Goal: Task Accomplishment & Management: Manage account settings

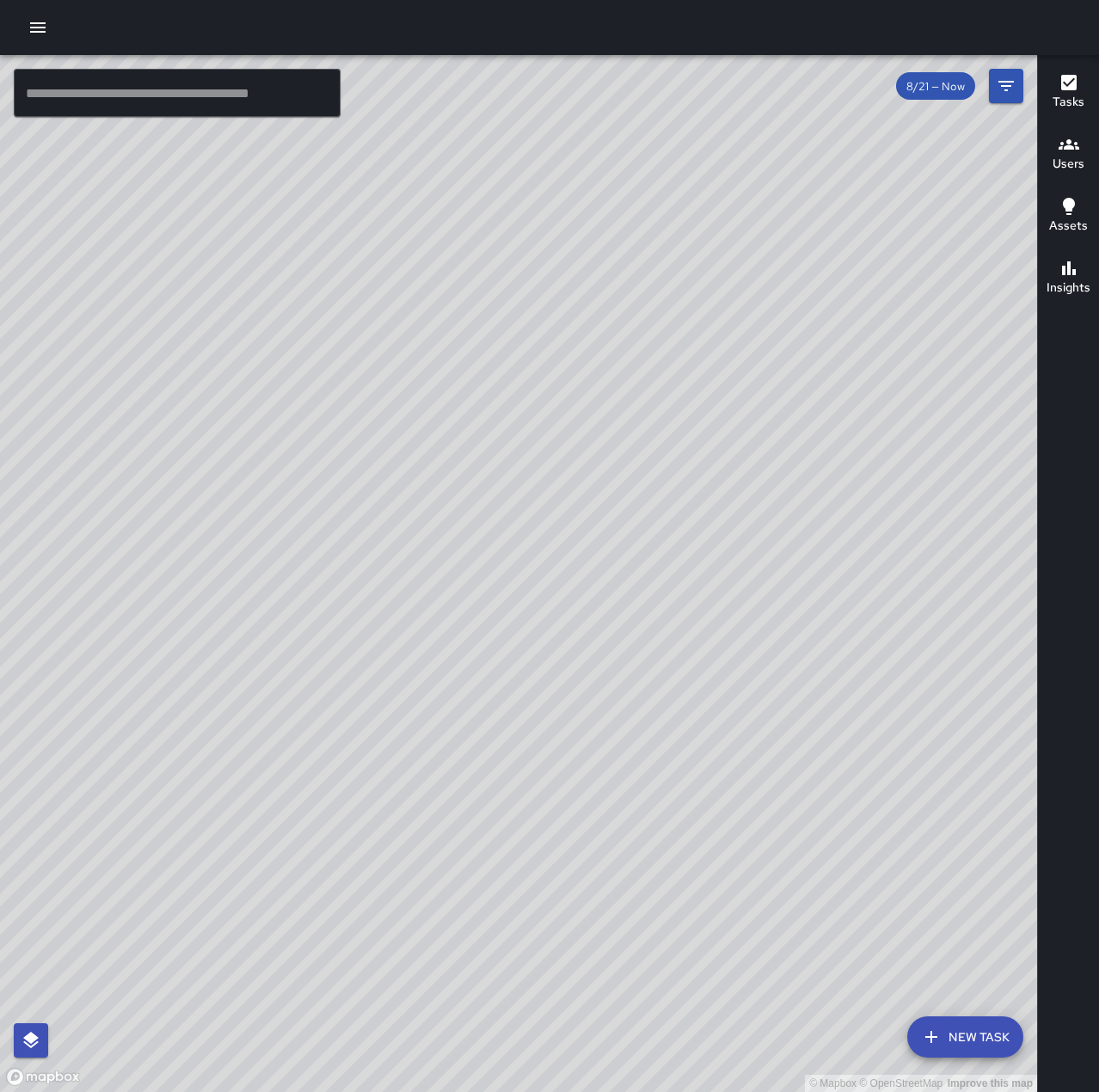
drag, startPoint x: 326, startPoint y: 659, endPoint x: 546, endPoint y: 693, distance: 222.6
click at [541, 693] on div "© Mapbox © OpenStreetMap Improve this map" at bounding box center [518, 574] width 1037 height 1037
drag, startPoint x: 547, startPoint y: 734, endPoint x: 889, endPoint y: 341, distance: 521.0
click at [889, 341] on div "© Mapbox © OpenStreetMap Improve this map" at bounding box center [518, 574] width 1037 height 1037
drag, startPoint x: 773, startPoint y: 581, endPoint x: 964, endPoint y: 385, distance: 273.7
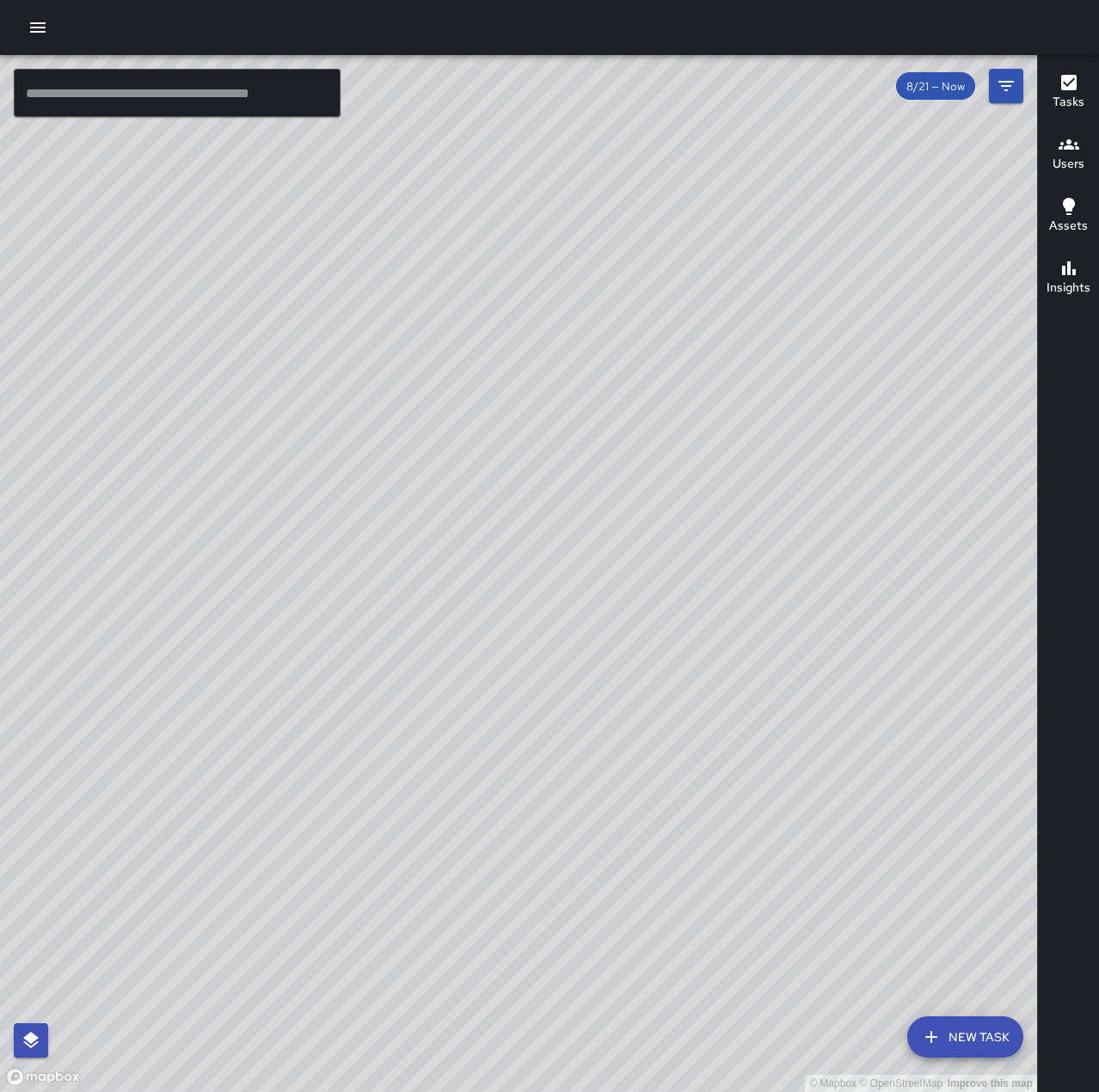
click at [964, 385] on div "© Mapbox © OpenStreetMap Improve this map" at bounding box center [518, 574] width 1037 height 1037
drag, startPoint x: 987, startPoint y: 463, endPoint x: 610, endPoint y: 842, distance: 534.6
click at [610, 842] on div "© Mapbox © OpenStreetMap Improve this map" at bounding box center [518, 574] width 1037 height 1037
drag, startPoint x: 711, startPoint y: 815, endPoint x: 836, endPoint y: 680, distance: 184.0
click at [836, 680] on div "© Mapbox © OpenStreetMap Improve this map" at bounding box center [518, 574] width 1037 height 1037
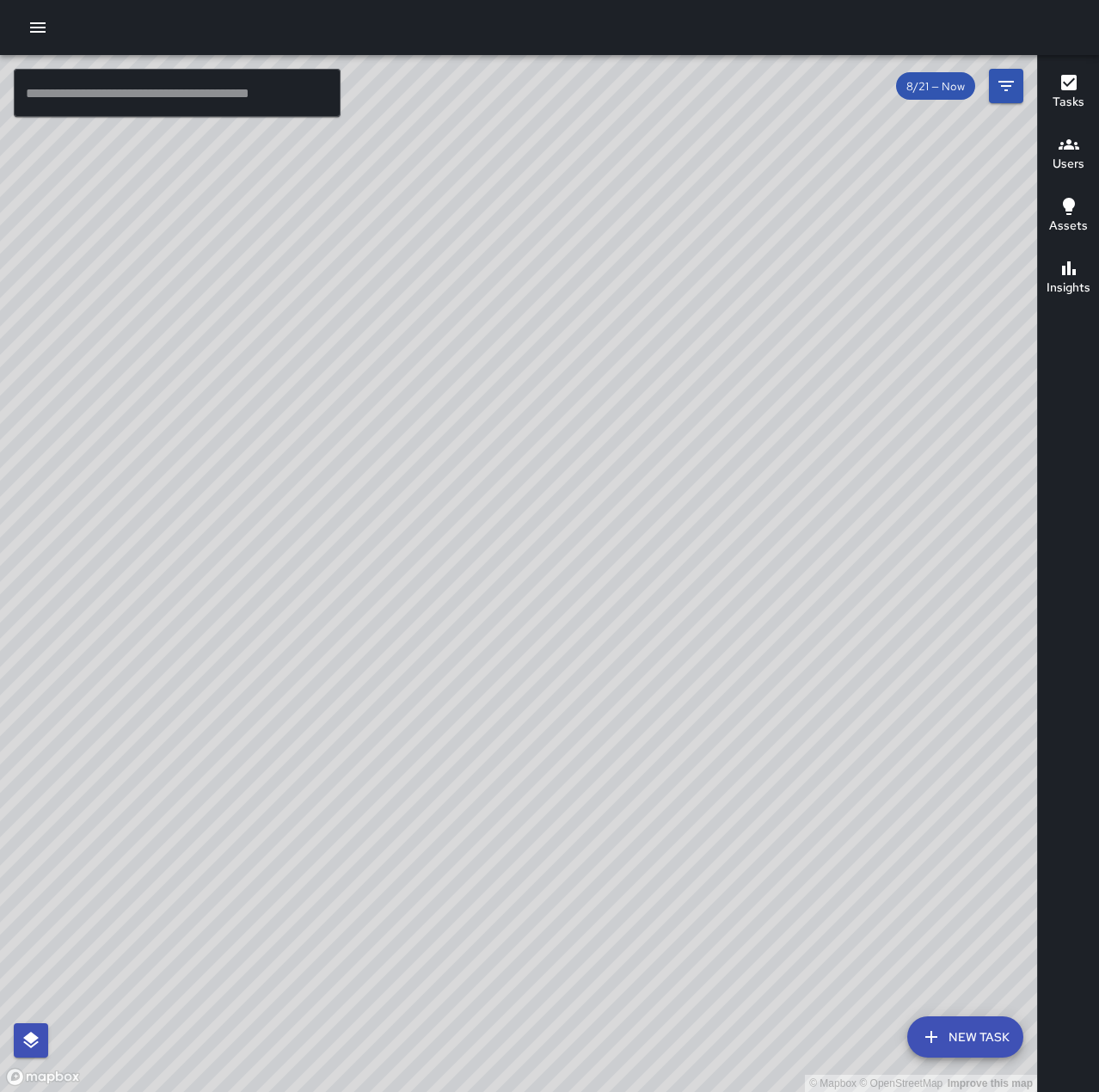
drag, startPoint x: 718, startPoint y: 380, endPoint x: 713, endPoint y: 432, distance: 52.2
click at [713, 432] on div "© Mapbox © OpenStreetMap Improve this map" at bounding box center [518, 574] width 1037 height 1037
drag, startPoint x: 982, startPoint y: 681, endPoint x: 393, endPoint y: 733, distance: 591.3
click at [393, 733] on div "© Mapbox © OpenStreetMap Improve this map" at bounding box center [518, 574] width 1037 height 1037
drag, startPoint x: 692, startPoint y: 963, endPoint x: 763, endPoint y: 727, distance: 246.4
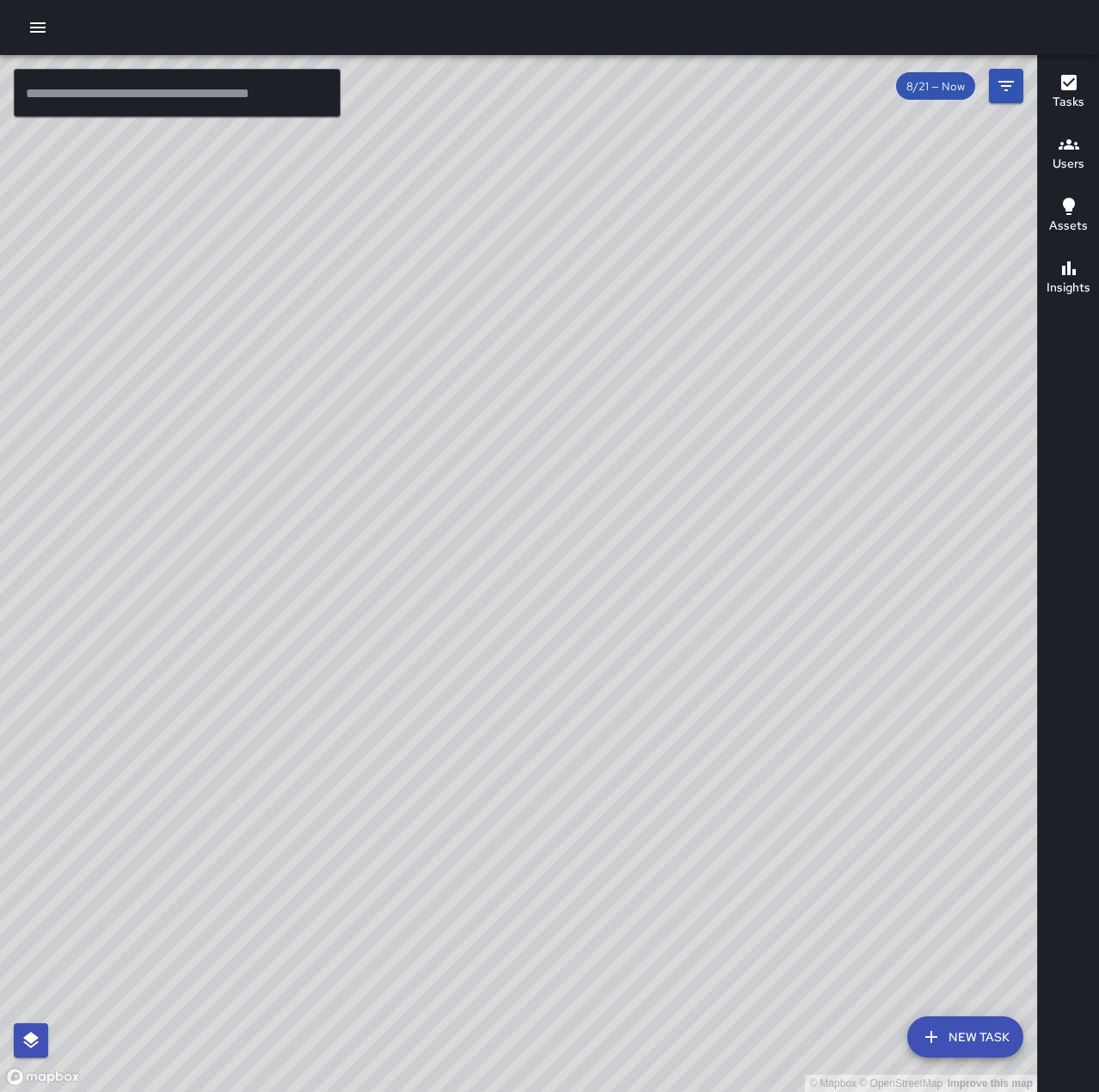
click at [763, 727] on div "© Mapbox © OpenStreetMap Improve this map" at bounding box center [518, 574] width 1037 height 1037
drag, startPoint x: 637, startPoint y: 401, endPoint x: 789, endPoint y: 366, distance: 156.0
click at [789, 366] on div "© Mapbox © OpenStreetMap Improve this map" at bounding box center [518, 574] width 1037 height 1037
click at [998, 1046] on button "New Task" at bounding box center [965, 1036] width 116 height 41
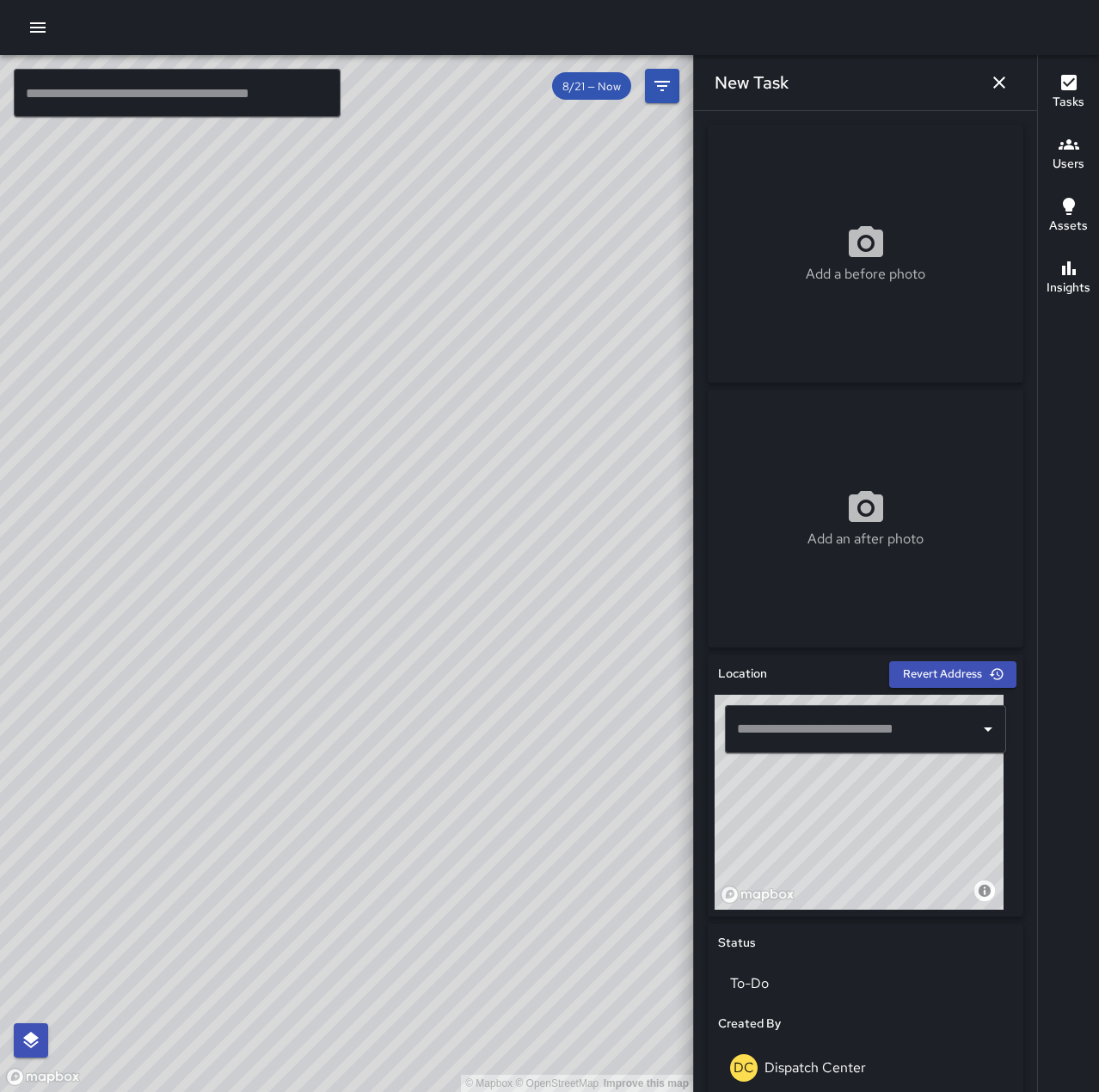
click at [825, 735] on input "text" at bounding box center [852, 728] width 240 height 32
type input "**********"
click at [1005, 80] on icon "button" at bounding box center [999, 83] width 21 height 21
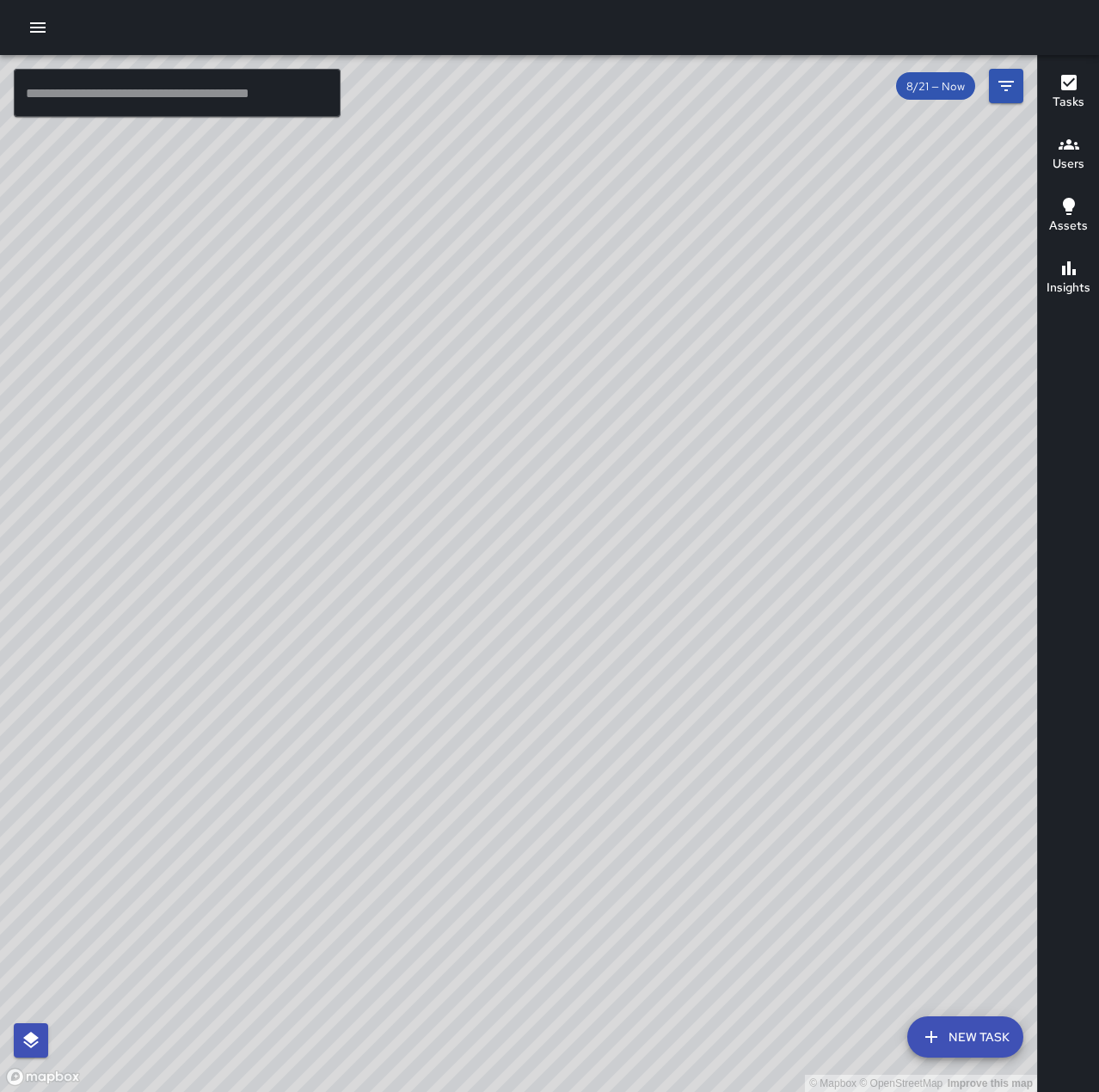
drag, startPoint x: 929, startPoint y: 548, endPoint x: 747, endPoint y: 639, distance: 203.5
click at [747, 639] on div "© Mapbox © OpenStreetMap Improve this map" at bounding box center [518, 574] width 1037 height 1037
click at [49, 28] on button "button" at bounding box center [38, 27] width 34 height 34
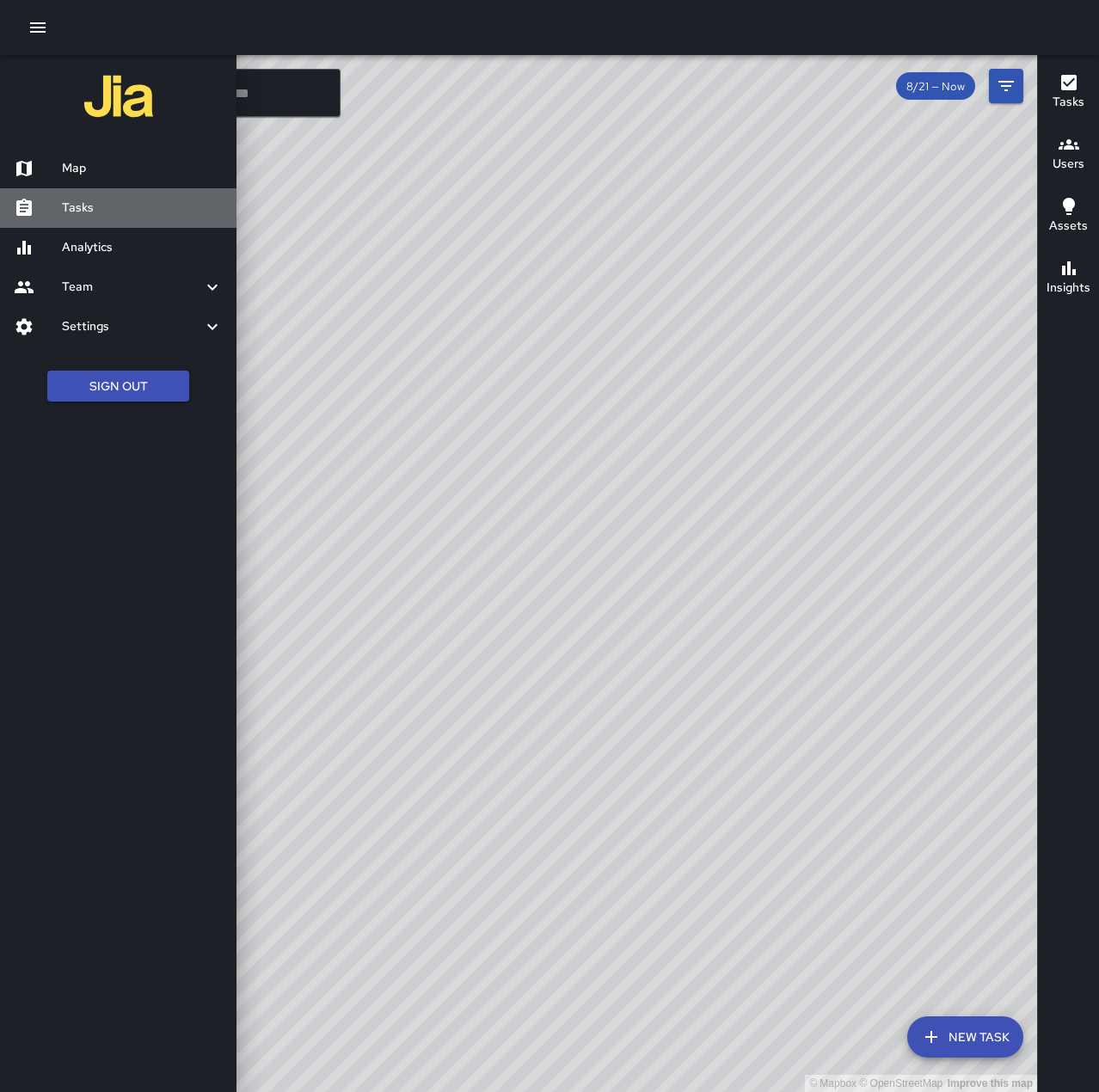
click at [91, 213] on h6 "Tasks" at bounding box center [143, 208] width 161 height 19
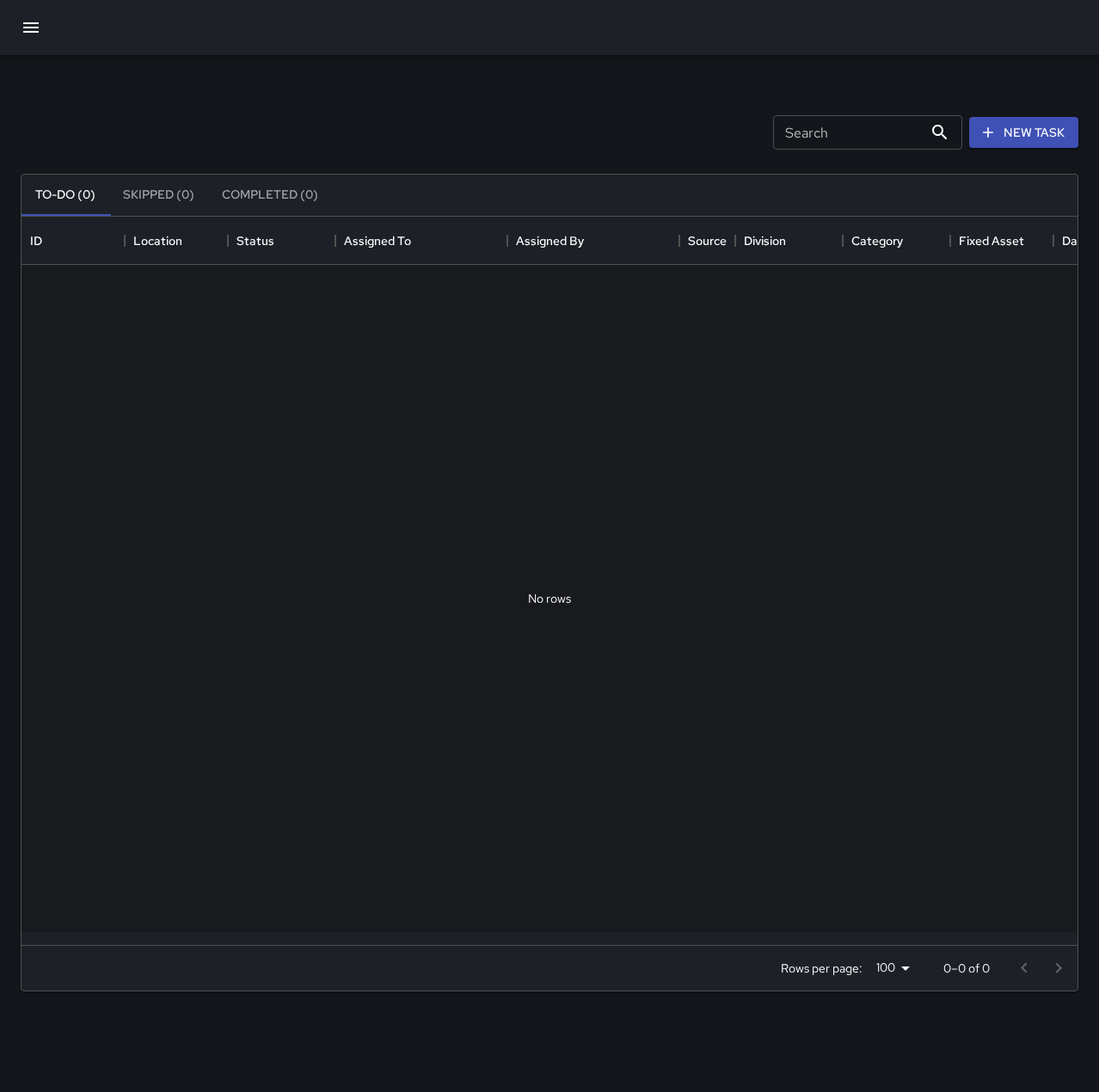
scroll to position [715, 1043]
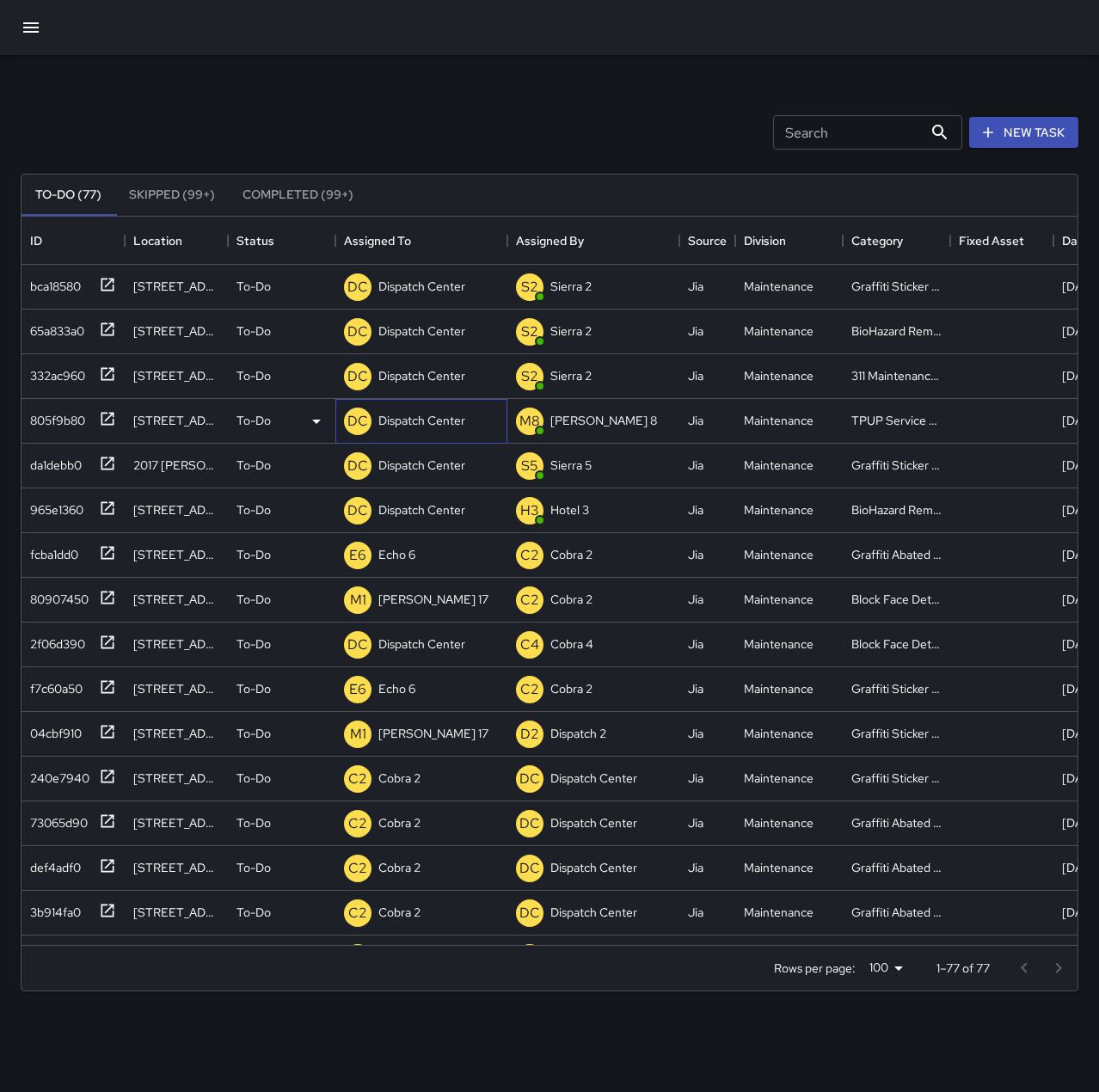
click at [430, 418] on p "Dispatch Center" at bounding box center [421, 421] width 87 height 17
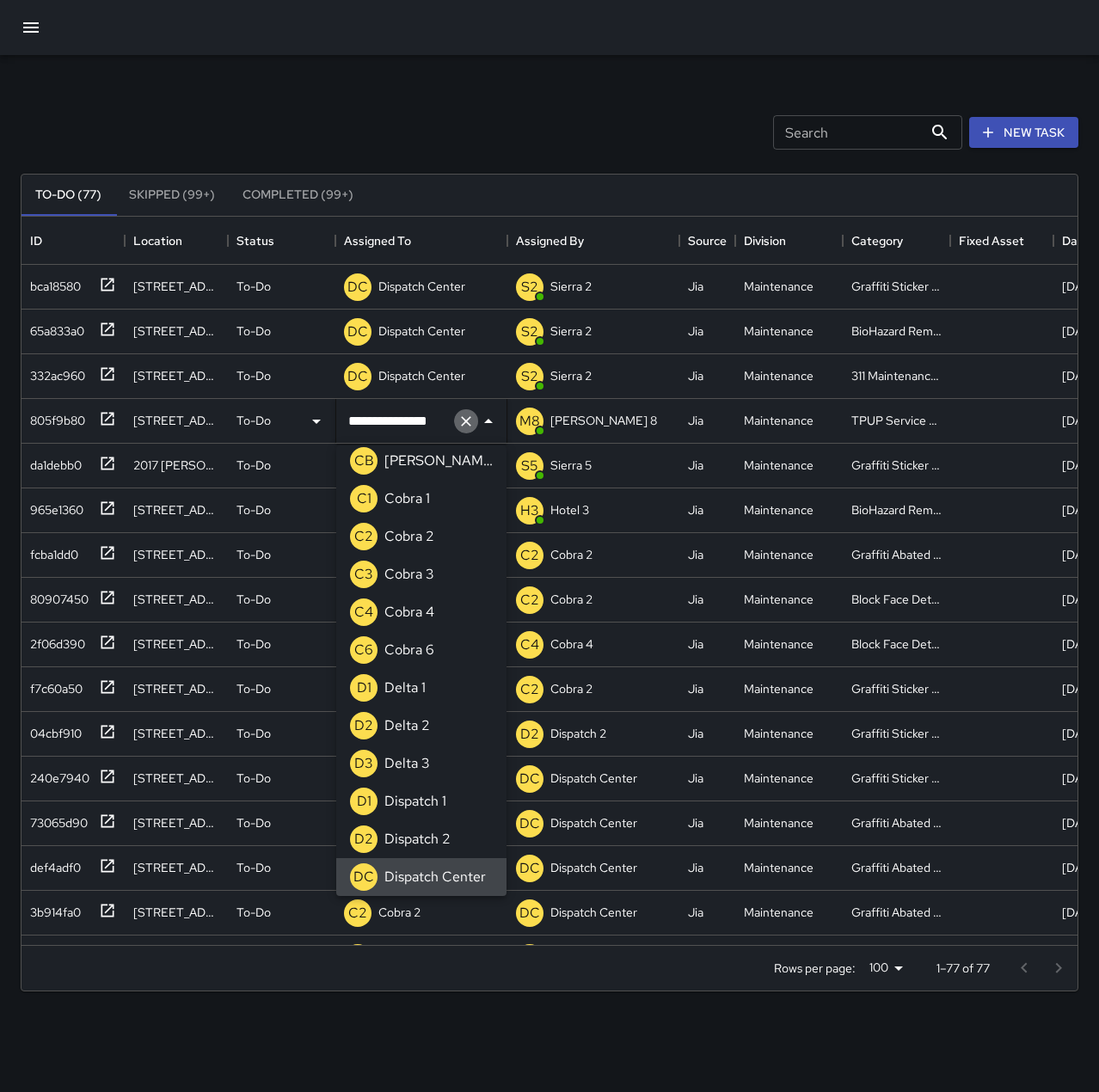
click at [470, 417] on icon "Clear" at bounding box center [466, 421] width 10 height 10
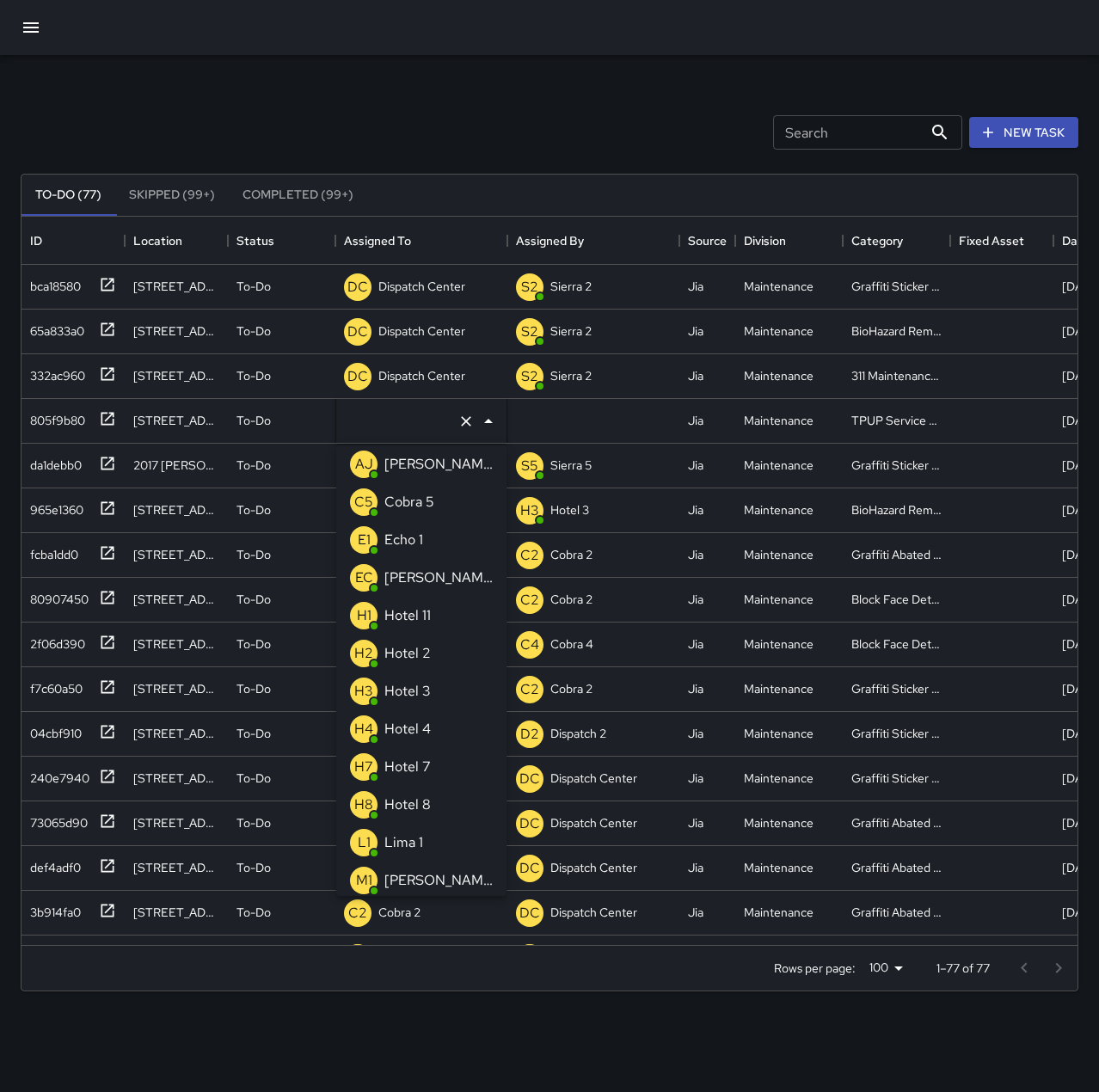
click at [452, 540] on li "E1 Echo 1" at bounding box center [421, 539] width 170 height 38
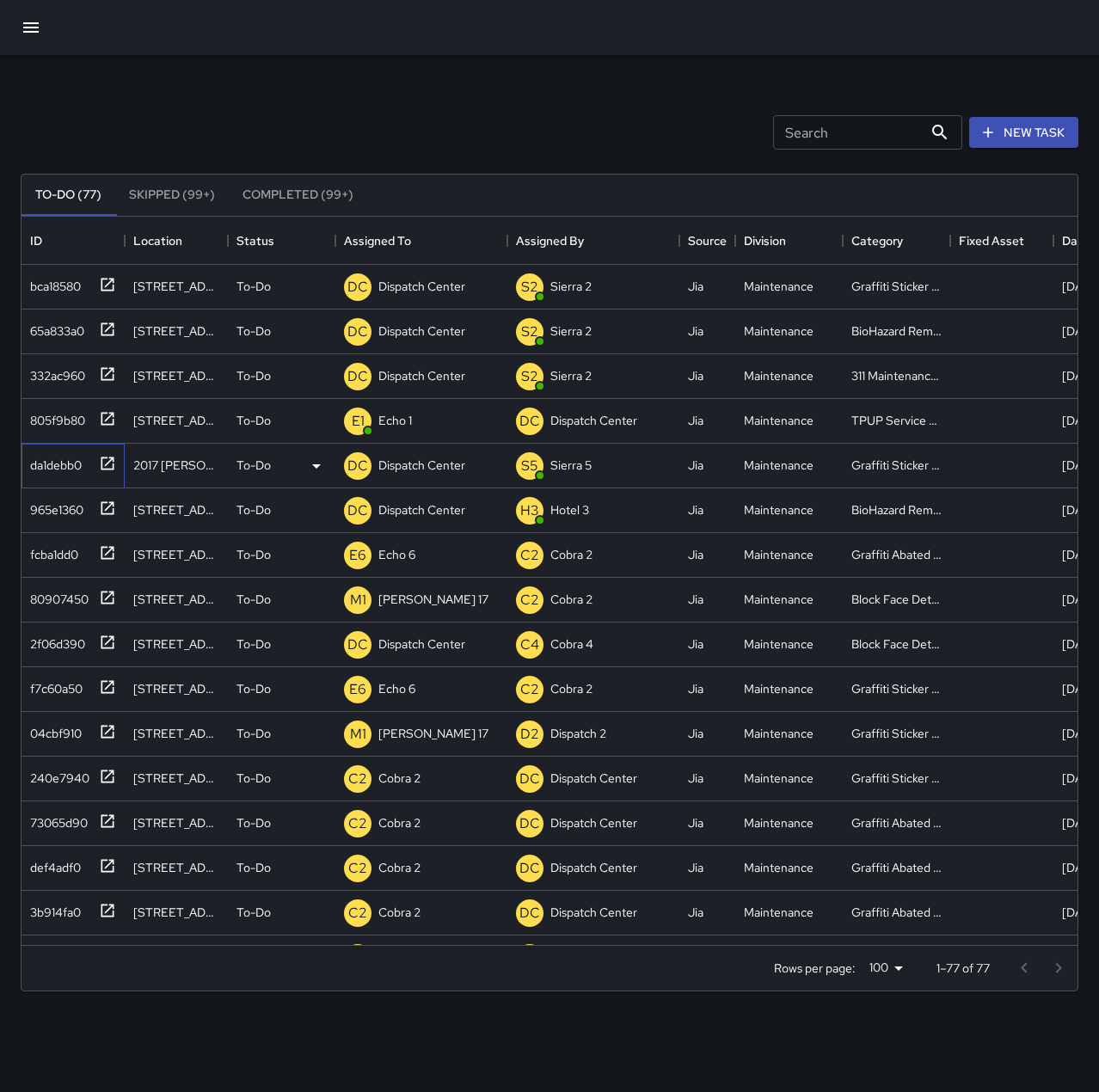
click at [67, 455] on div "da1debb0" at bounding box center [52, 462] width 59 height 24
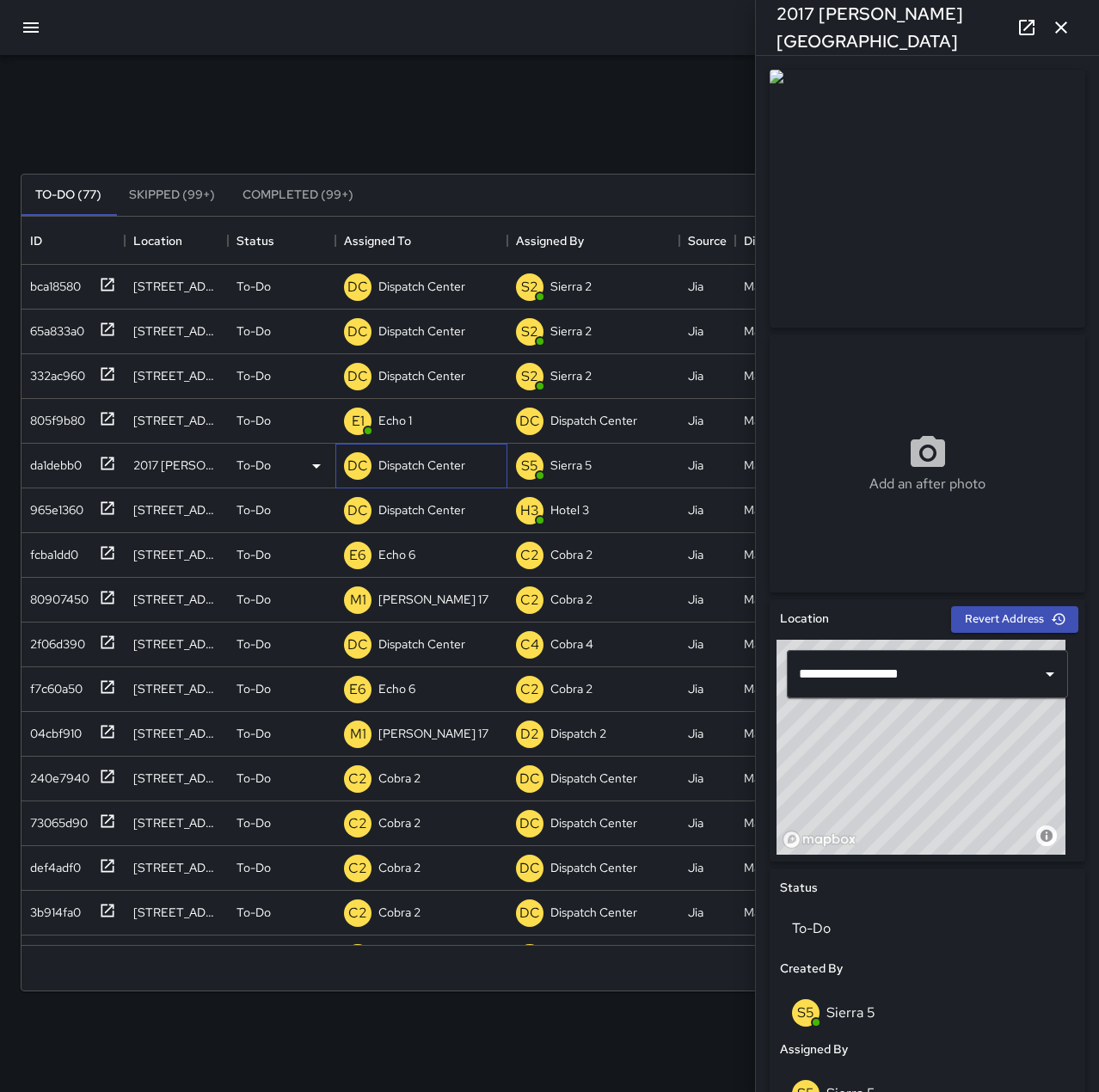
click at [404, 458] on p "Dispatch Center" at bounding box center [421, 465] width 87 height 17
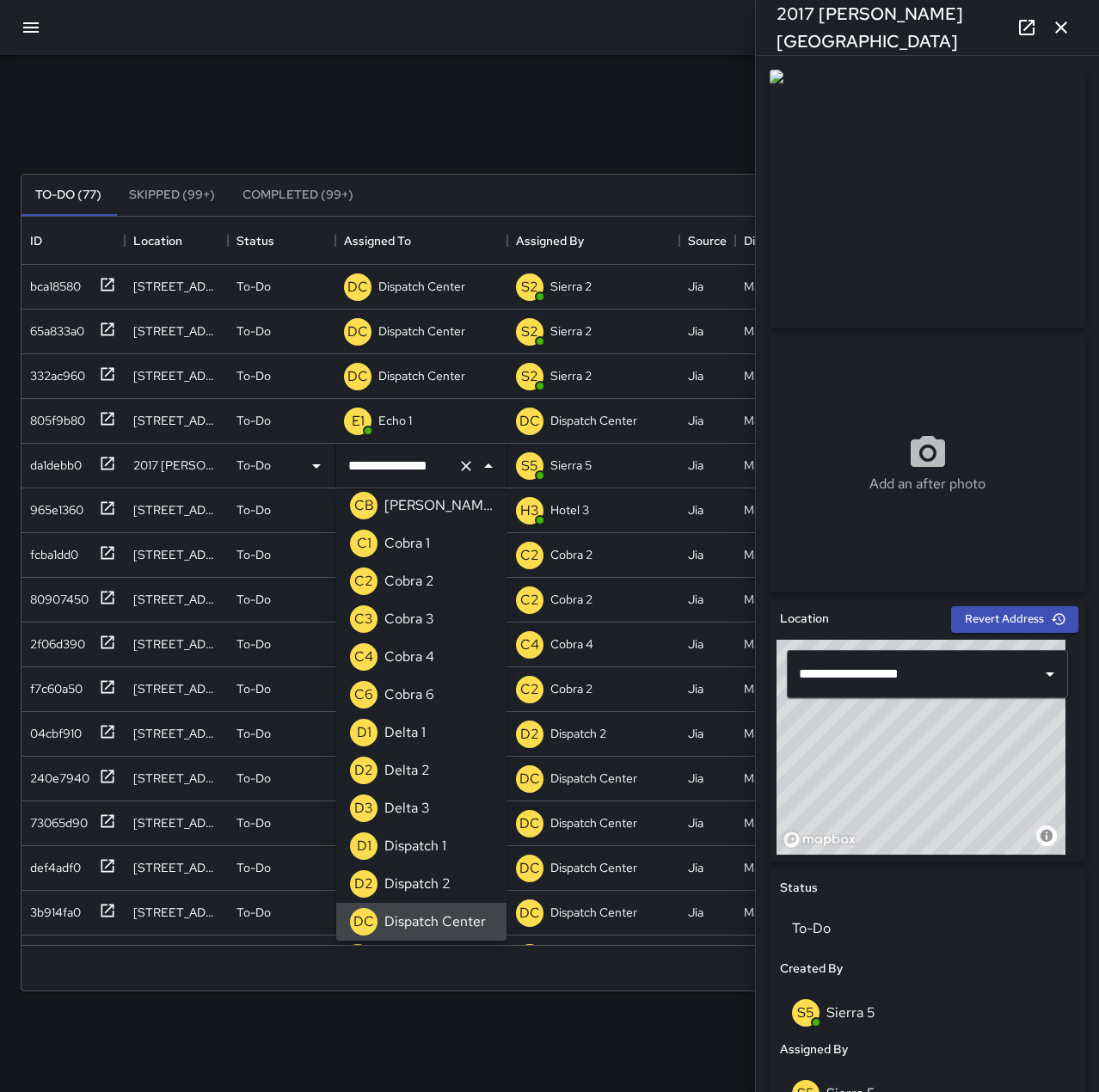
click at [465, 469] on icon "Clear" at bounding box center [466, 466] width 17 height 17
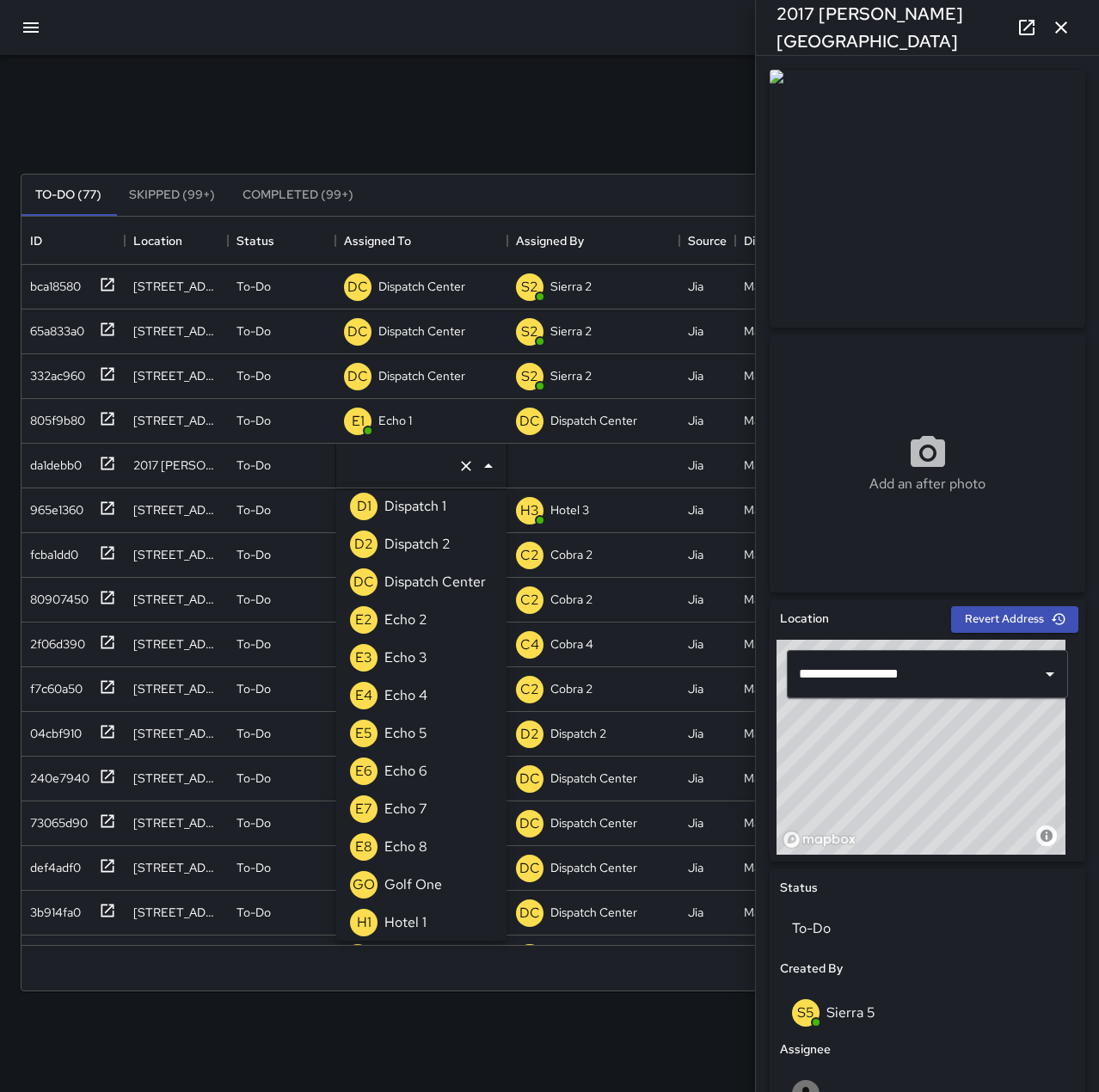
scroll to position [1297, 0]
click at [432, 736] on li "E5 Echo 5" at bounding box center [421, 732] width 170 height 38
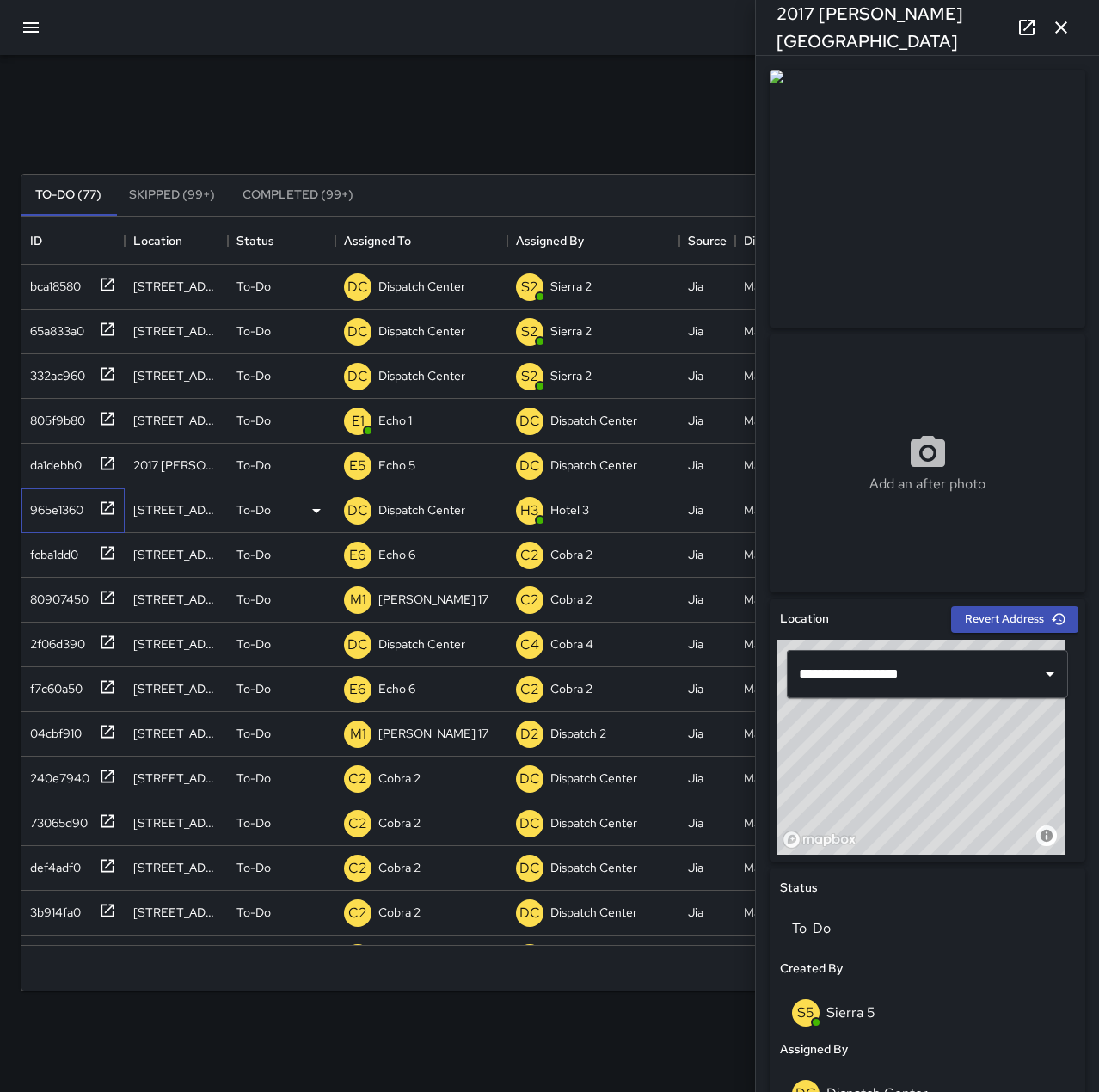
click at [66, 505] on div "965e1360" at bounding box center [53, 507] width 60 height 24
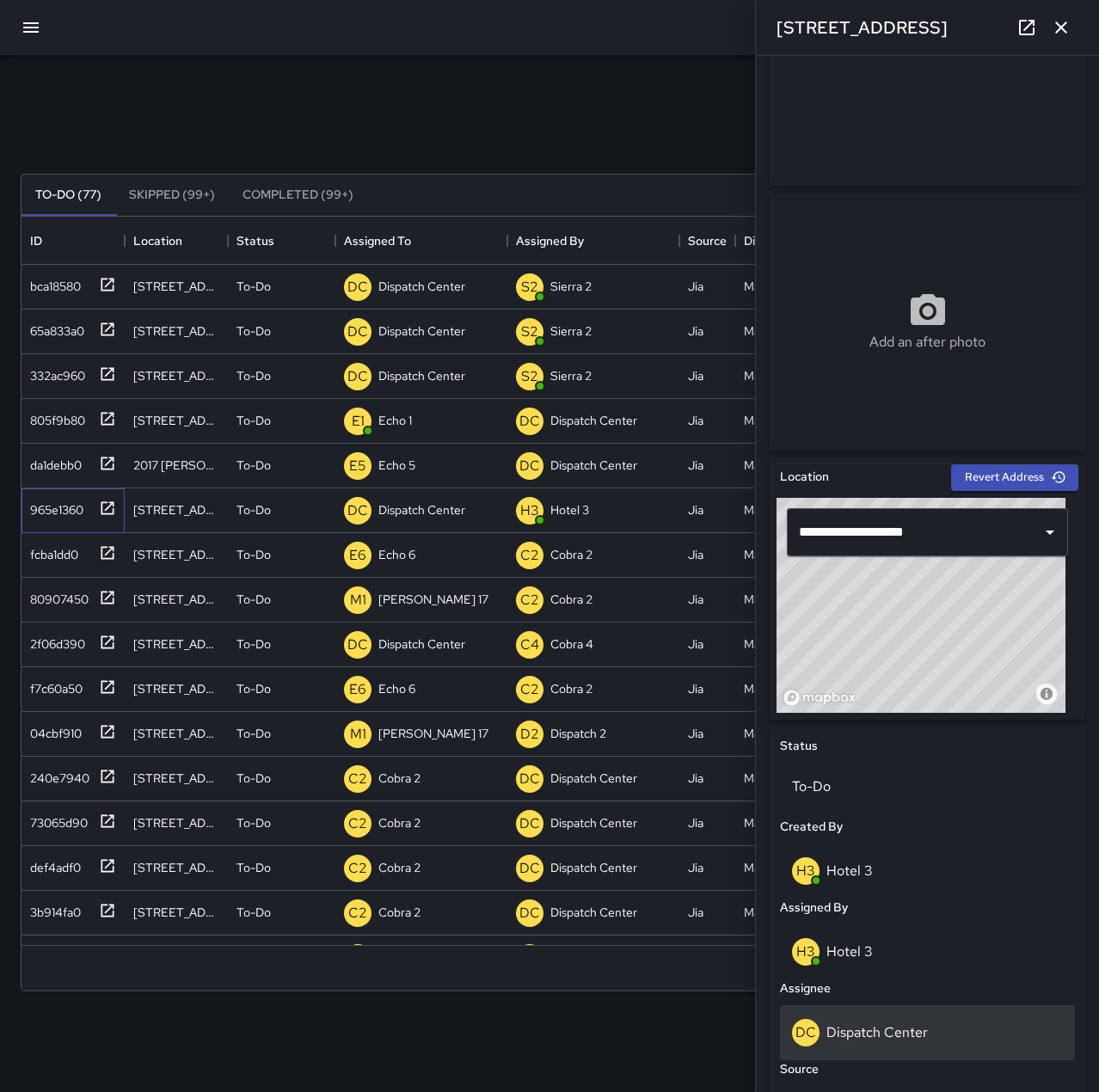
scroll to position [172, 0]
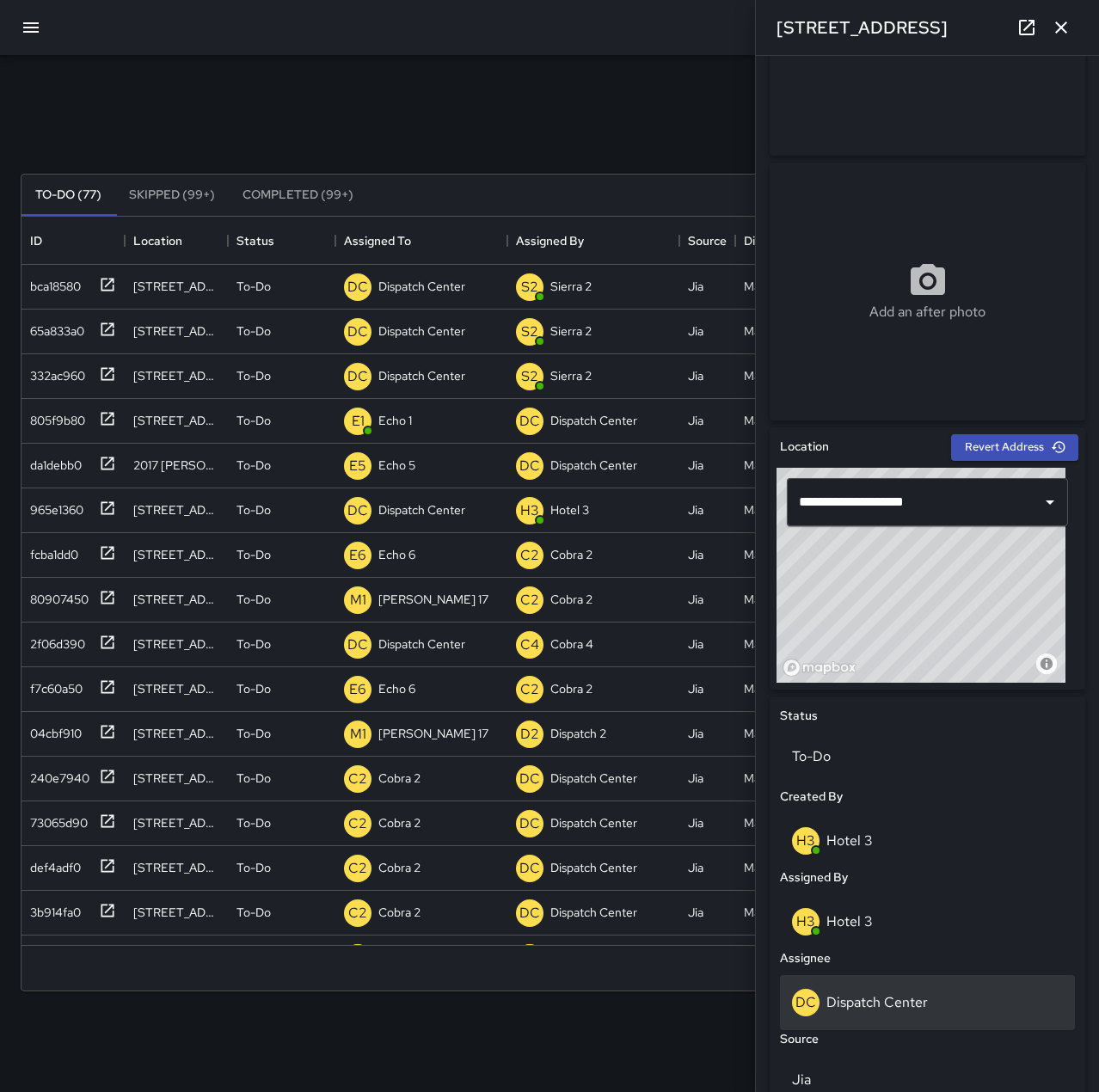
click at [934, 989] on div "DC Dispatch Center" at bounding box center [928, 1002] width 271 height 27
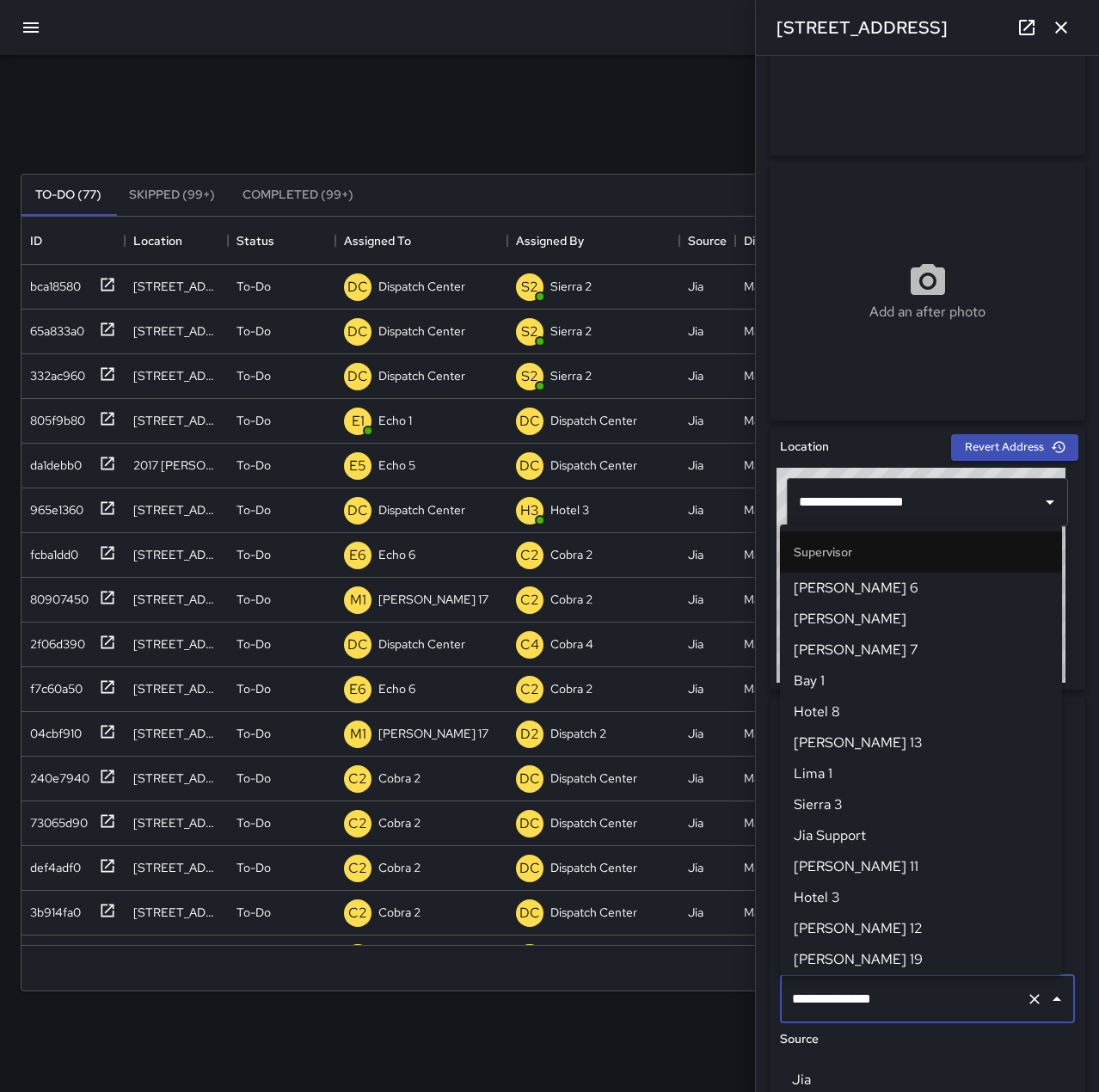
scroll to position [1640, 0]
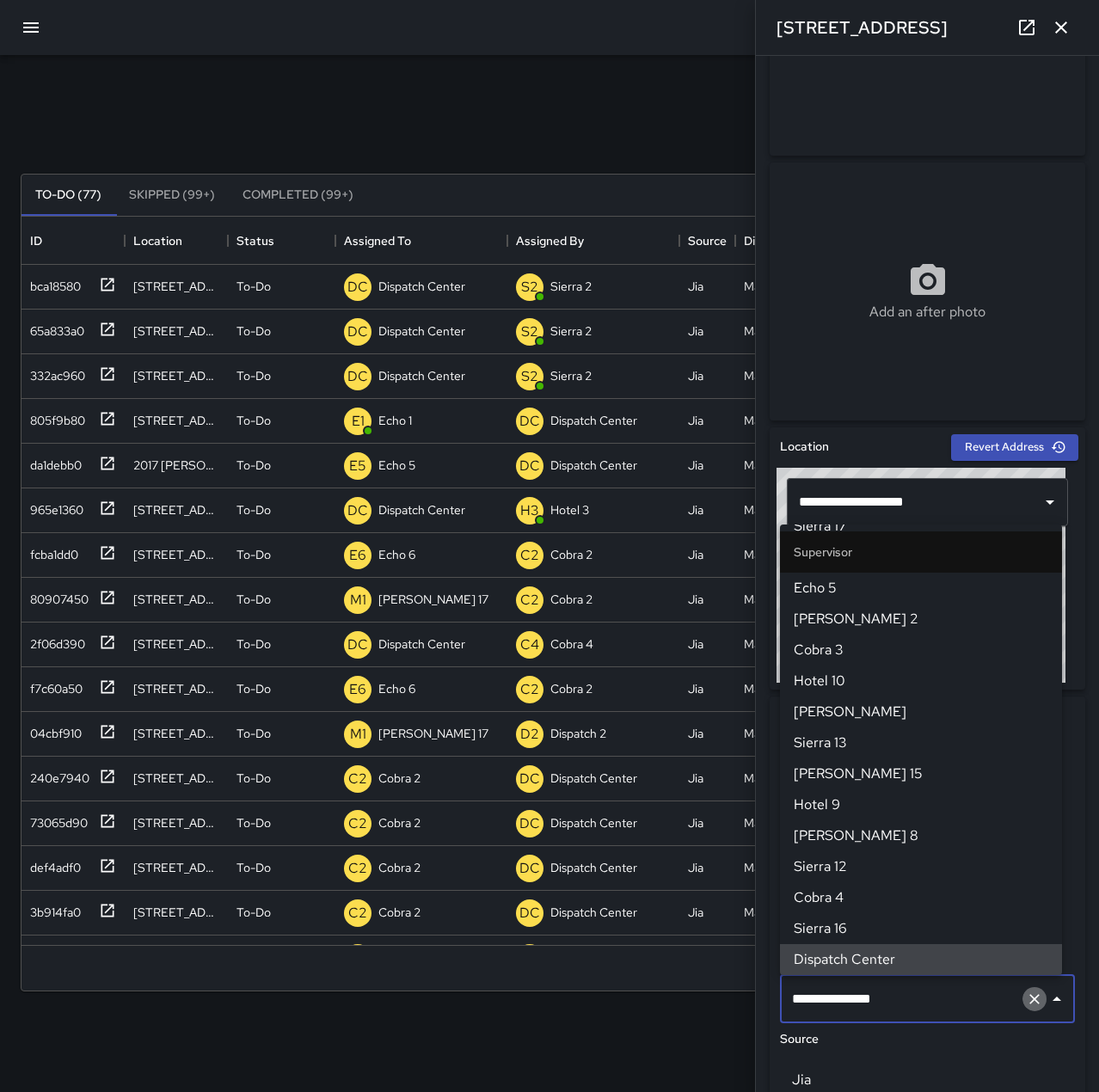
click at [1030, 1003] on button "Clear" at bounding box center [1034, 999] width 24 height 24
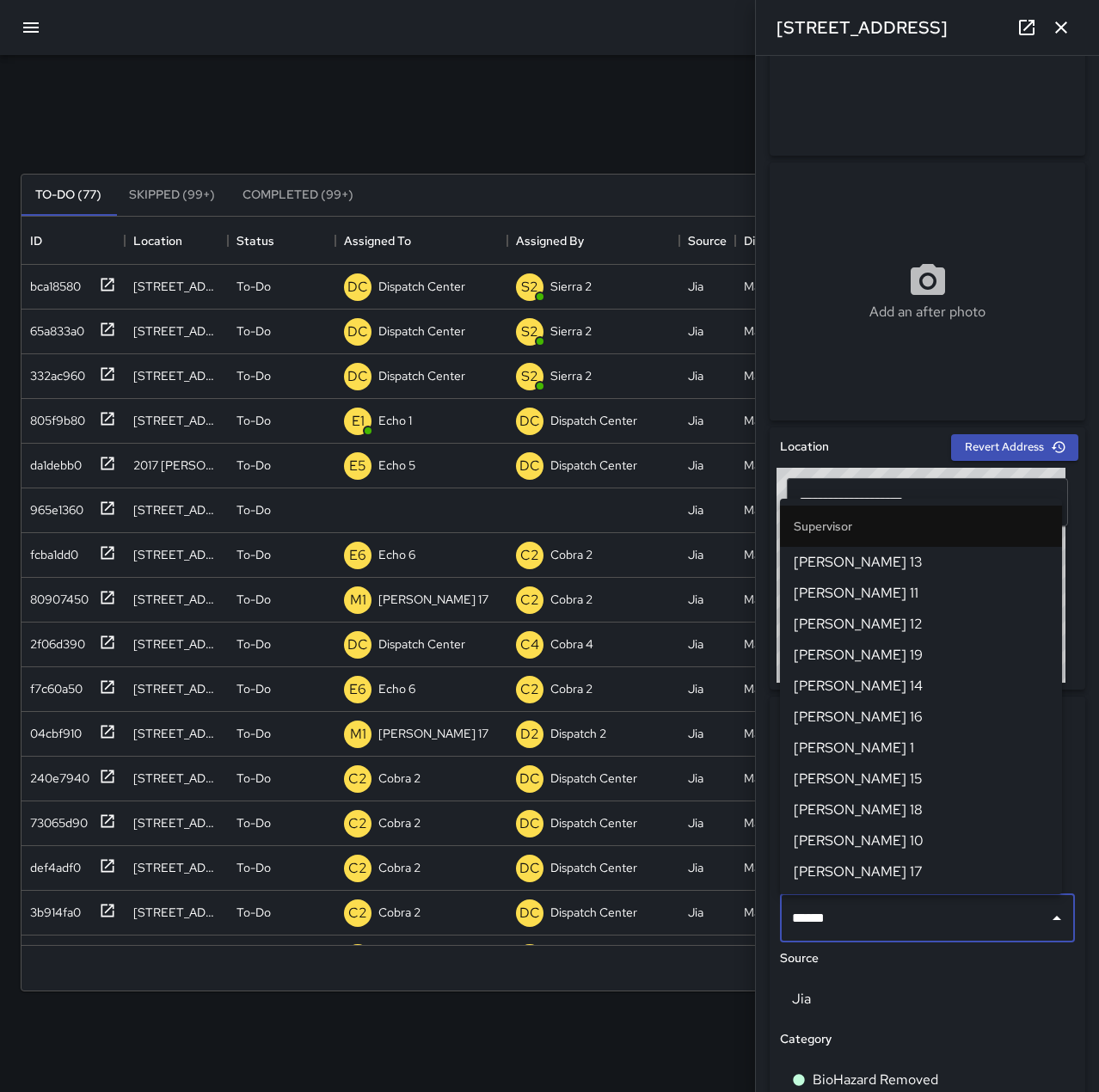
type input "******"
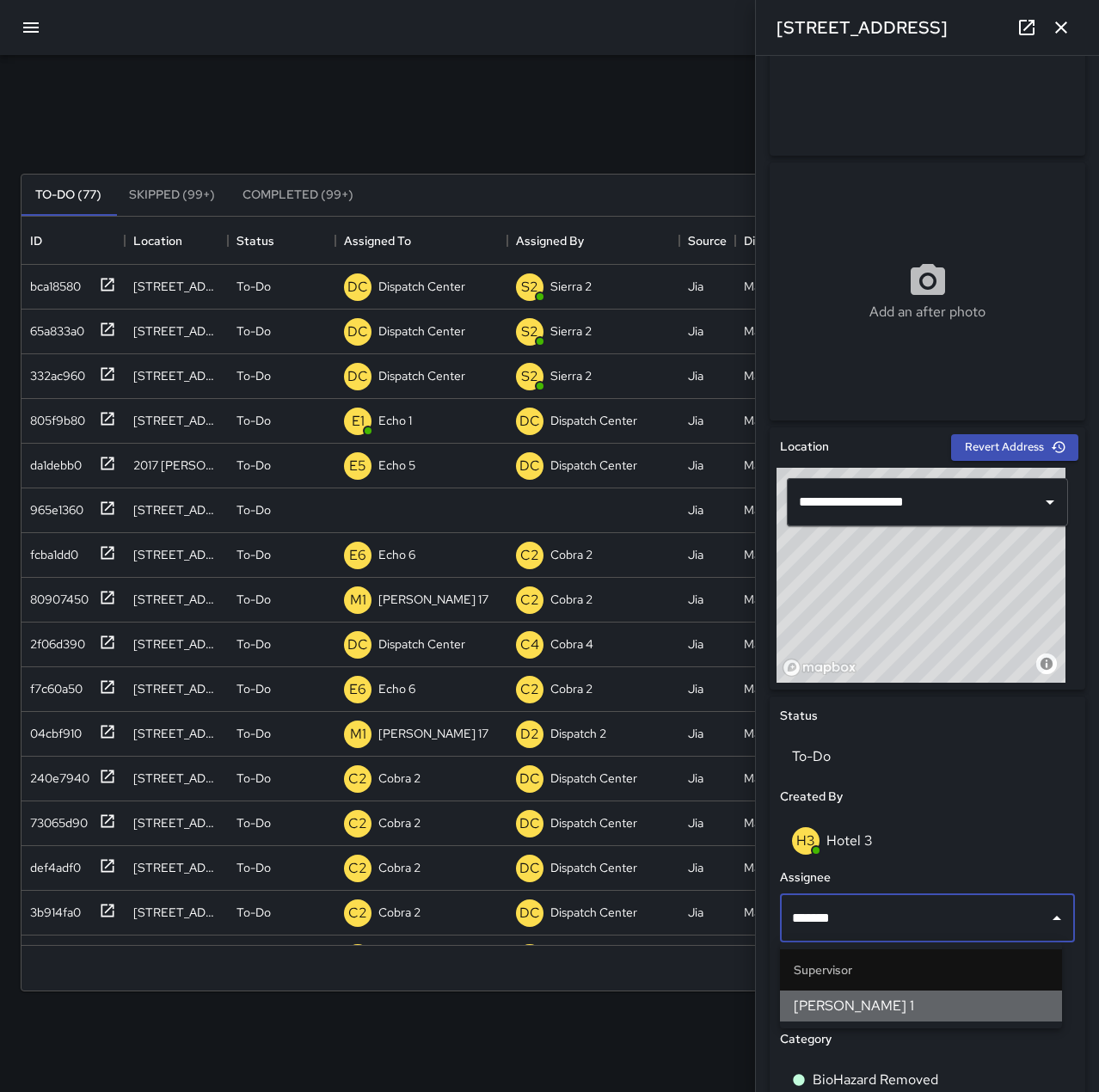
click at [1030, 1003] on span "[PERSON_NAME] 1" at bounding box center [921, 1006] width 254 height 21
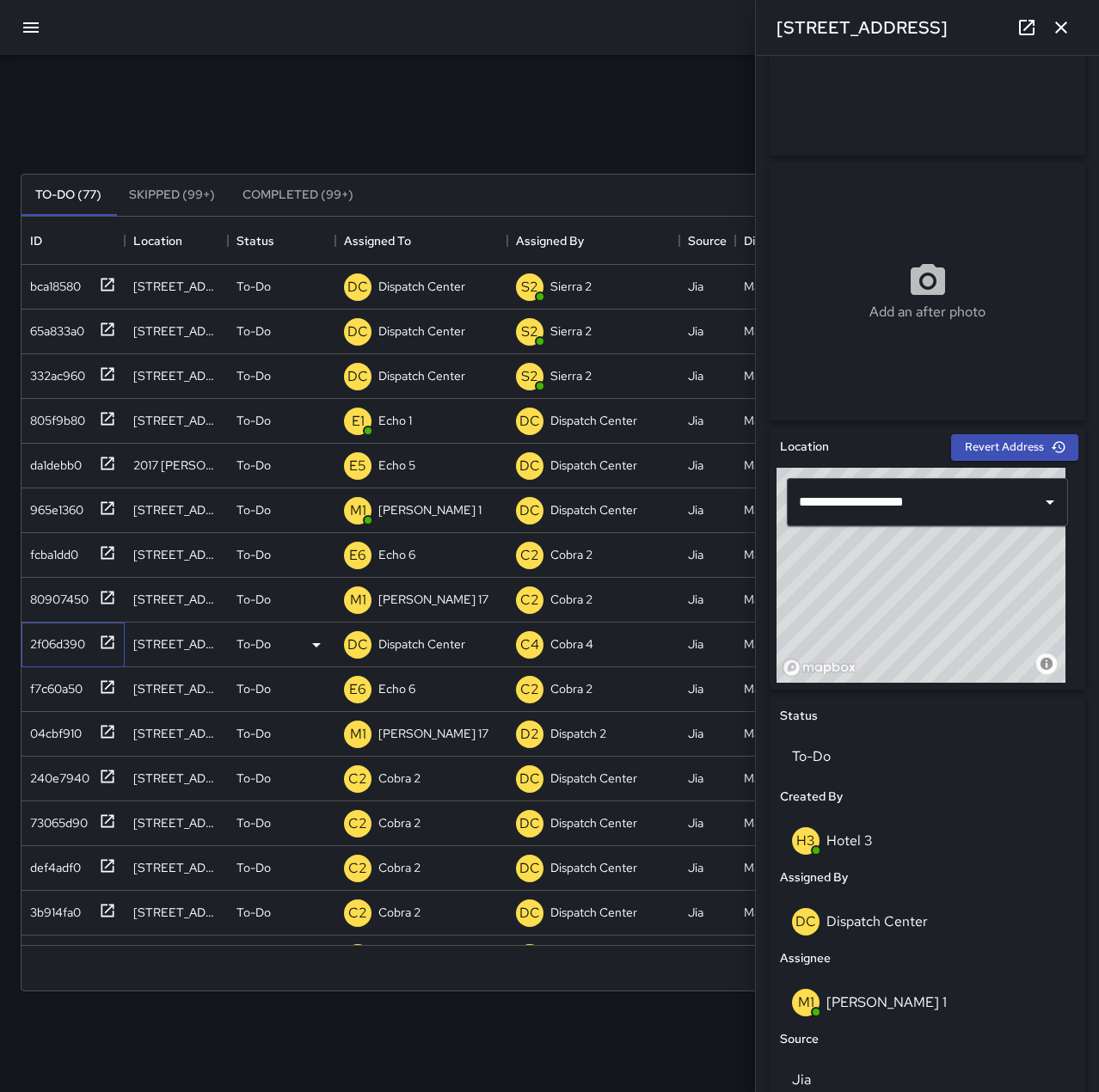
click at [80, 645] on div "2f06d390" at bounding box center [54, 641] width 62 height 24
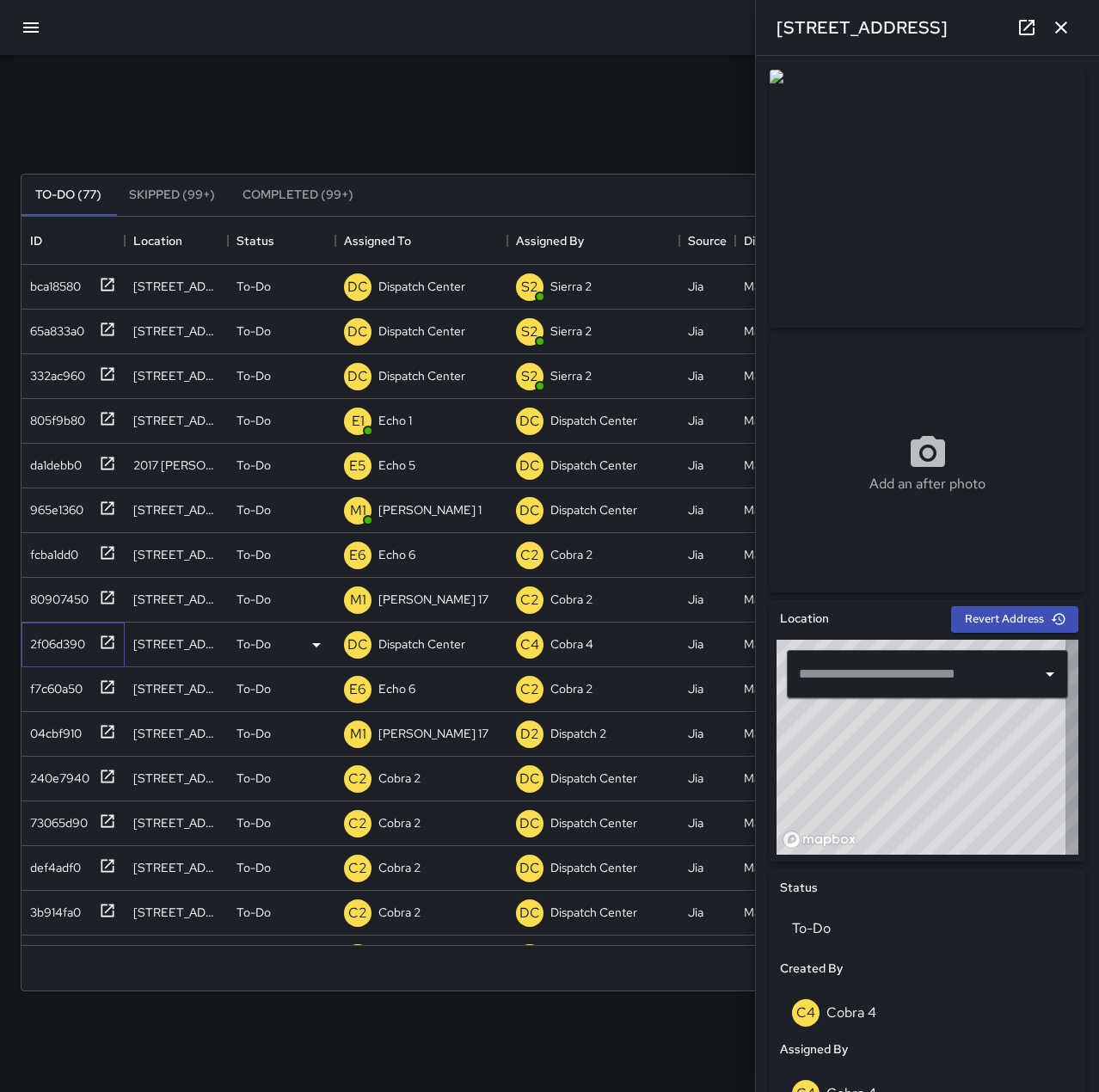
type input "**********"
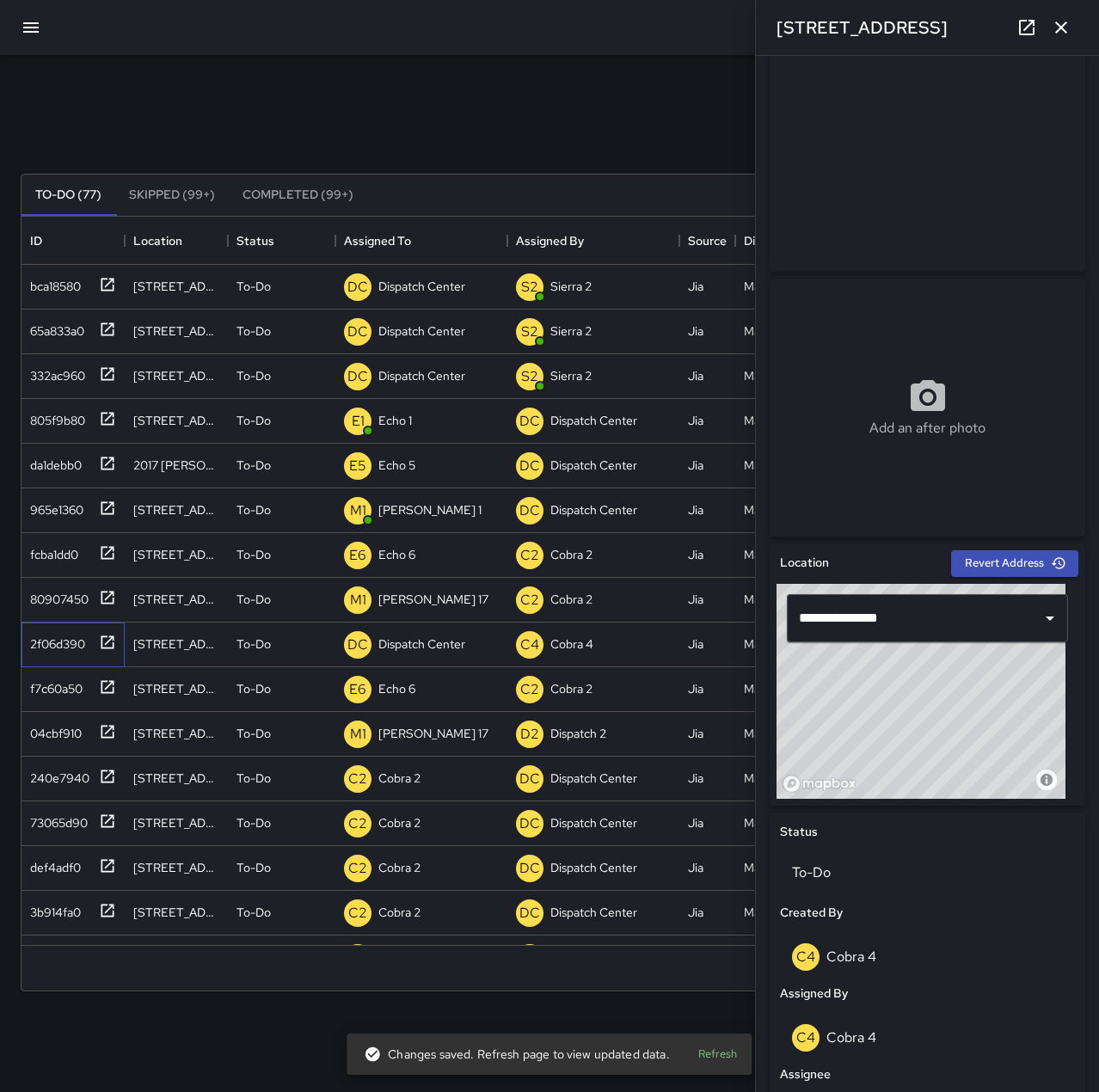
scroll to position [86, 0]
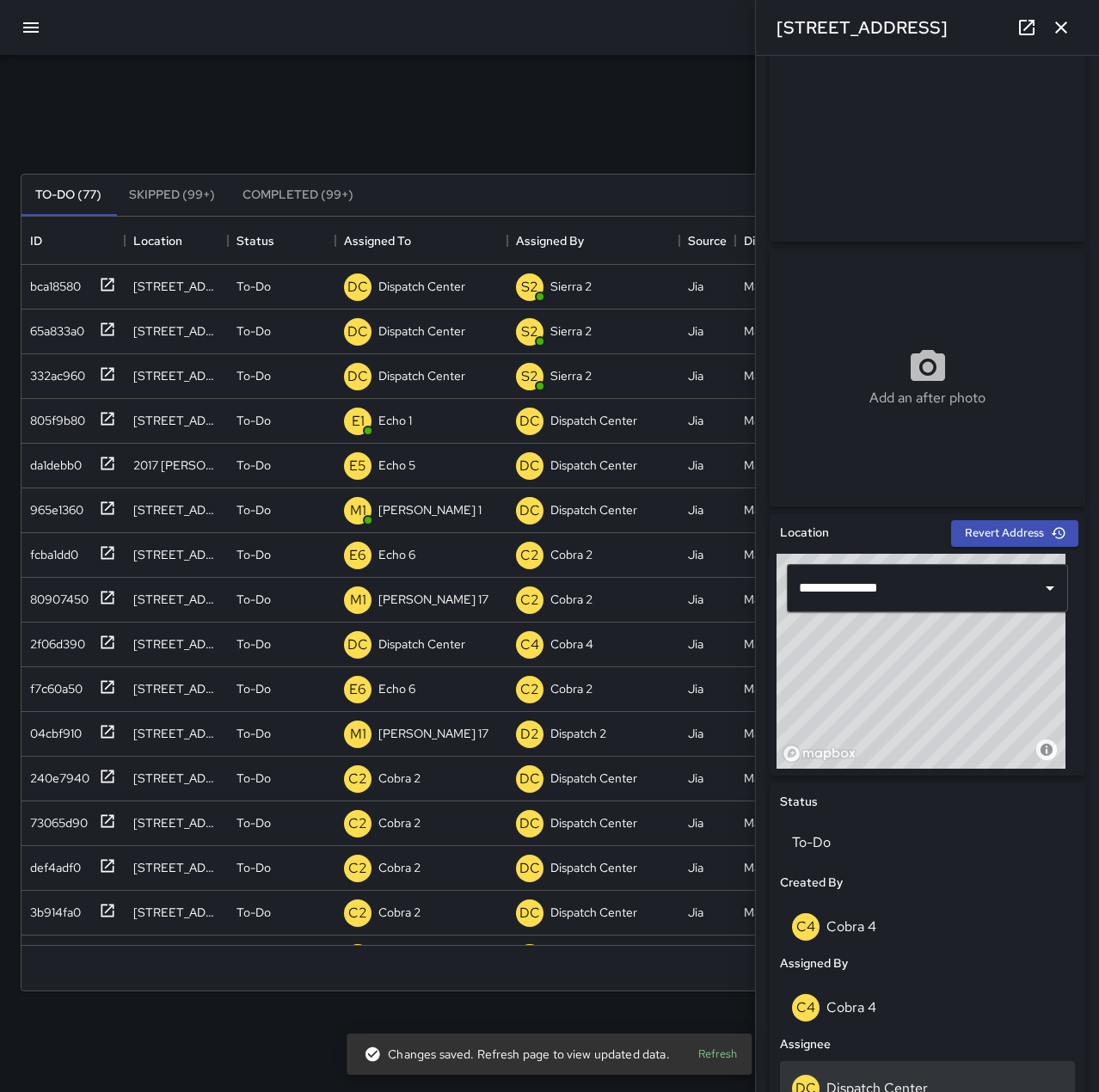
click at [953, 1068] on div "DC Dispatch Center" at bounding box center [927, 1089] width 295 height 55
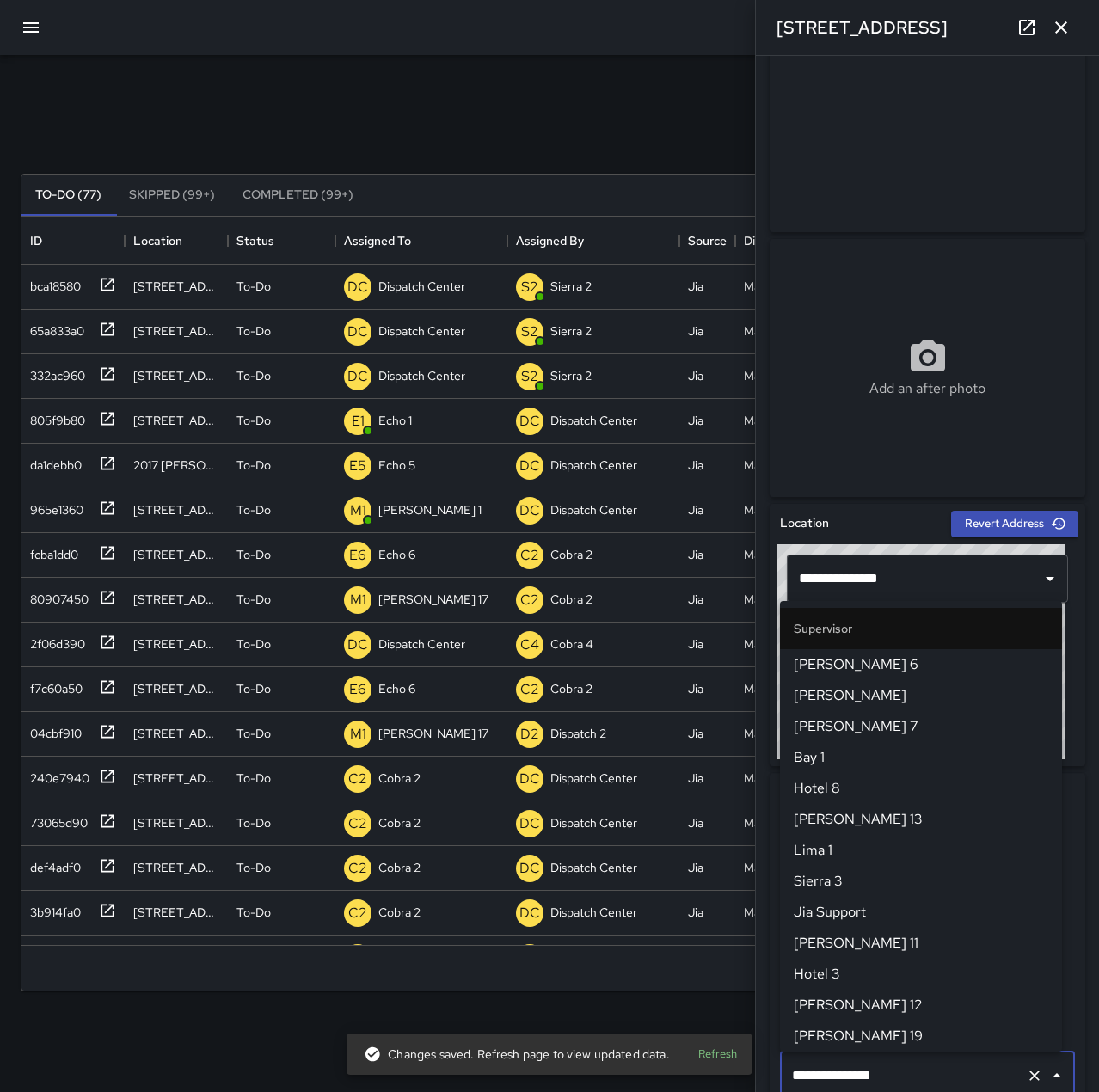
scroll to position [1640, 0]
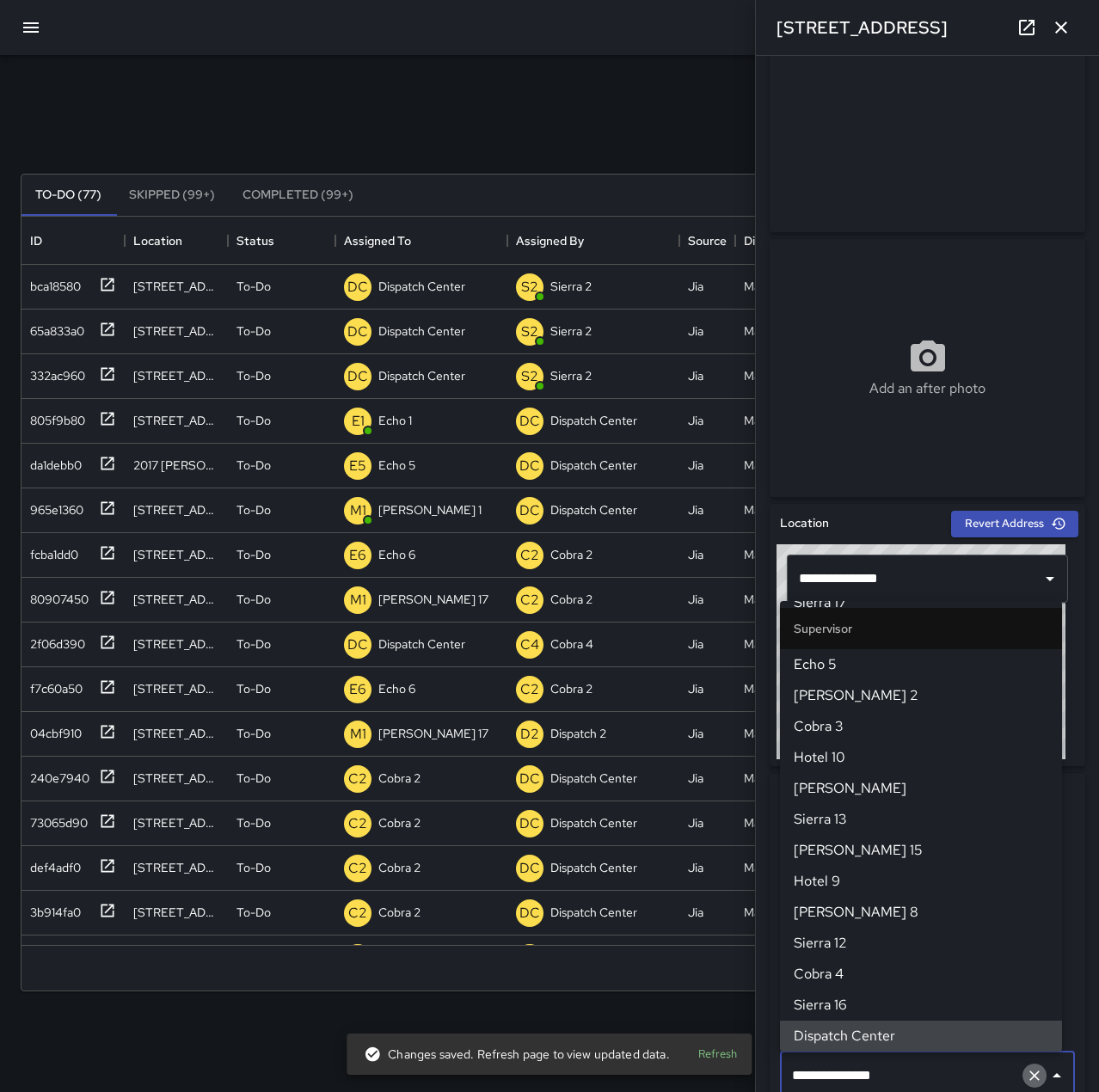
click at [1026, 1072] on icon "Clear" at bounding box center [1034, 1076] width 17 height 17
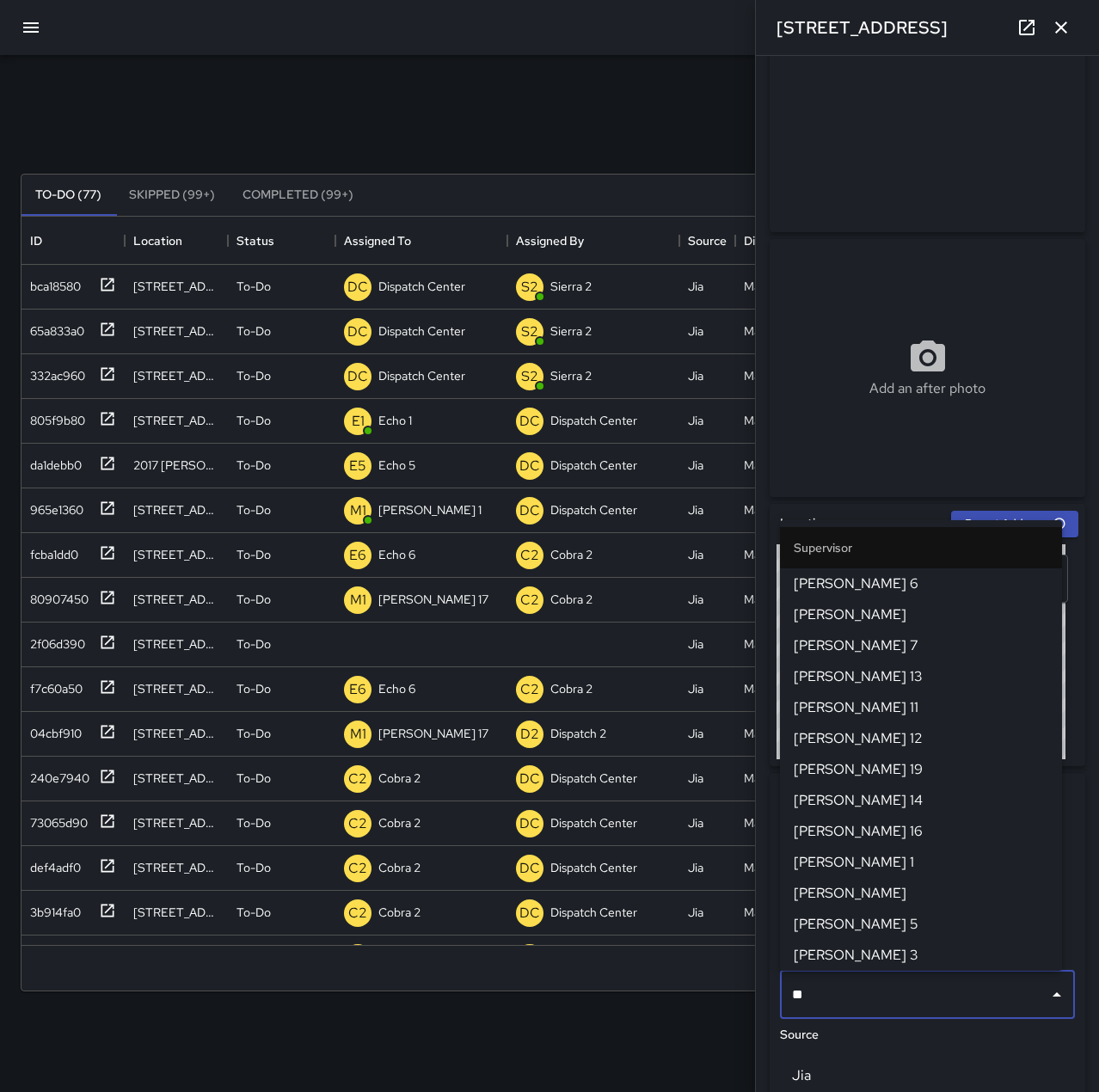
scroll to position [715, 1043]
type input "****"
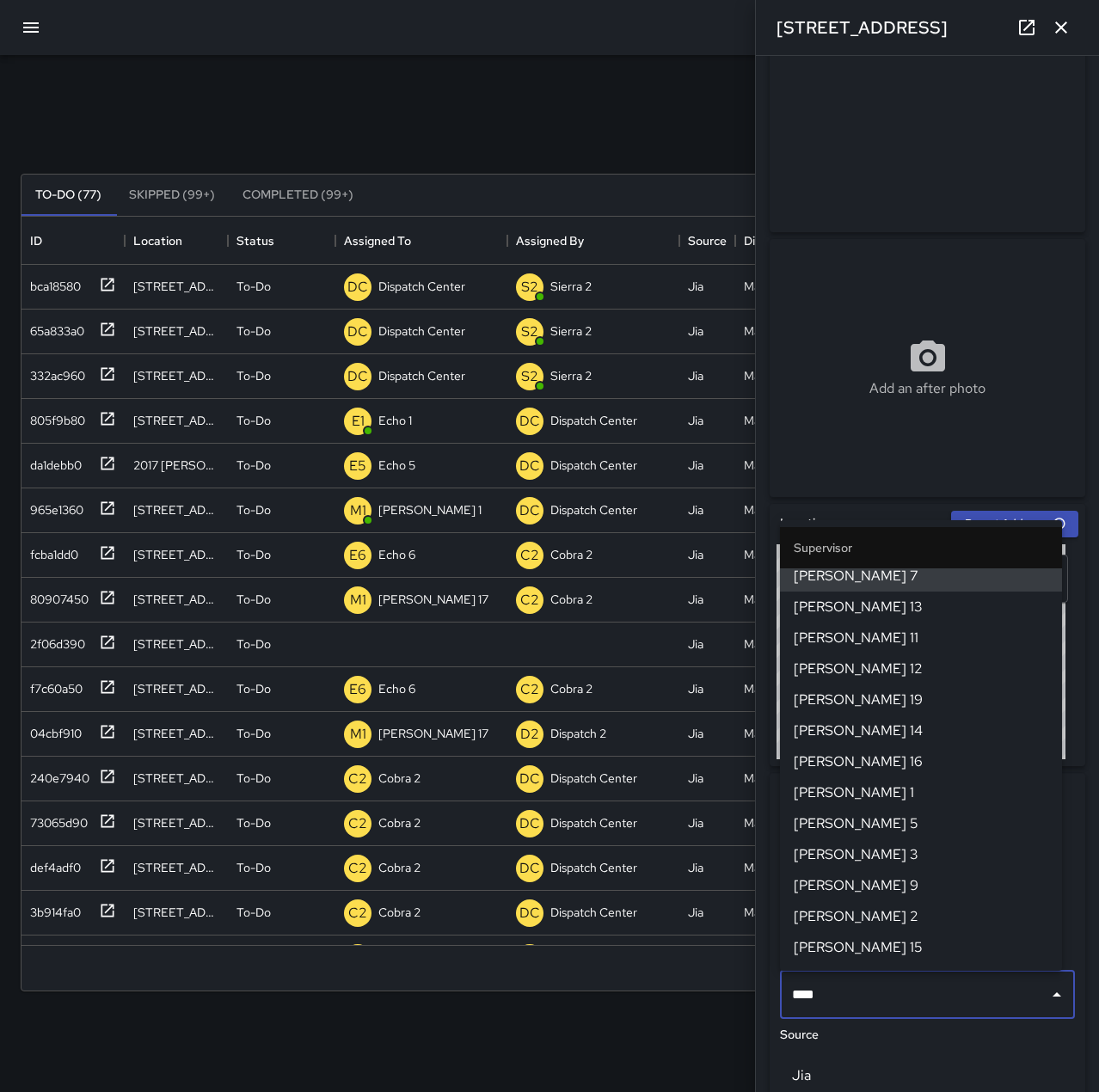
scroll to position [8, 0]
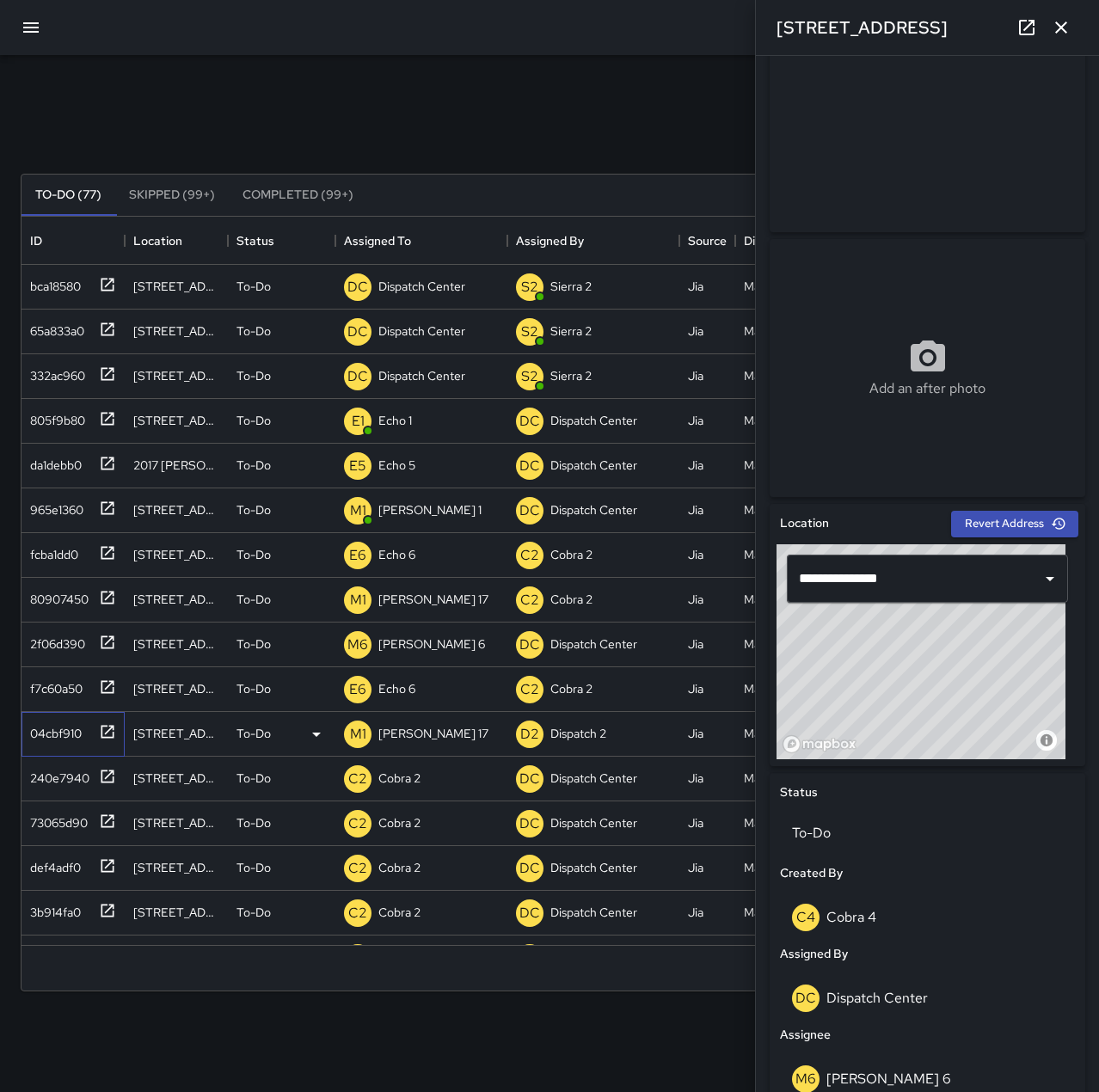
click at [64, 730] on div "04cbf910" at bounding box center [52, 730] width 59 height 24
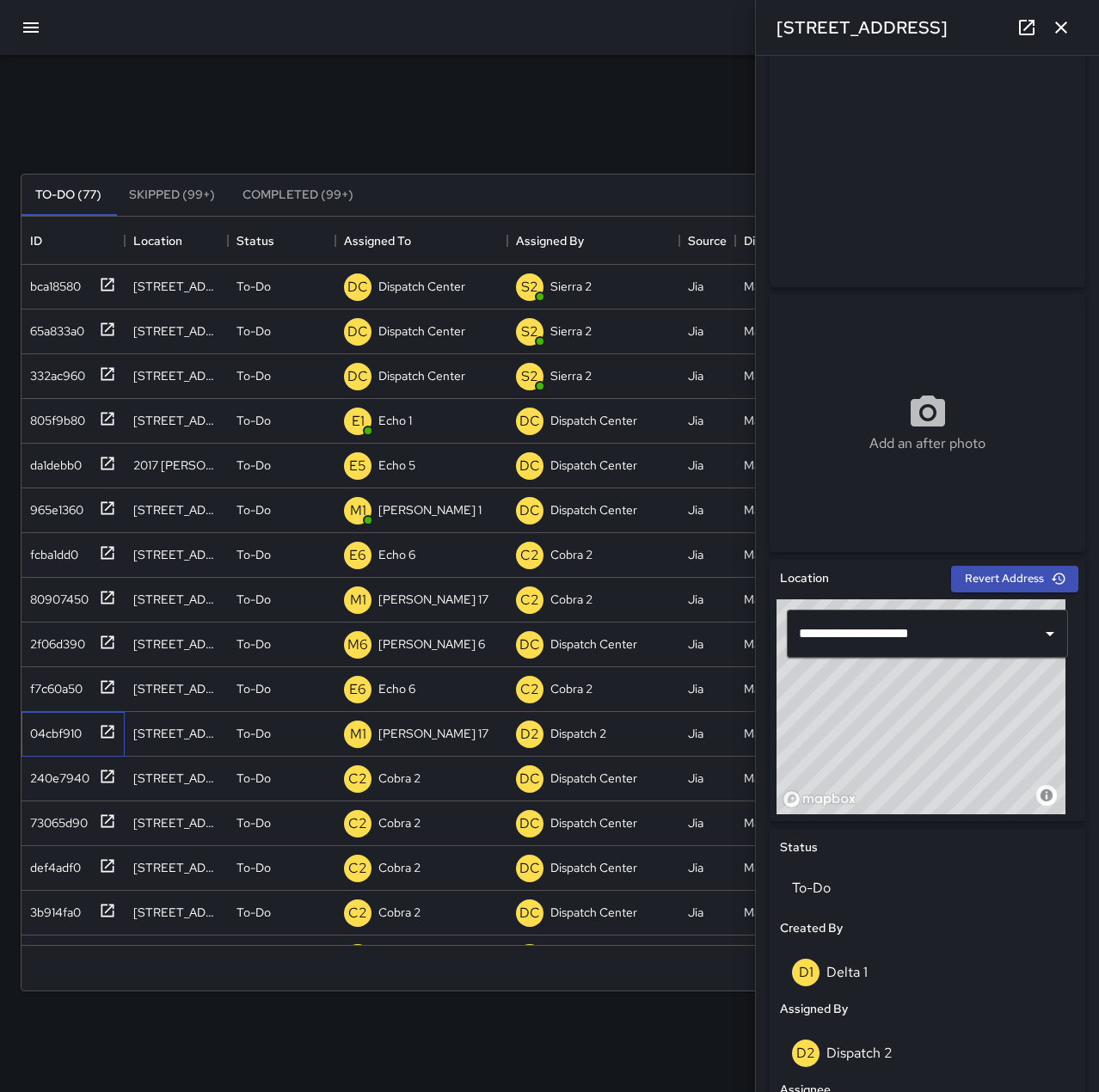
scroll to position [0, 0]
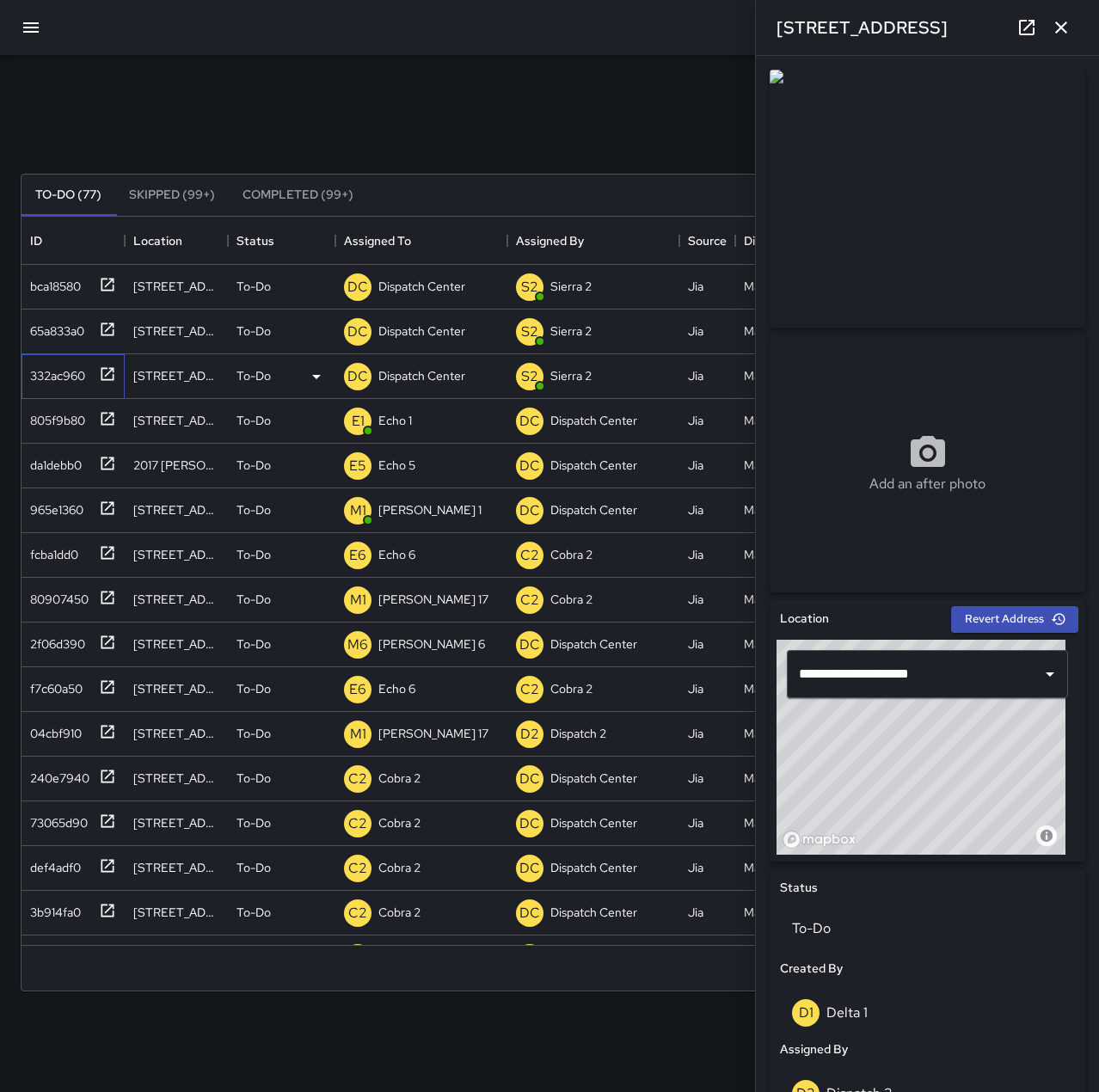
click at [54, 371] on div "332ac960" at bounding box center [54, 372] width 62 height 24
click at [460, 374] on p "Dispatch Center" at bounding box center [421, 376] width 87 height 17
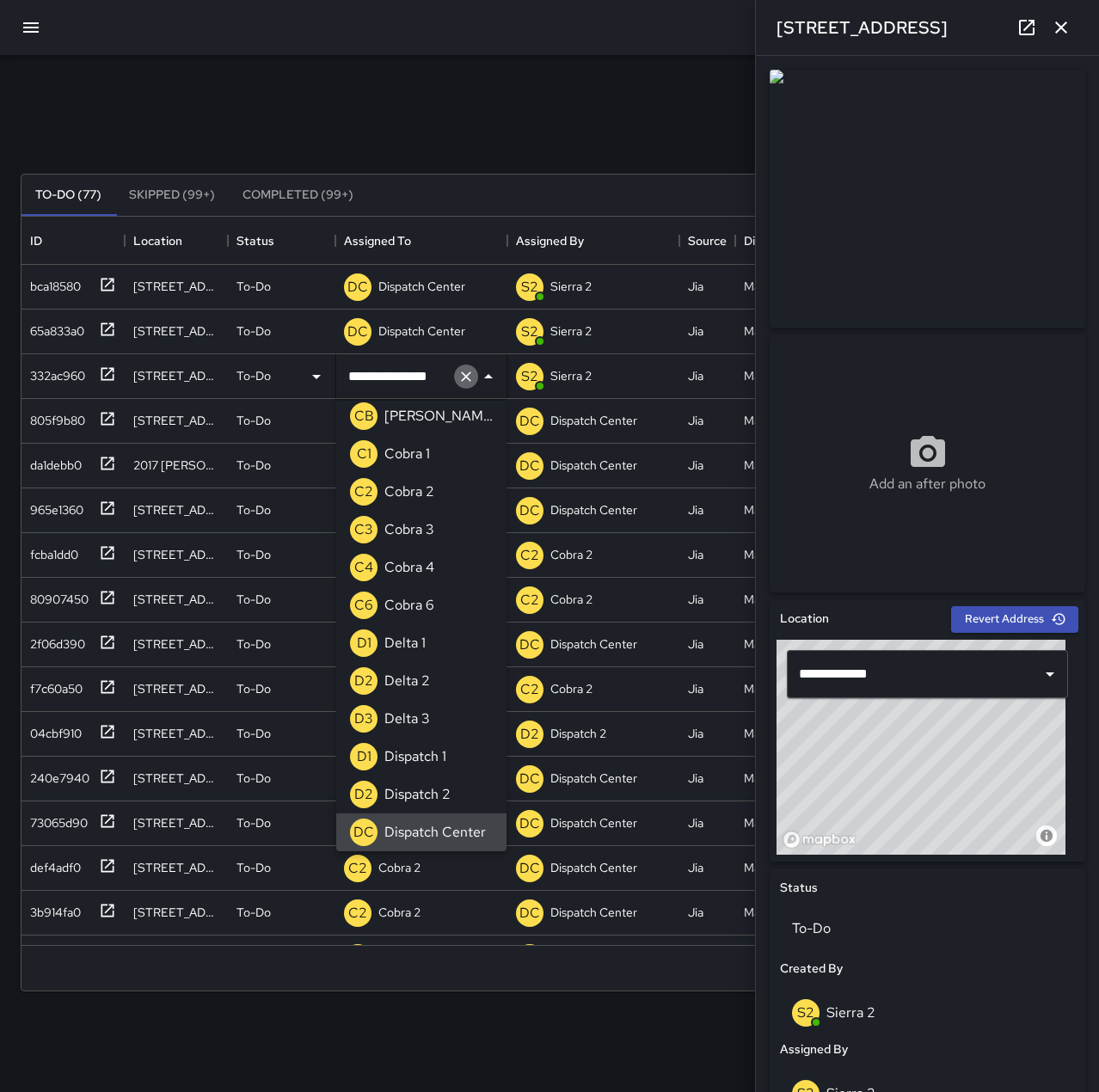
click at [473, 375] on icon "Clear" at bounding box center [466, 377] width 17 height 17
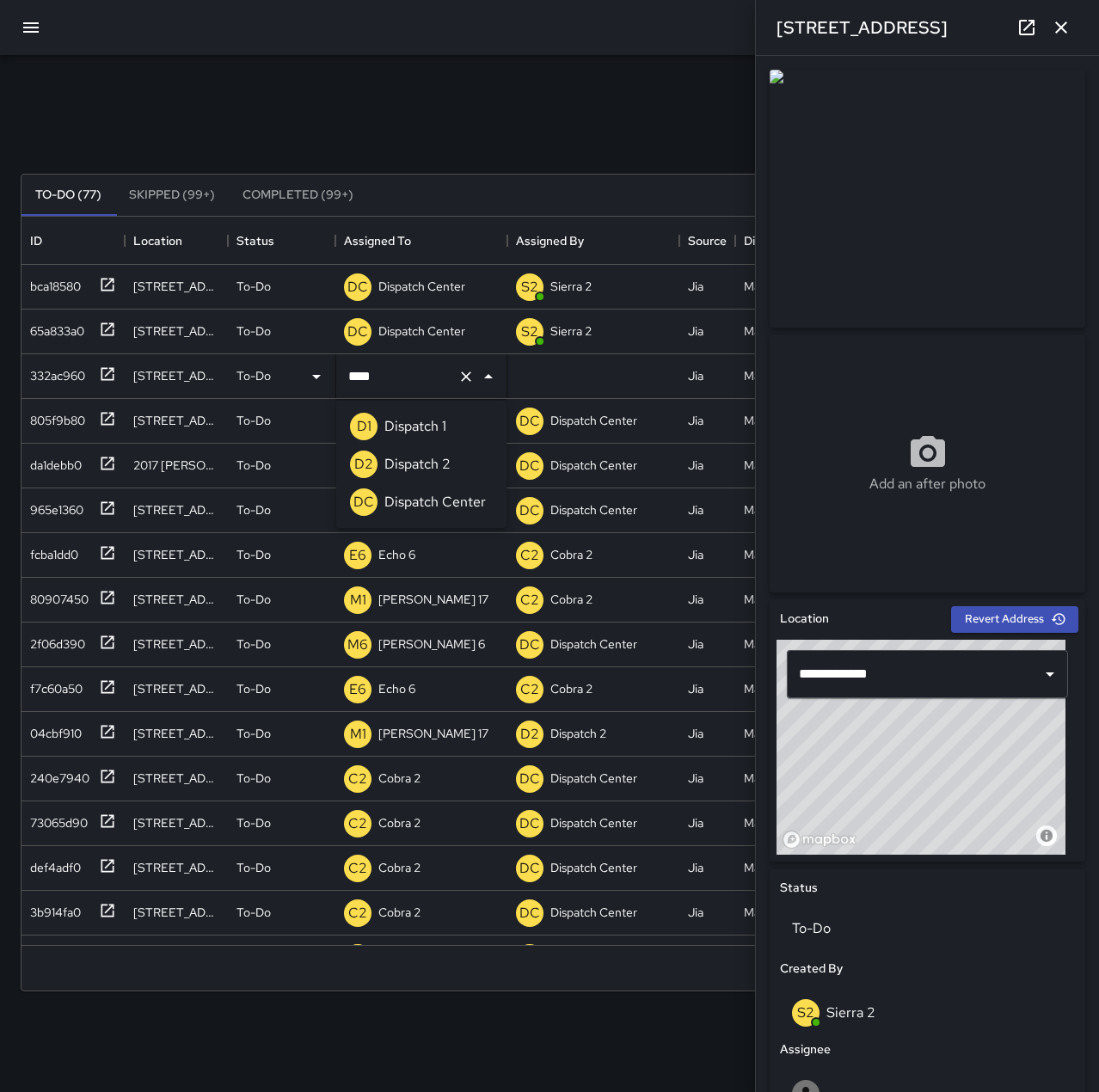
type input "*****"
click at [467, 420] on li "D1 Dispatch 1" at bounding box center [421, 426] width 170 height 38
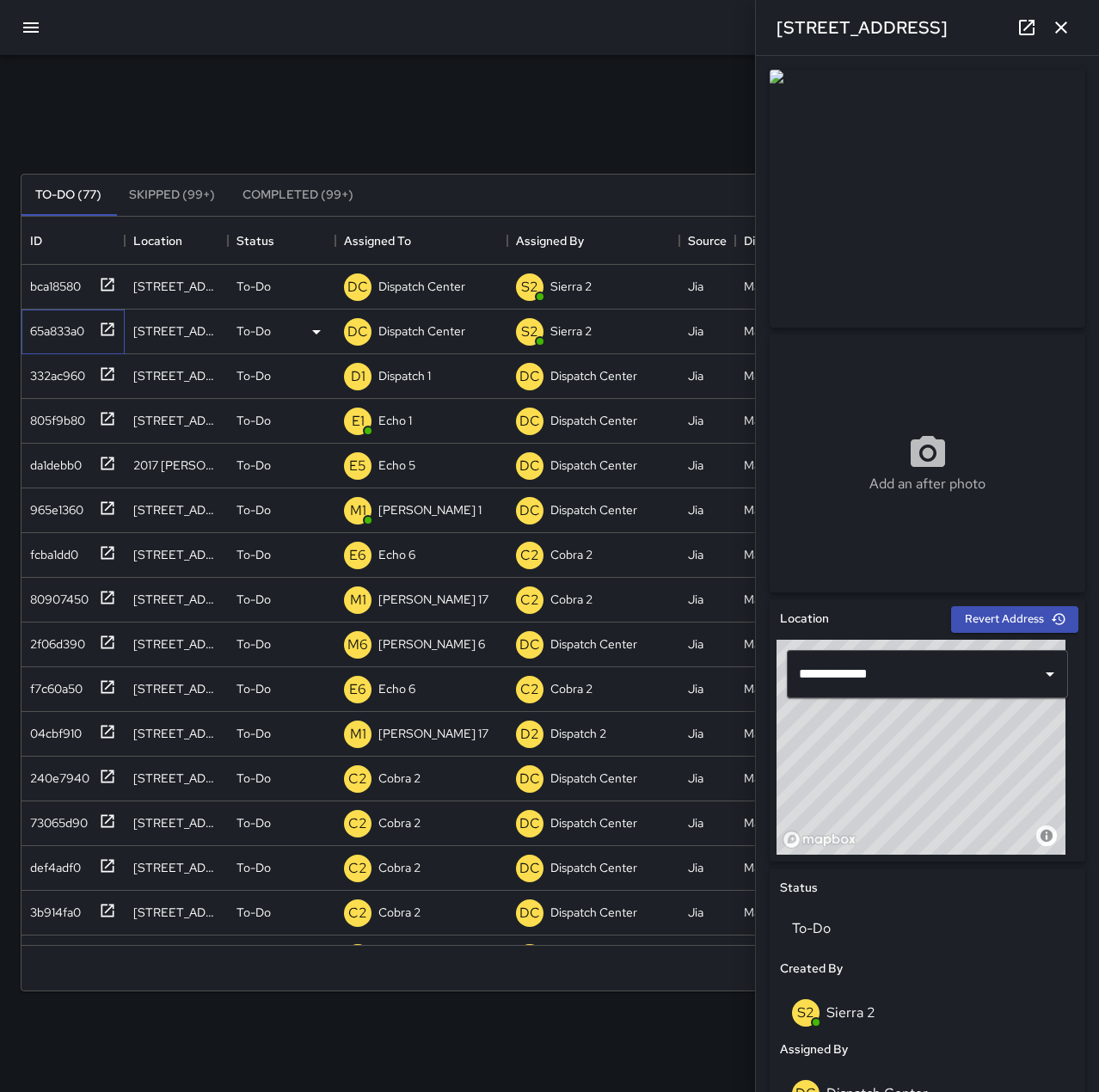
click at [38, 323] on div "65a833a0" at bounding box center [54, 328] width 61 height 24
type input "**********"
click at [396, 320] on div "Dispatch Center" at bounding box center [421, 331] width 94 height 24
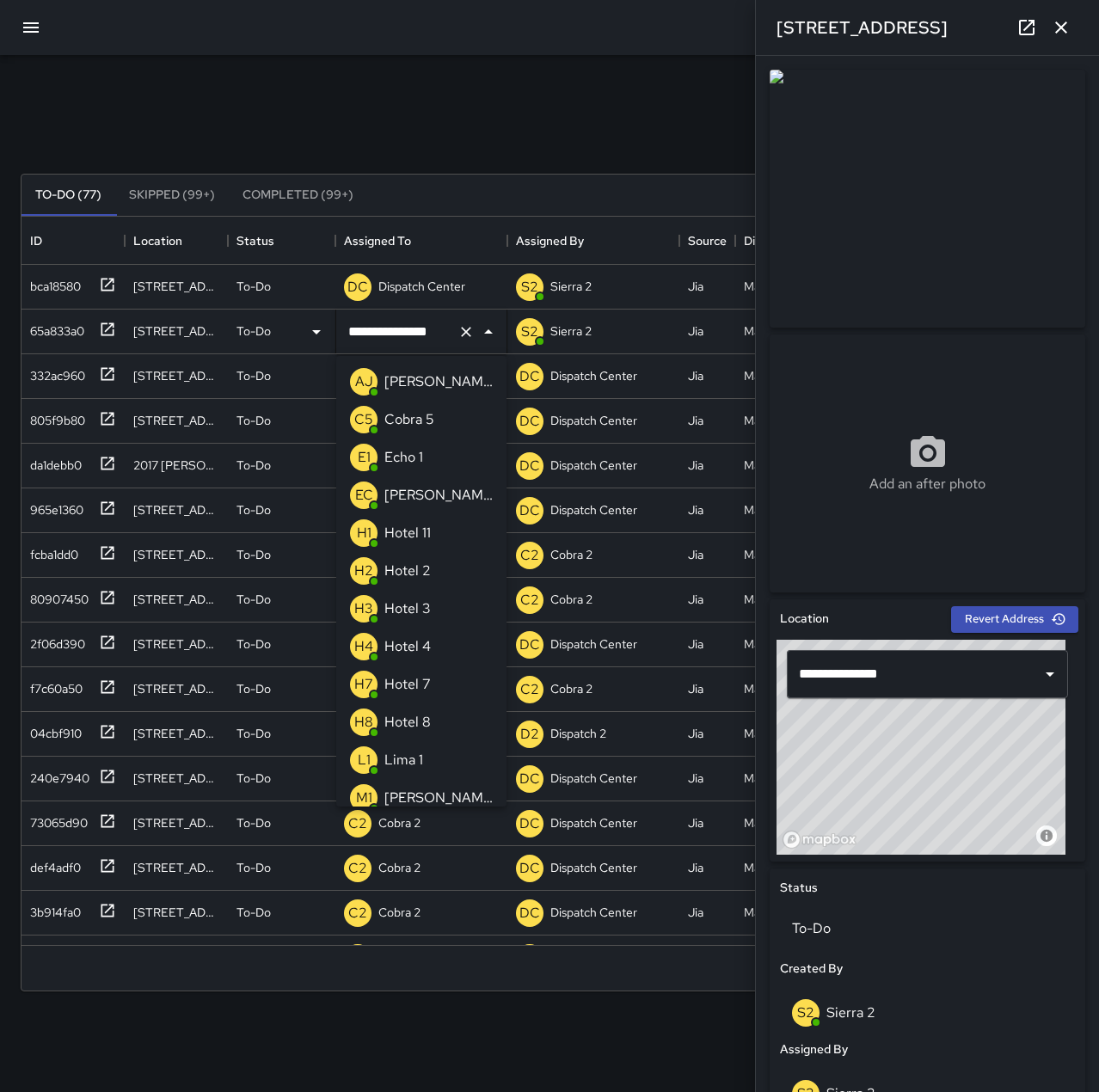
scroll to position [956, 0]
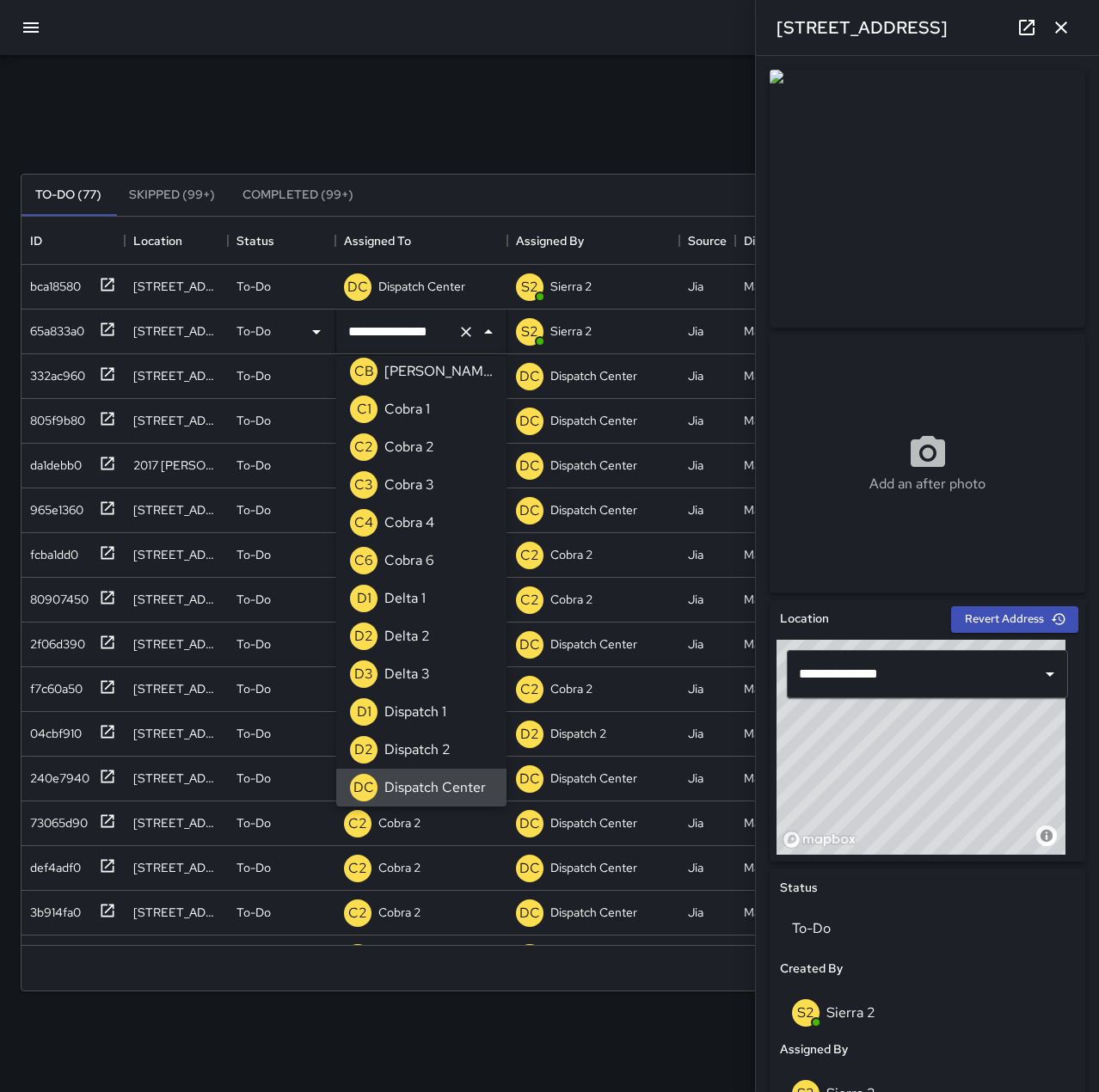
click at [464, 330] on icon "Clear" at bounding box center [466, 332] width 10 height 10
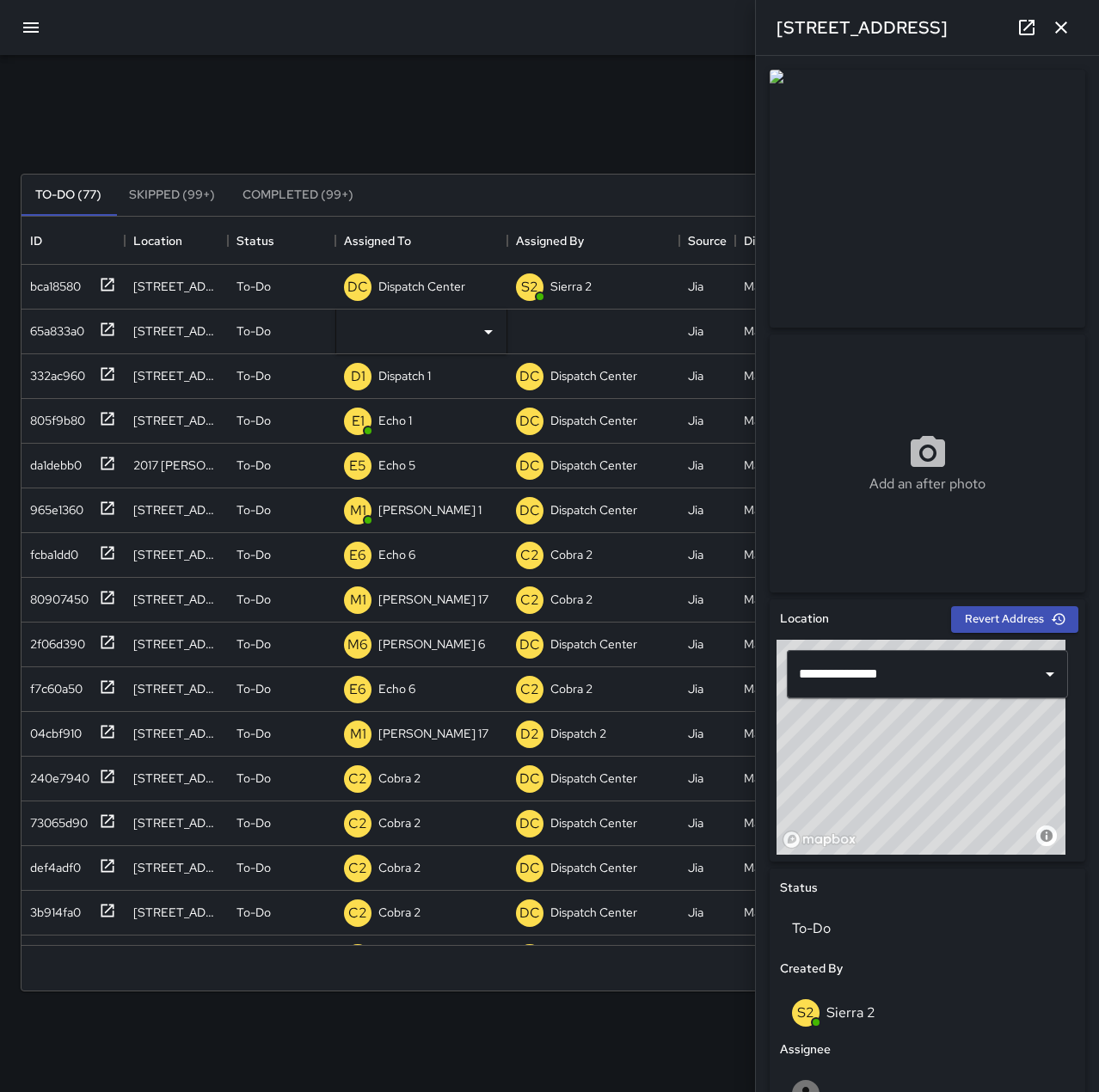
type input "**********"
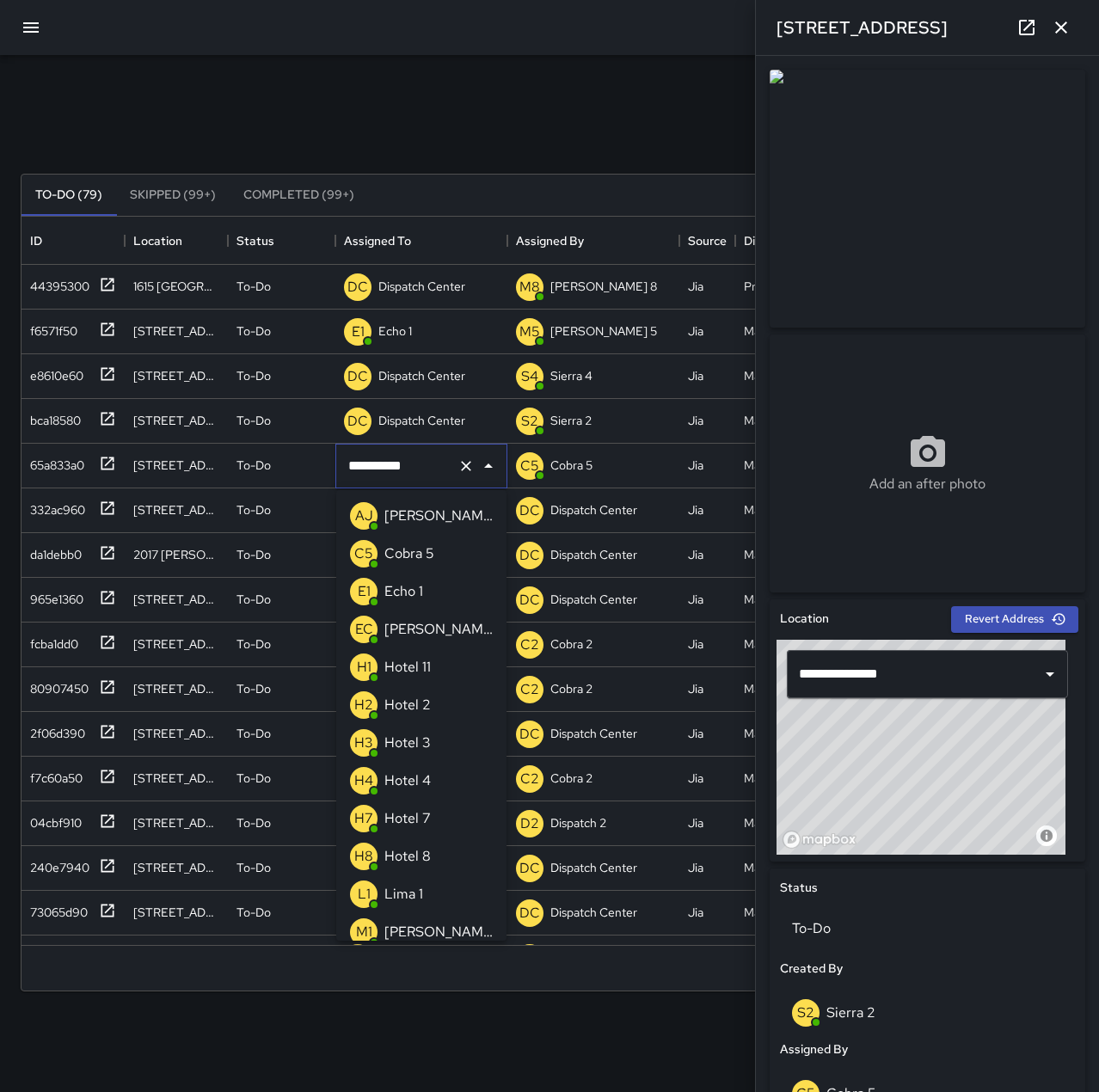
scroll to position [880, 0]
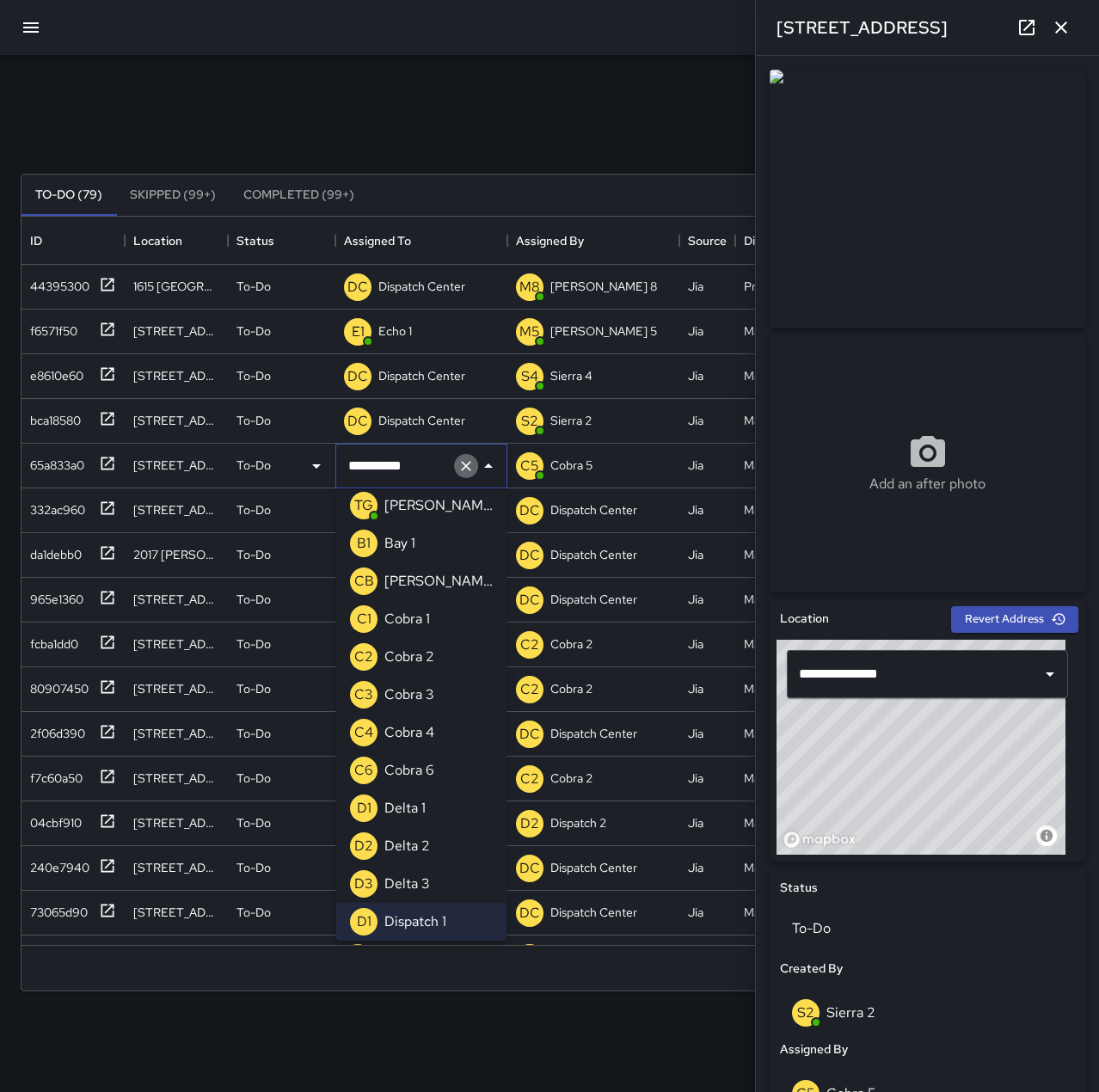
click at [468, 469] on icon "Clear" at bounding box center [466, 466] width 17 height 17
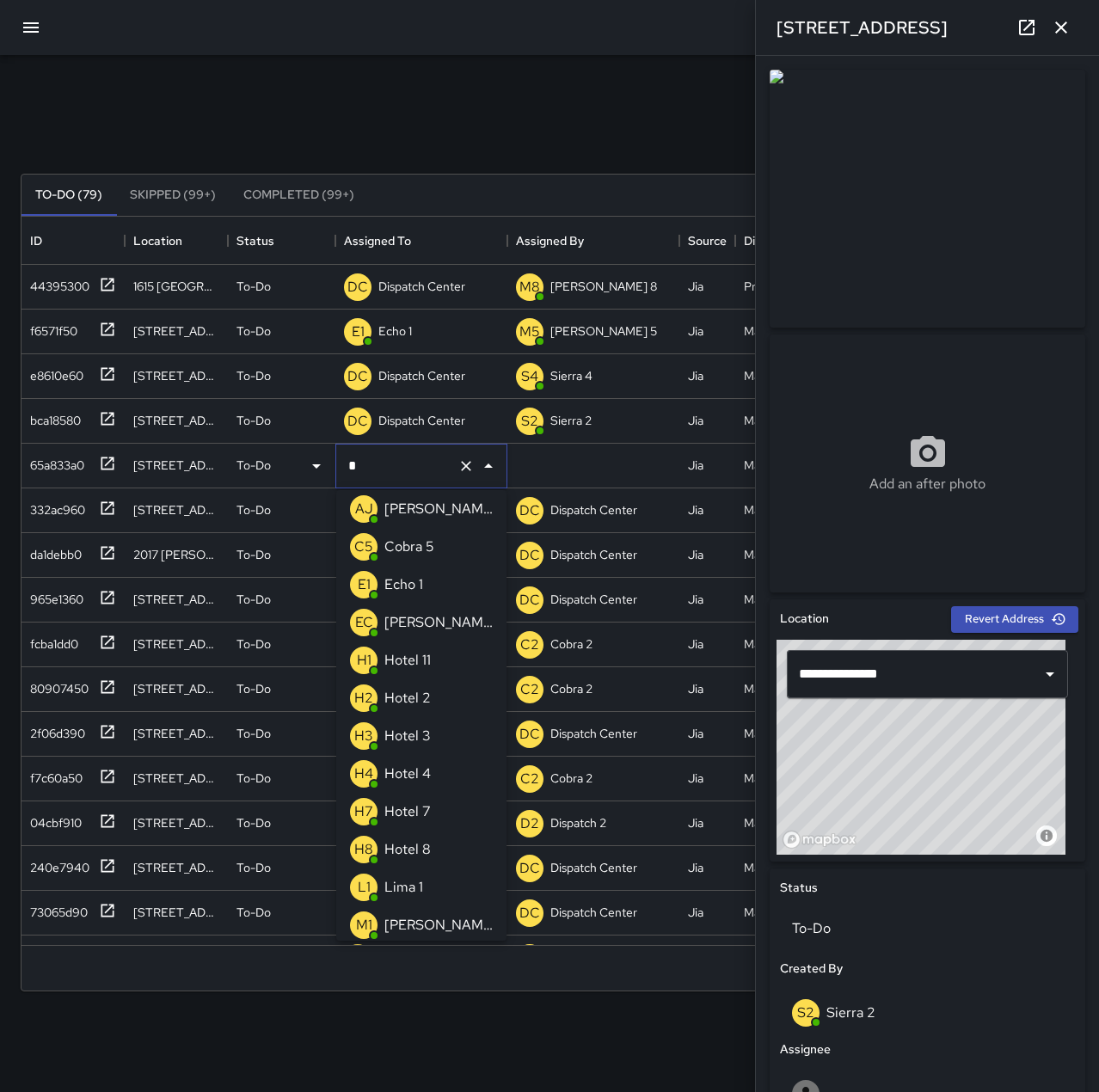
scroll to position [0, 0]
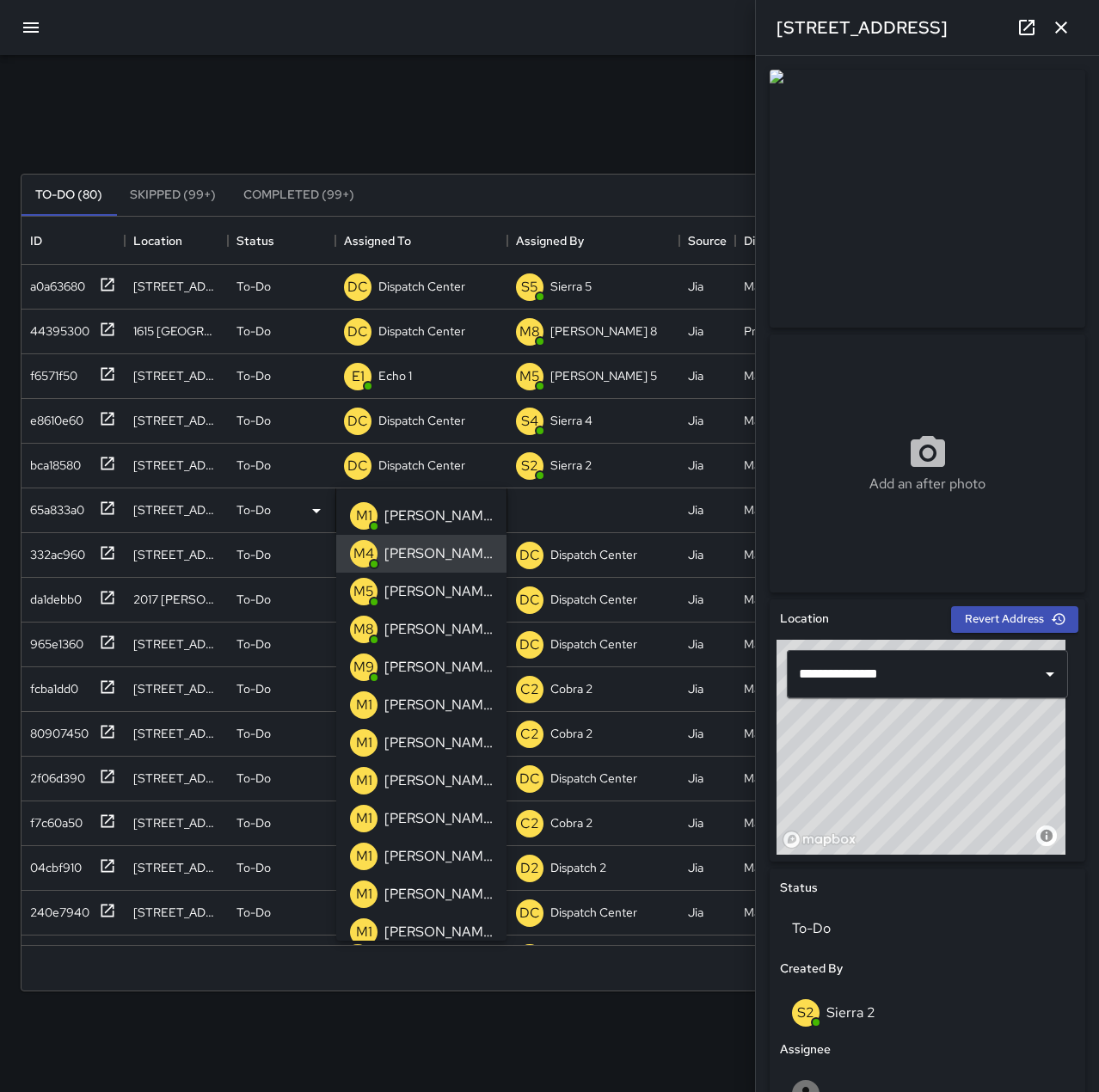
type input "******"
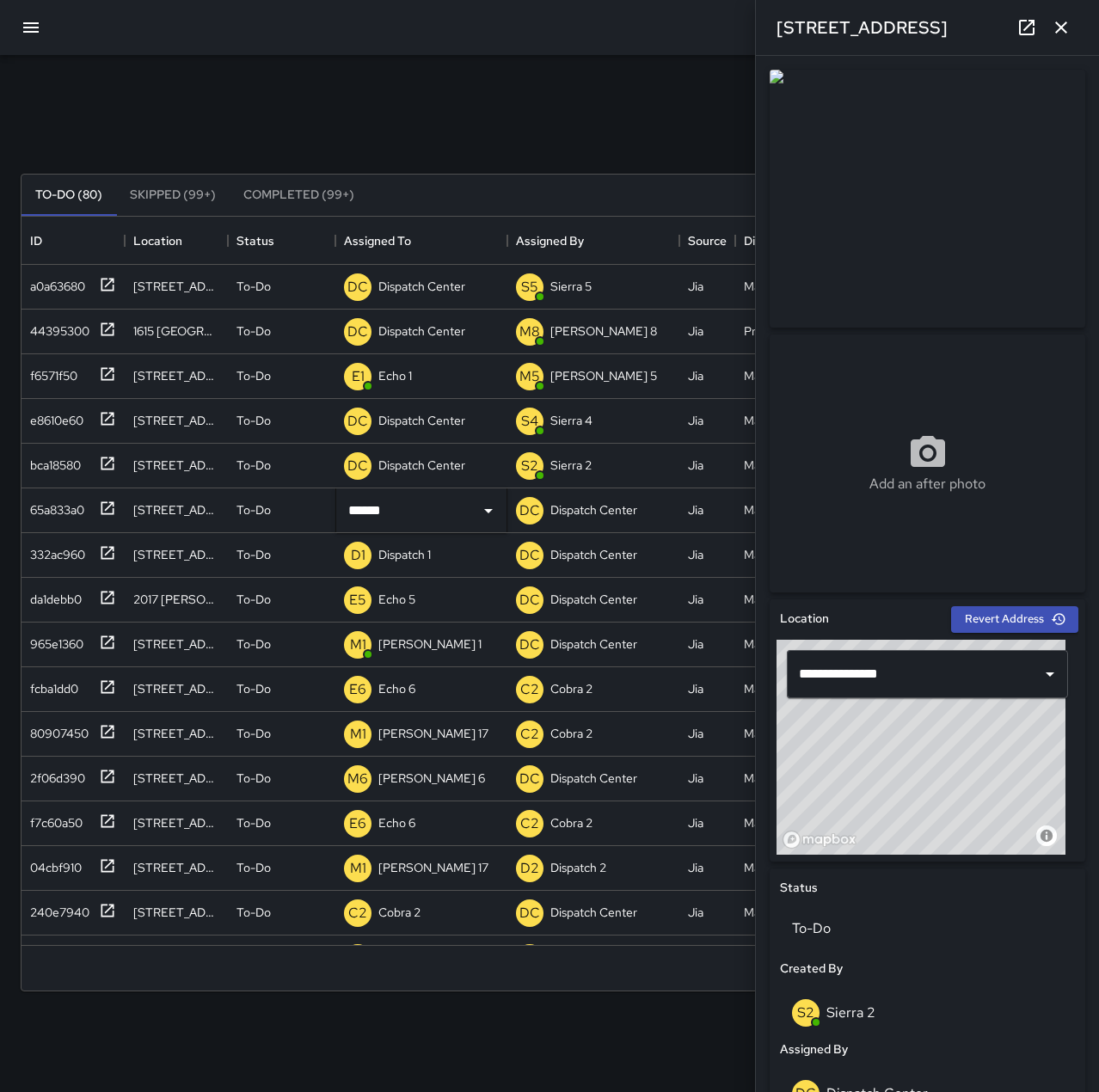
click at [601, 139] on div "Search Search New Task" at bounding box center [550, 132] width 1065 height 89
click at [62, 454] on div "bca18580" at bounding box center [52, 462] width 58 height 24
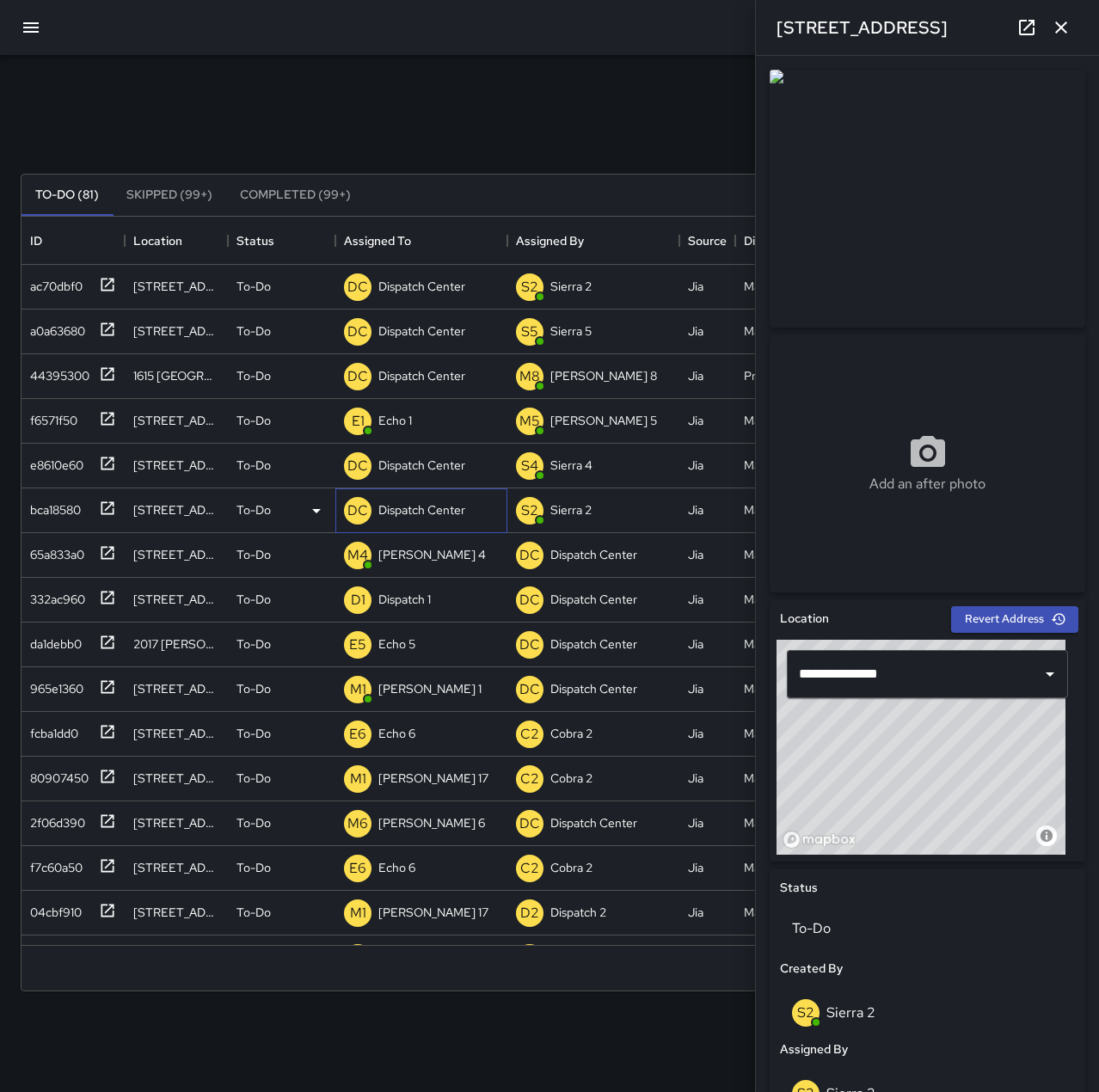
click at [421, 504] on p "Dispatch Center" at bounding box center [421, 510] width 87 height 17
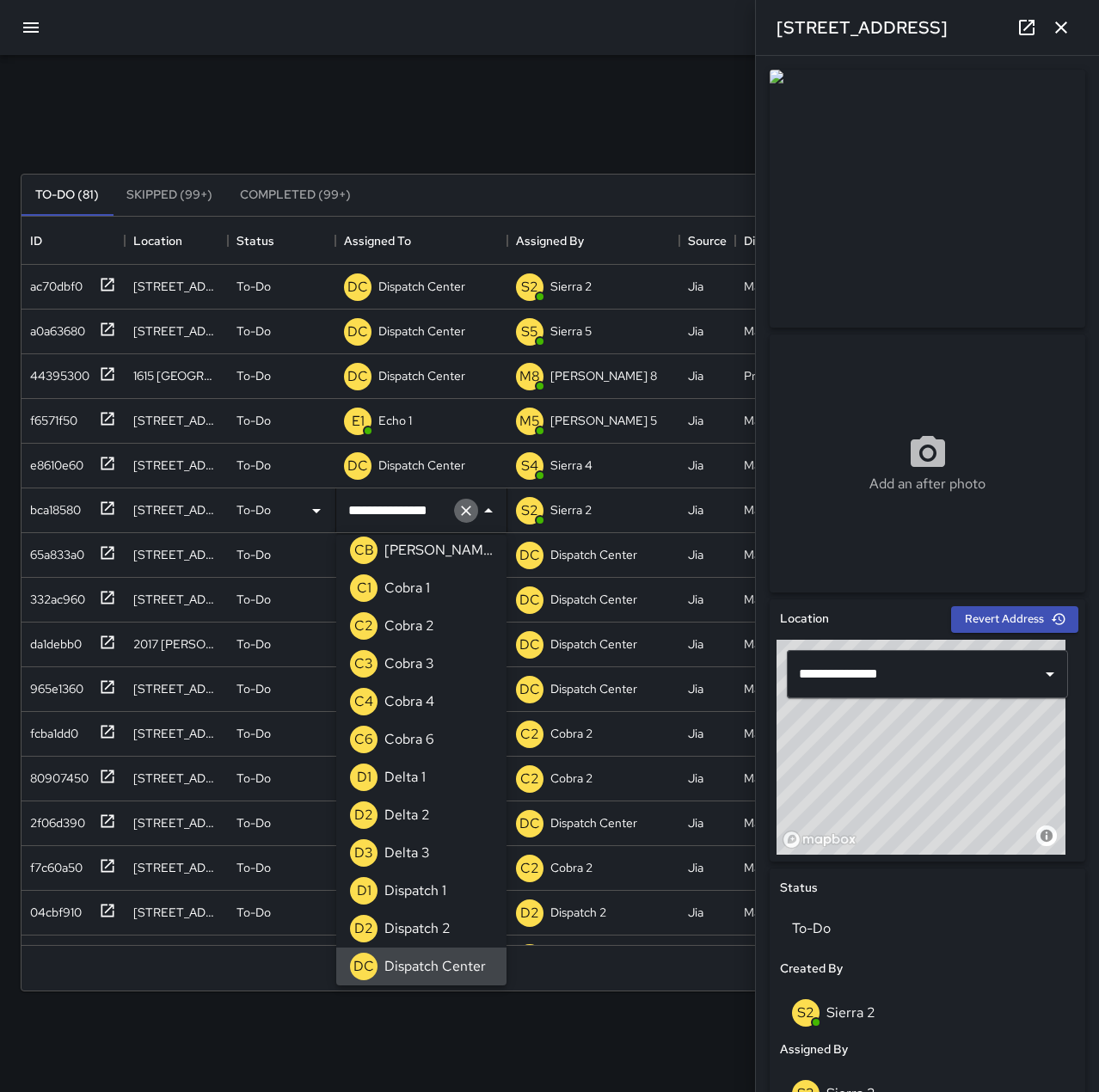
click at [468, 512] on icon "Clear" at bounding box center [466, 511] width 10 height 10
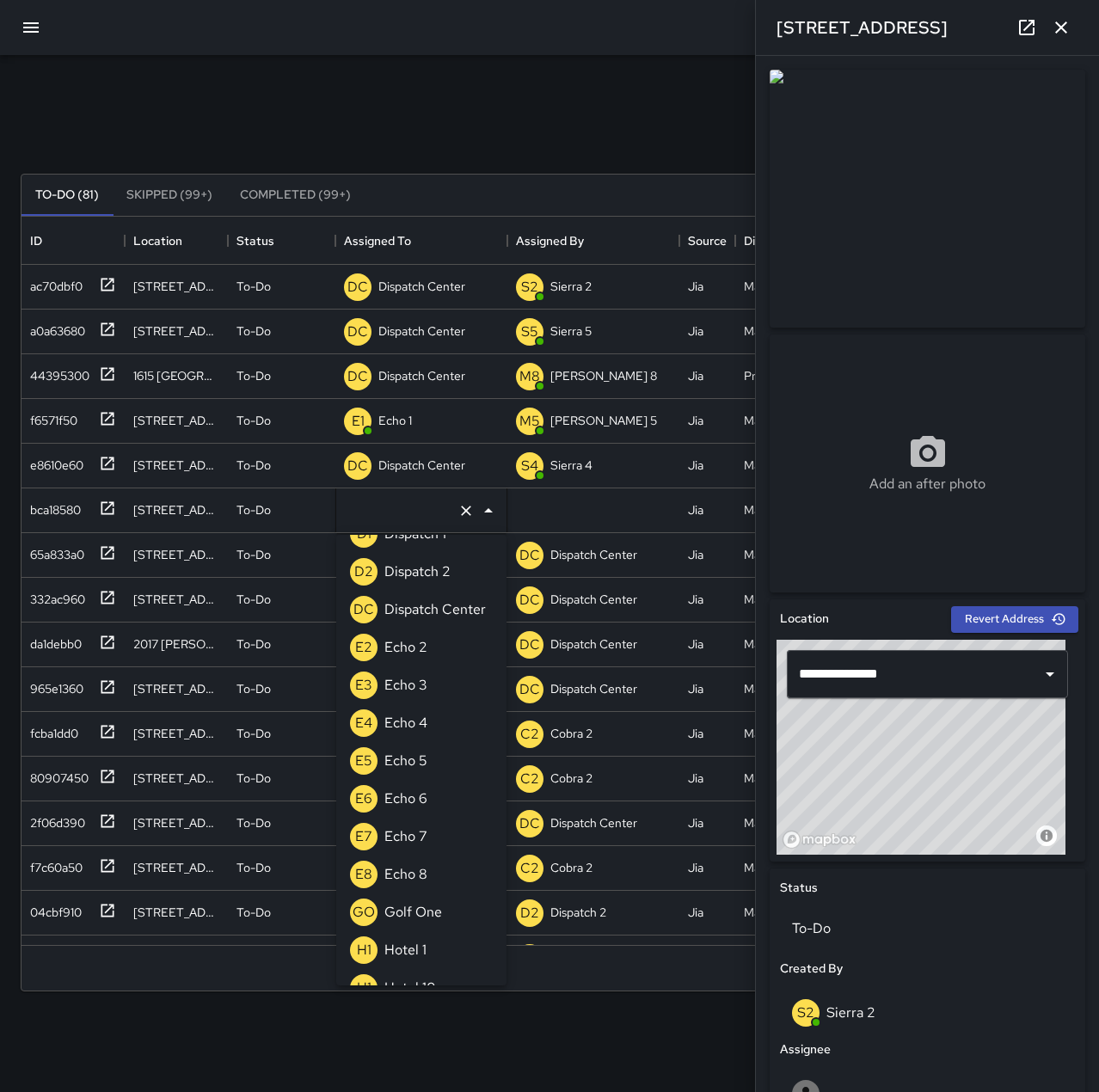
scroll to position [1382, 0]
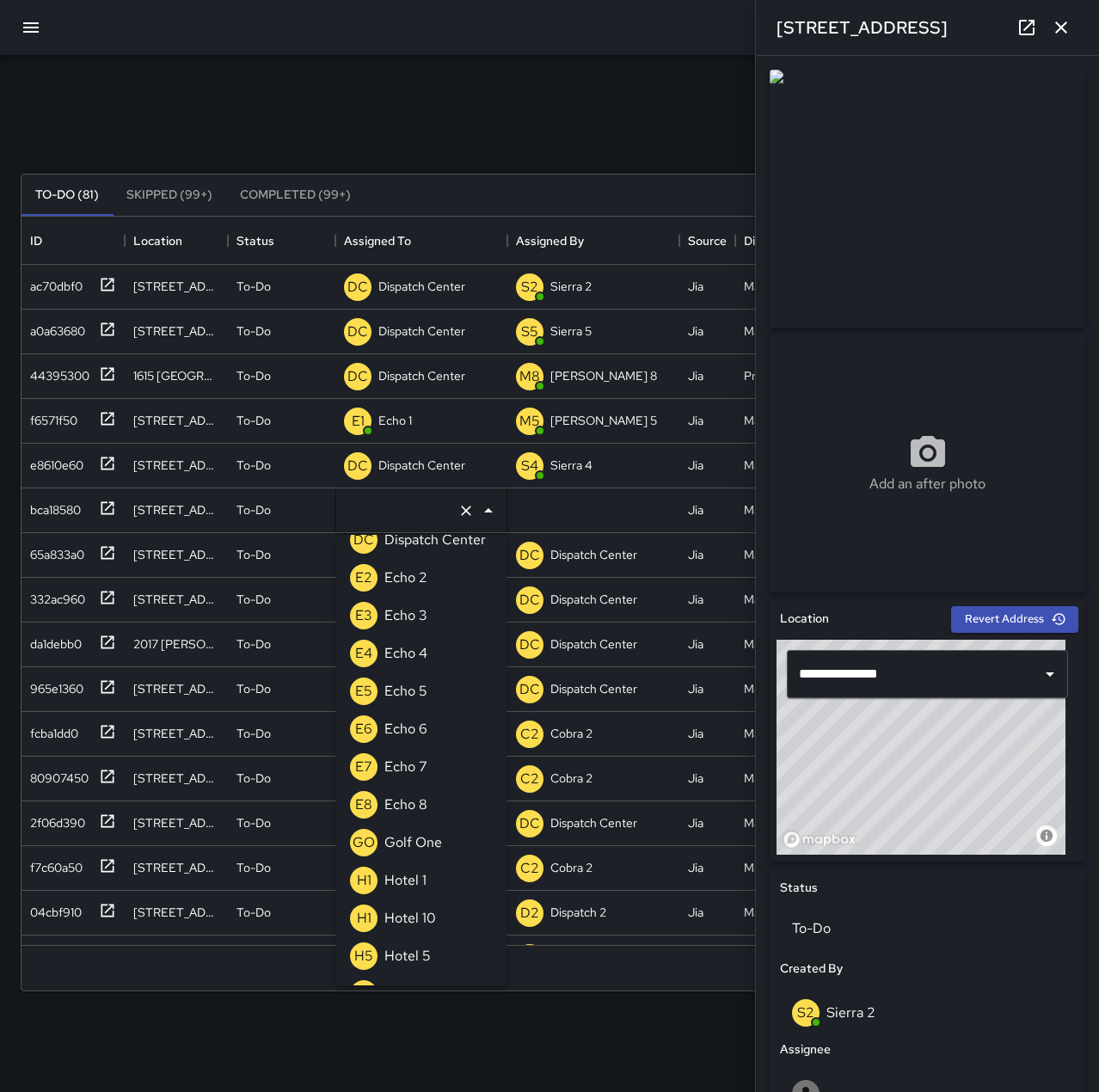
click at [429, 735] on div "Echo 6" at bounding box center [406, 728] width 50 height 27
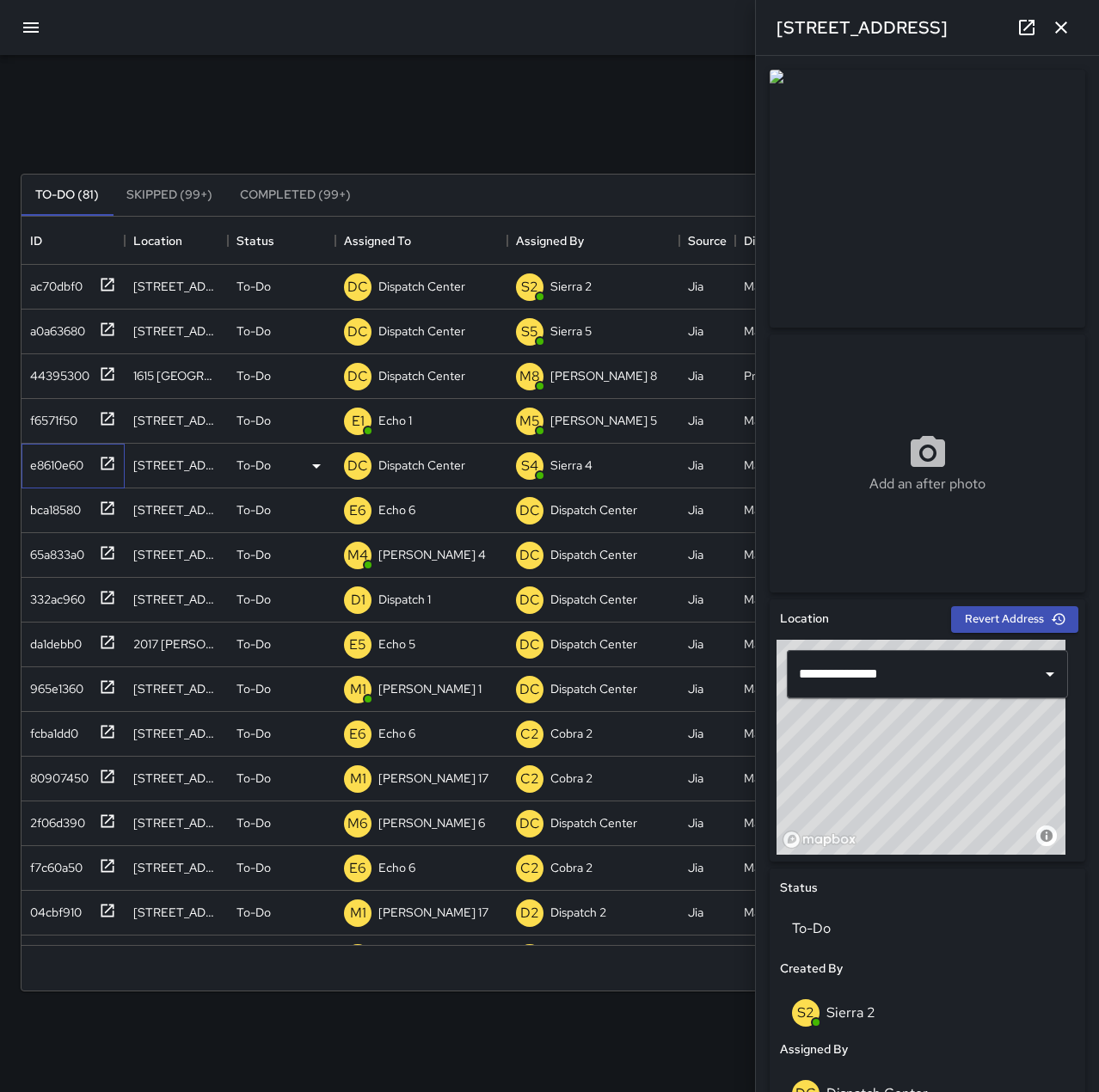
click at [67, 465] on div "e8610e60" at bounding box center [53, 462] width 60 height 24
type input "**********"
click at [74, 384] on div "44395300" at bounding box center [57, 372] width 66 height 24
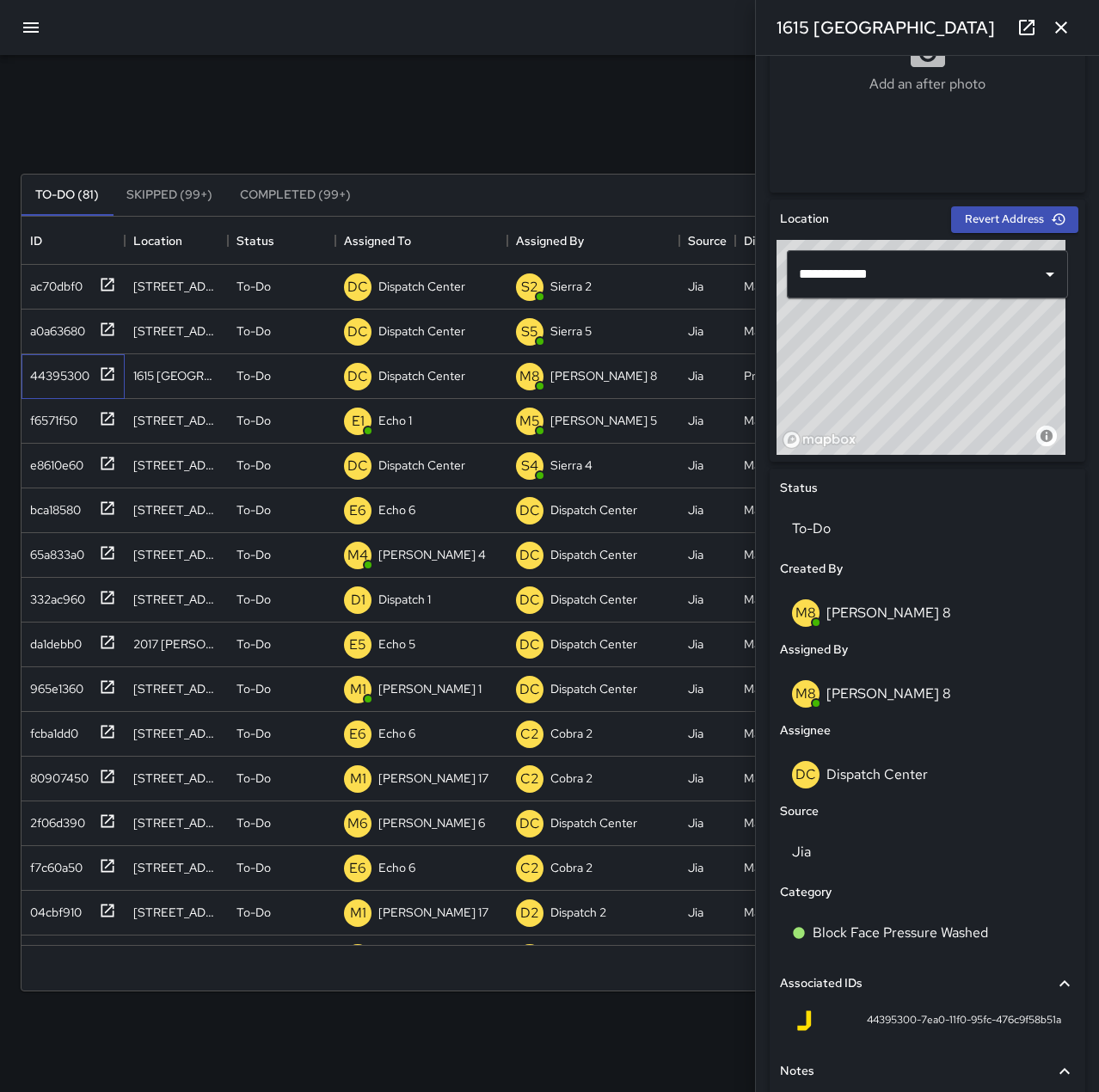
scroll to position [430, 0]
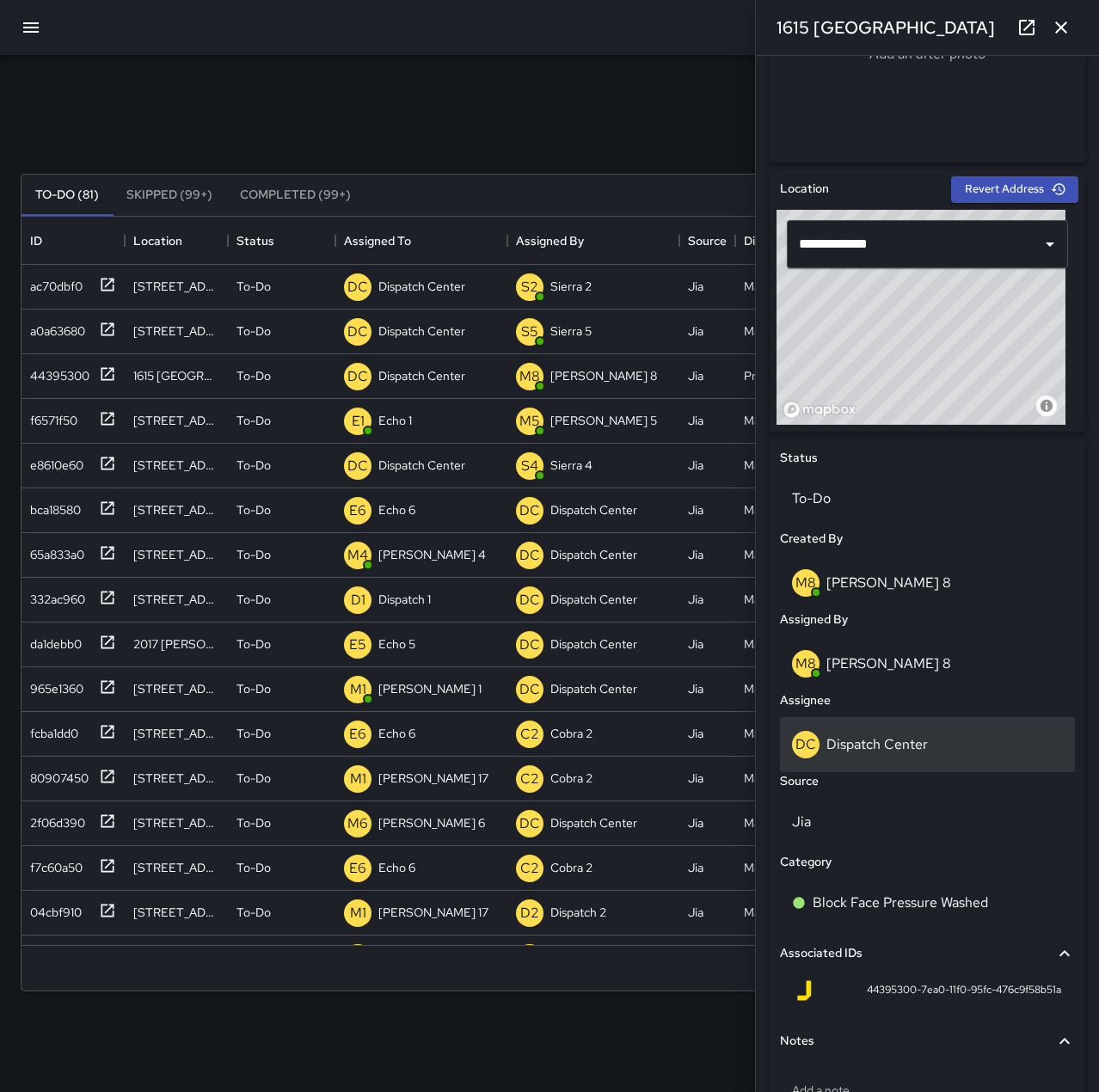
click at [894, 735] on p "Dispatch Center" at bounding box center [877, 744] width 101 height 18
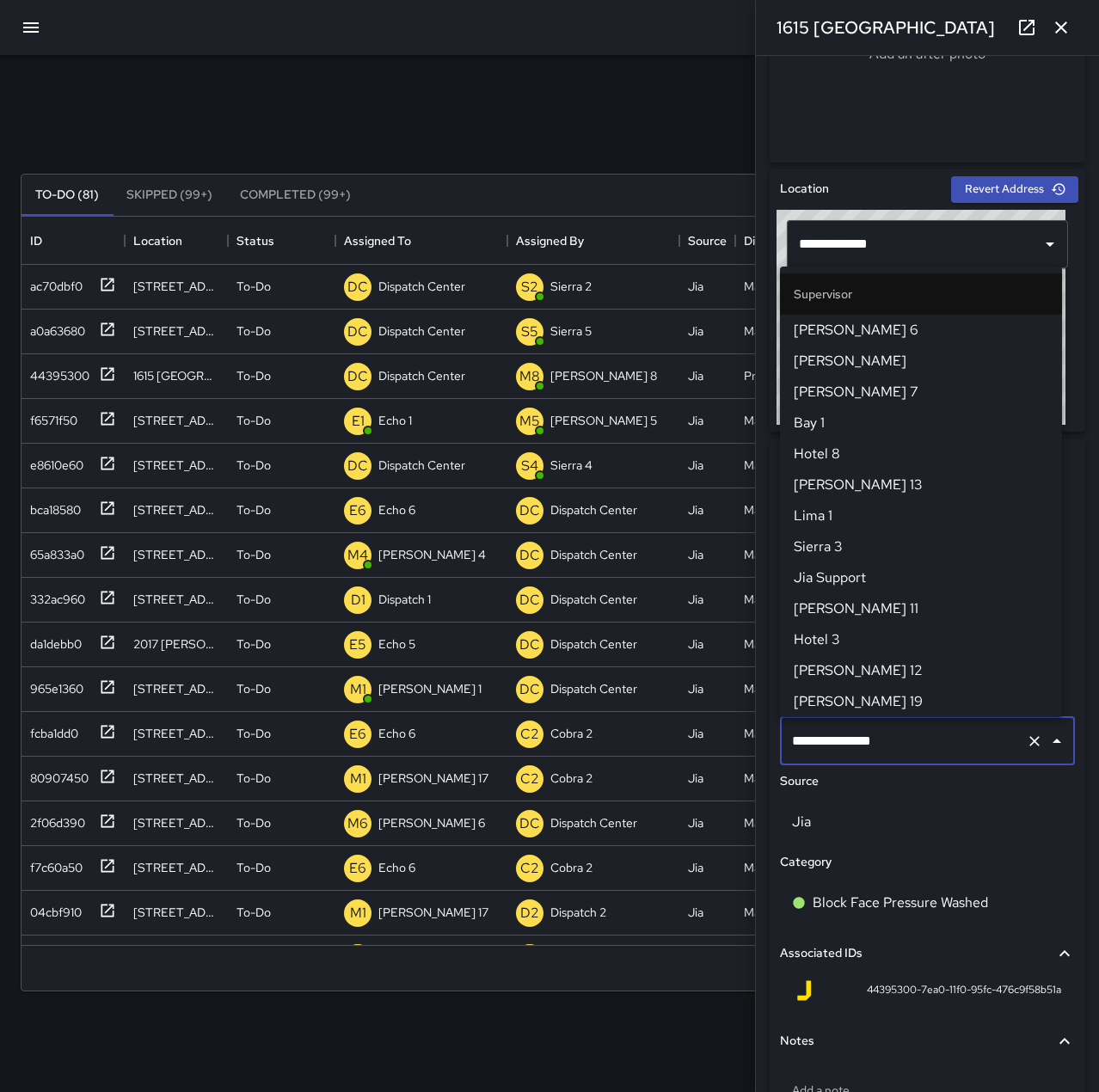
scroll to position [1640, 0]
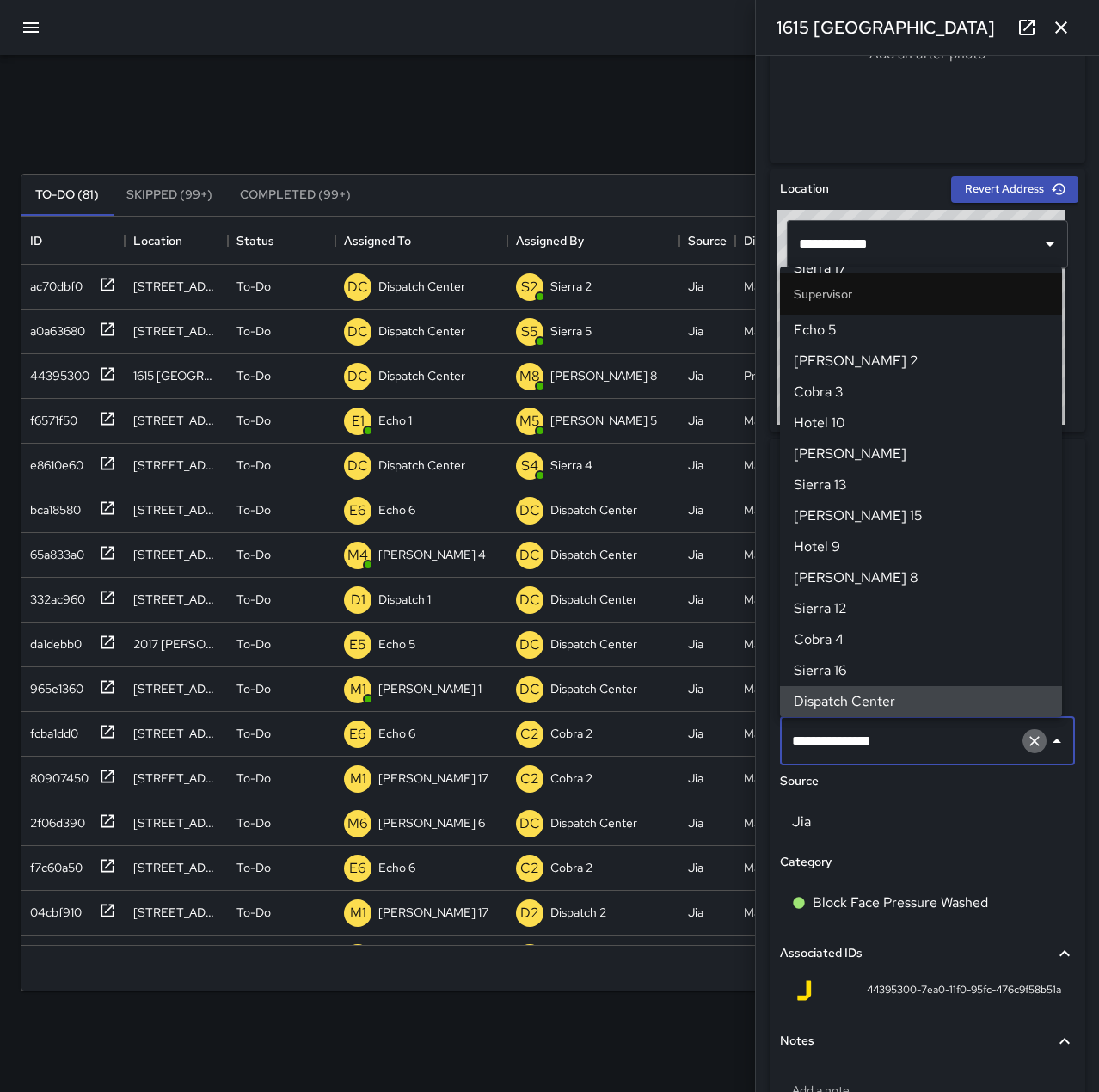
click at [1026, 741] on icon "Clear" at bounding box center [1034, 741] width 17 height 17
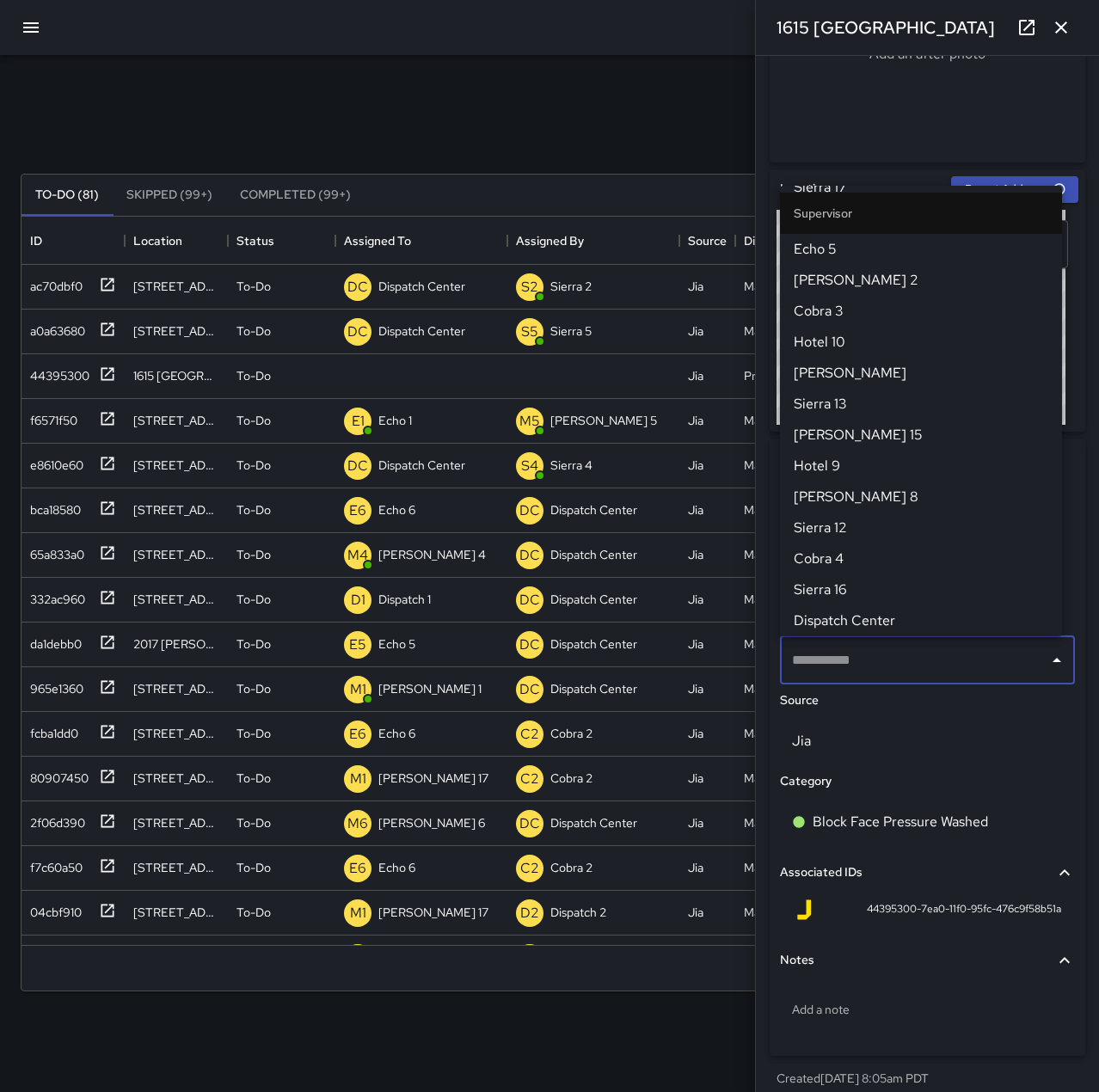
scroll to position [0, 0]
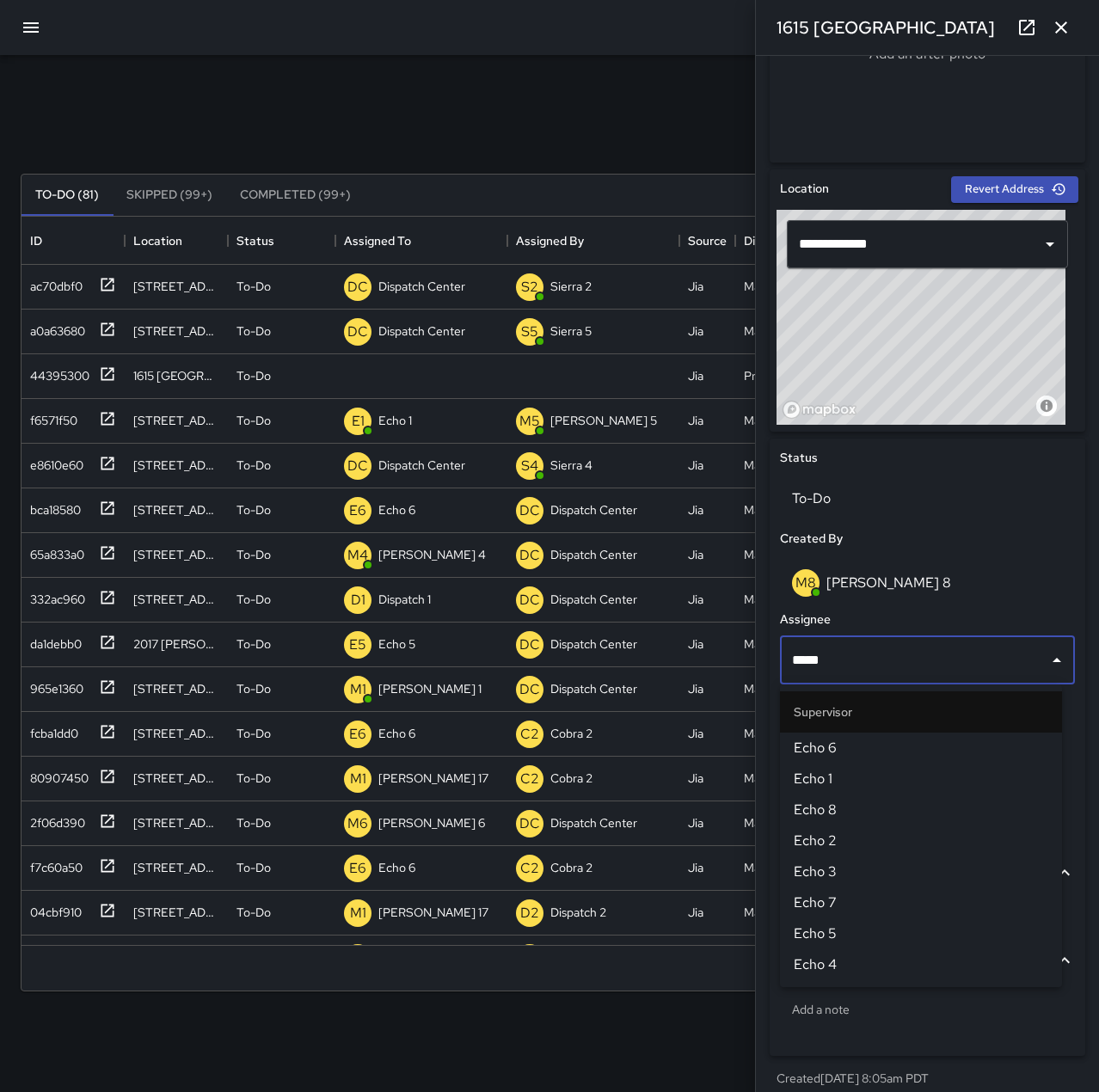
type input "******"
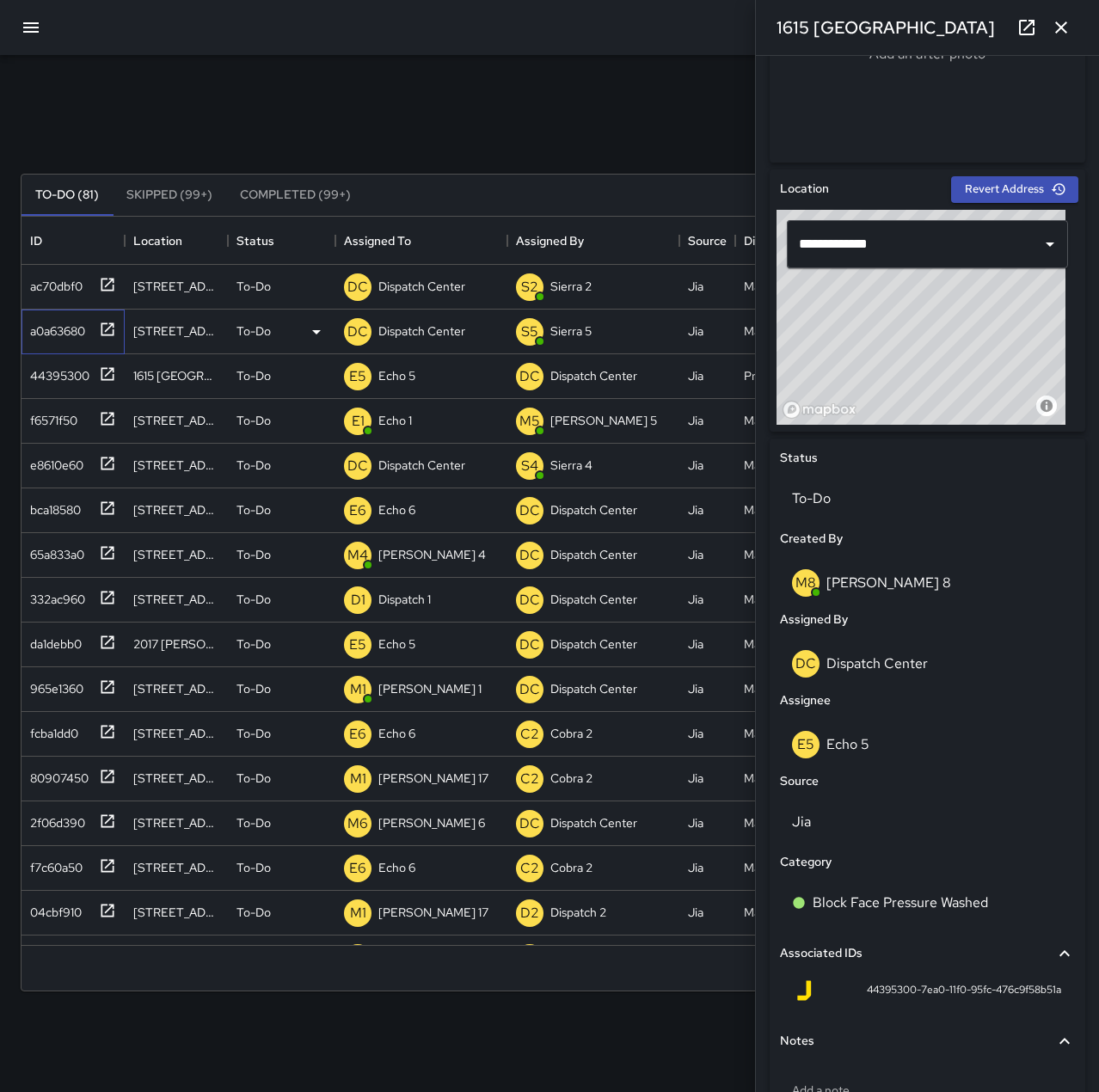
click at [78, 316] on div "a0a63680" at bounding box center [54, 328] width 62 height 24
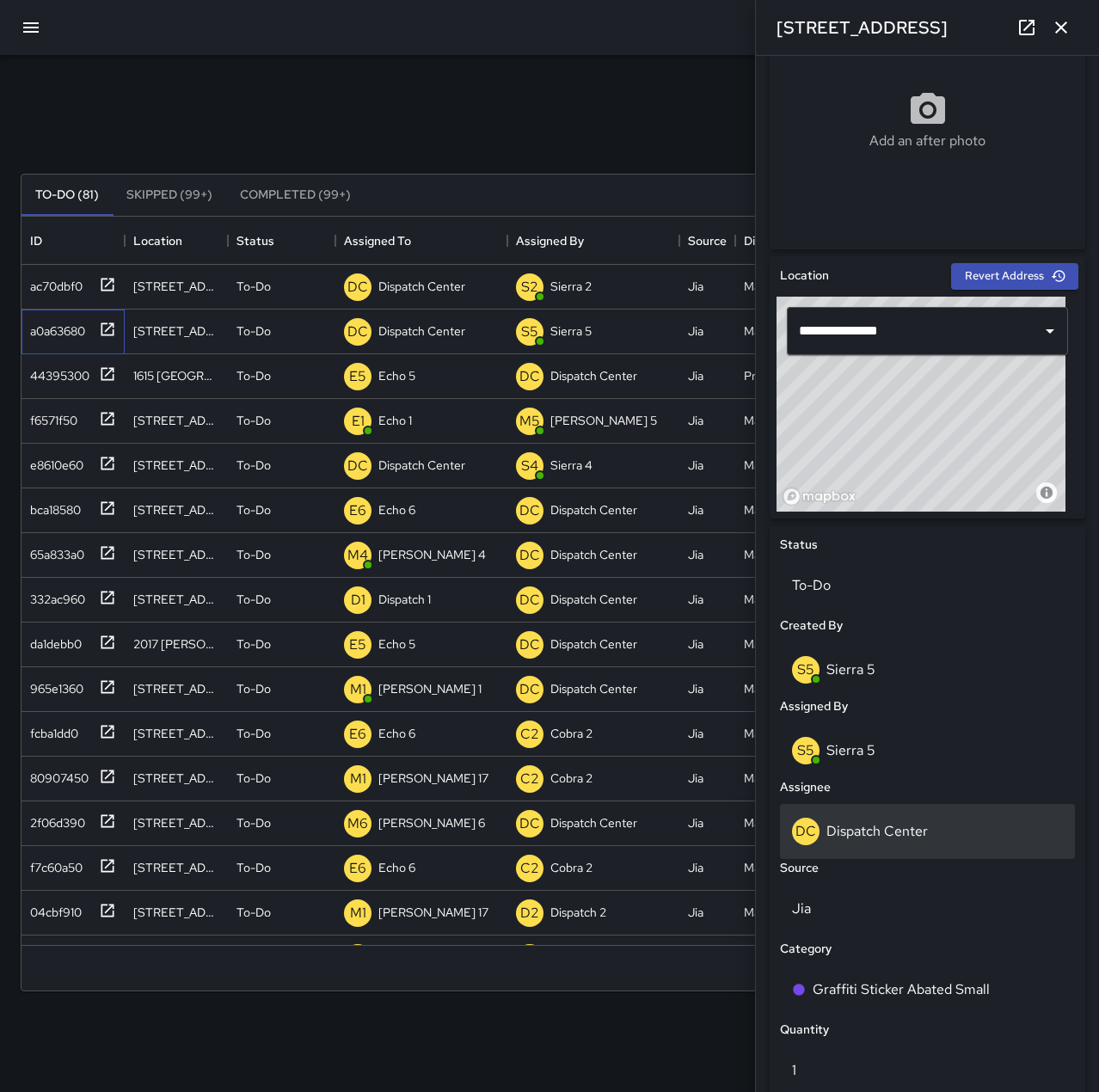
scroll to position [344, 0]
click at [922, 820] on div "DC Dispatch Center" at bounding box center [928, 830] width 271 height 27
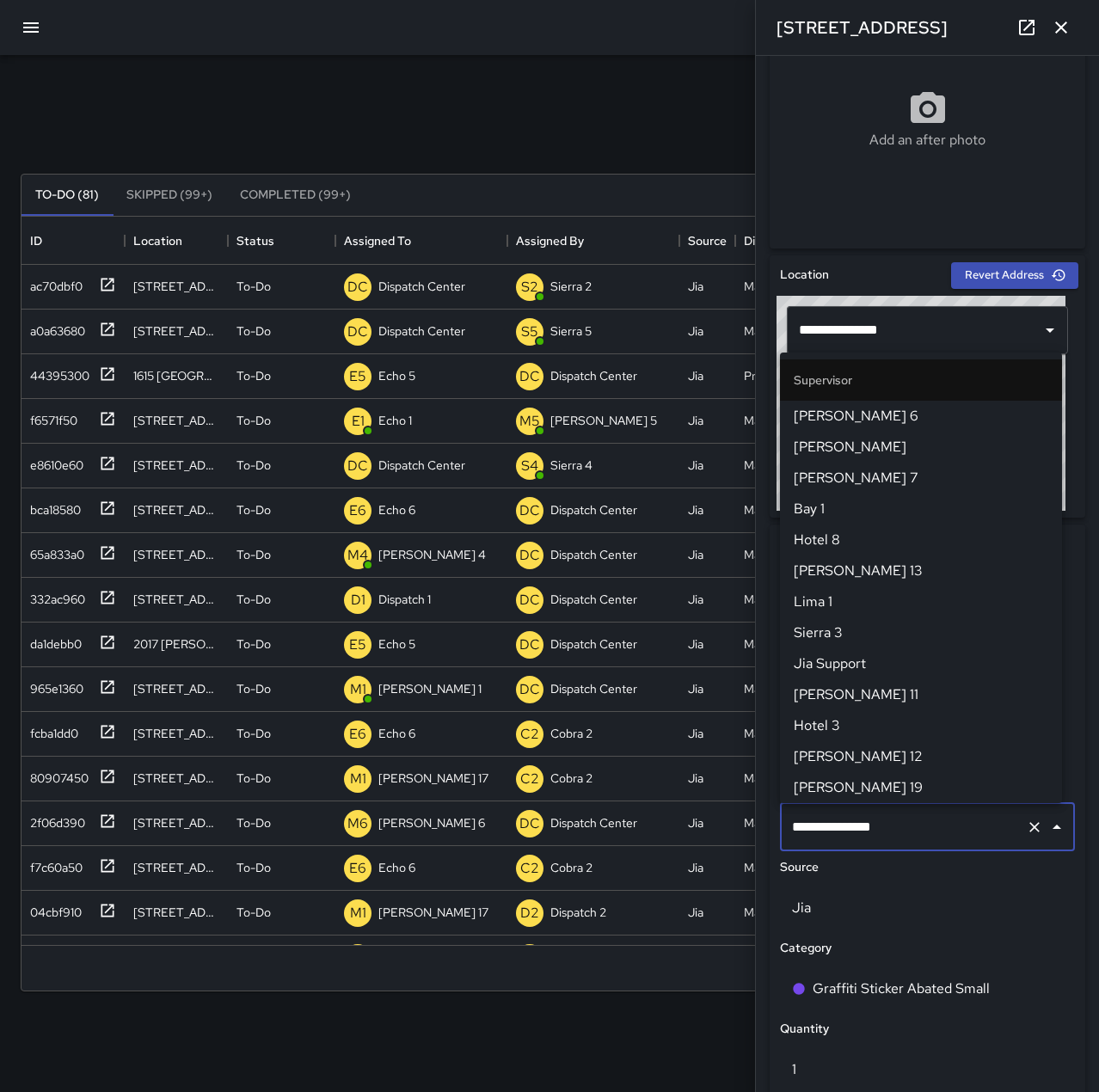
scroll to position [1640, 0]
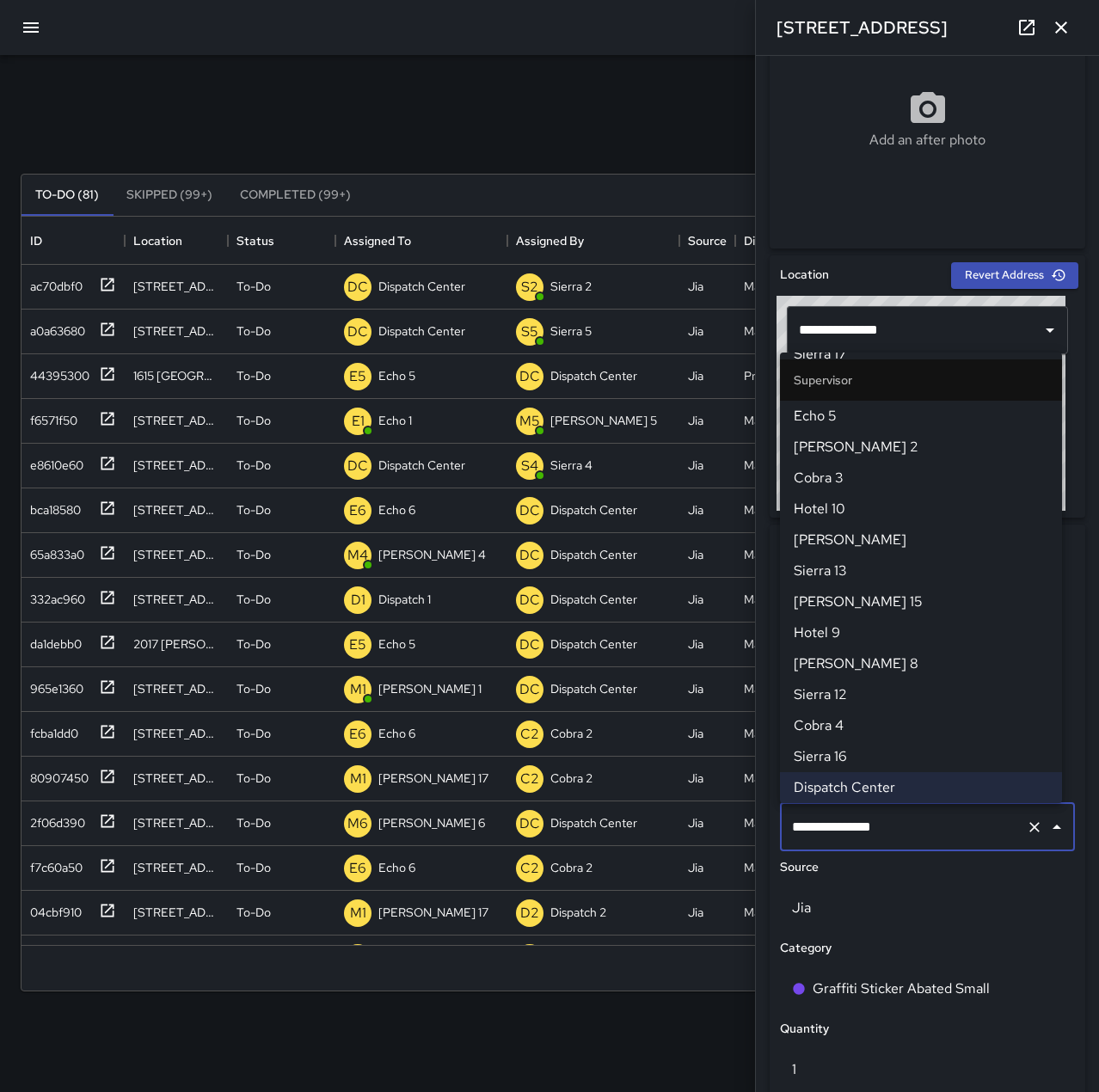
click at [548, 117] on div "Search Search New Task" at bounding box center [550, 132] width 1065 height 89
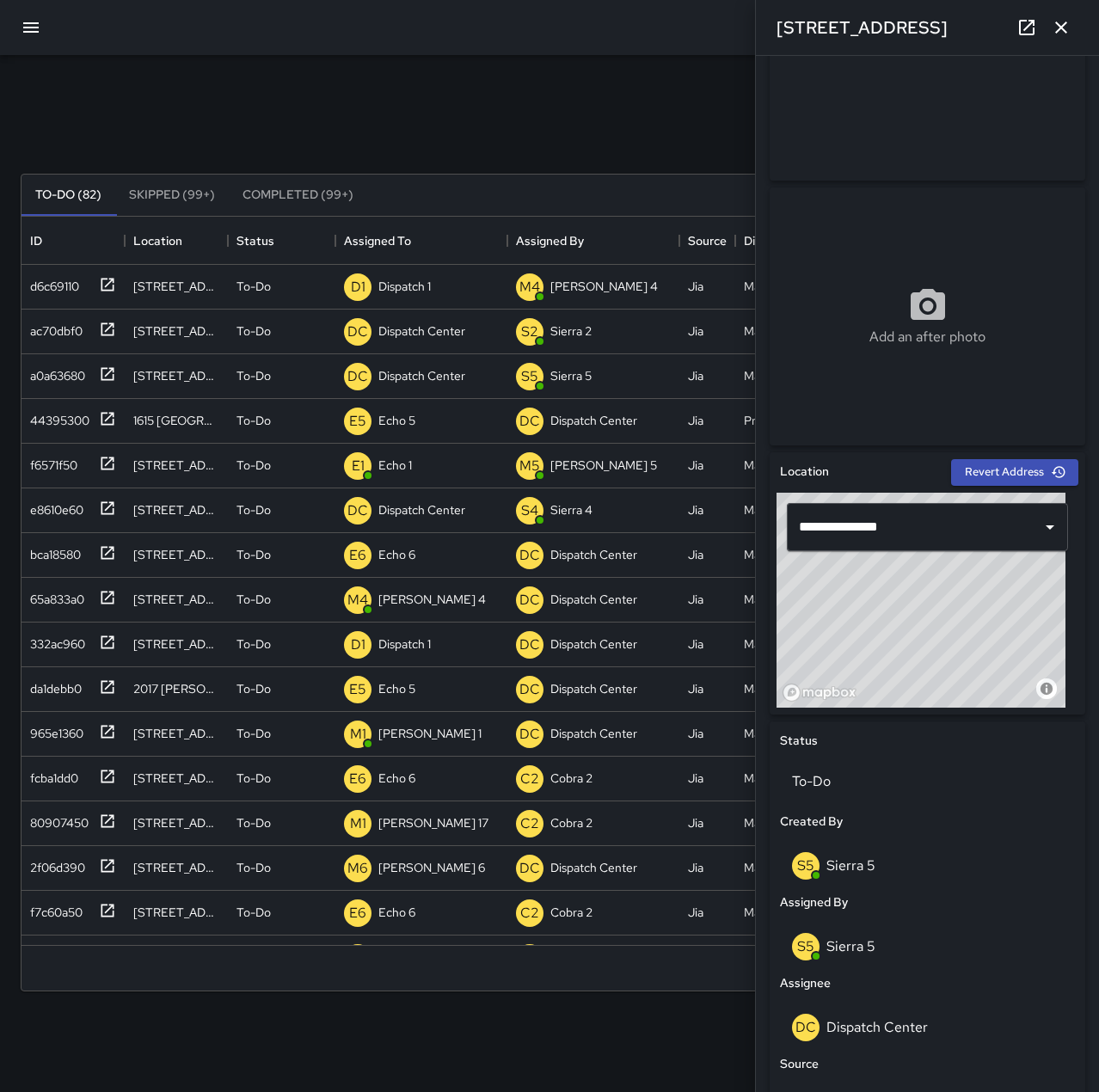
scroll to position [430, 0]
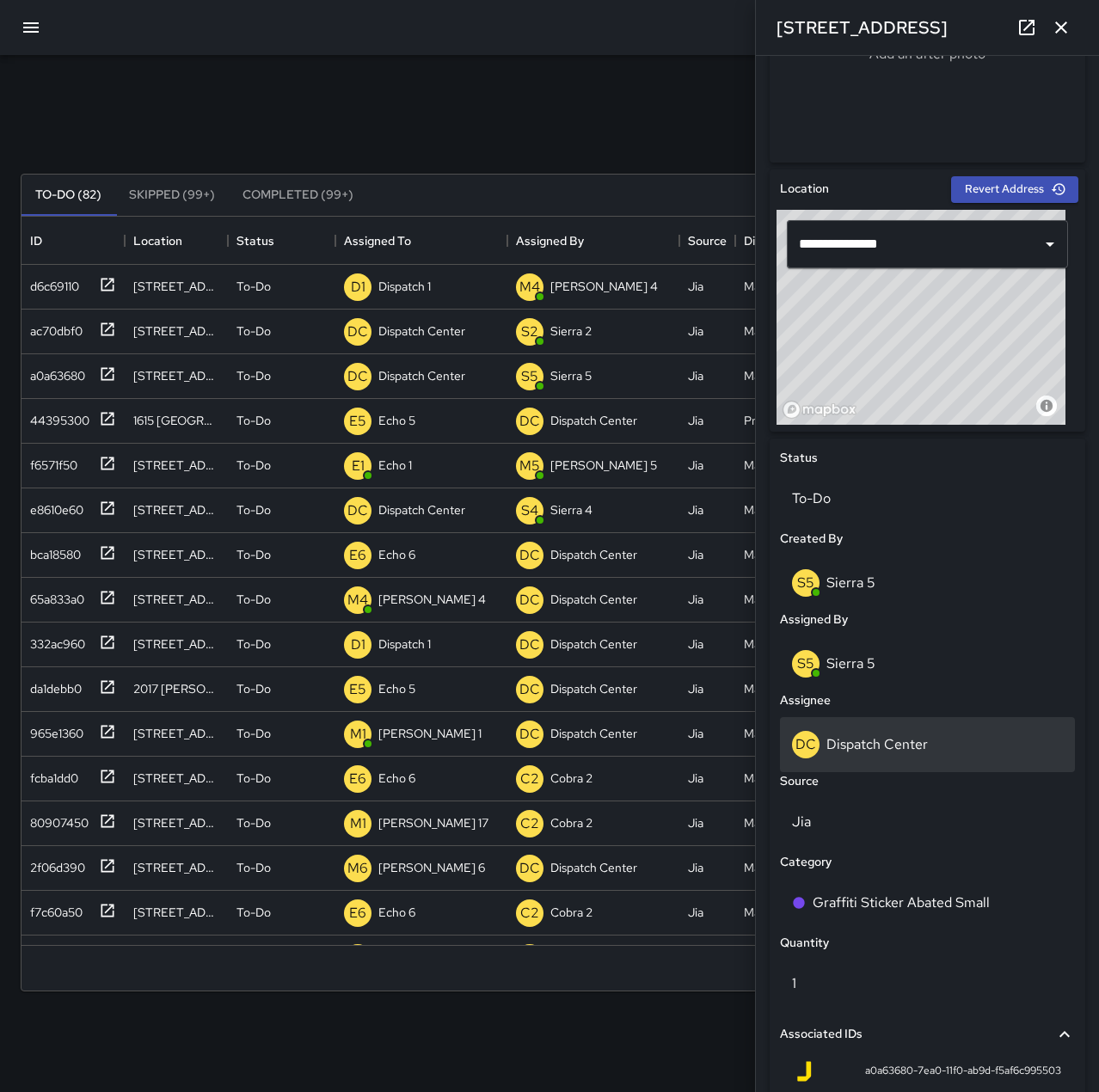
click at [961, 748] on div "DC Dispatch Center" at bounding box center [928, 744] width 271 height 27
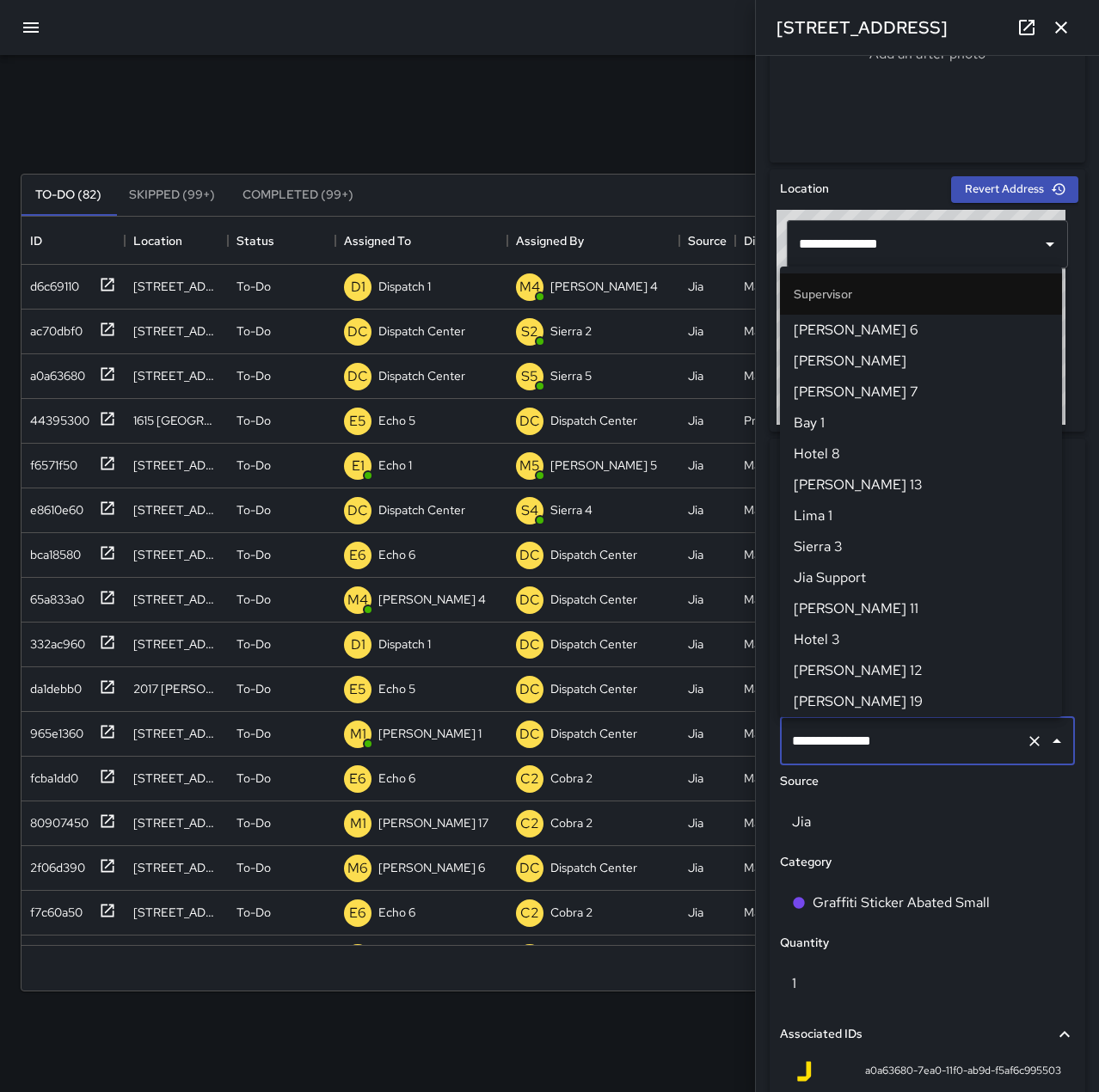
scroll to position [1640, 0]
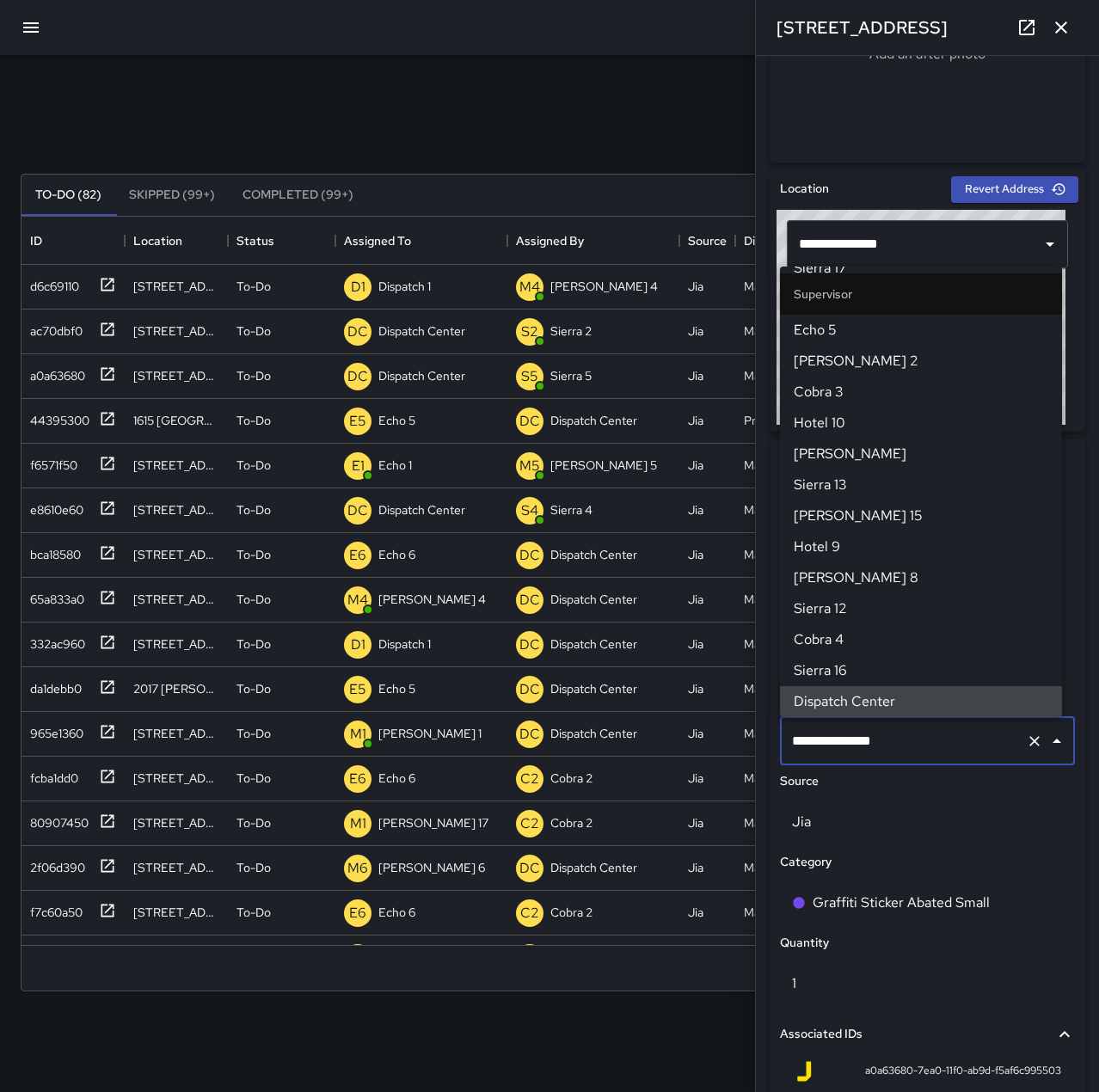
click at [1029, 741] on icon "Clear" at bounding box center [1034, 741] width 17 height 17
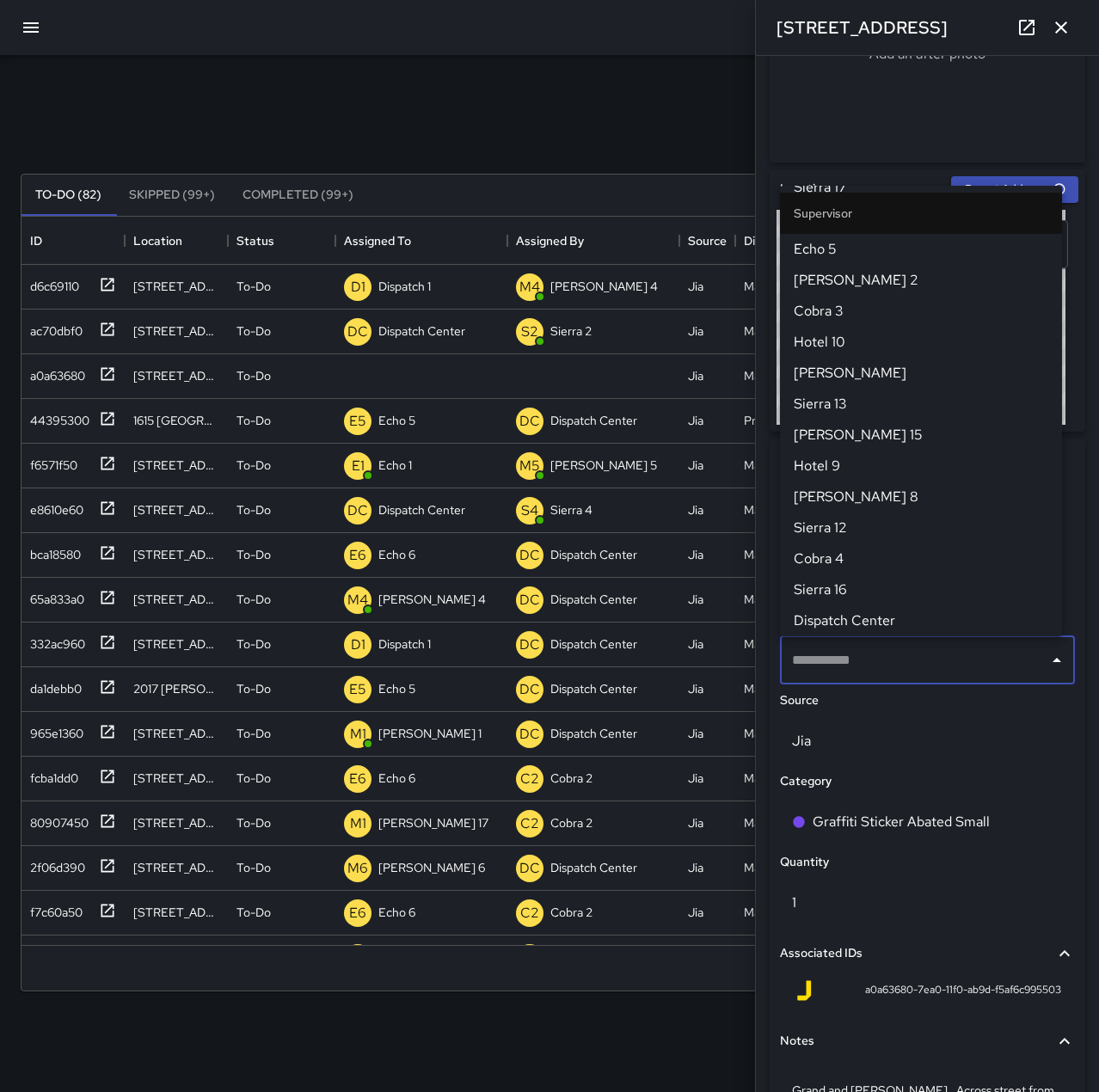
scroll to position [0, 0]
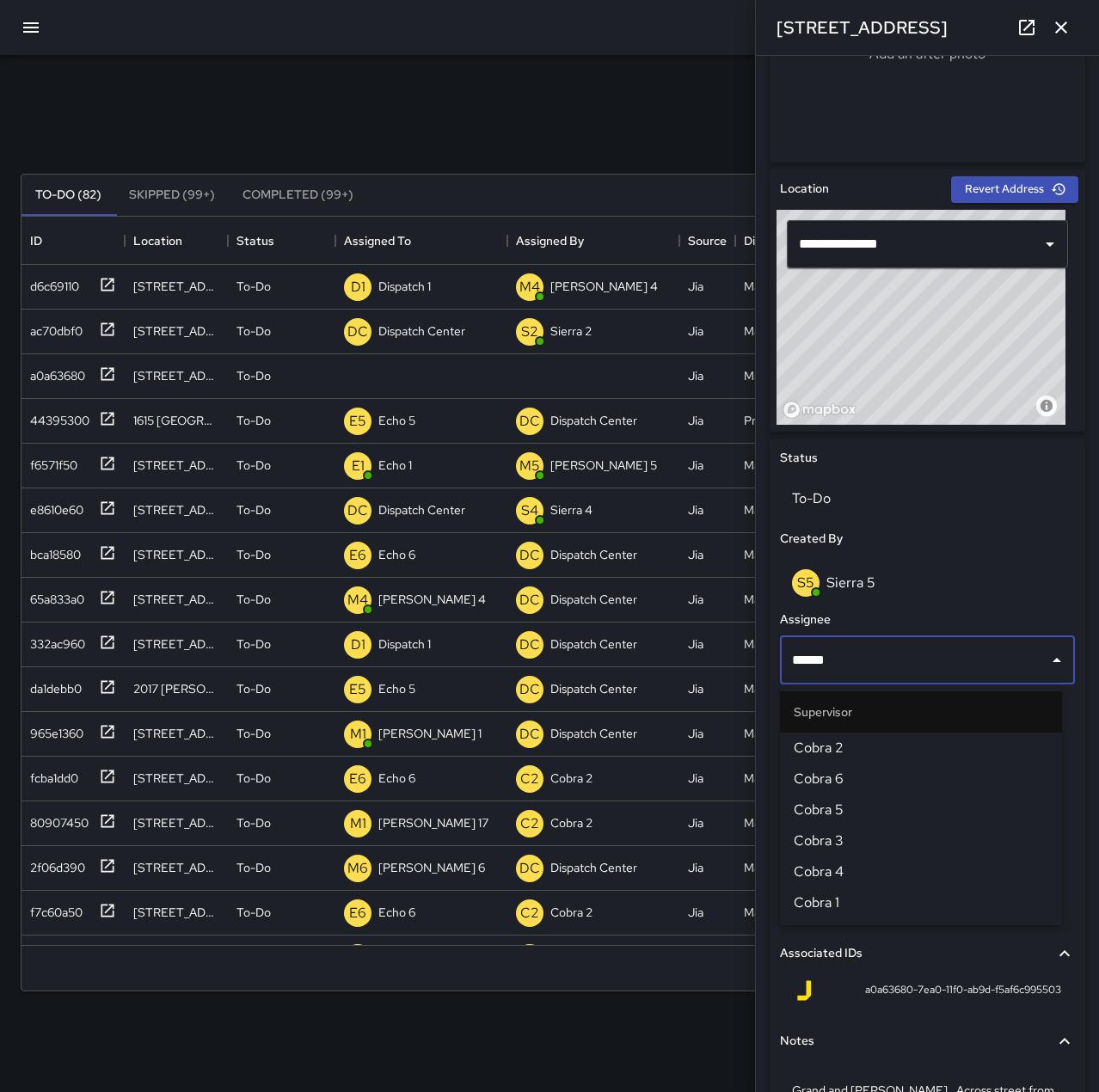
type input "*******"
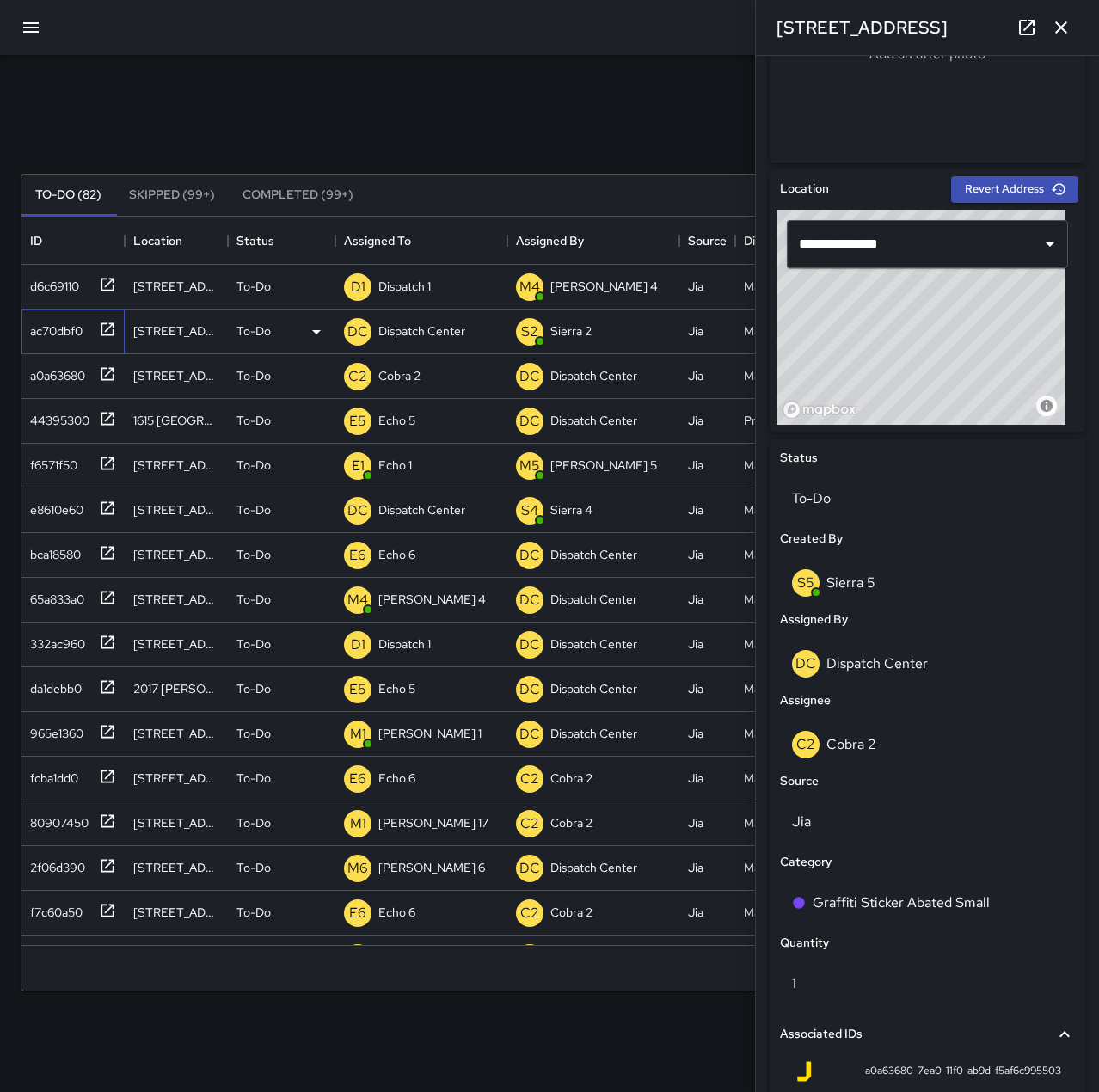
click at [59, 330] on div "ac70dbf0" at bounding box center [53, 328] width 59 height 24
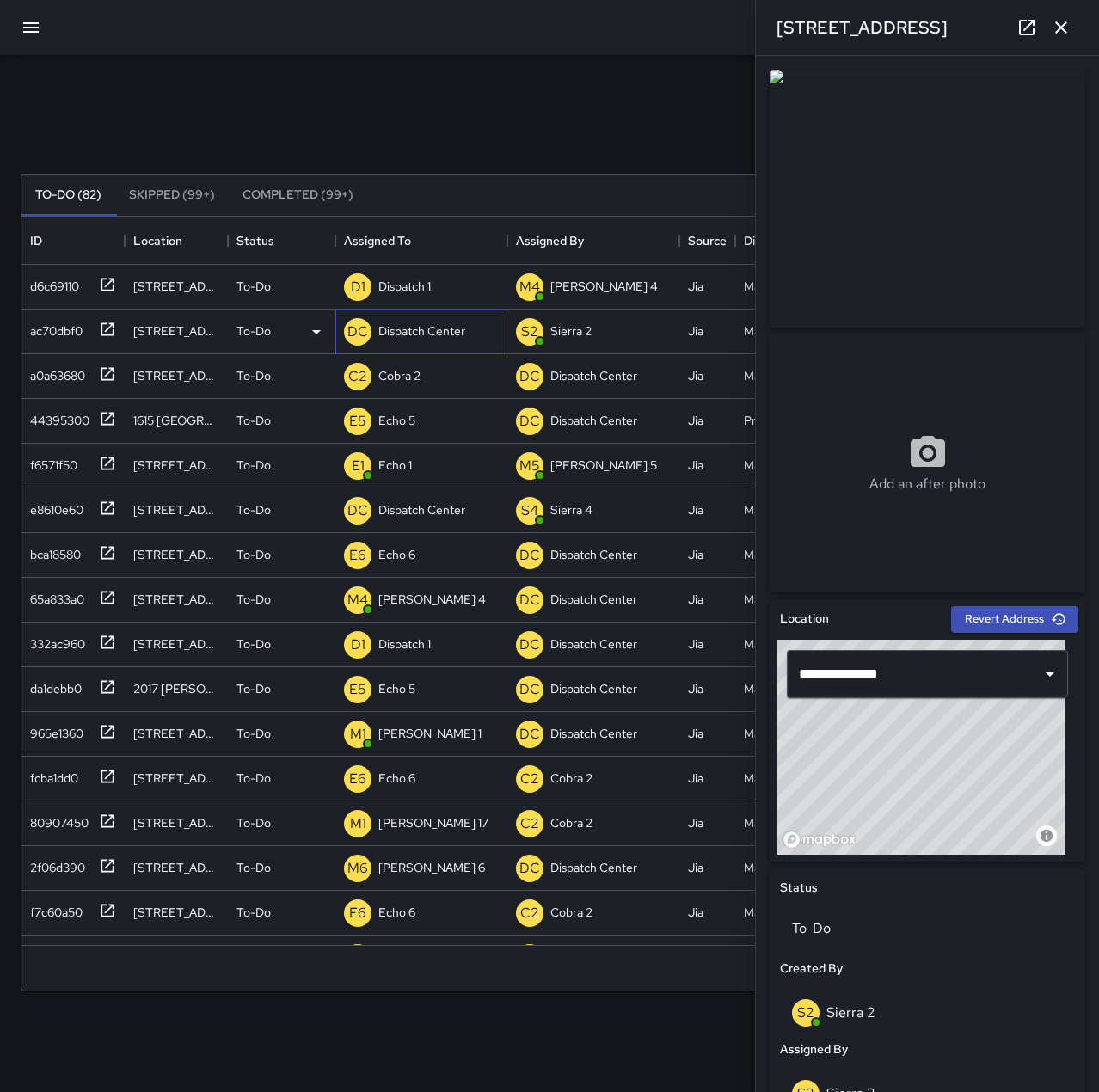
click at [402, 329] on p "Dispatch Center" at bounding box center [421, 331] width 87 height 17
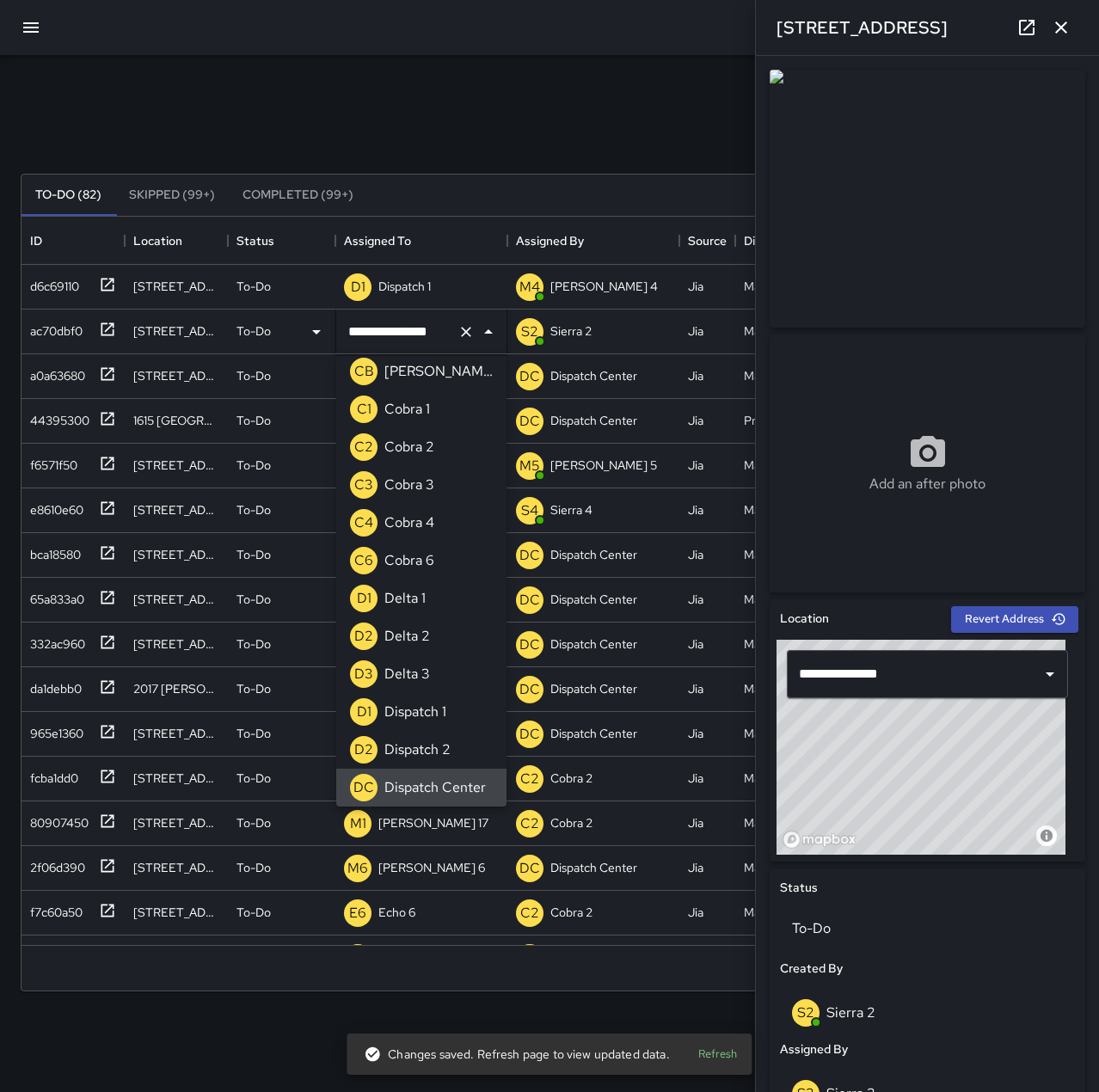
click at [463, 329] on icon "Clear" at bounding box center [466, 332] width 17 height 17
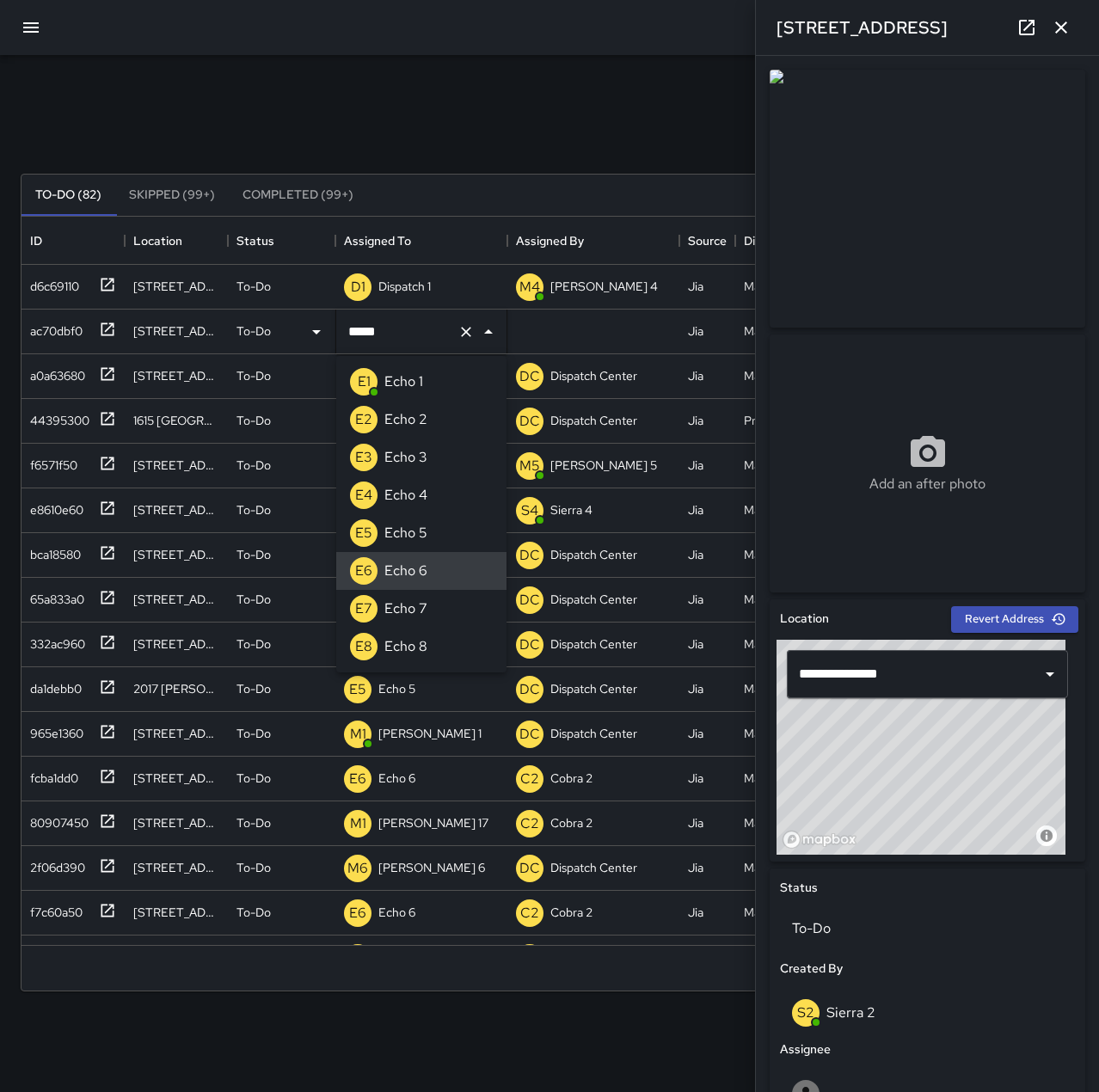
type input "******"
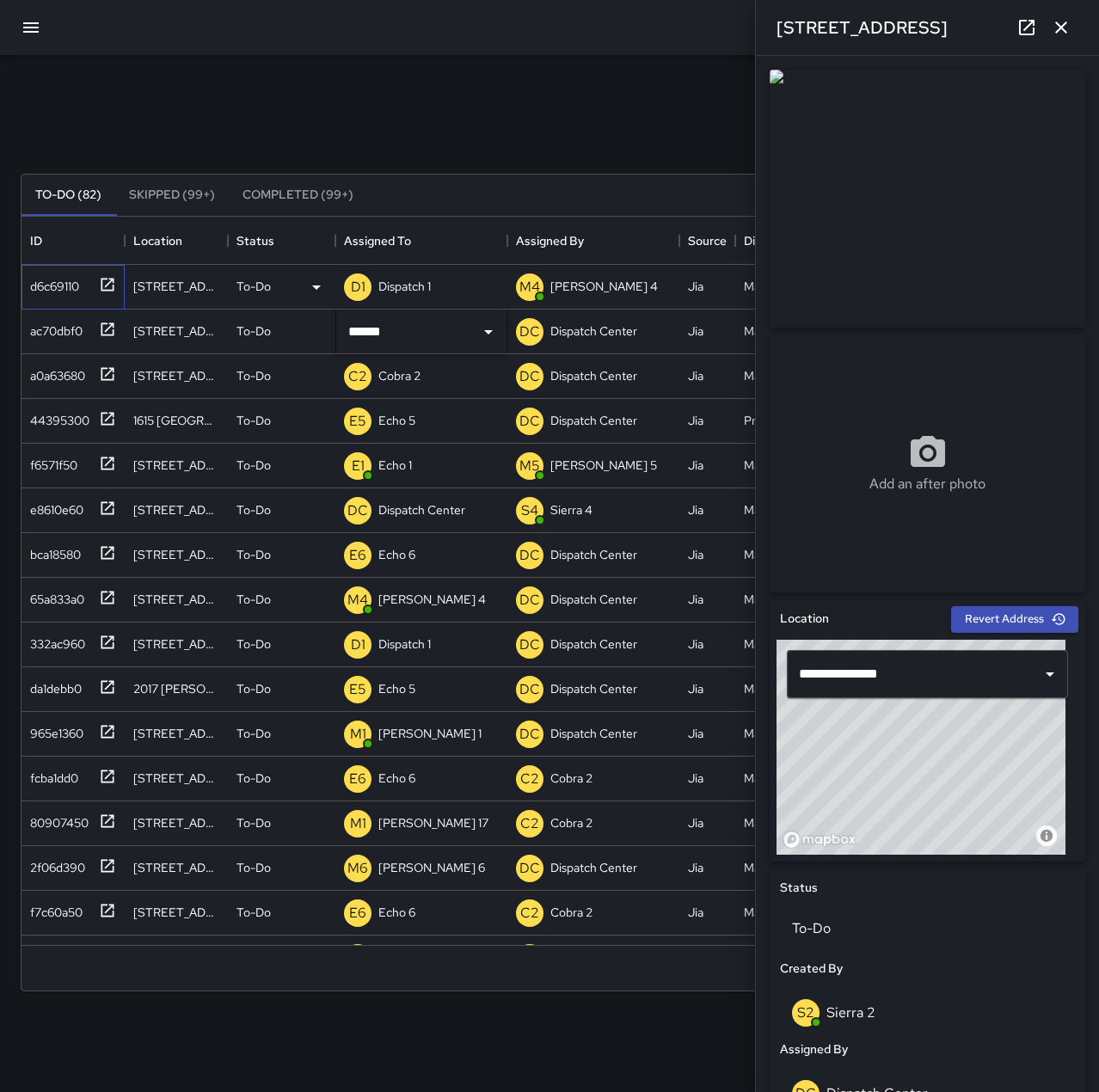
click at [44, 282] on div "d6c69110" at bounding box center [52, 283] width 56 height 24
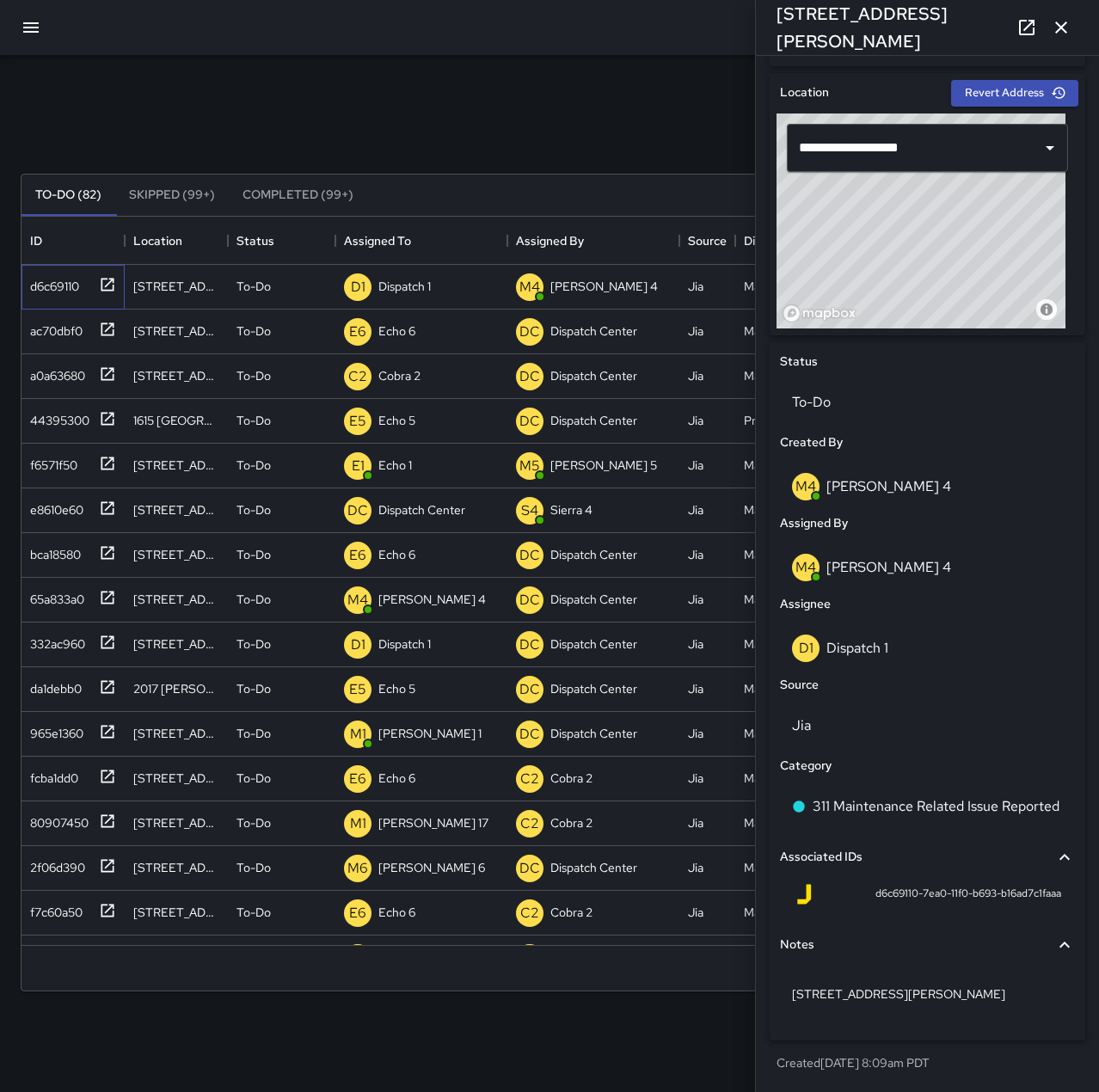
scroll to position [268, 0]
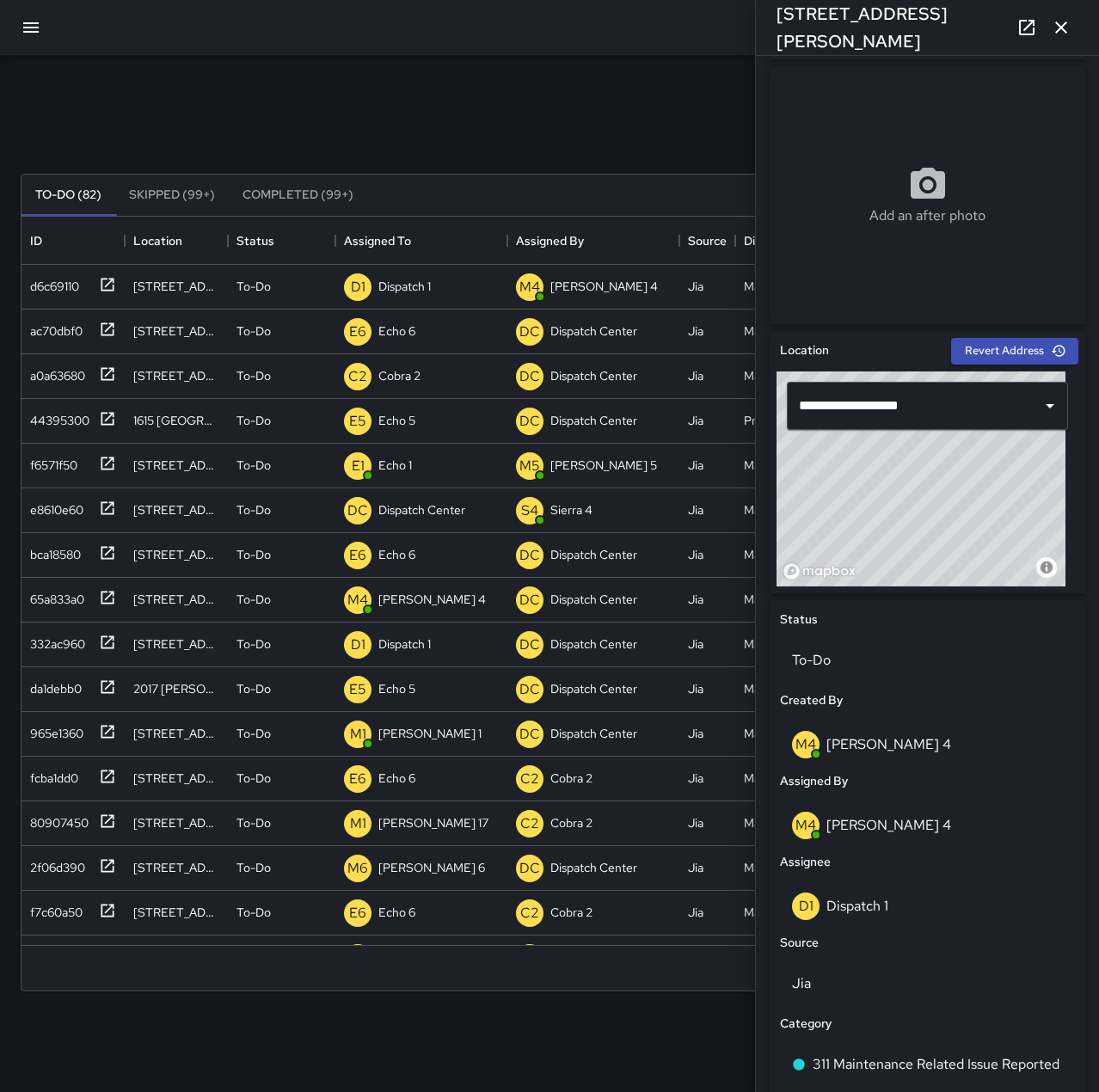
click at [1050, 26] on button "button" at bounding box center [1061, 27] width 34 height 34
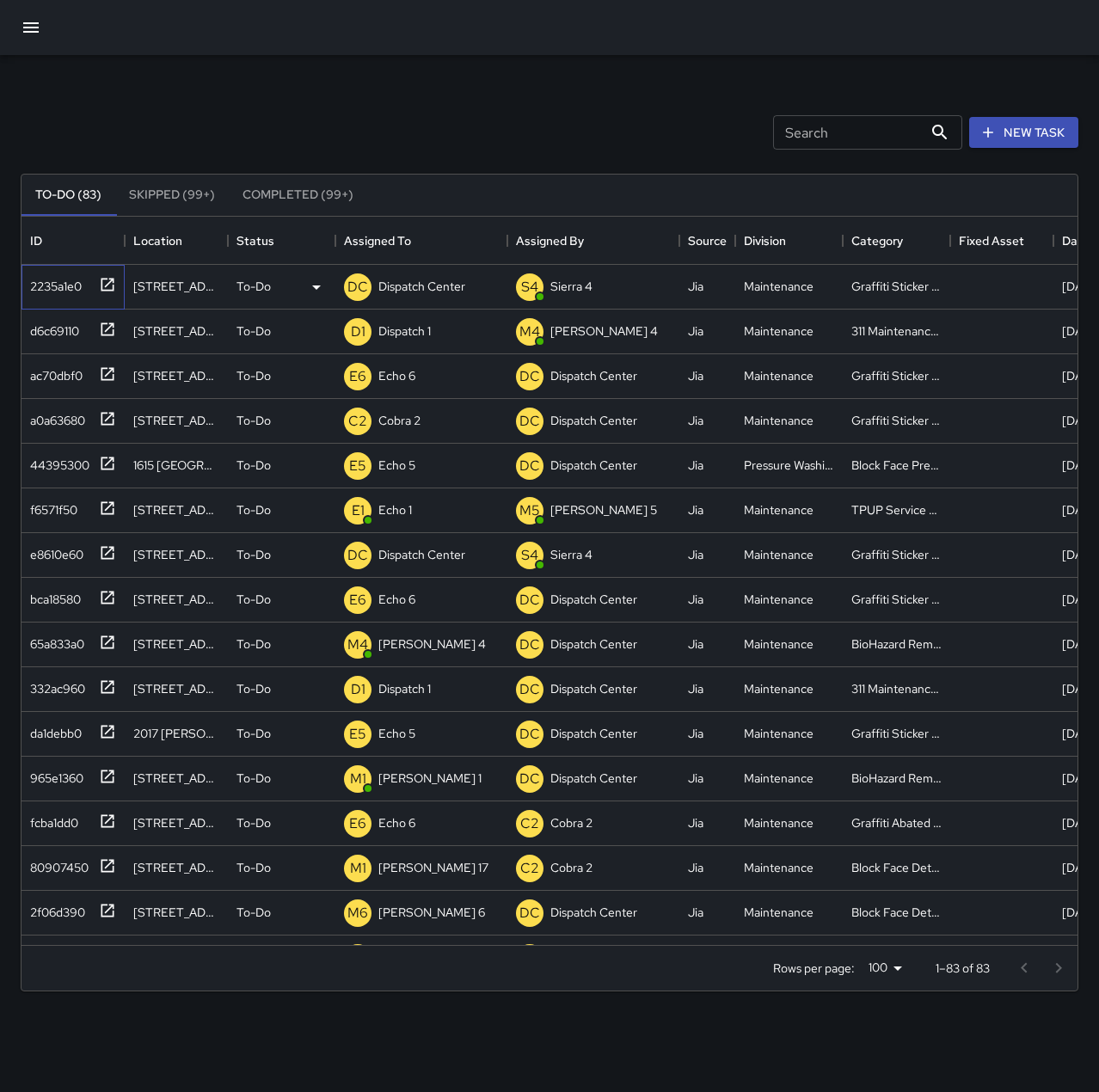
click at [42, 284] on div "2235a1e0" at bounding box center [52, 283] width 59 height 24
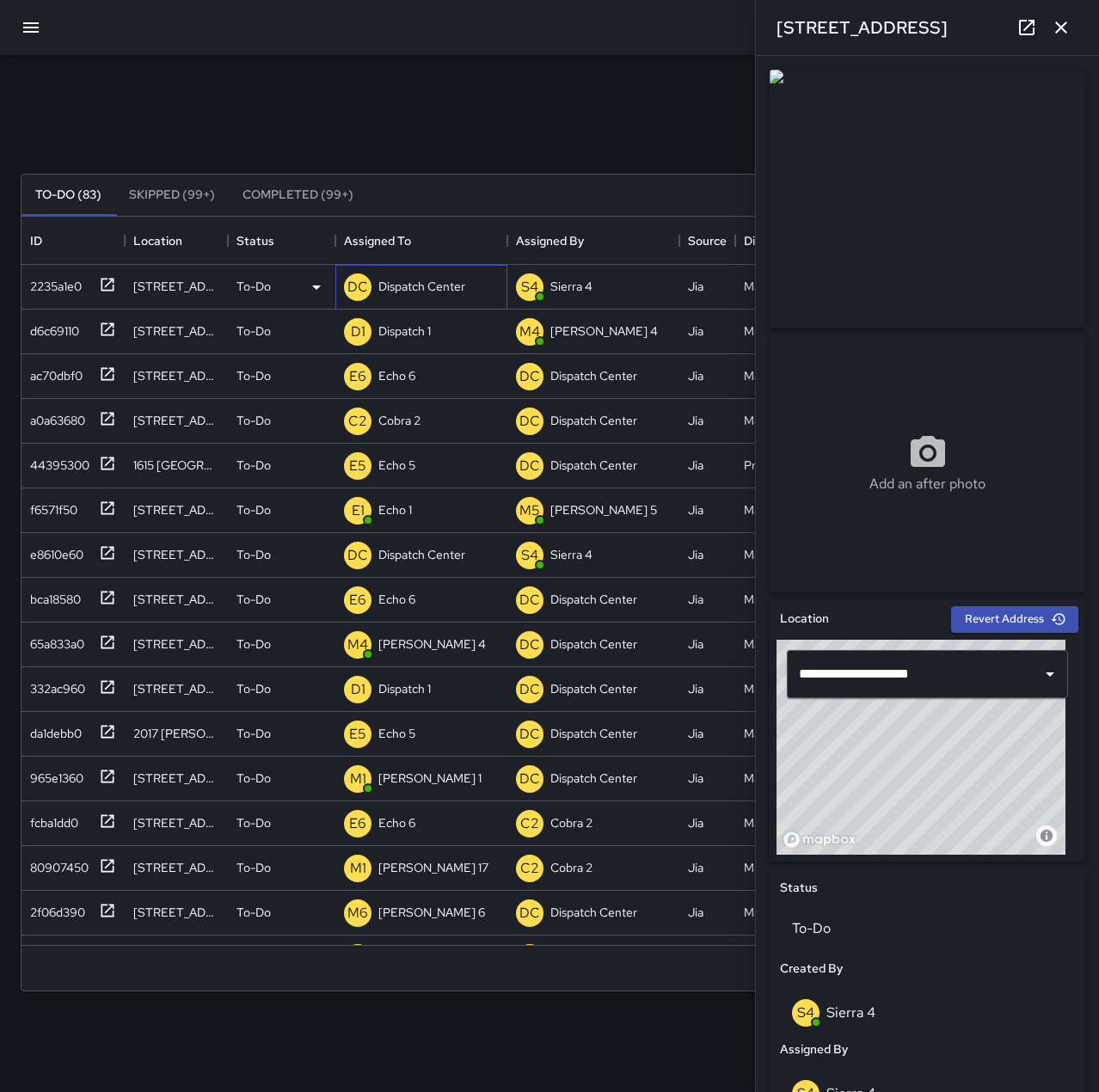
click at [394, 285] on p "Dispatch Center" at bounding box center [421, 287] width 87 height 17
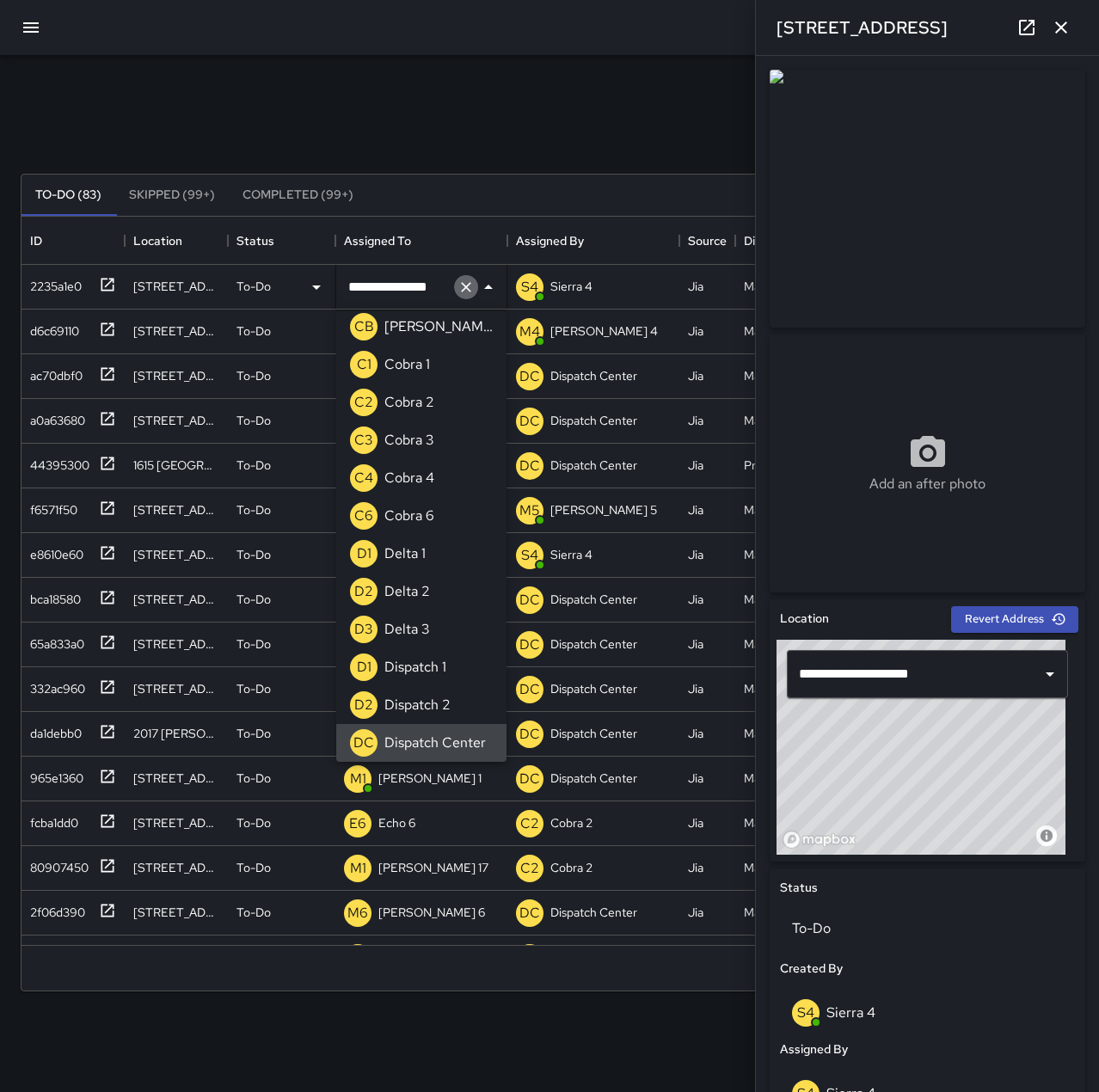
click at [465, 288] on icon "Clear" at bounding box center [466, 288] width 17 height 17
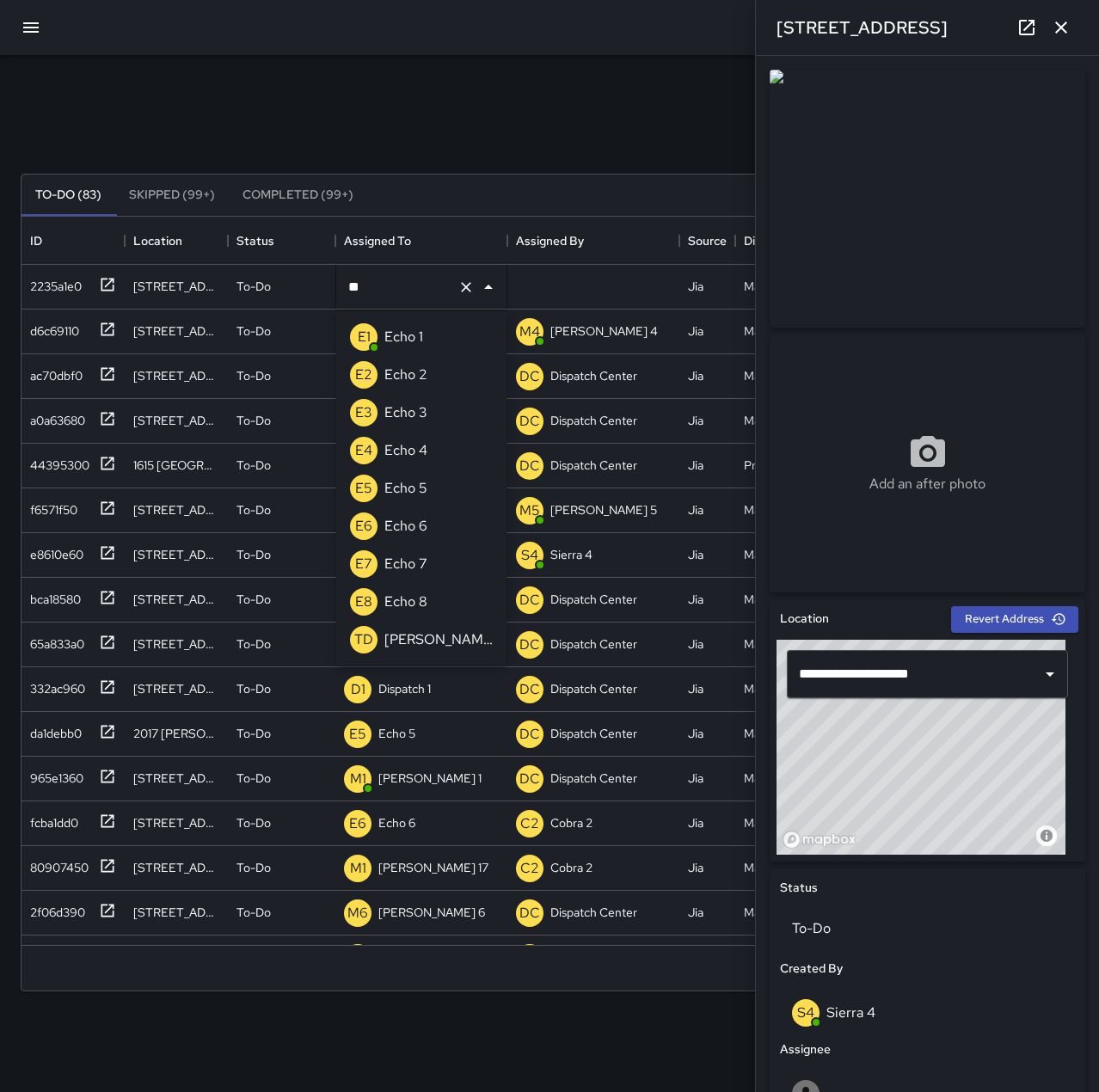
scroll to position [0, 0]
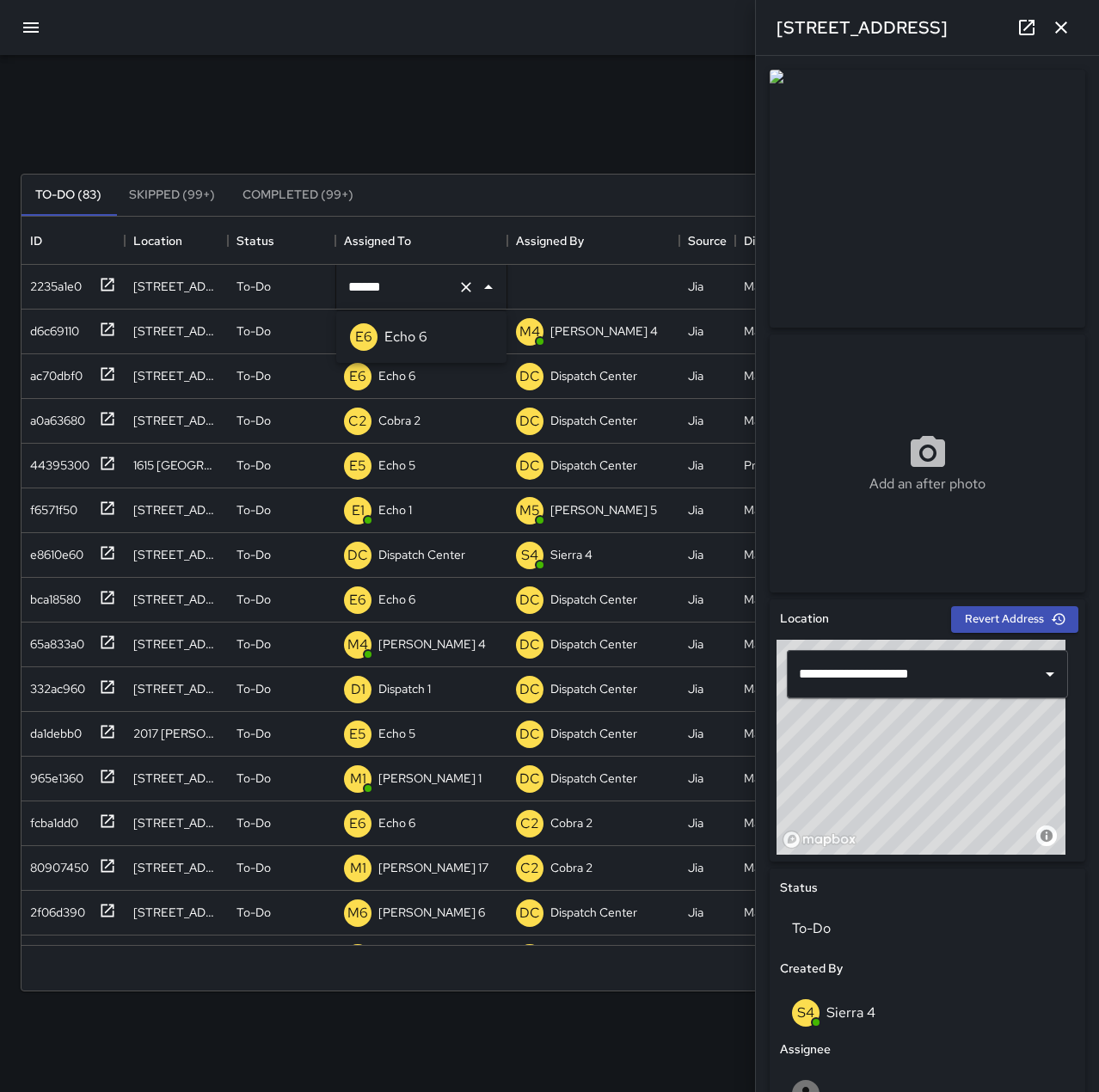
type input "******"
click at [1059, 19] on icon "button" at bounding box center [1061, 28] width 21 height 21
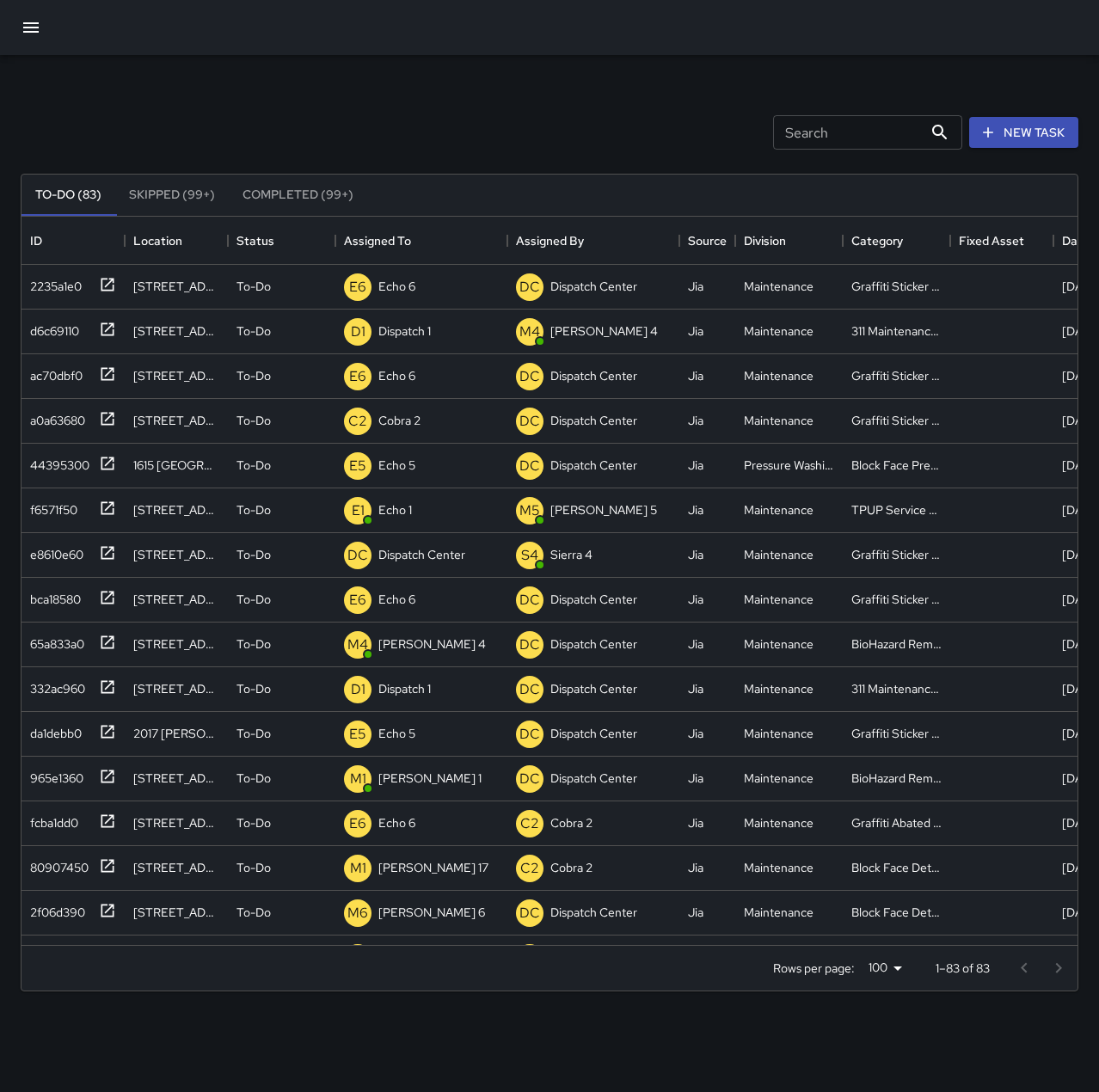
click at [635, 85] on div "Search Search New Task To-Do (83) Skipped (99+) Completed (99+) ID Location Sta…" at bounding box center [549, 535] width 1099 height 961
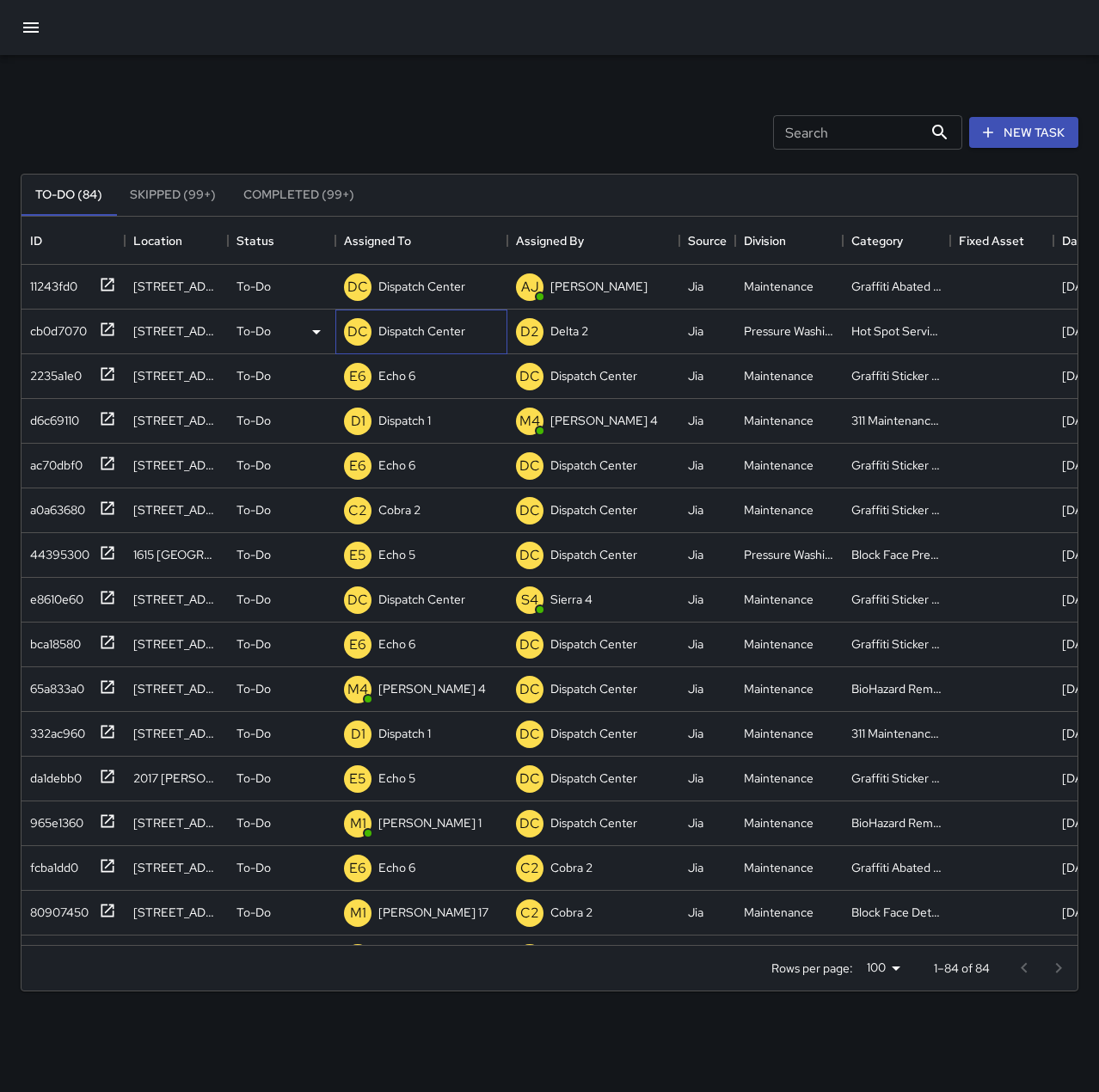
click at [451, 337] on p "Dispatch Center" at bounding box center [421, 331] width 87 height 17
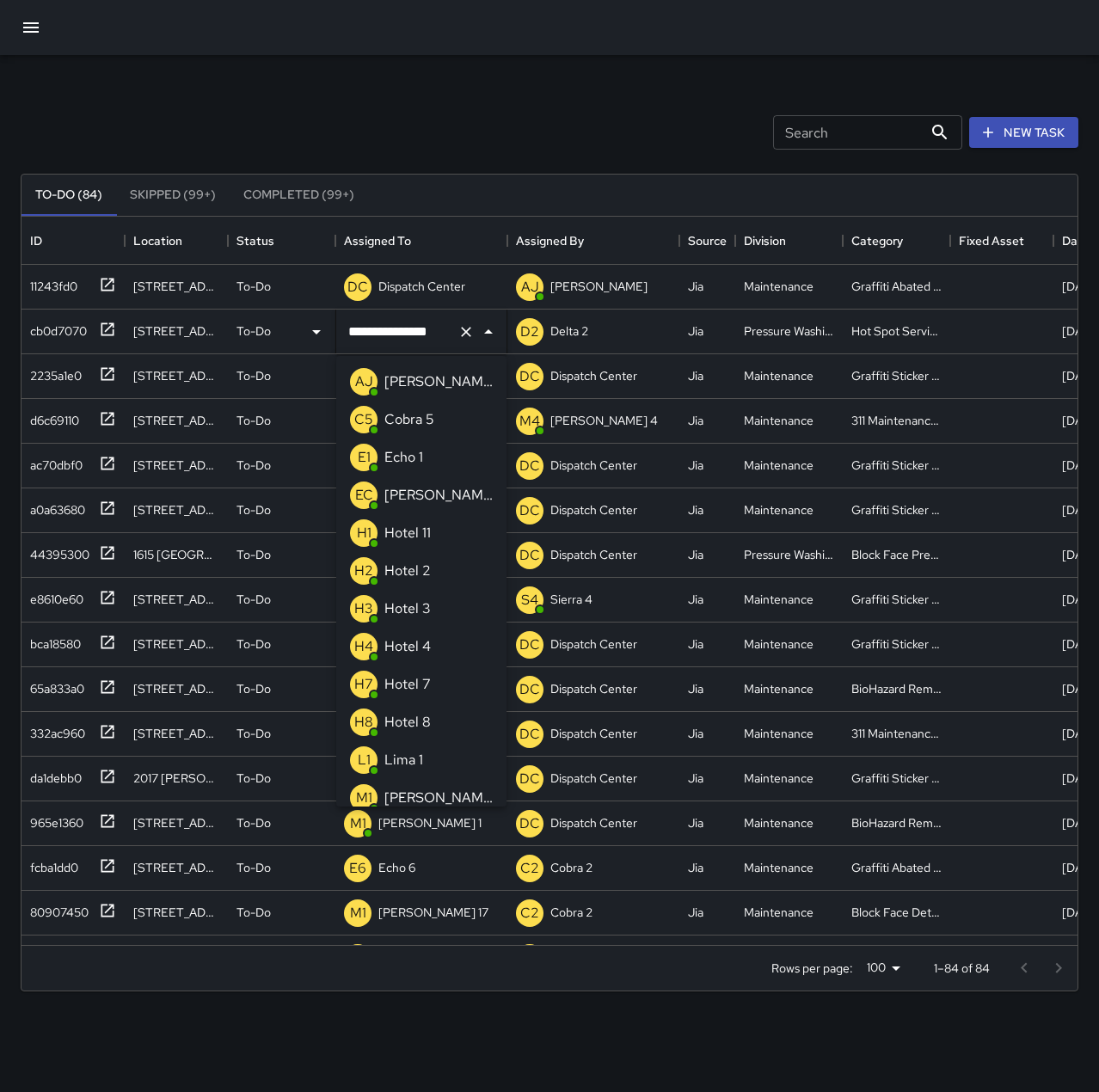
scroll to position [956, 0]
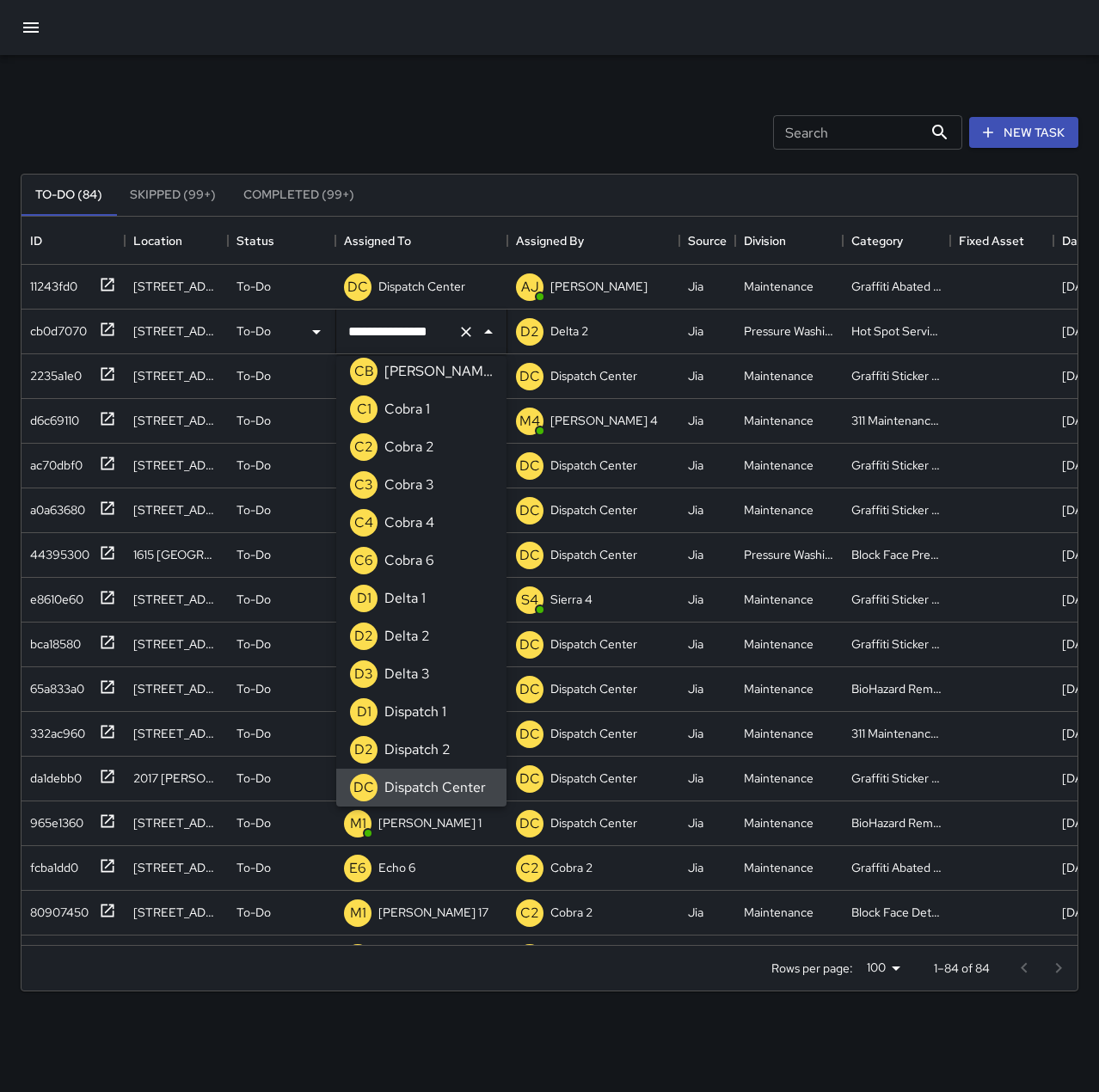
click at [469, 331] on icon "Clear" at bounding box center [466, 332] width 17 height 17
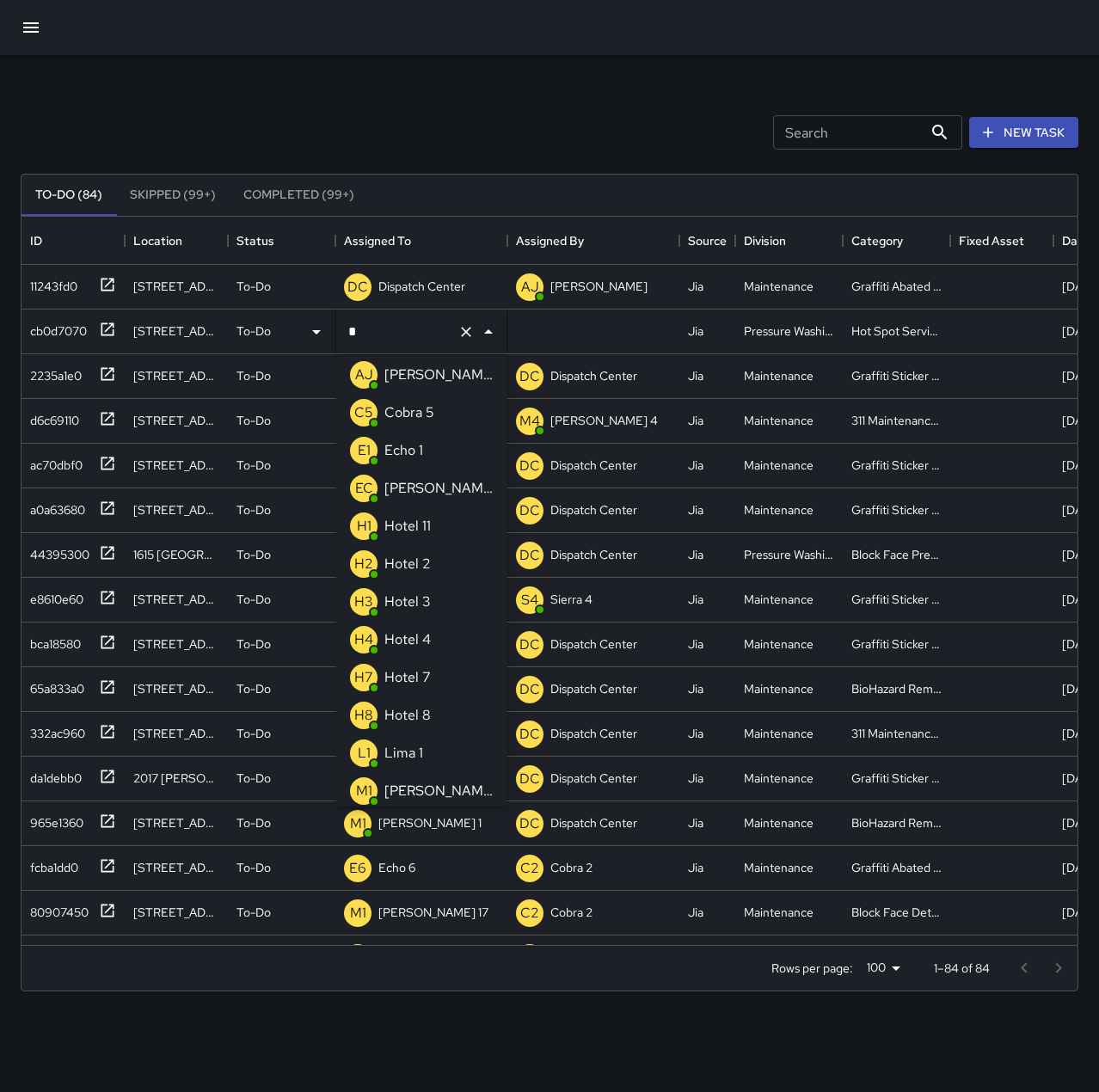
scroll to position [0, 0]
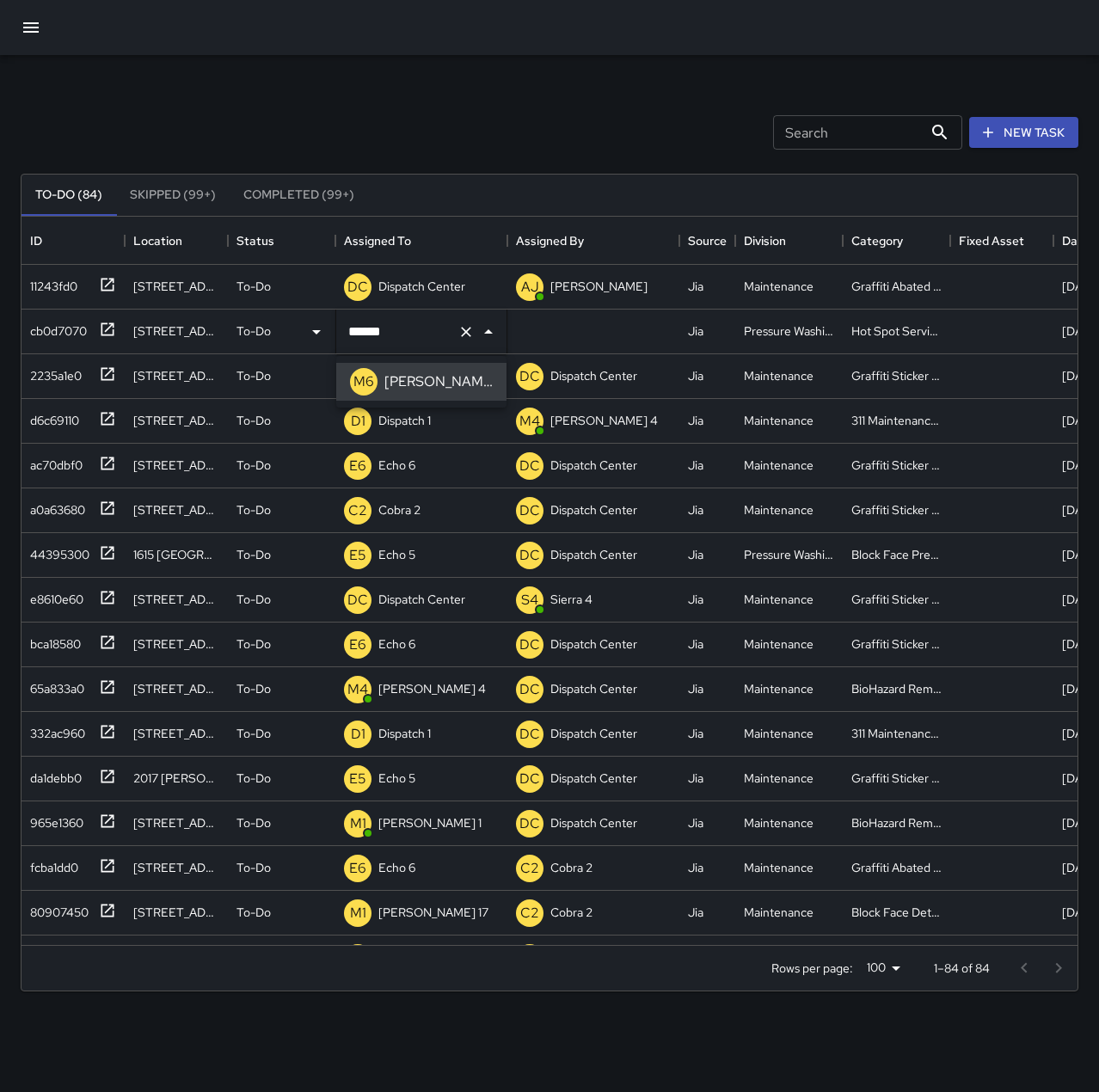
type input "******"
click at [64, 332] on div "cb0d7070" at bounding box center [55, 328] width 64 height 24
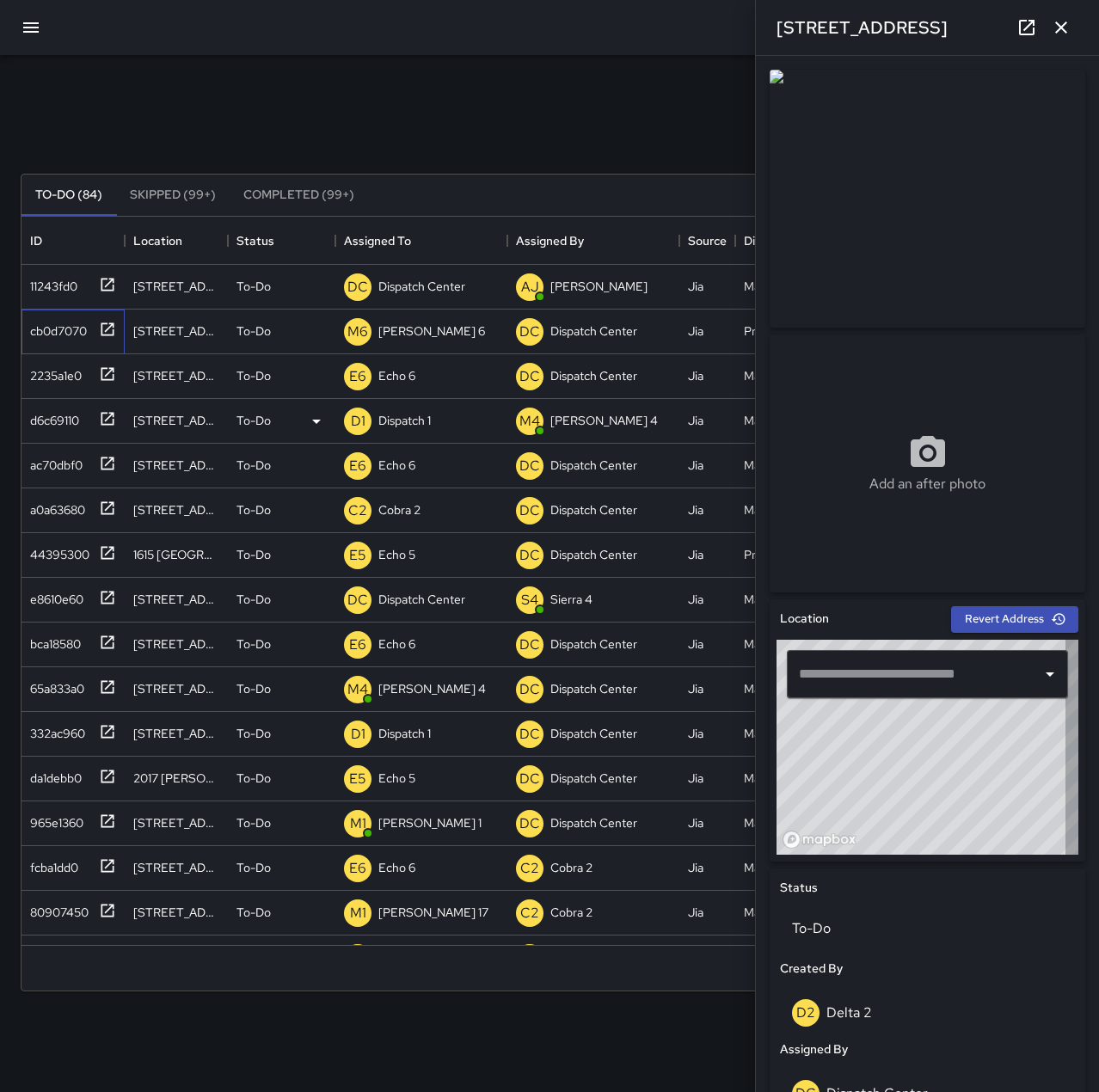
type input "**********"
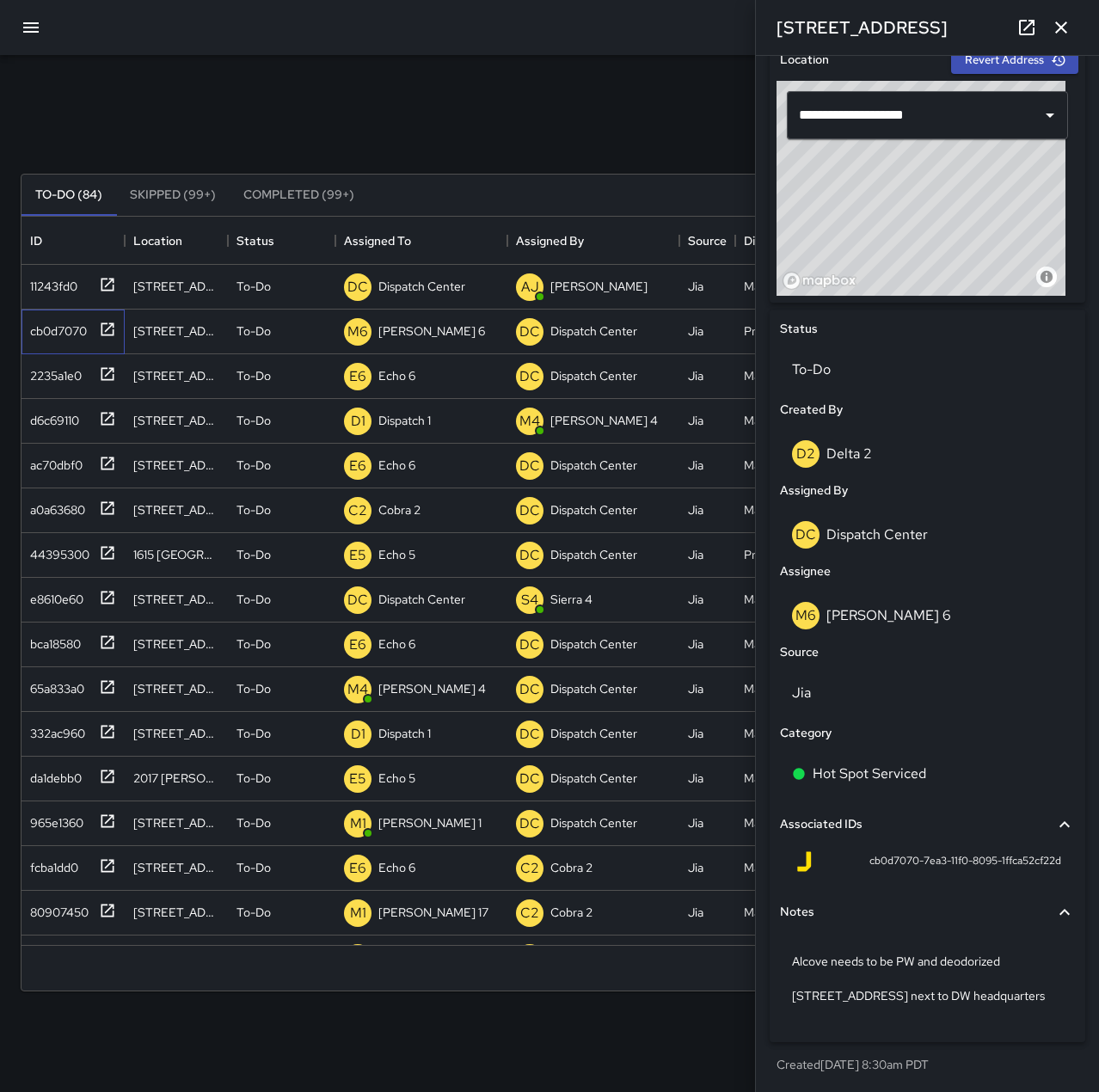
scroll to position [560, 0]
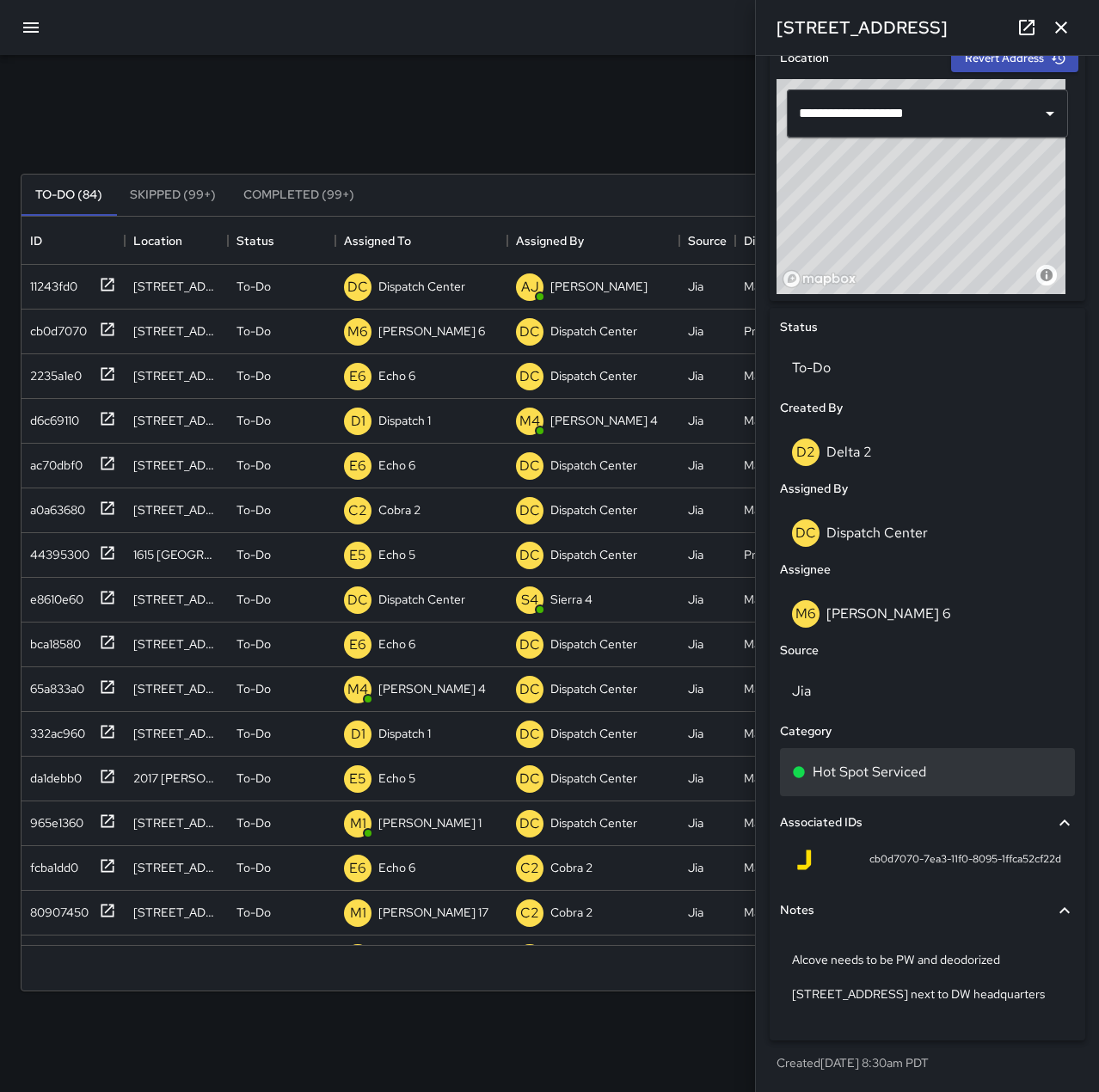
click at [882, 779] on p "Hot Spot Serviced" at bounding box center [869, 772] width 114 height 21
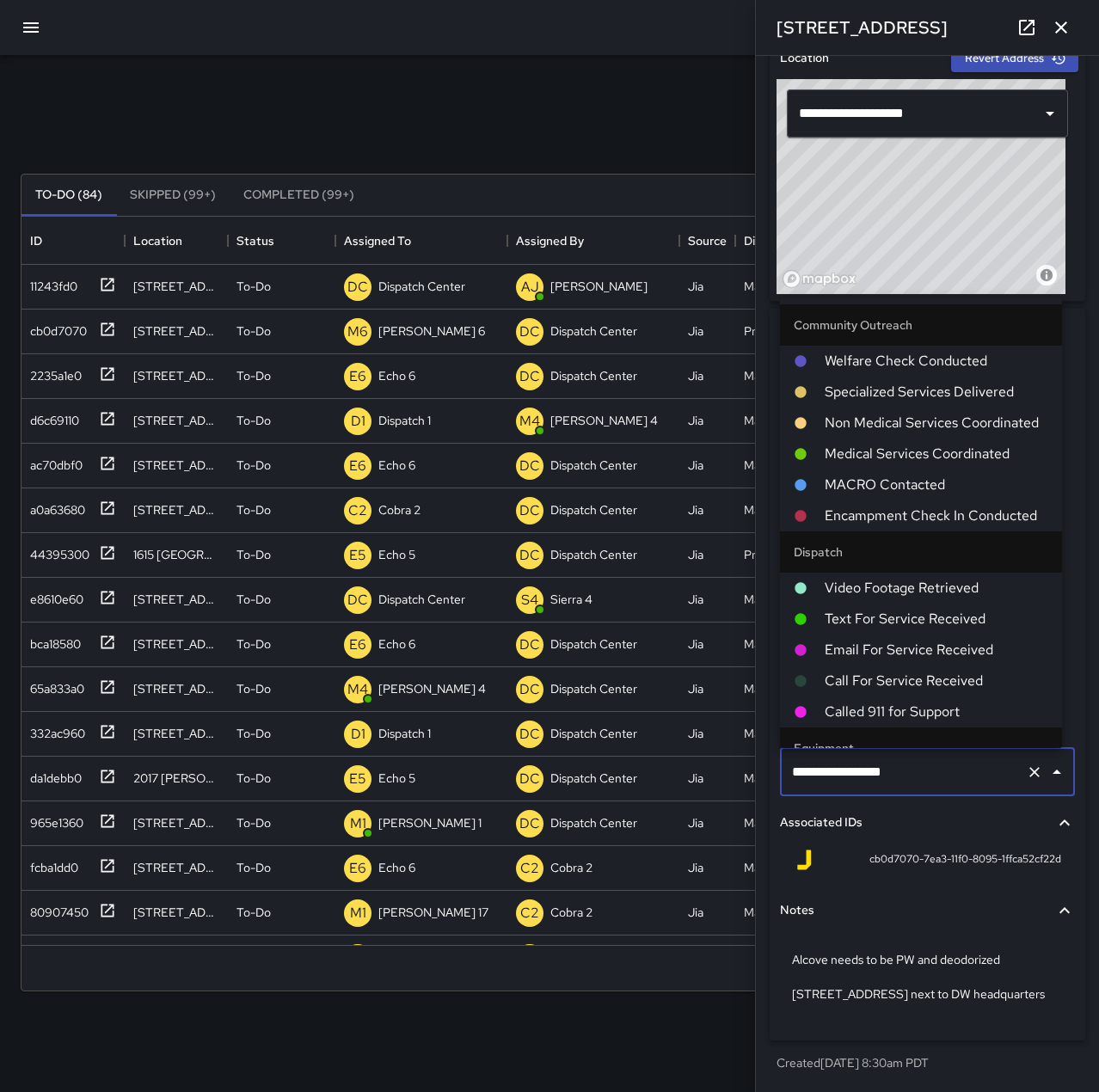
scroll to position [1269, 0]
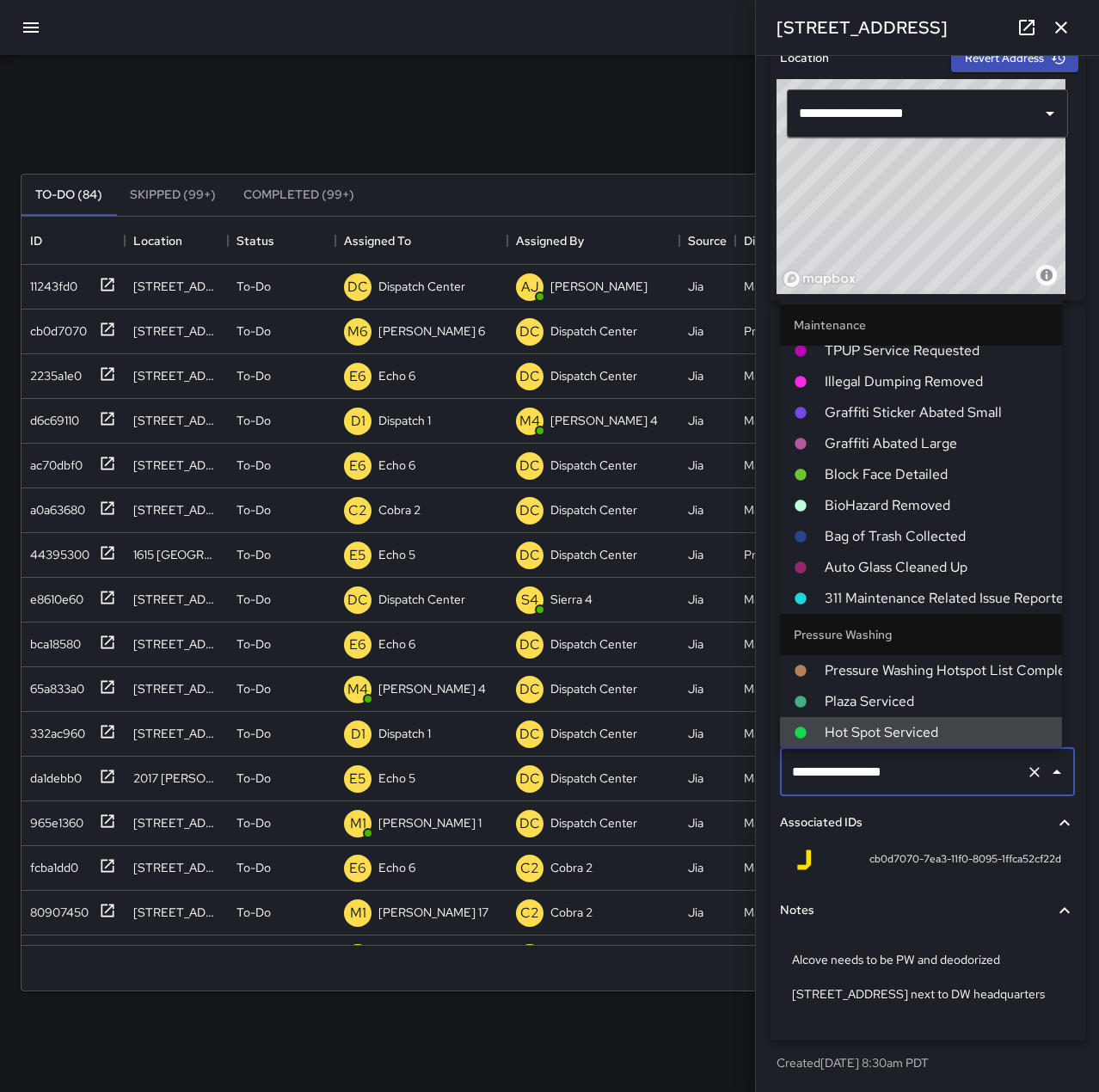
click at [1026, 770] on icon "Clear" at bounding box center [1034, 772] width 17 height 17
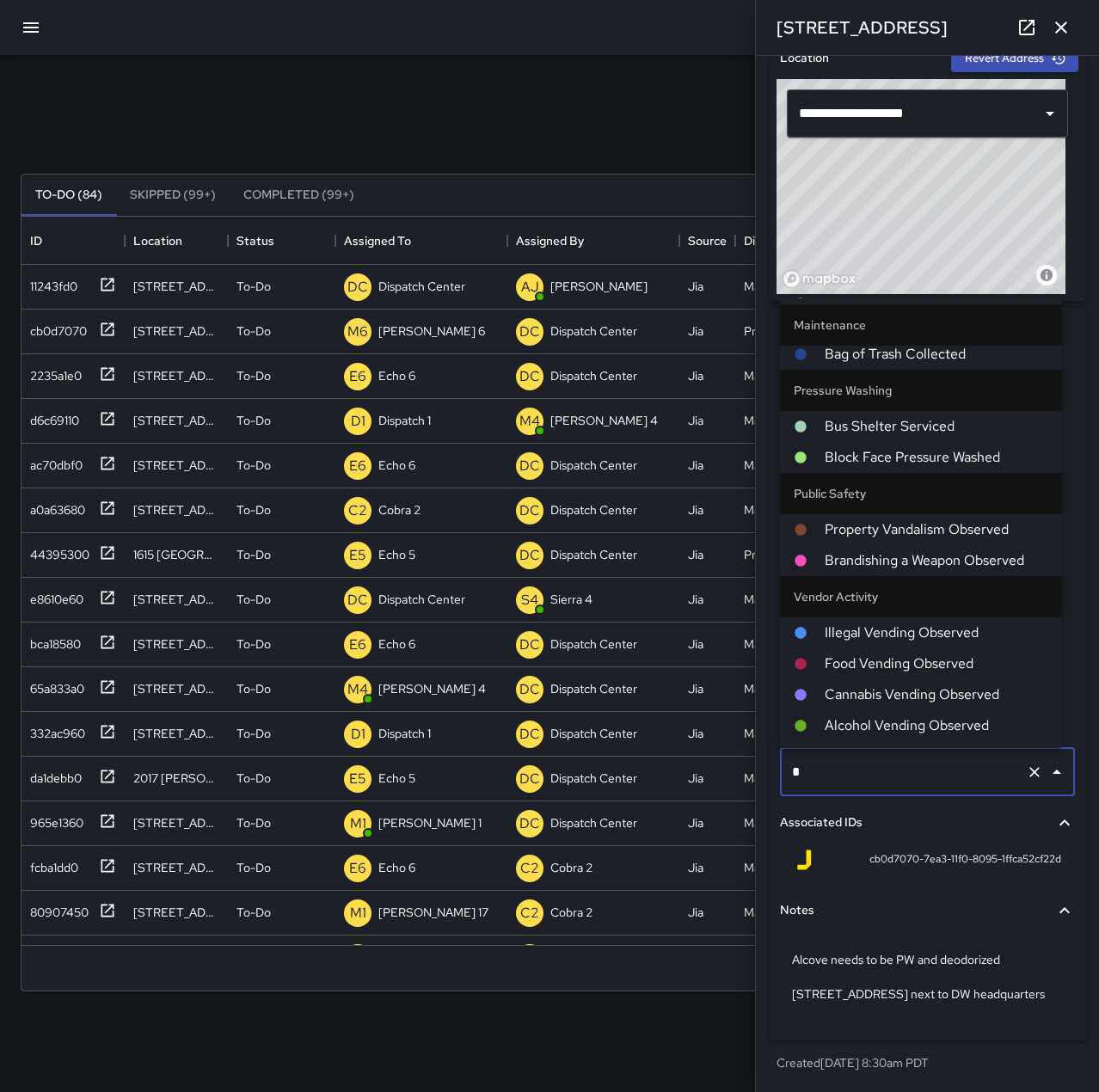
scroll to position [0, 0]
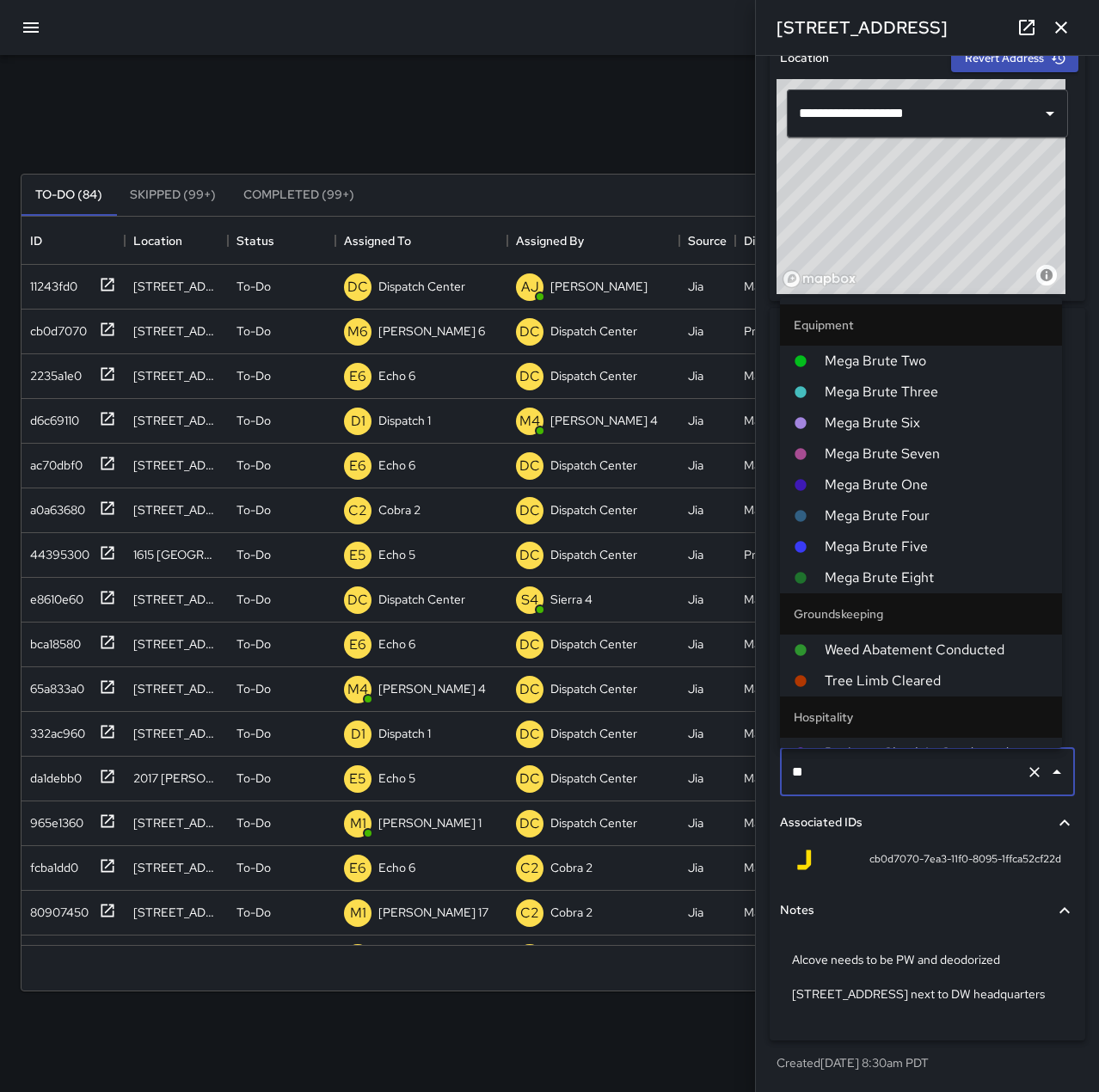
type input "***"
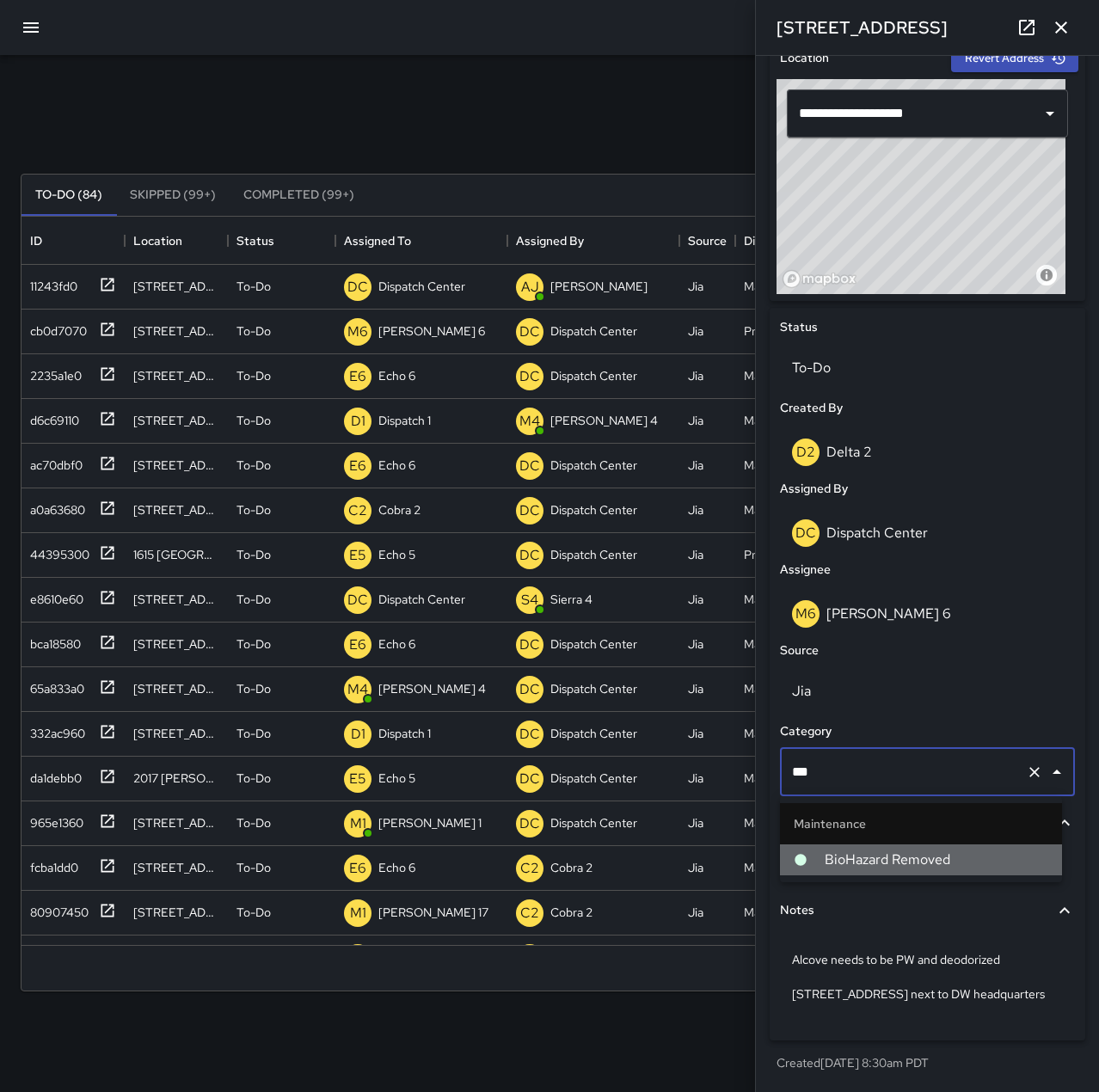
click at [923, 854] on span "BioHazard Removed" at bounding box center [936, 860] width 224 height 21
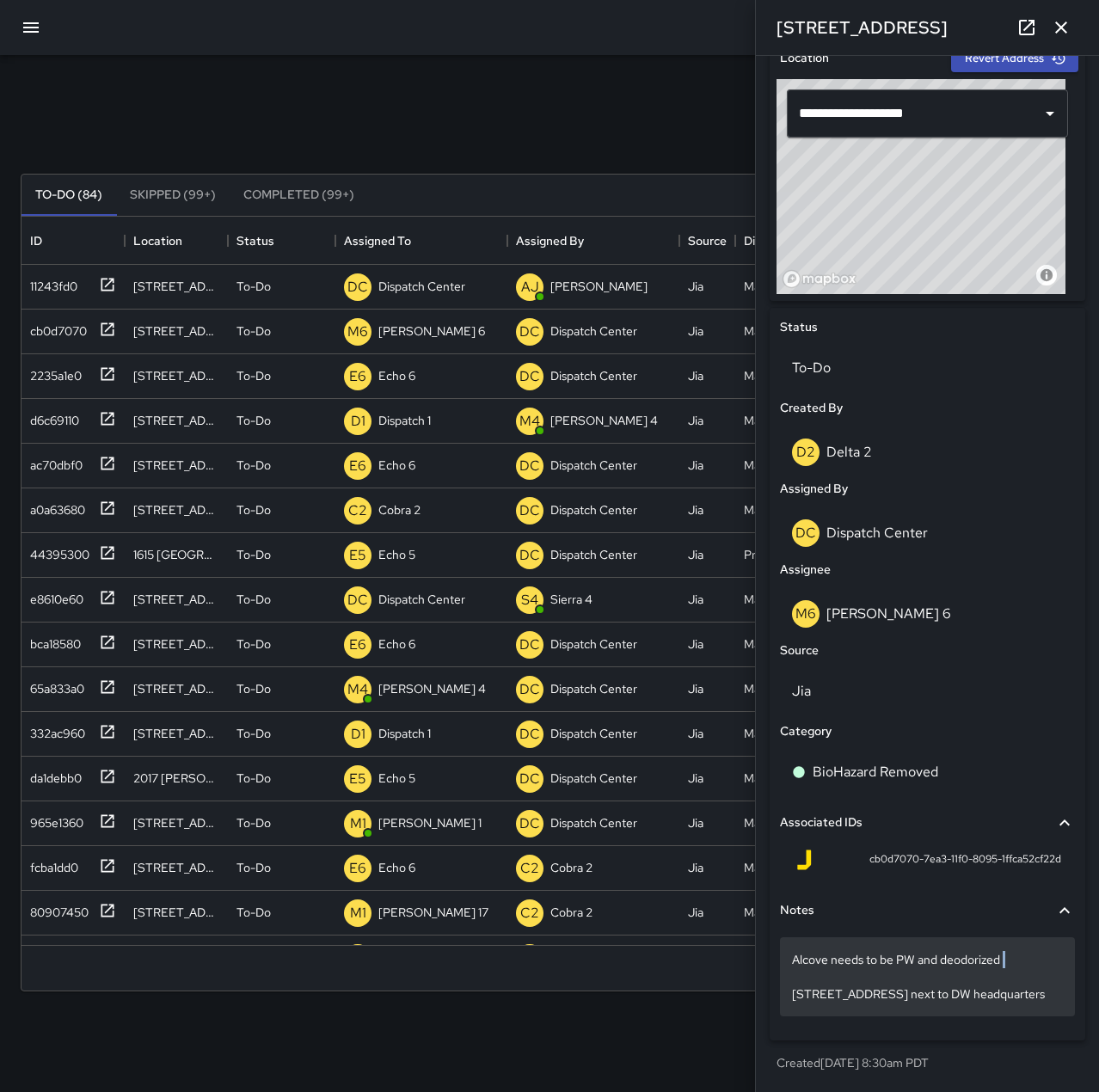
drag, startPoint x: 1012, startPoint y: 963, endPoint x: 905, endPoint y: 969, distance: 107.2
click at [905, 969] on p "Alcove needs to be PW and deodorized 1742 Franklin street next to DW headquarte…" at bounding box center [928, 977] width 271 height 52
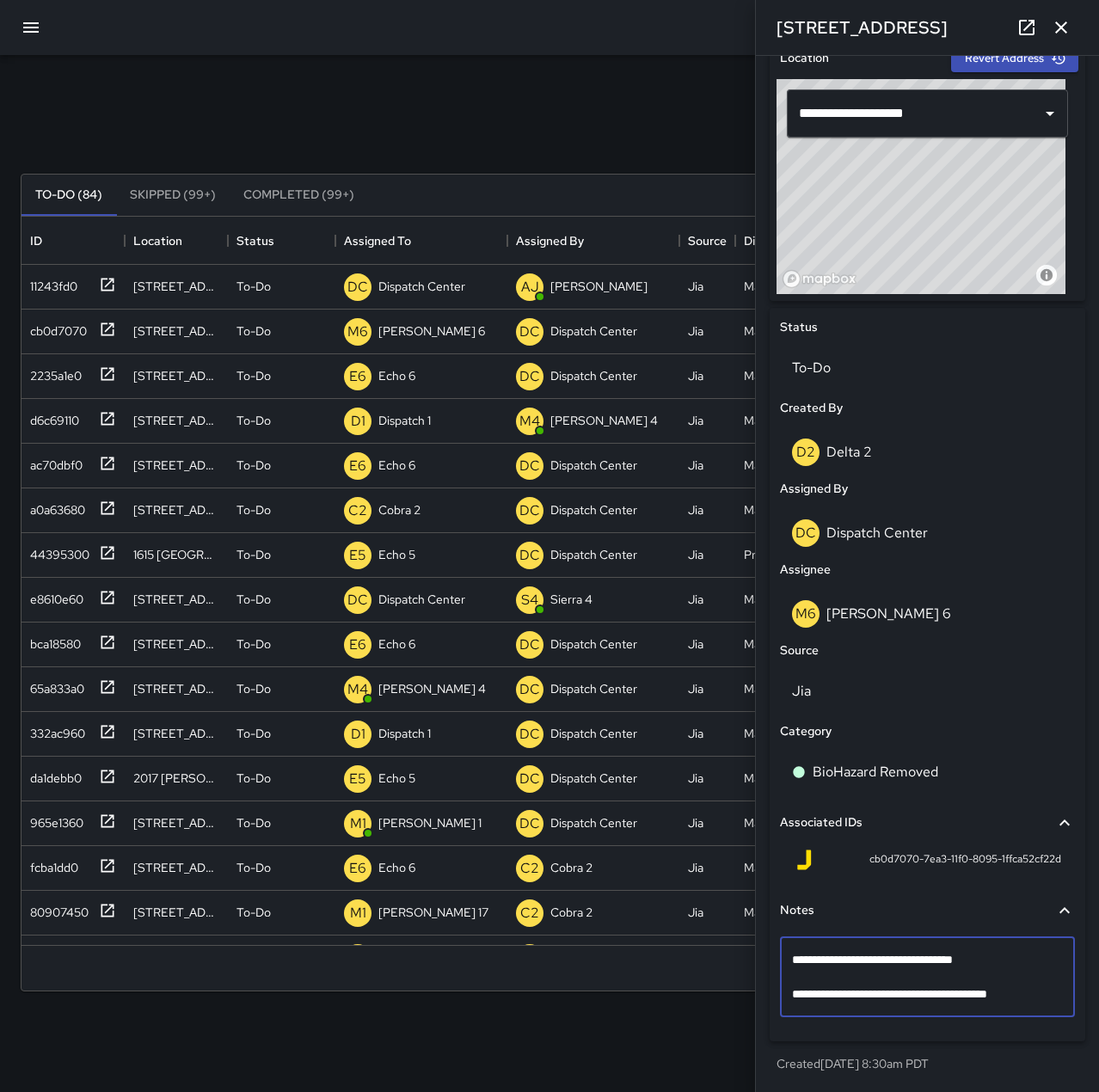
scroll to position [545, 0]
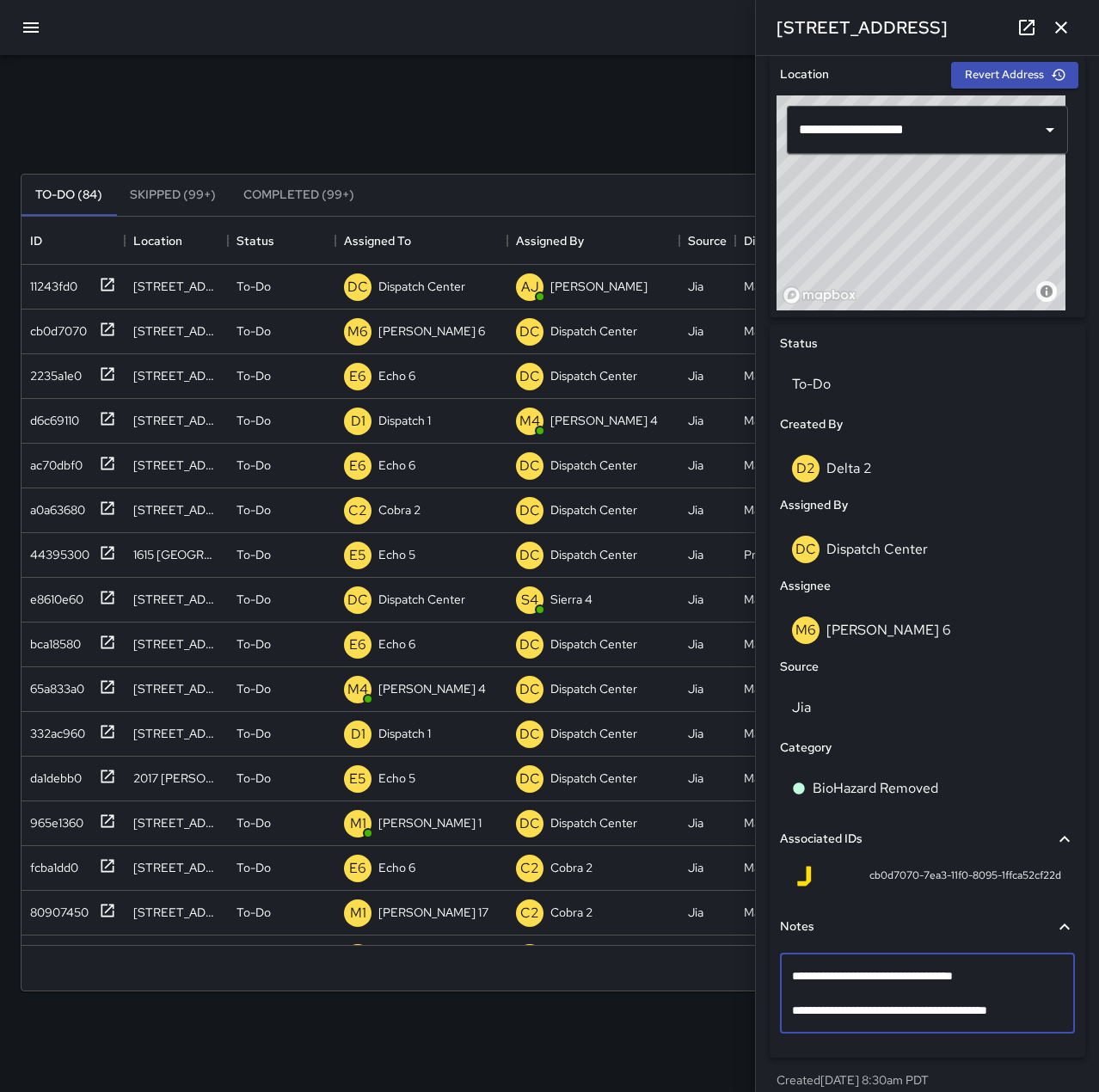
drag, startPoint x: 1007, startPoint y: 979, endPoint x: 898, endPoint y: 978, distance: 109.0
click at [898, 978] on textarea "**********" at bounding box center [921, 992] width 258 height 52
type textarea "**********"
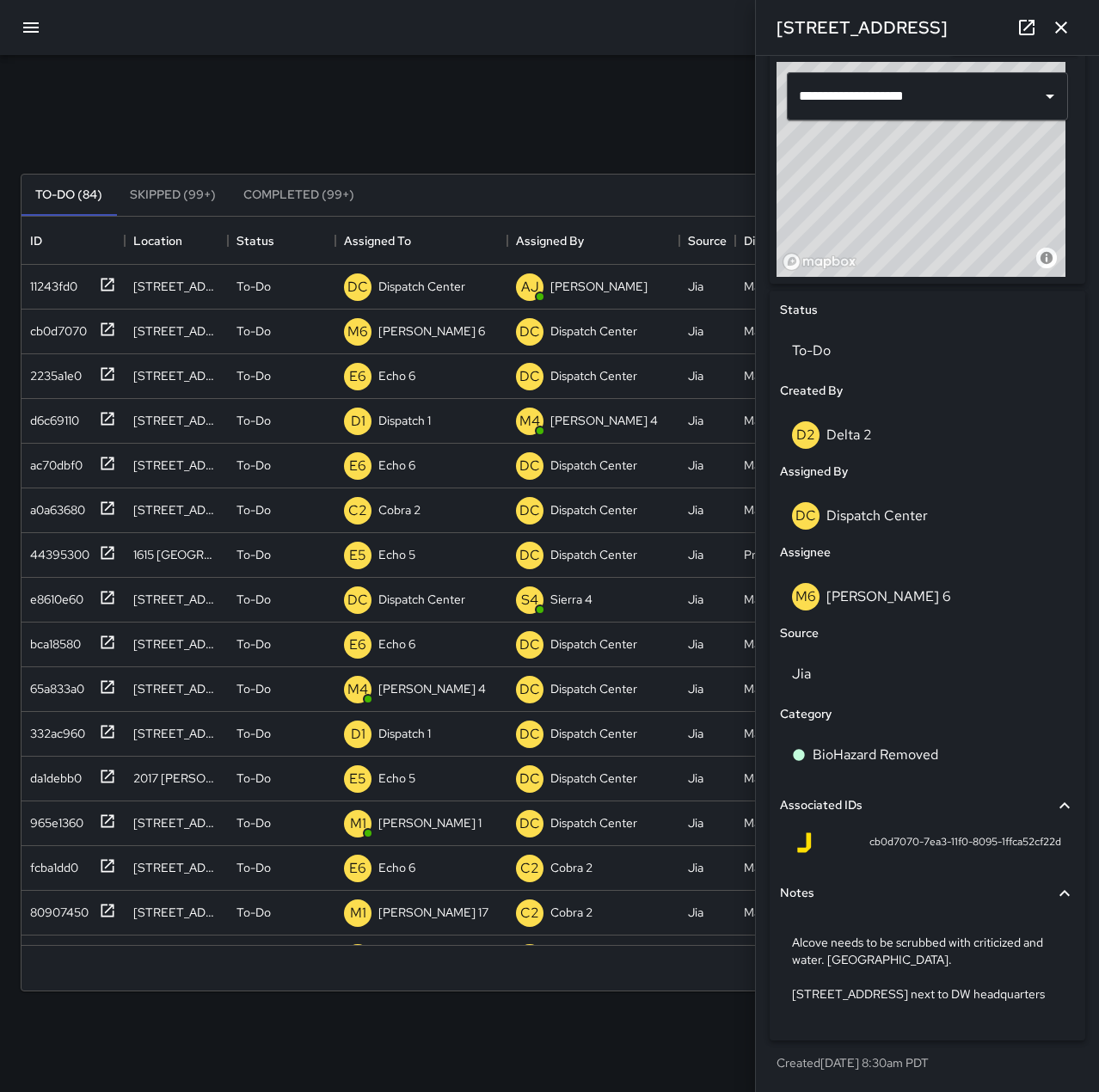
scroll to position [578, 0]
click at [1063, 33] on icon "button" at bounding box center [1061, 28] width 21 height 21
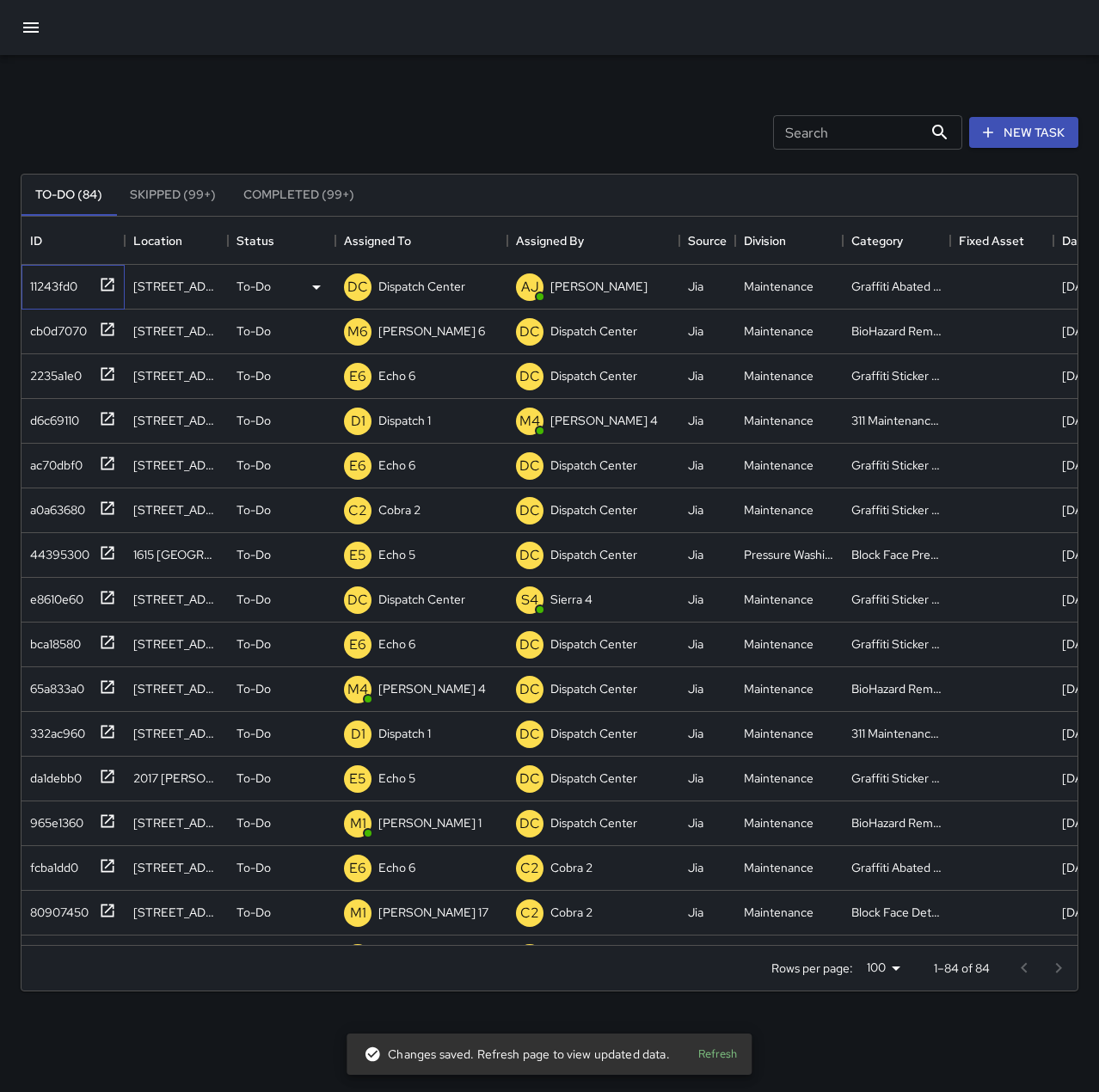
click at [60, 281] on div "11243fd0" at bounding box center [51, 283] width 54 height 24
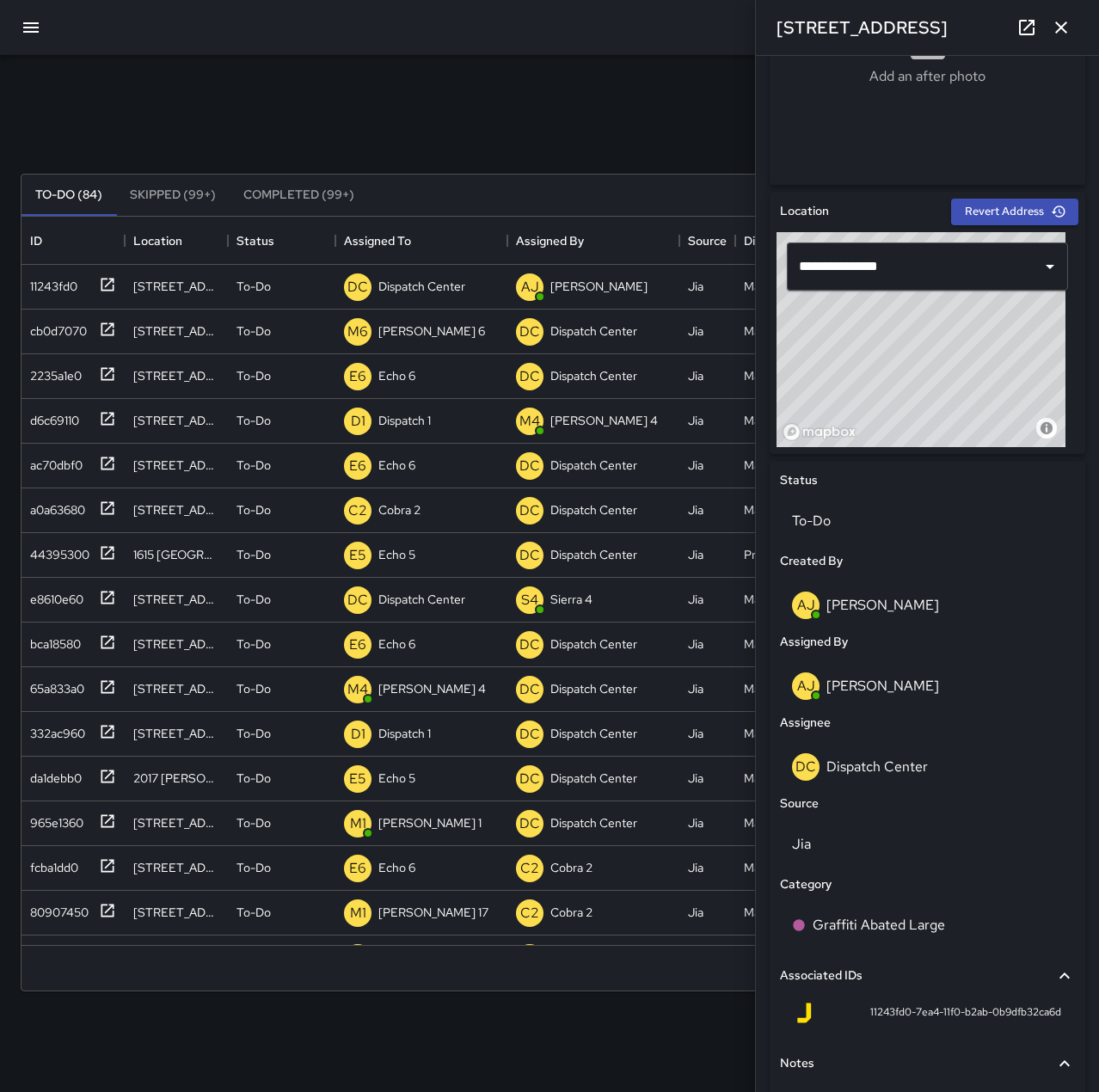
scroll to position [516, 0]
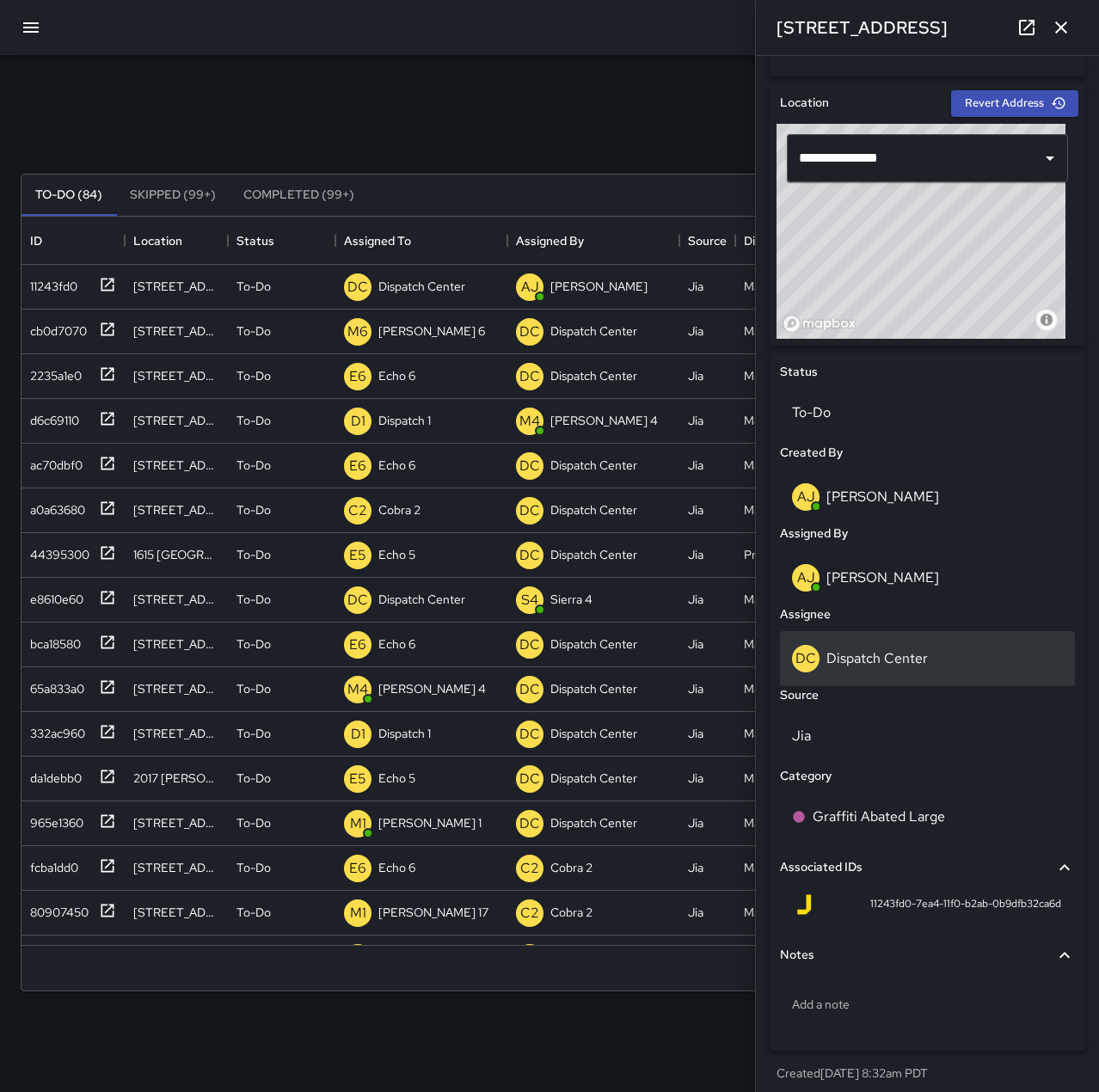
click at [903, 650] on p "Dispatch Center" at bounding box center [877, 658] width 101 height 18
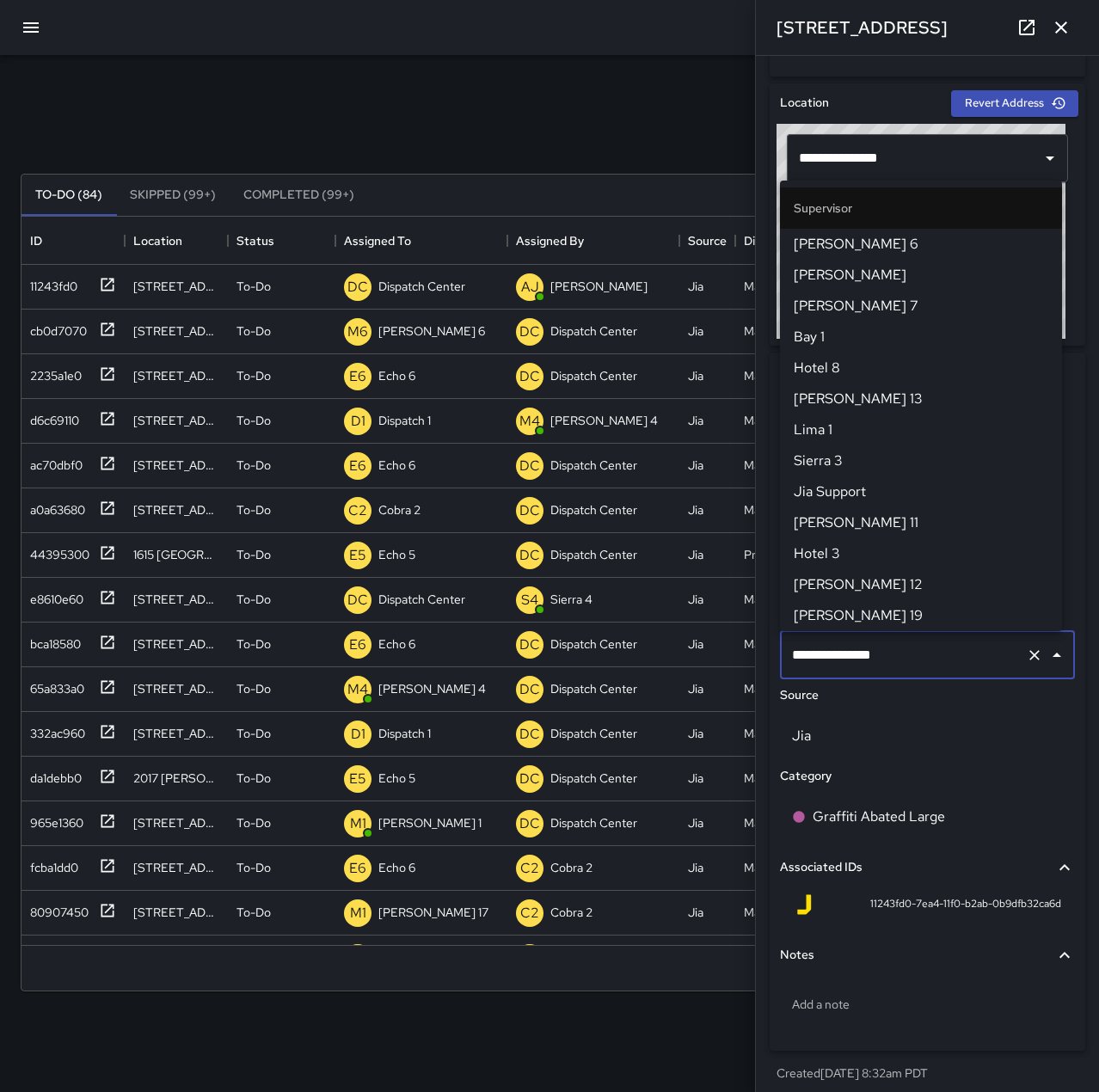
scroll to position [1640, 0]
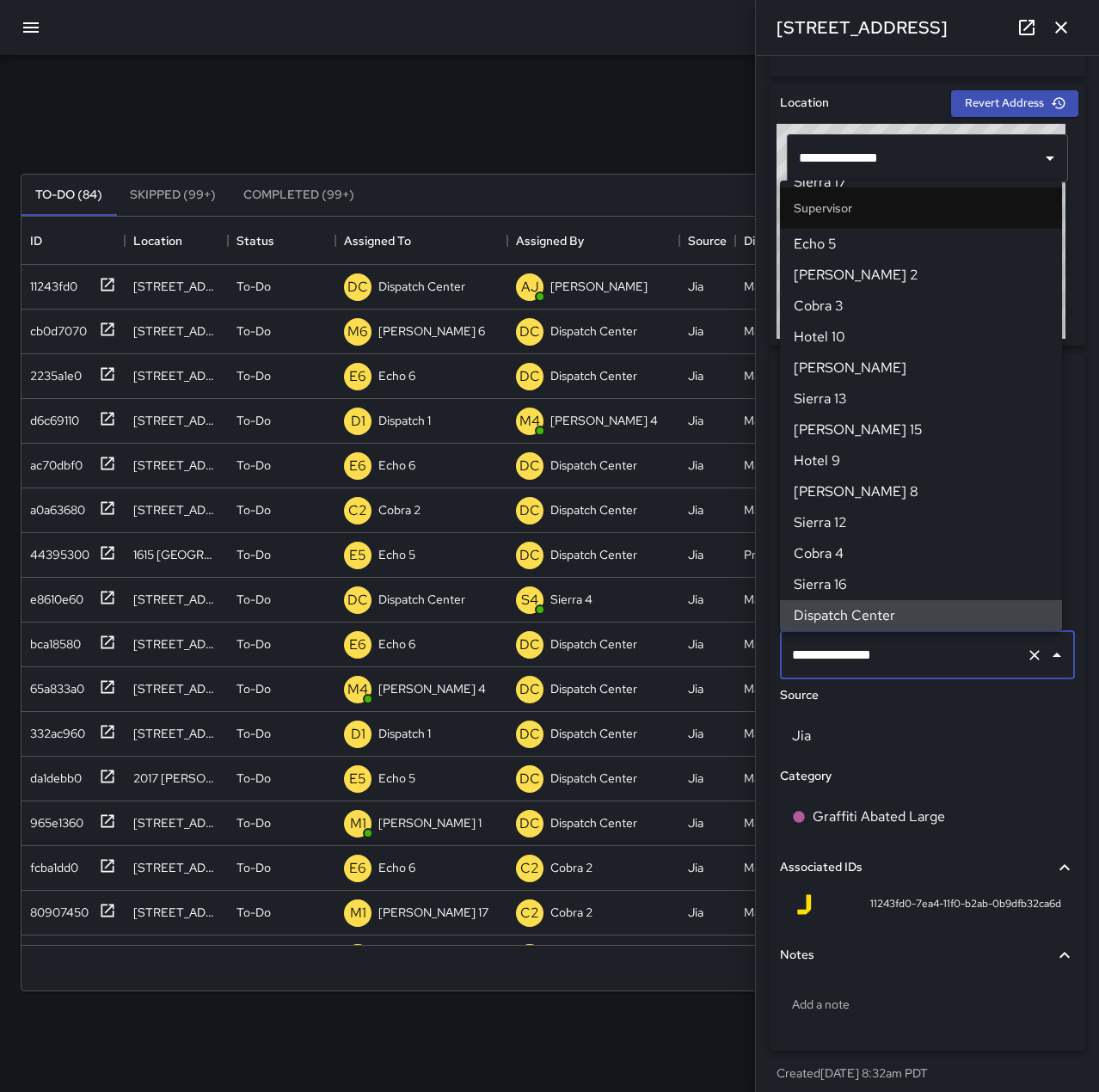
click at [1030, 654] on button "Clear" at bounding box center [1034, 656] width 24 height 24
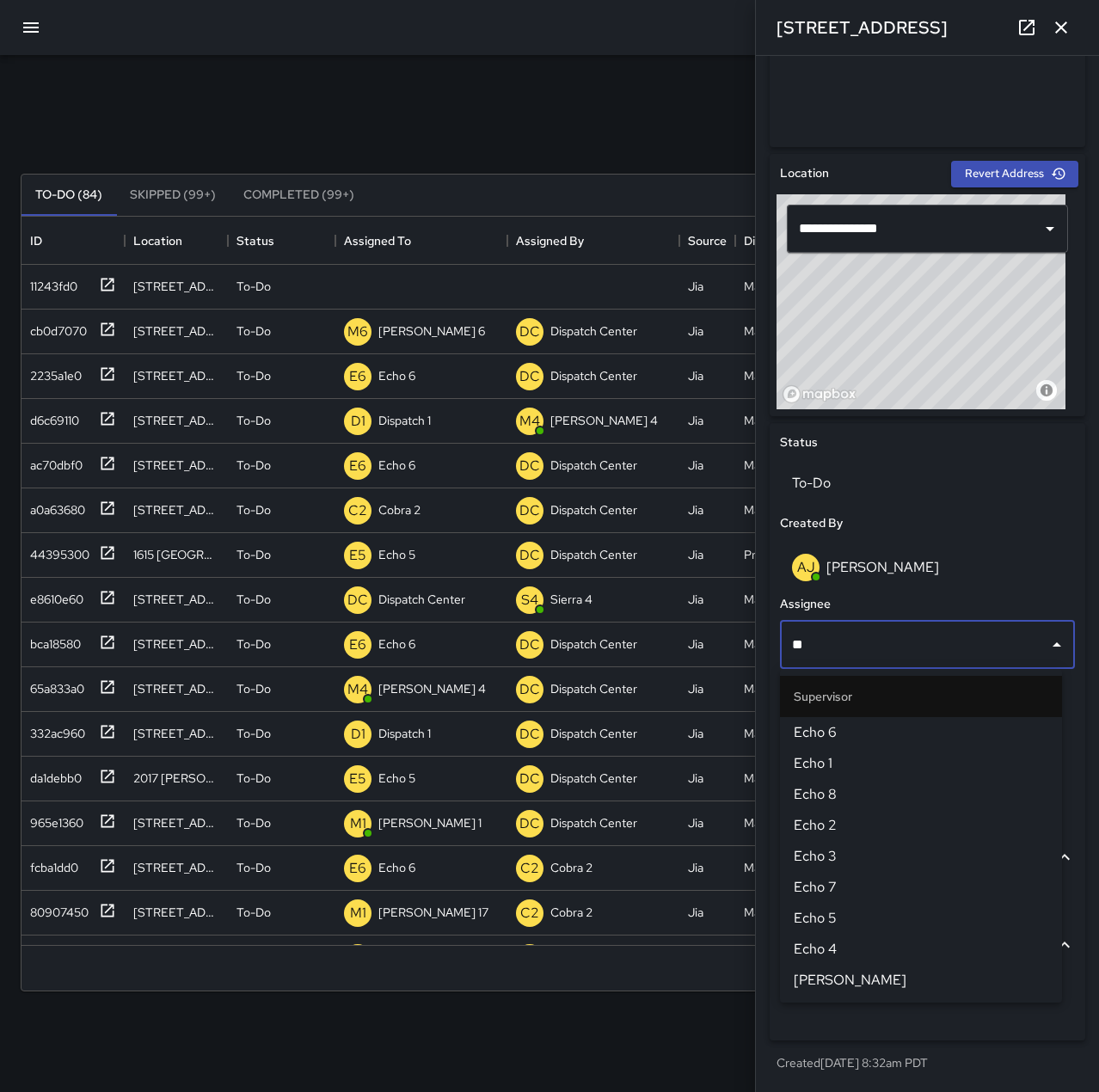
type input "***"
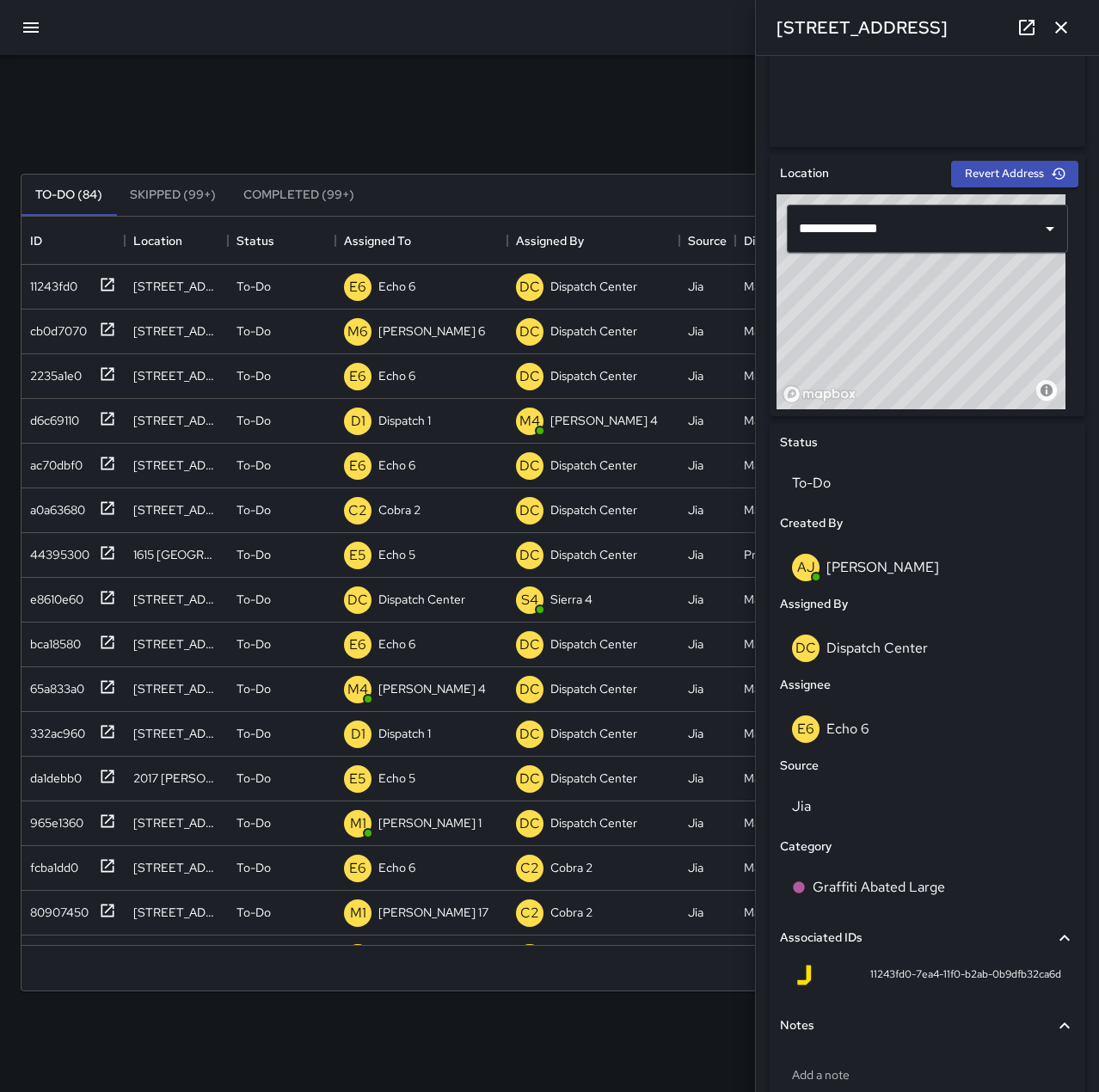
click at [1056, 18] on icon "button" at bounding box center [1061, 28] width 21 height 21
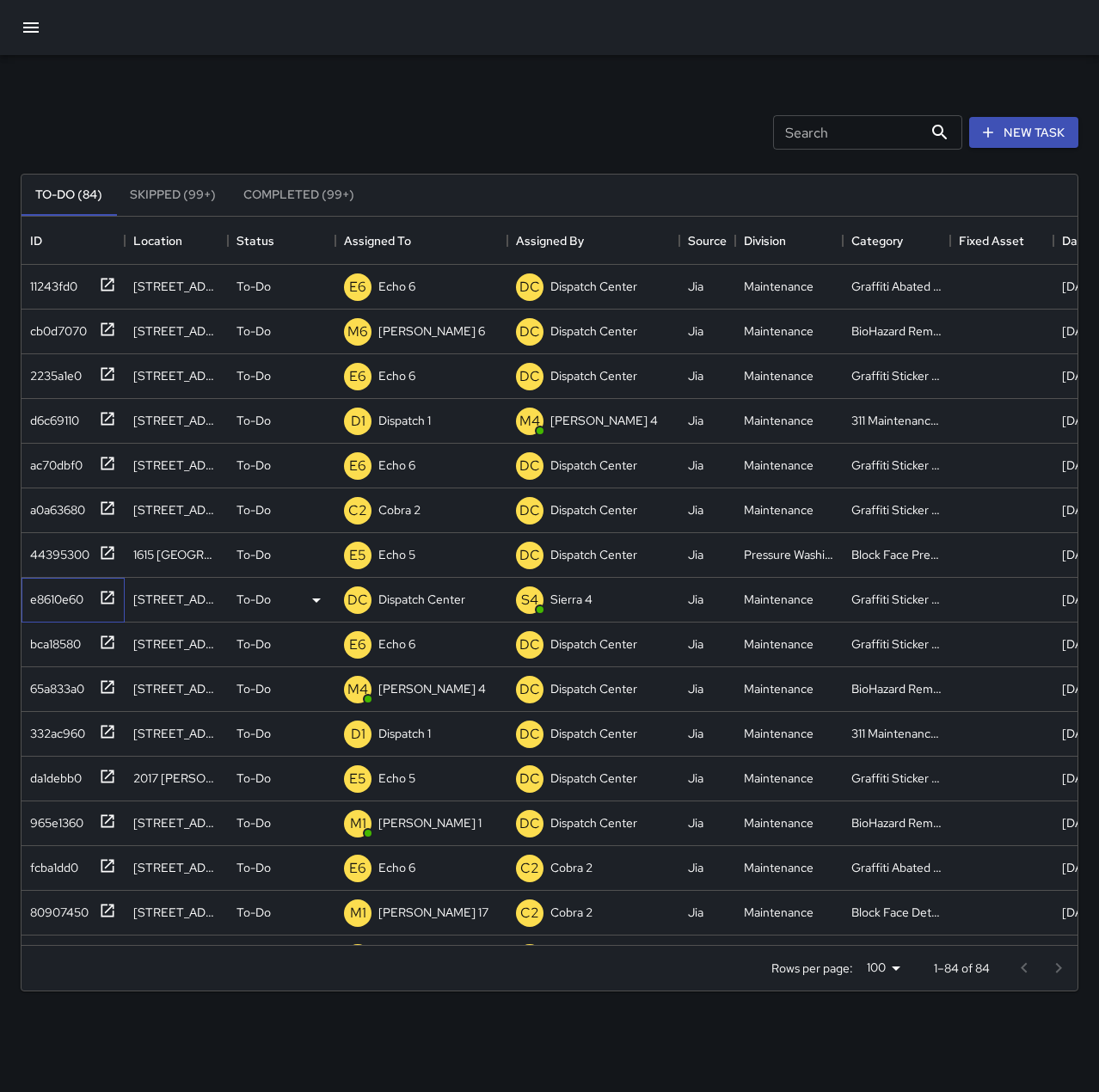
click at [44, 602] on div "e8610e60" at bounding box center [53, 596] width 60 height 24
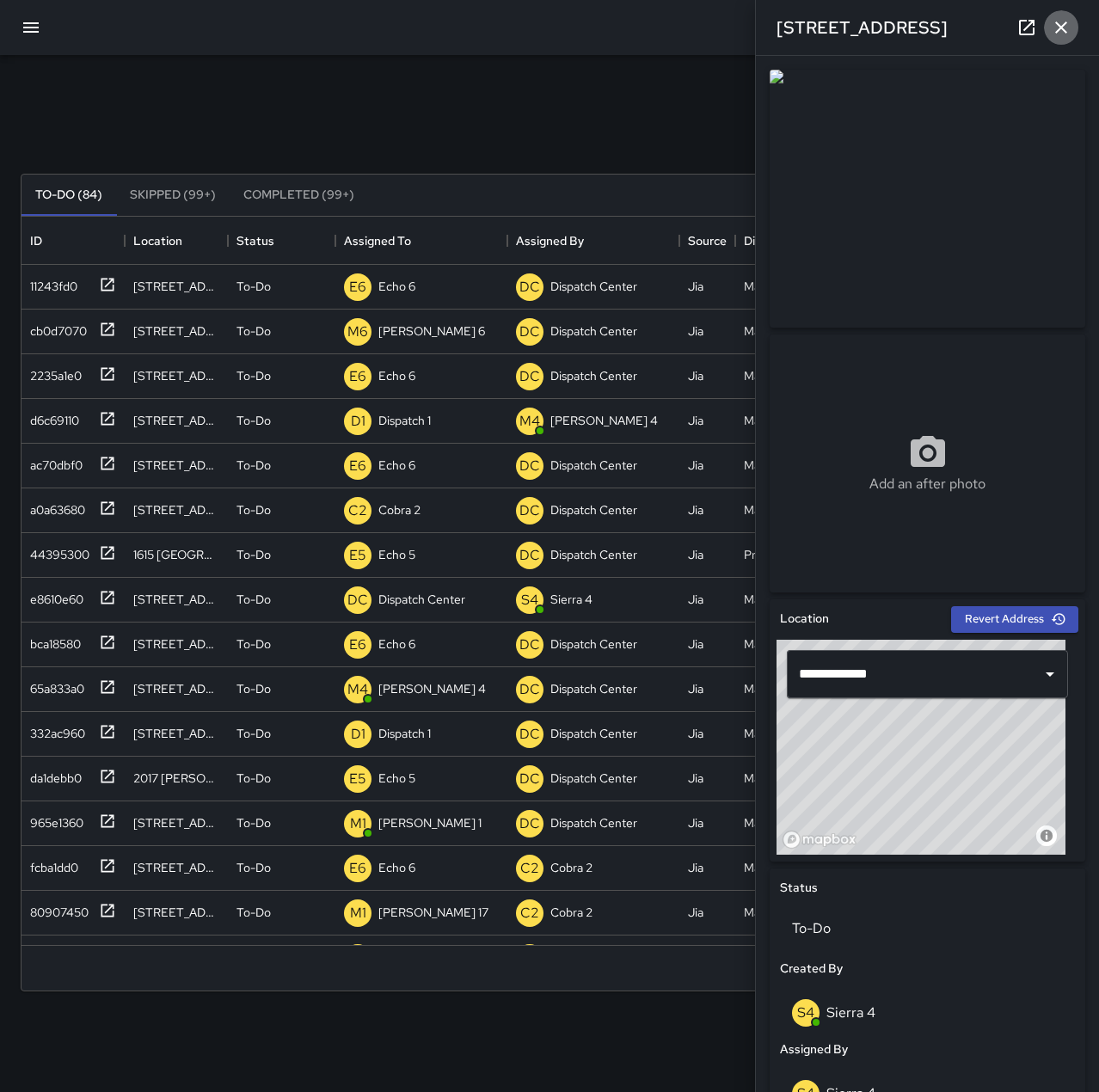
click at [1057, 30] on icon "button" at bounding box center [1061, 28] width 21 height 21
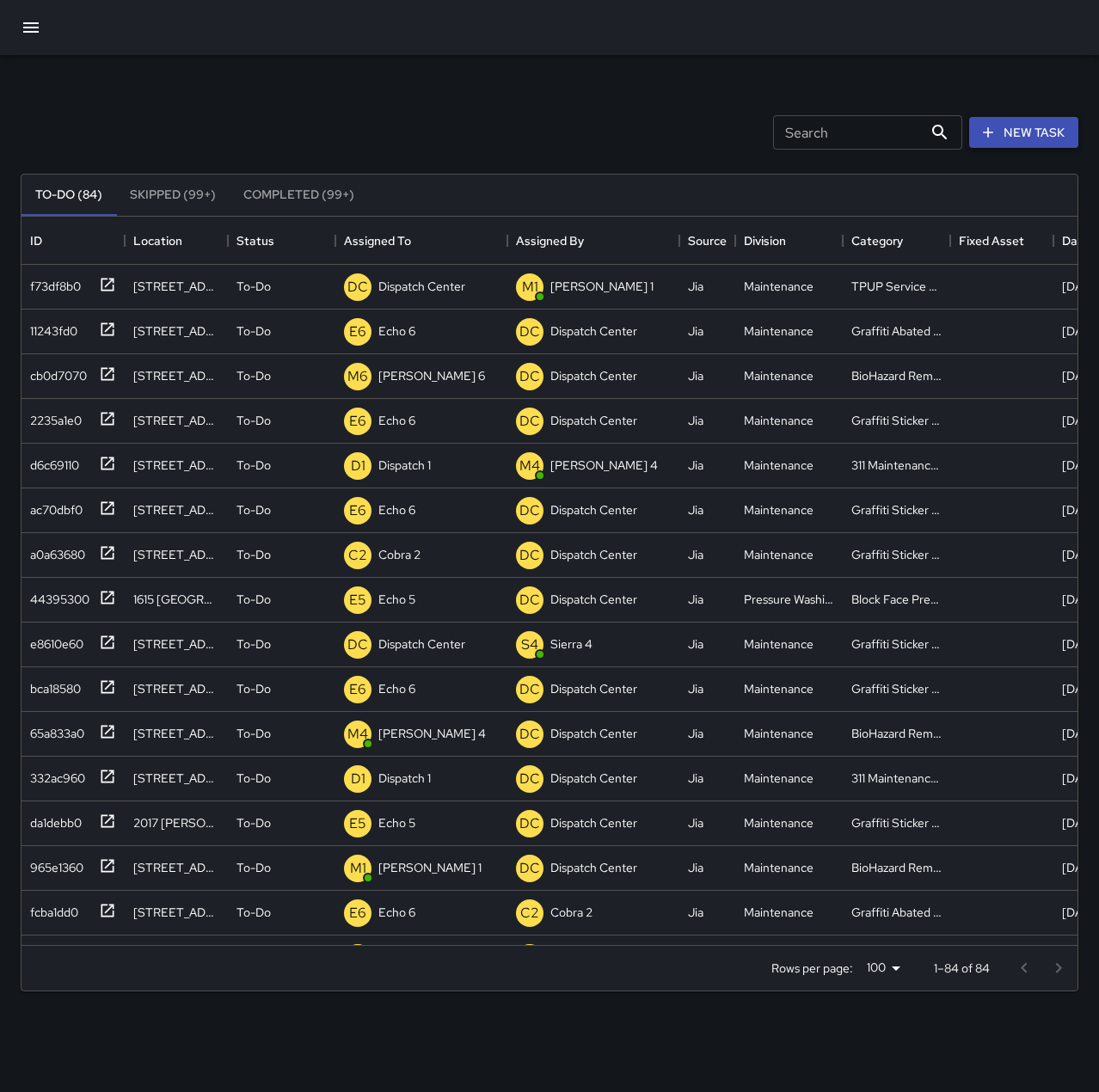
drag, startPoint x: 1002, startPoint y: 136, endPoint x: 982, endPoint y: 177, distance: 45.6
click at [1002, 136] on button "New Task" at bounding box center [1023, 133] width 109 height 31
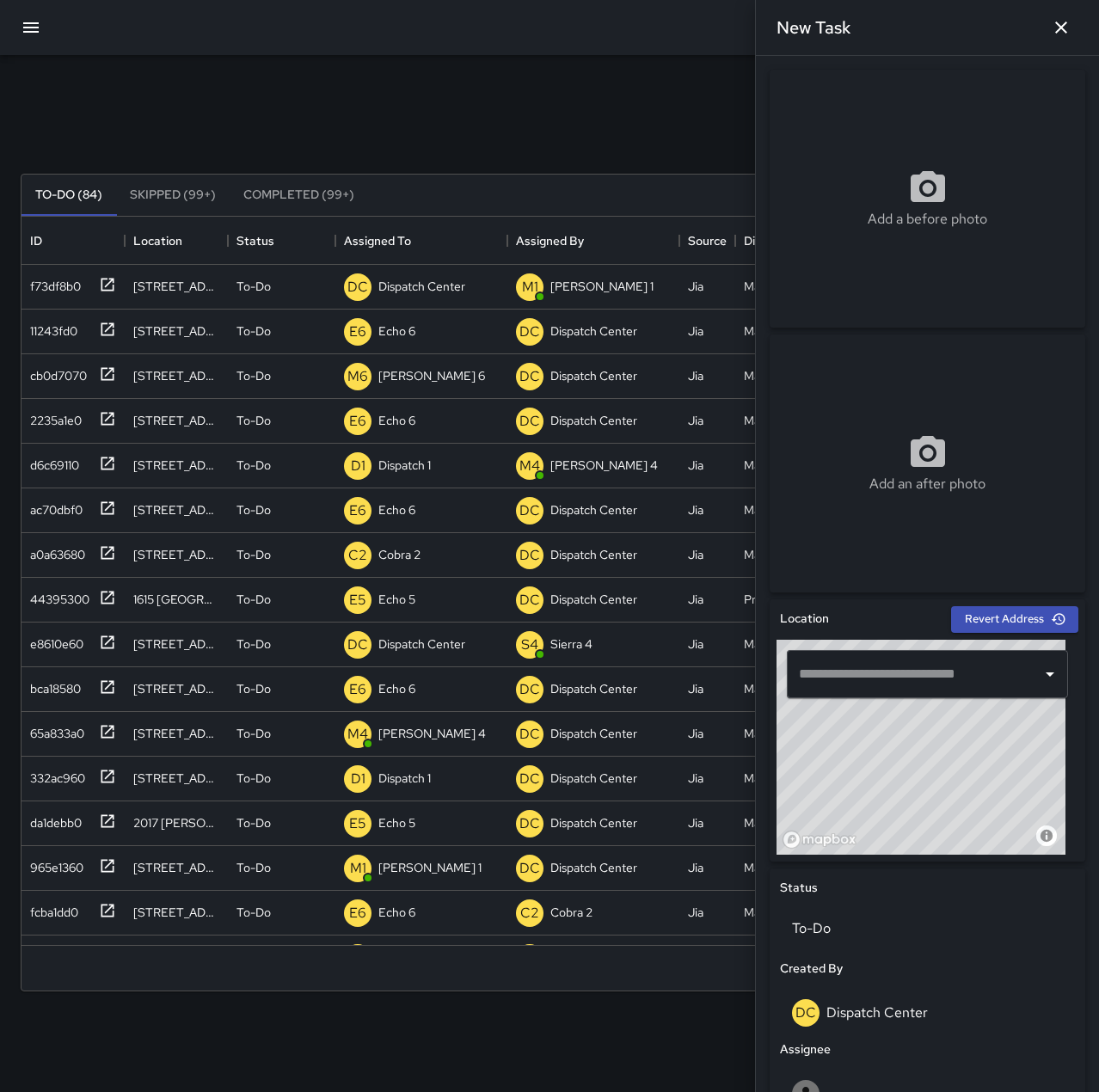
click at [868, 670] on input "text" at bounding box center [915, 673] width 240 height 32
type input "**********"
click at [1061, 29] on icon "button" at bounding box center [1061, 28] width 12 height 12
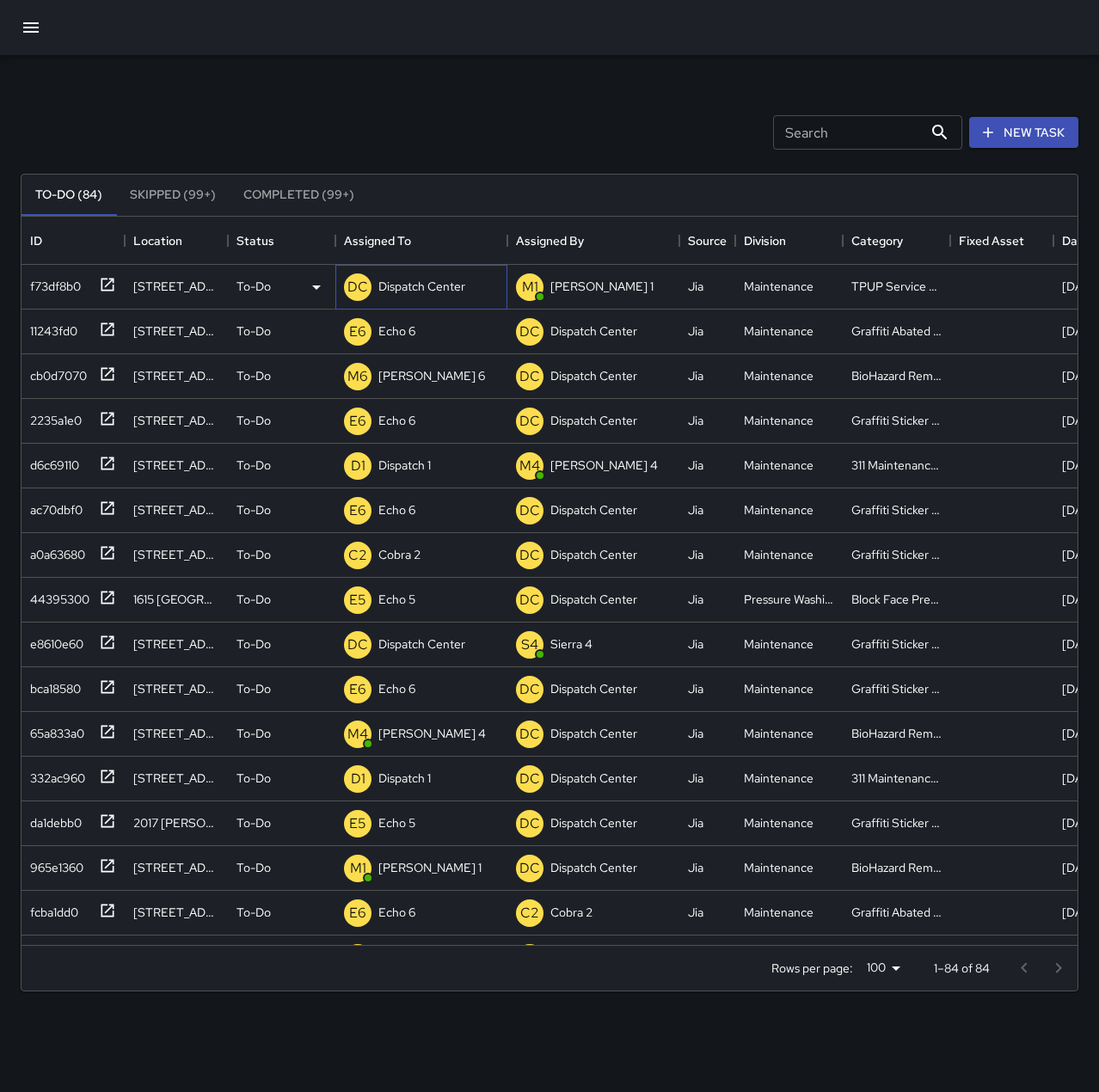
click at [461, 279] on p "Dispatch Center" at bounding box center [421, 287] width 87 height 17
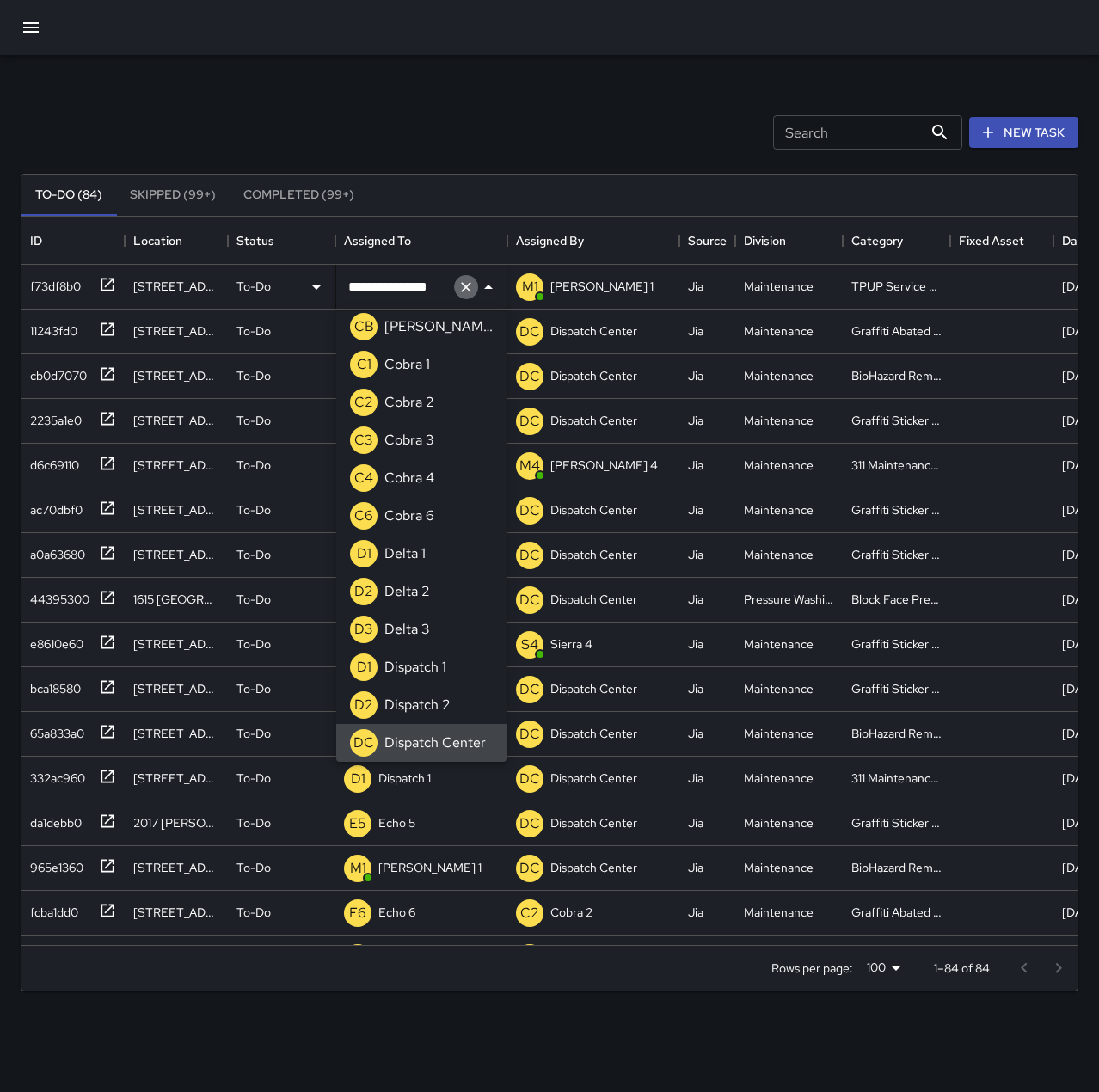
click at [473, 282] on icon "Clear" at bounding box center [466, 288] width 17 height 17
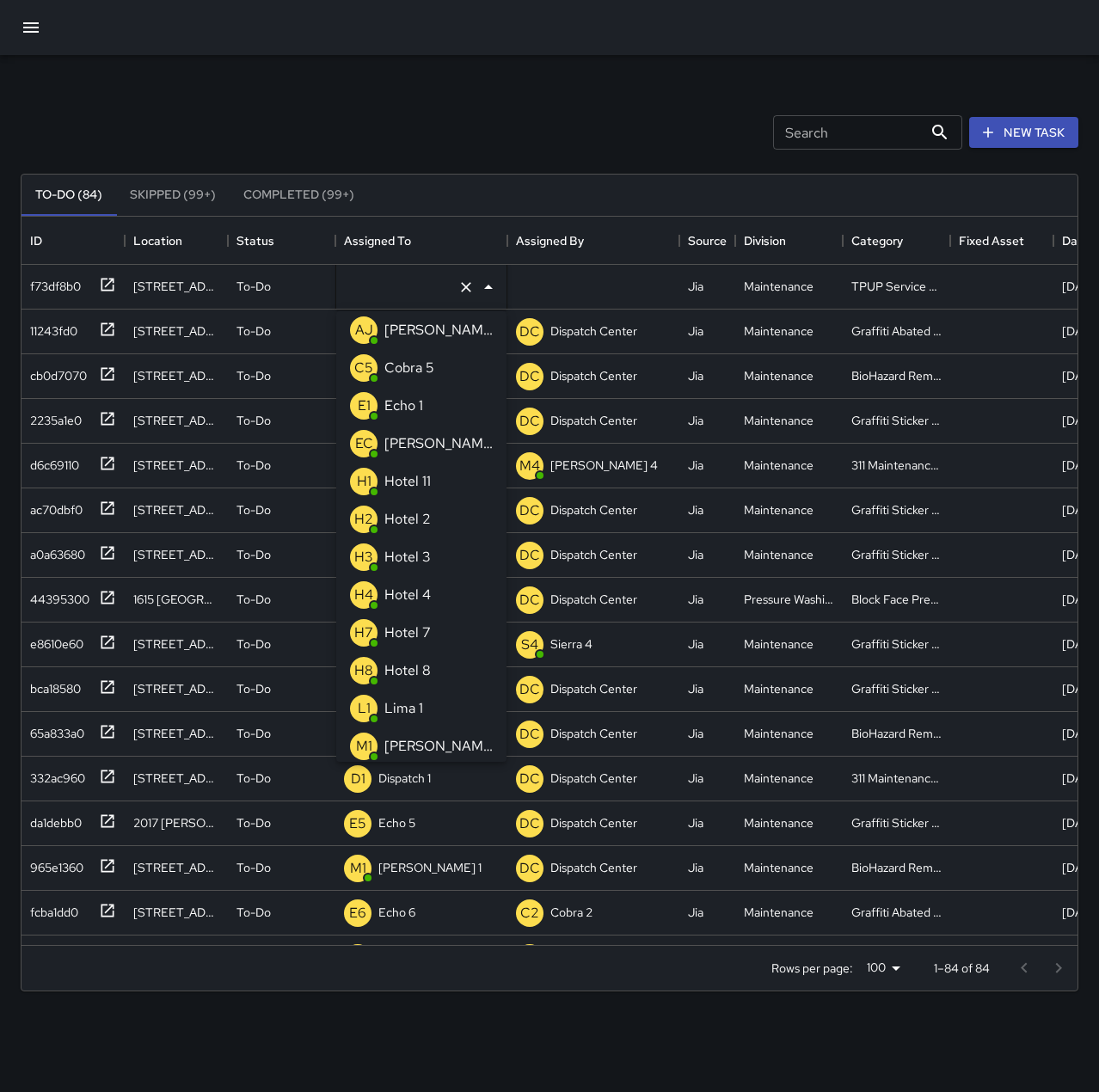
click at [418, 408] on p "Echo 1" at bounding box center [404, 406] width 38 height 21
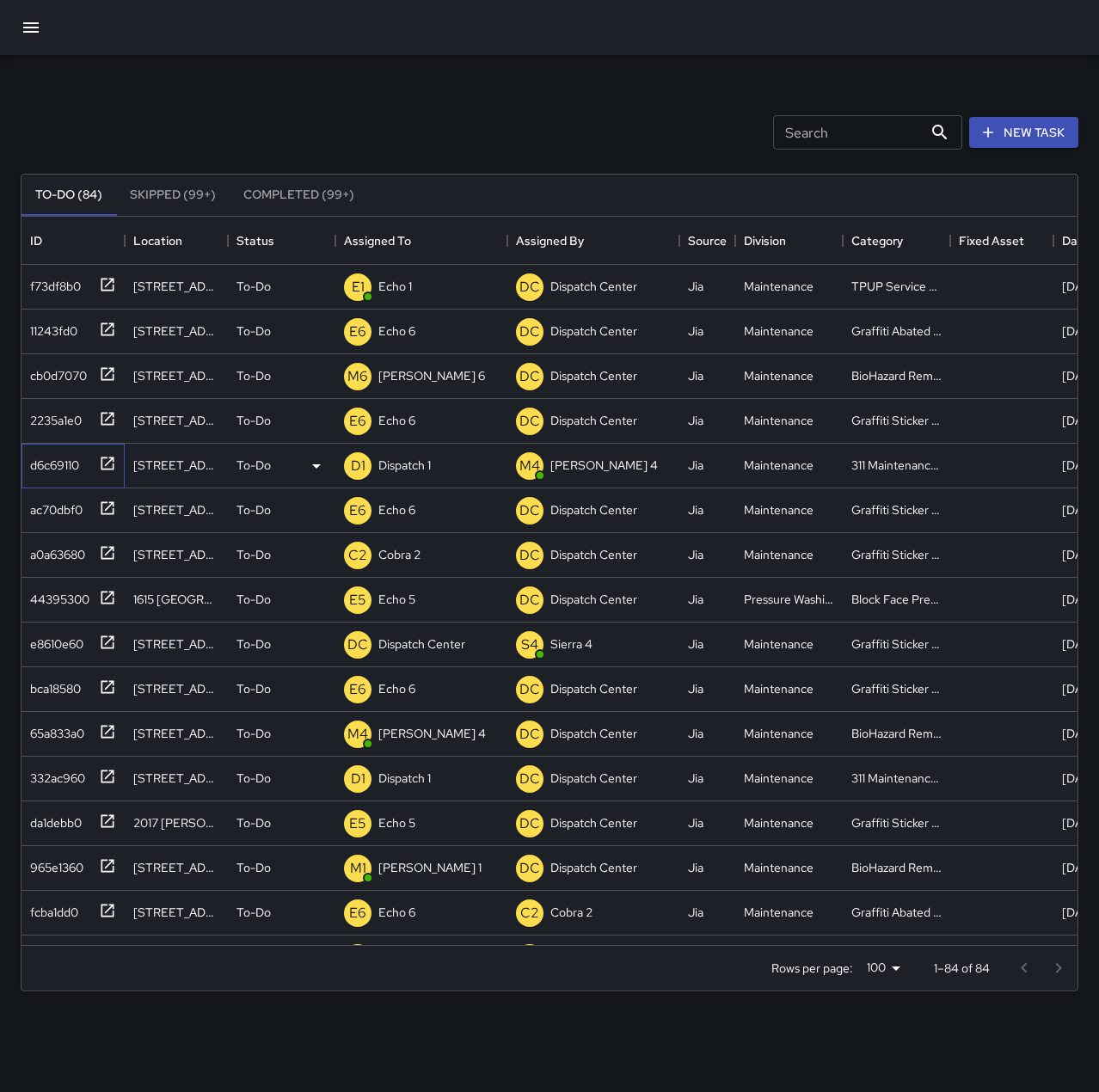
click at [62, 470] on div "d6c69110" at bounding box center [52, 462] width 56 height 24
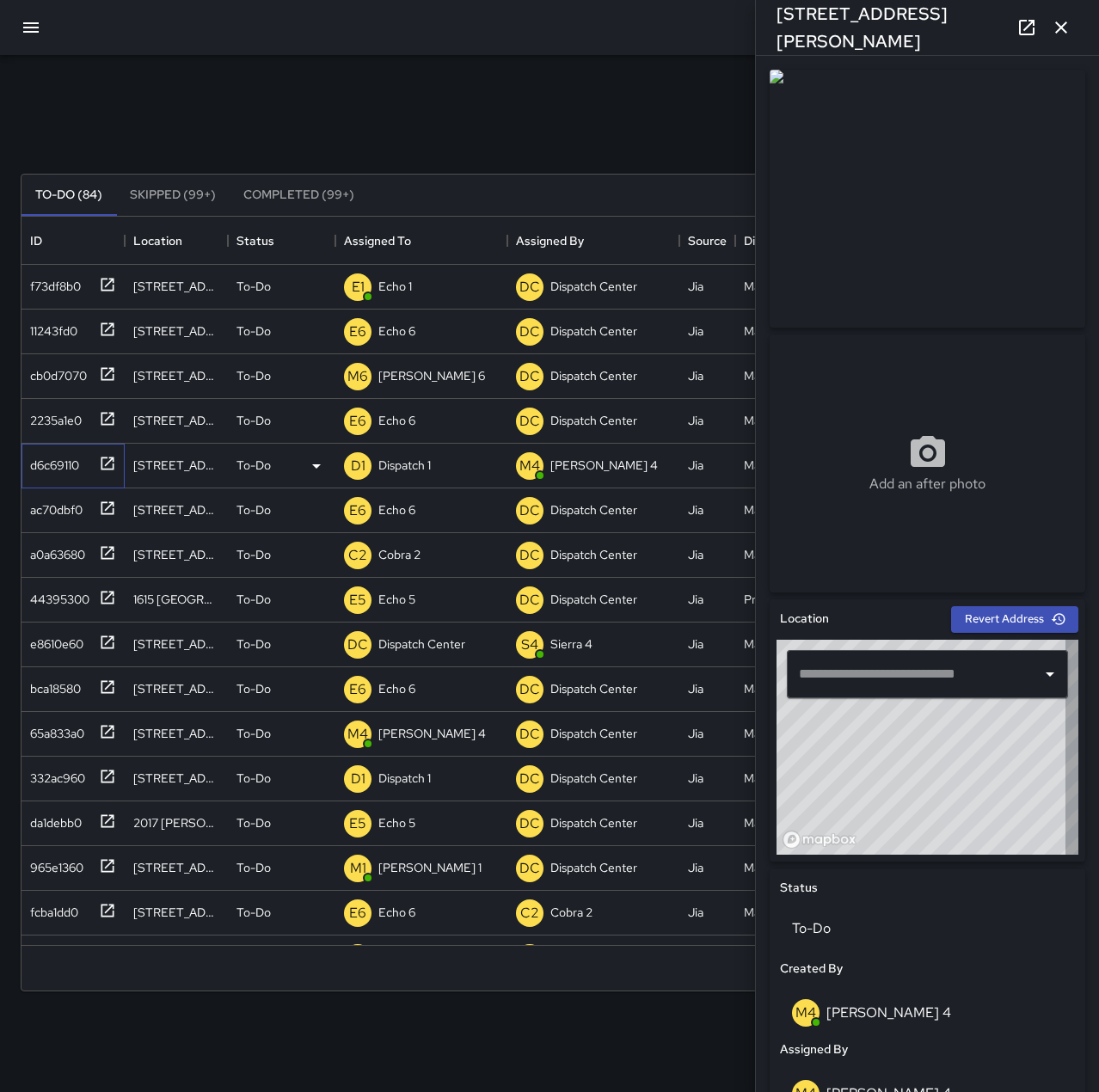
type input "**********"
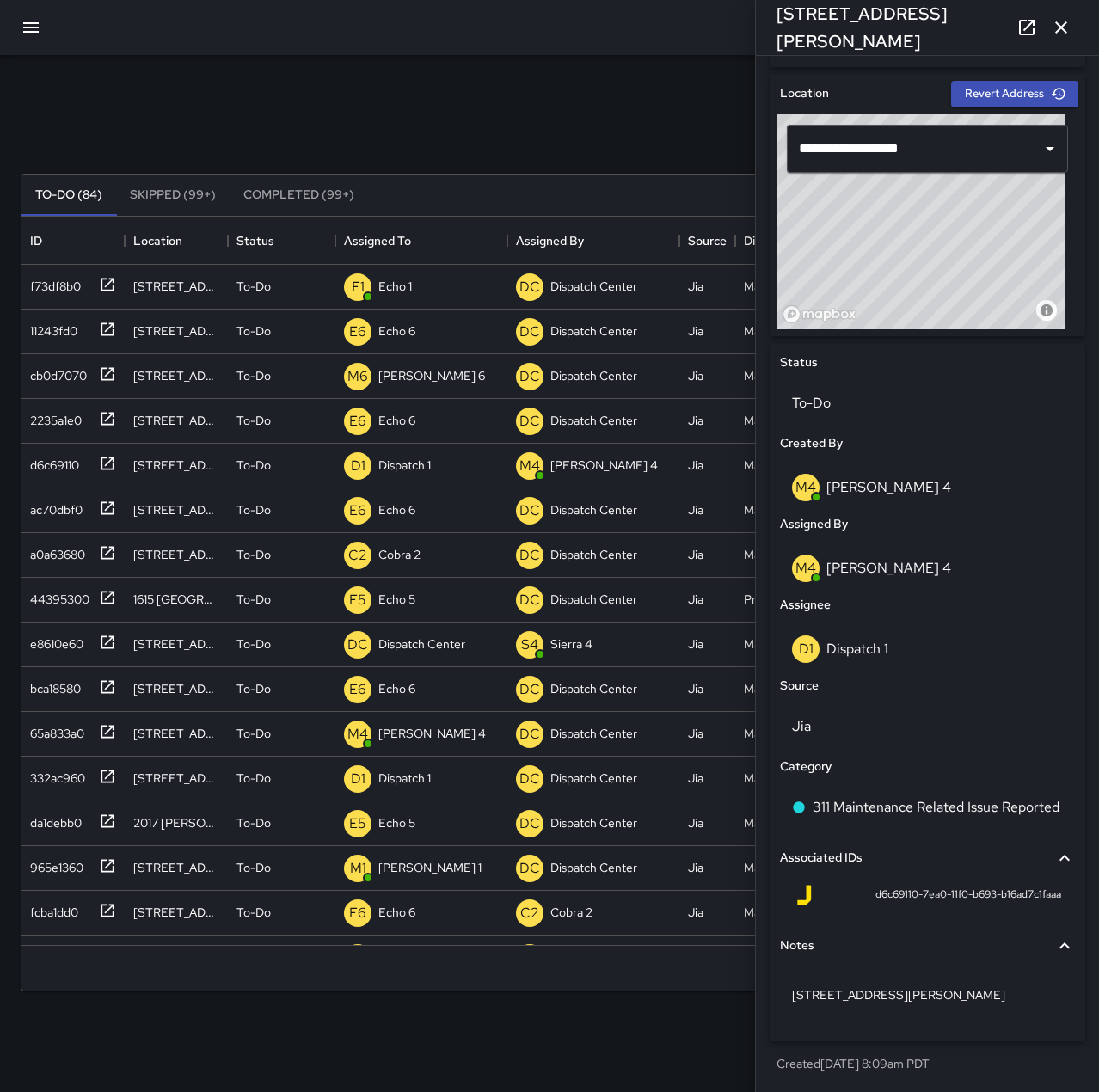
scroll to position [526, 0]
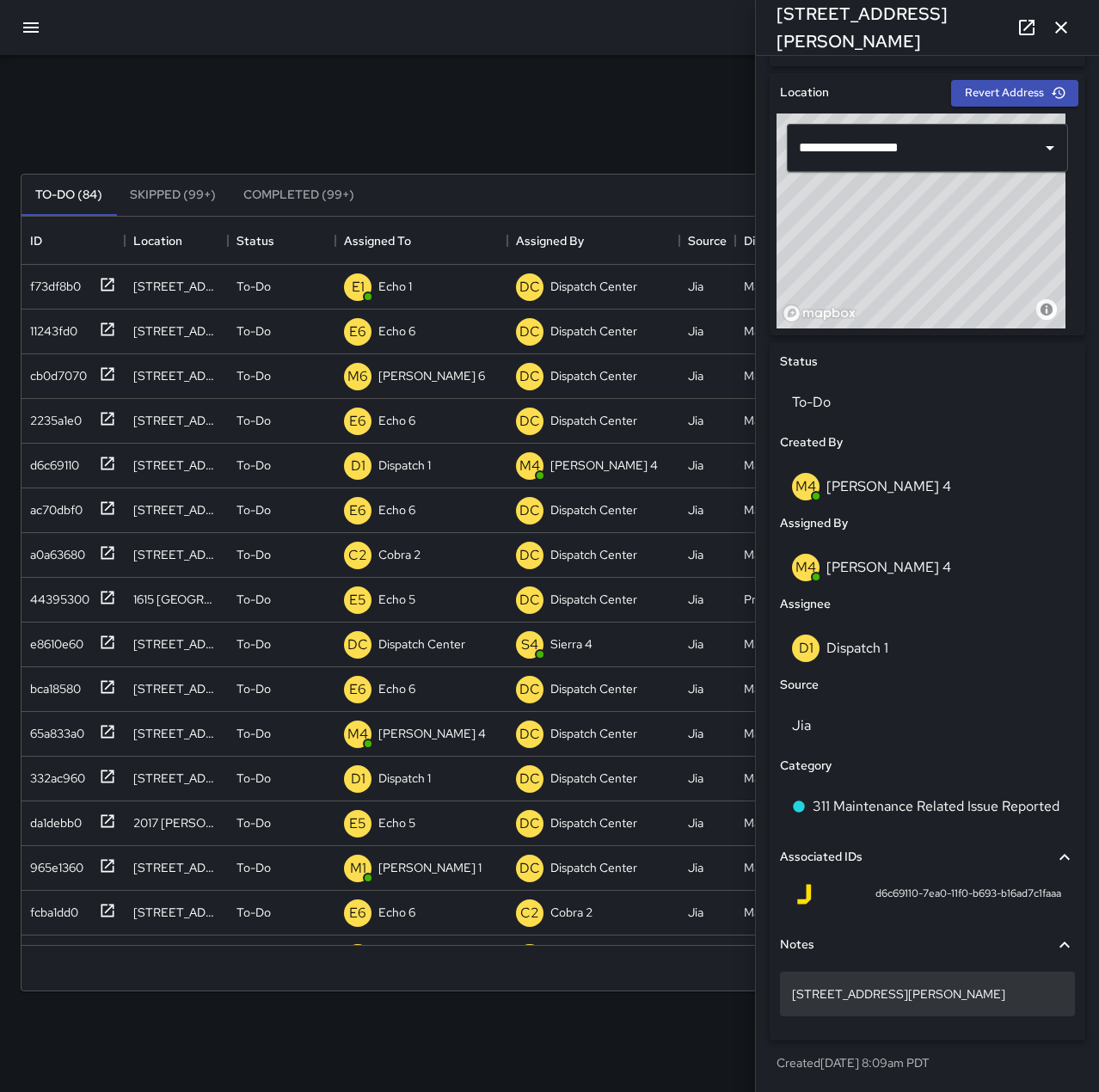
click at [952, 988] on p "1717 Webster St." at bounding box center [928, 994] width 271 height 17
drag, startPoint x: 917, startPoint y: 998, endPoint x: 791, endPoint y: 1002, distance: 126.1
click at [791, 1002] on div "**********" at bounding box center [927, 994] width 295 height 45
click at [988, 999] on textarea "**********" at bounding box center [921, 994] width 258 height 17
click at [922, 971] on div "1717 Webster St." at bounding box center [927, 993] width 295 height 45
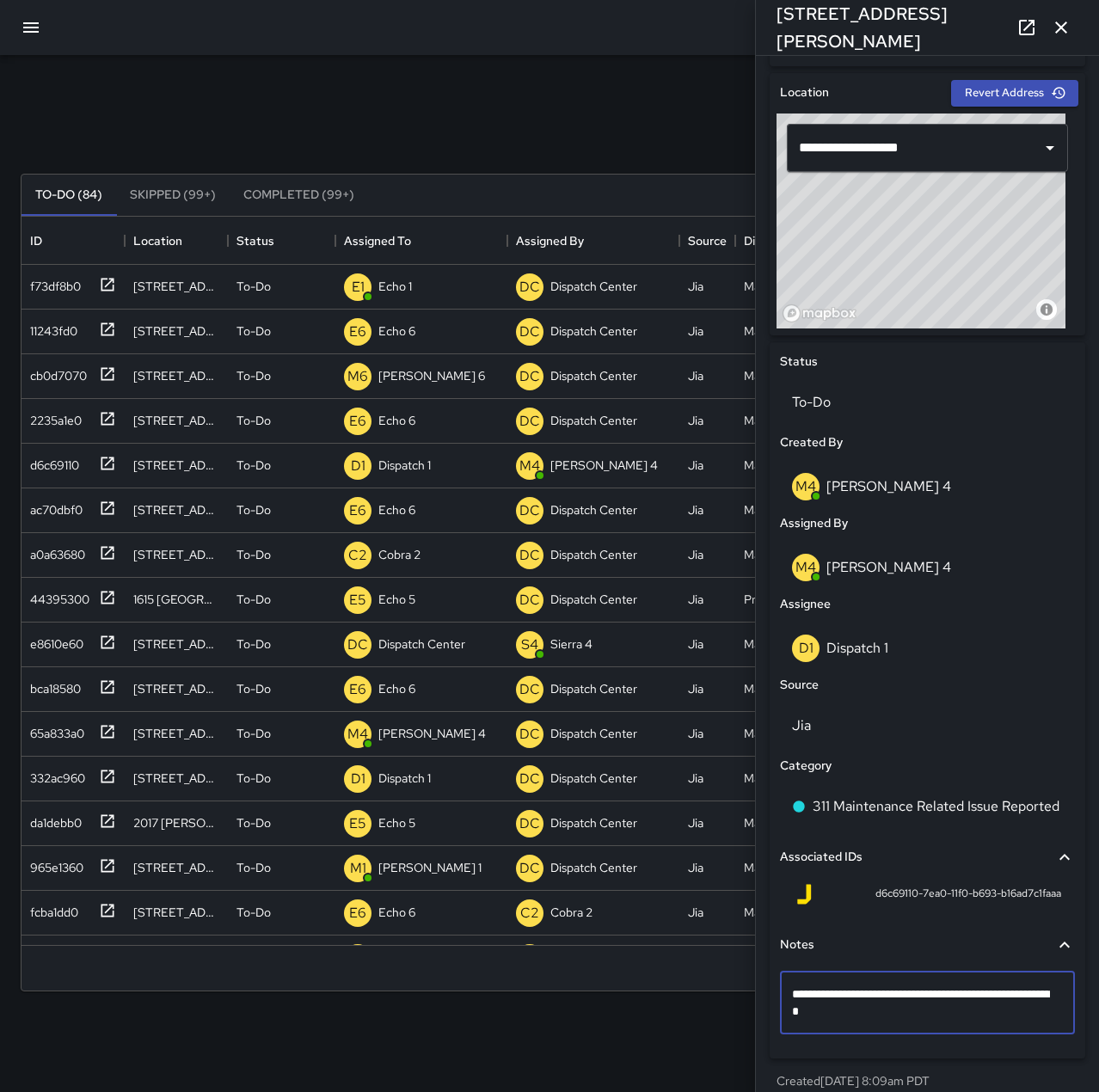
type textarea "**********"
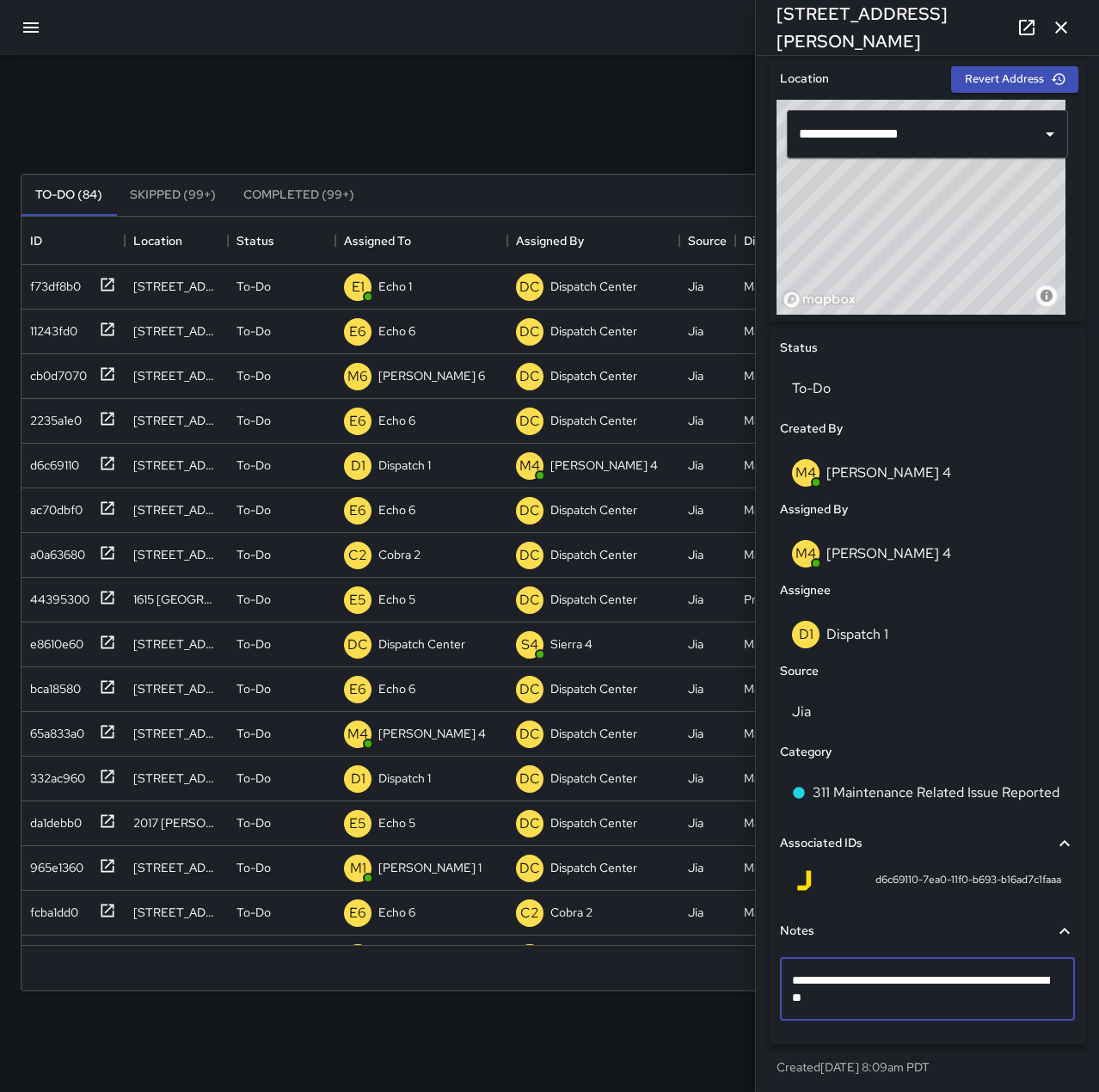
scroll to position [545, 0]
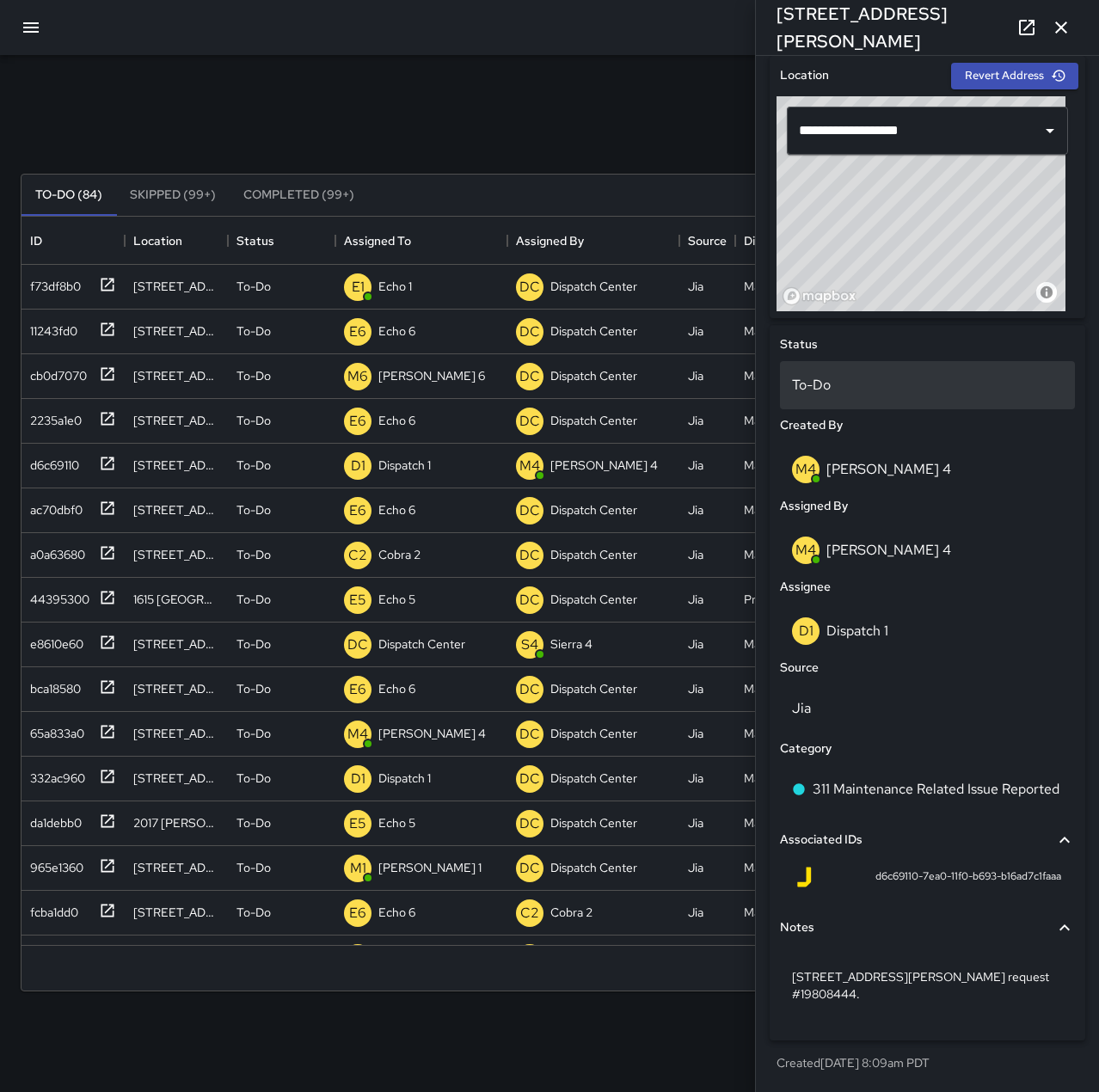
click at [896, 385] on p "To-Do" at bounding box center [928, 386] width 271 height 21
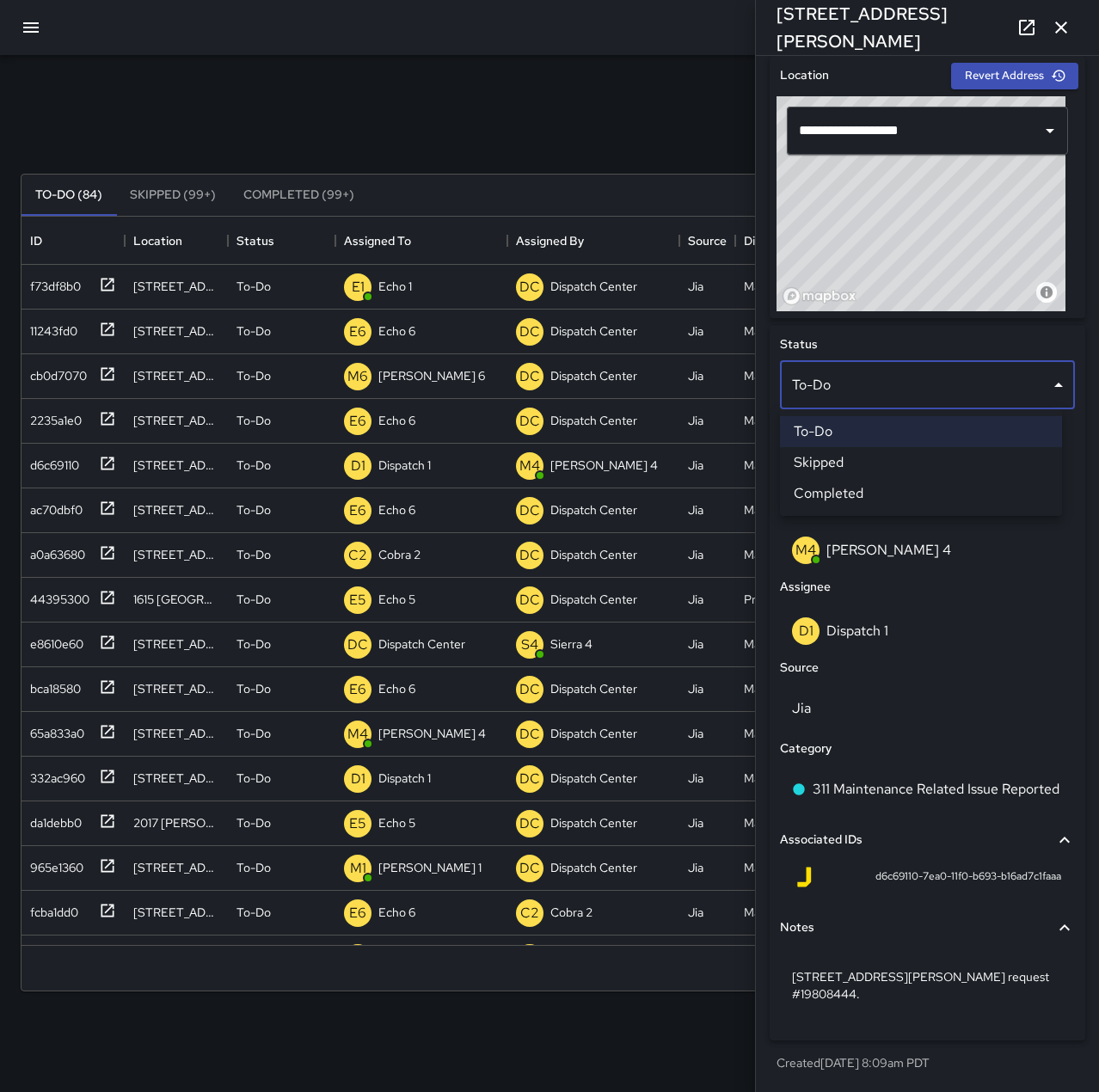
click at [900, 490] on li "Completed" at bounding box center [921, 493] width 282 height 31
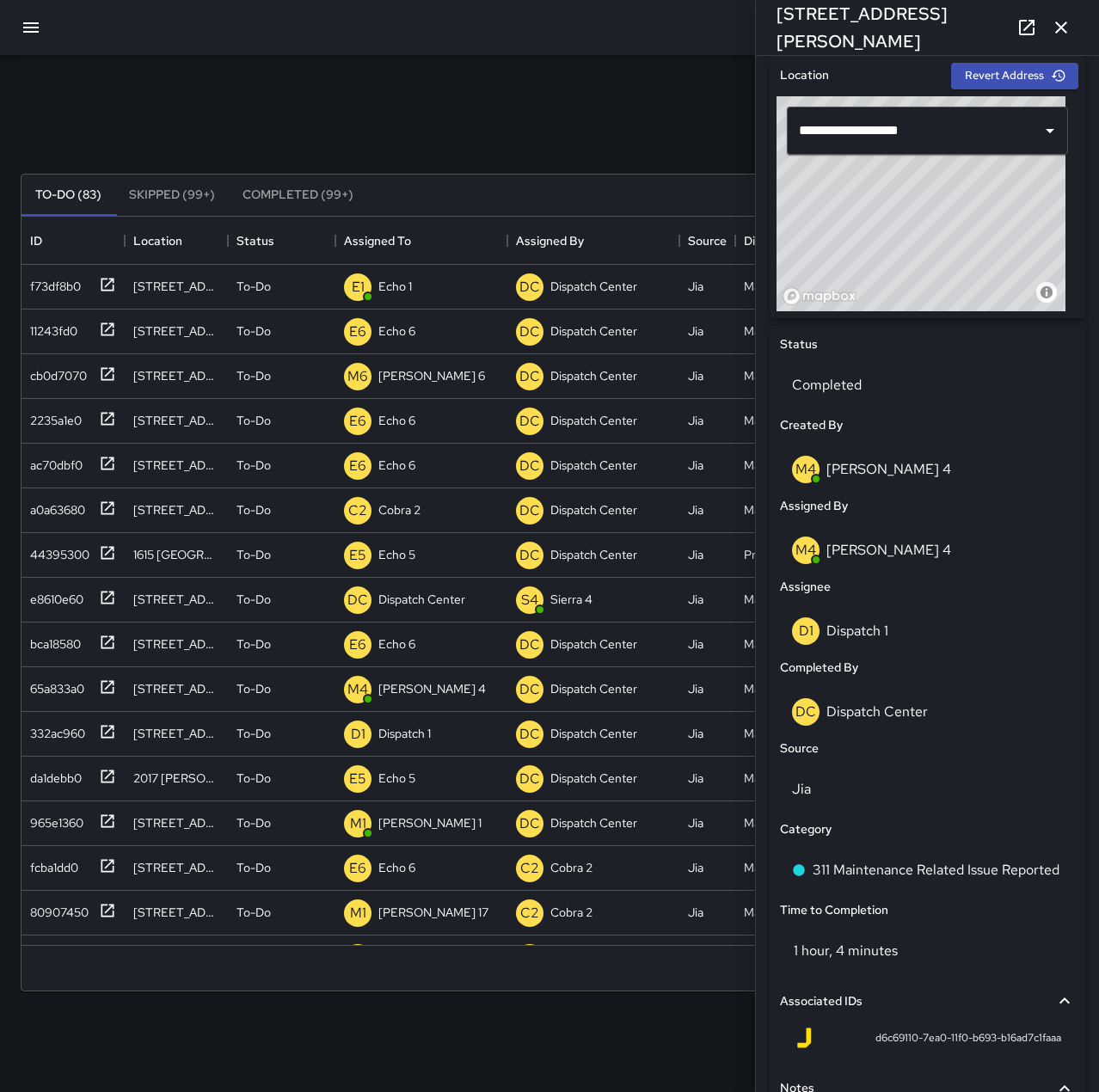
click at [1060, 28] on icon "button" at bounding box center [1061, 28] width 12 height 12
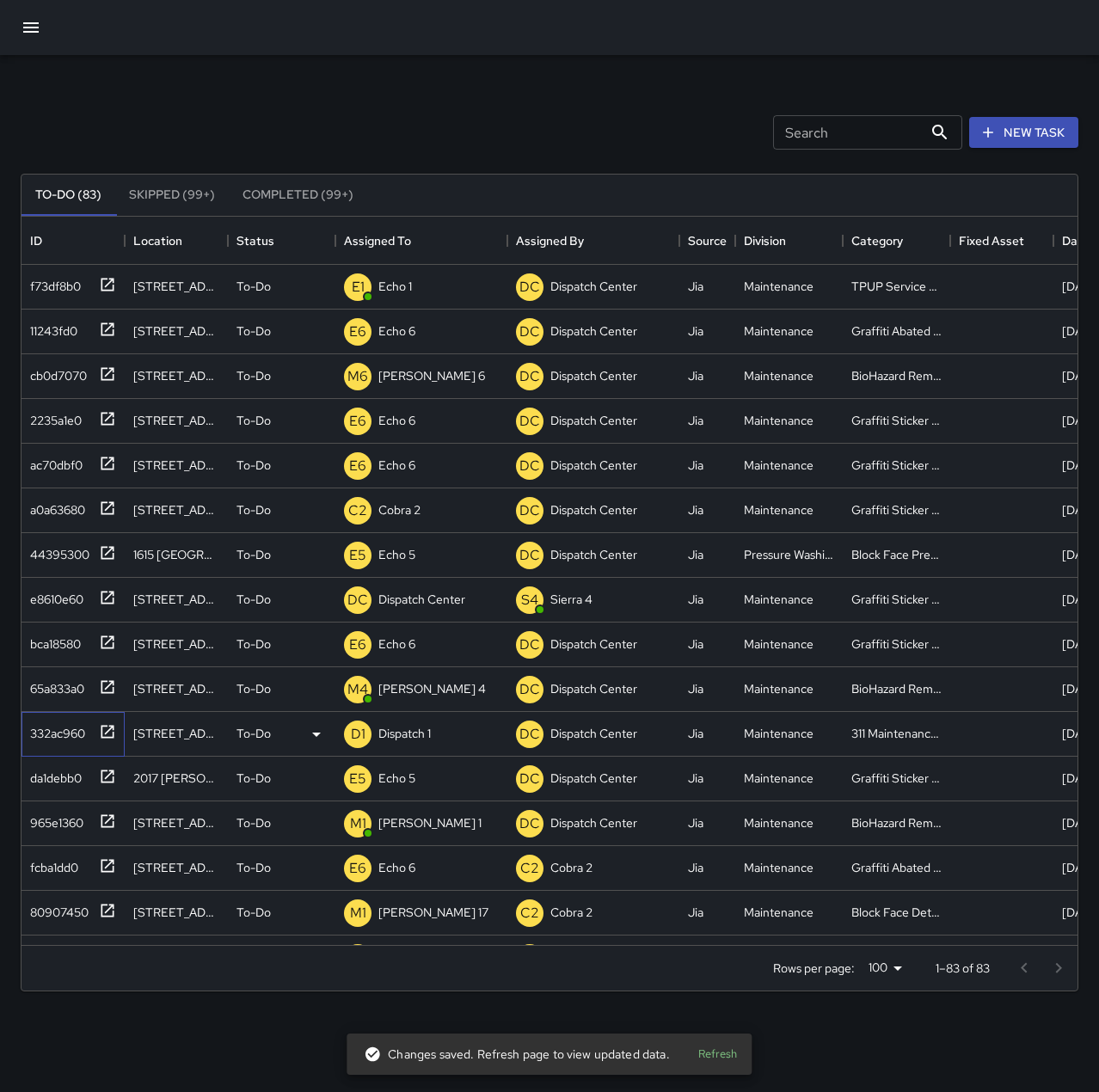
click at [61, 728] on div "332ac960" at bounding box center [54, 730] width 62 height 24
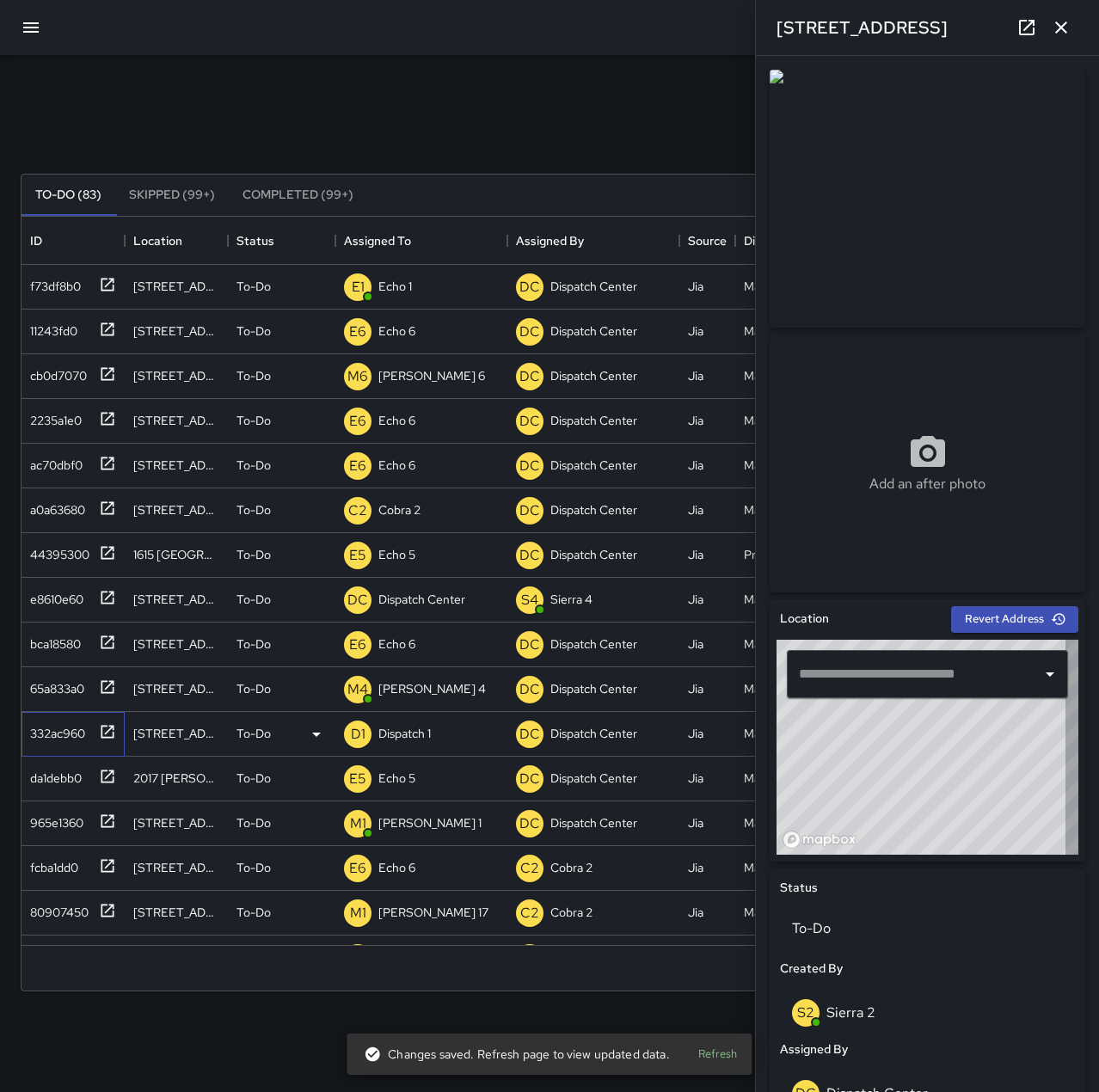
type input "**********"
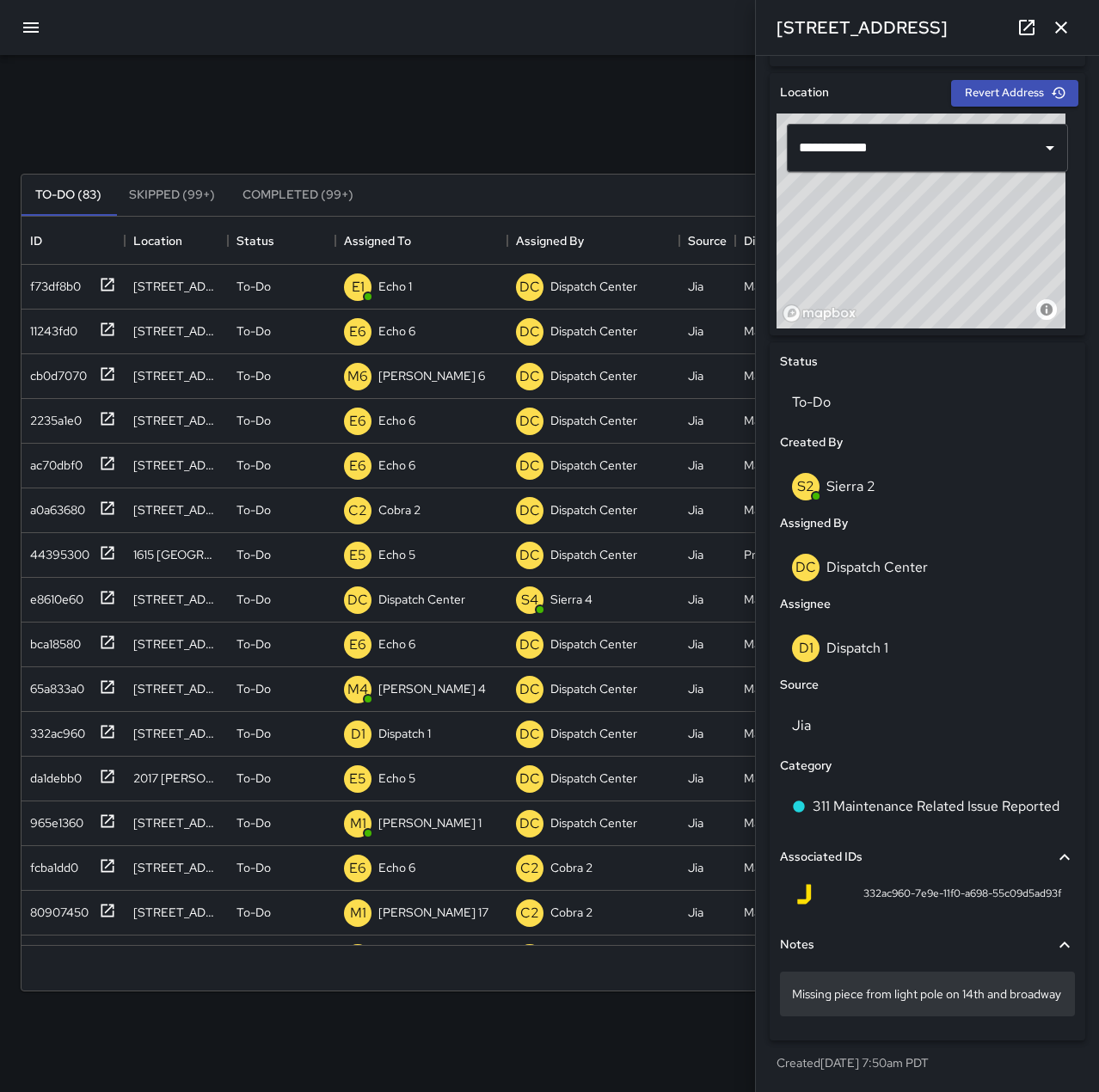
click at [912, 1003] on div "Missing piece from light pole on 14th and broadway" at bounding box center [927, 993] width 295 height 45
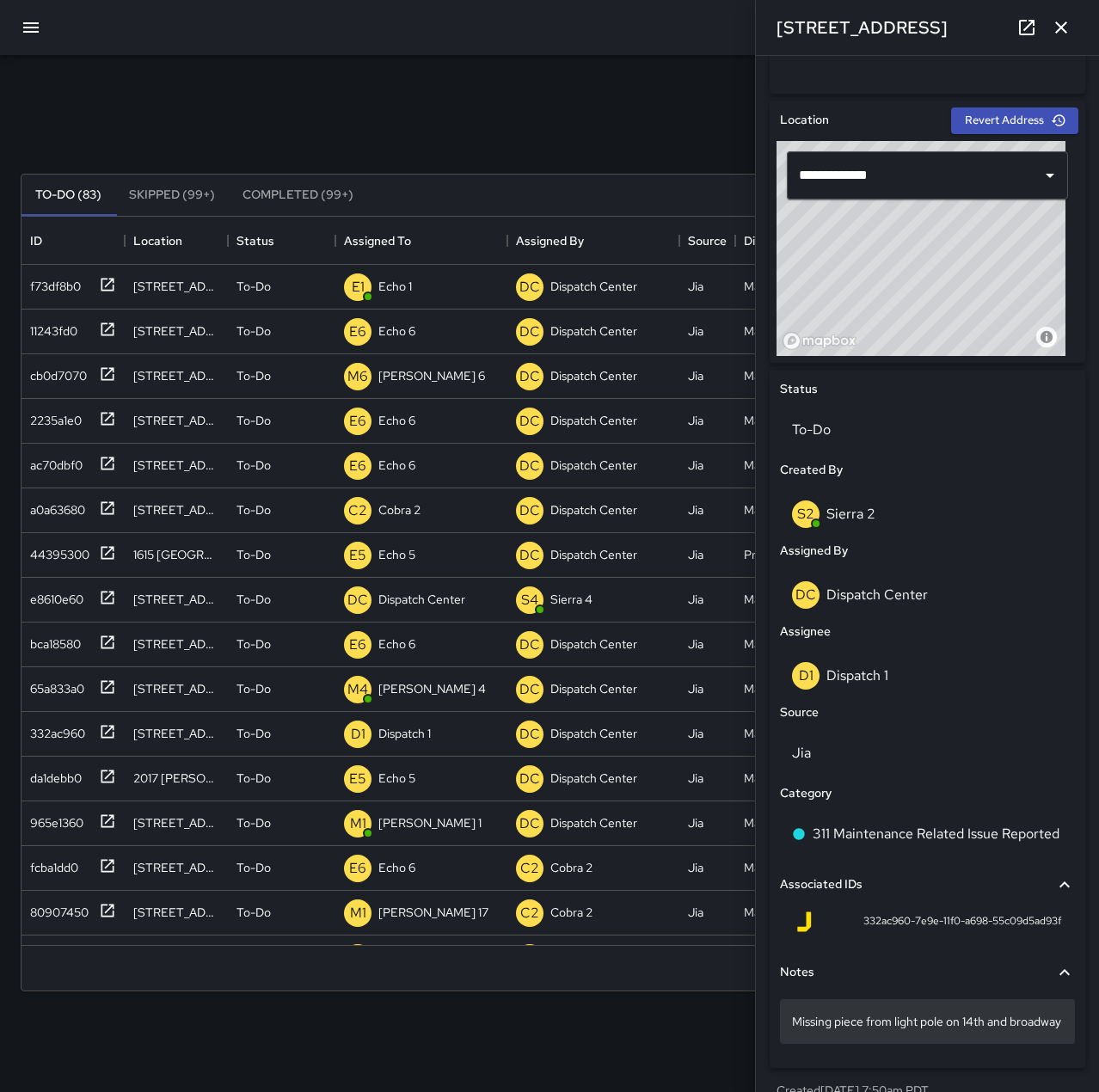
scroll to position [516, 0]
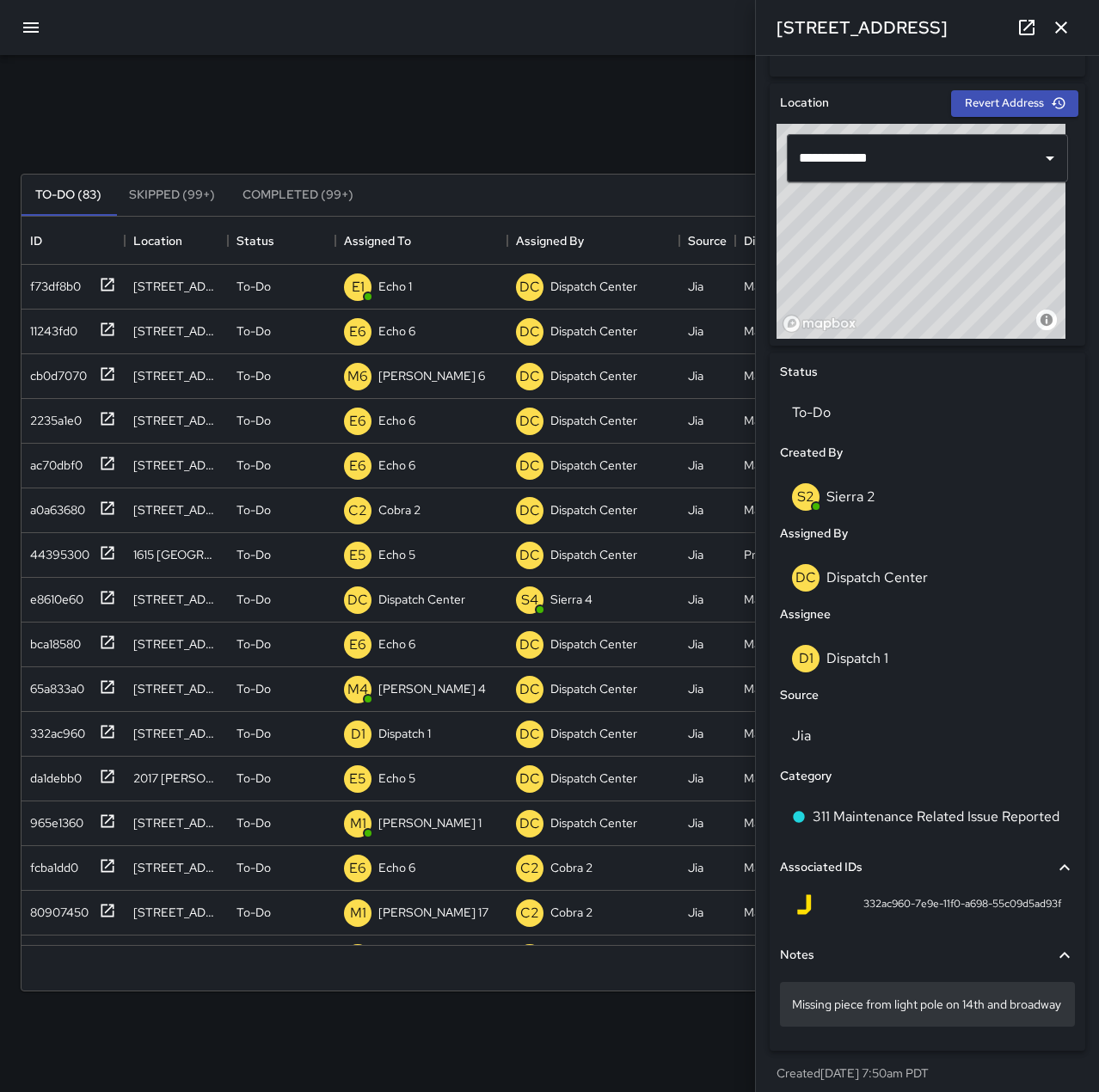
click at [972, 1013] on p "Missing piece from light pole on 14th and broadway" at bounding box center [928, 1005] width 271 height 17
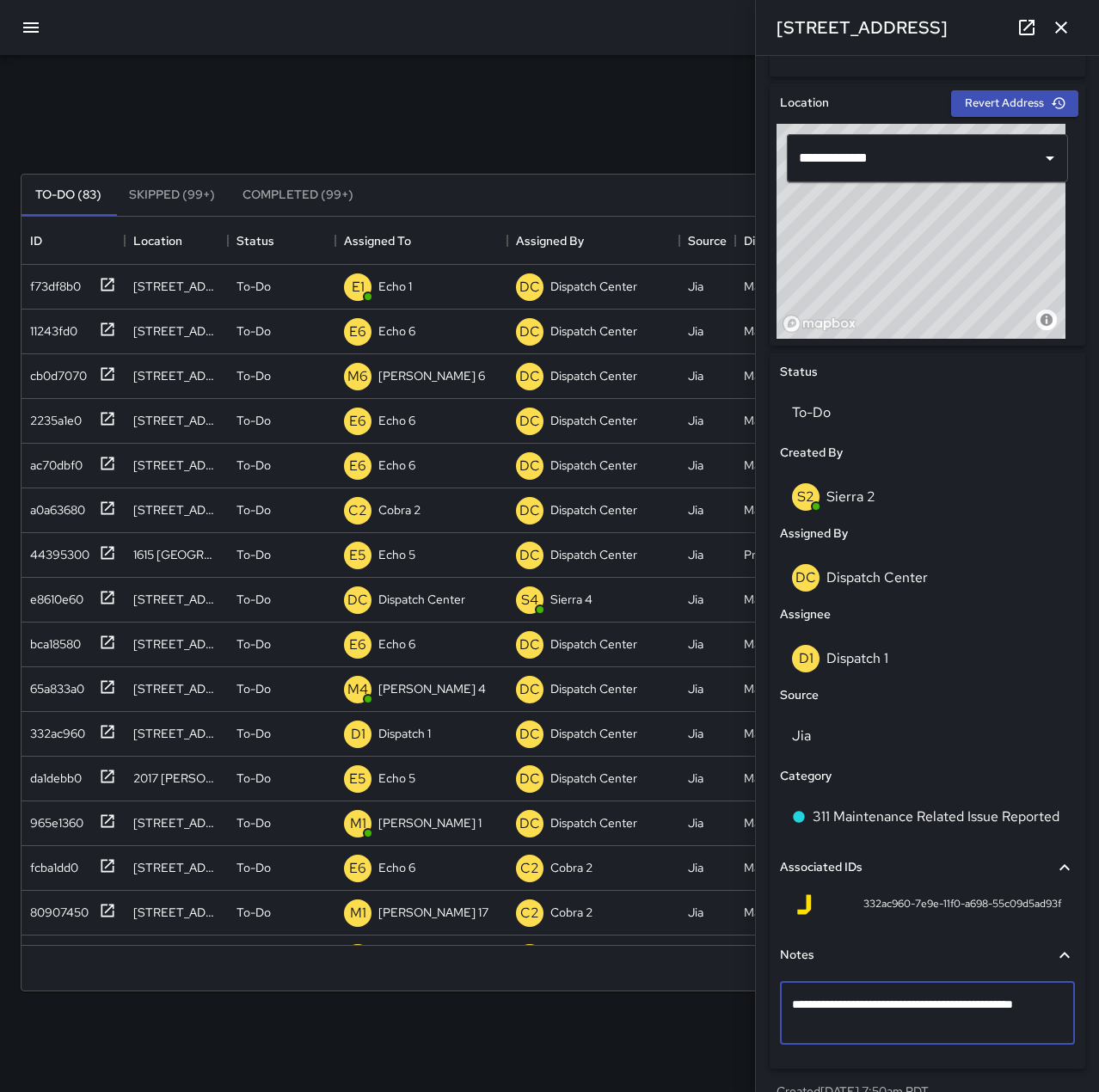
drag, startPoint x: 792, startPoint y: 1003, endPoint x: 860, endPoint y: 1037, distance: 76.0
click at [860, 1037] on div "**********" at bounding box center [927, 1013] width 295 height 63
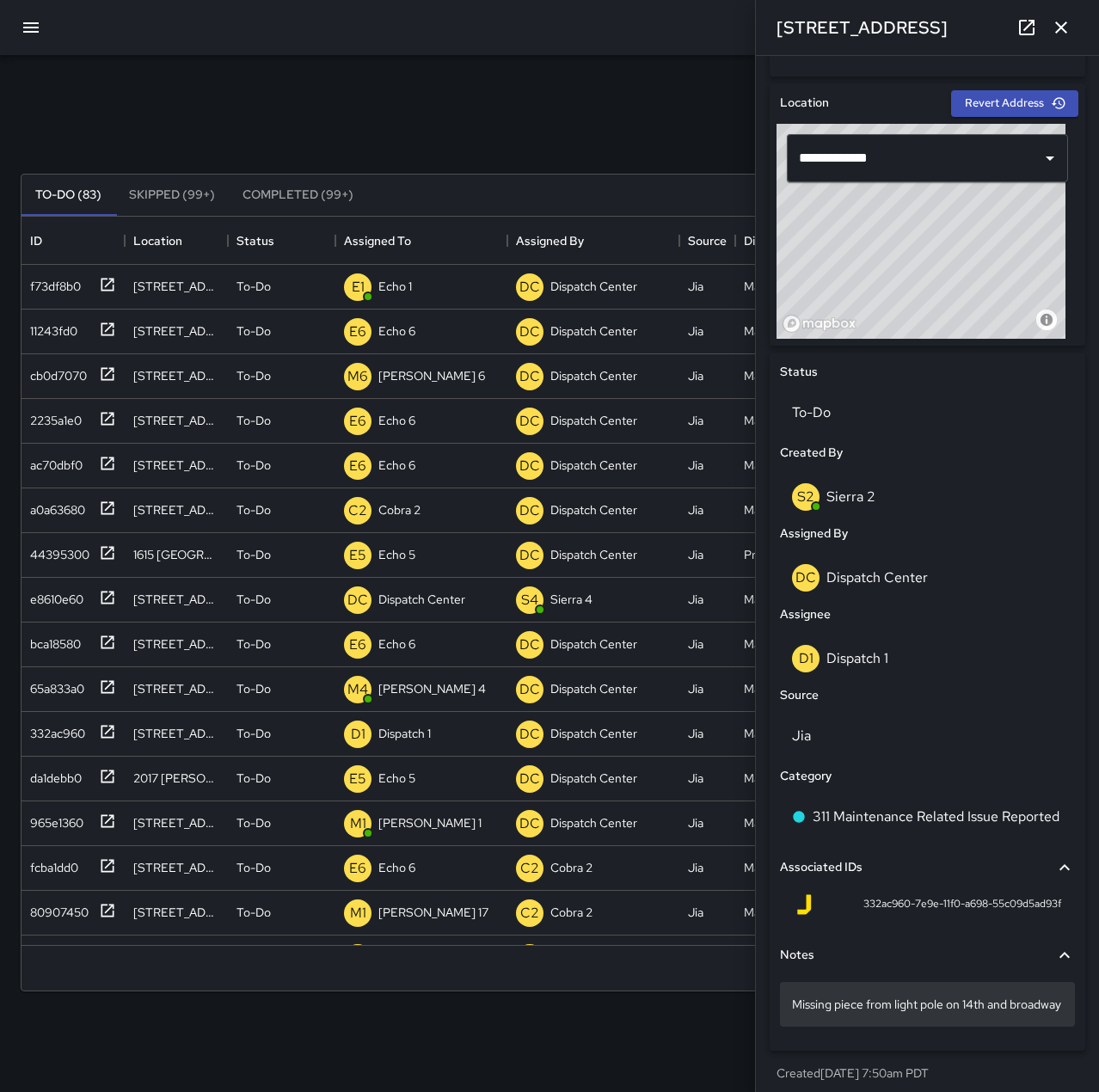
click at [956, 1026] on div "Missing piece from light pole on 14th and broadway" at bounding box center [927, 1004] width 295 height 45
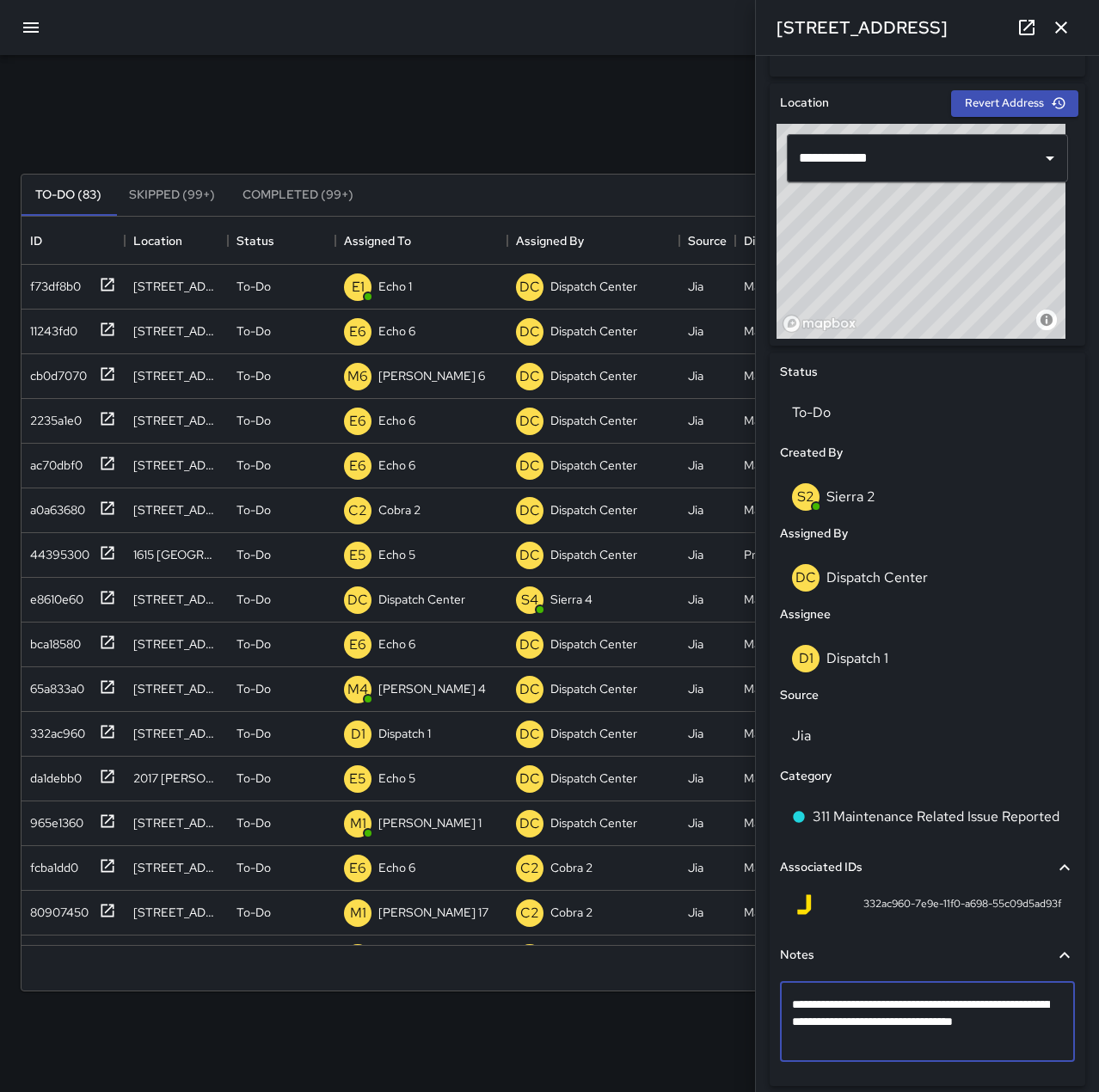
type textarea "**********"
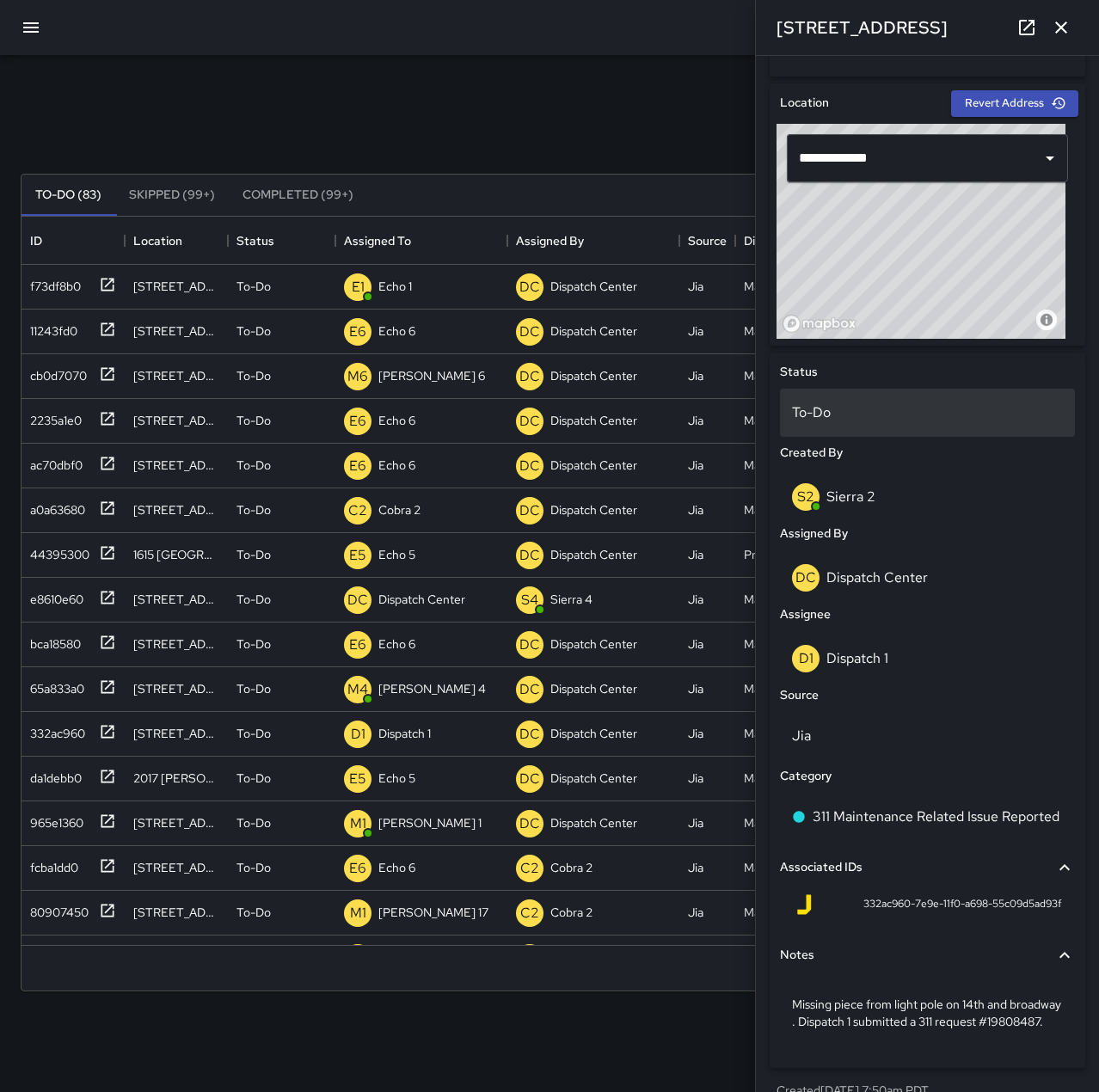
click at [841, 405] on p "To-Do" at bounding box center [928, 413] width 271 height 21
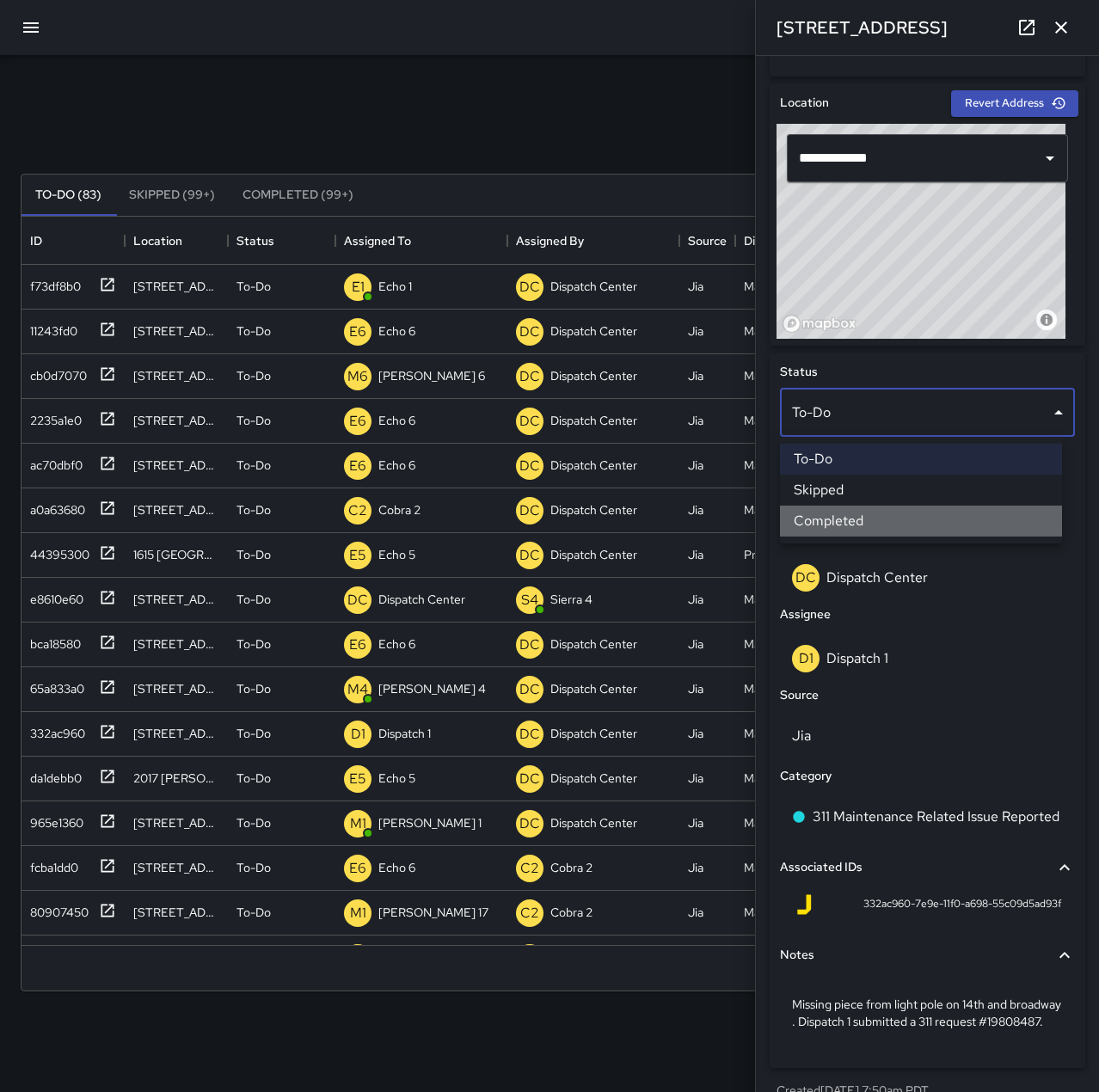
click at [892, 514] on li "Completed" at bounding box center [921, 520] width 282 height 31
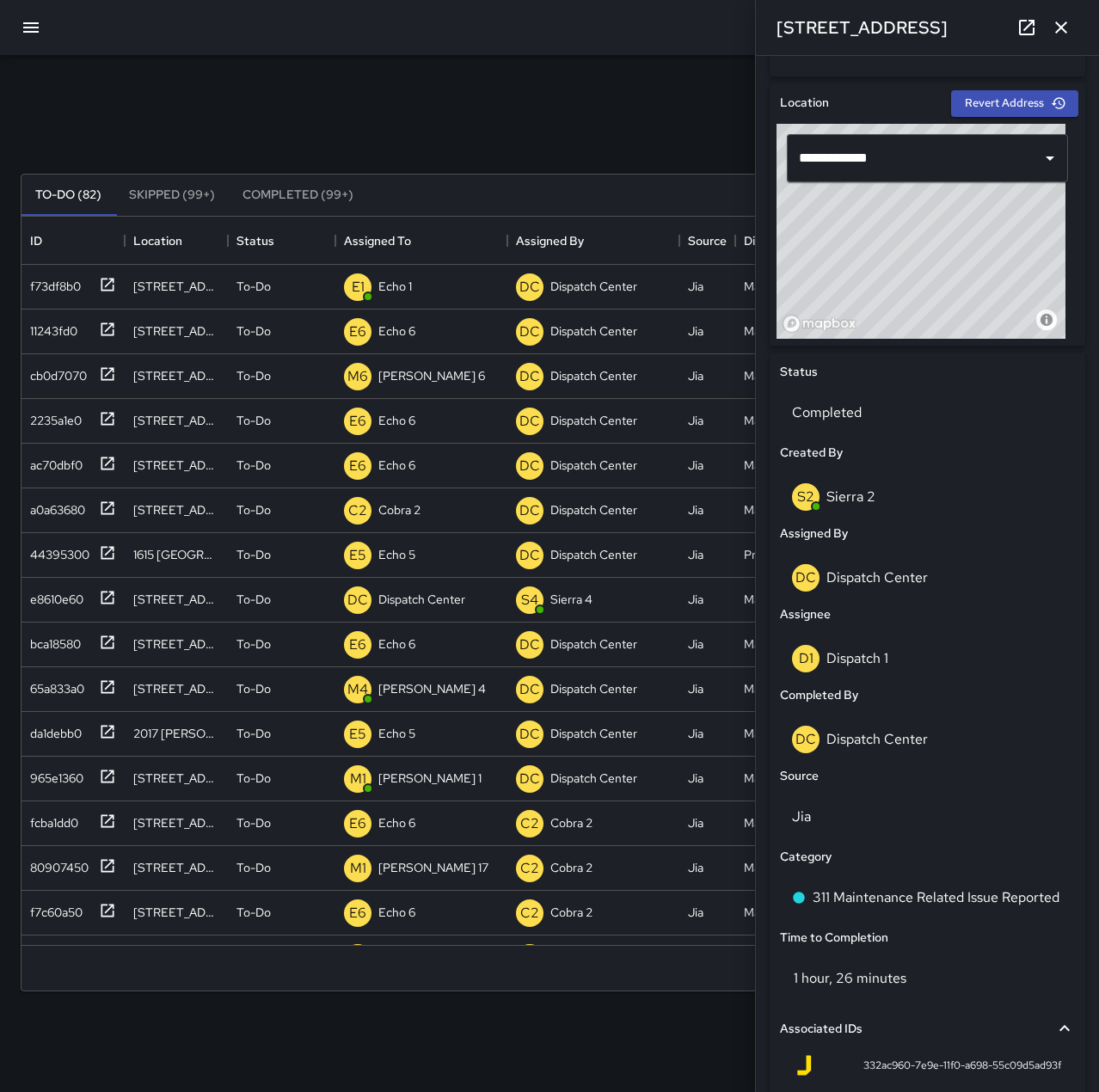
click at [1068, 31] on icon "button" at bounding box center [1061, 28] width 21 height 21
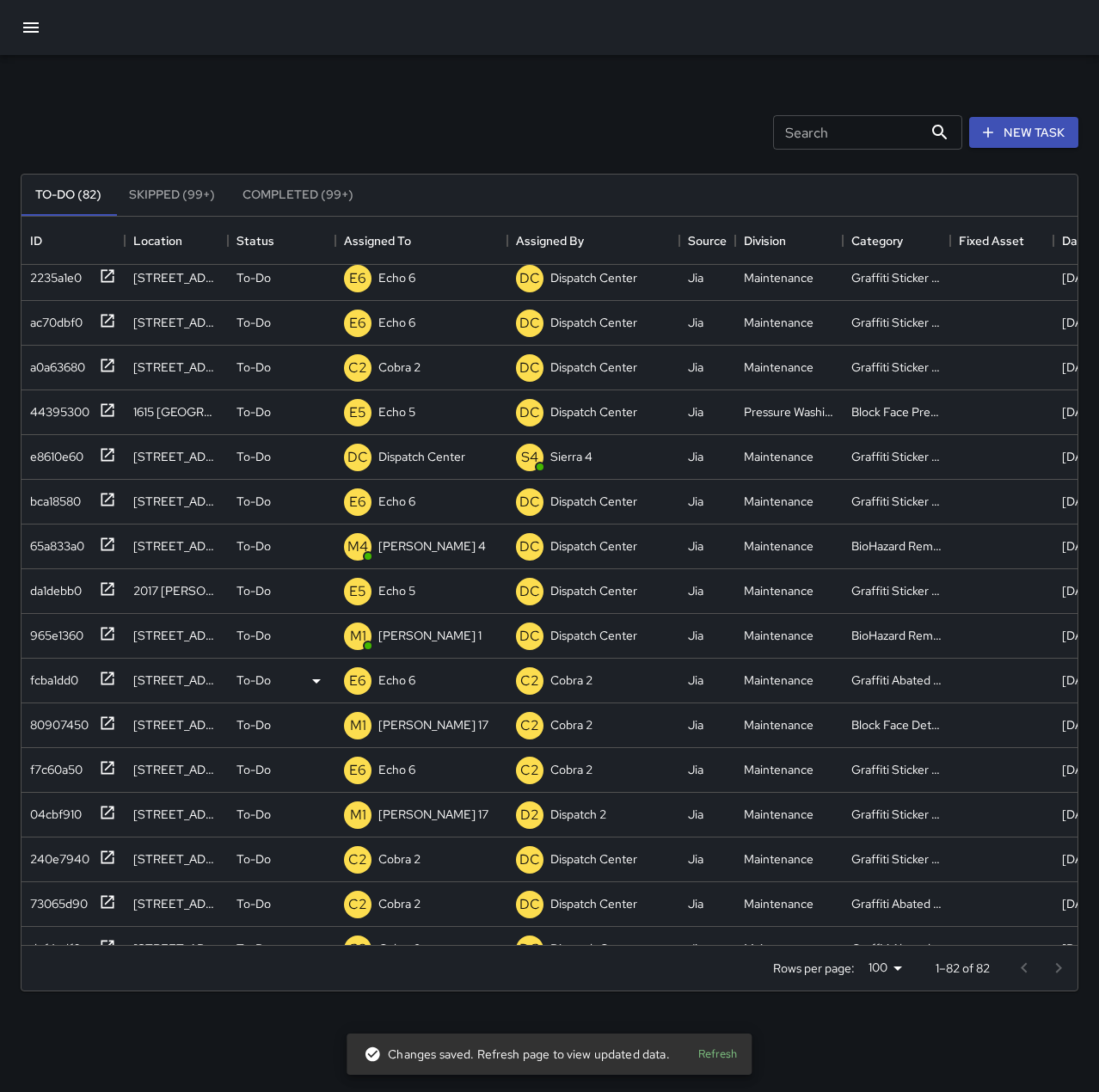
scroll to position [172, 0]
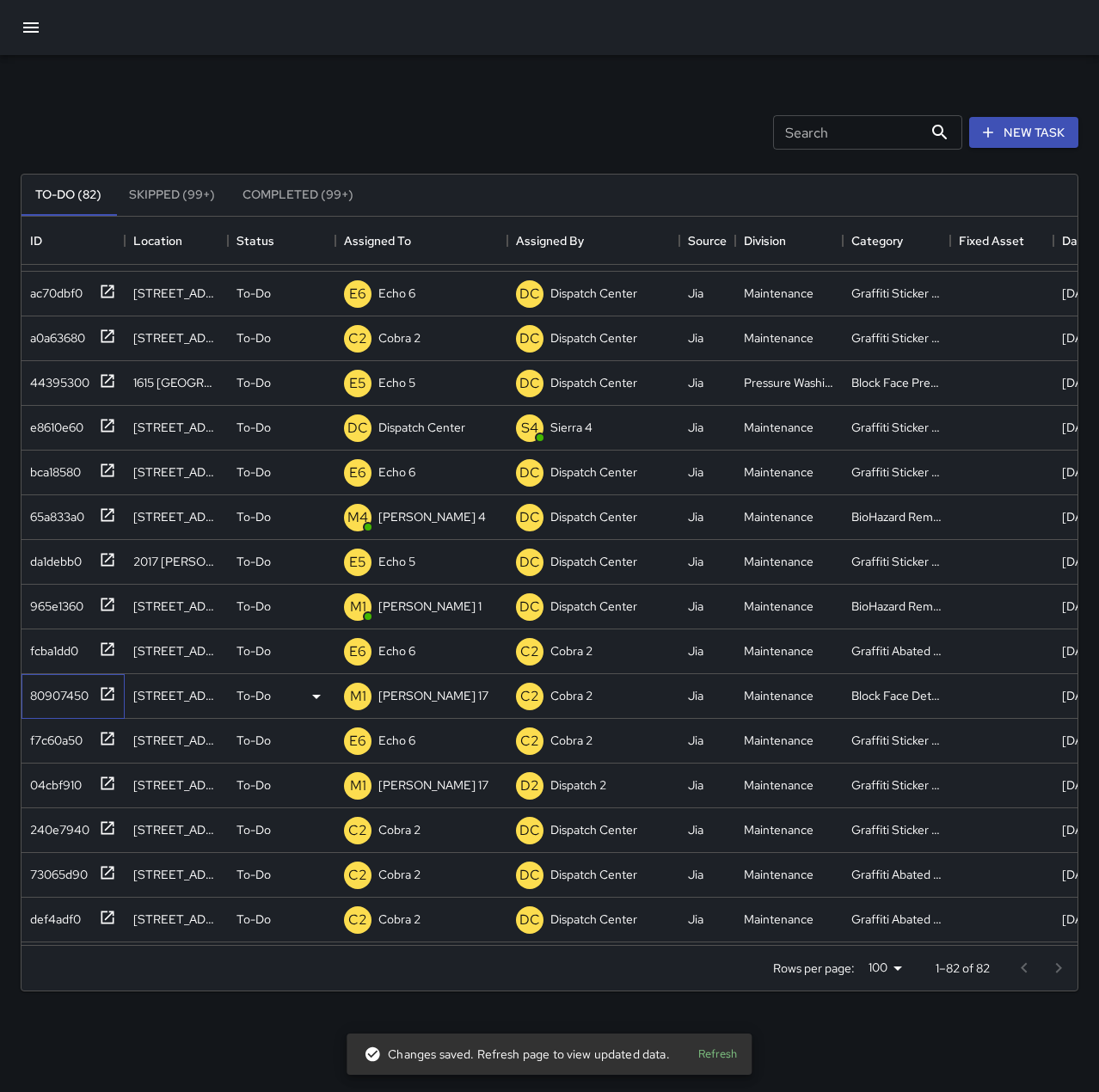
click at [89, 698] on div "80907450" at bounding box center [70, 692] width 93 height 28
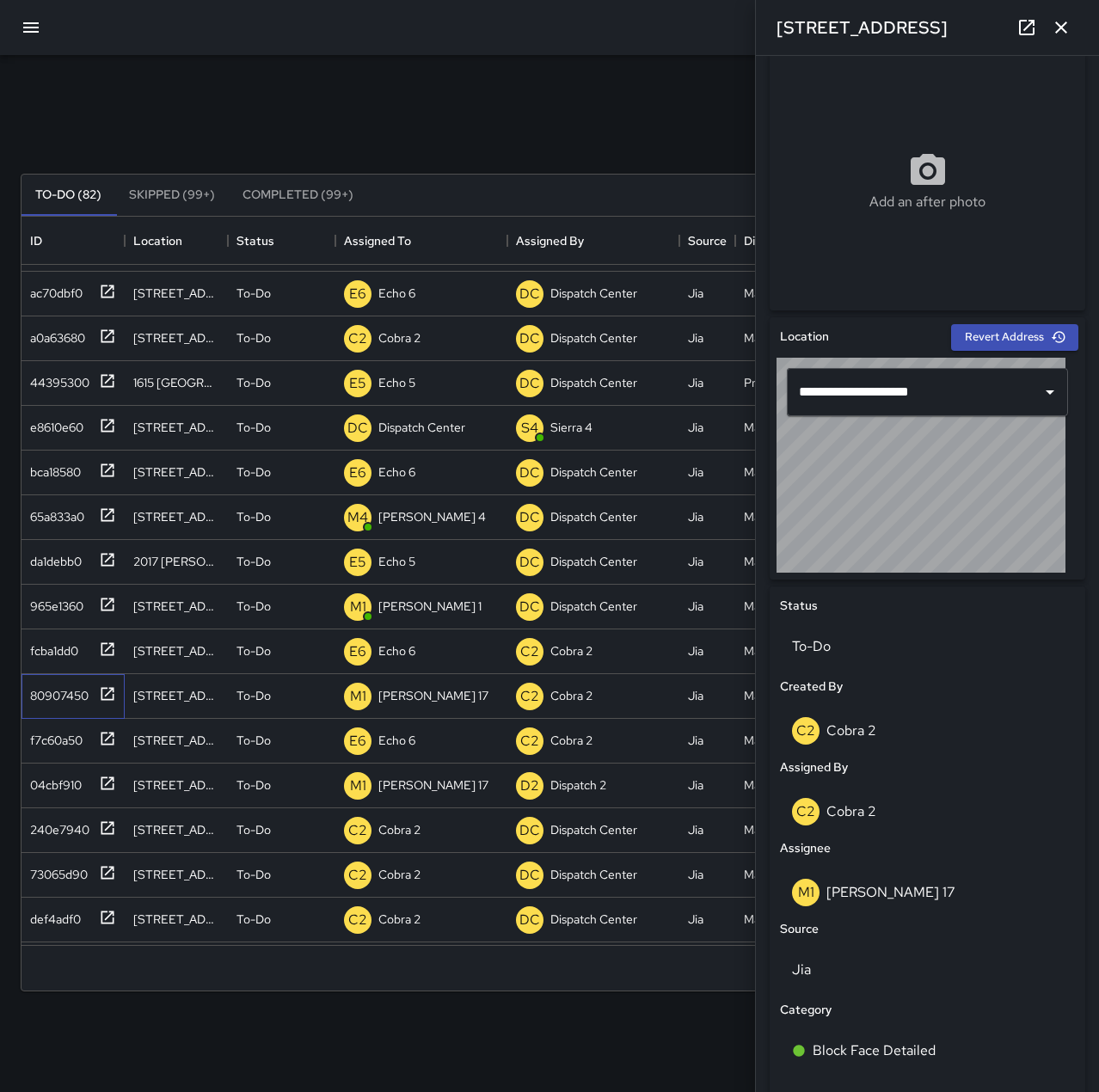
scroll to position [182, 0]
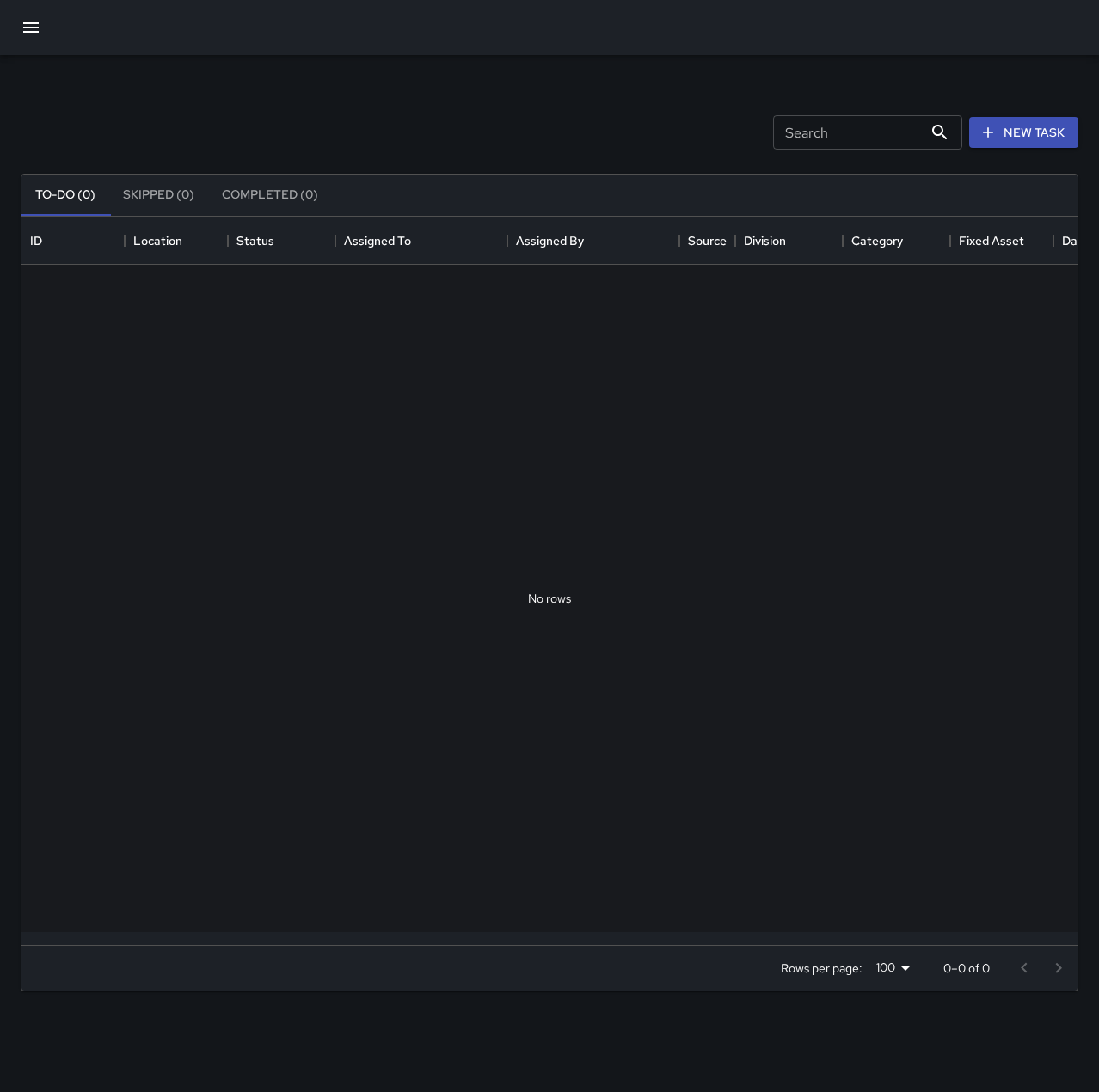
scroll to position [715, 1043]
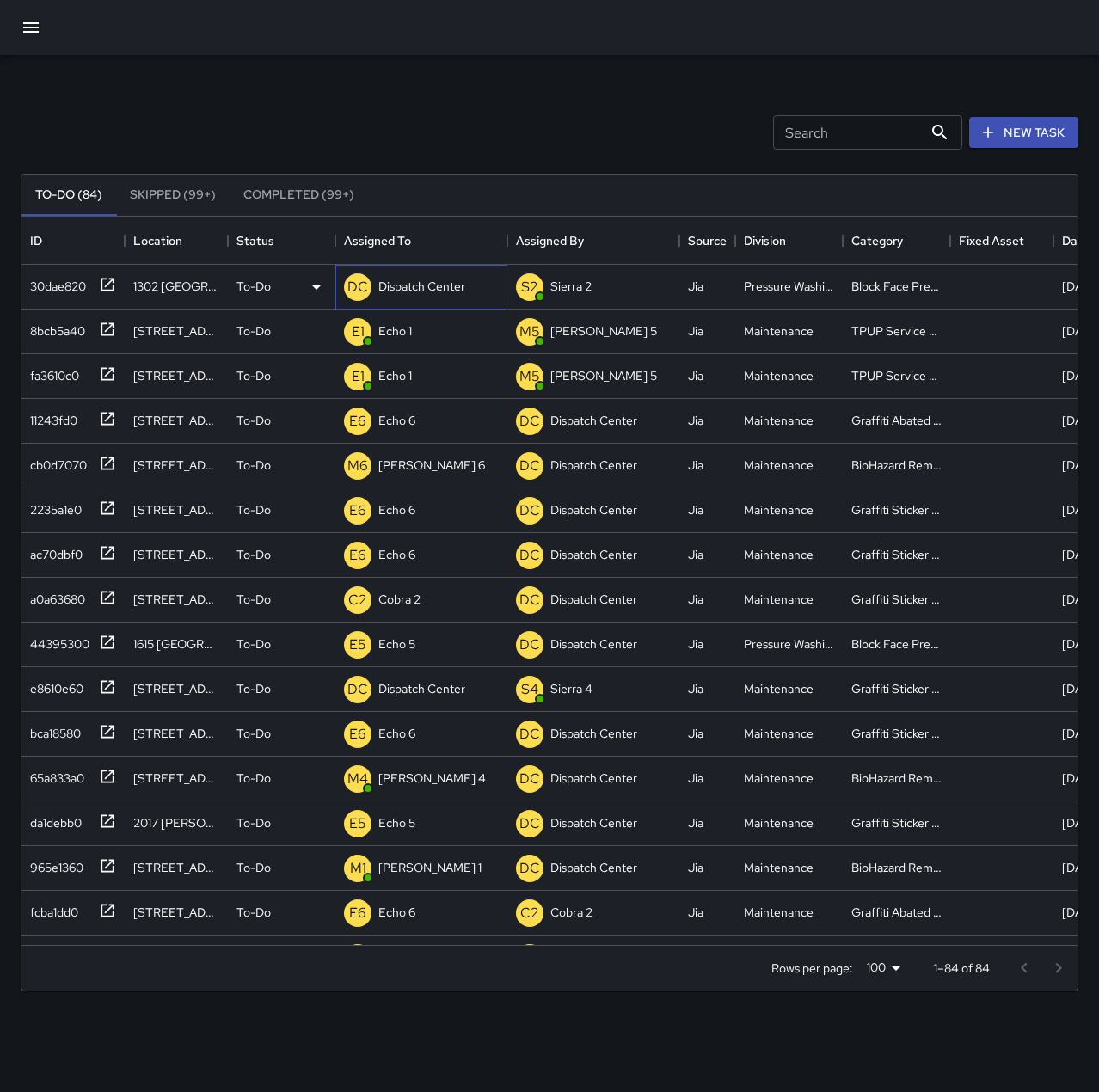
click at [442, 289] on p "Dispatch Center" at bounding box center [421, 287] width 87 height 17
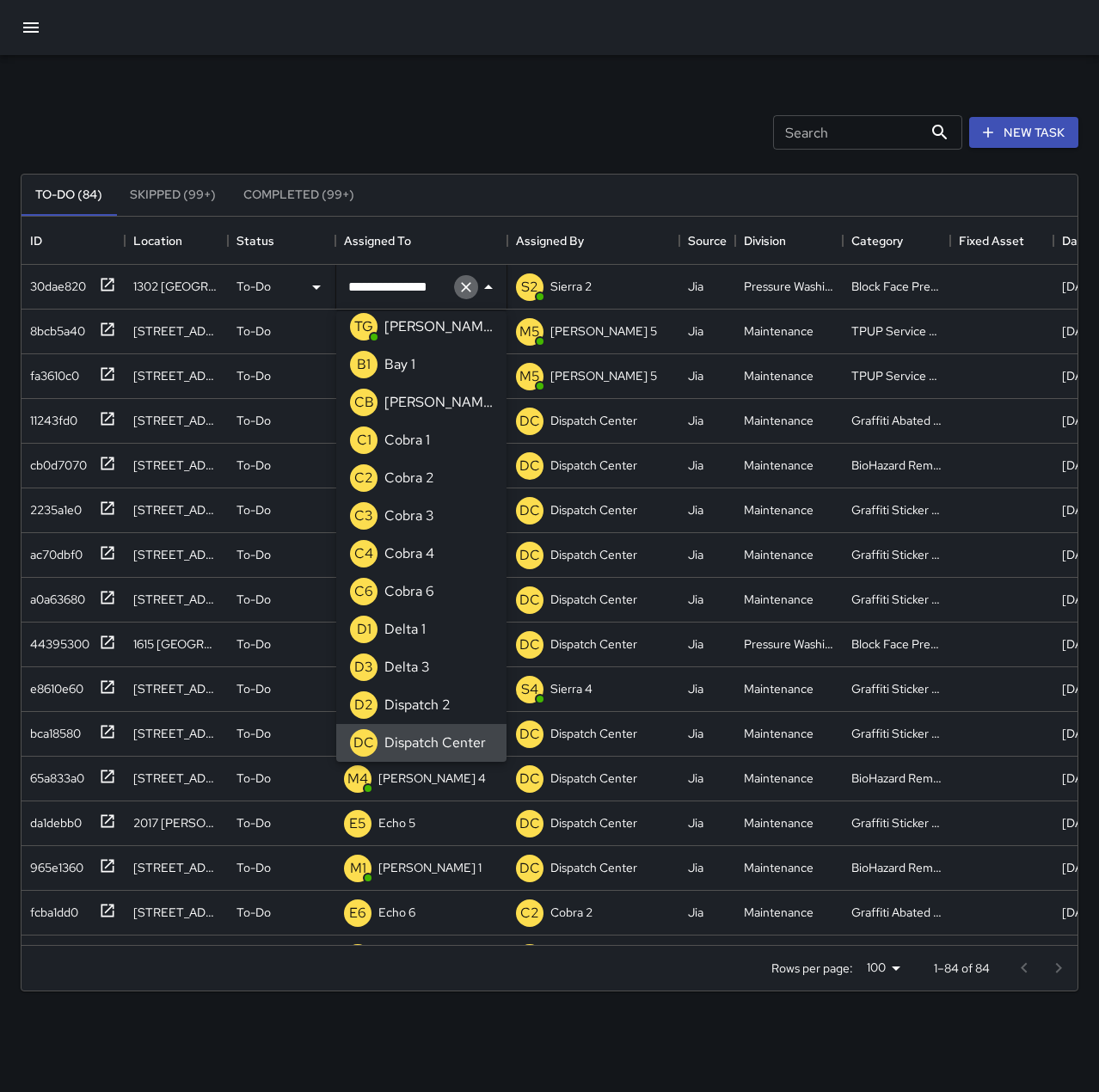
click at [458, 289] on icon "Clear" at bounding box center [466, 288] width 17 height 17
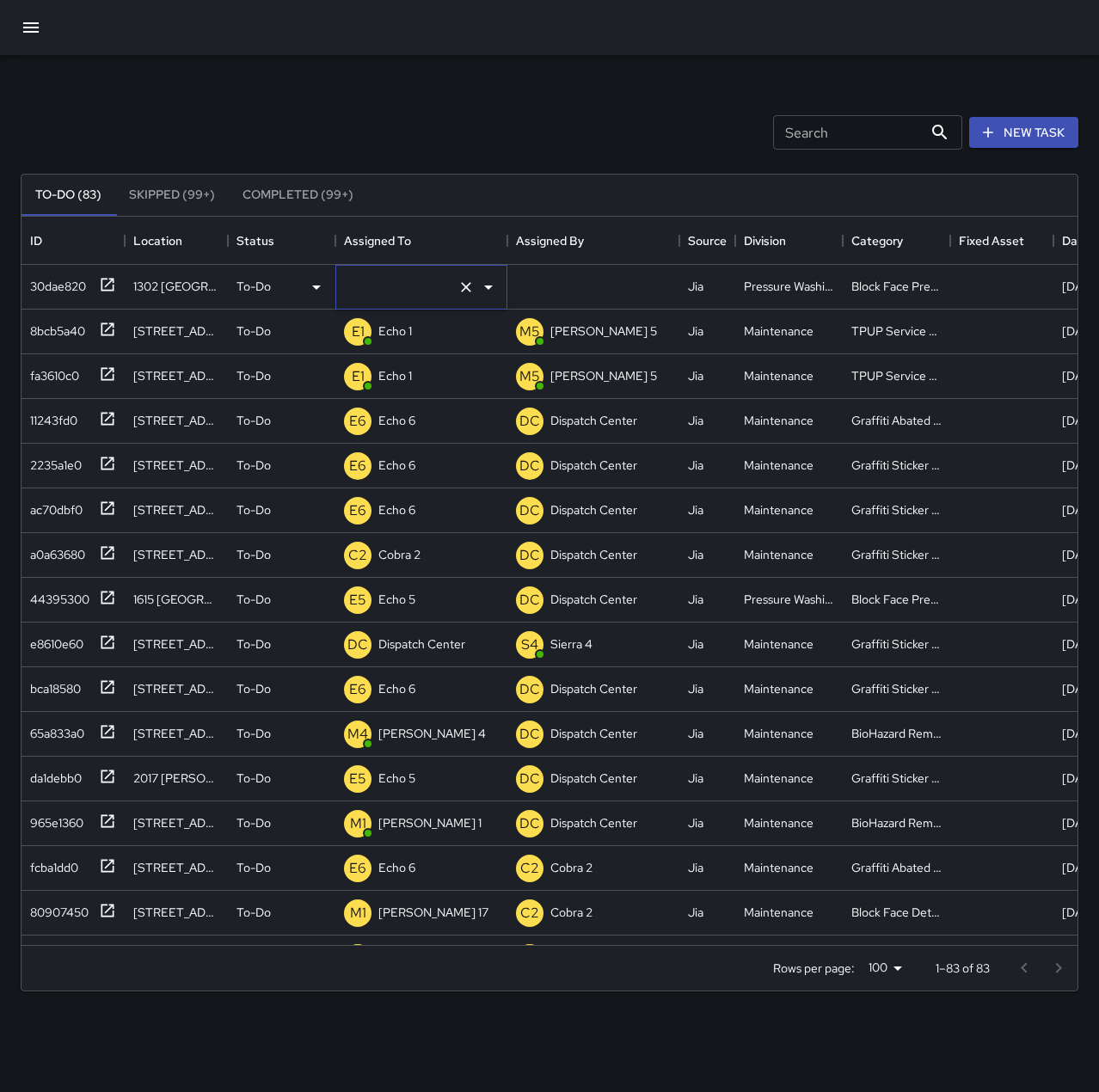
click at [469, 286] on icon "Clear" at bounding box center [466, 288] width 17 height 17
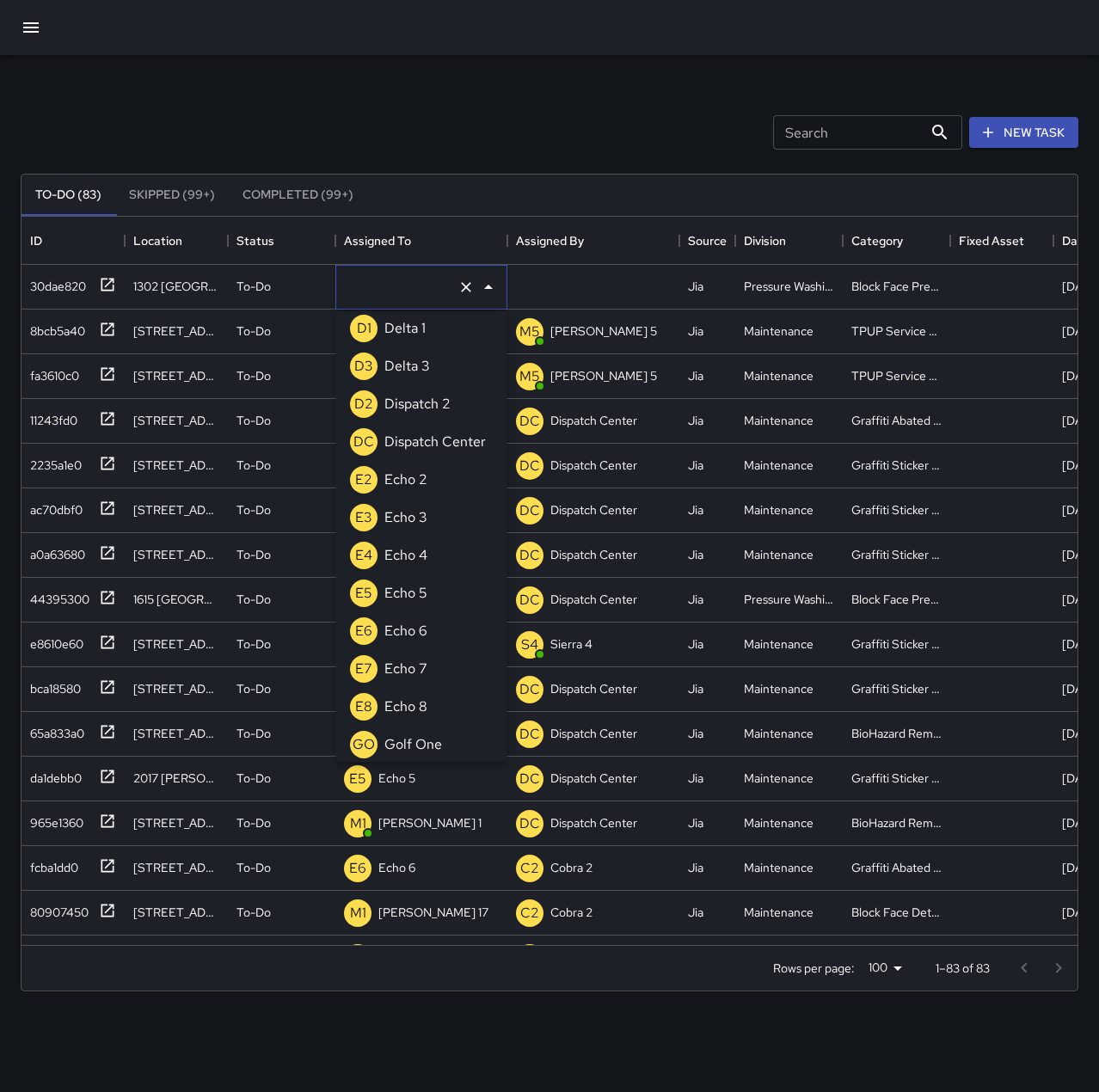
scroll to position [1290, 0]
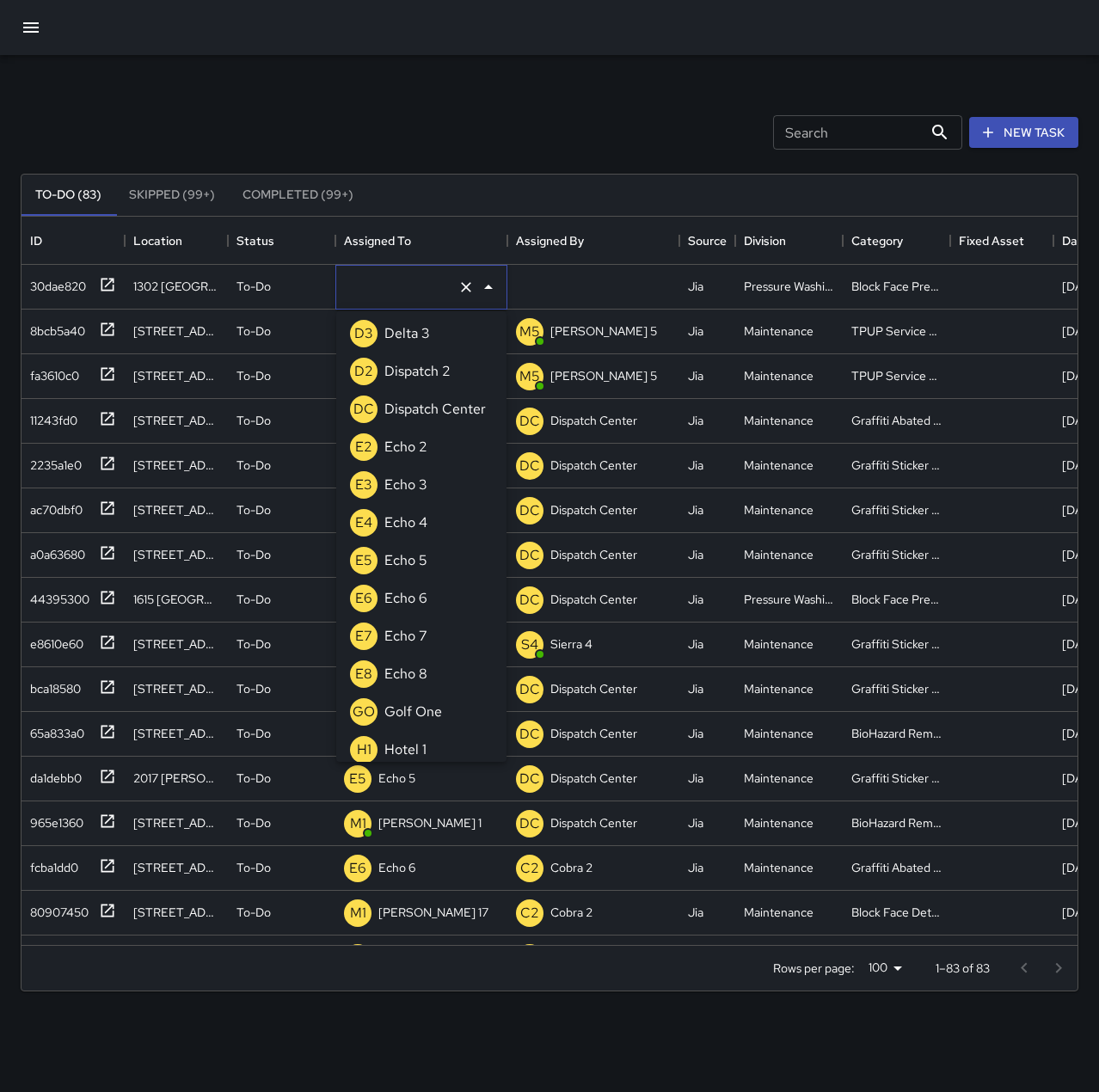
click at [426, 594] on p "Echo 6" at bounding box center [406, 599] width 43 height 21
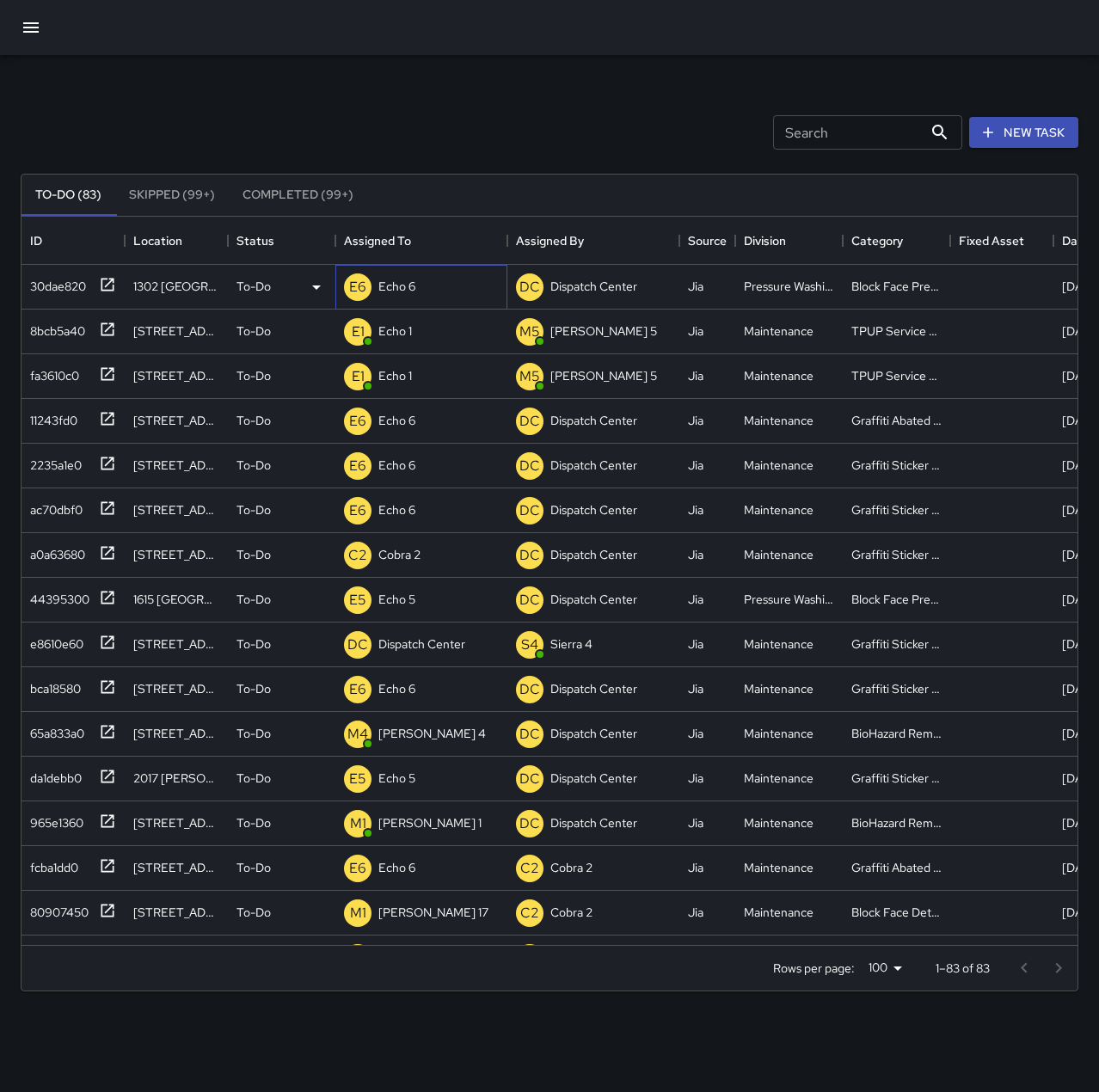
click at [414, 284] on p "Echo 6" at bounding box center [397, 287] width 37 height 17
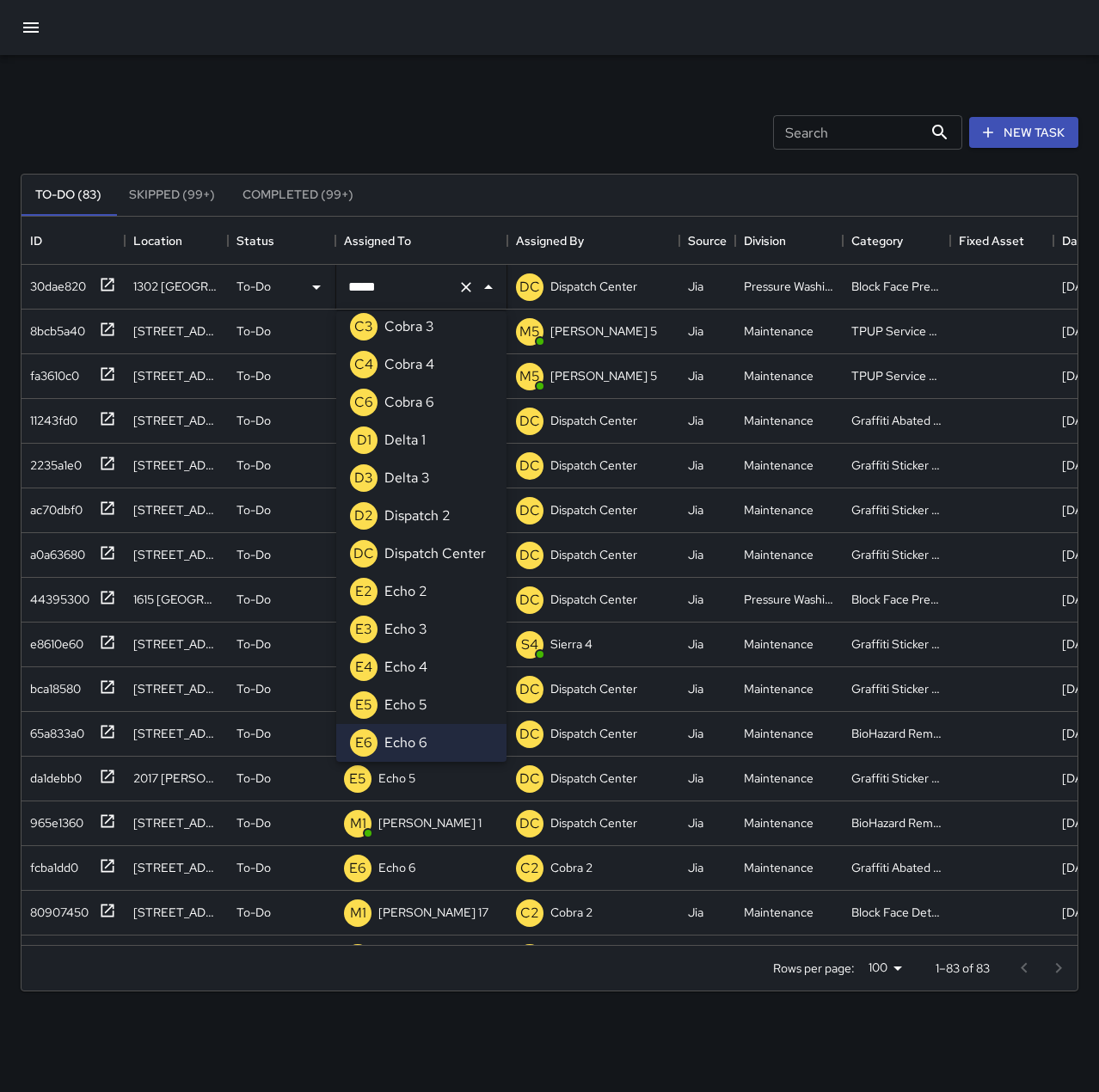
scroll to position [0, 0]
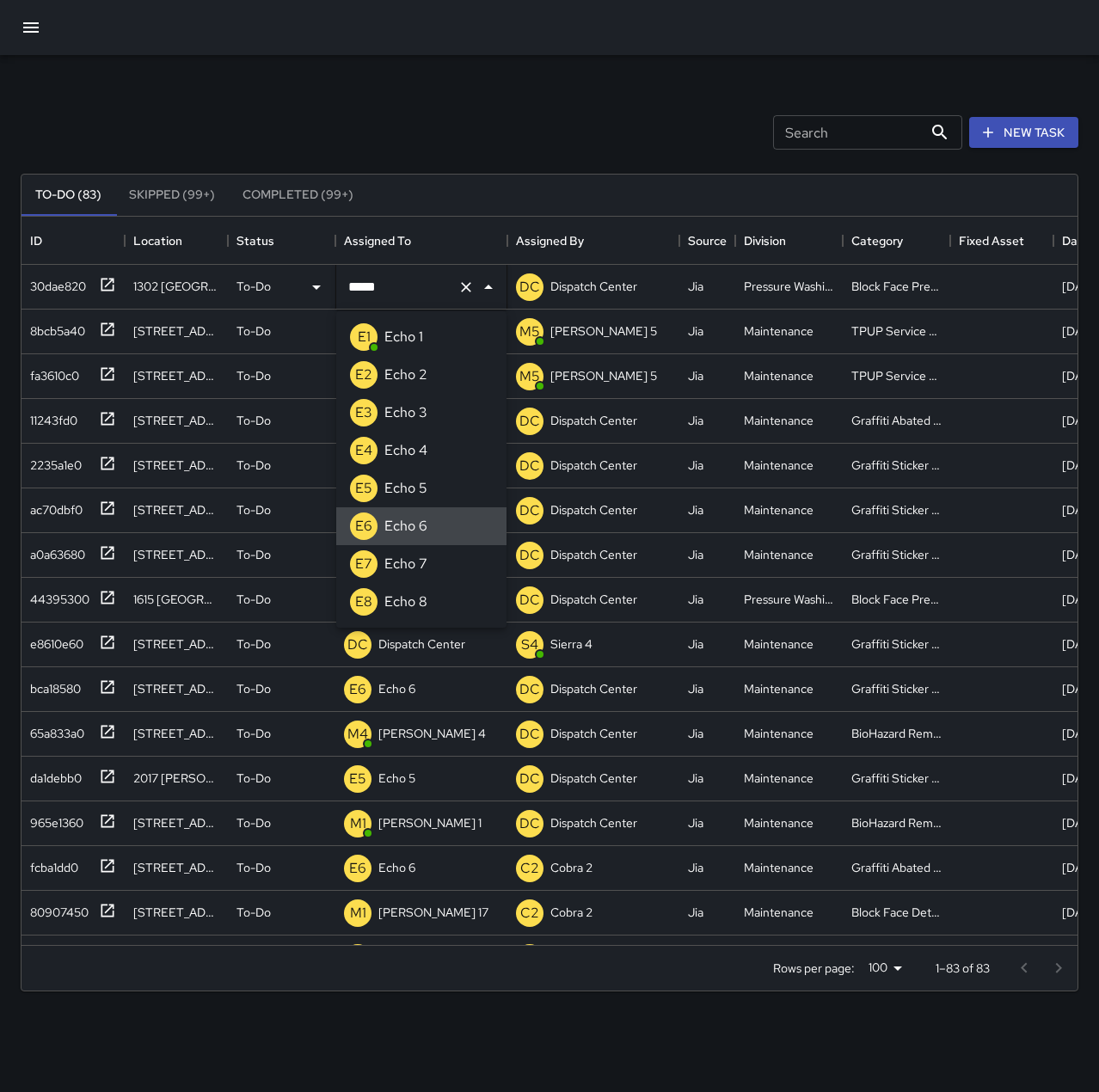
type input "******"
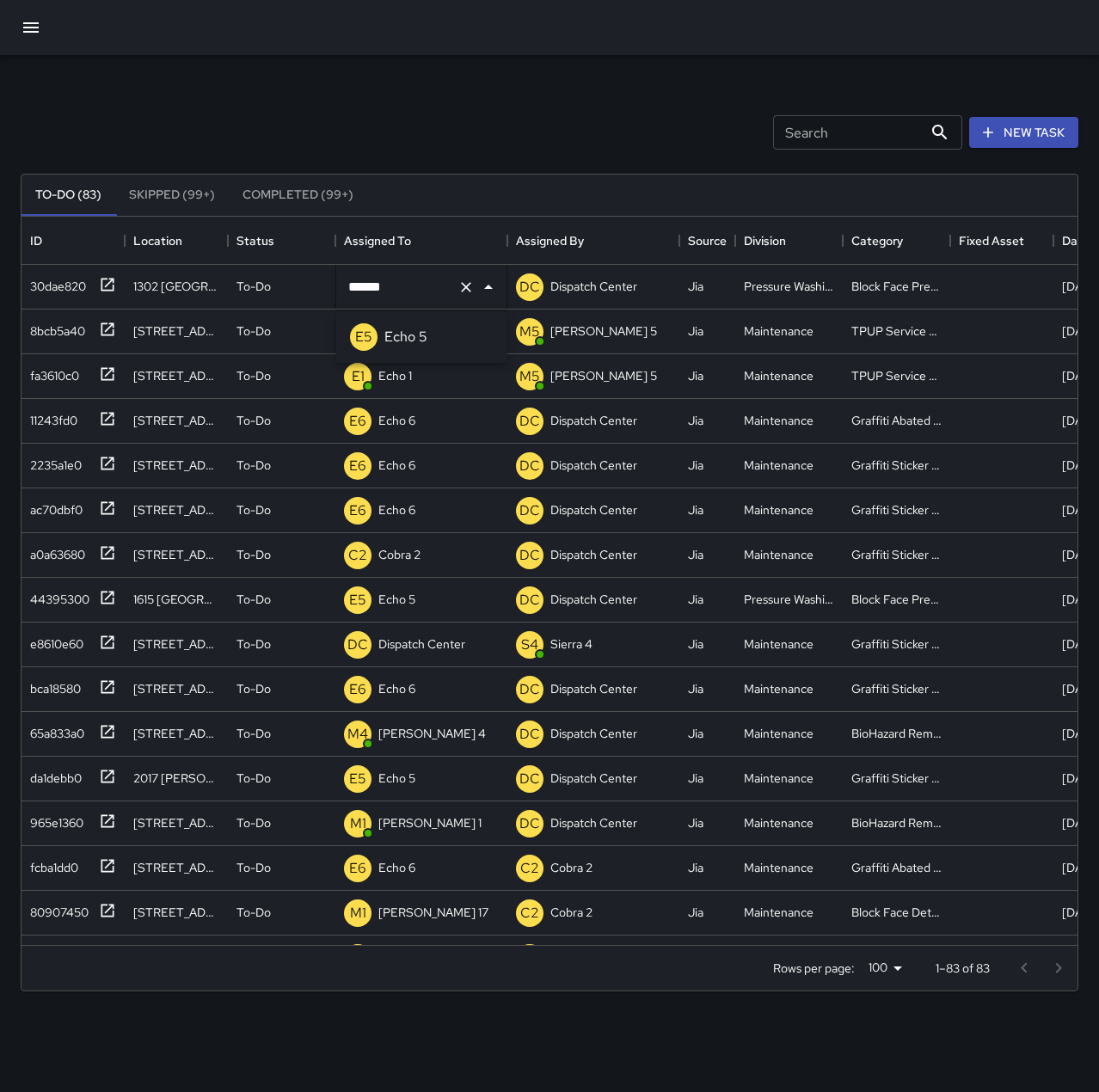
click at [422, 334] on p "Echo 5" at bounding box center [406, 337] width 43 height 21
click at [427, 142] on div "Search Search New Task" at bounding box center [550, 132] width 1065 height 89
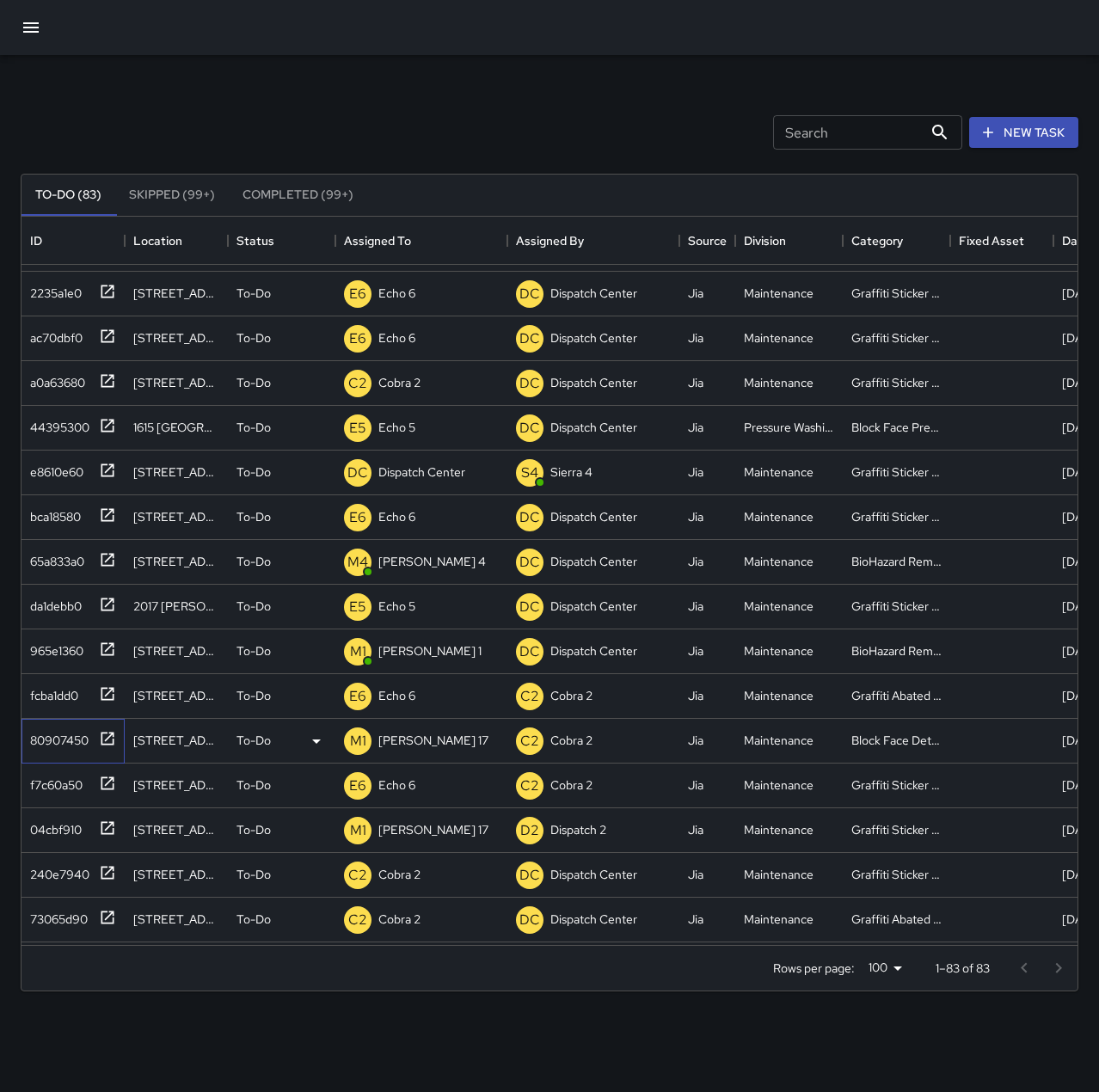
click at [106, 739] on icon at bounding box center [108, 739] width 17 height 17
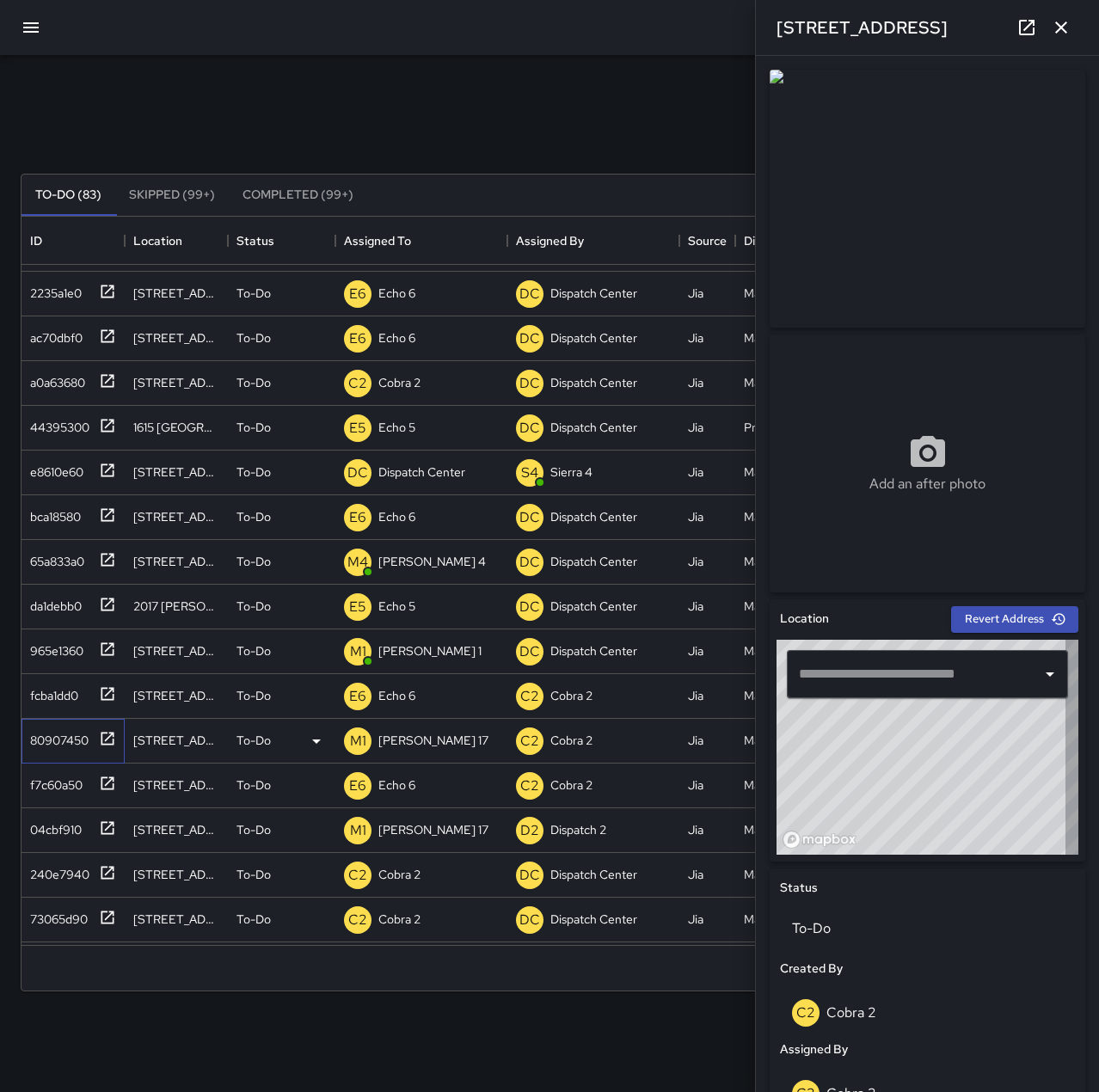
type input "**********"
click at [314, 738] on icon at bounding box center [316, 741] width 21 height 21
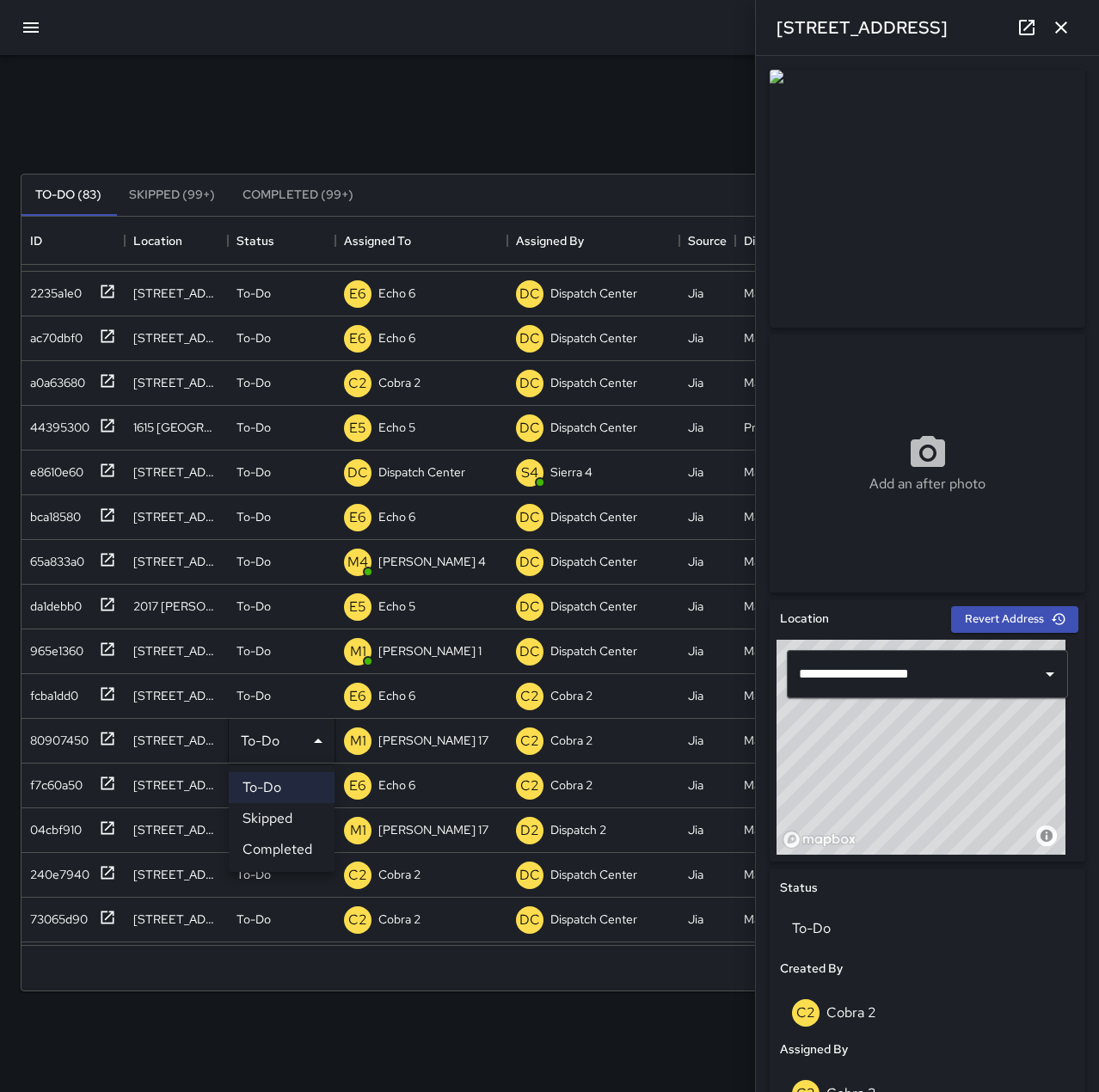
click at [307, 815] on li "Skipped" at bounding box center [282, 818] width 106 height 31
click at [260, 136] on div "Search Search New Task" at bounding box center [550, 132] width 1065 height 89
click at [1059, 36] on icon "button" at bounding box center [1061, 28] width 21 height 21
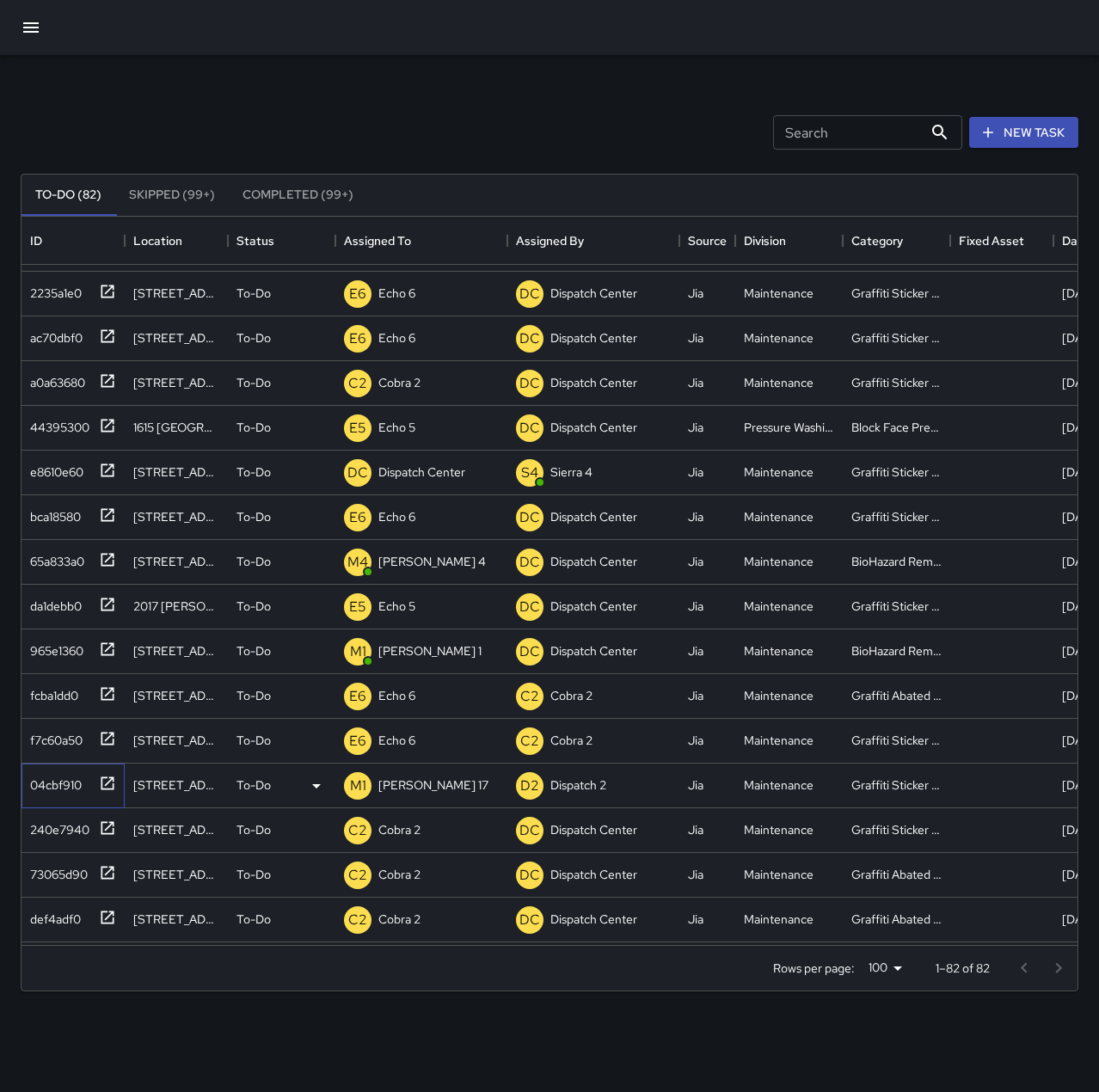
click at [52, 779] on div "04cbf910" at bounding box center [52, 782] width 59 height 24
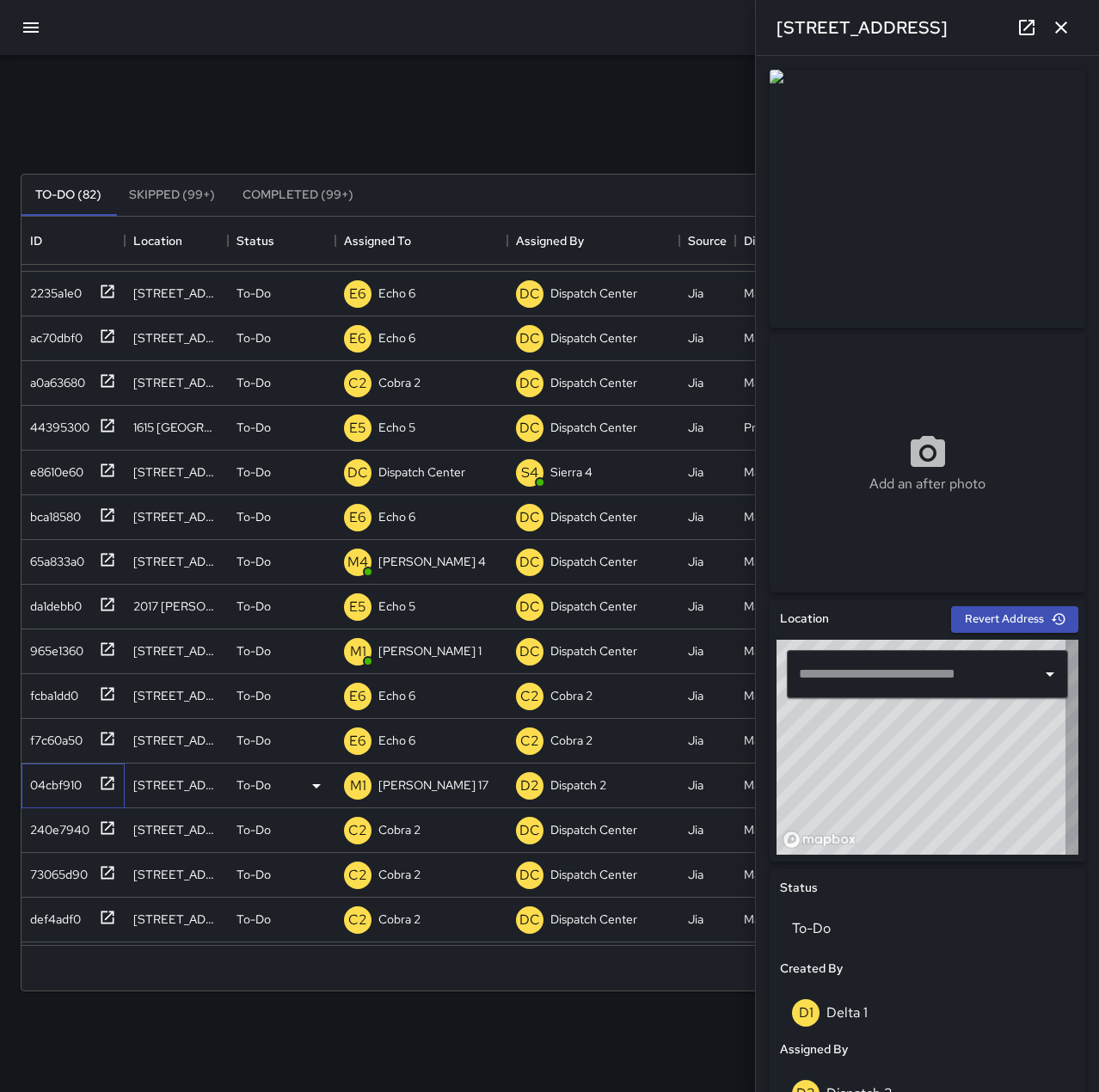
type input "**********"
click at [389, 781] on p "[PERSON_NAME] 17" at bounding box center [434, 785] width 110 height 17
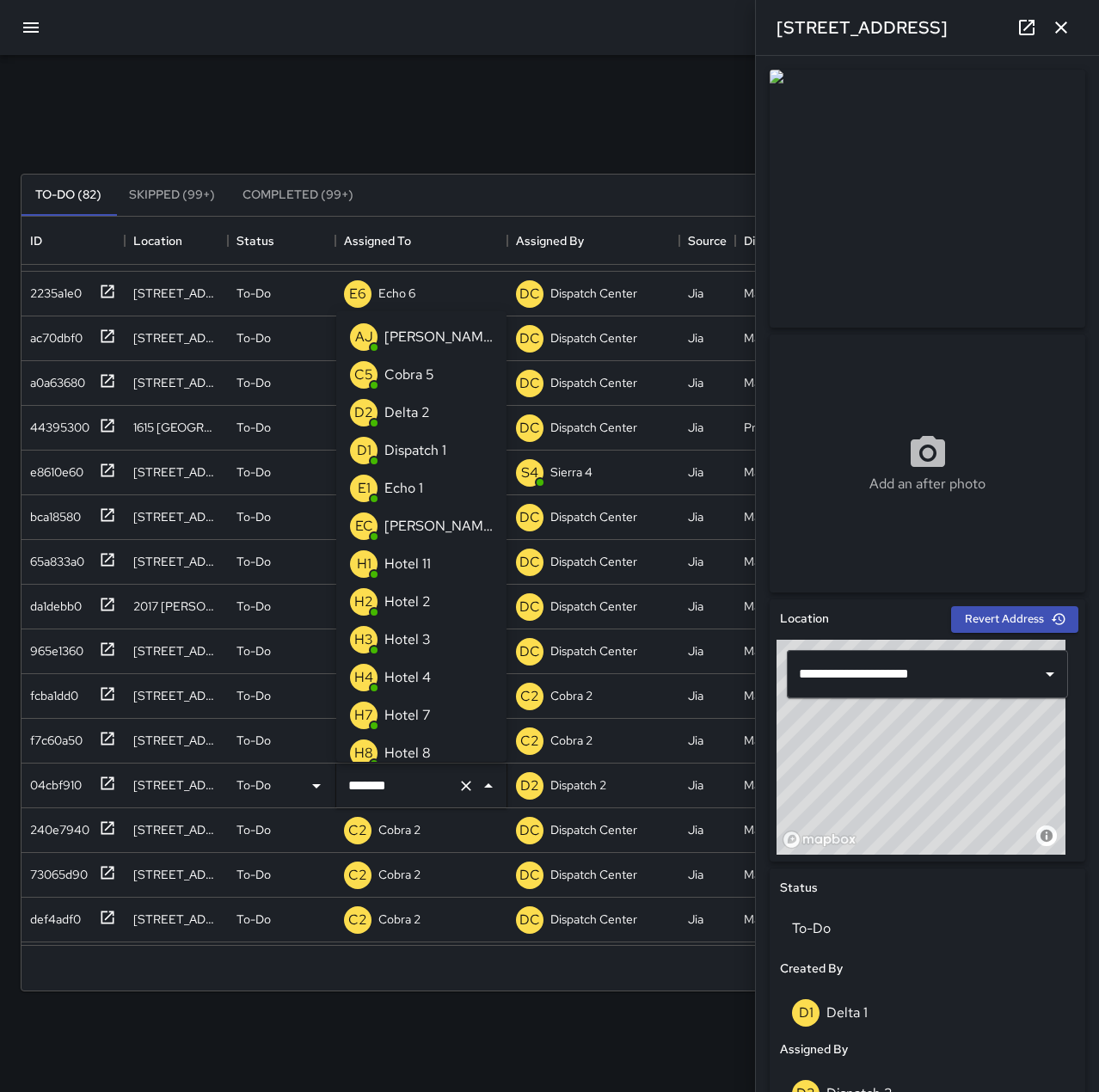
scroll to position [1826, 0]
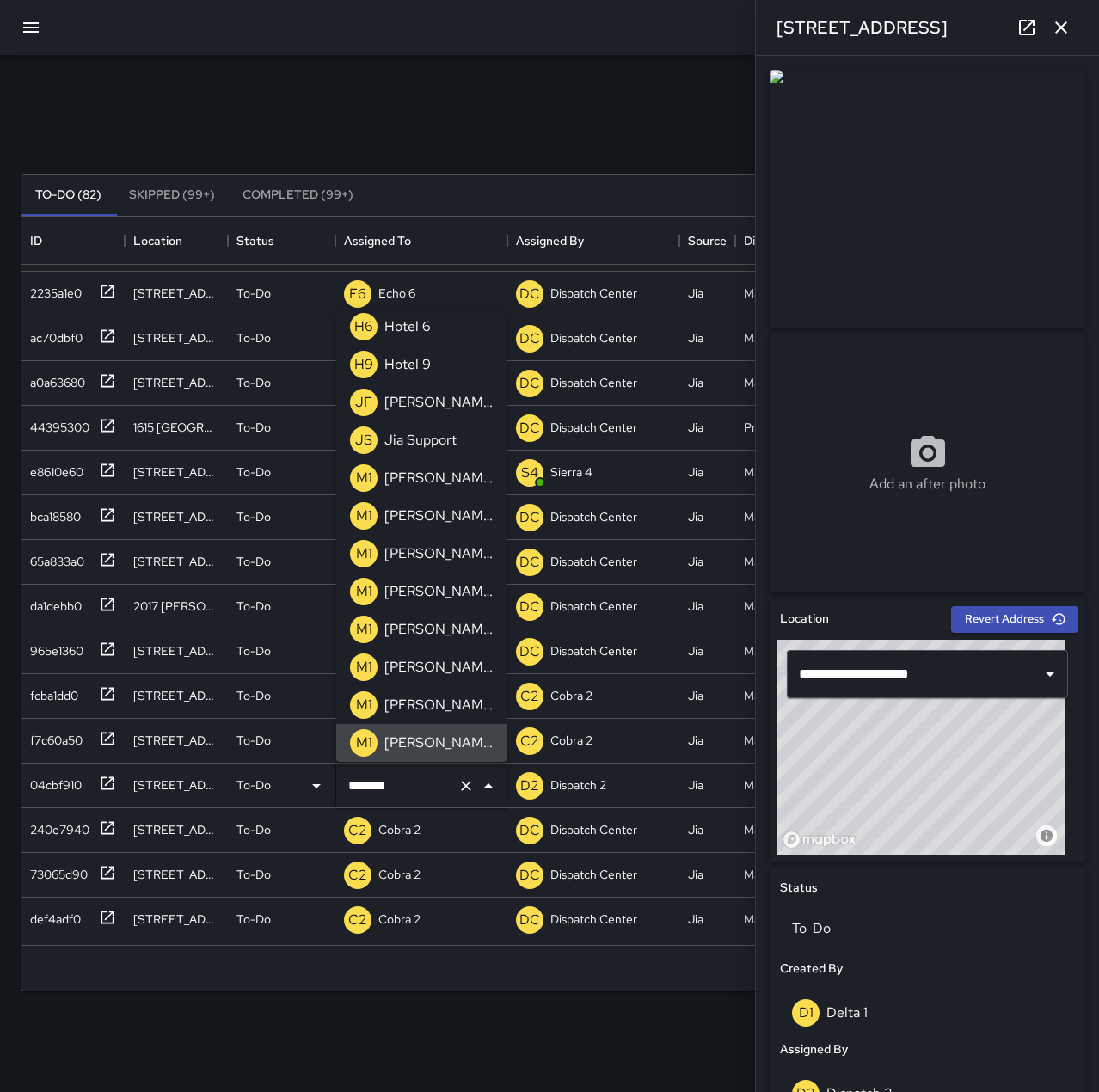
click at [464, 785] on icon "Clear" at bounding box center [466, 786] width 17 height 17
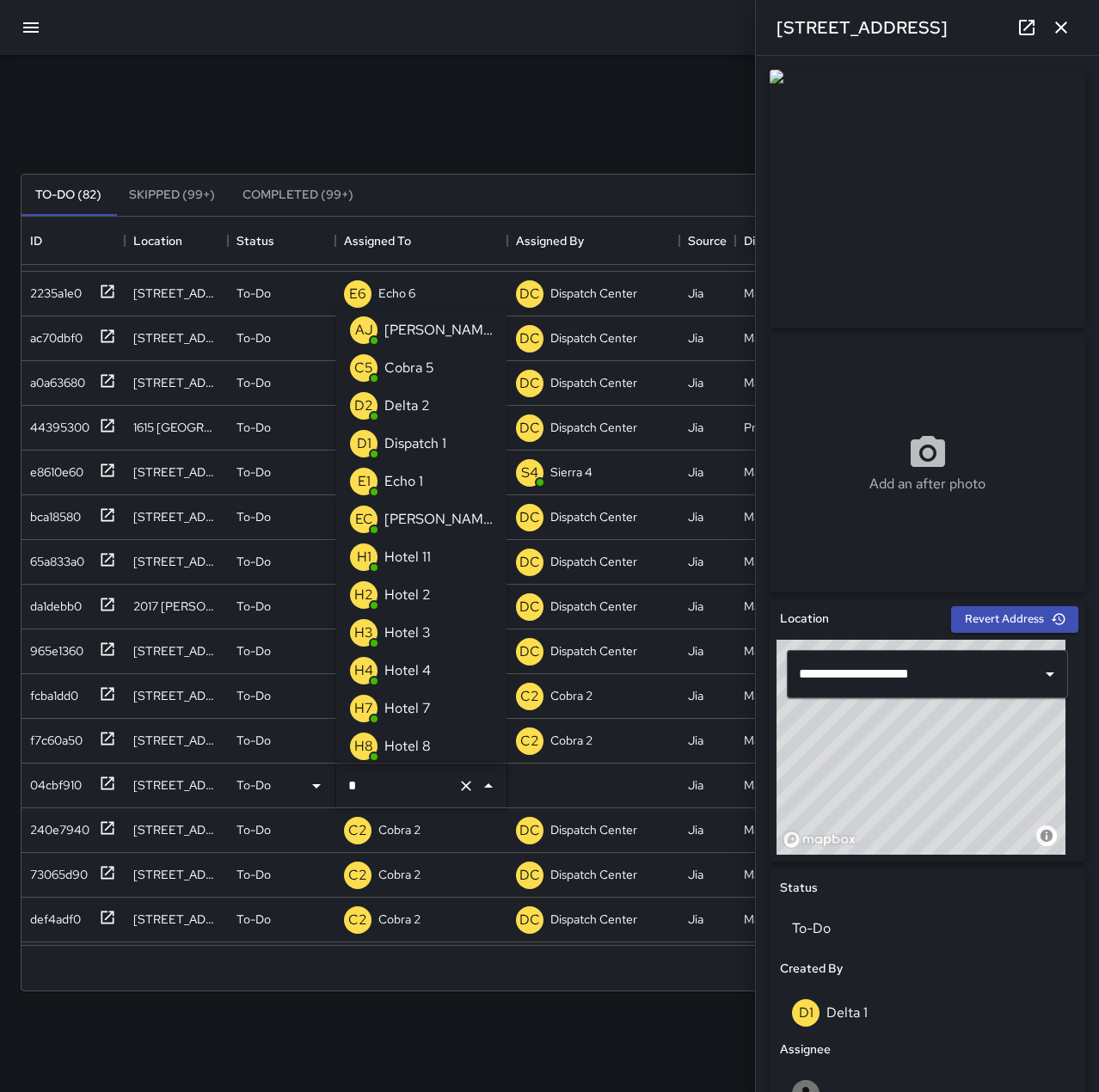
scroll to position [0, 0]
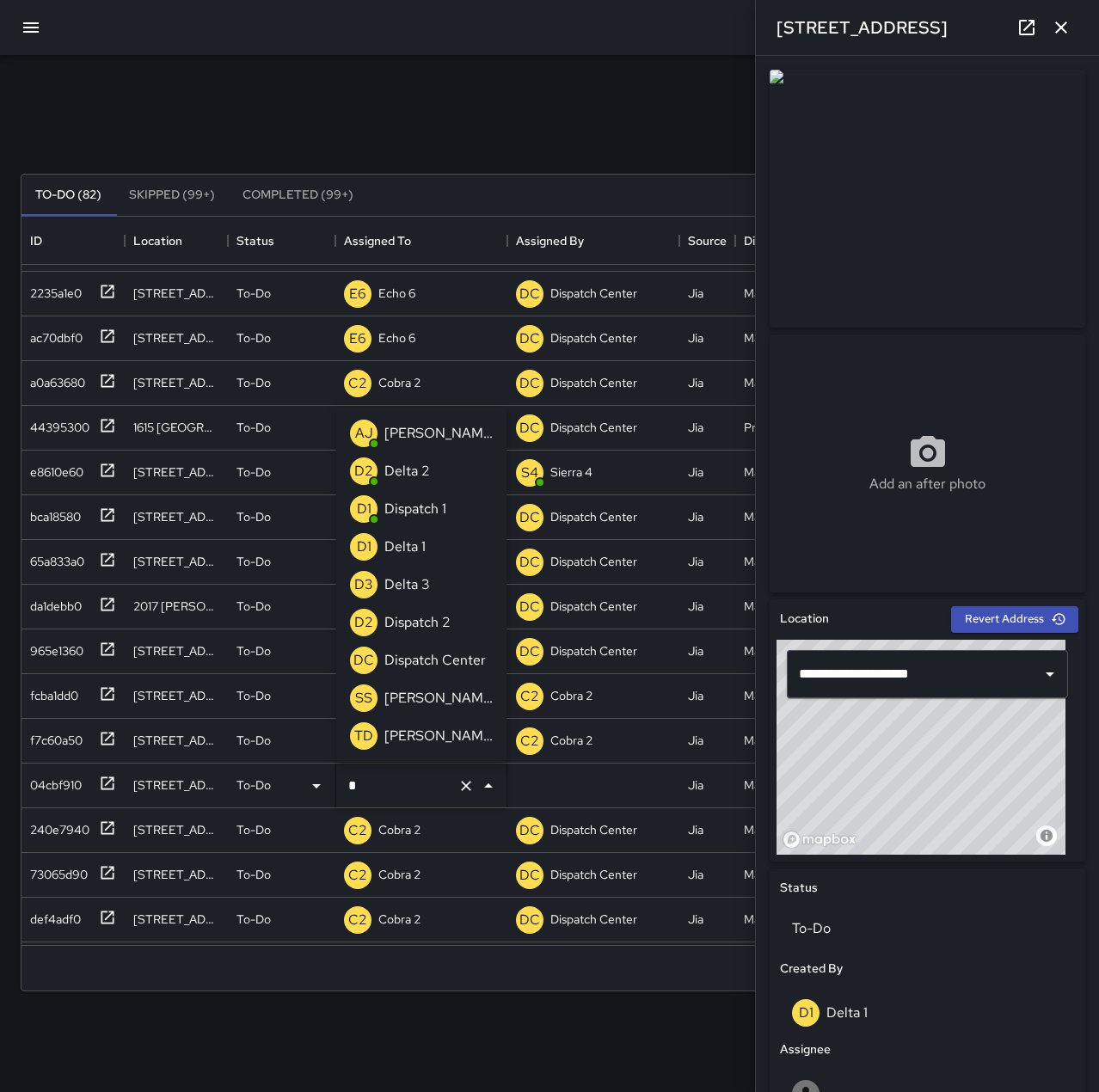
type input "**"
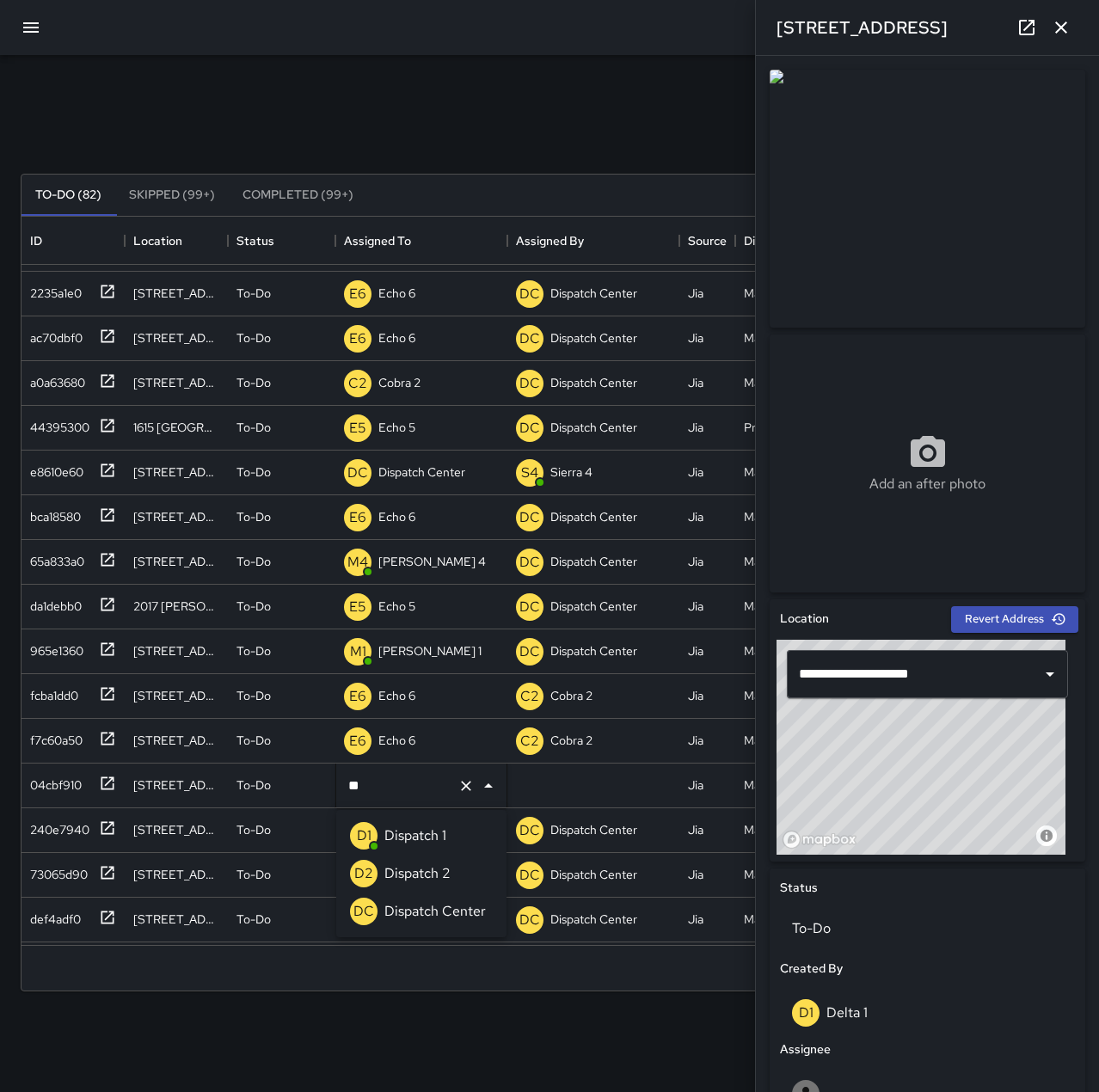
click at [388, 873] on p "Dispatch 2" at bounding box center [418, 873] width 66 height 21
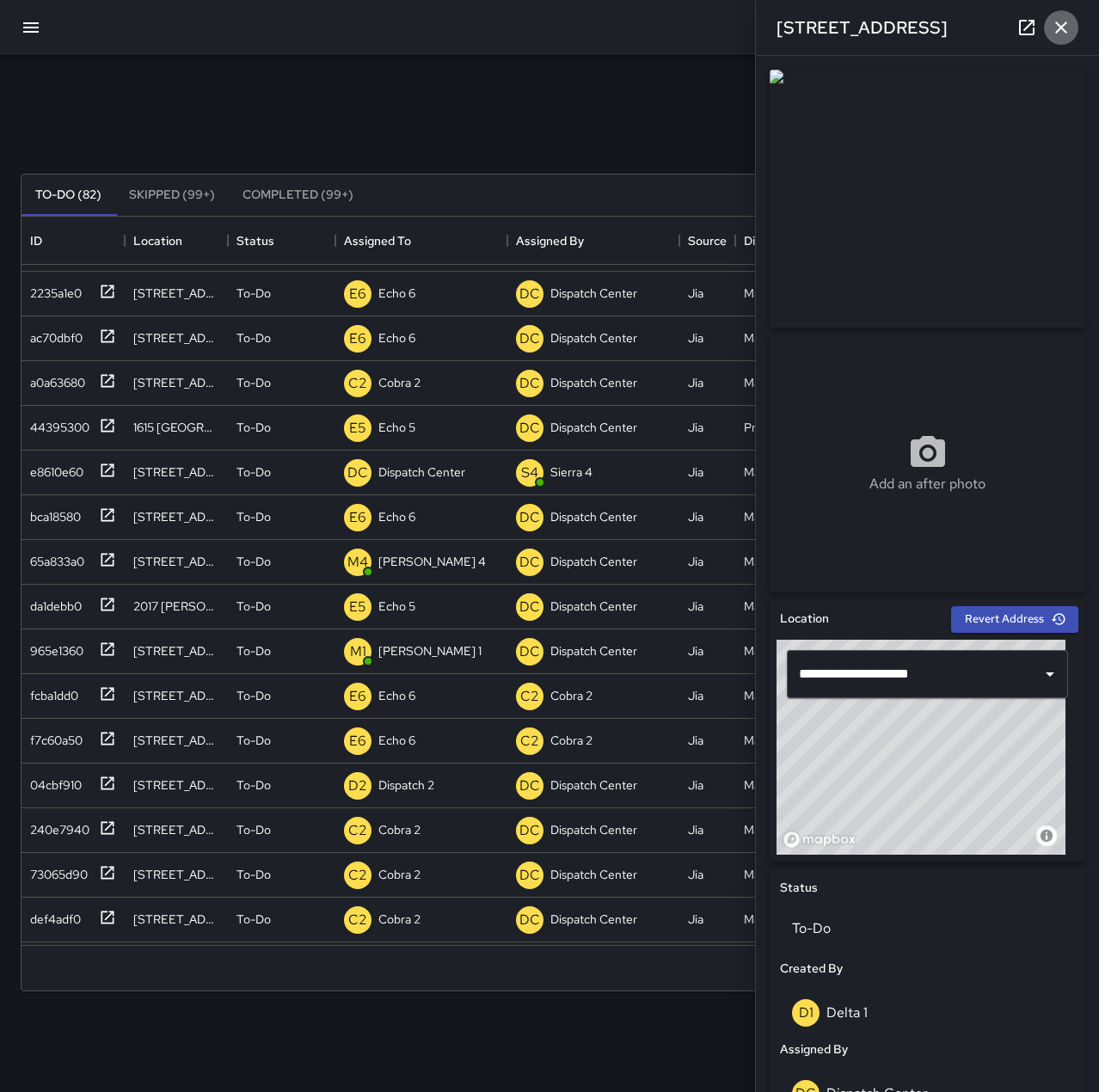
click at [1069, 26] on icon "button" at bounding box center [1061, 28] width 21 height 21
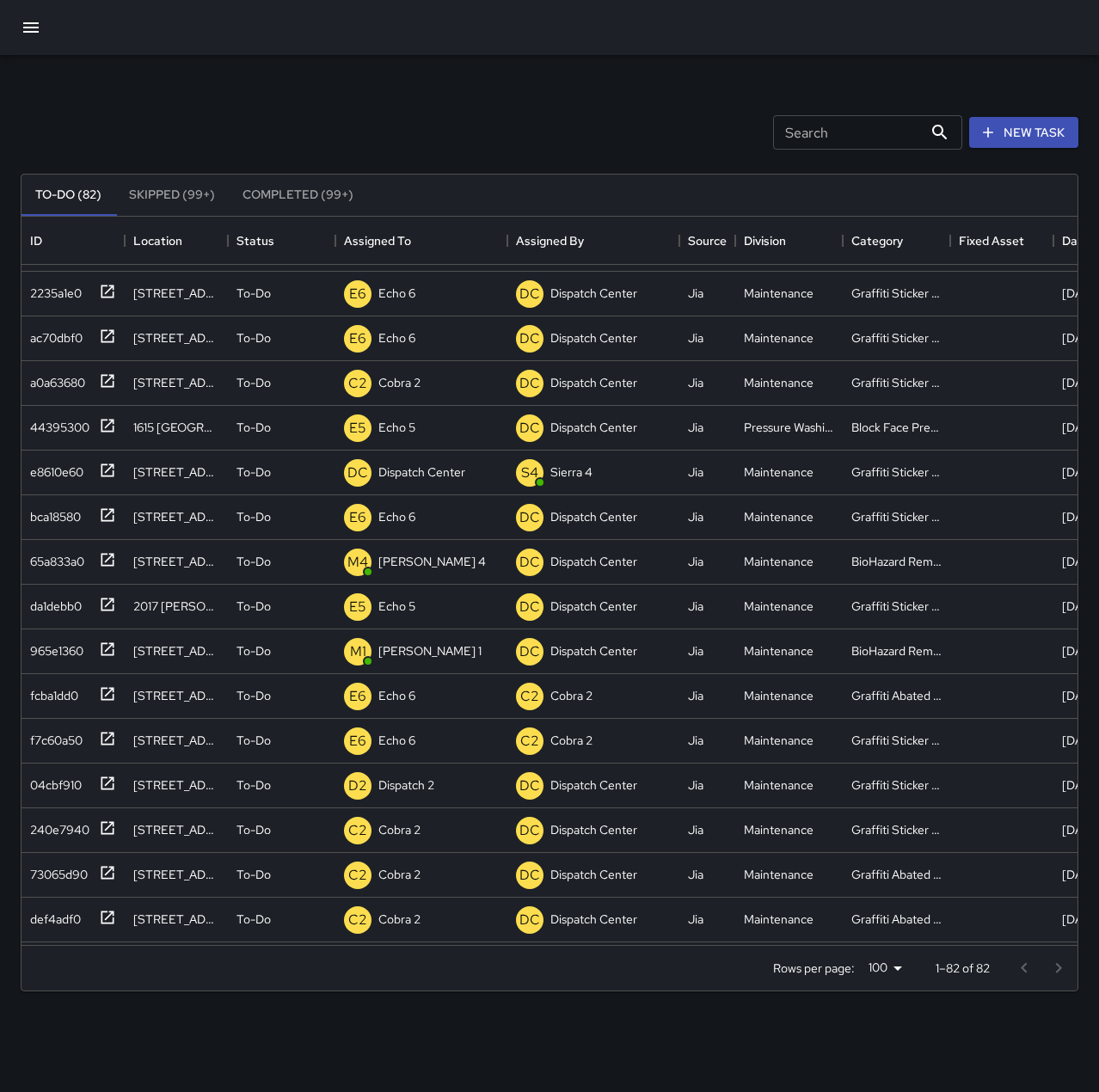
click at [487, 92] on div "Search Search New Task" at bounding box center [550, 132] width 1065 height 89
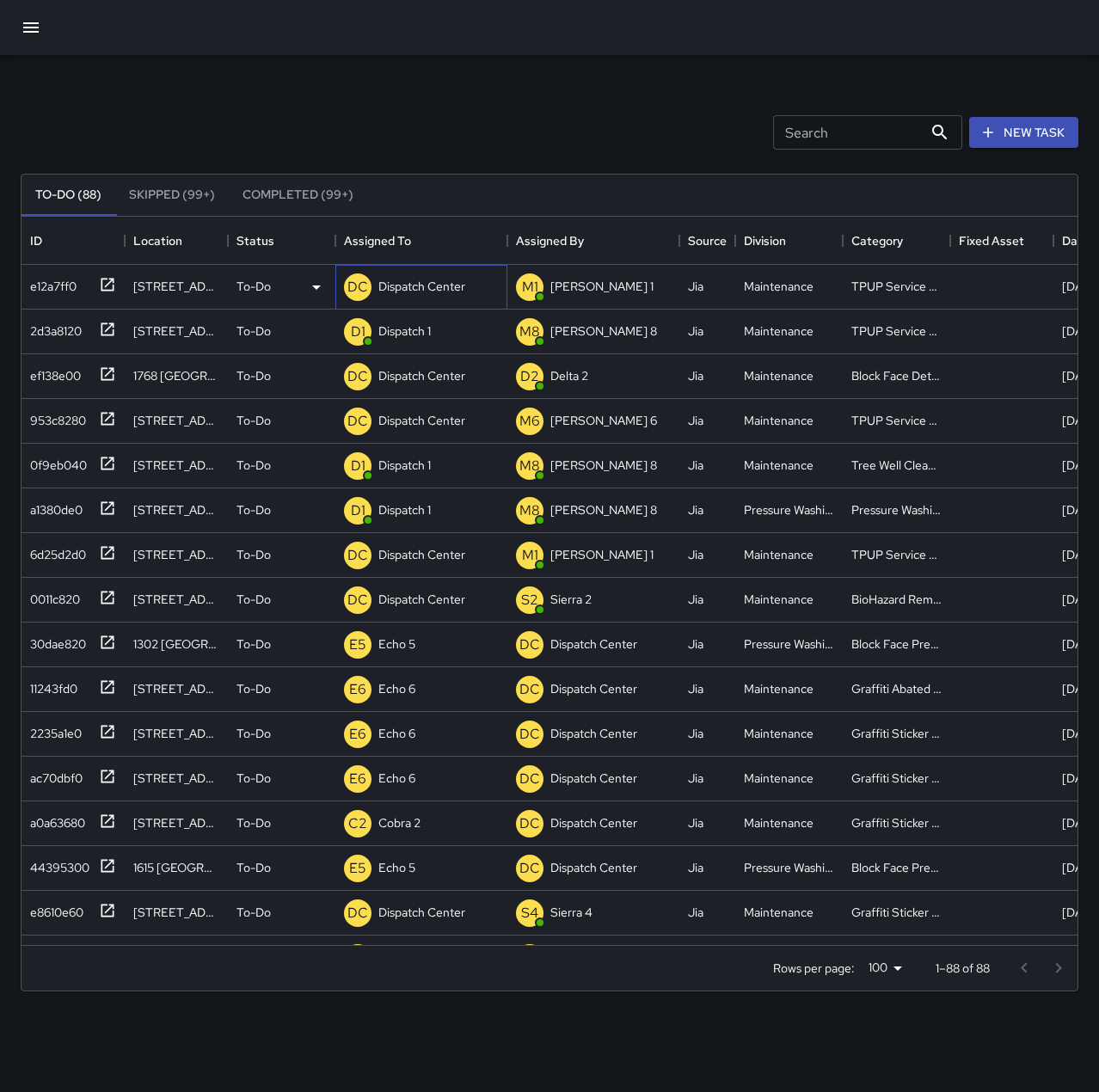
click at [456, 284] on p "Dispatch Center" at bounding box center [421, 287] width 87 height 17
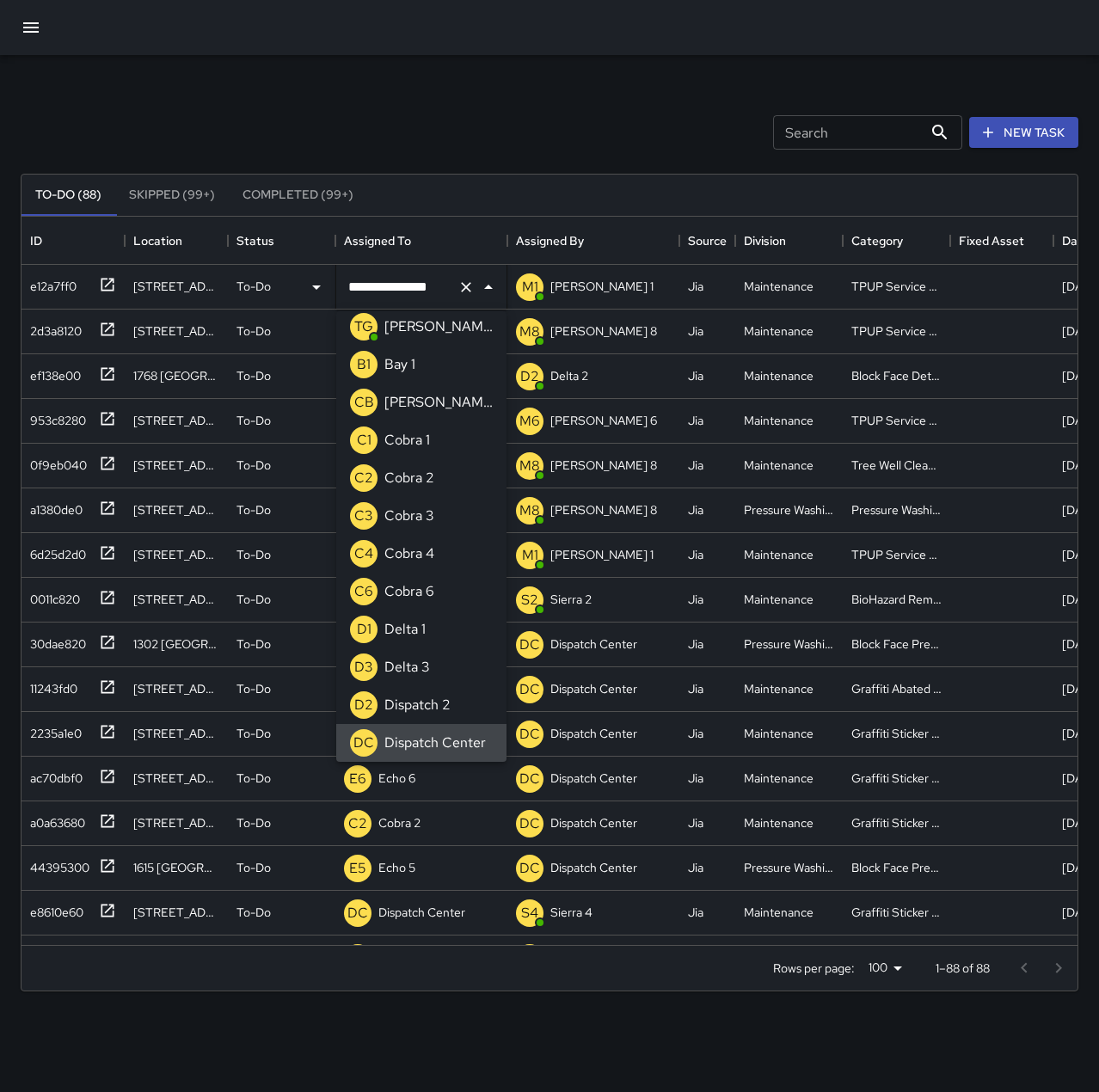
click at [468, 283] on icon "Clear" at bounding box center [466, 288] width 17 height 17
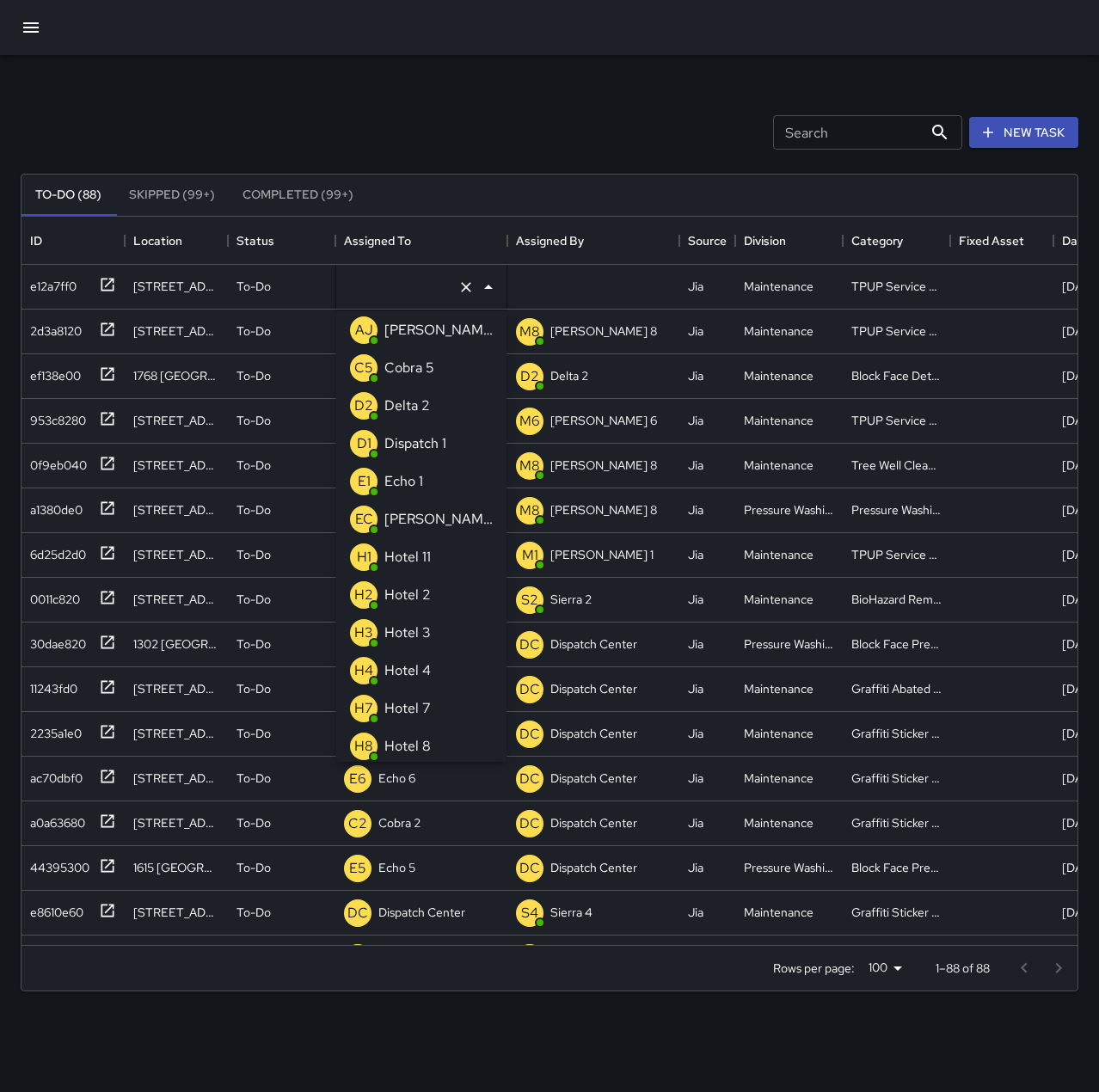
click at [438, 471] on li "E1 Echo 1" at bounding box center [421, 481] width 170 height 38
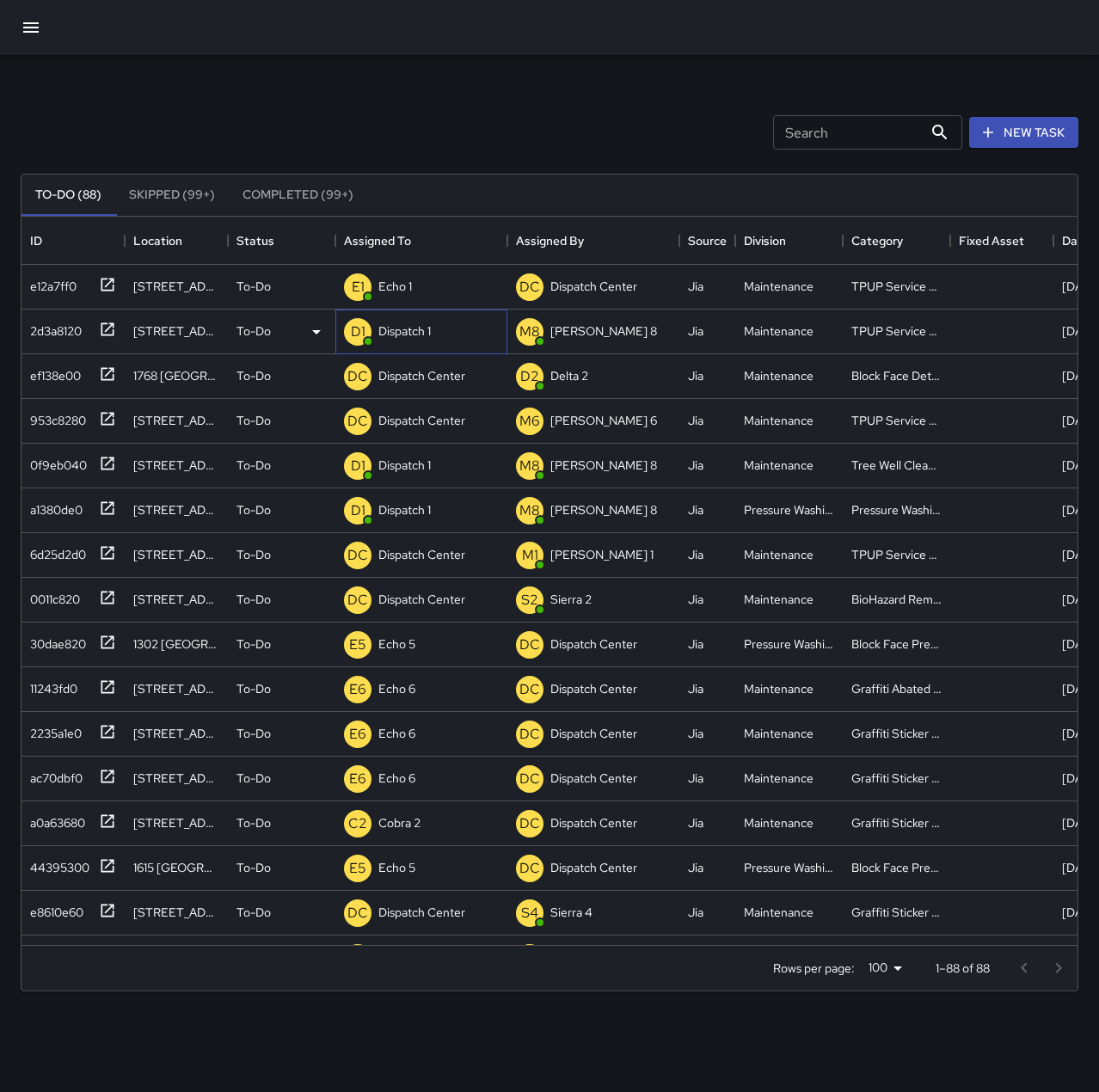
click at [425, 330] on p "Dispatch 1" at bounding box center [405, 331] width 52 height 17
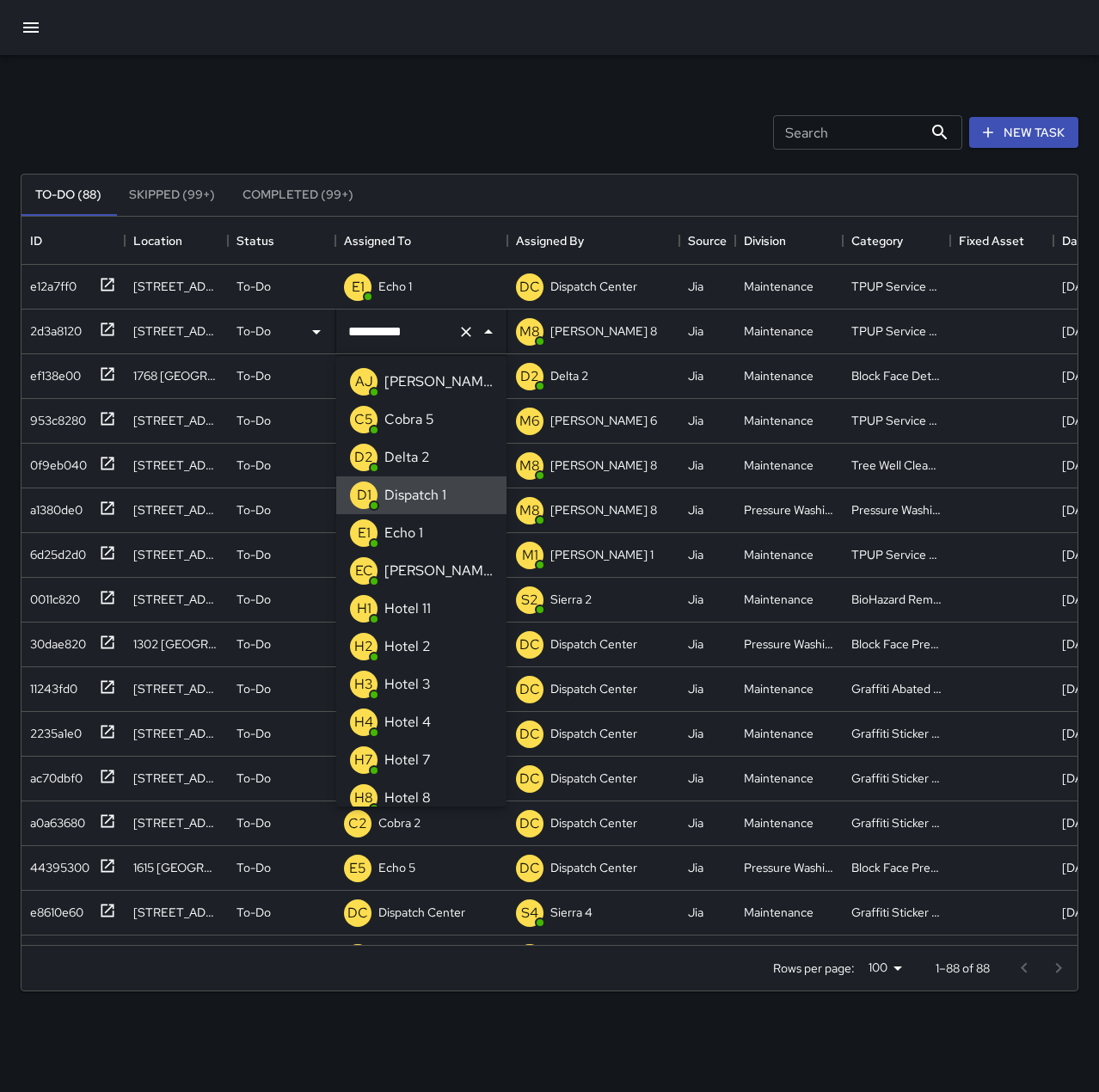
click at [466, 337] on icon "Clear" at bounding box center [466, 332] width 17 height 17
click at [436, 525] on li "E1 Echo 1" at bounding box center [421, 532] width 170 height 38
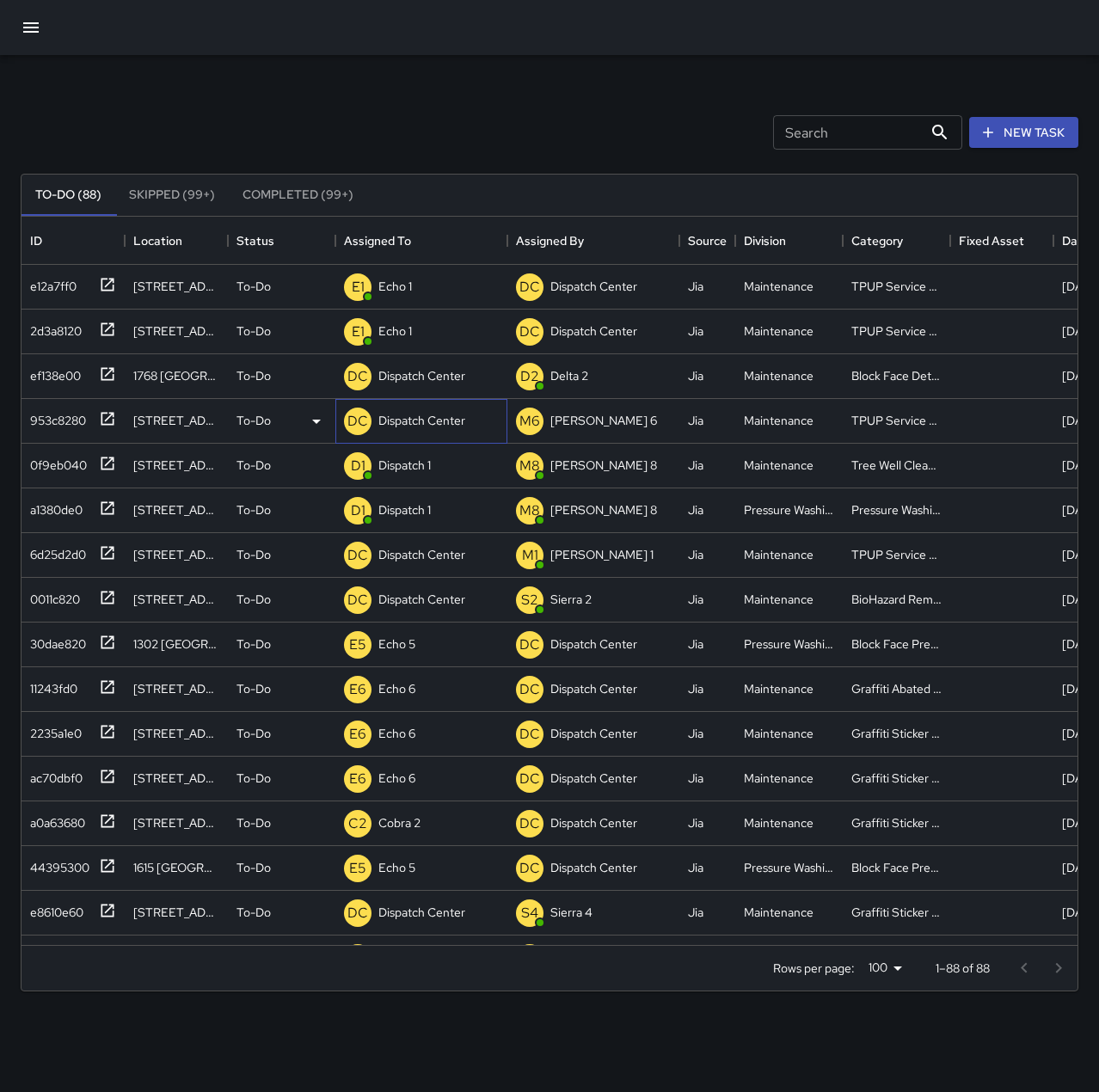
click at [435, 410] on div "Dispatch Center" at bounding box center [421, 421] width 94 height 24
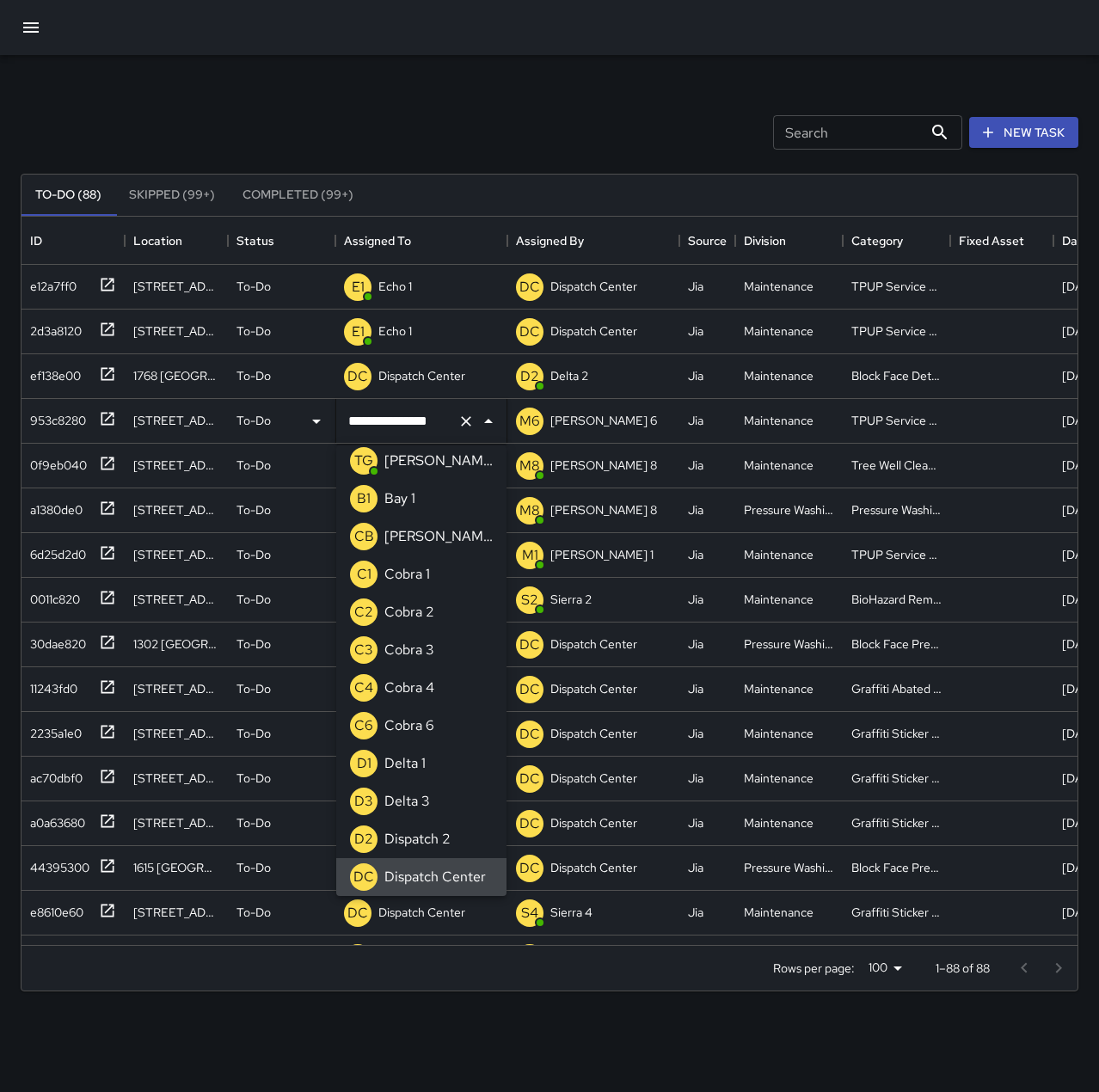
click at [465, 417] on icon "Clear" at bounding box center [466, 421] width 17 height 17
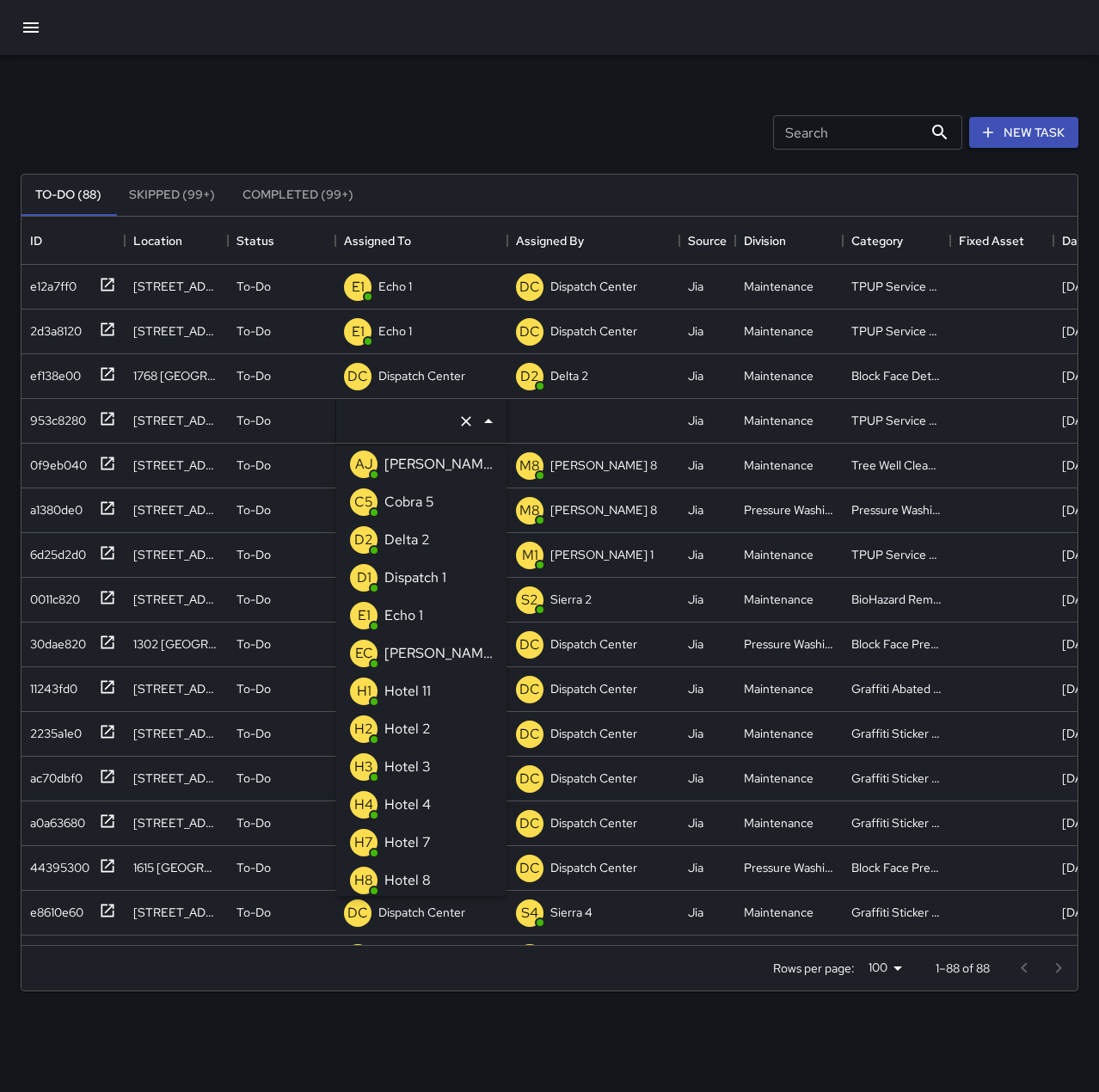
click at [448, 619] on li "E1 Echo 1" at bounding box center [421, 616] width 170 height 38
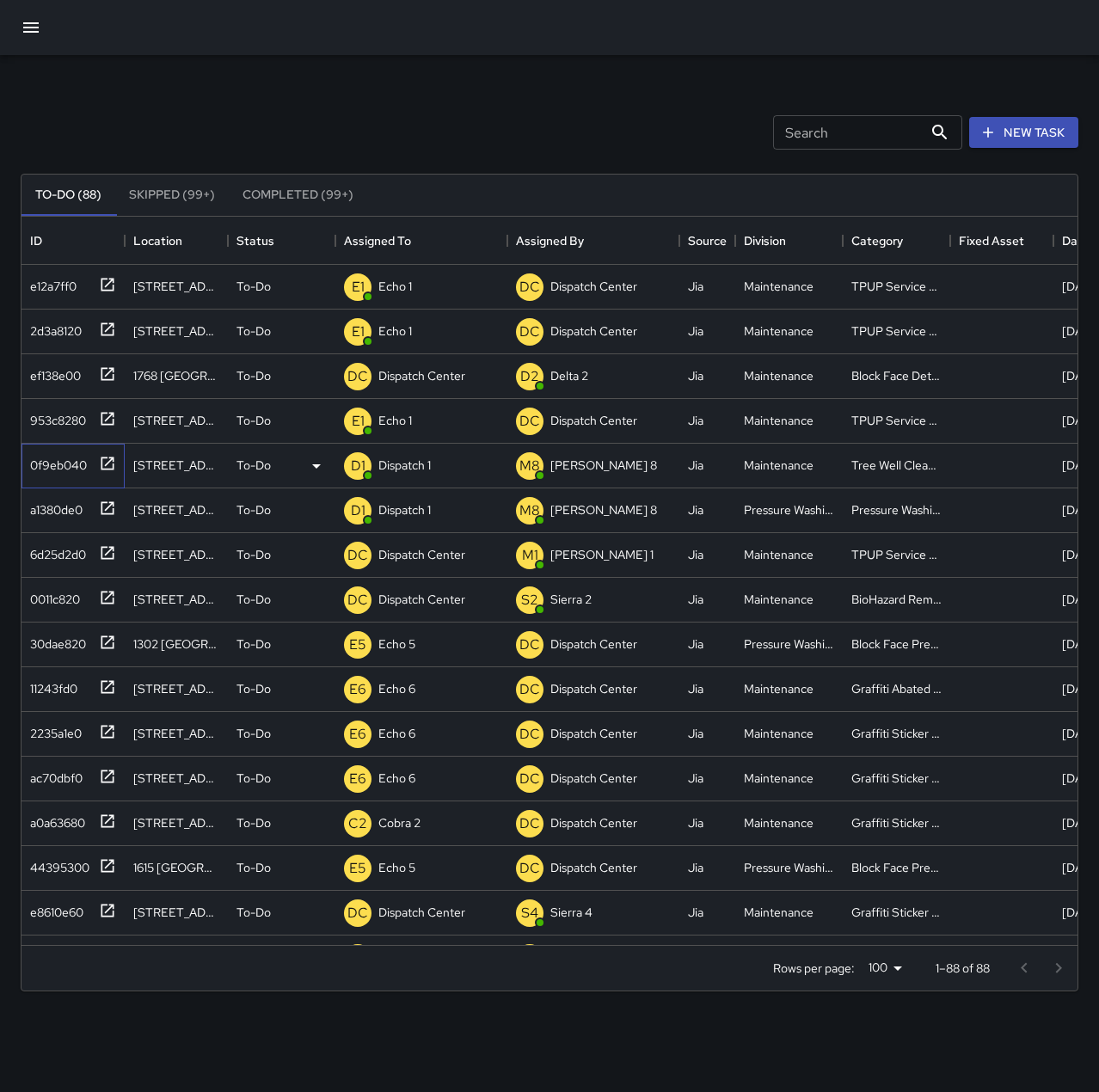
click at [33, 456] on div "0f9eb040" at bounding box center [55, 462] width 64 height 24
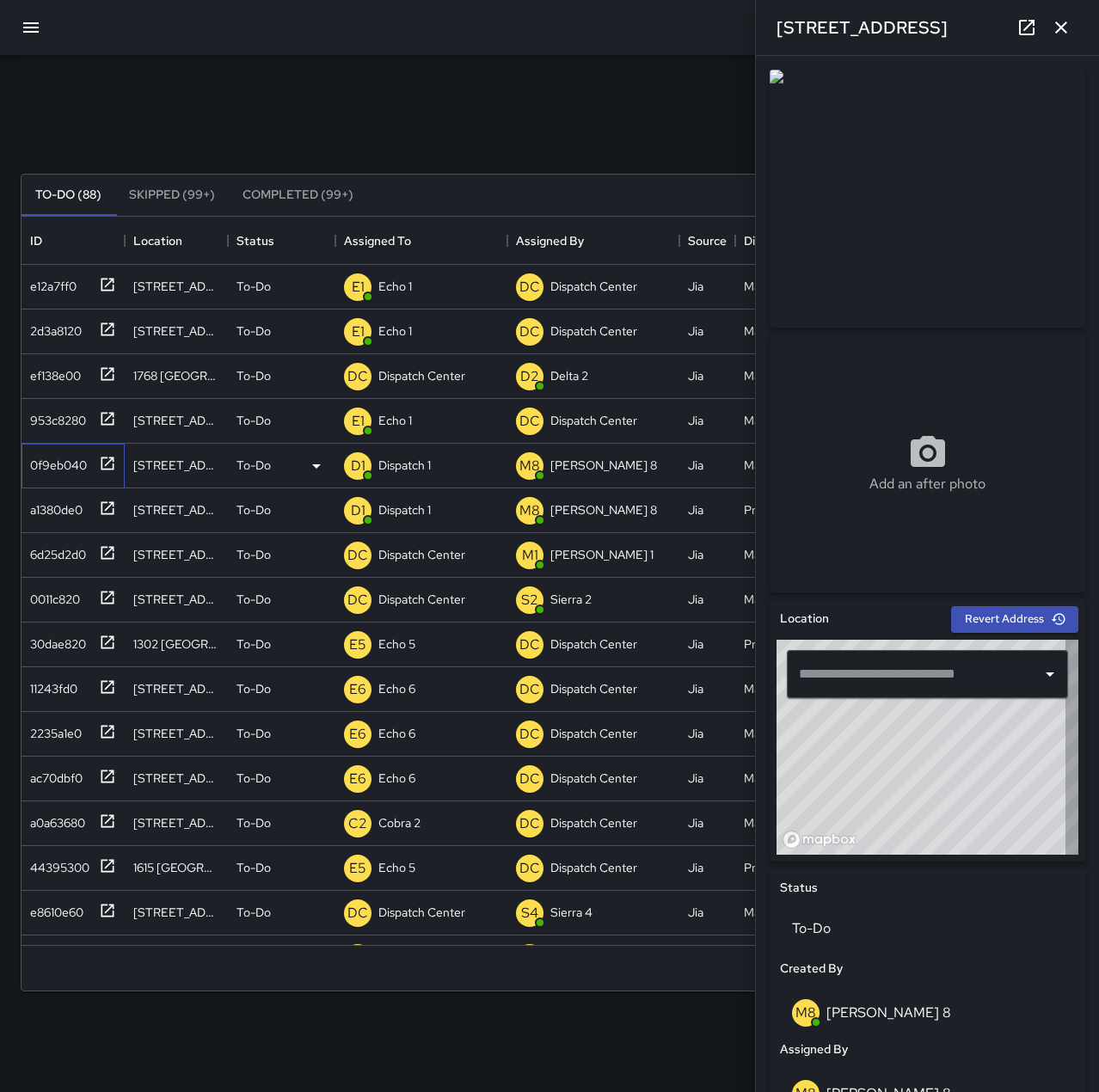
type input "**********"
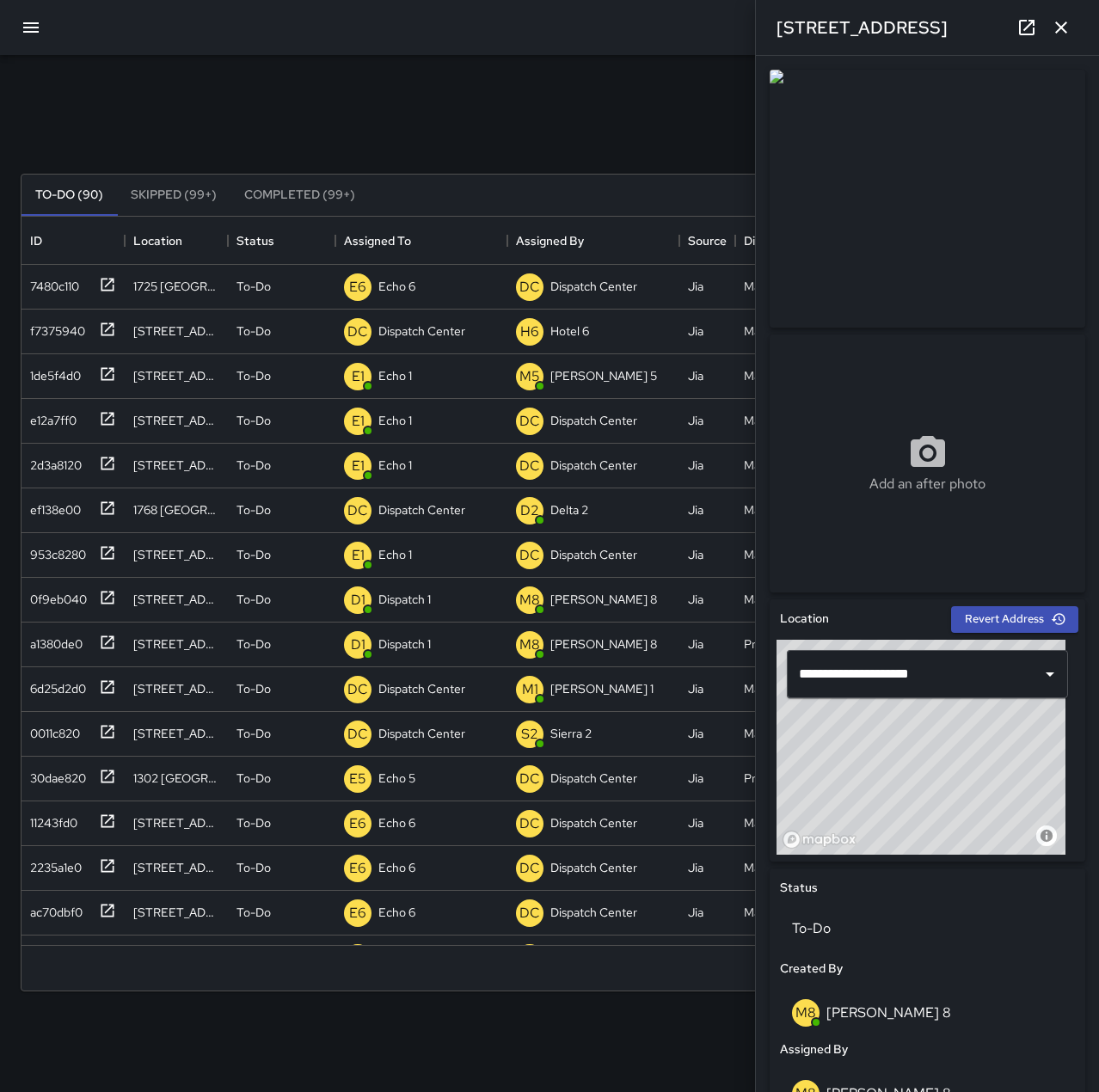
click at [1068, 28] on icon "button" at bounding box center [1061, 28] width 21 height 21
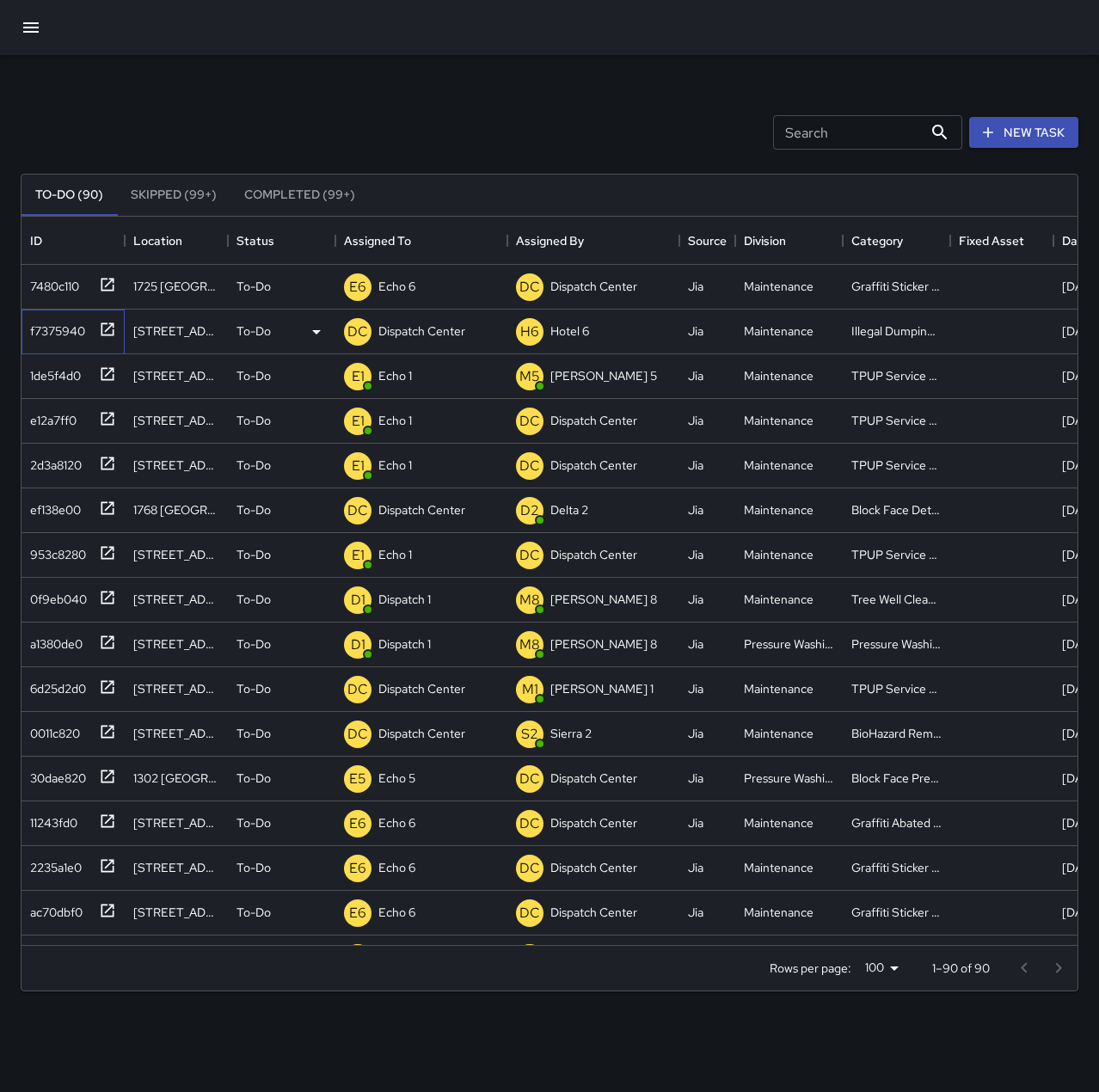
click at [81, 331] on div "f7375940" at bounding box center [54, 328] width 62 height 24
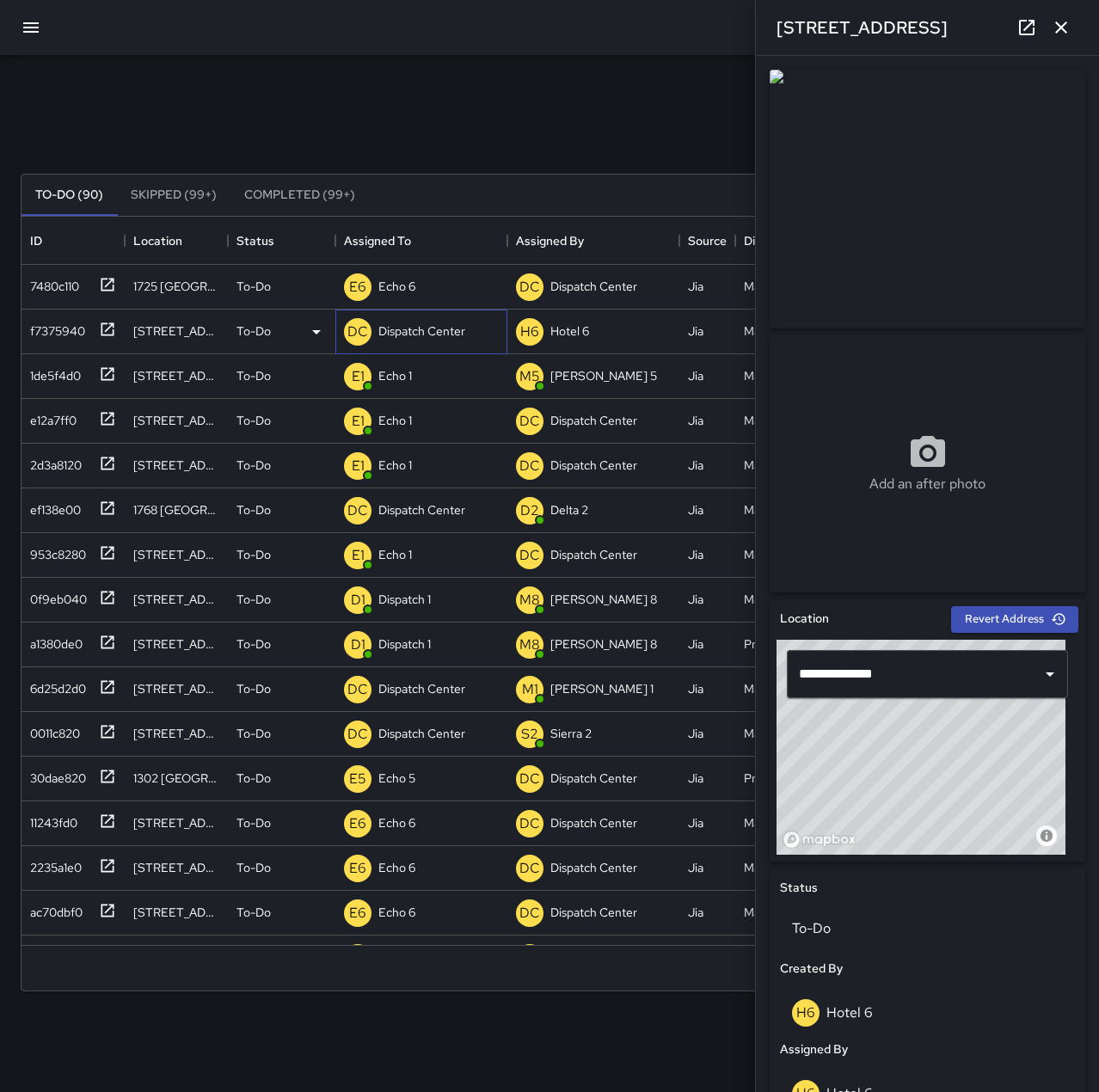
click at [414, 333] on p "Dispatch Center" at bounding box center [421, 331] width 87 height 17
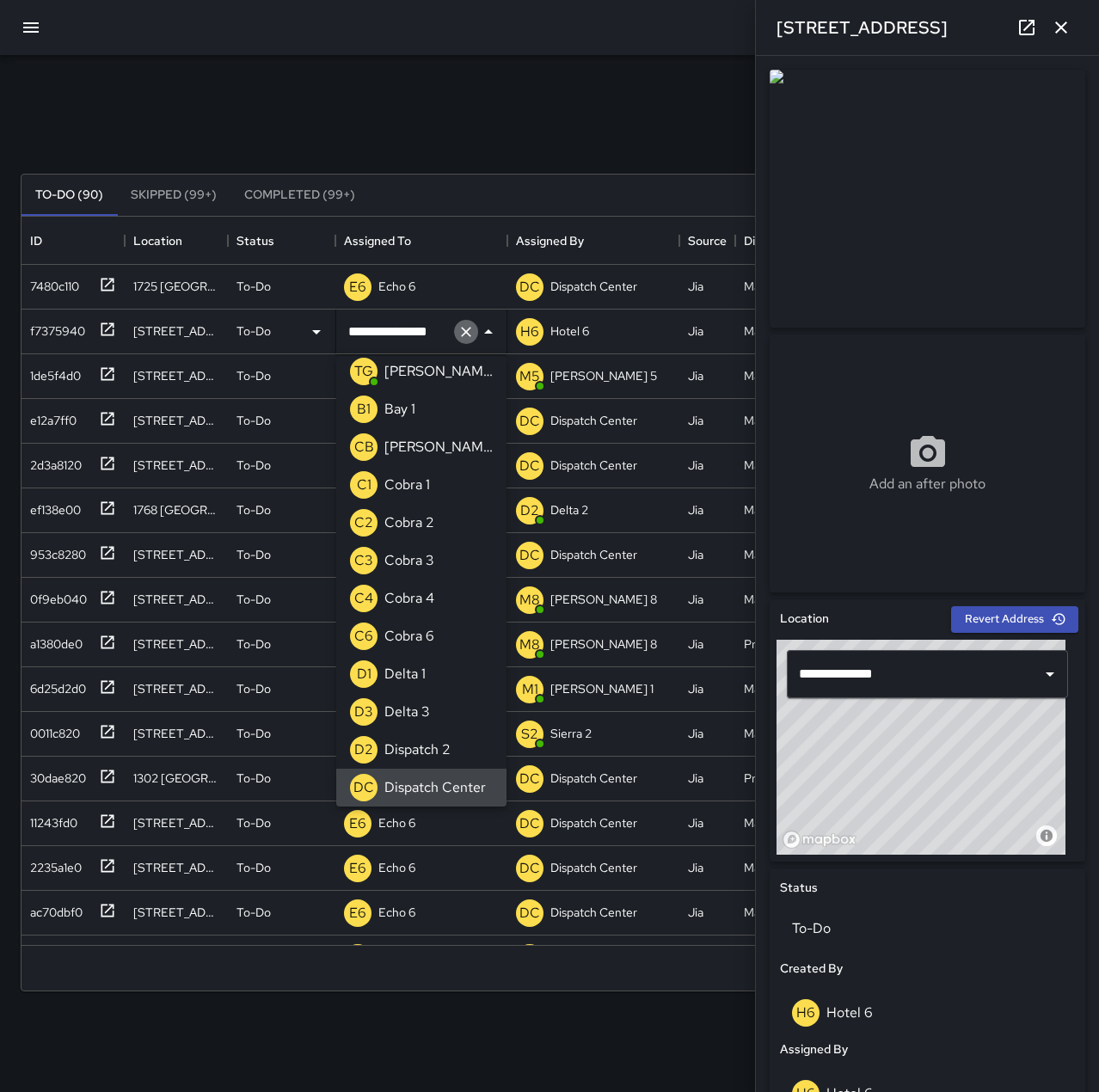
click at [462, 336] on icon "Clear" at bounding box center [466, 332] width 10 height 10
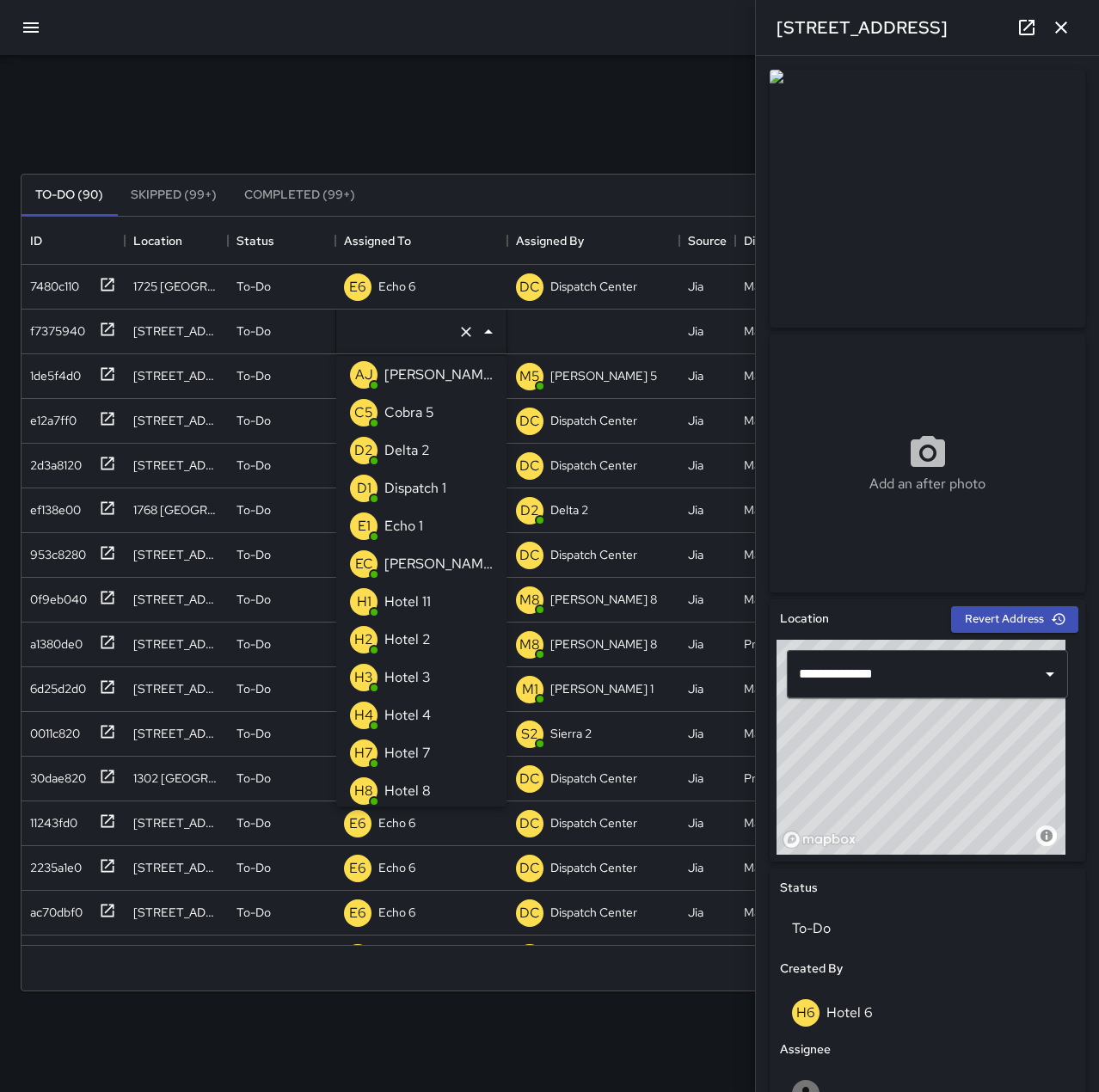
click at [415, 518] on p "Echo 1" at bounding box center [404, 526] width 38 height 21
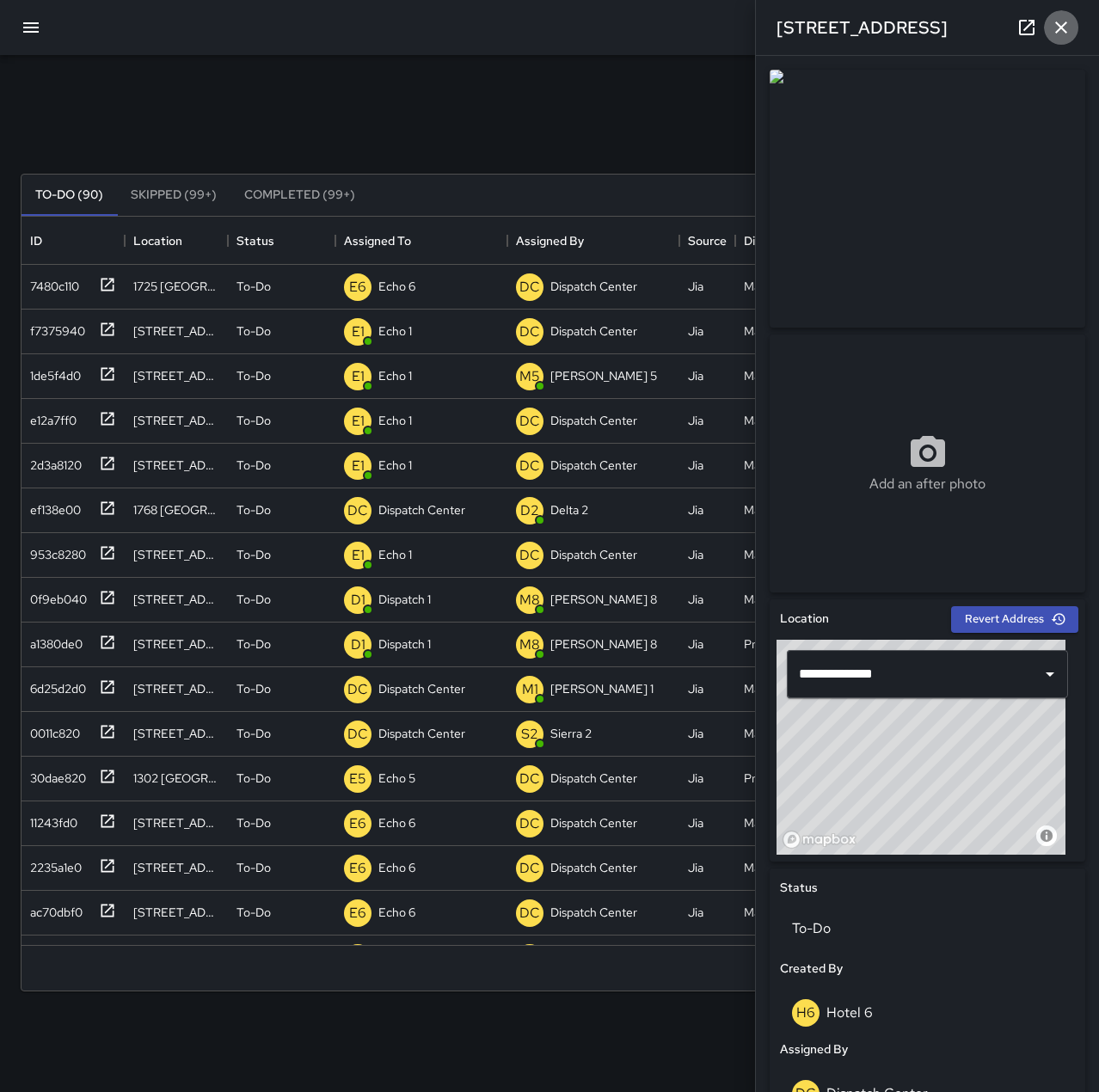
click at [1064, 34] on icon "button" at bounding box center [1061, 28] width 21 height 21
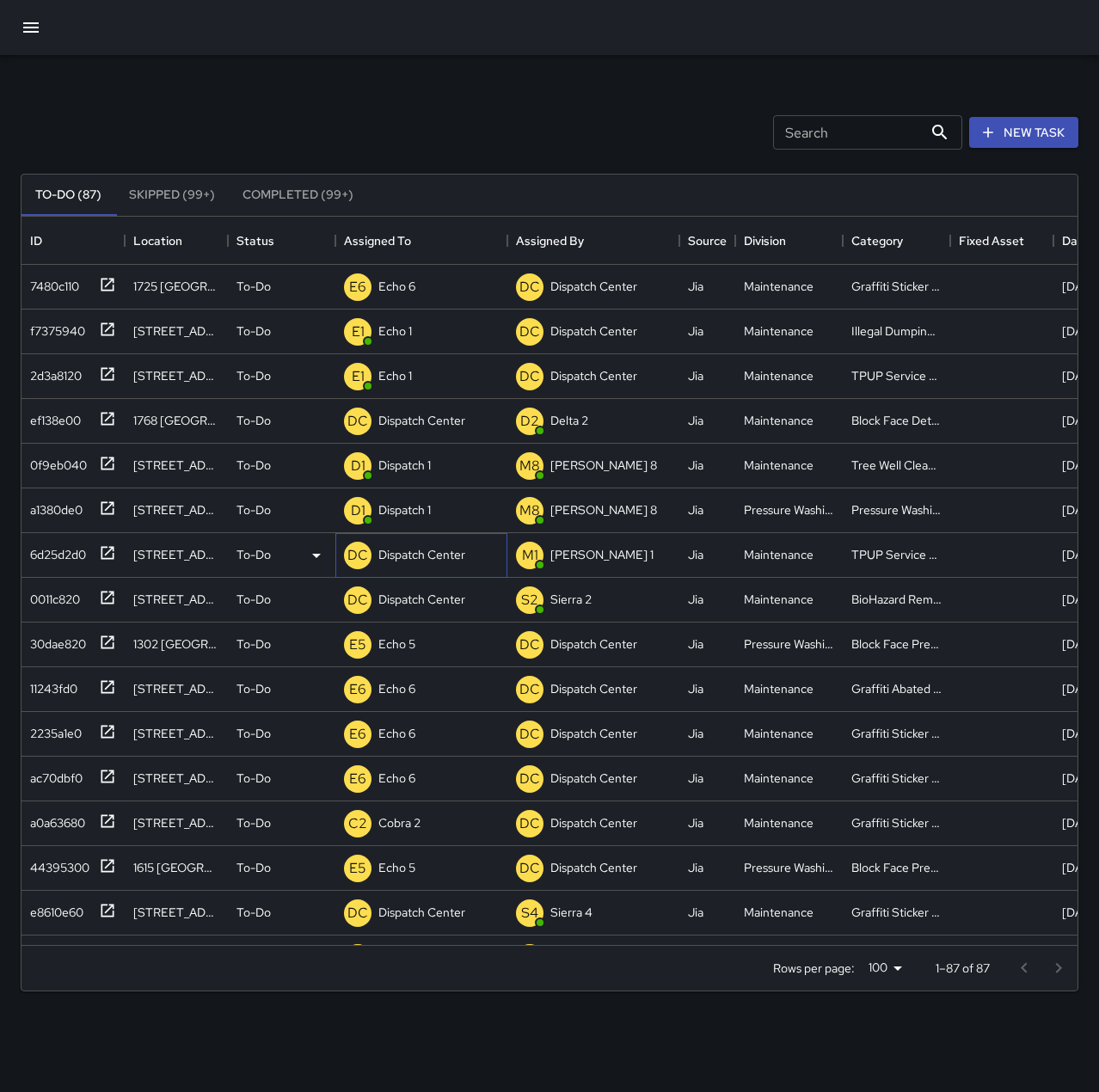
click at [425, 552] on p "Dispatch Center" at bounding box center [421, 555] width 87 height 17
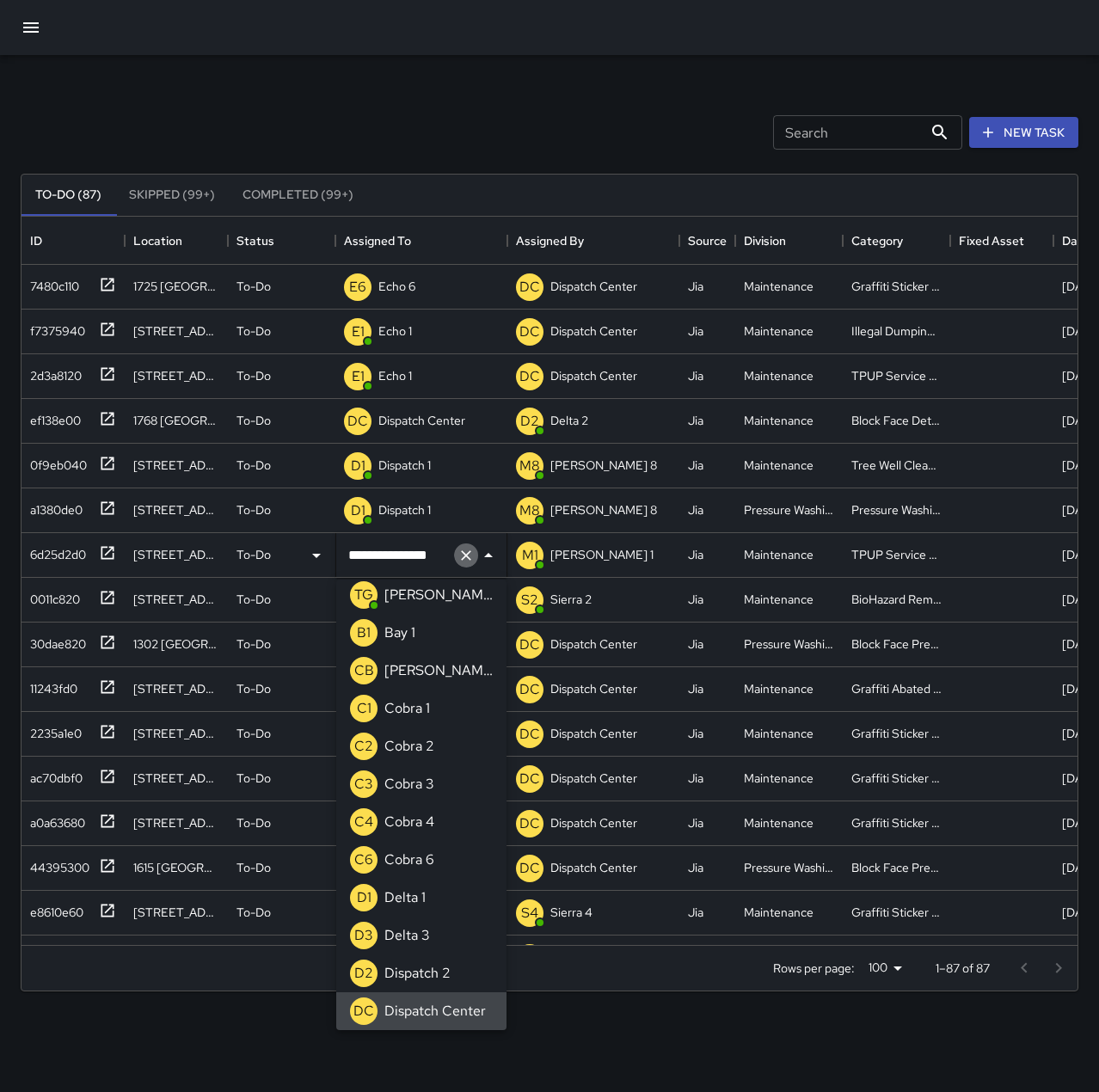
click at [471, 549] on icon "Clear" at bounding box center [466, 555] width 17 height 17
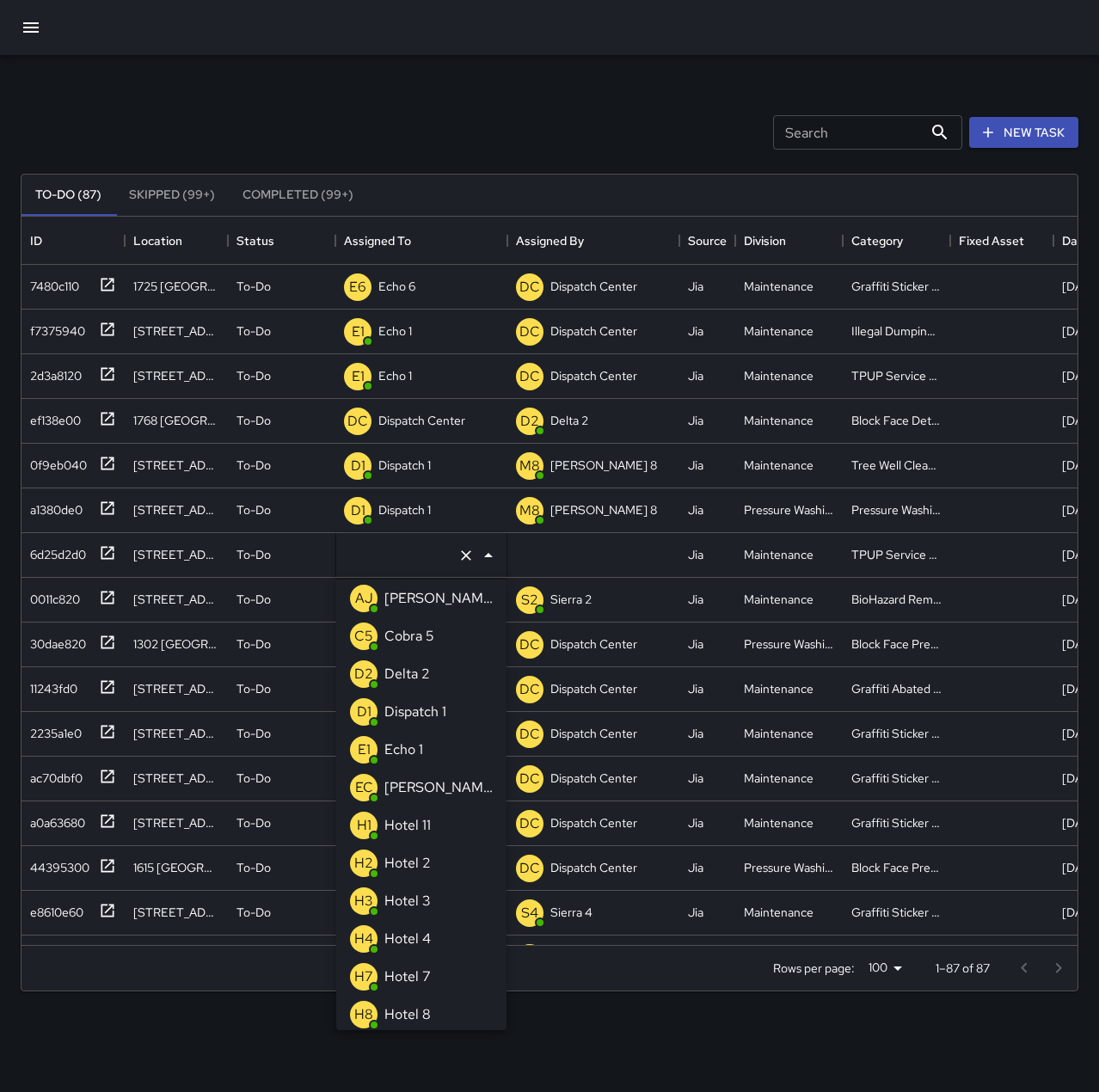
click at [422, 742] on p "Echo 1" at bounding box center [404, 750] width 38 height 21
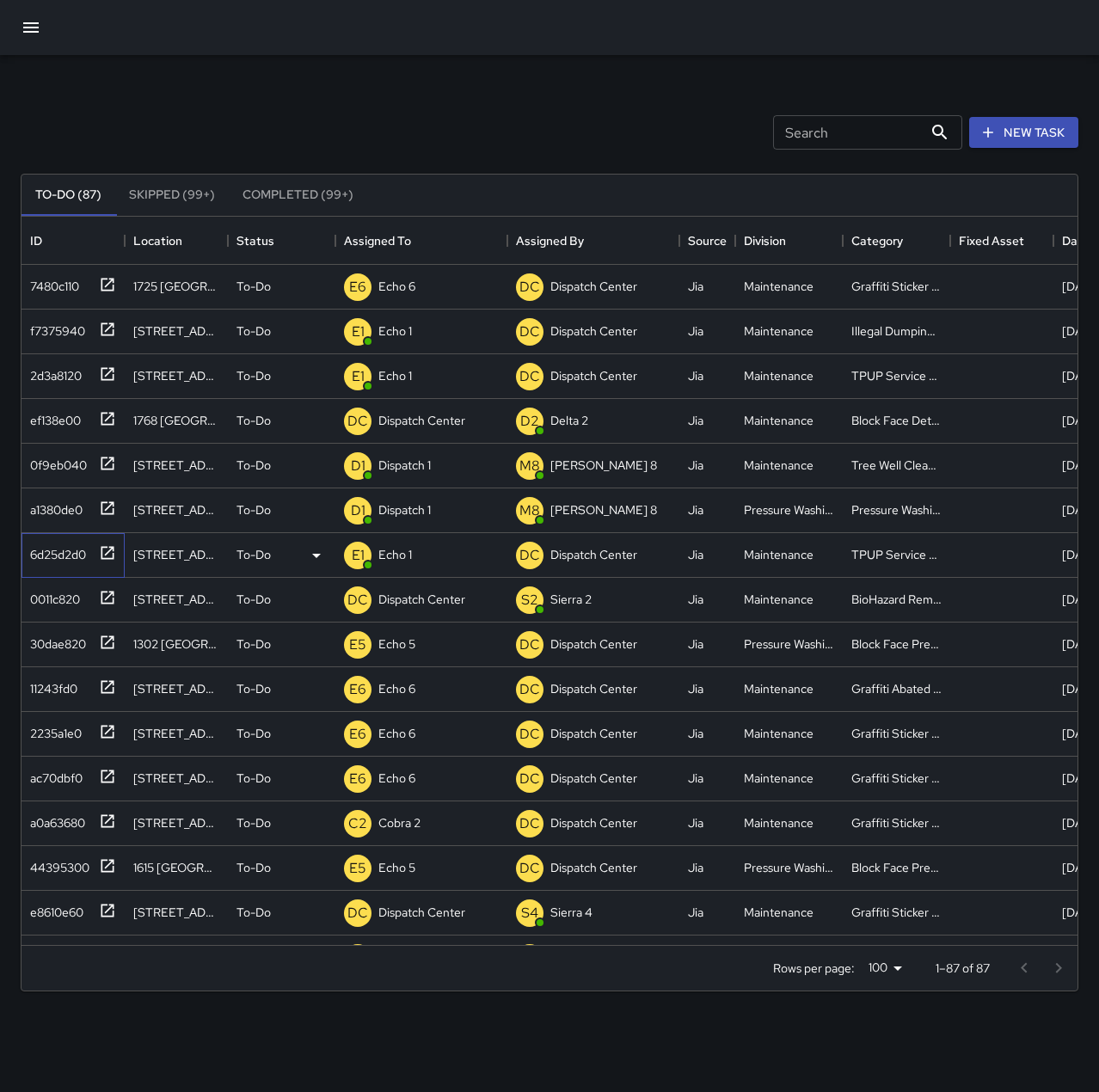
click at [69, 547] on div "6d25d2d0" at bounding box center [55, 552] width 63 height 24
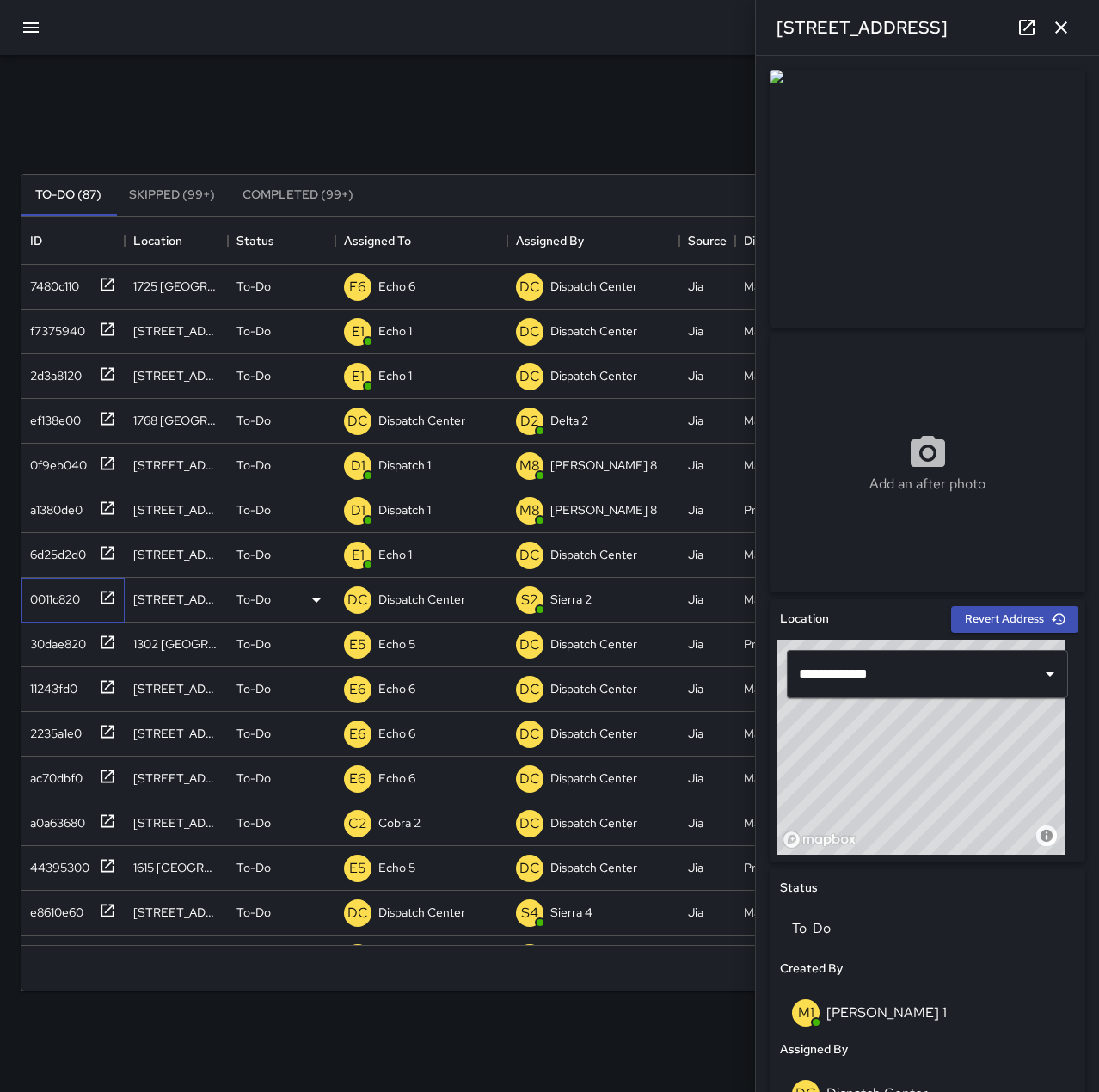
click at [53, 594] on div "0011c820" at bounding box center [52, 596] width 57 height 24
click at [58, 329] on div "f7375940" at bounding box center [54, 328] width 62 height 24
type input "**********"
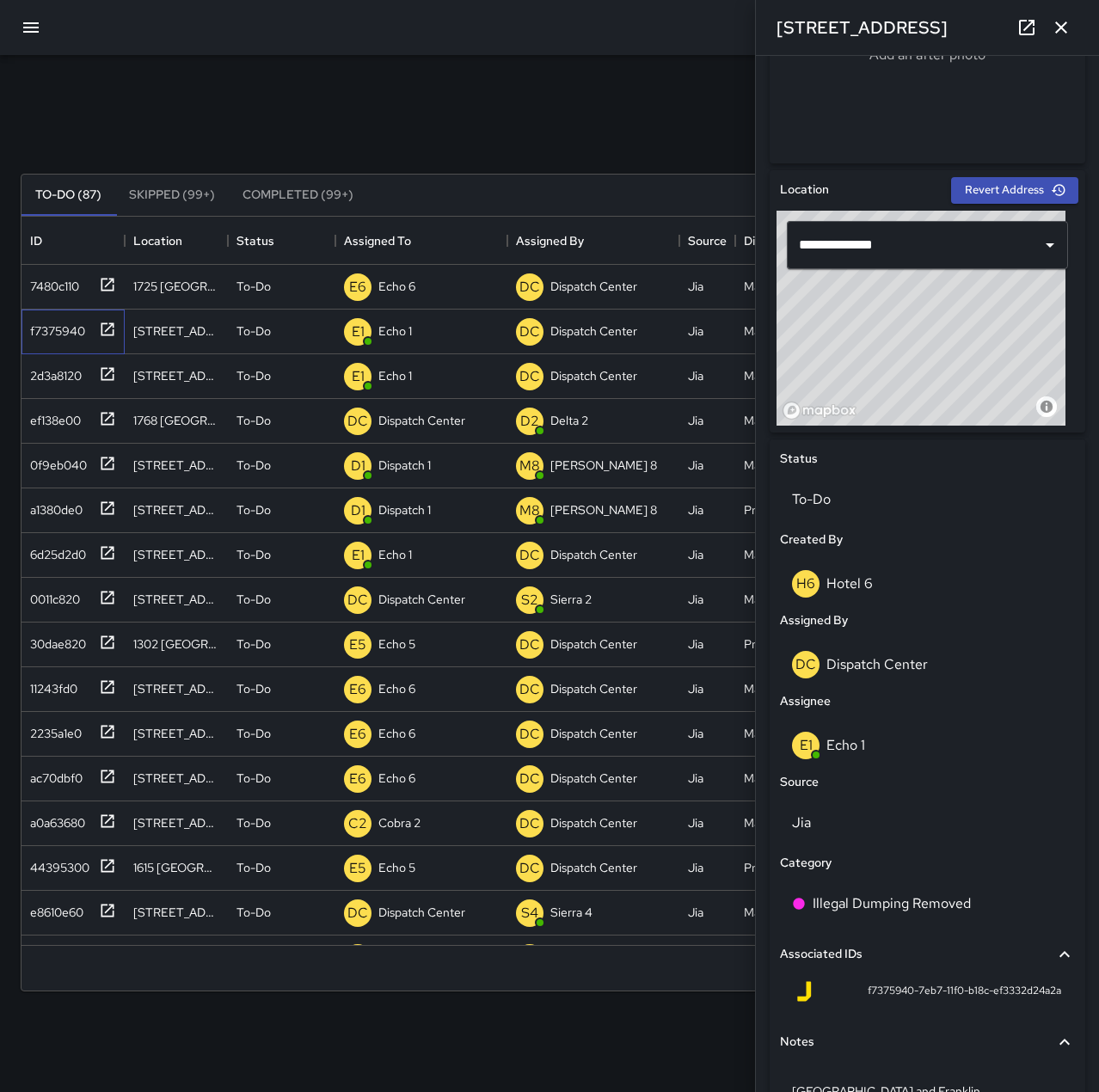
scroll to position [430, 0]
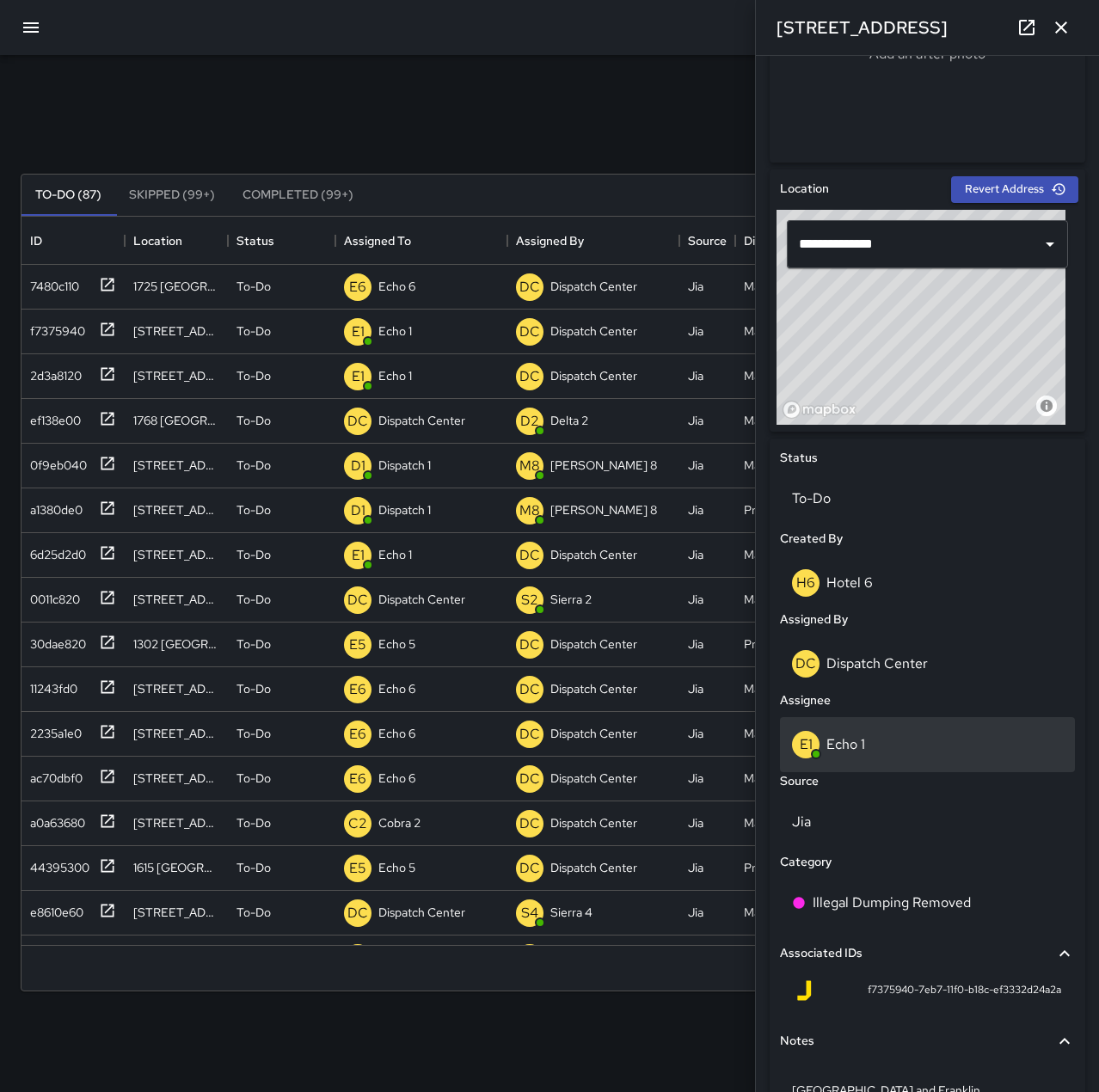
click at [911, 754] on div "E1 Echo 1" at bounding box center [928, 744] width 271 height 27
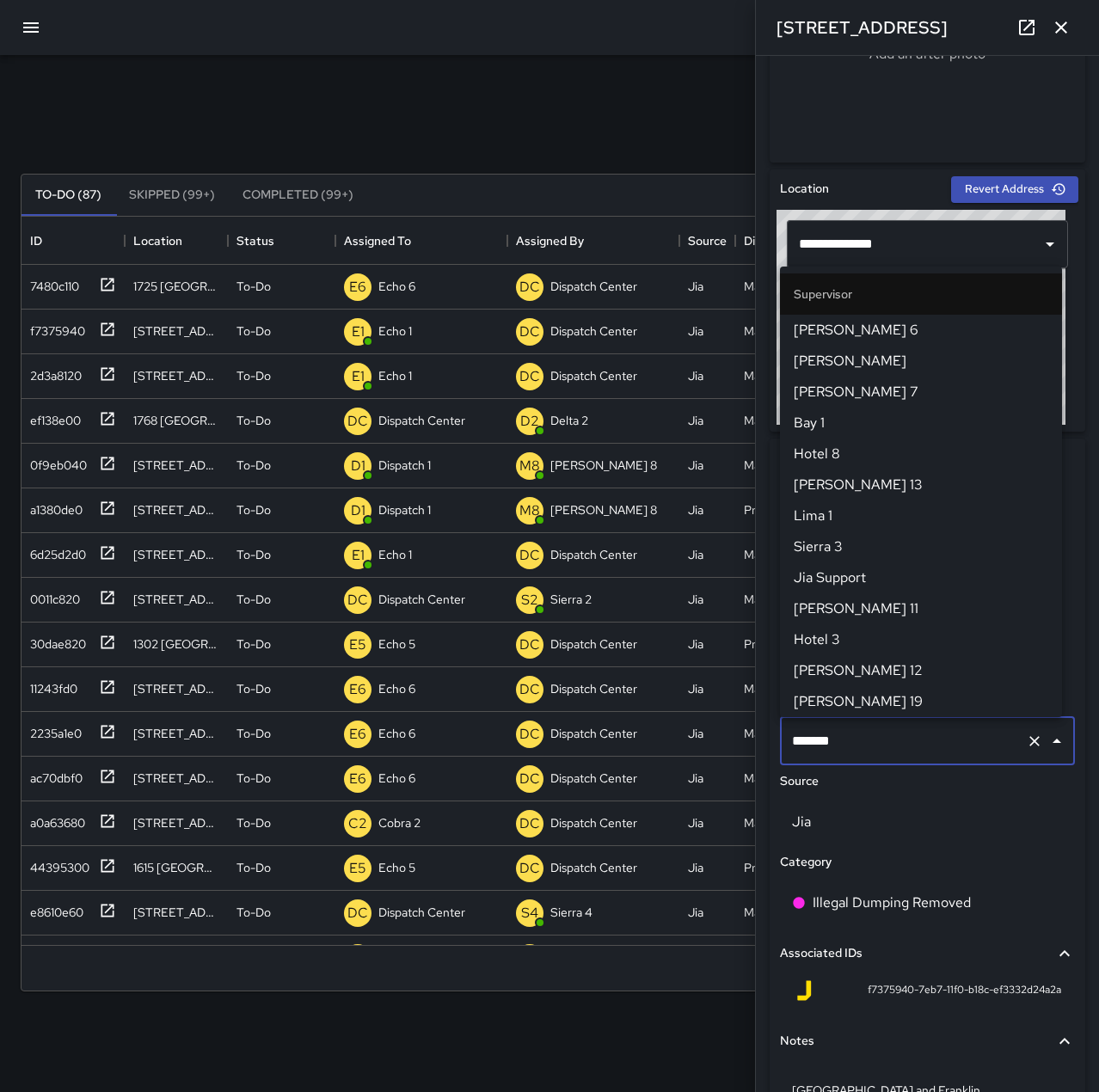
scroll to position [217, 0]
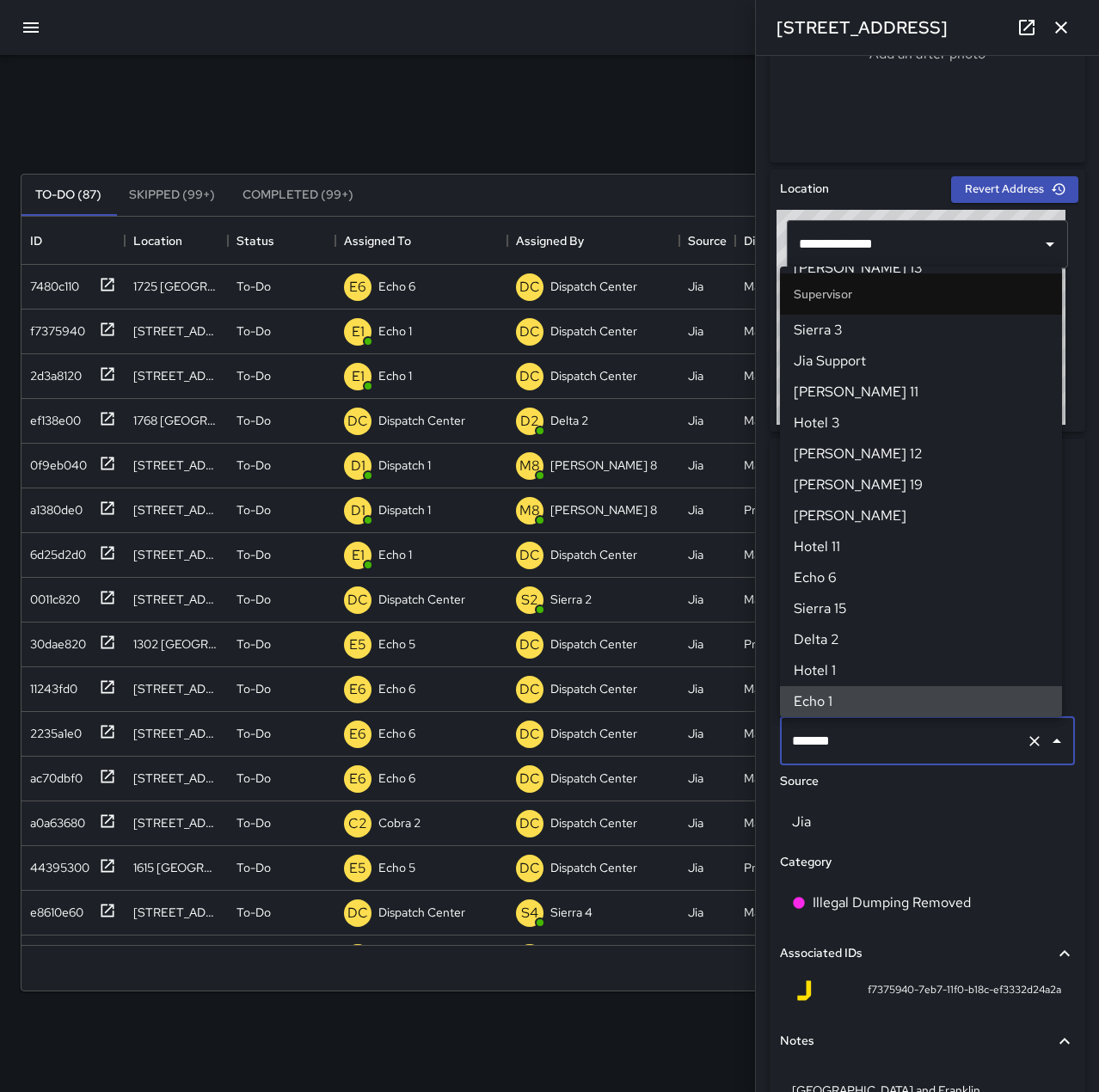
click at [1026, 743] on icon "Clear" at bounding box center [1034, 741] width 17 height 17
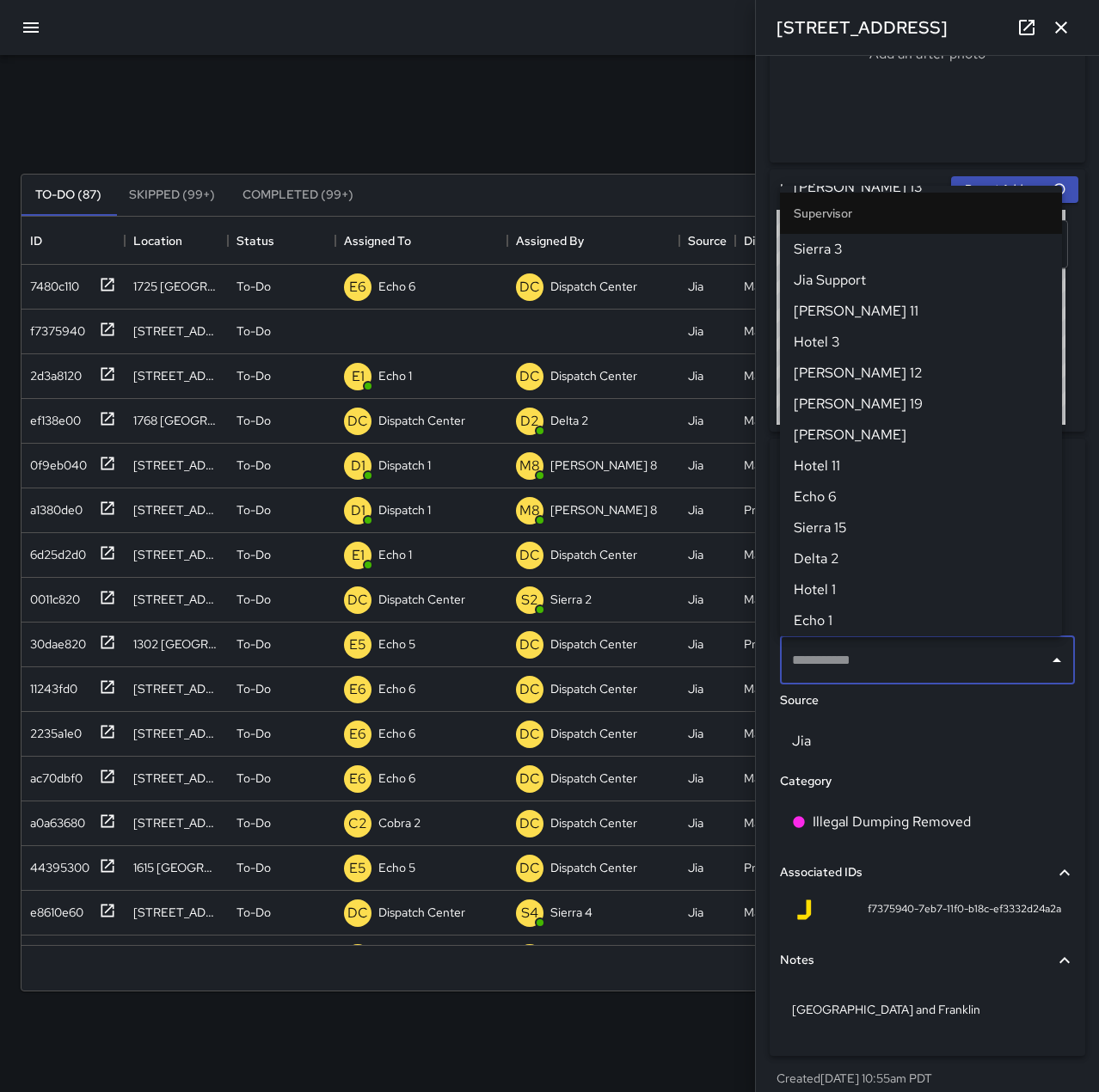
scroll to position [0, 0]
click at [889, 663] on input "text" at bounding box center [915, 660] width 254 height 32
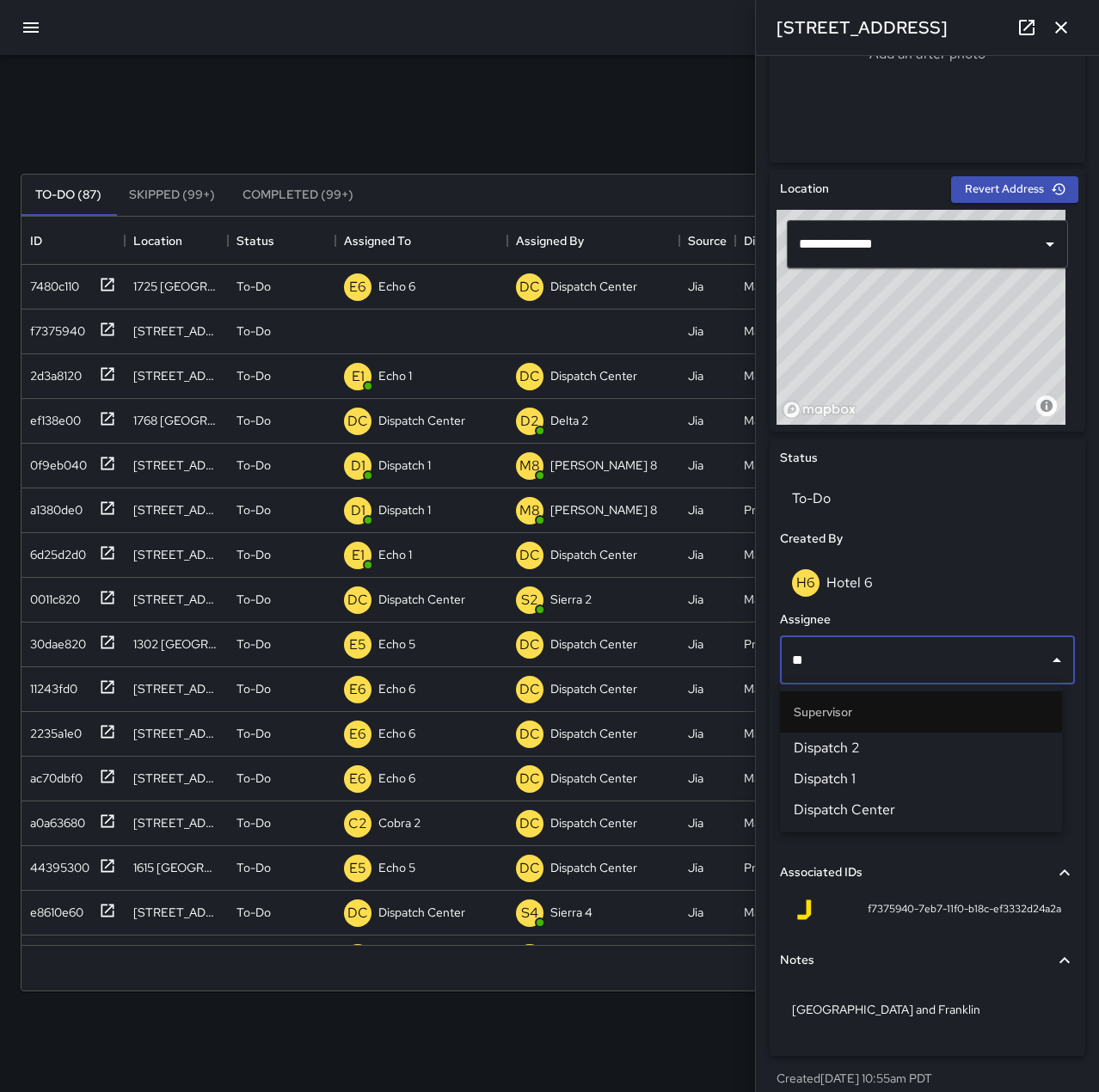
type input "***"
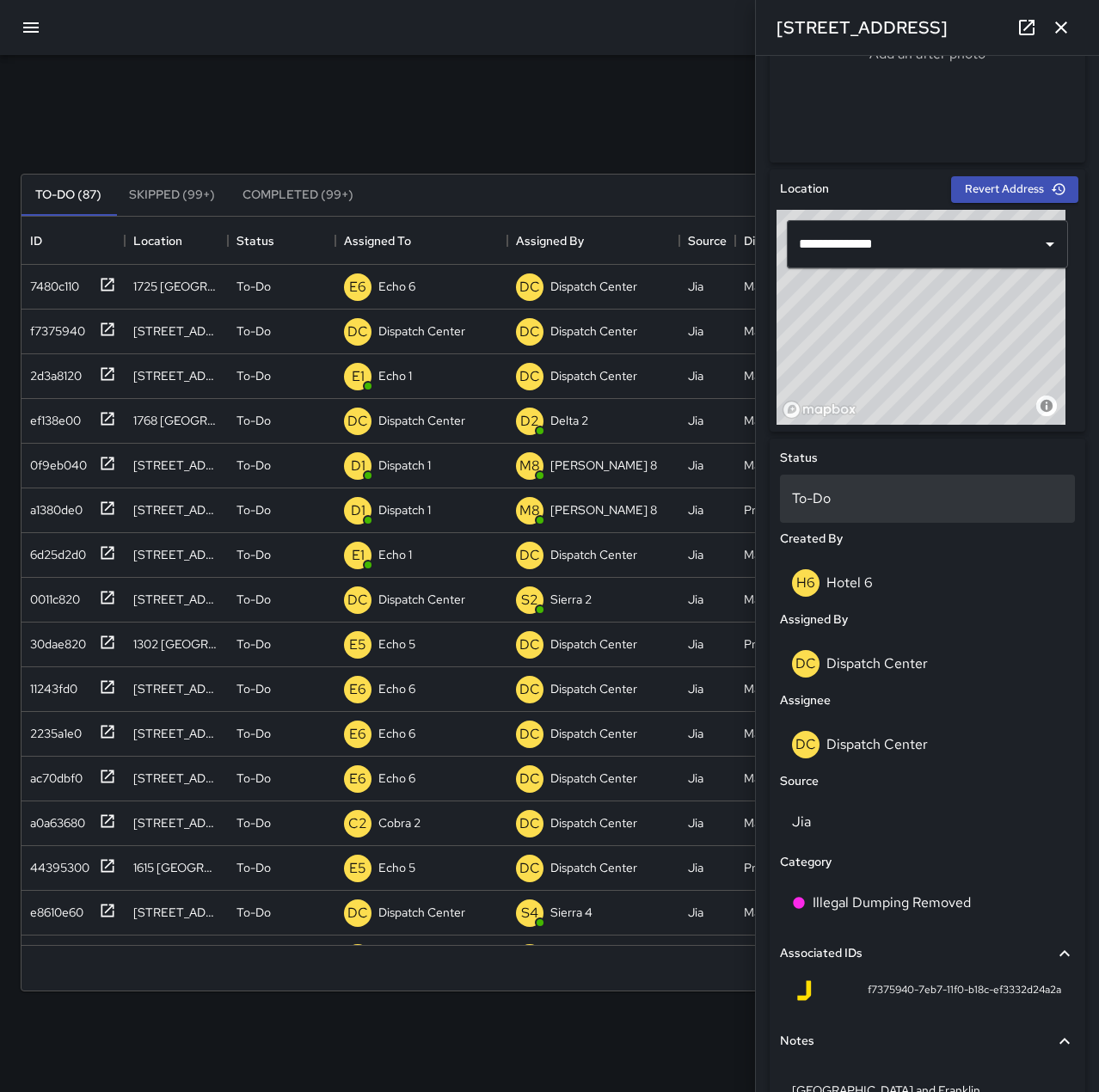
click at [871, 493] on p "To-Do" at bounding box center [928, 499] width 271 height 21
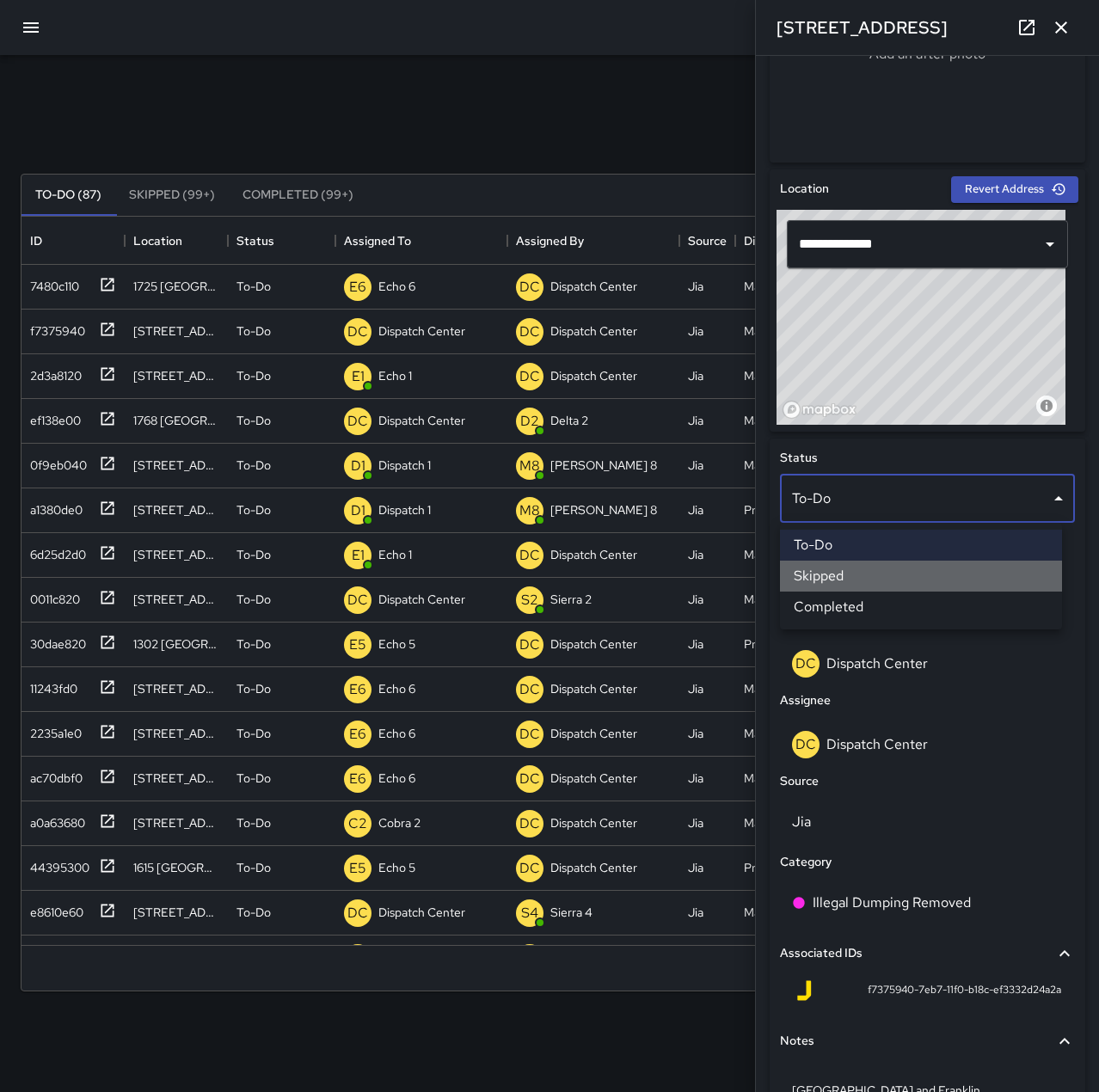
click at [899, 586] on li "Skipped" at bounding box center [921, 575] width 282 height 31
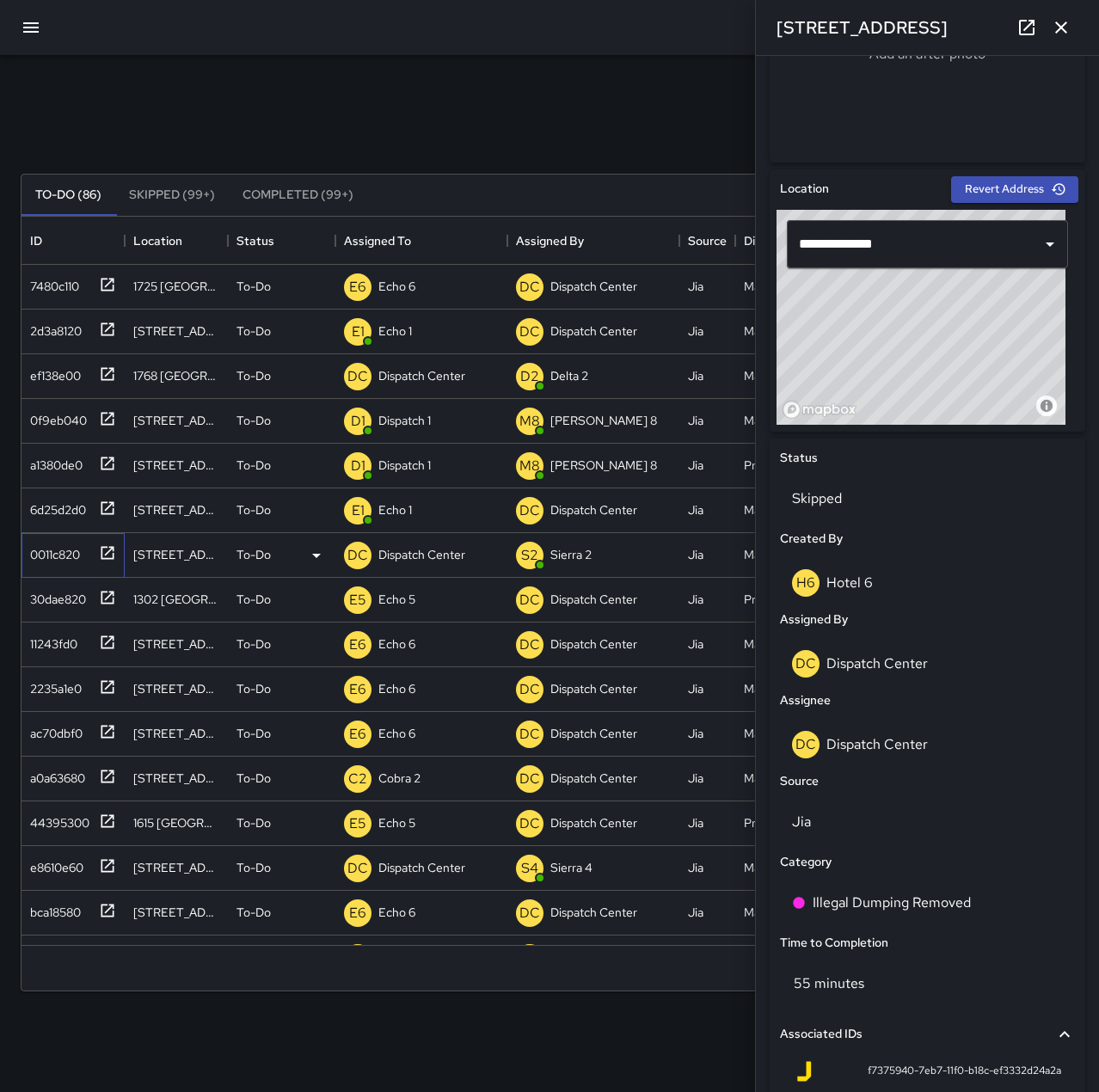
click at [63, 545] on div "0011c820" at bounding box center [52, 552] width 57 height 24
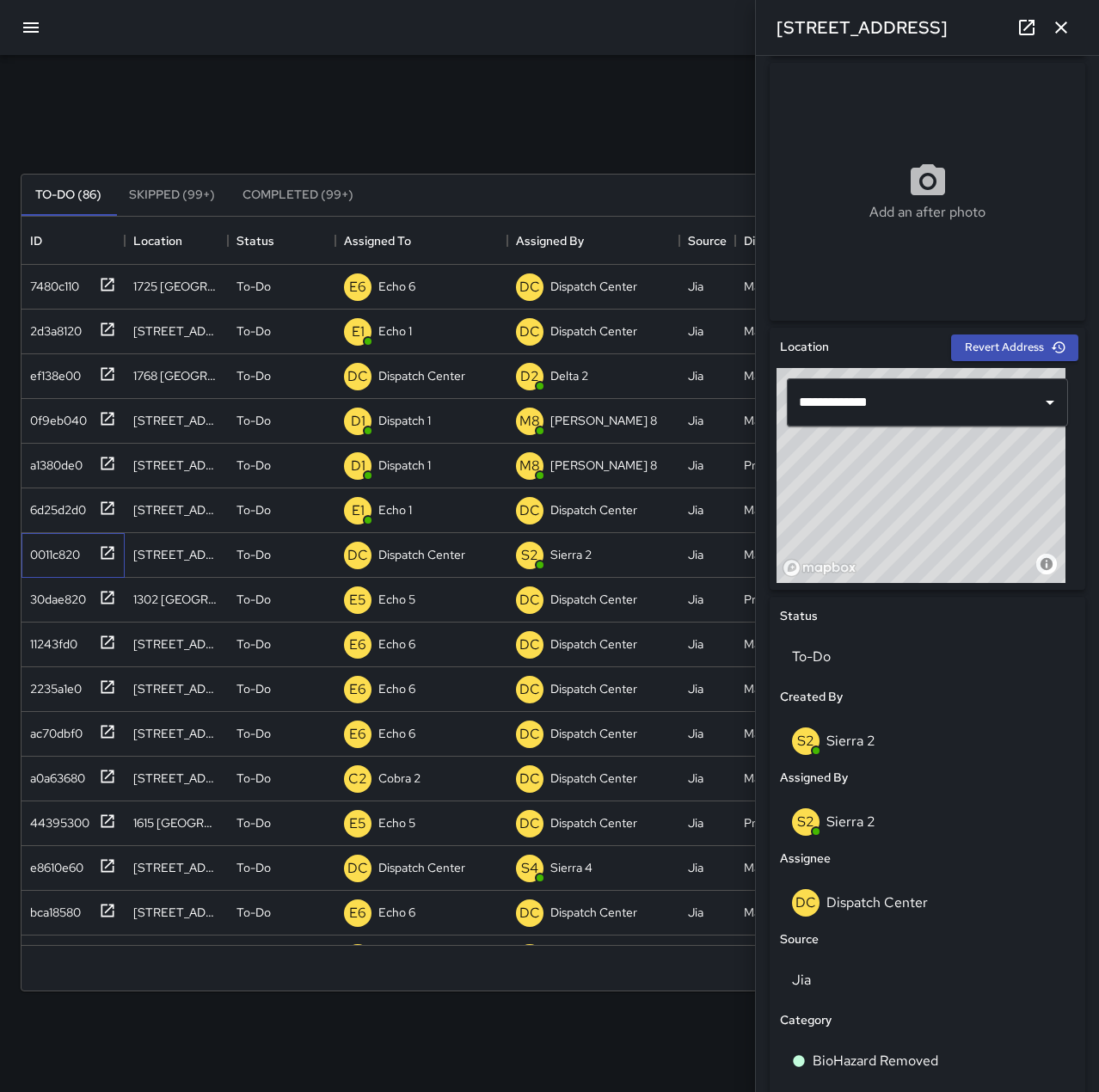
scroll to position [441, 0]
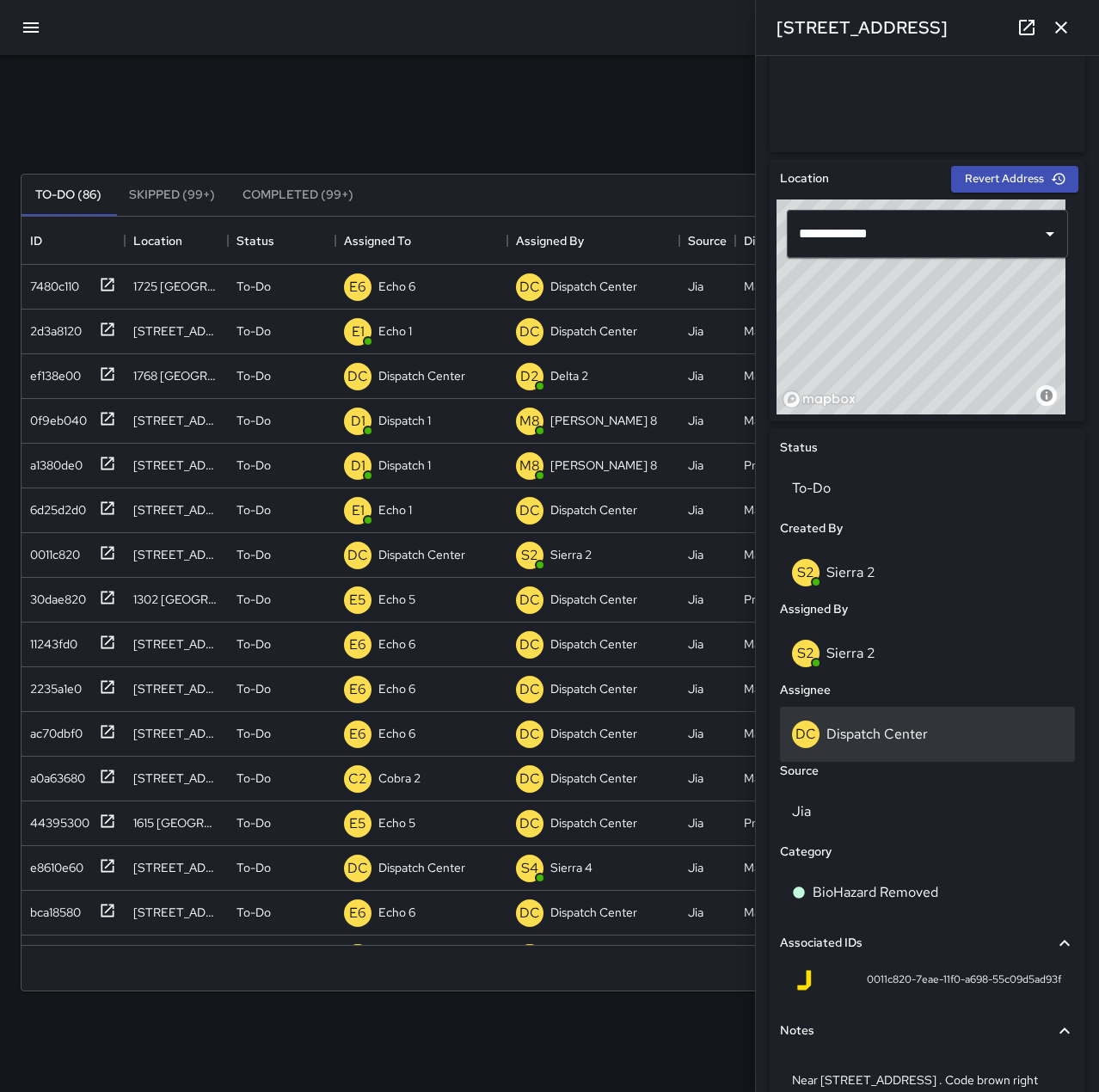
click at [892, 727] on p "Dispatch Center" at bounding box center [877, 734] width 101 height 18
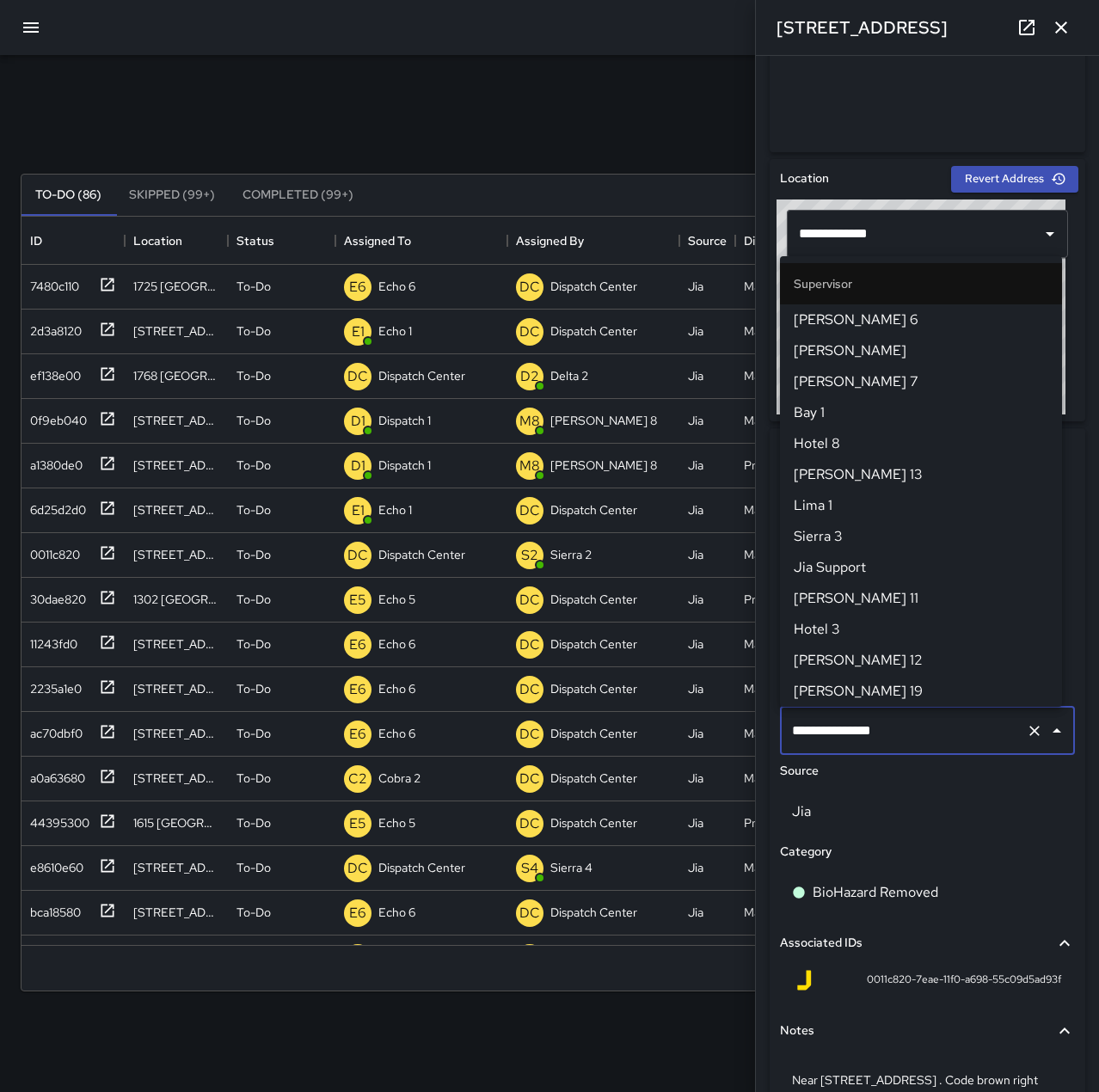
scroll to position [1640, 0]
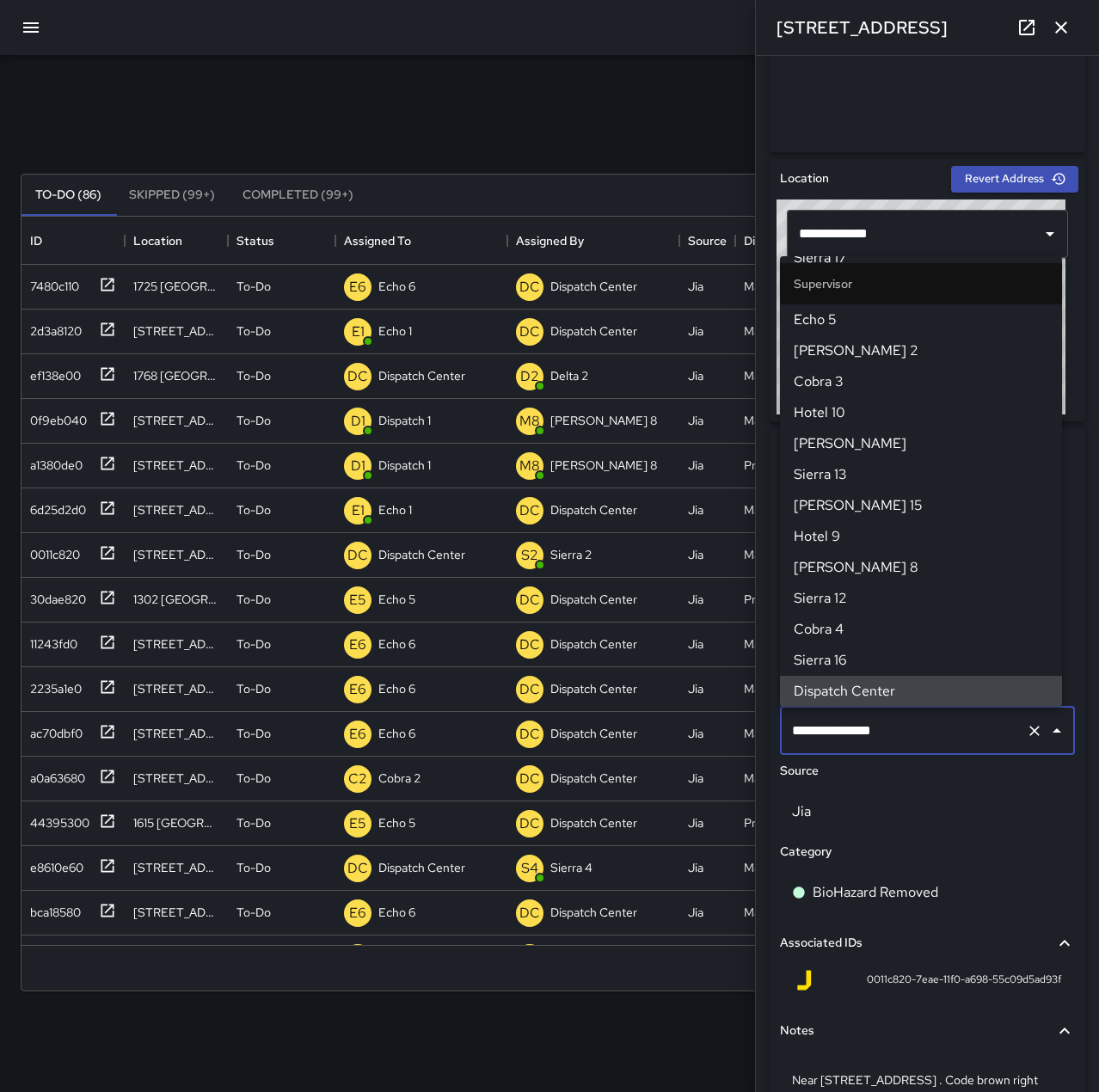
click at [1026, 736] on icon "Clear" at bounding box center [1034, 731] width 17 height 17
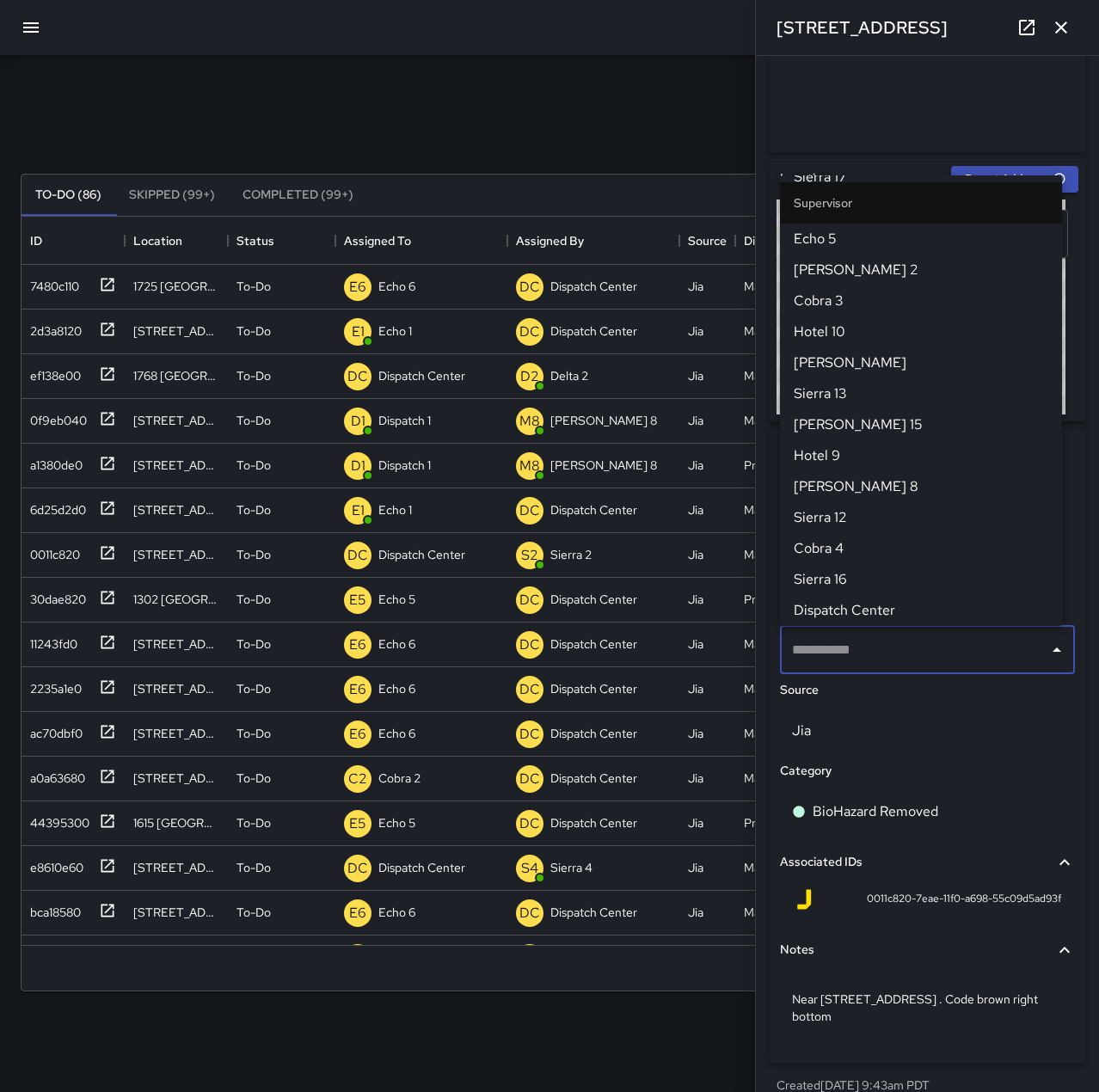
scroll to position [0, 0]
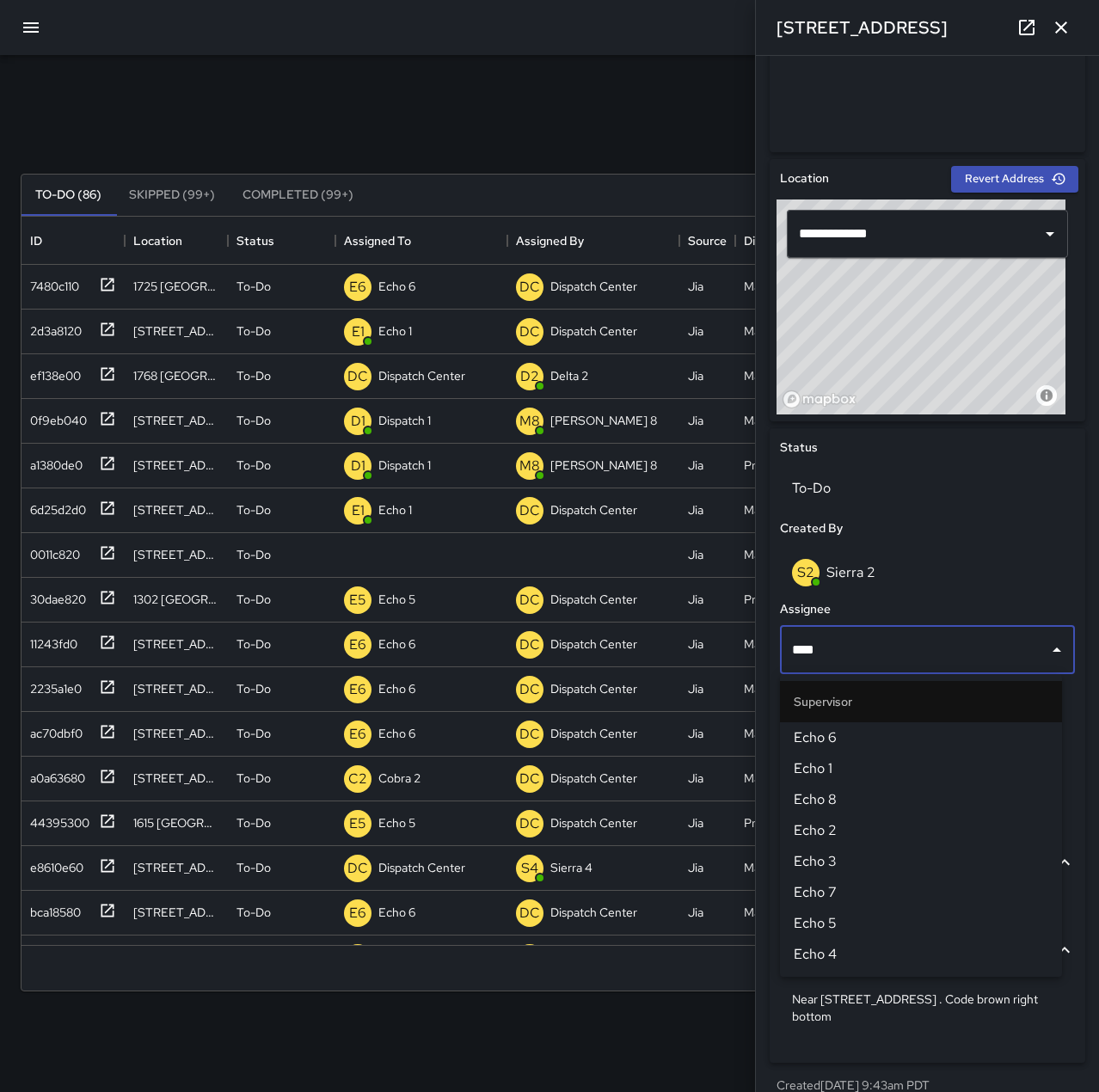
type input "****"
click at [1012, 765] on span "Echo 1" at bounding box center [921, 769] width 254 height 21
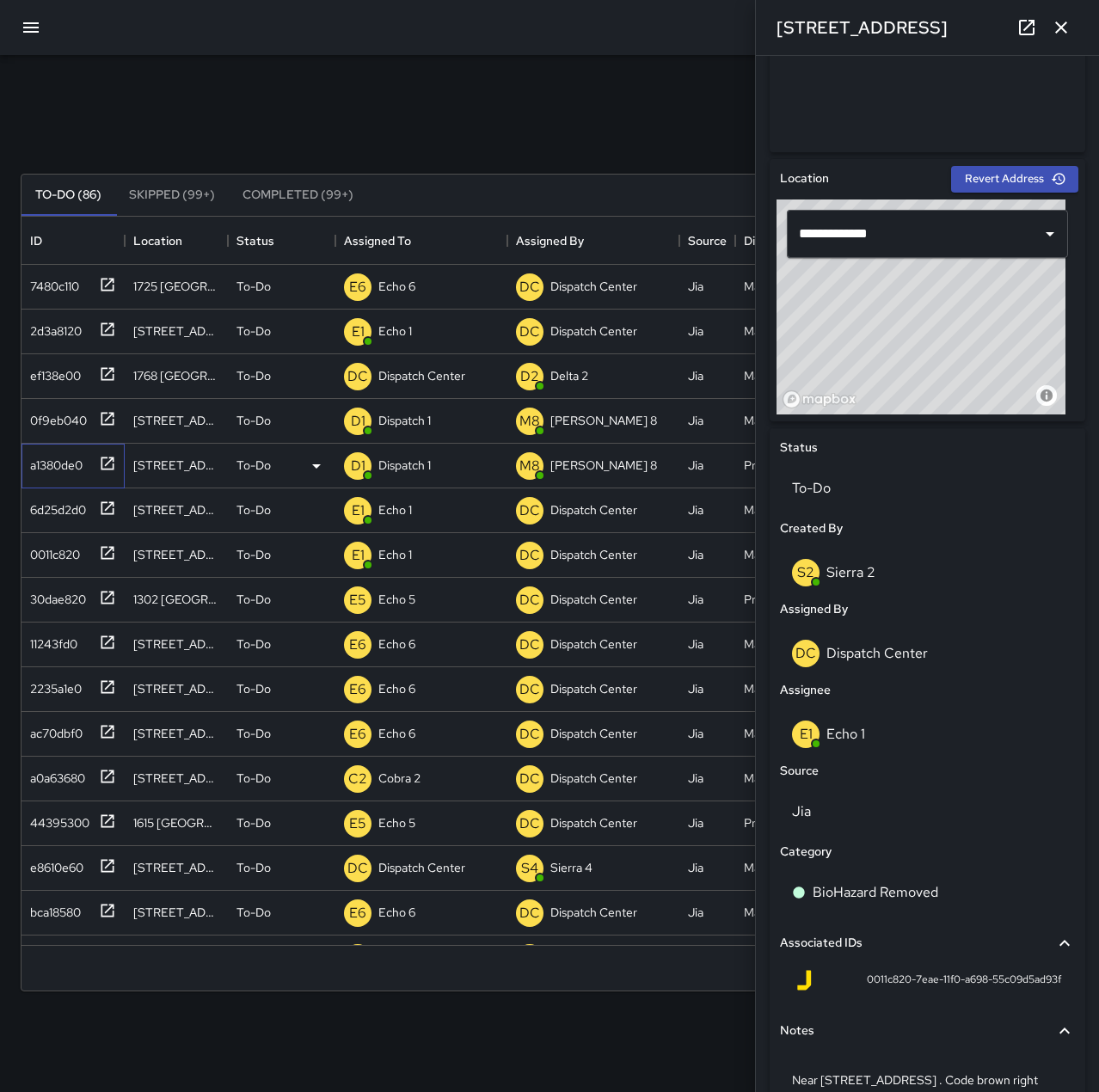
click at [61, 464] on div "a1380de0" at bounding box center [53, 462] width 59 height 24
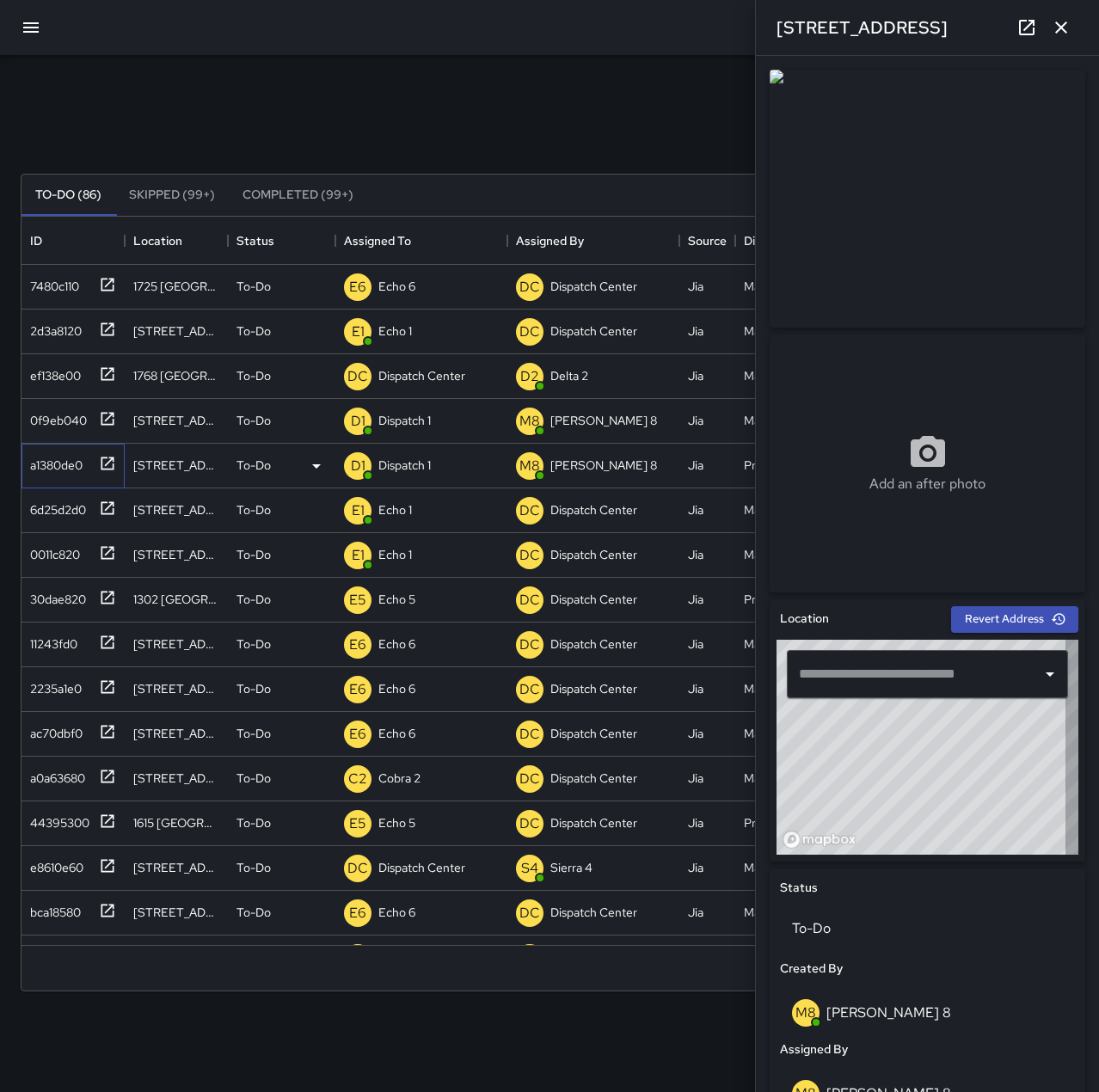
type input "**********"
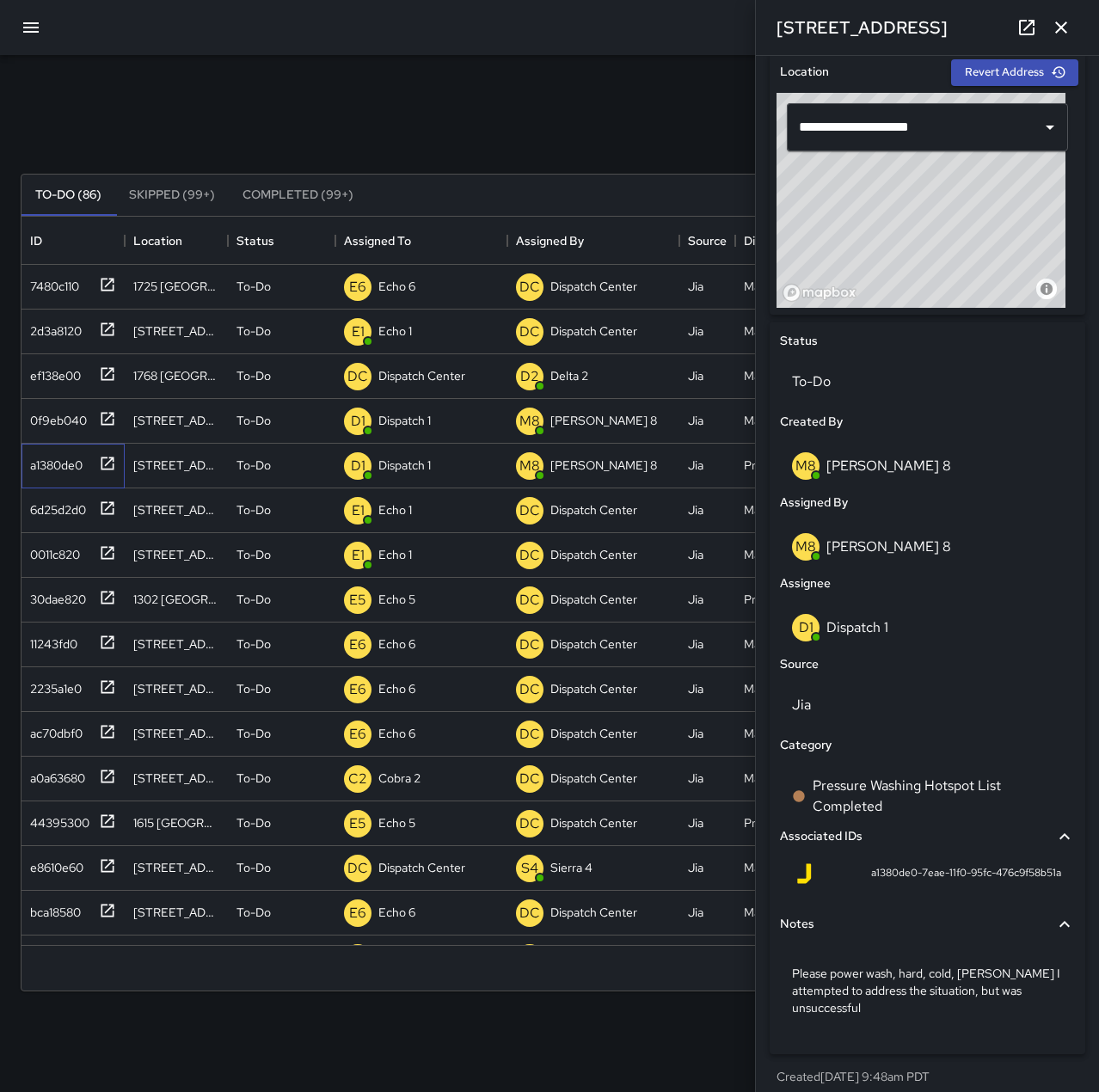
scroll to position [560, 0]
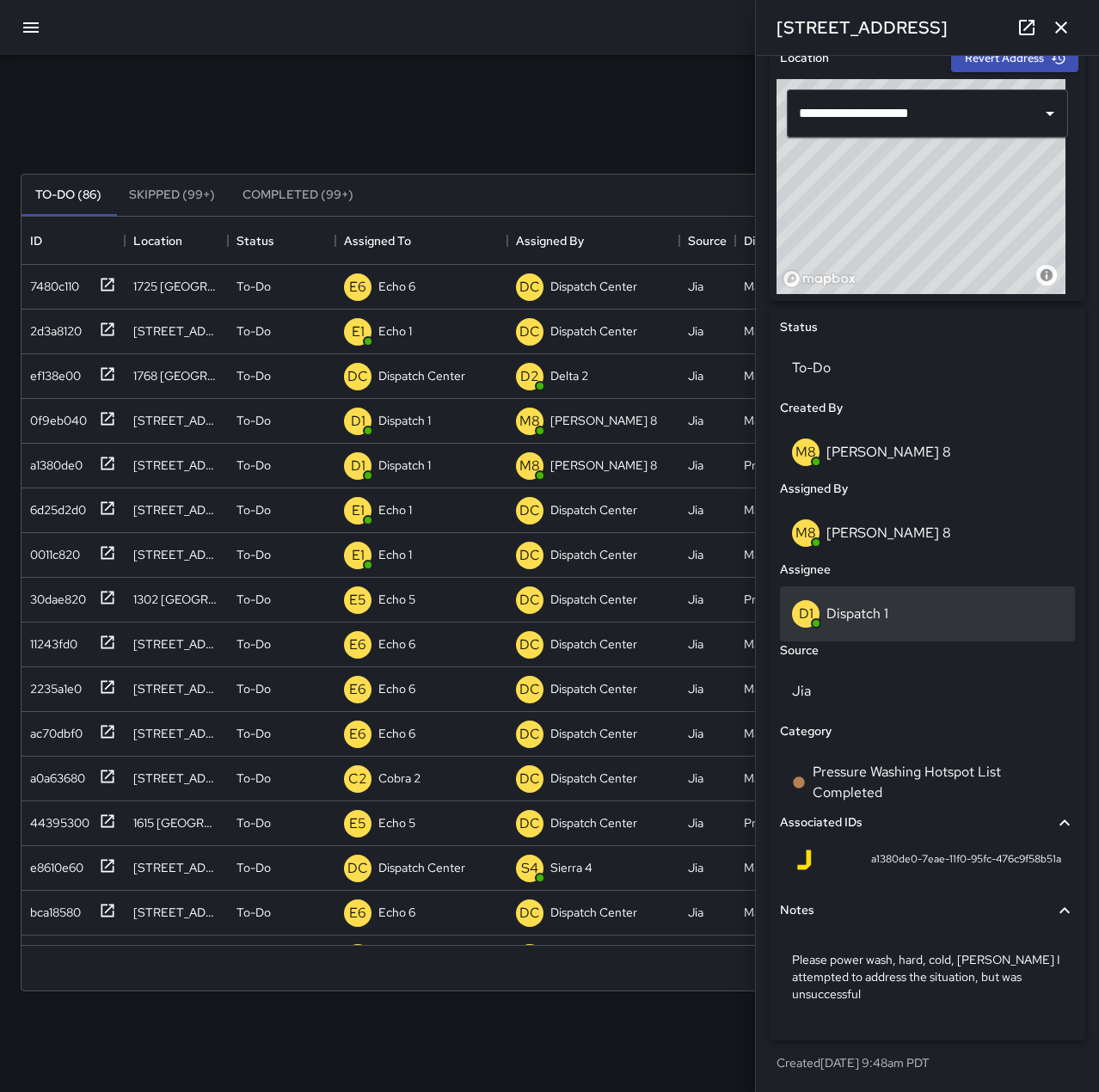
click at [927, 608] on div "D1 Dispatch 1" at bounding box center [928, 613] width 271 height 27
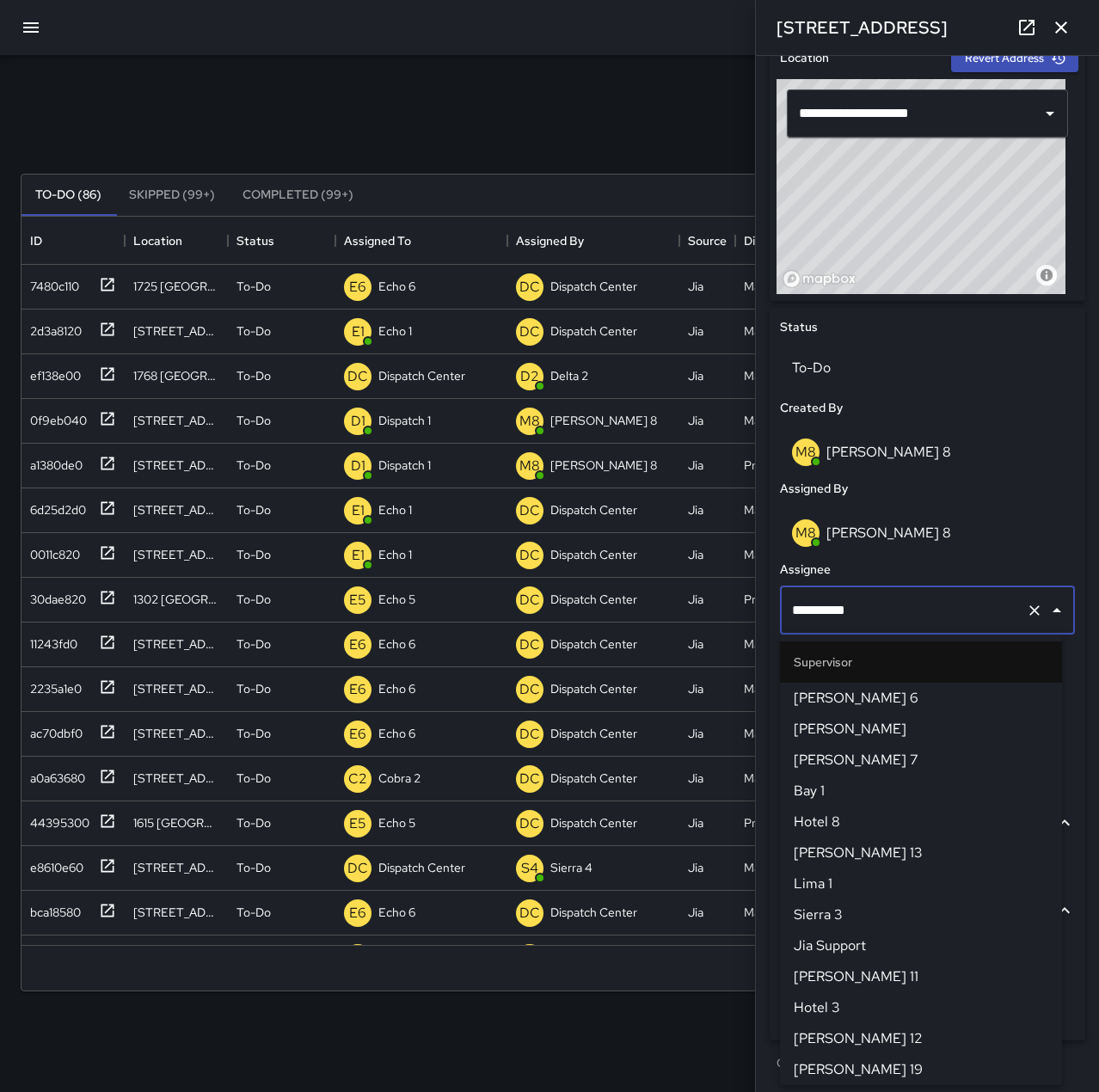
scroll to position [1021, 0]
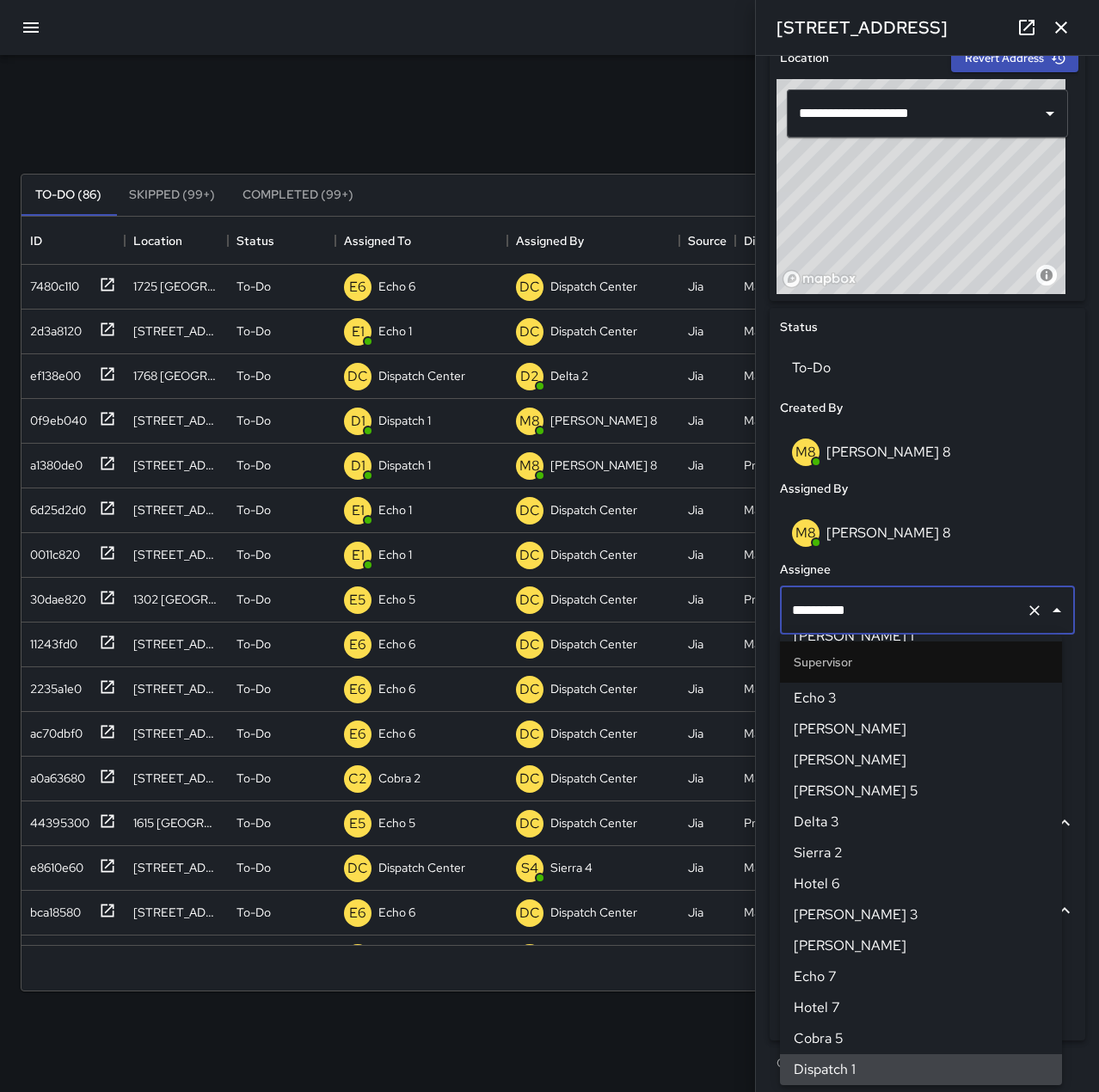
click at [1029, 608] on icon "Clear" at bounding box center [1034, 610] width 10 height 10
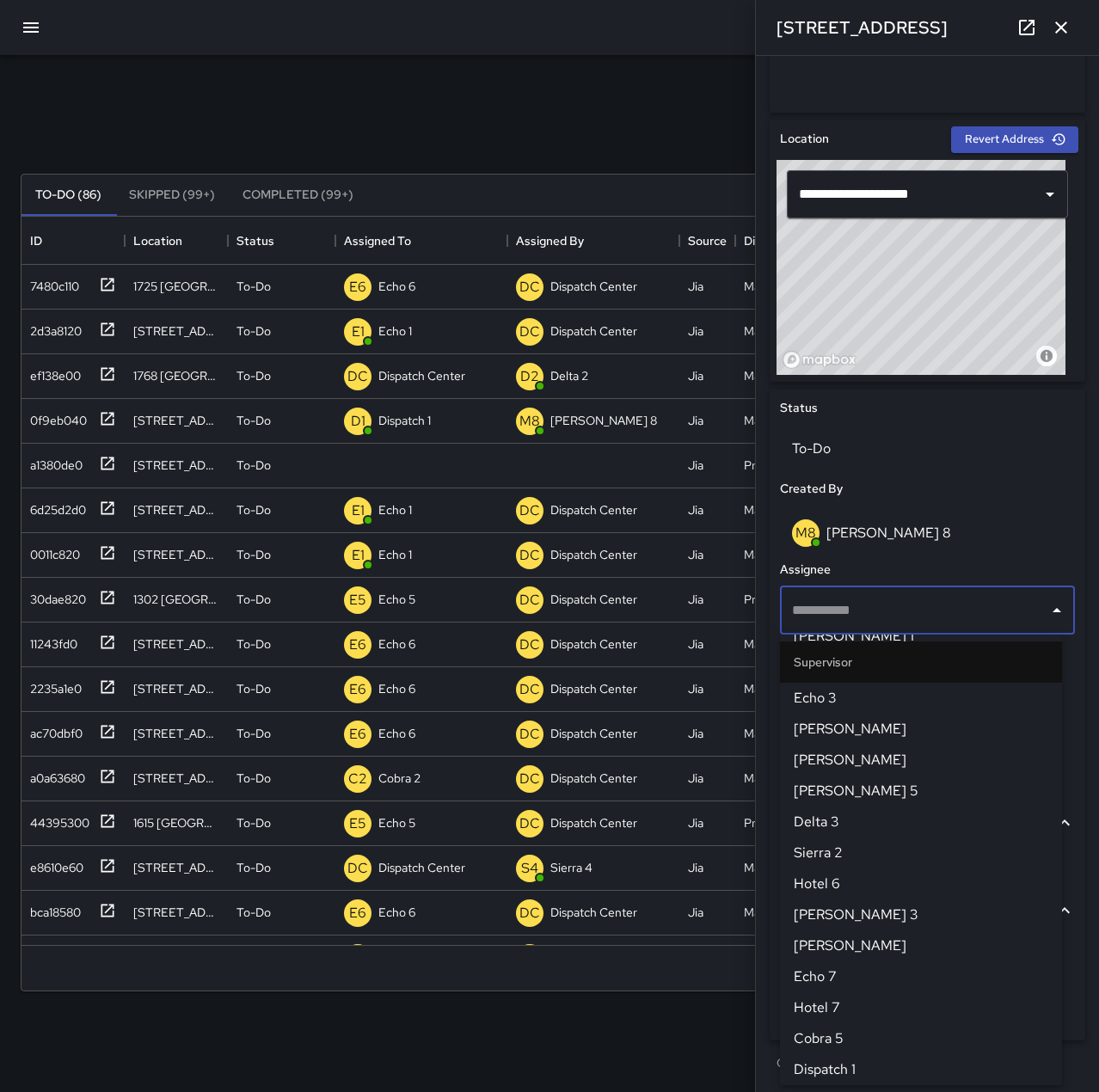
scroll to position [480, 0]
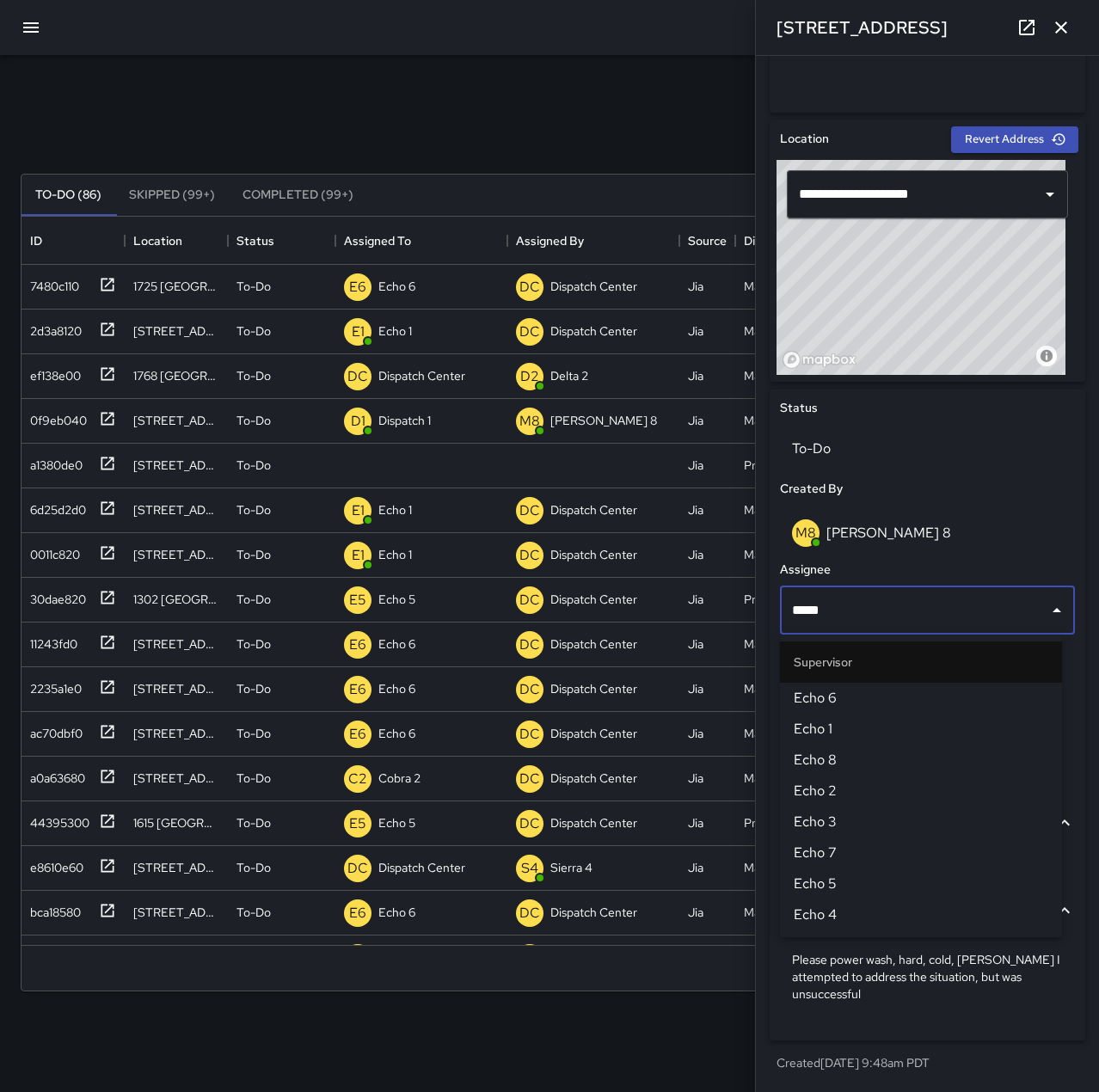
type input "******"
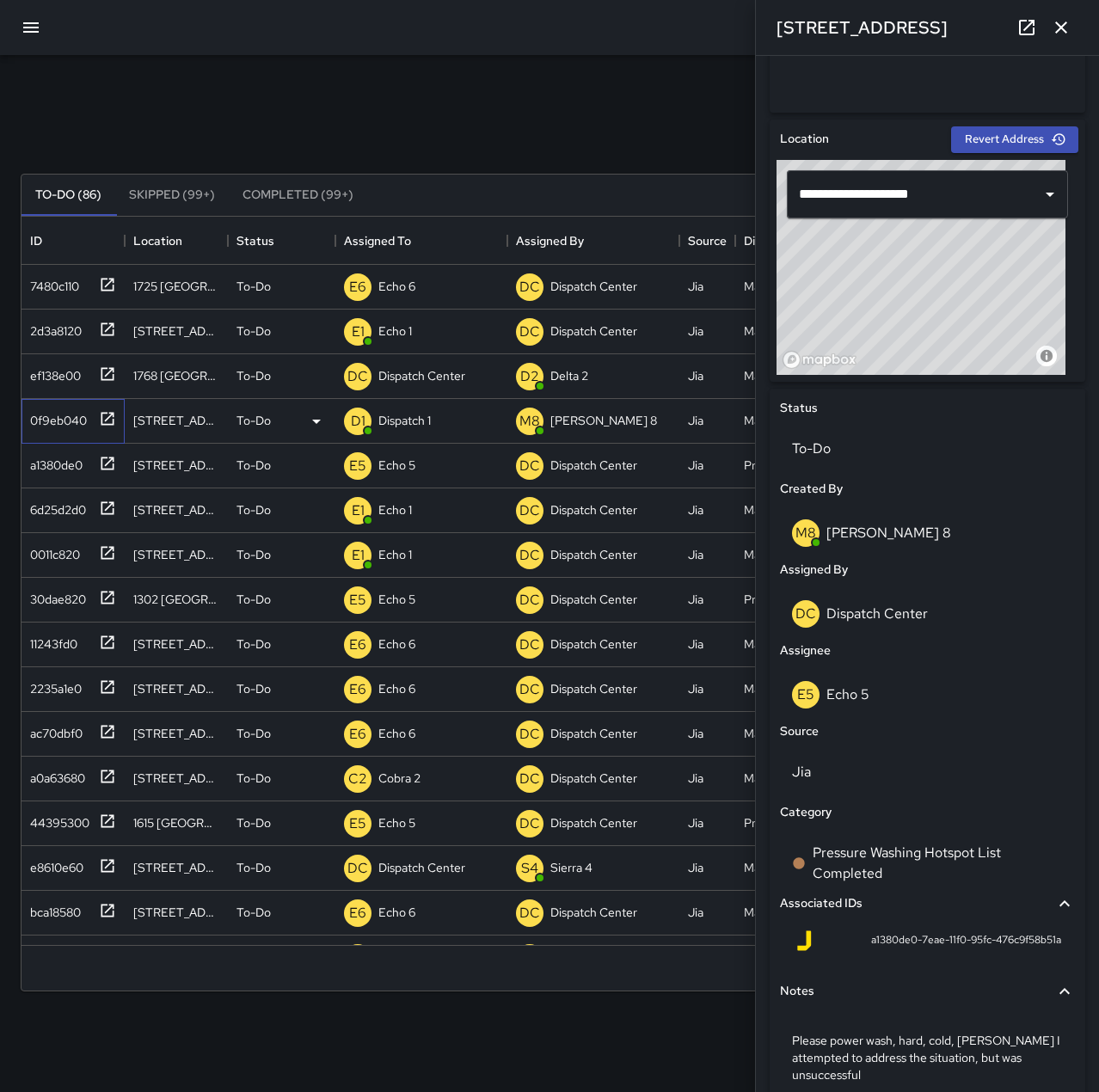
click at [59, 415] on div "0f9eb040" at bounding box center [55, 417] width 64 height 24
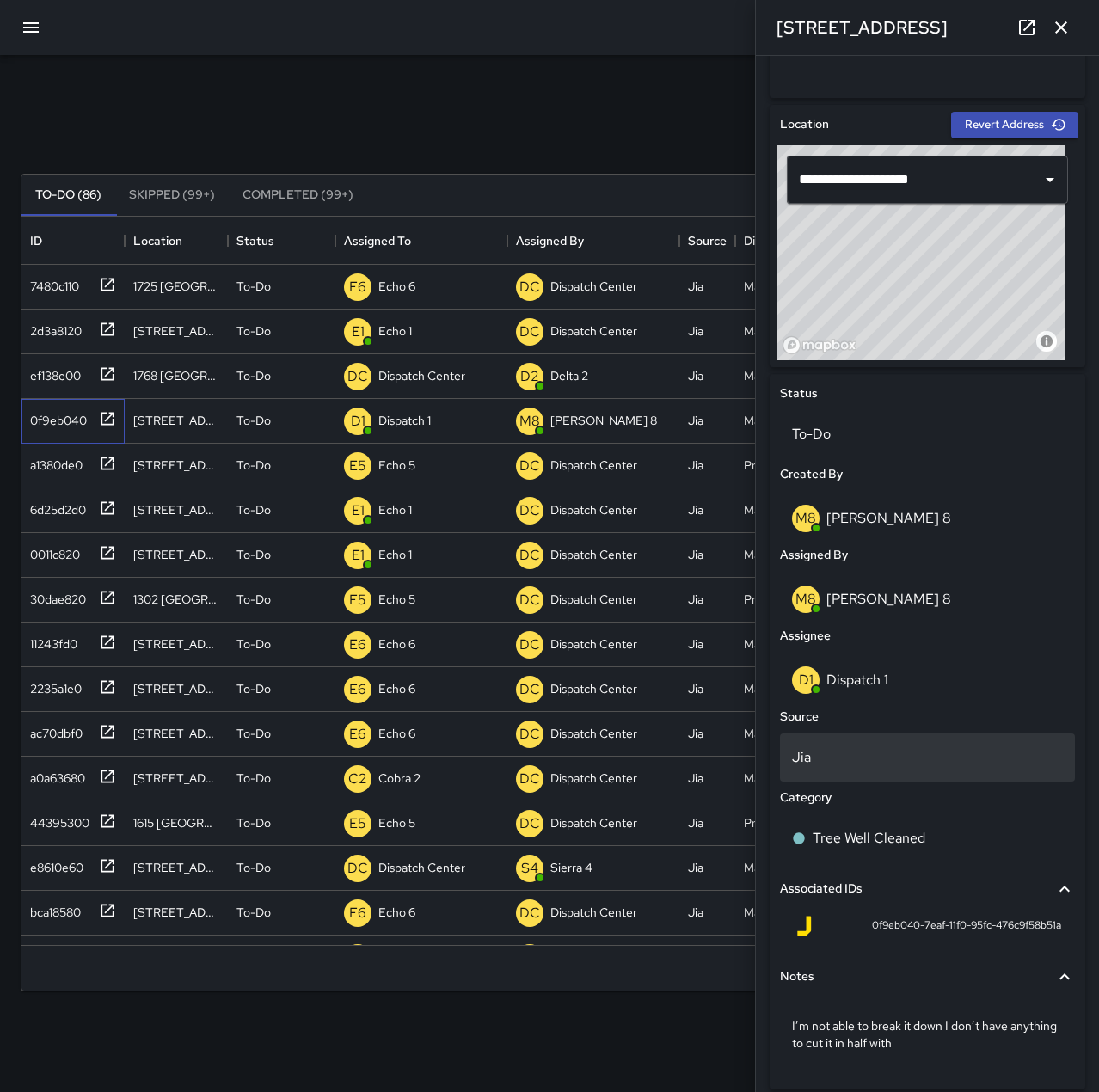
scroll to position [544, 0]
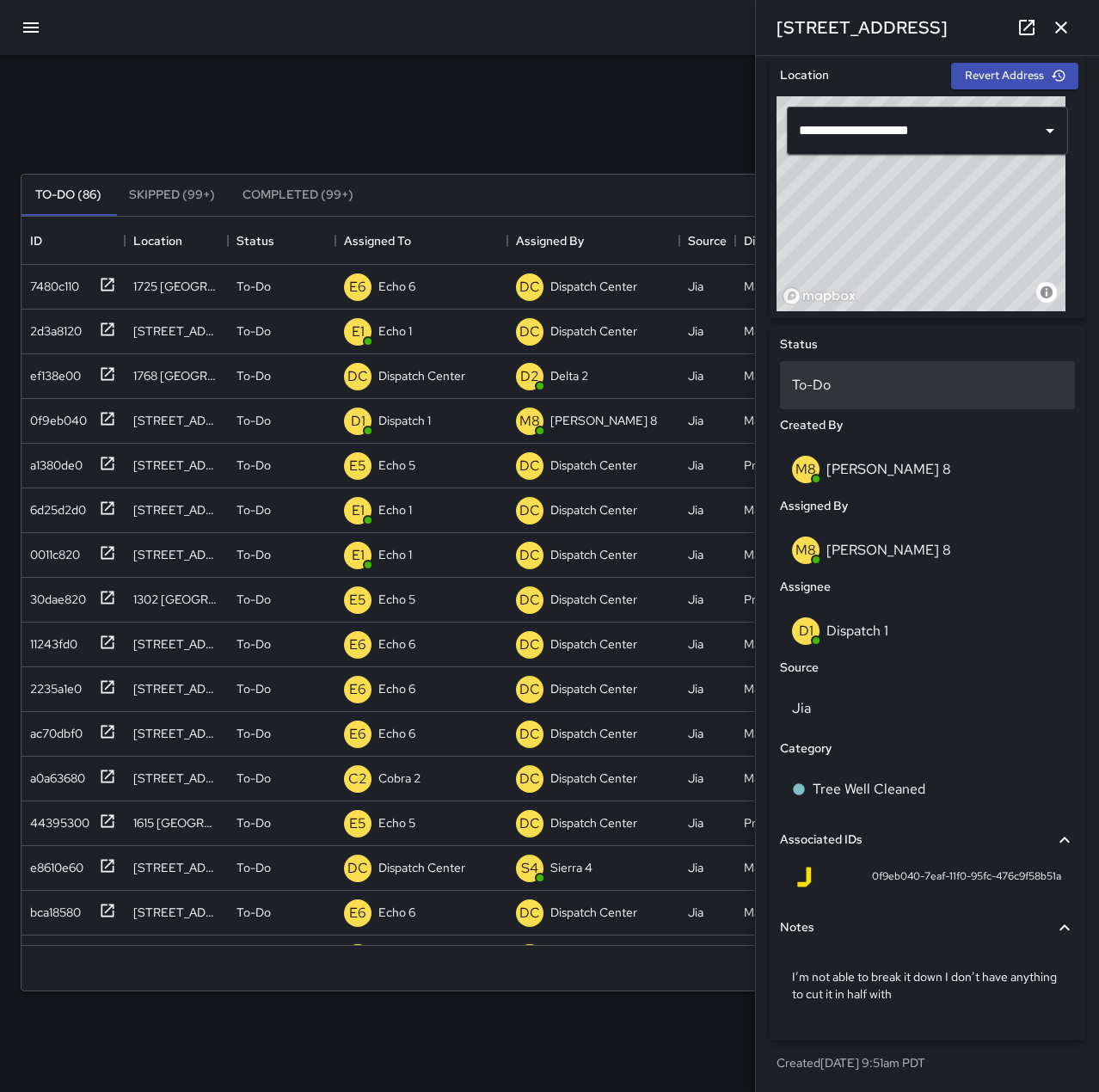
click at [855, 386] on p "To-Do" at bounding box center [928, 386] width 271 height 21
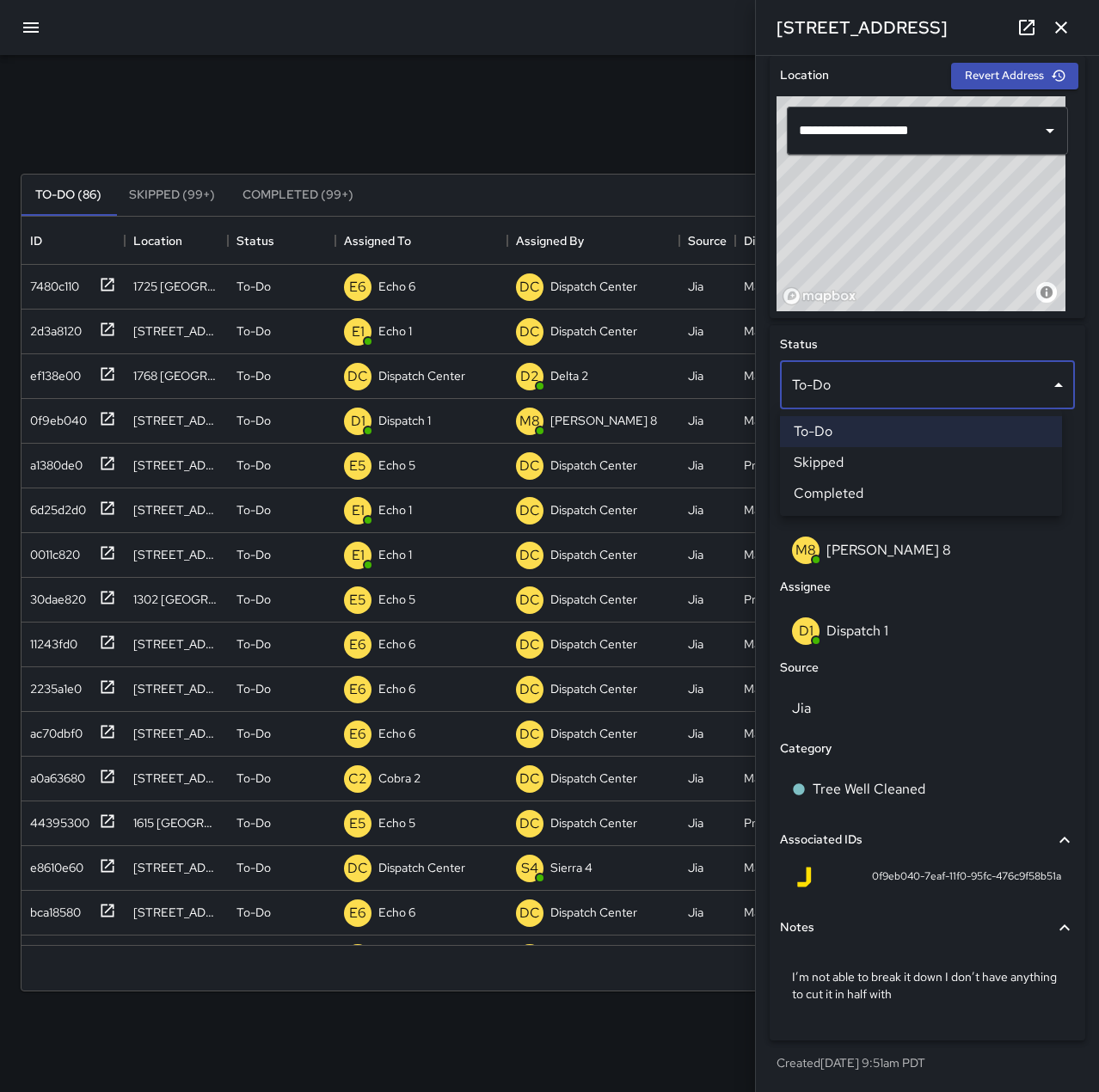
click at [879, 456] on li "Skipped" at bounding box center [921, 462] width 282 height 31
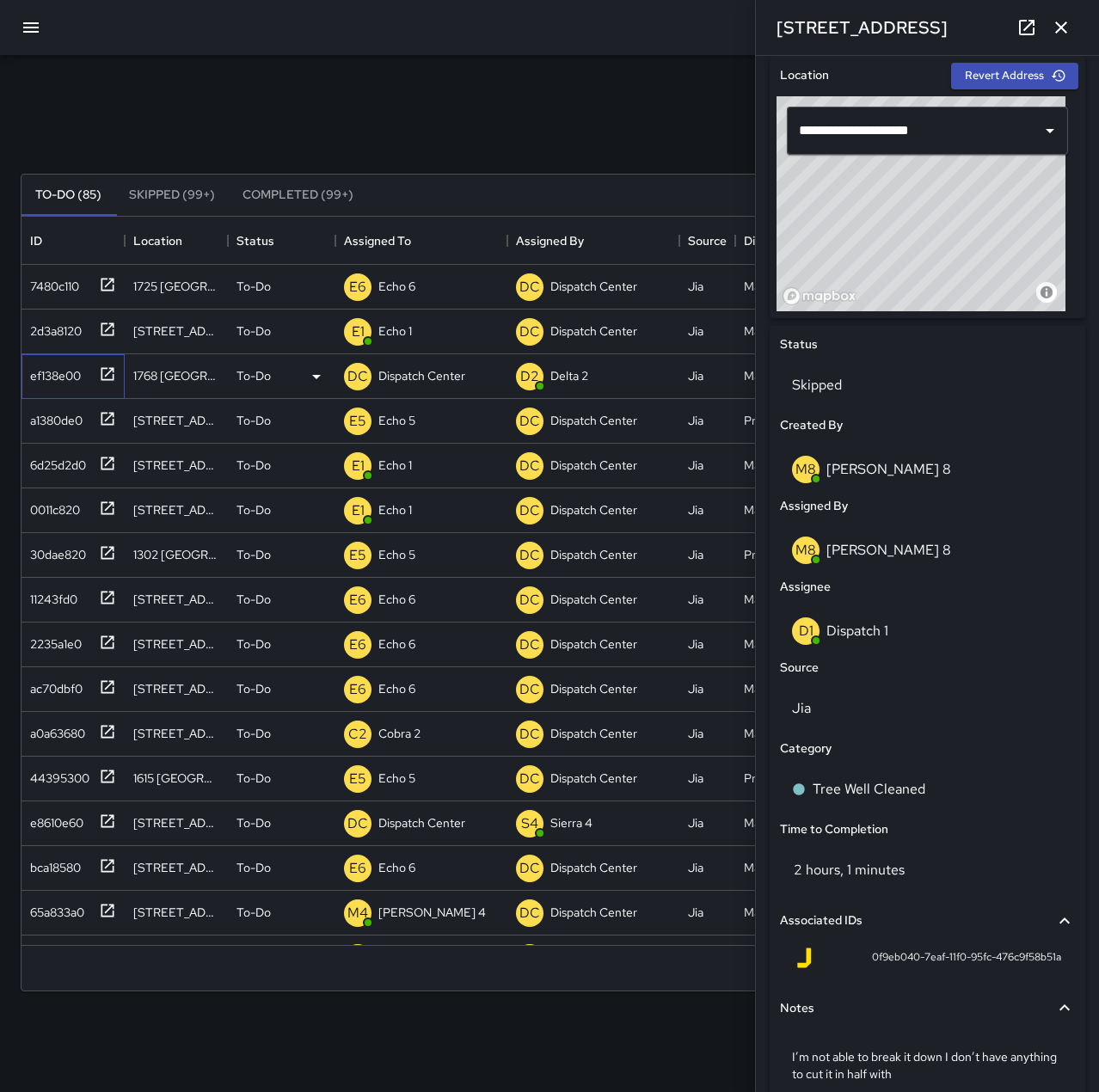
click at [58, 371] on div "ef138e00" at bounding box center [52, 372] width 58 height 24
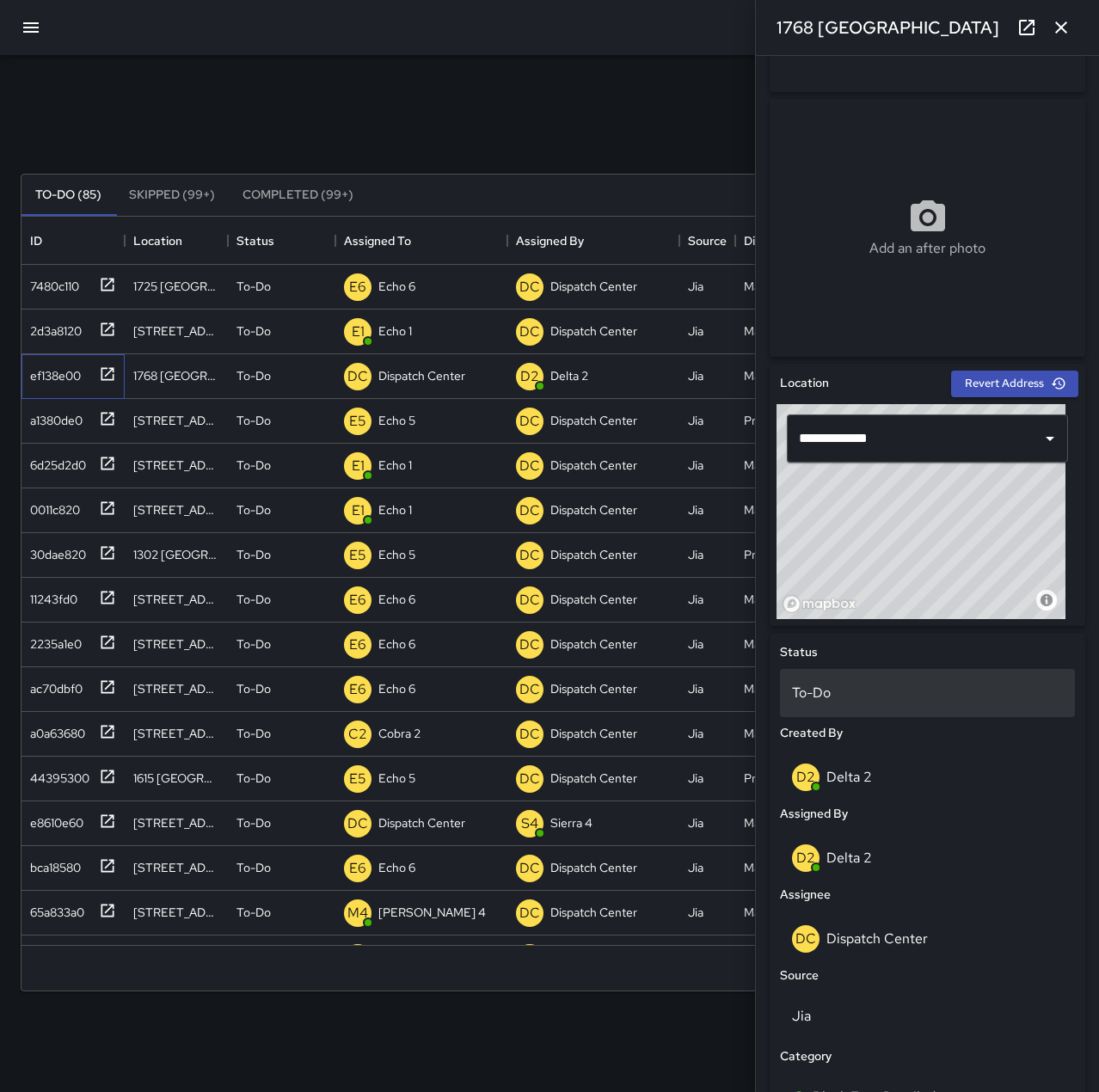
scroll to position [258, 0]
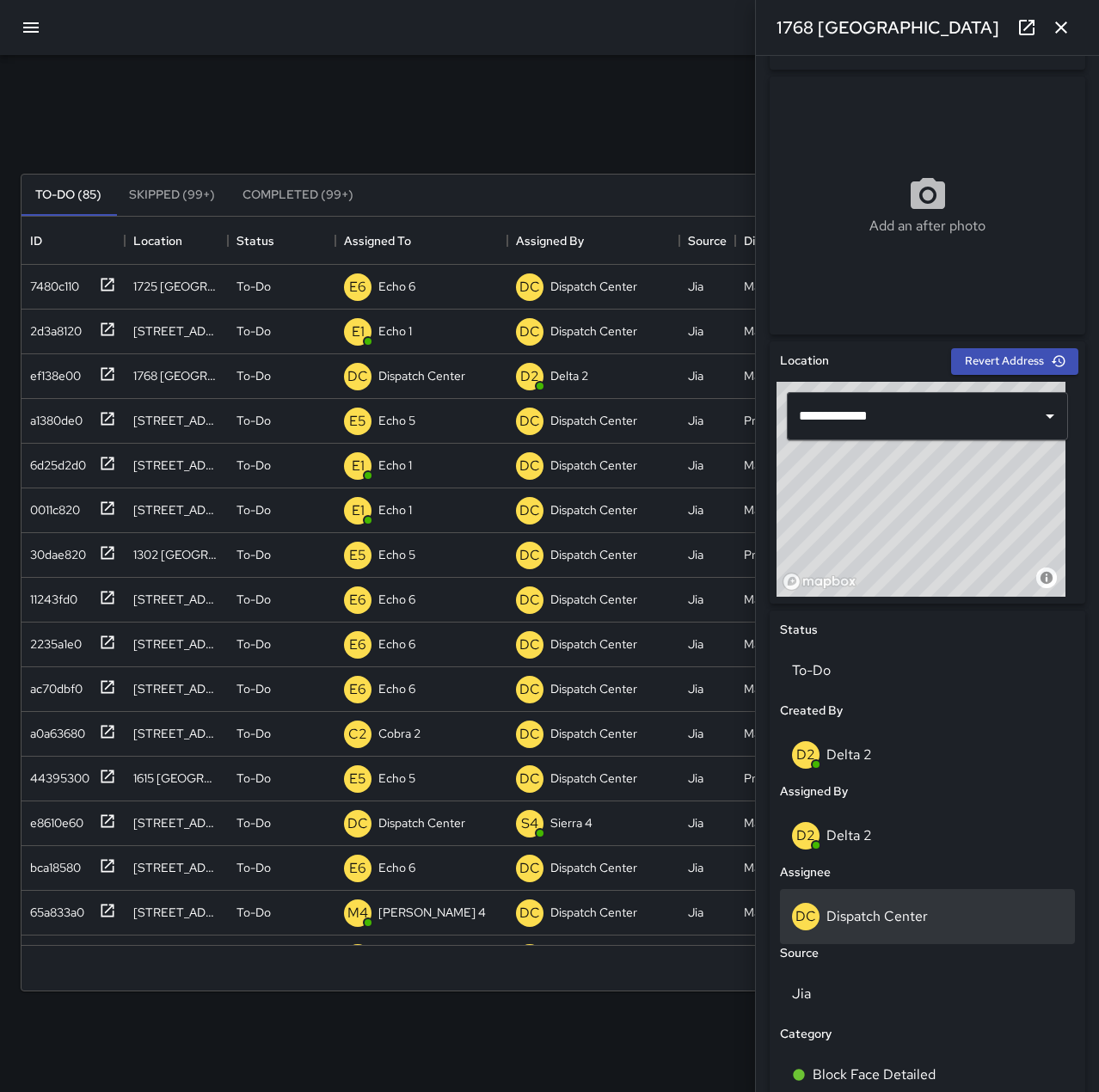
click at [943, 908] on div "DC Dispatch Center" at bounding box center [928, 916] width 271 height 27
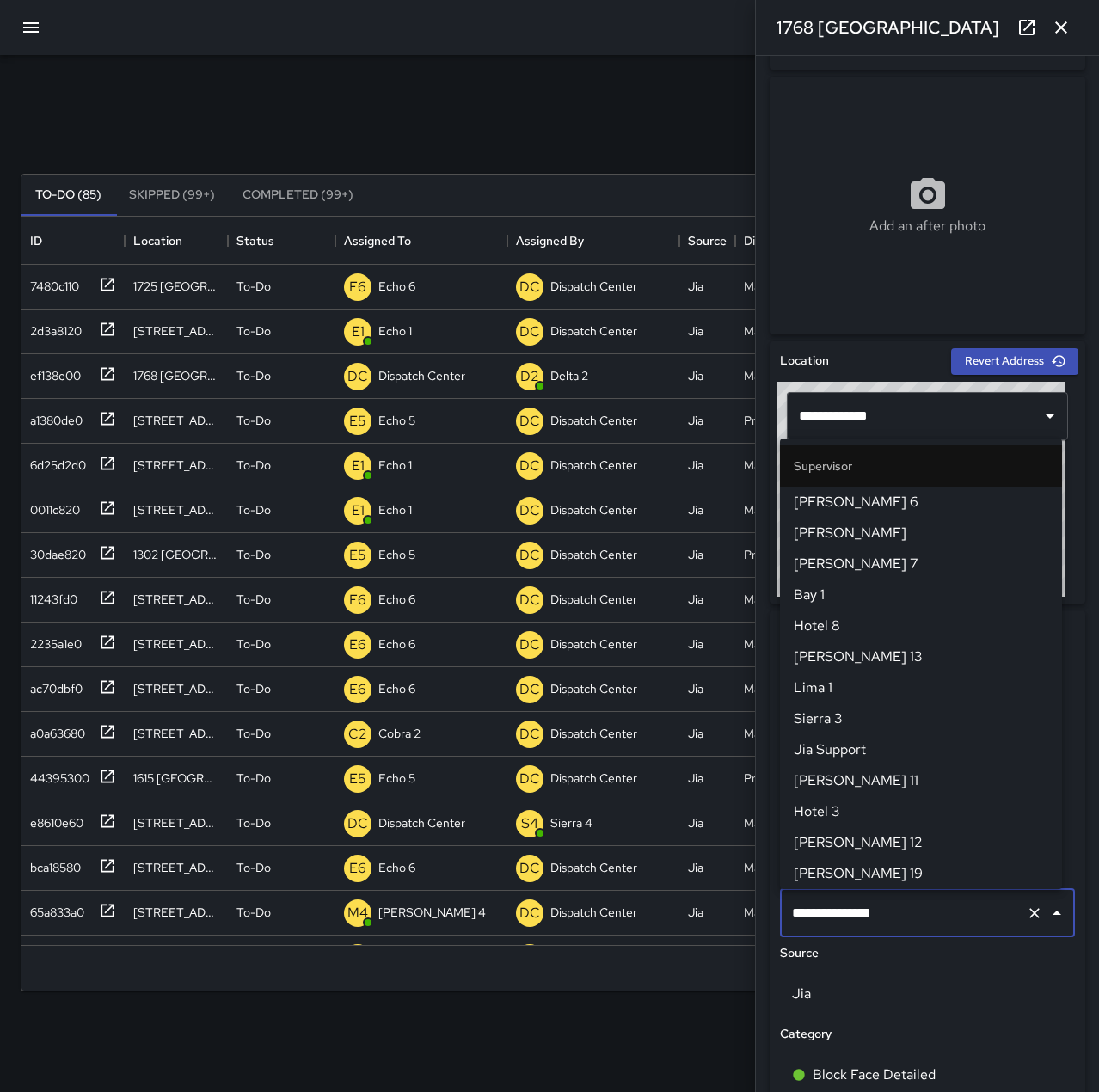
scroll to position [1640, 0]
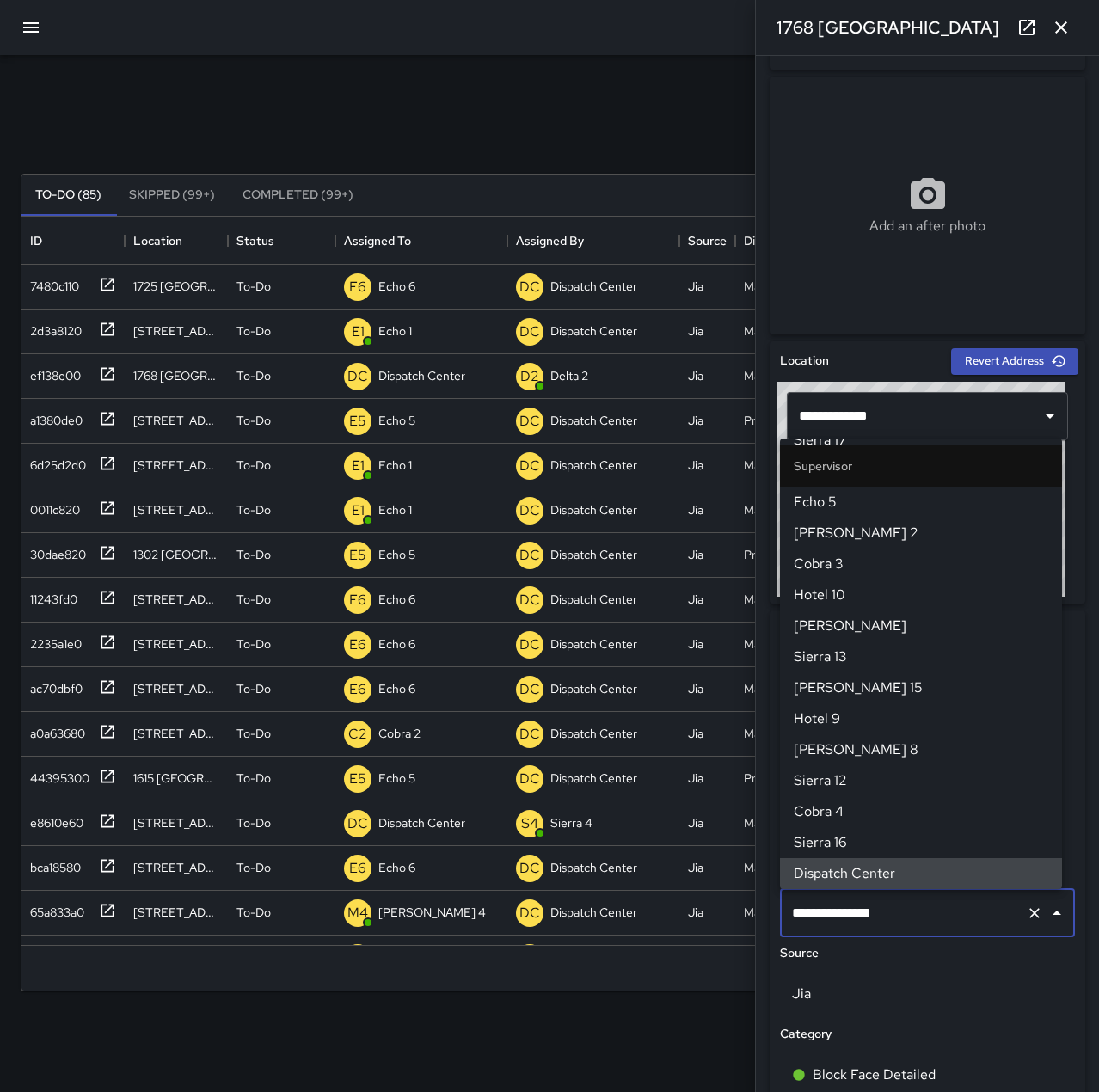
click at [1026, 917] on icon "Clear" at bounding box center [1034, 914] width 17 height 17
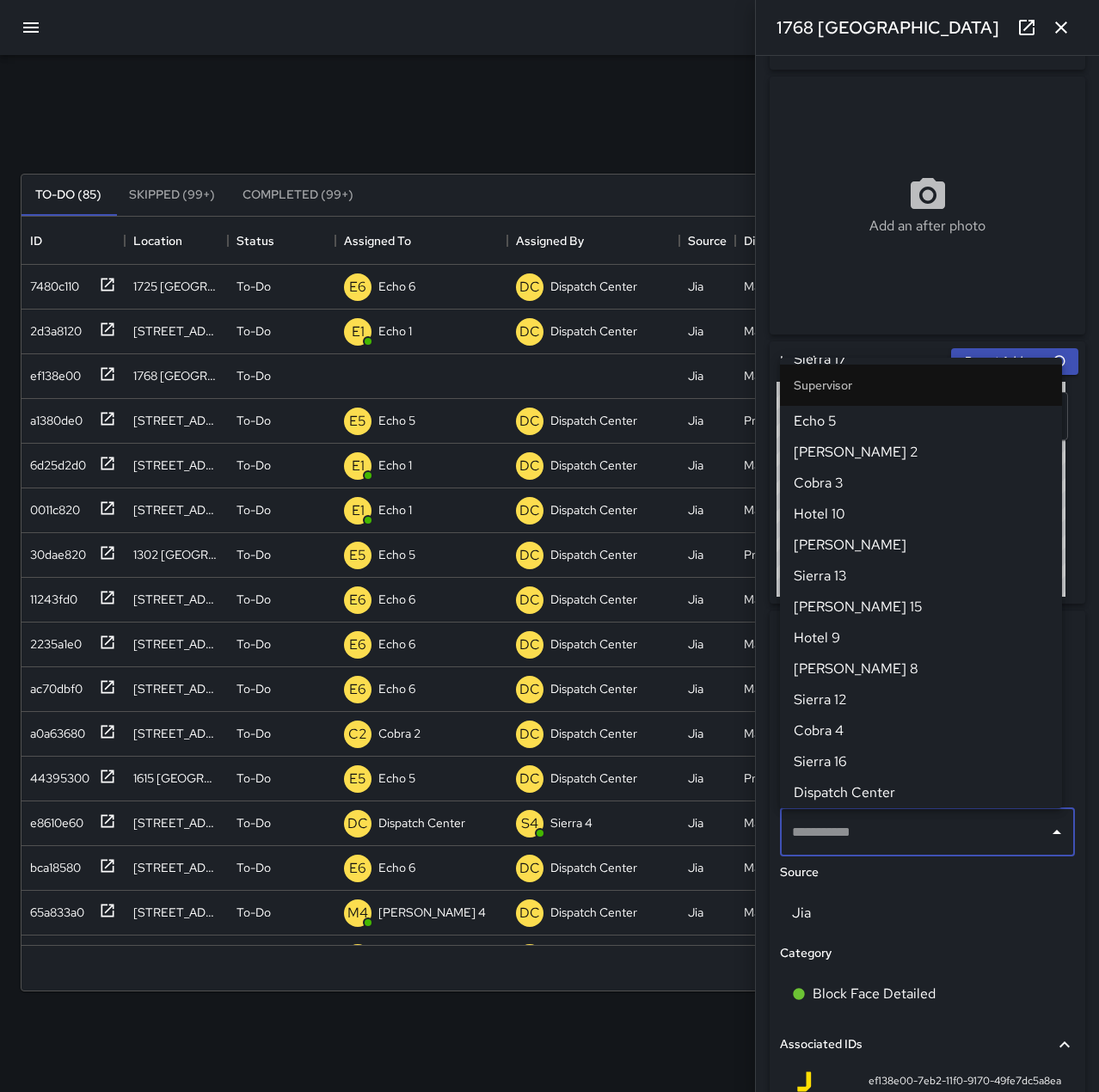
scroll to position [0, 0]
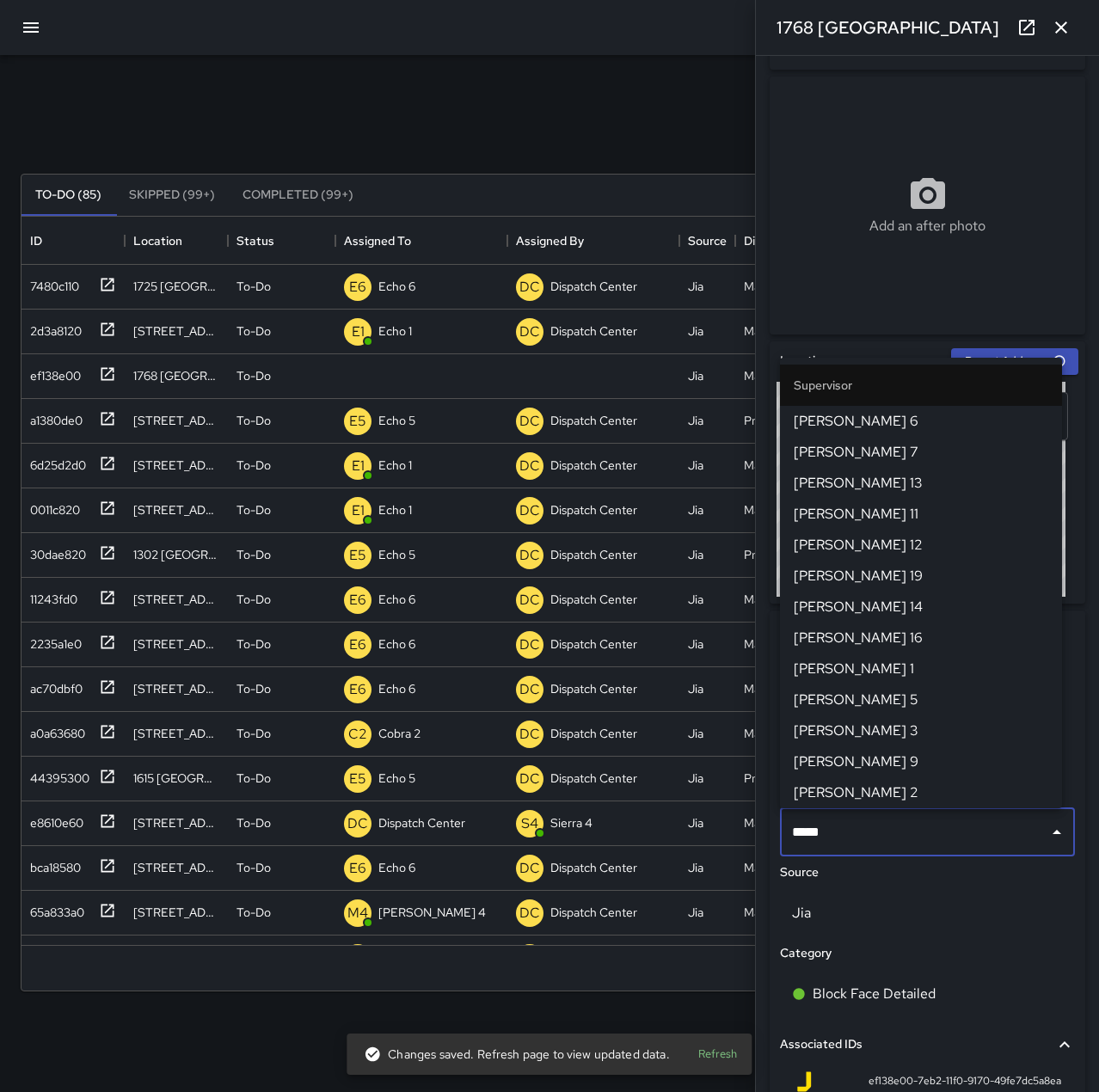
type input "******"
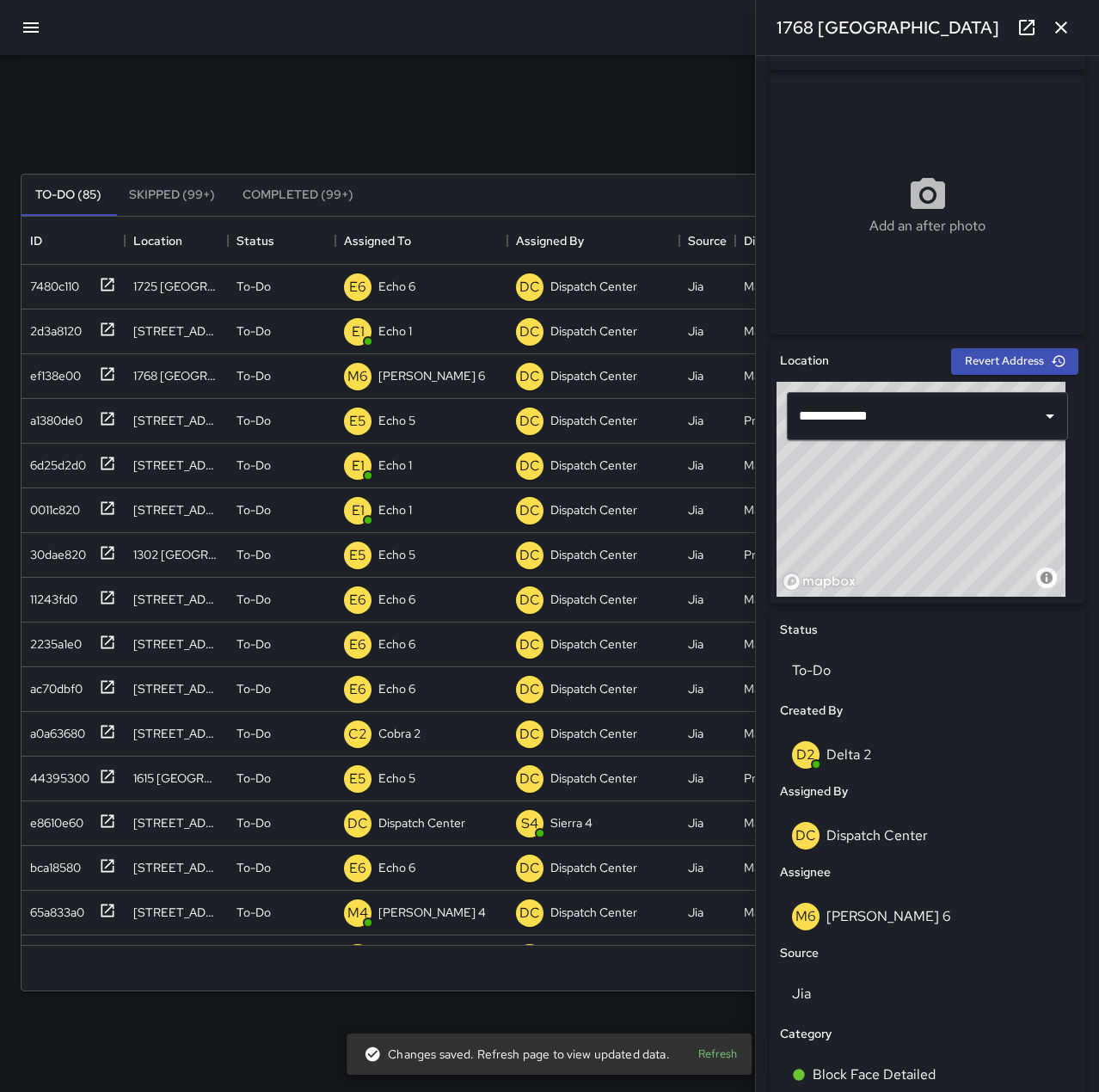
click at [537, 97] on div "Search Search New Task" at bounding box center [550, 132] width 1065 height 89
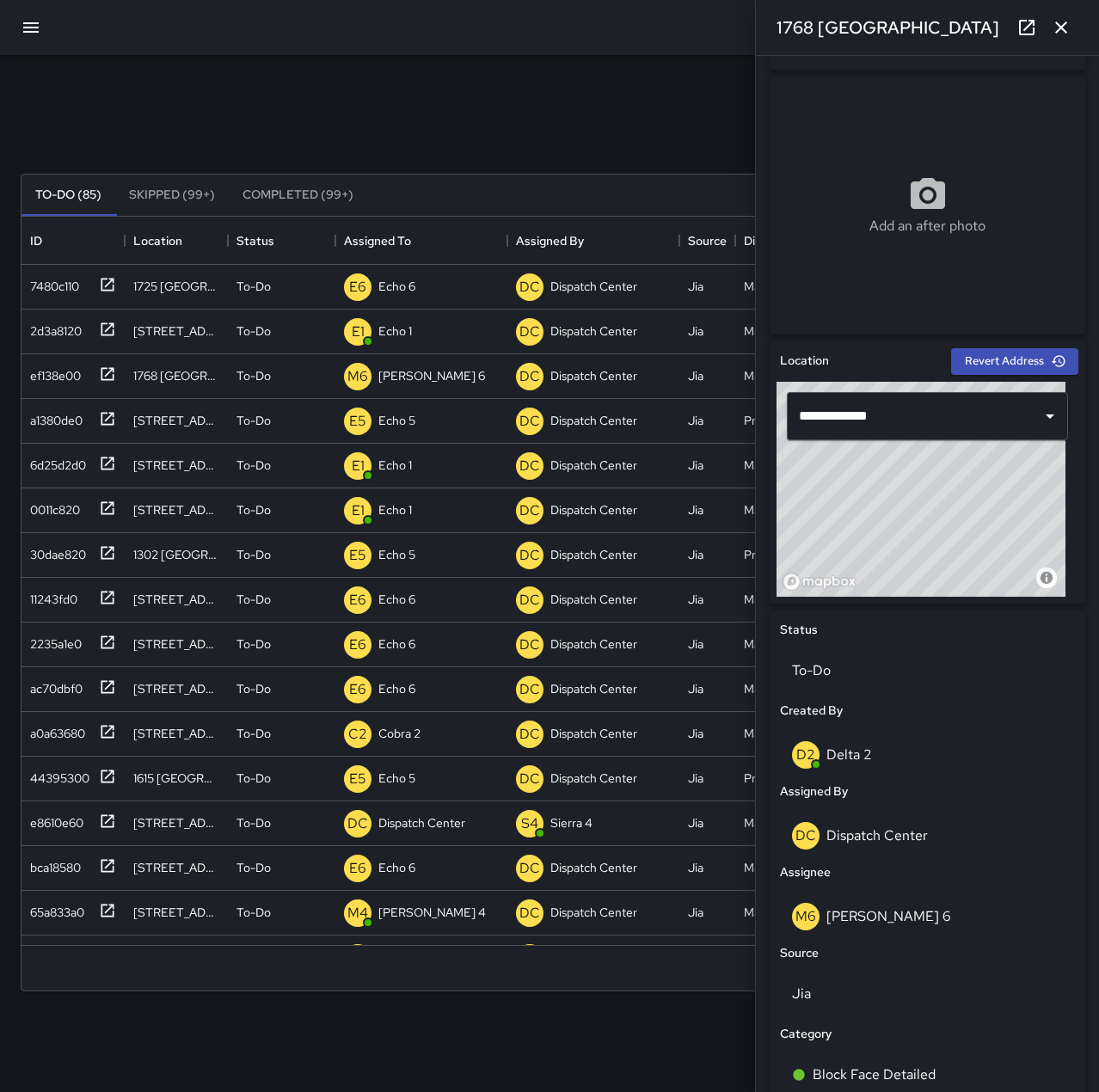
click at [1071, 30] on button "button" at bounding box center [1061, 27] width 34 height 34
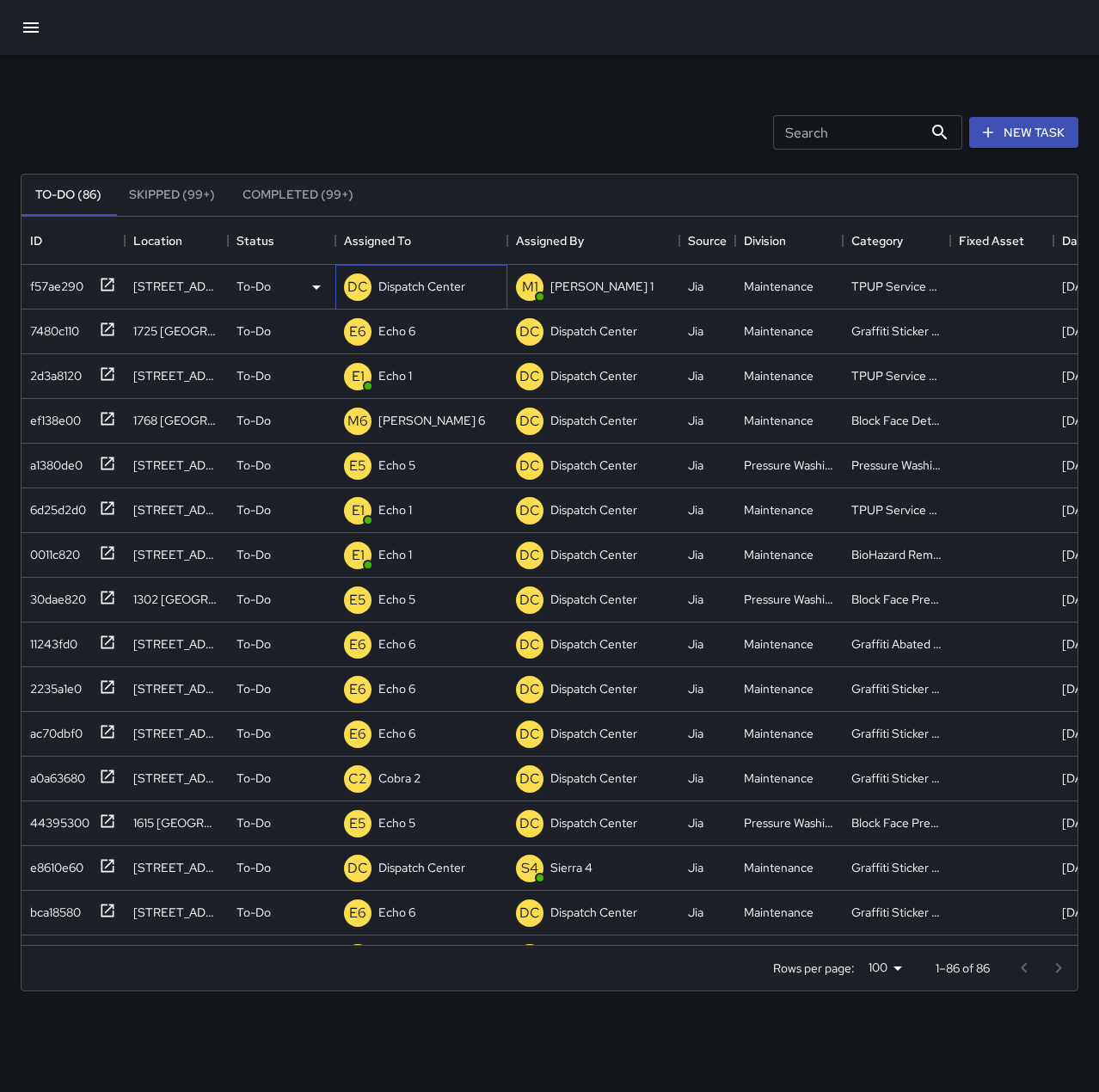
click at [395, 282] on p "Dispatch Center" at bounding box center [421, 287] width 87 height 17
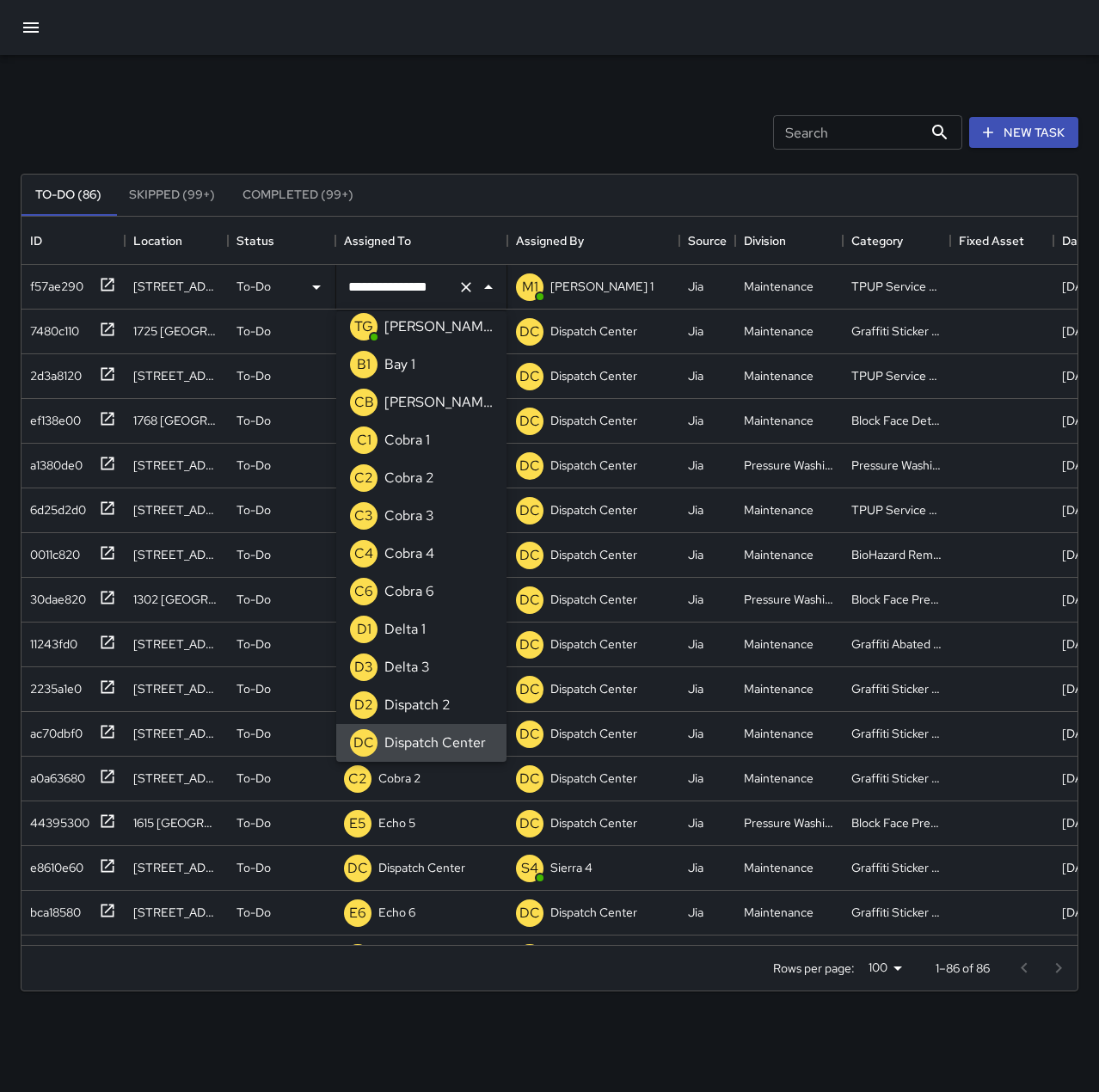
click at [466, 293] on icon "Clear" at bounding box center [466, 288] width 17 height 17
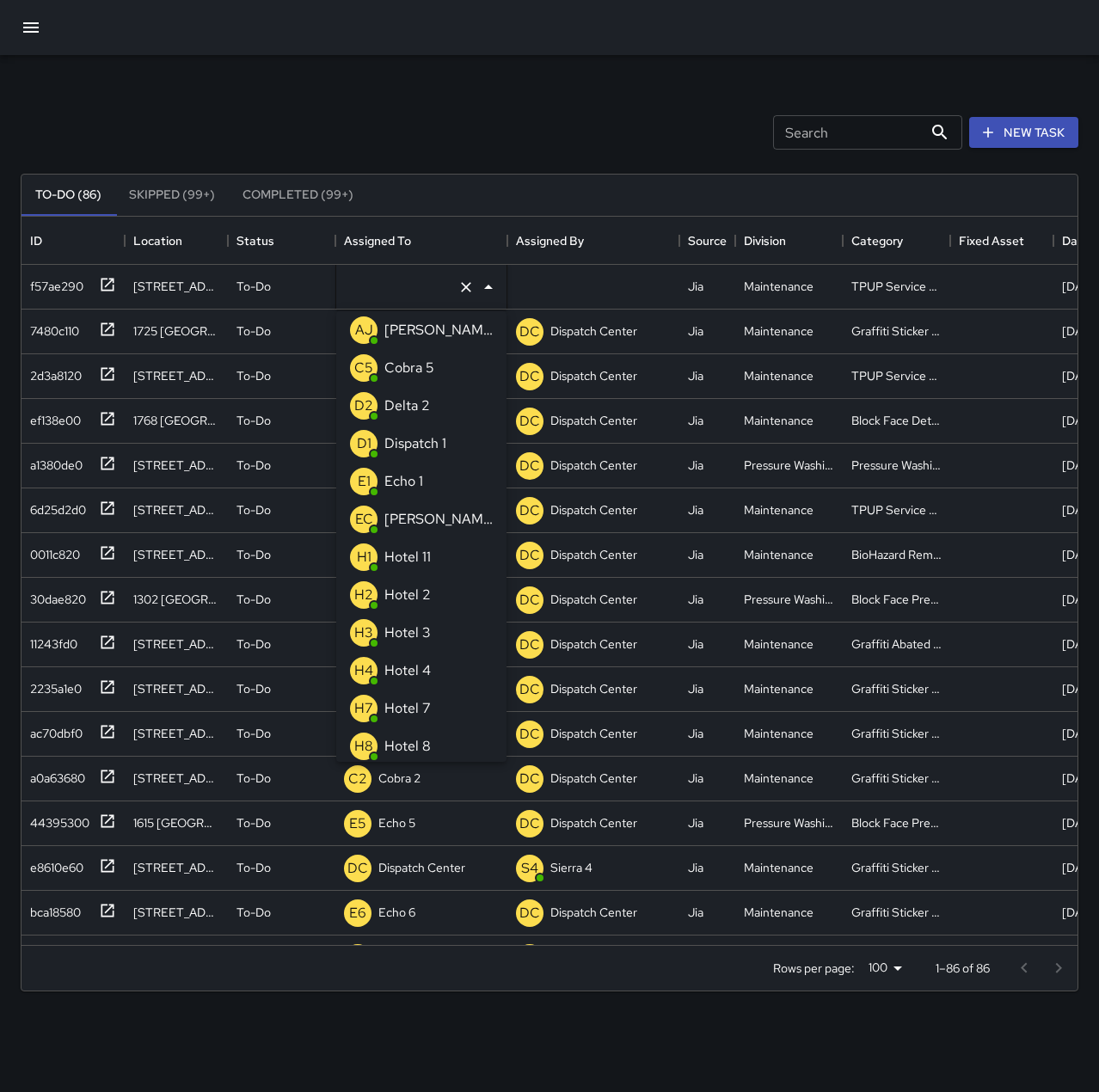
click at [440, 477] on li "E1 Echo 1" at bounding box center [421, 481] width 170 height 38
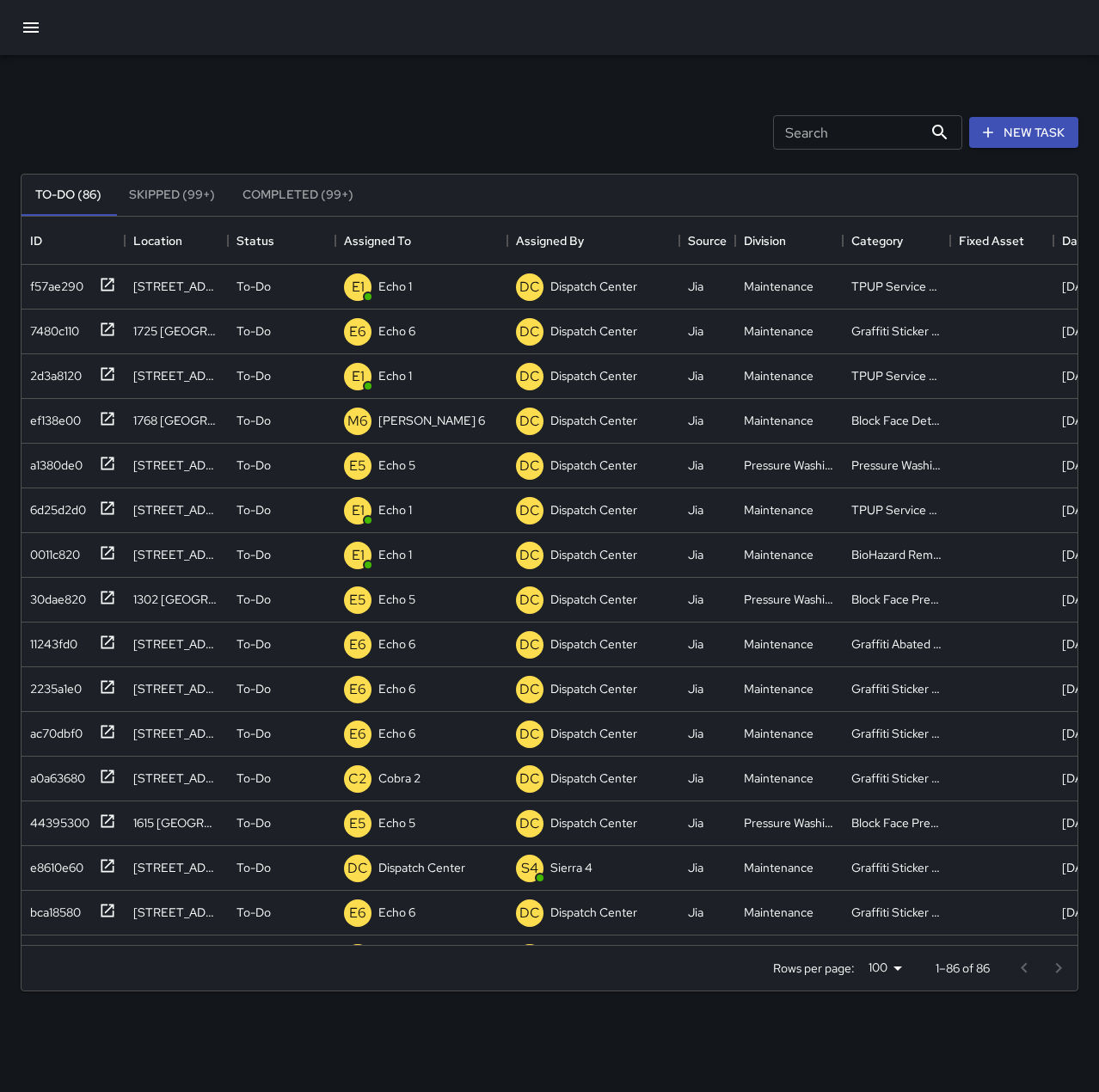
click at [441, 79] on div "Search Search New Task To-Do (86) Skipped (99+) Completed (99+) ID Location Sta…" at bounding box center [549, 535] width 1099 height 961
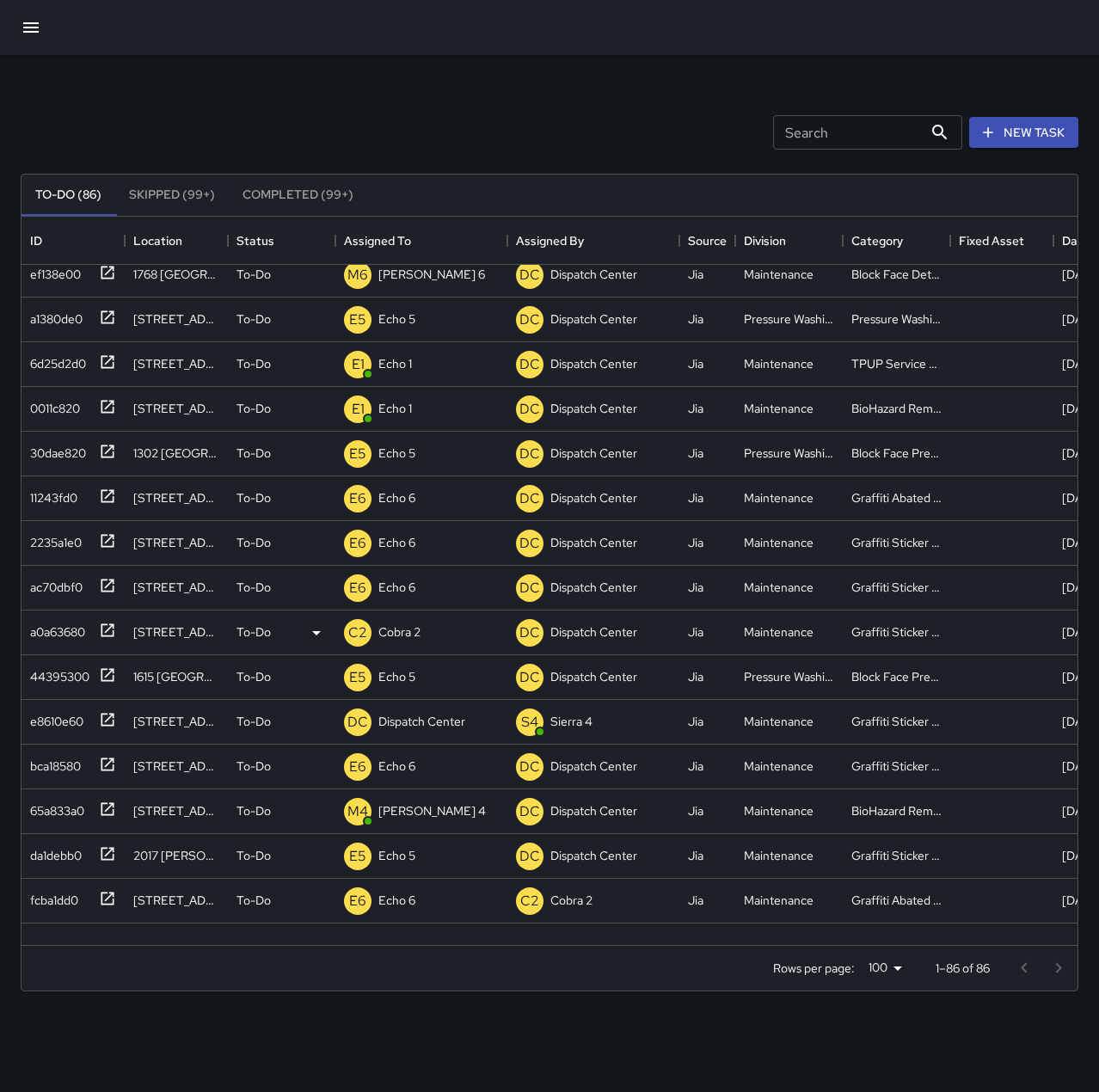
scroll to position [172, 0]
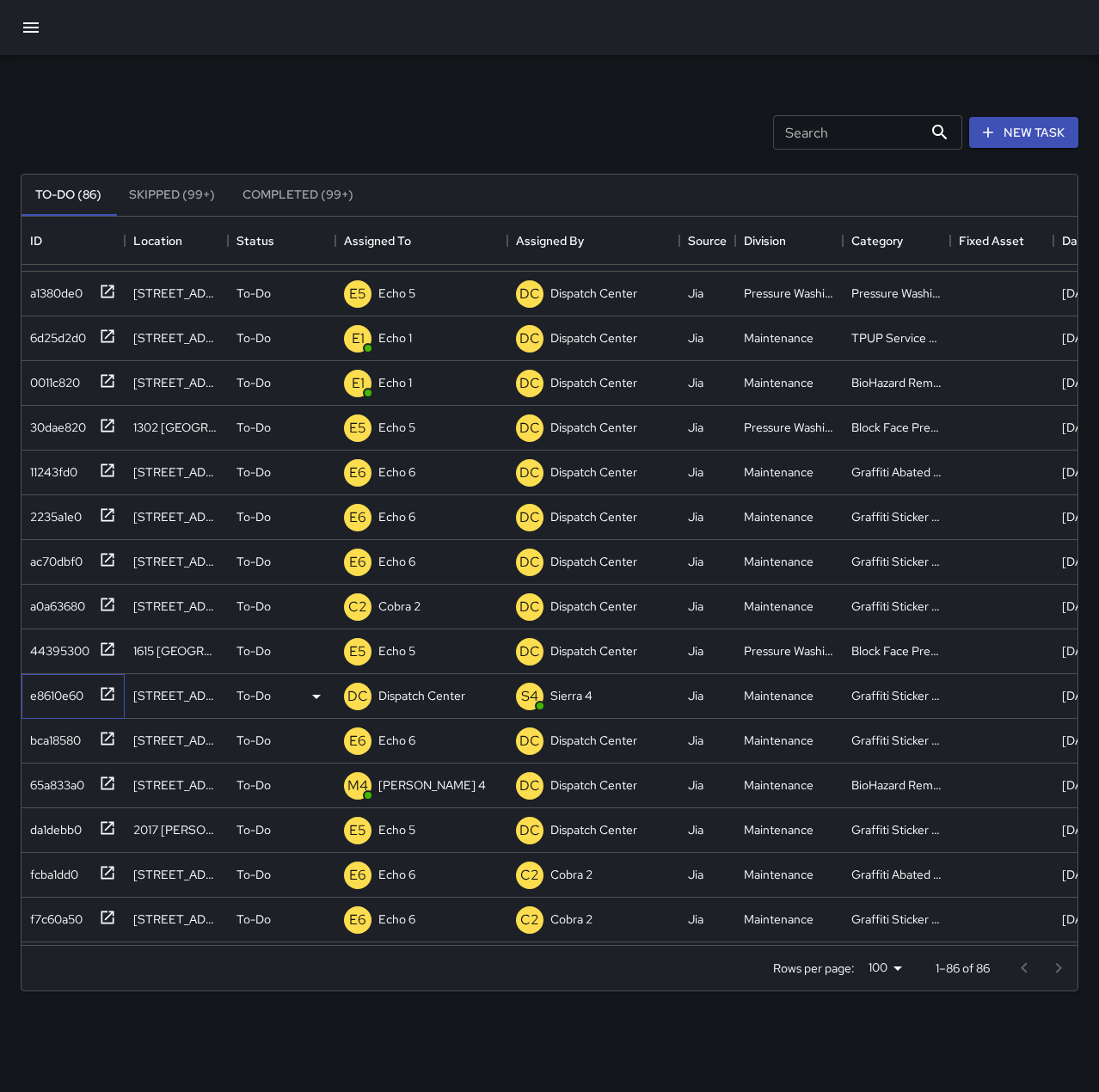
click at [73, 697] on div "e8610e60" at bounding box center [53, 692] width 60 height 24
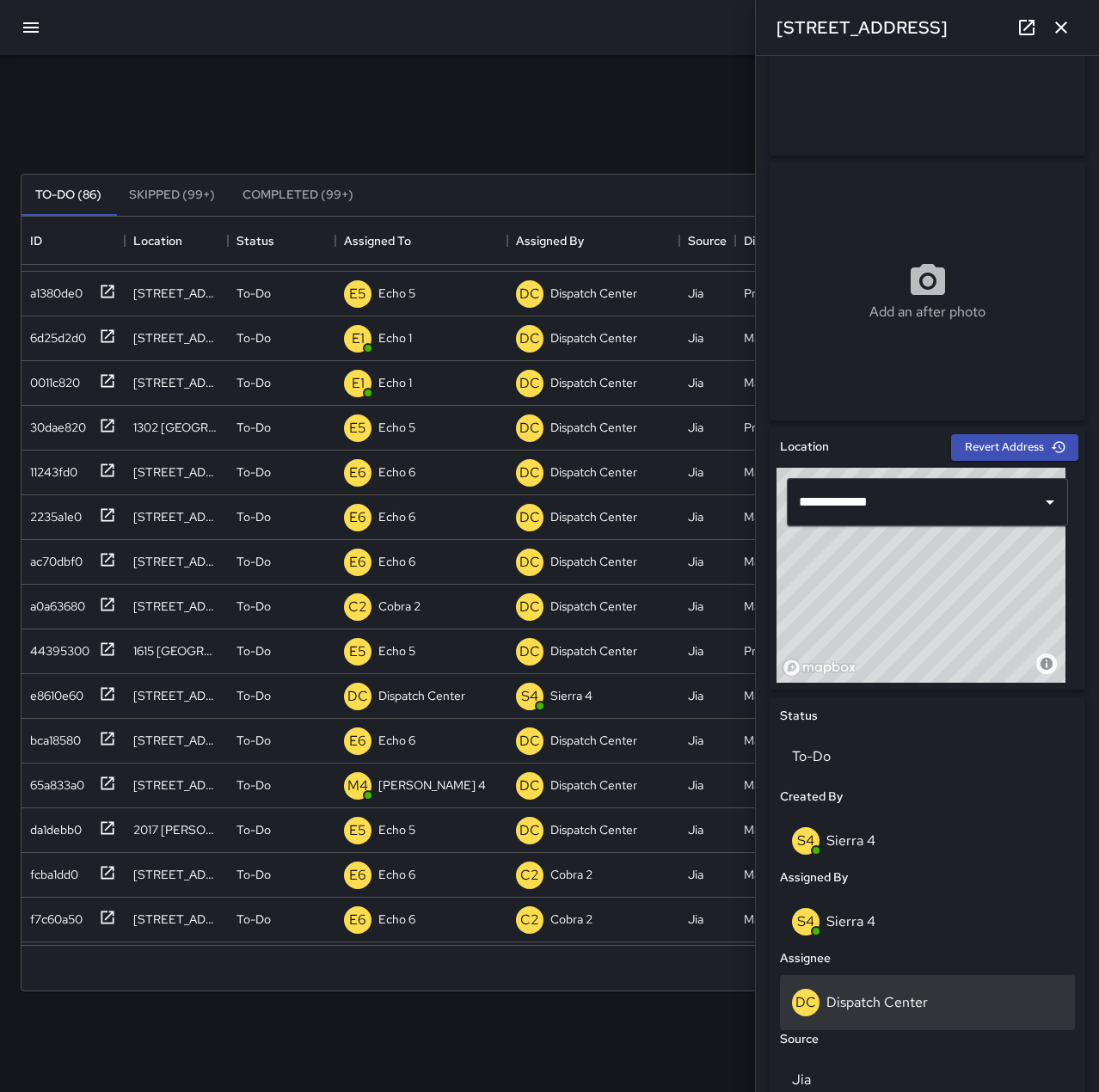
click at [916, 997] on p "Dispatch Center" at bounding box center [877, 1002] width 101 height 18
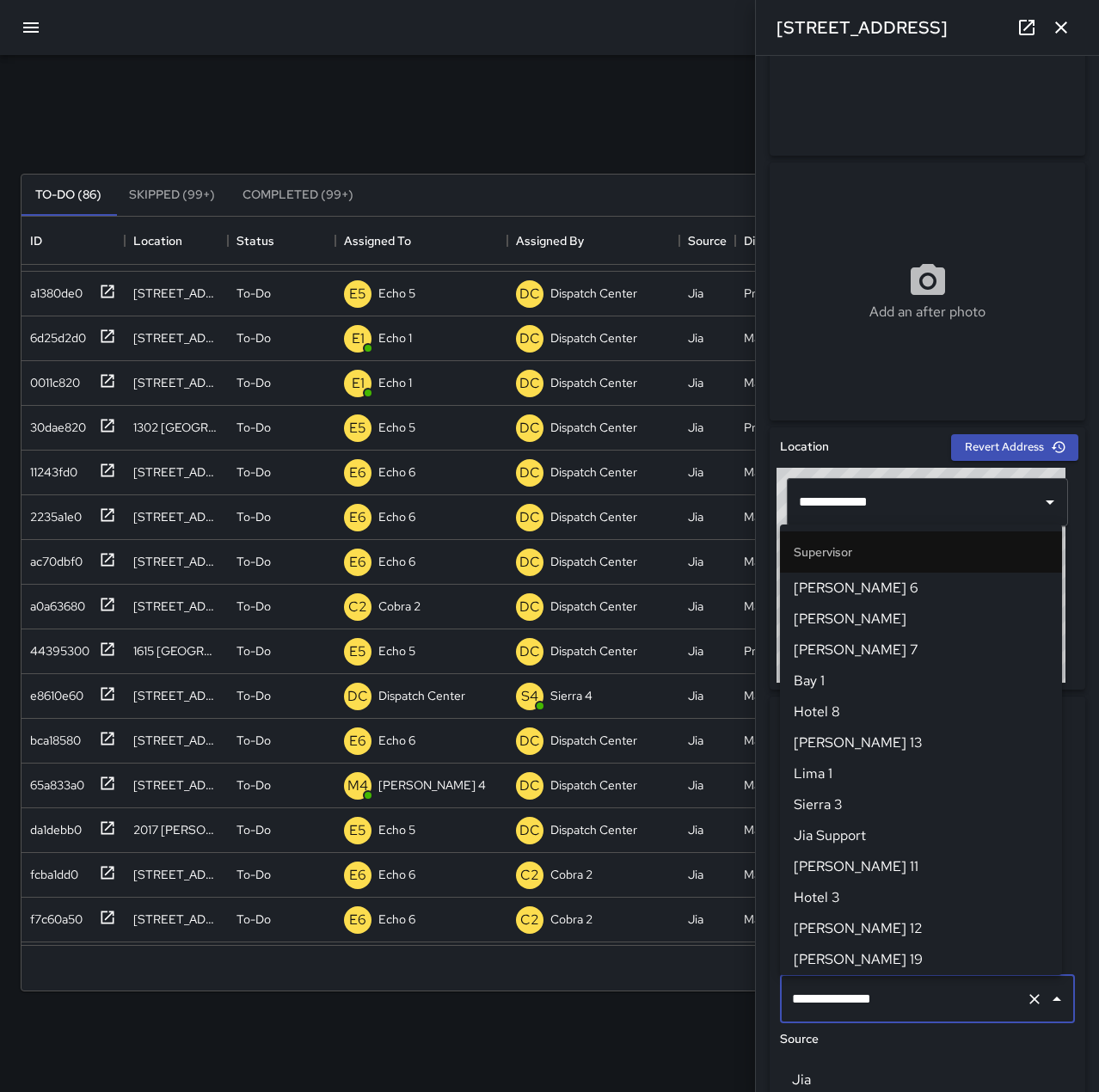
scroll to position [1640, 0]
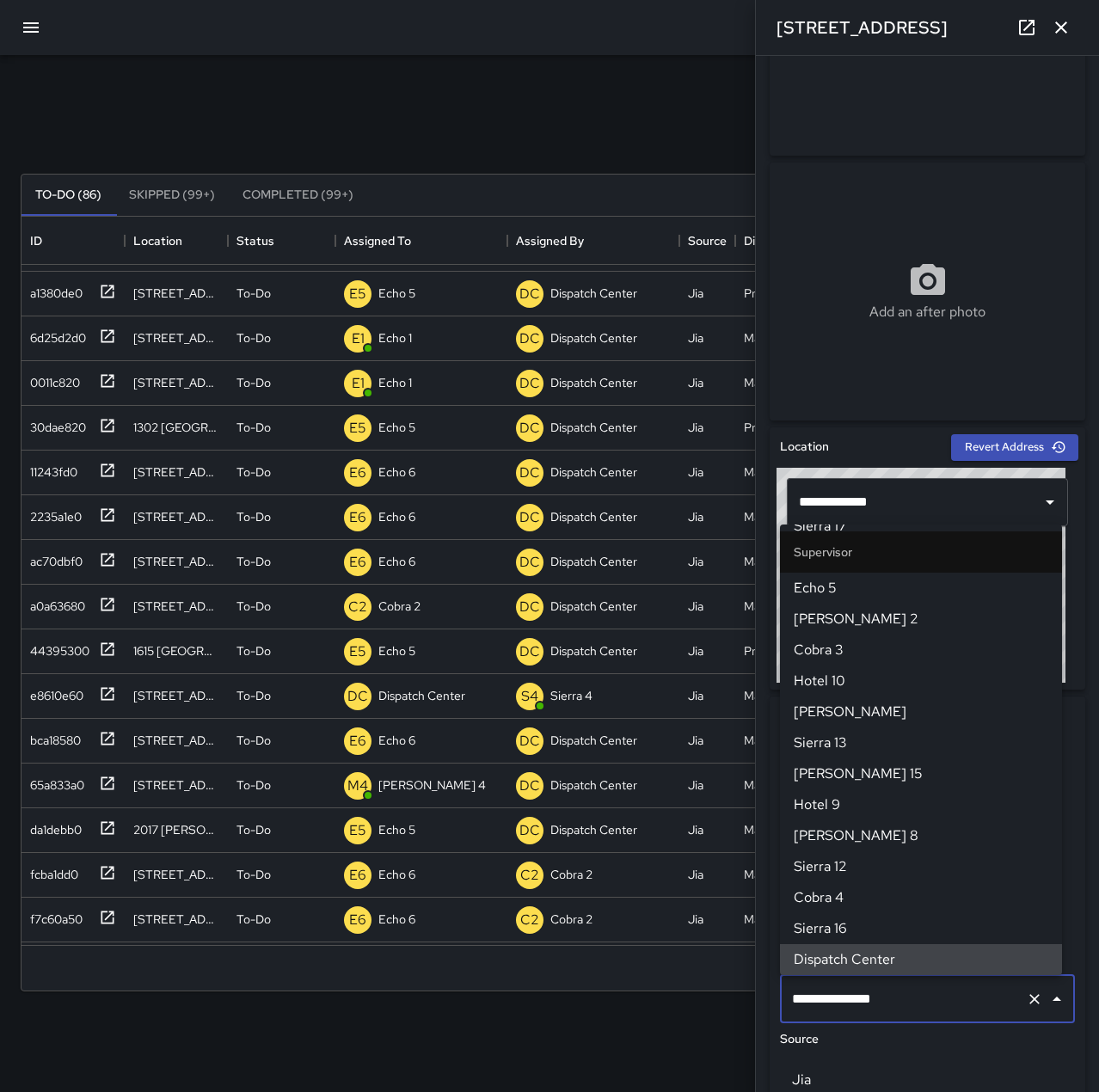
click at [1026, 1001] on icon "Clear" at bounding box center [1034, 999] width 17 height 17
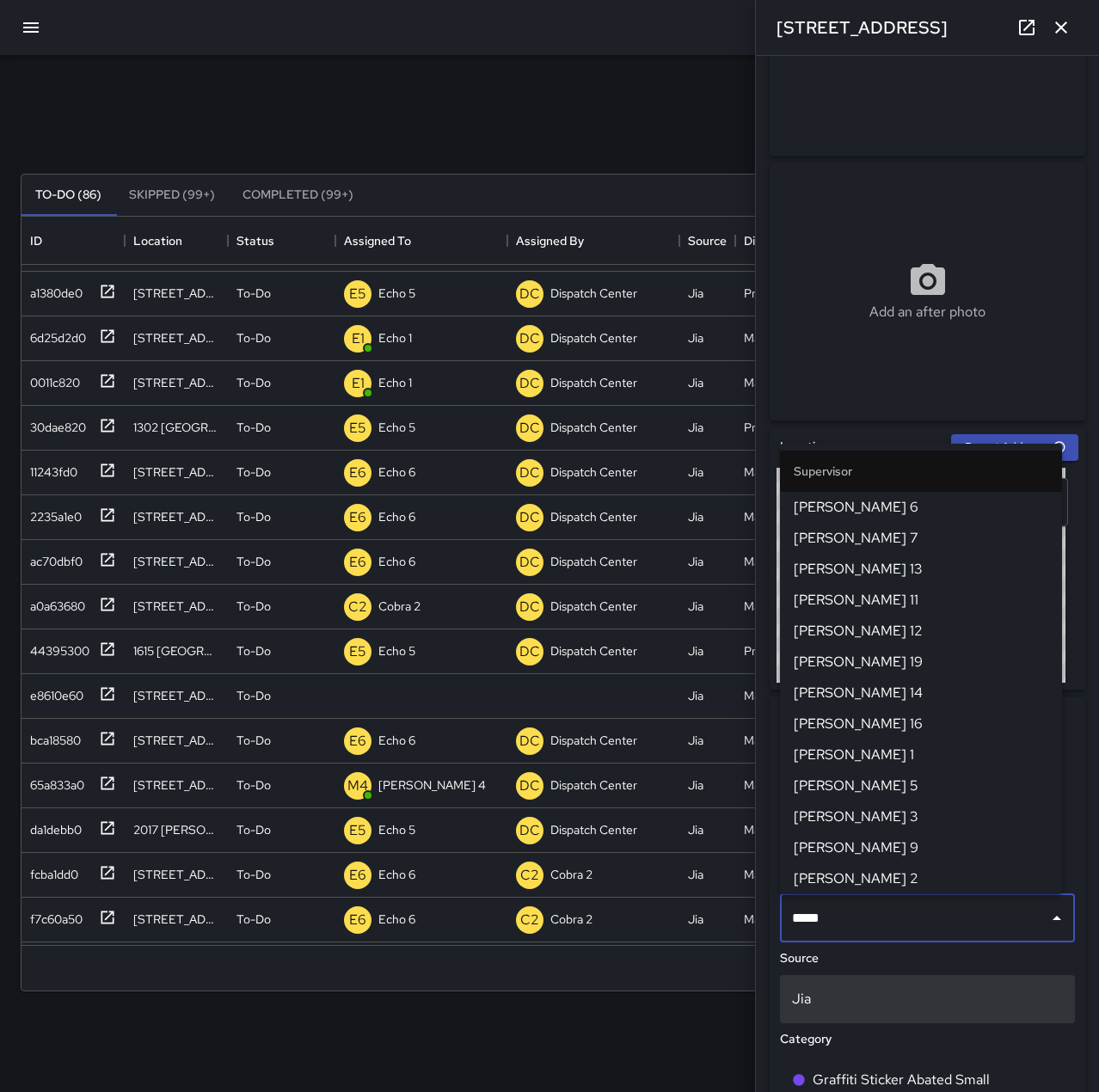
type input "******"
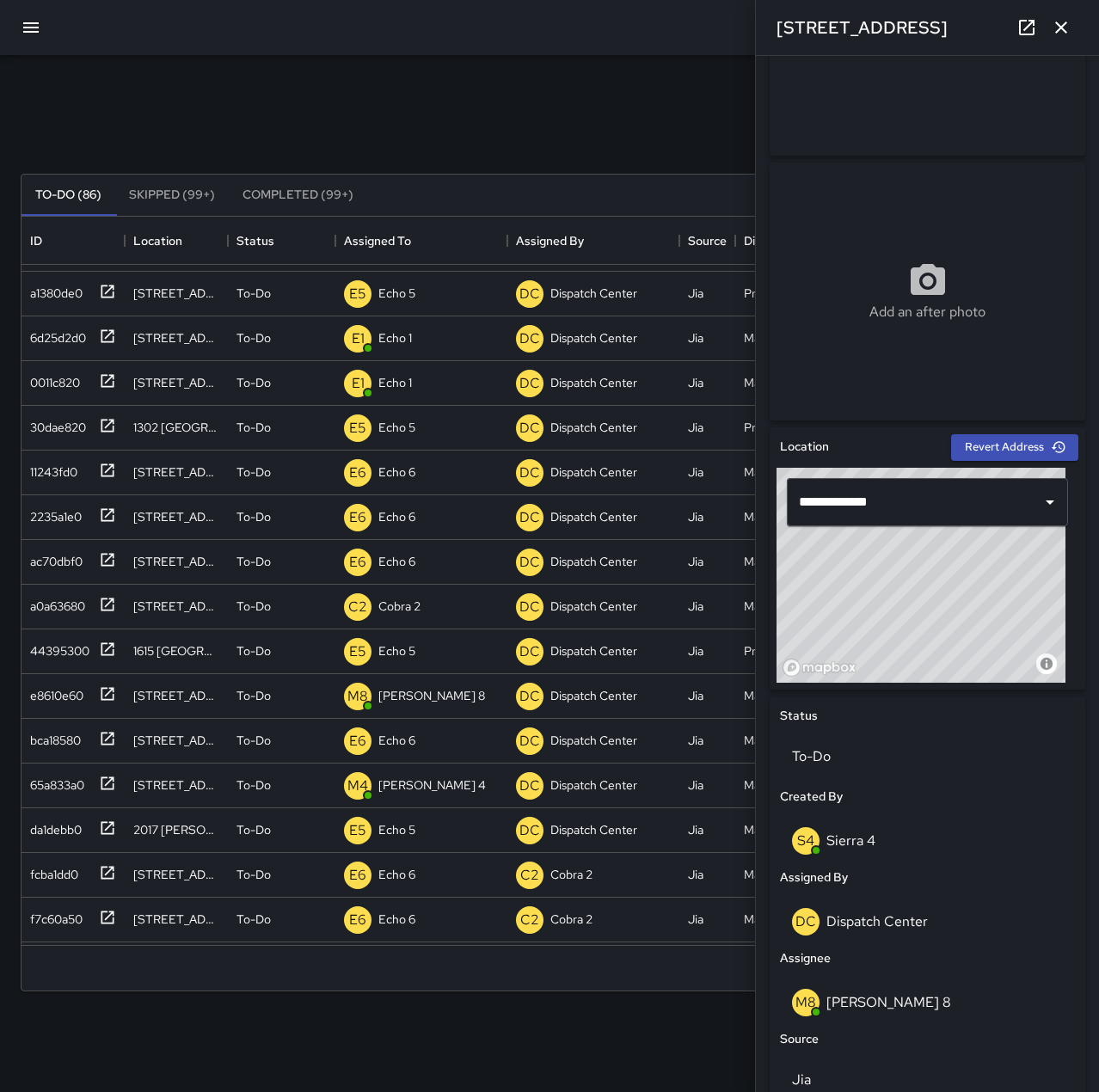
click at [1064, 38] on button "button" at bounding box center [1061, 27] width 34 height 34
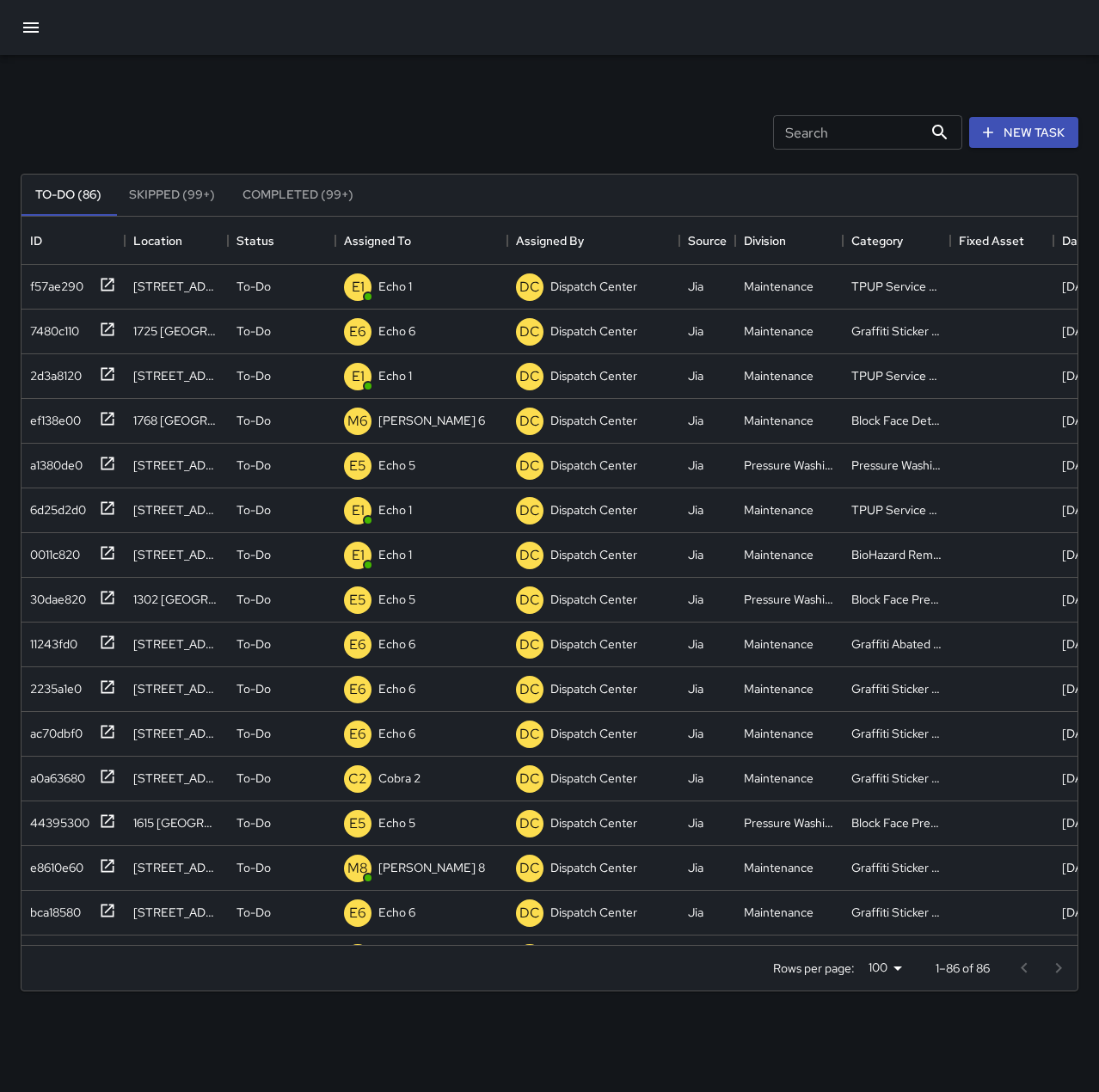
click at [334, 115] on div "Search Search New Task" at bounding box center [550, 132] width 1065 height 89
click at [1026, 123] on button "New Task" at bounding box center [1023, 133] width 109 height 31
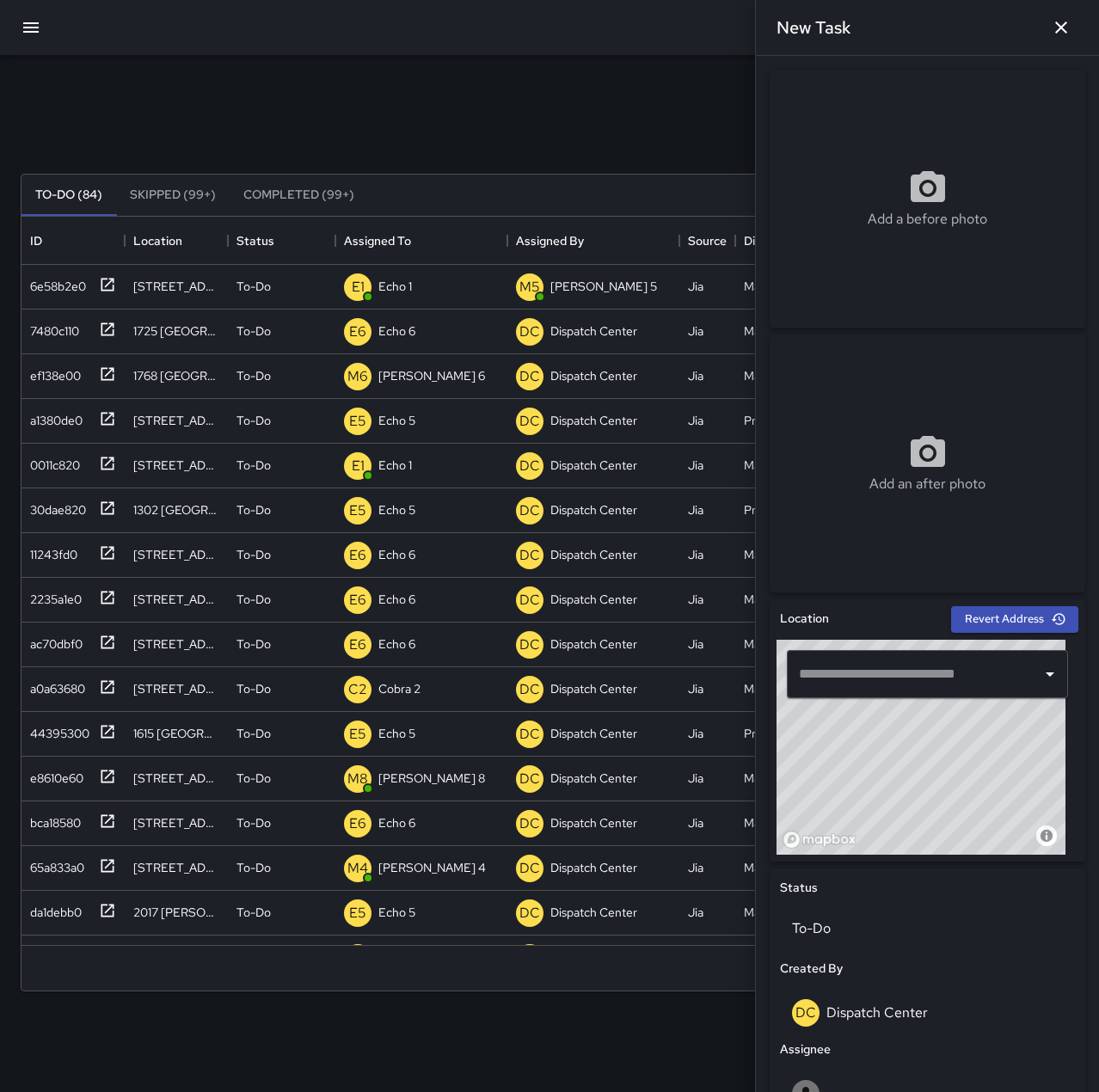
click at [979, 694] on div "​" at bounding box center [928, 674] width 282 height 48
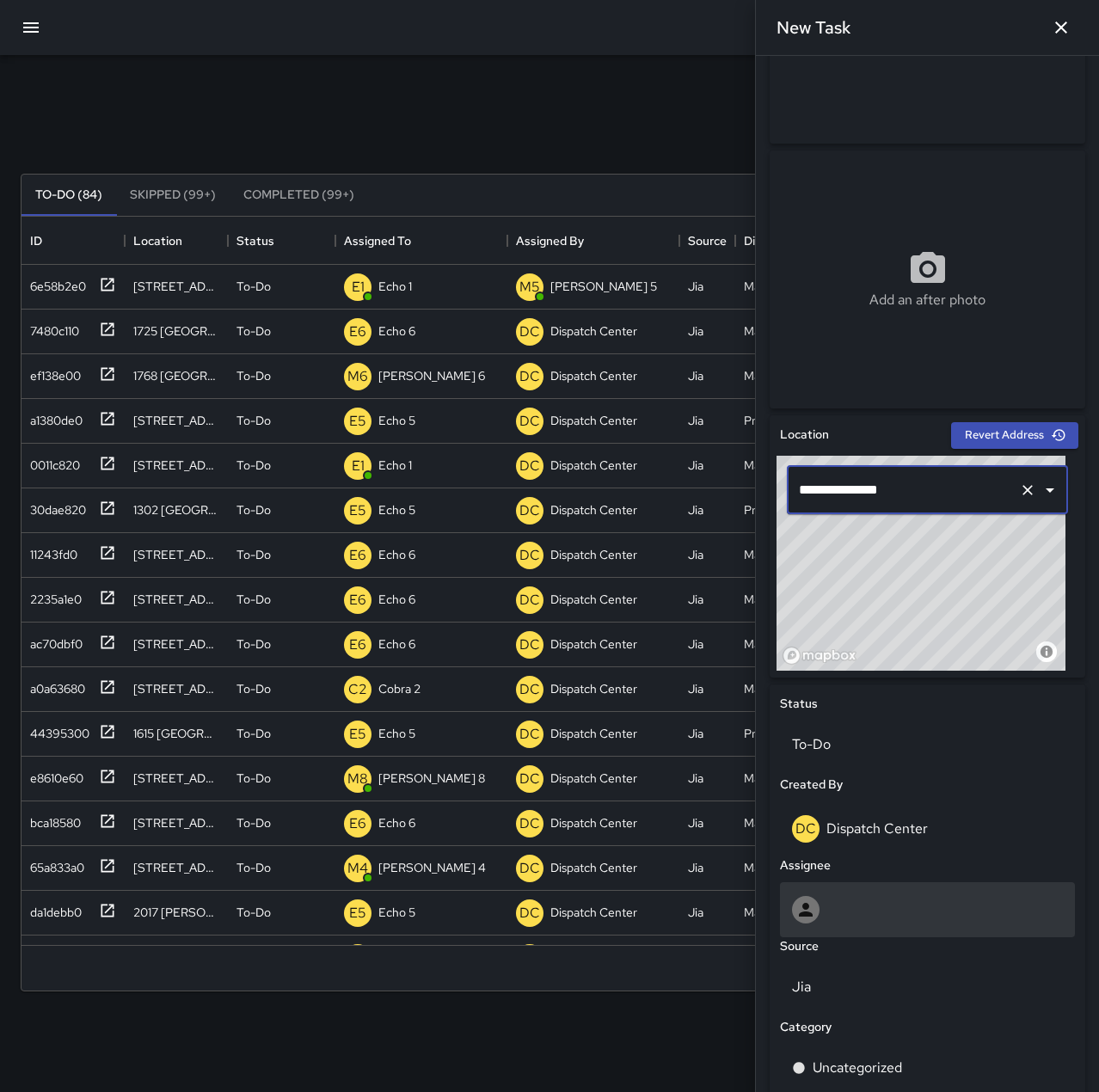
scroll to position [344, 0]
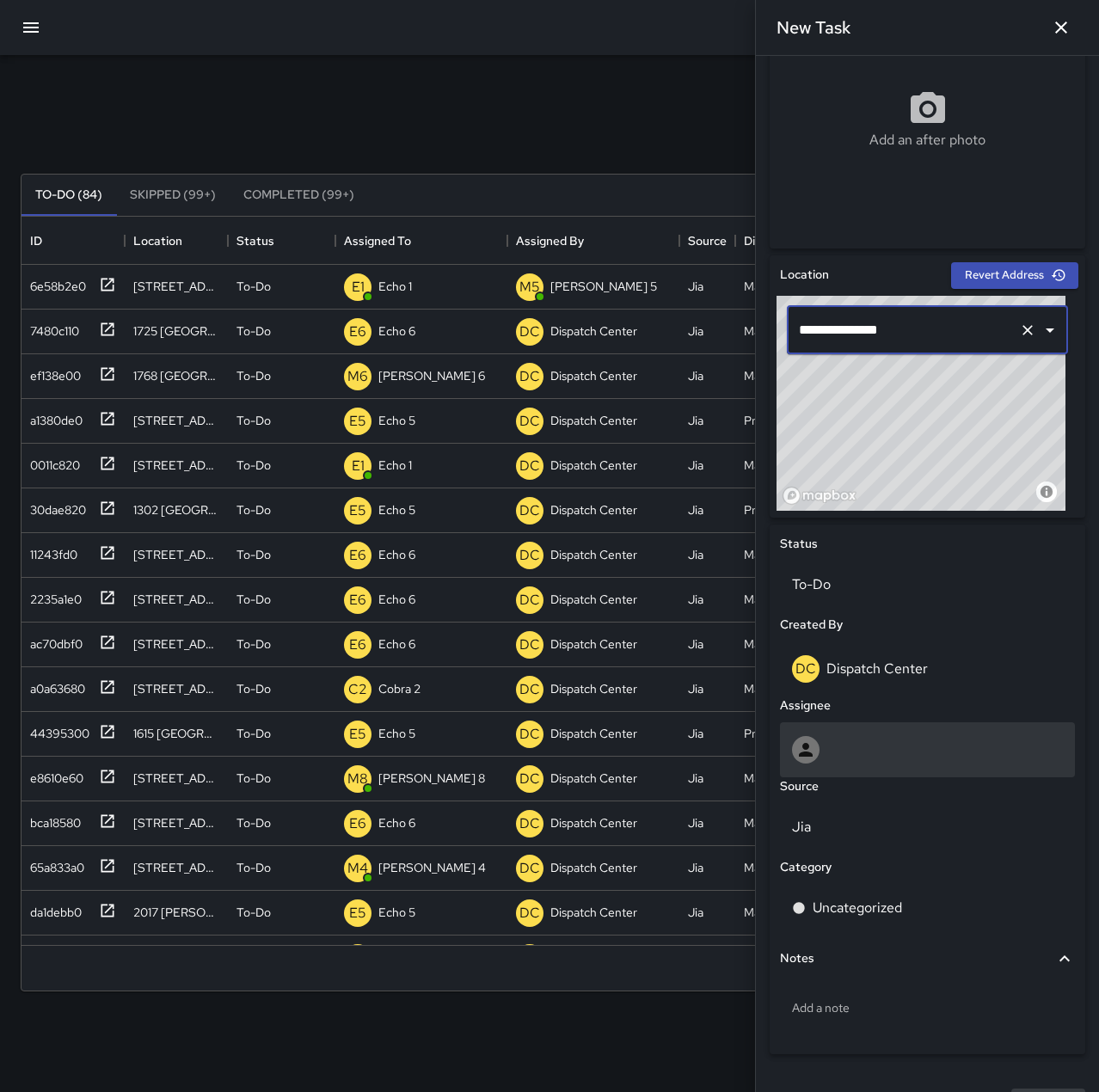
type input "**********"
click at [877, 770] on div at bounding box center [927, 749] width 295 height 55
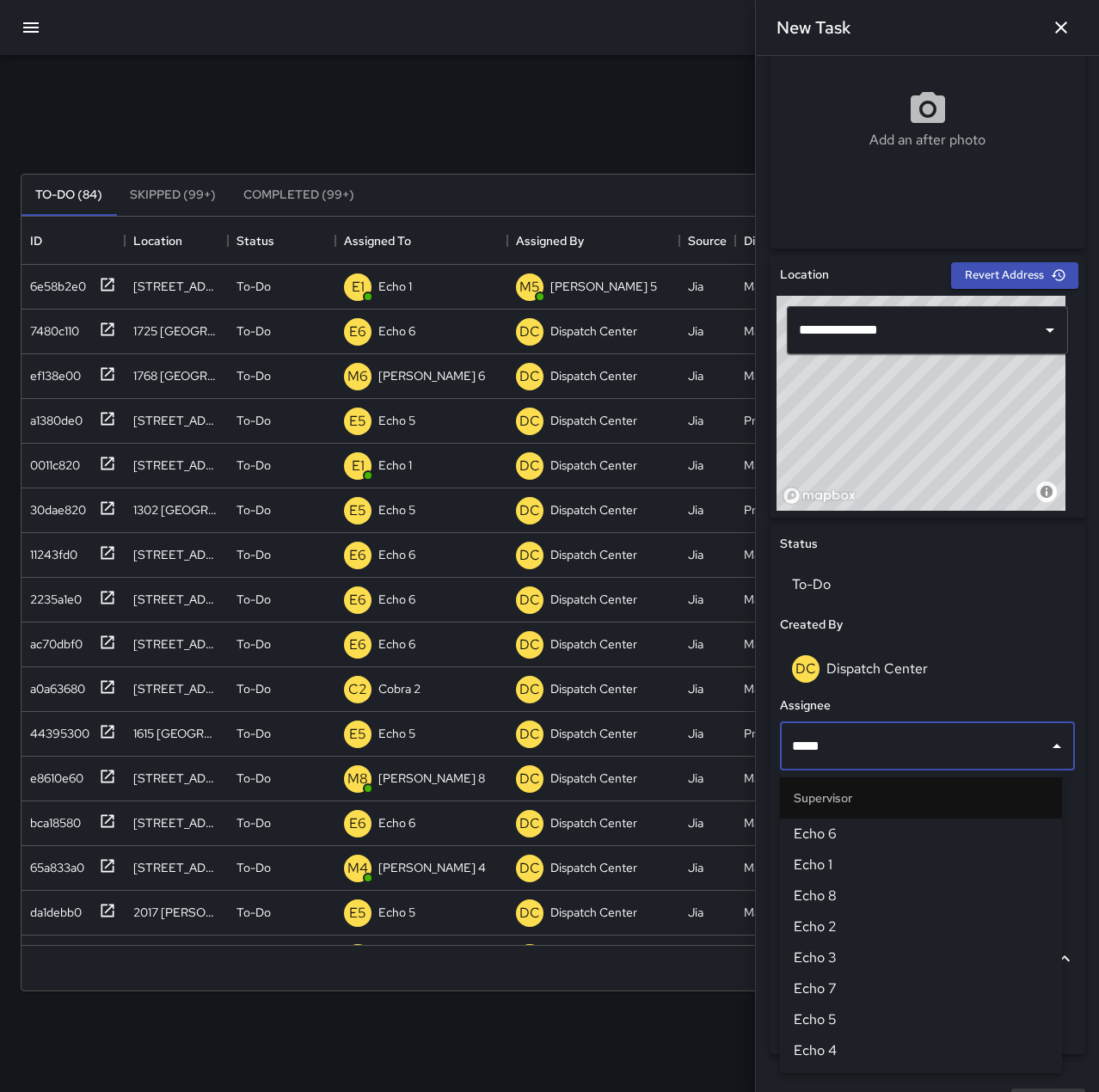
type input "******"
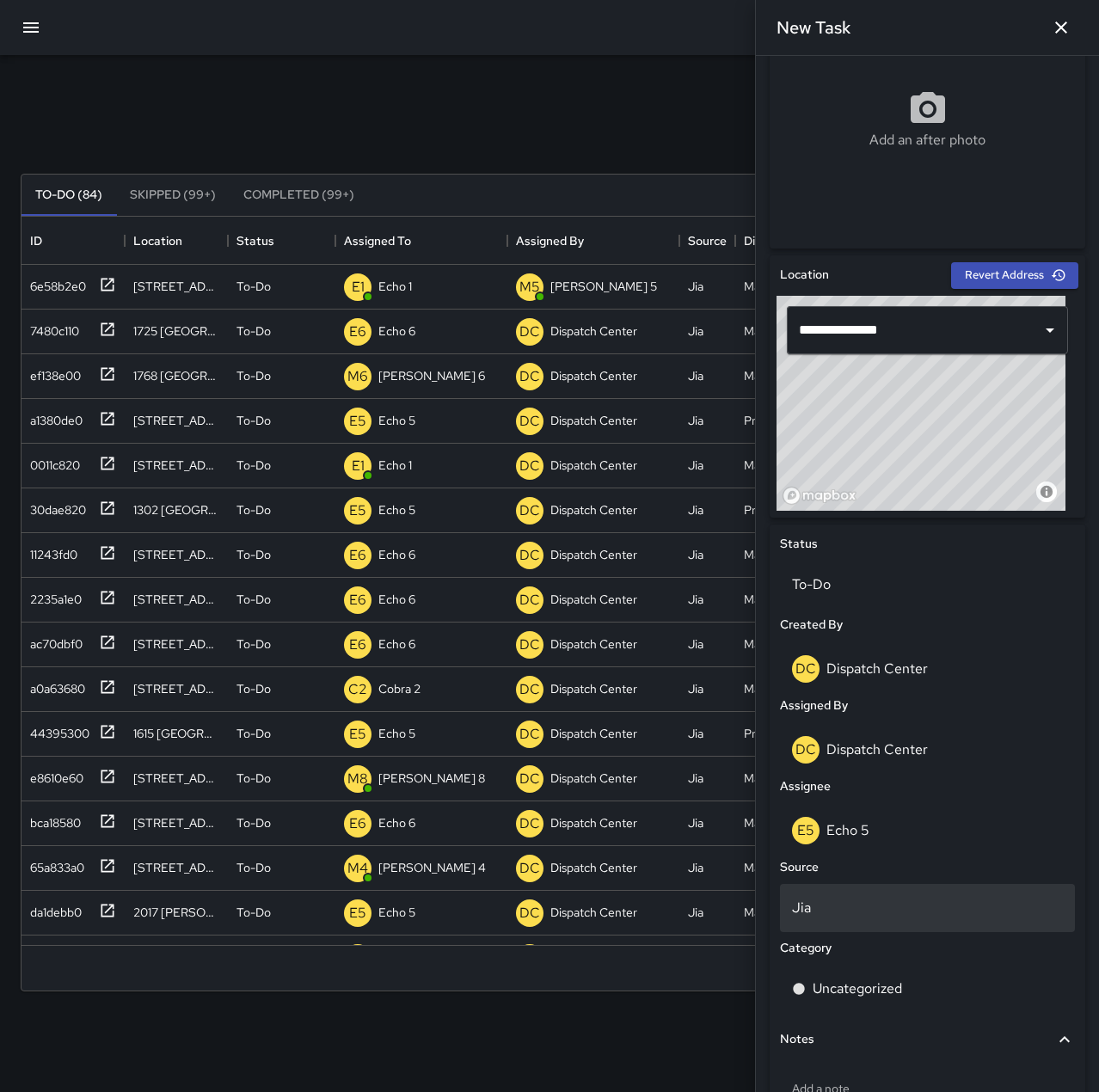
click at [858, 902] on p "Jia" at bounding box center [928, 908] width 271 height 21
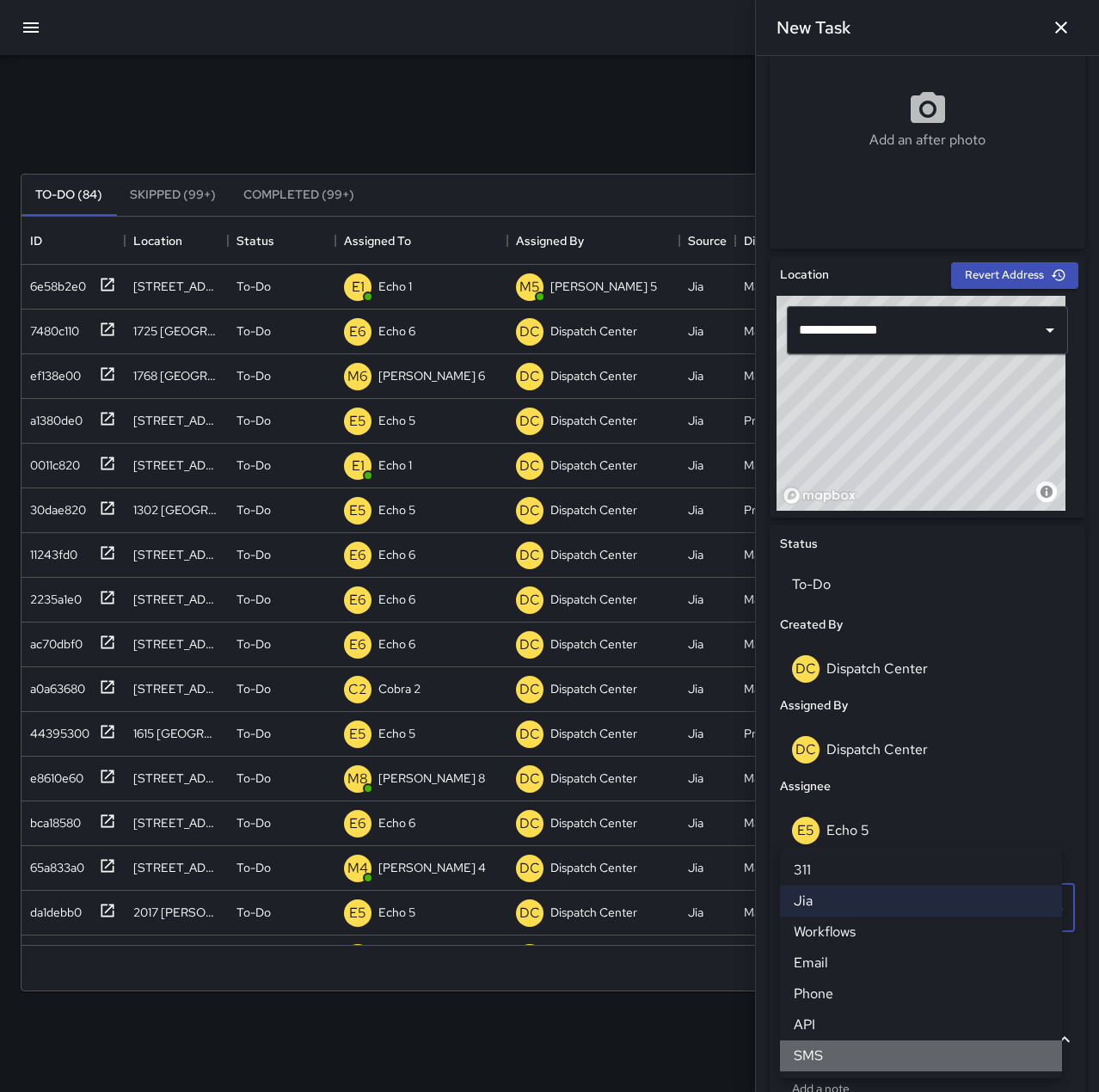
click at [868, 1054] on li "SMS" at bounding box center [921, 1055] width 282 height 31
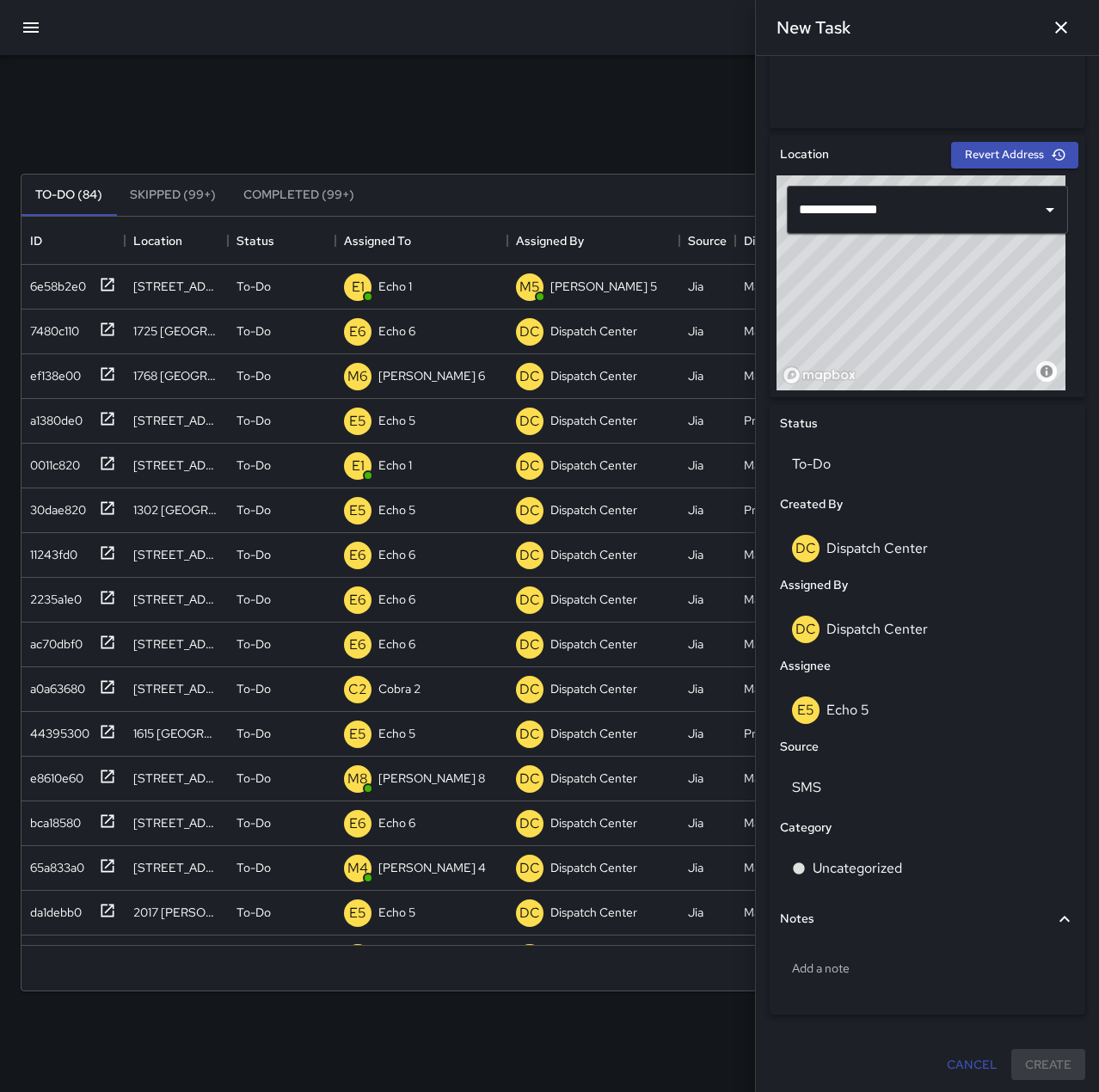
scroll to position [466, 0]
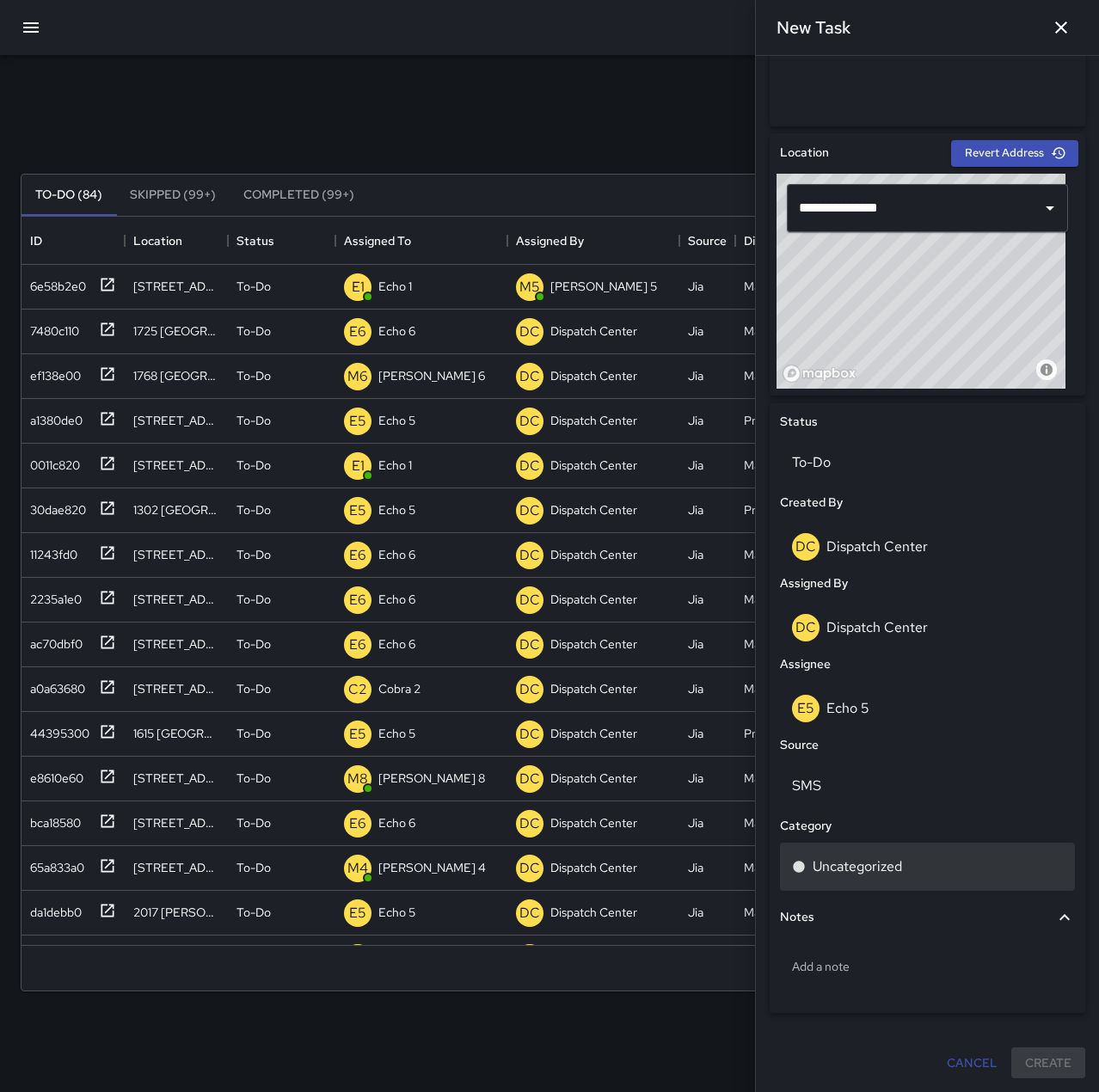
click at [886, 851] on div "Uncategorized" at bounding box center [927, 866] width 295 height 48
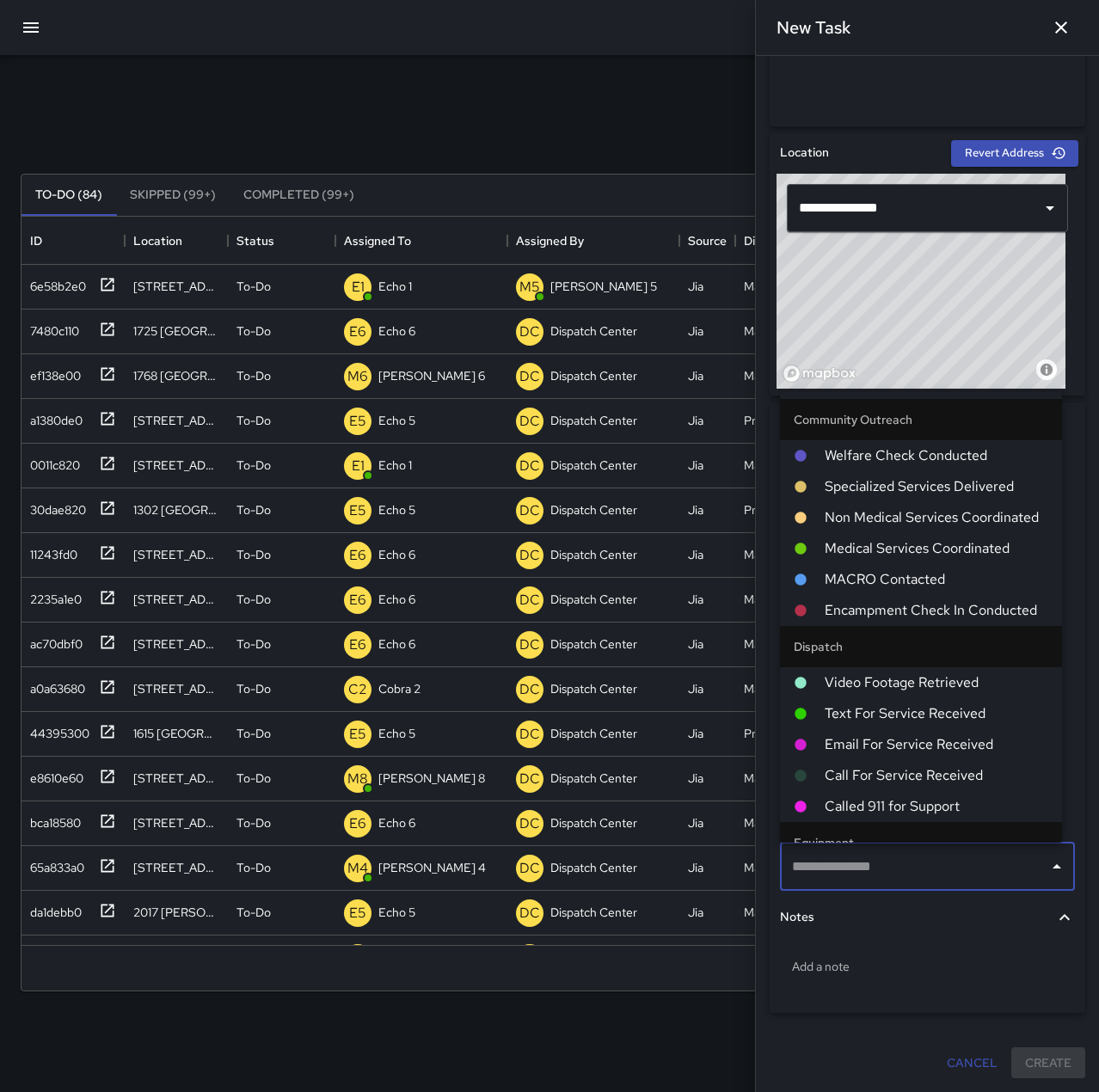
click at [923, 865] on input "text" at bounding box center [915, 866] width 254 height 32
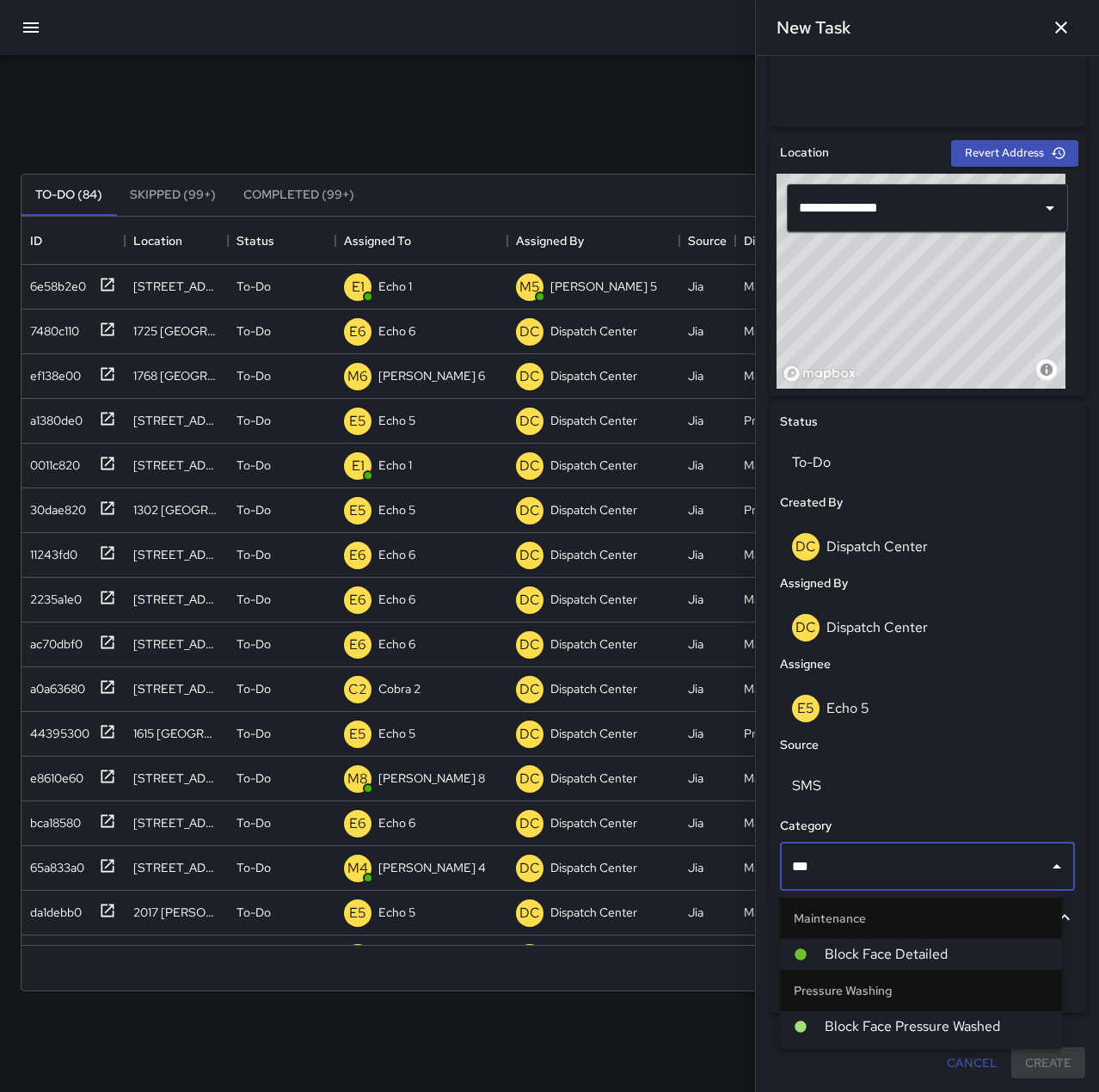
type input "****"
click at [936, 1026] on span "Block Face Pressure Washed" at bounding box center [936, 1026] width 224 height 21
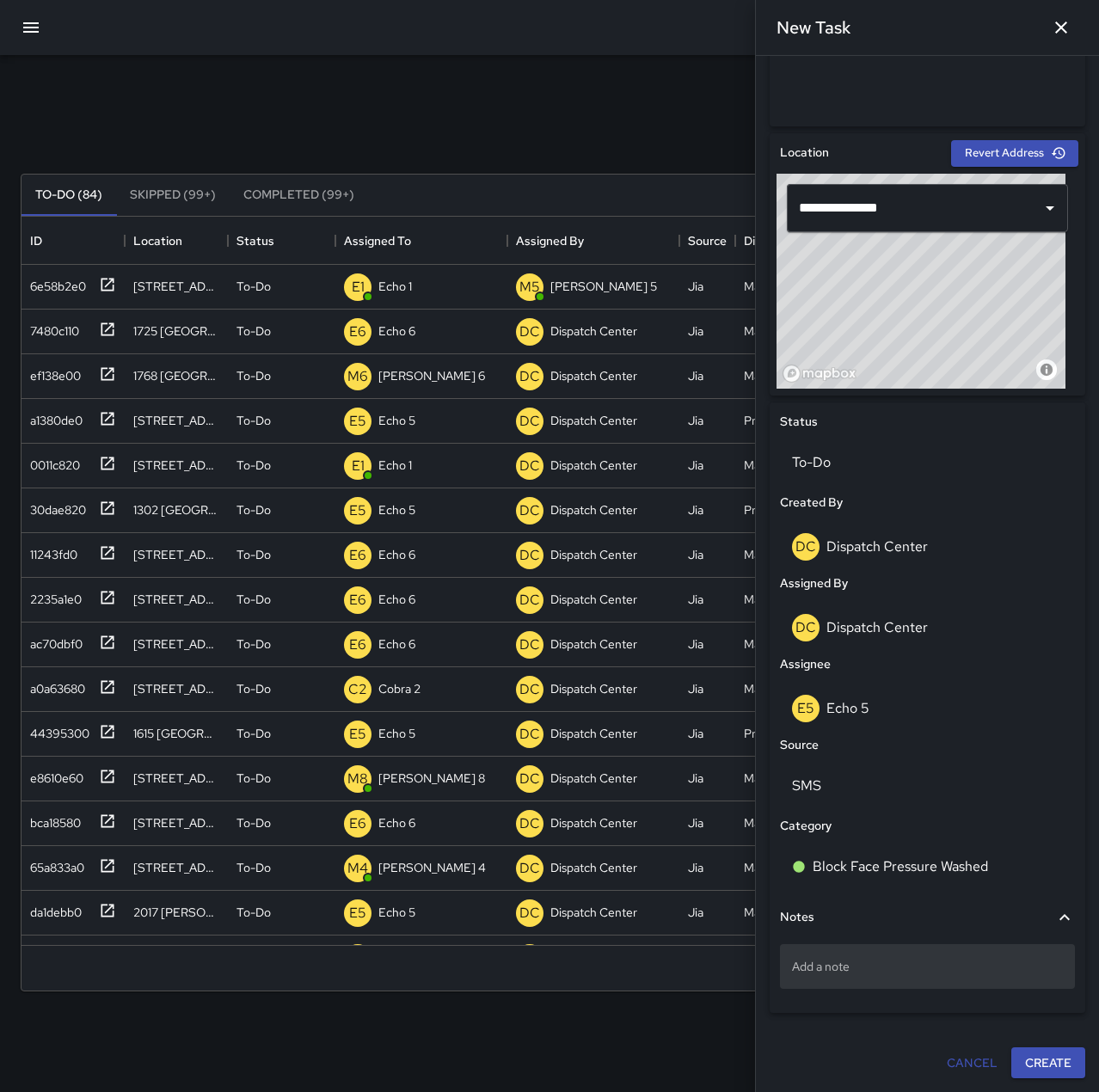
click at [909, 968] on p "Add a note" at bounding box center [928, 967] width 271 height 17
type textarea "**********"
click at [1033, 1055] on button "Create" at bounding box center [1048, 1063] width 74 height 31
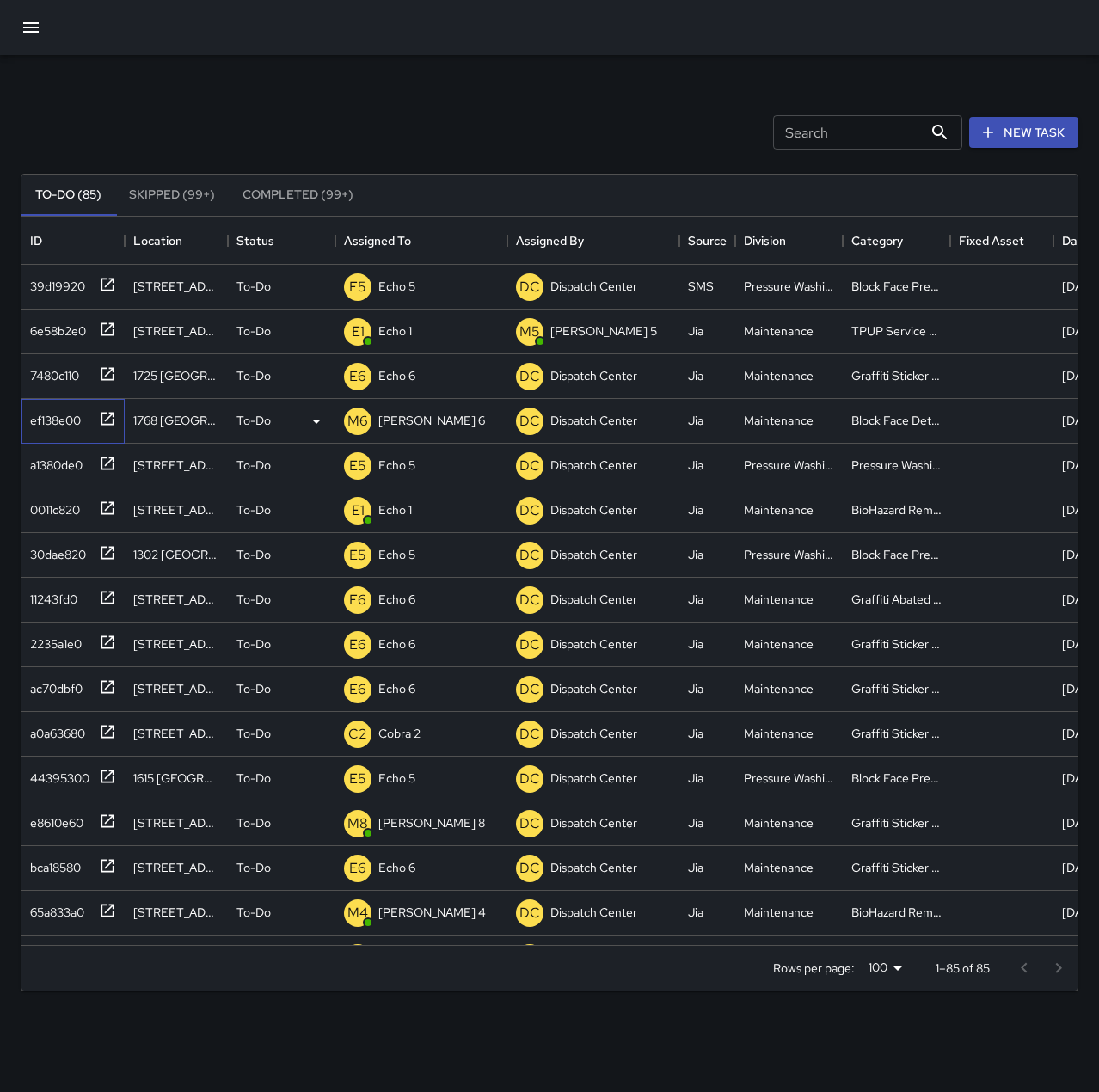
click at [66, 424] on div "ef138e00" at bounding box center [52, 417] width 58 height 24
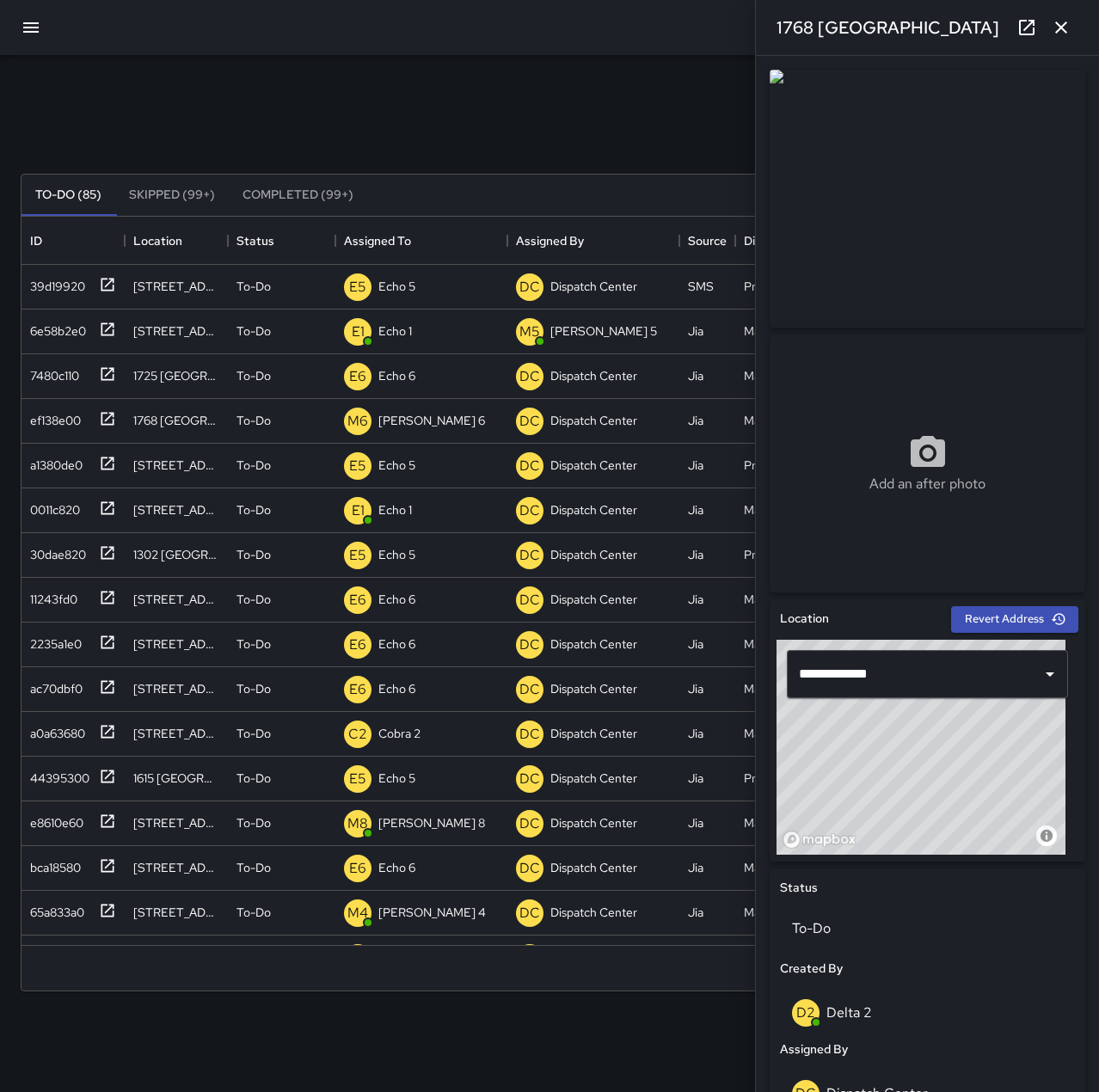
click at [1056, 22] on icon "button" at bounding box center [1061, 28] width 21 height 21
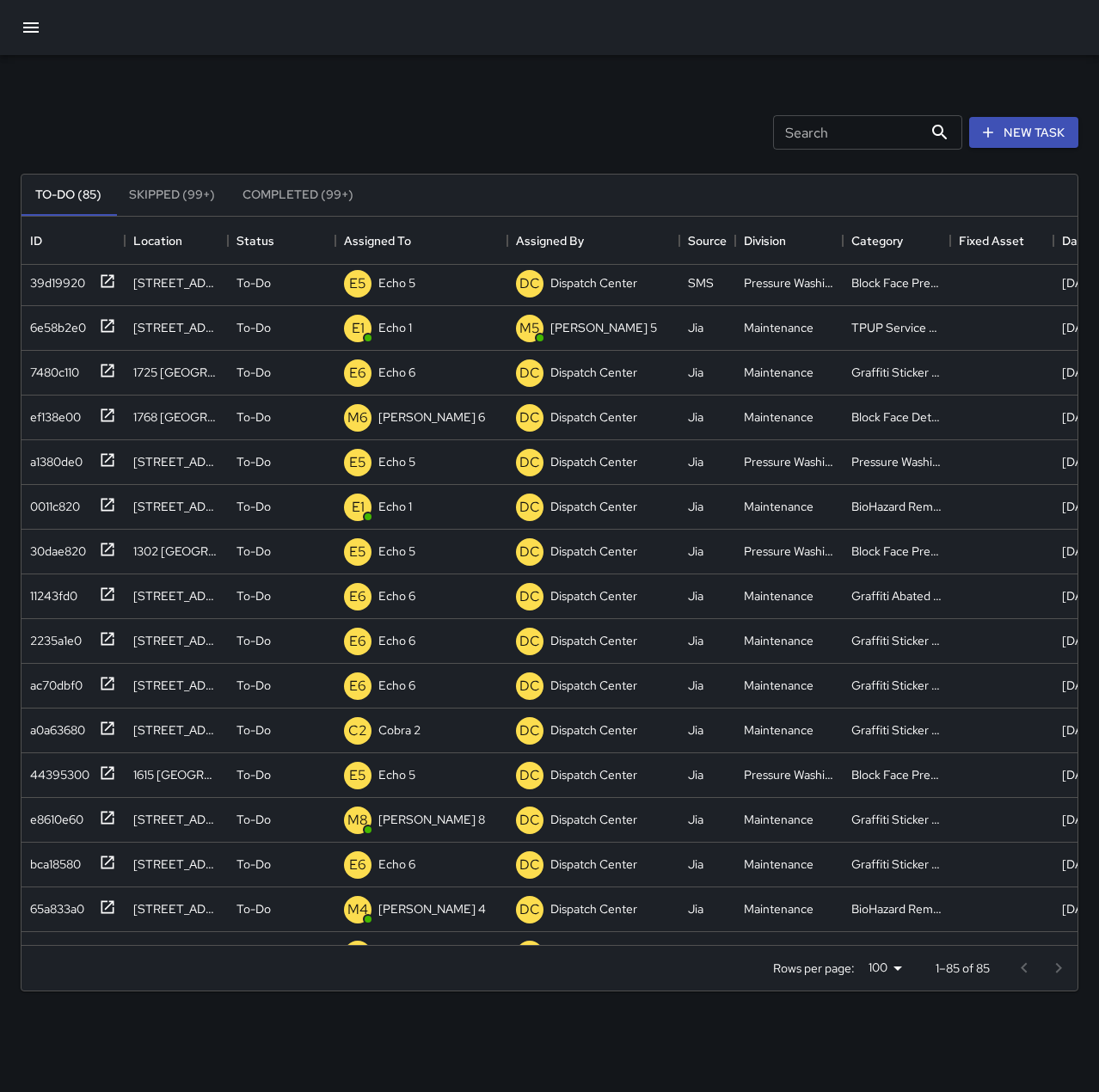
scroll to position [0, 0]
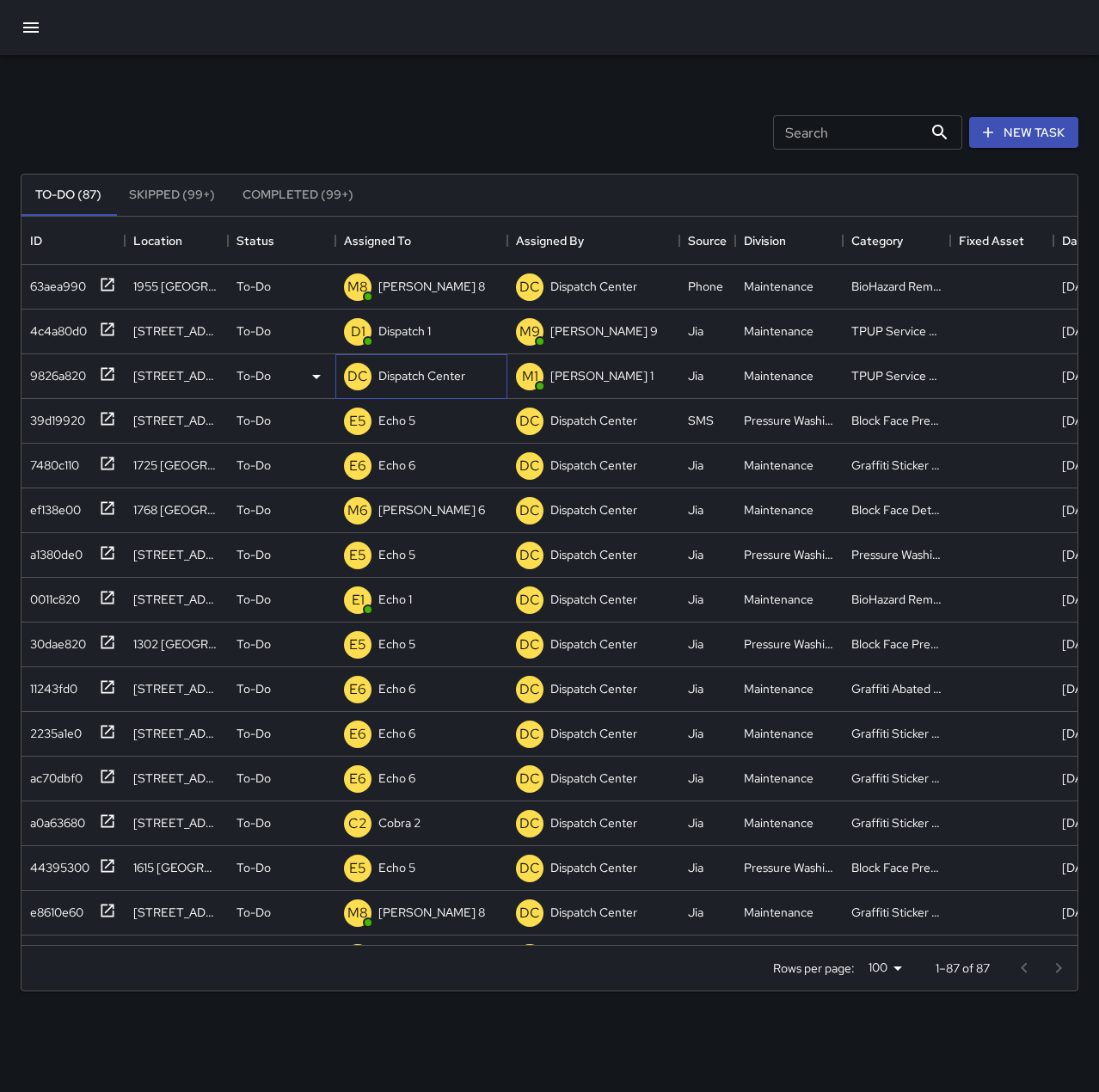
click at [422, 394] on div "DC Dispatch Center" at bounding box center [421, 376] width 172 height 45
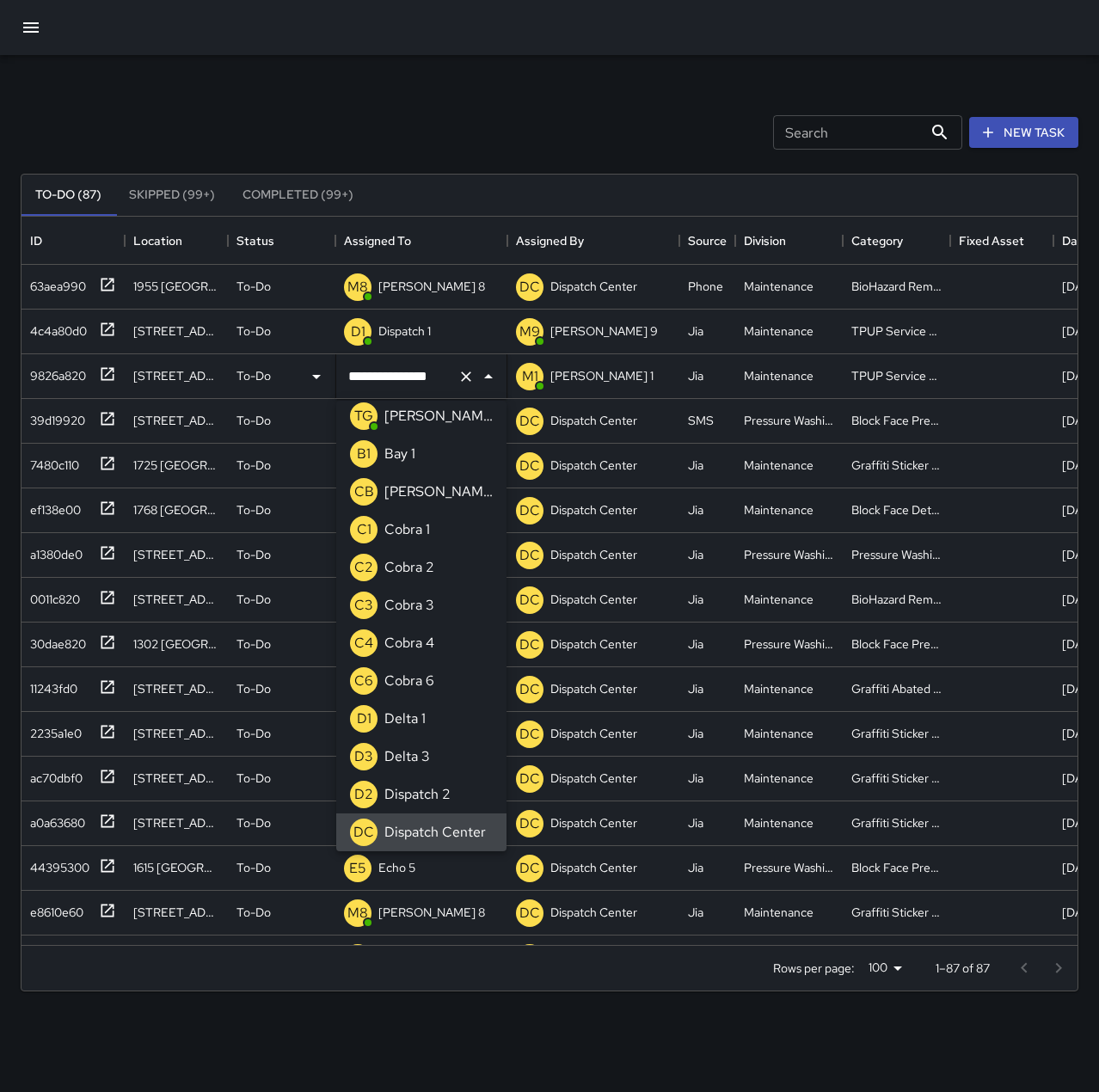
click at [463, 380] on icon "Clear" at bounding box center [466, 377] width 17 height 17
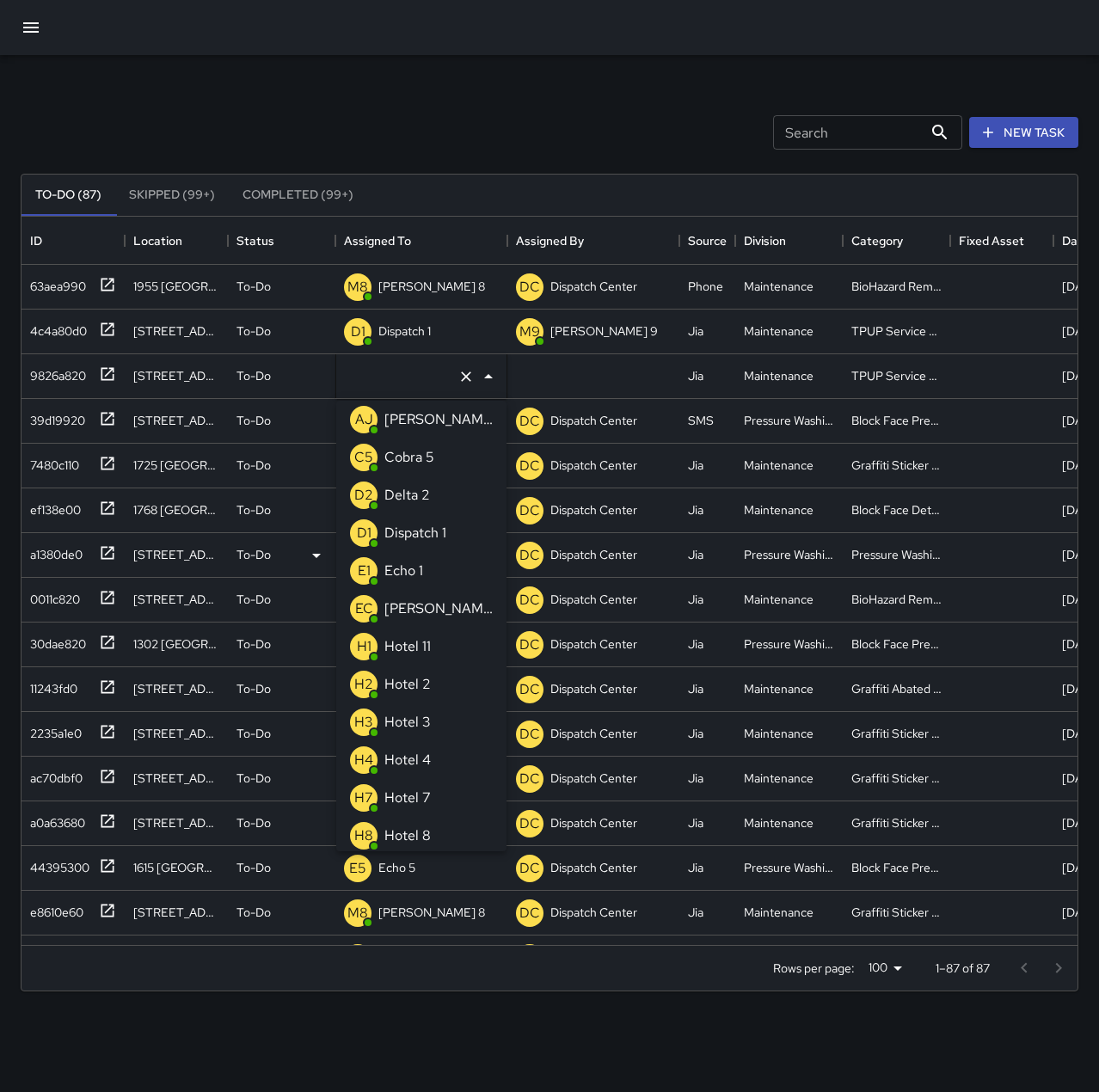
click at [441, 559] on li "E1 Echo 1" at bounding box center [421, 570] width 170 height 38
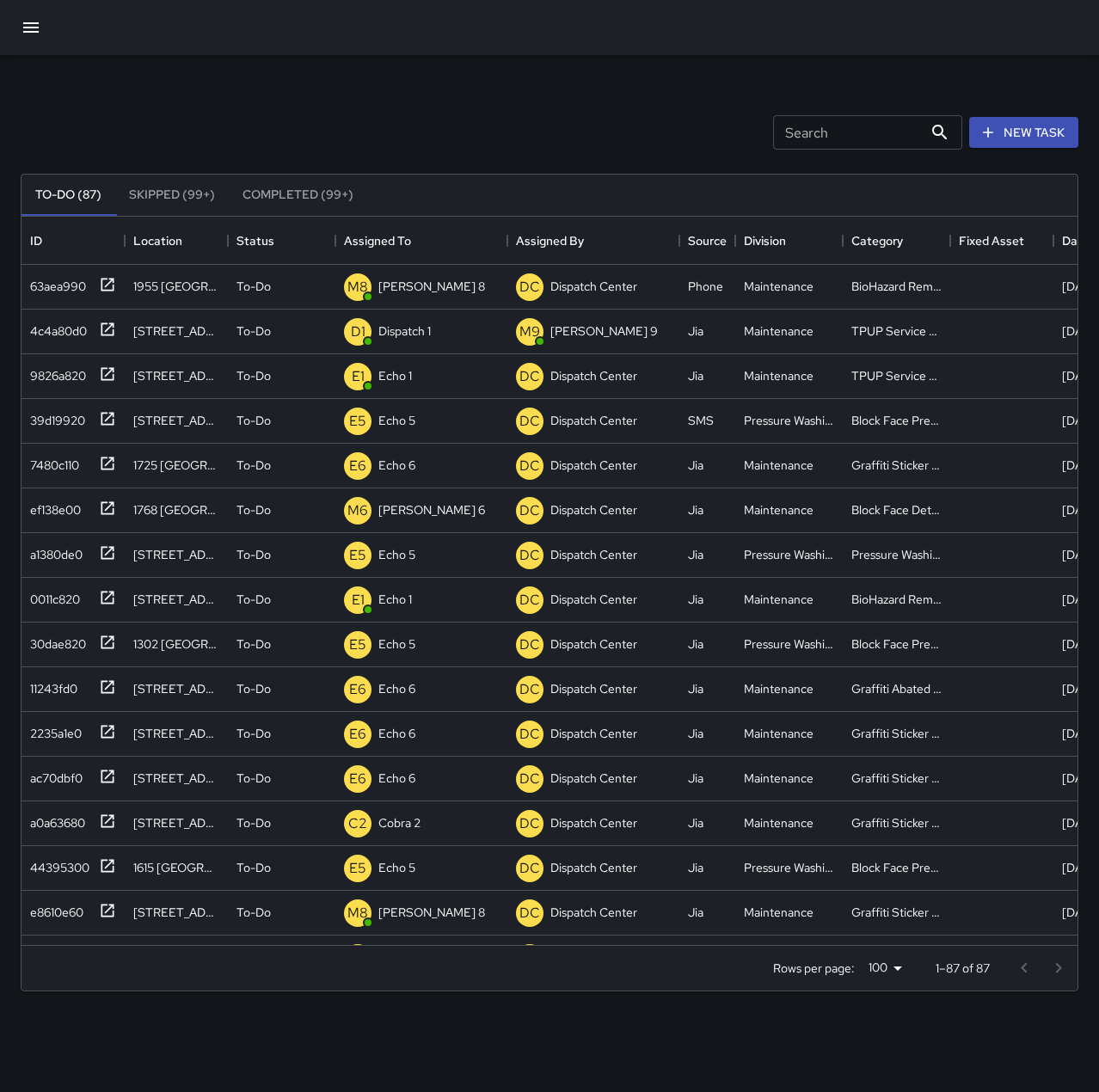
click at [414, 130] on div "Search Search New Task" at bounding box center [550, 132] width 1065 height 89
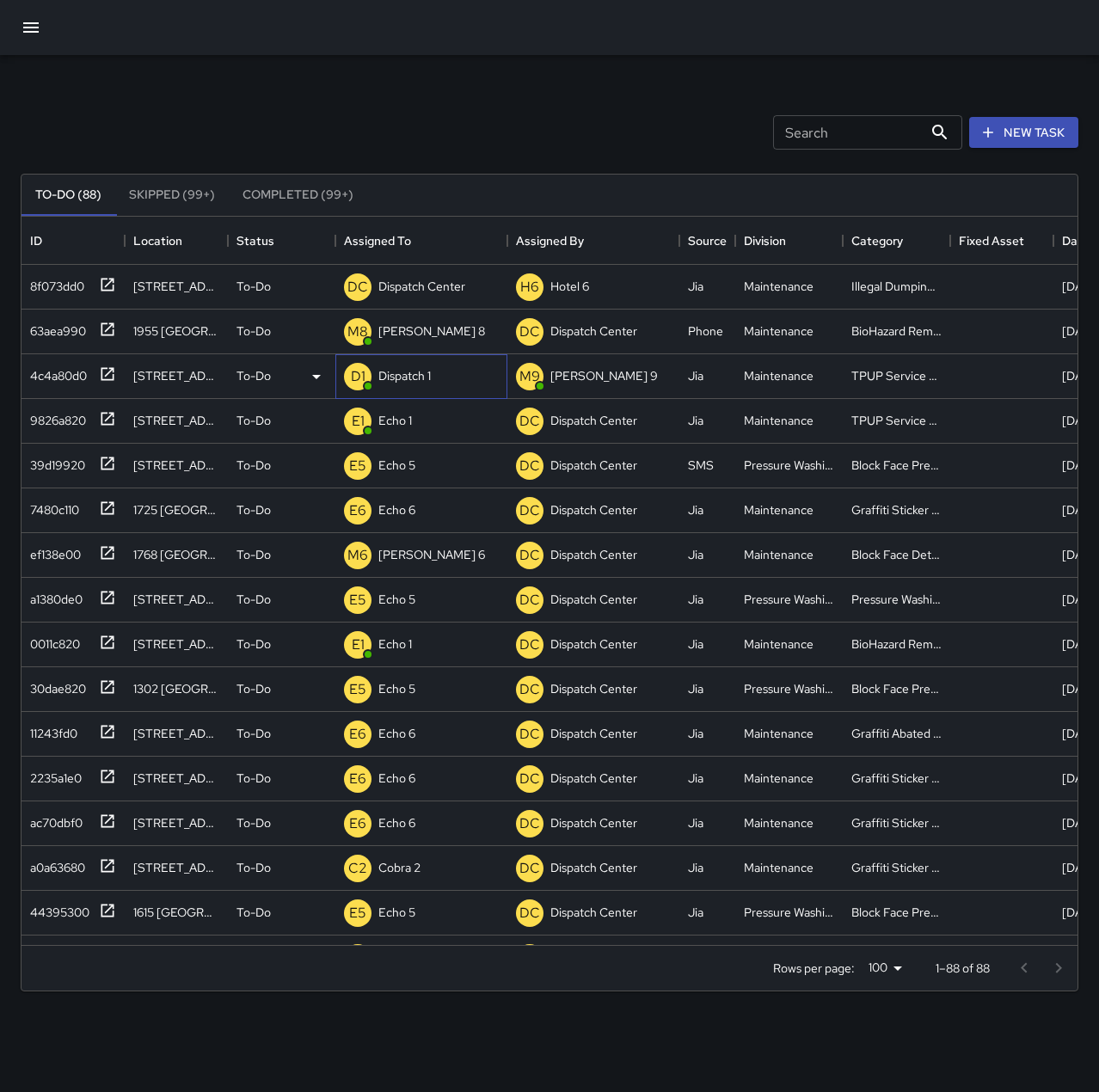
click at [427, 379] on p "Dispatch 1" at bounding box center [405, 376] width 52 height 17
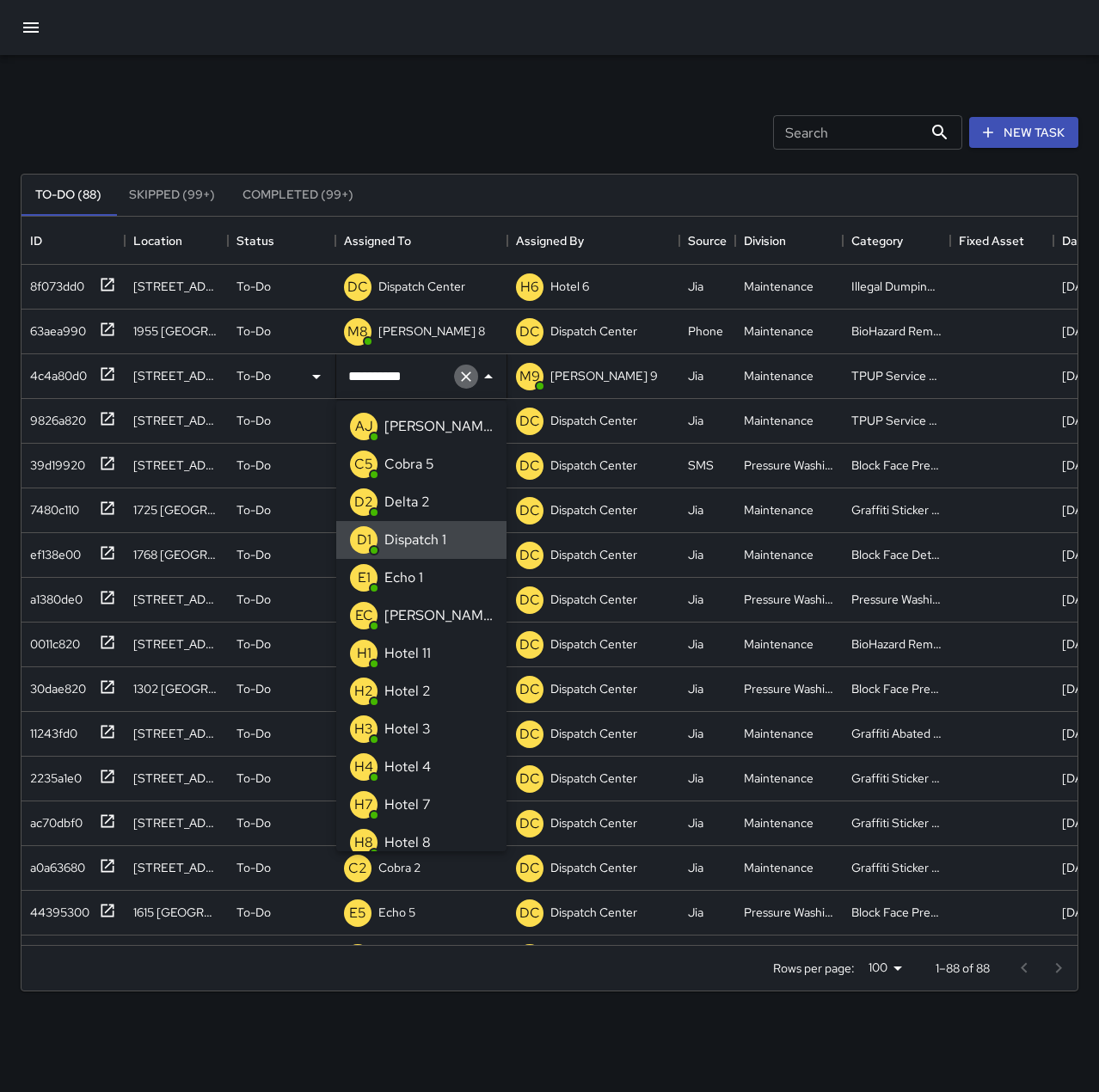
click at [466, 379] on icon "Clear" at bounding box center [466, 377] width 17 height 17
click at [413, 585] on p "Echo 1" at bounding box center [404, 578] width 38 height 21
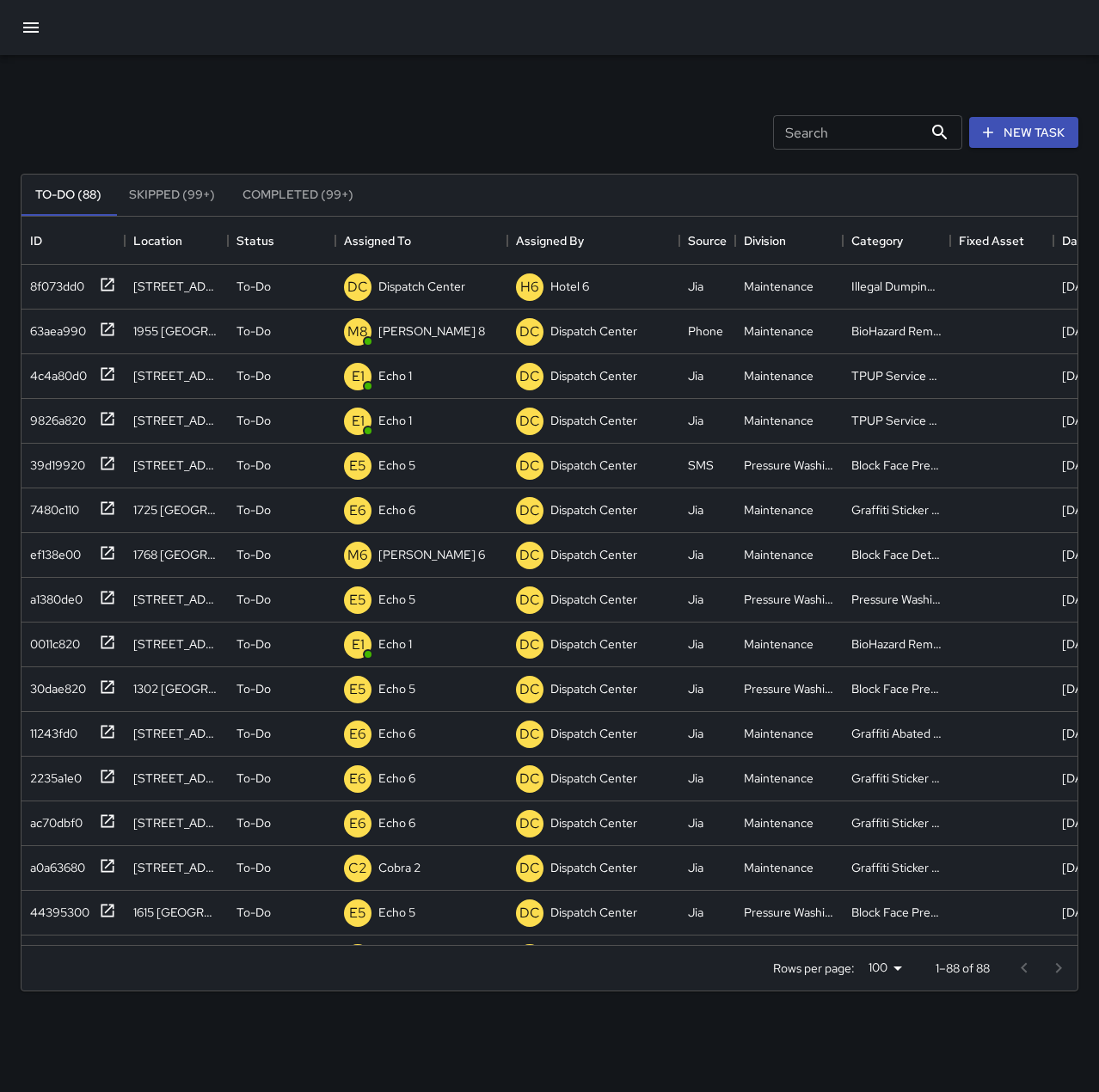
click at [446, 132] on div "Search Search New Task" at bounding box center [550, 132] width 1065 height 89
click at [73, 290] on div "8f073dd0" at bounding box center [54, 283] width 61 height 24
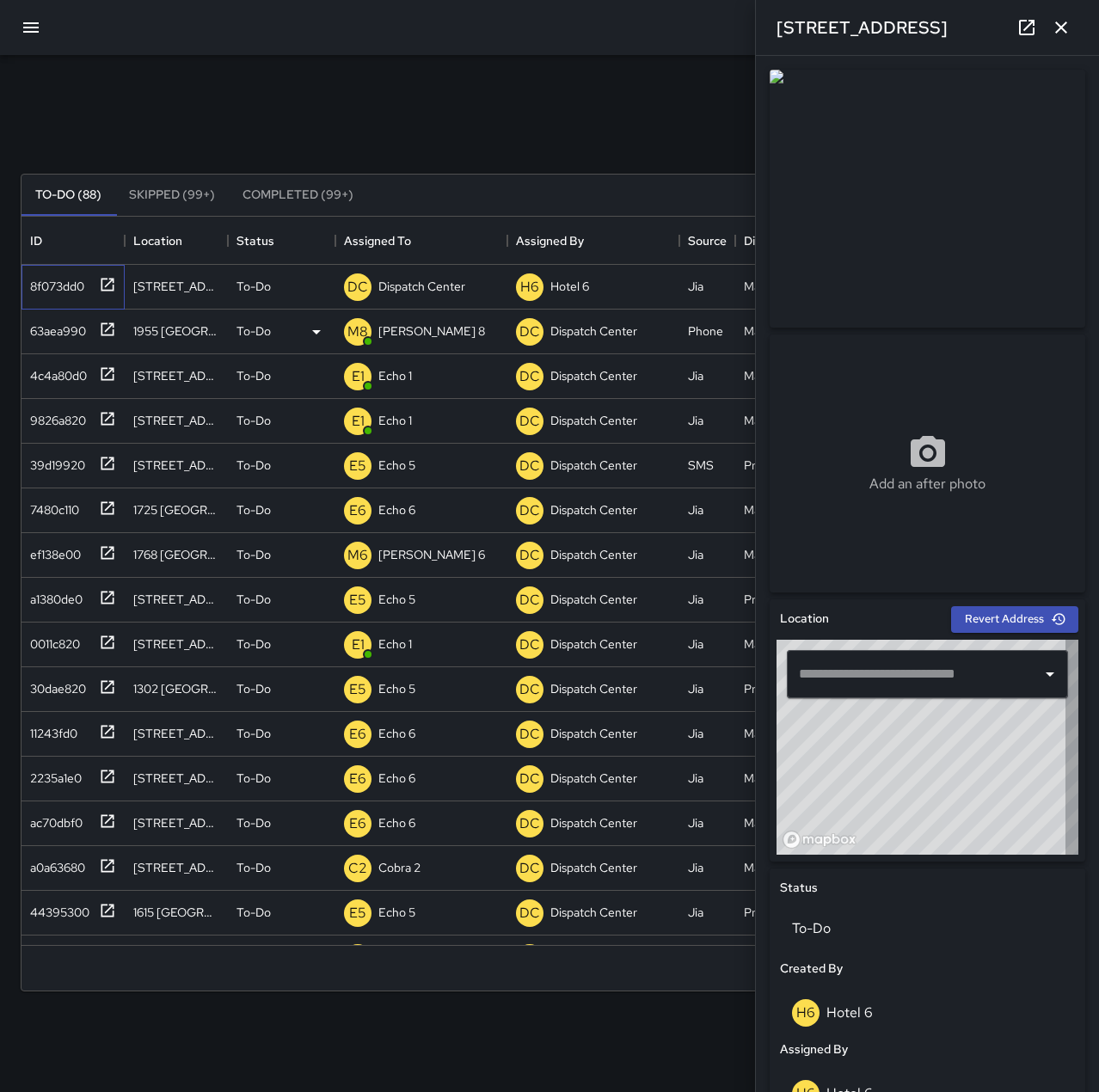
type input "**********"
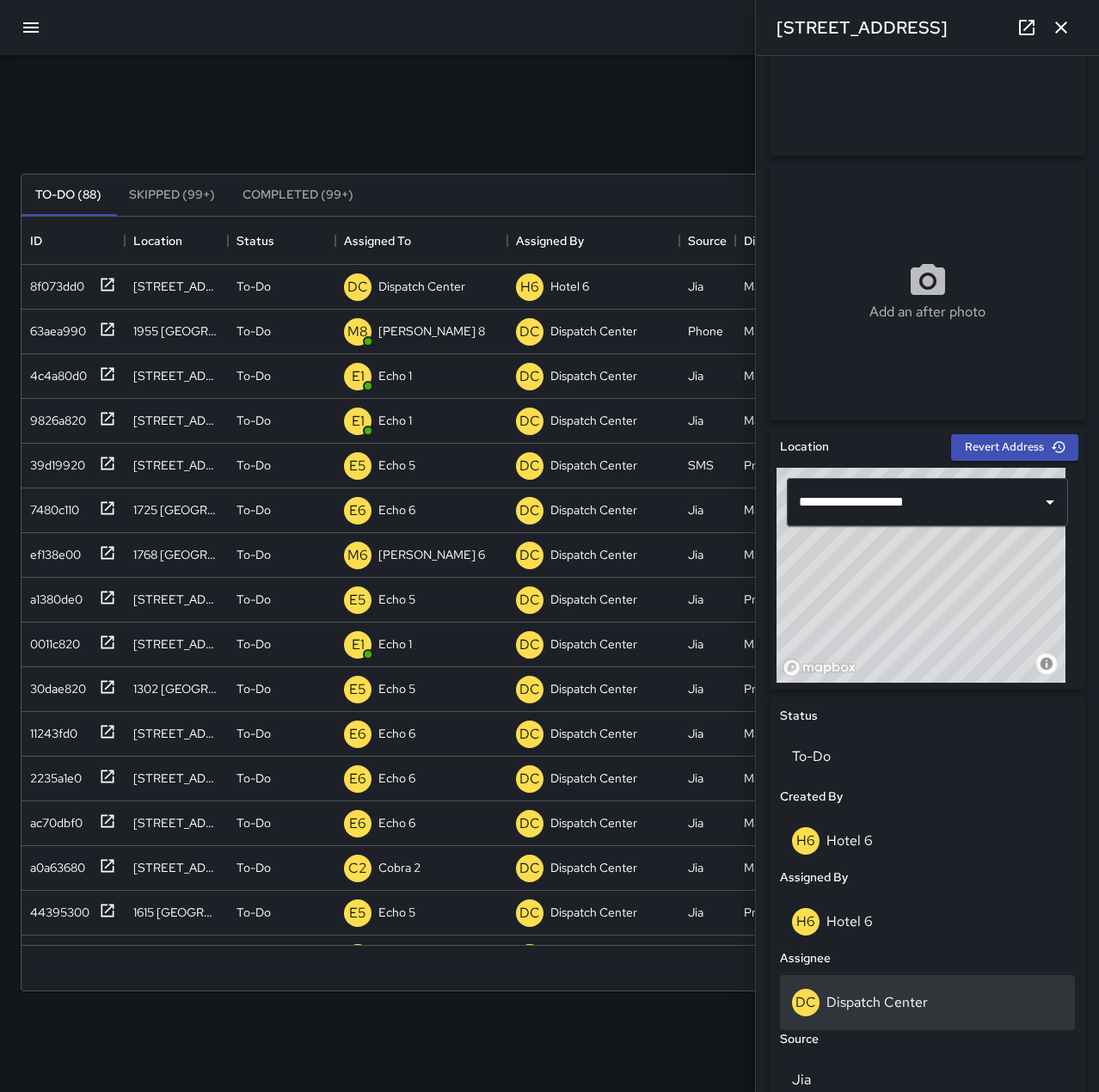
click at [901, 998] on p "Dispatch Center" at bounding box center [877, 1002] width 101 height 18
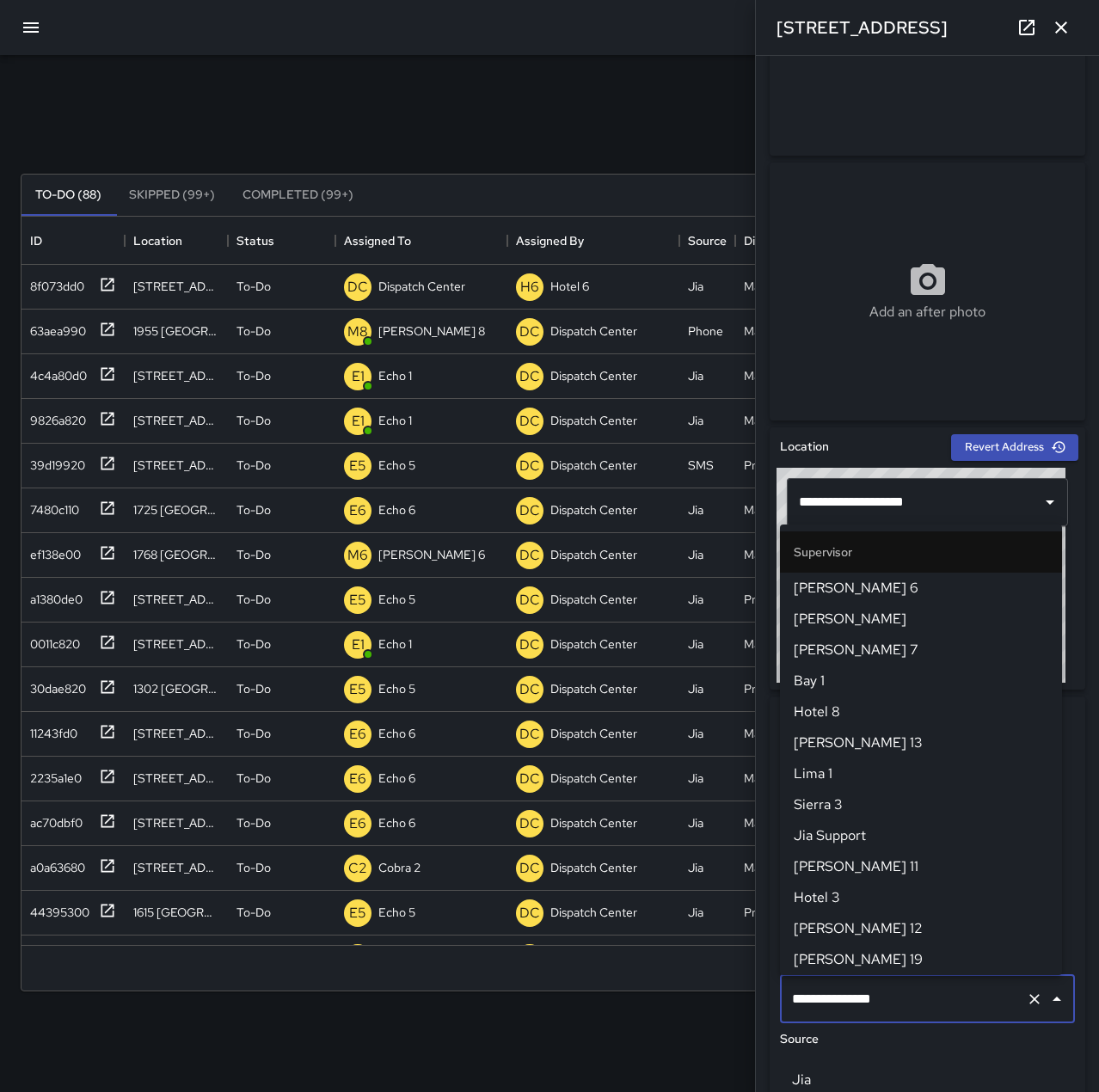
scroll to position [1640, 0]
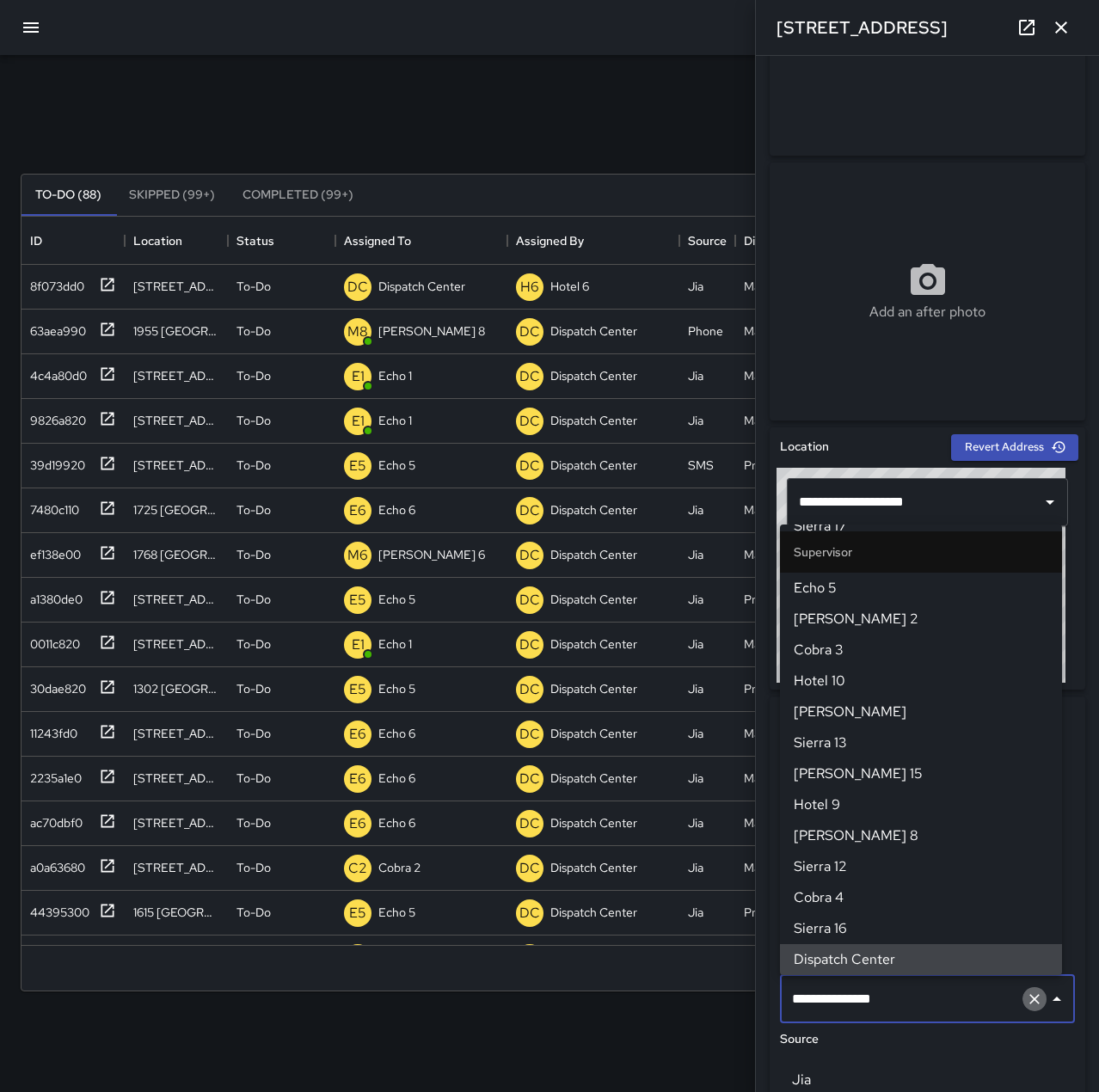
click at [1026, 1001] on icon "Clear" at bounding box center [1034, 999] width 17 height 17
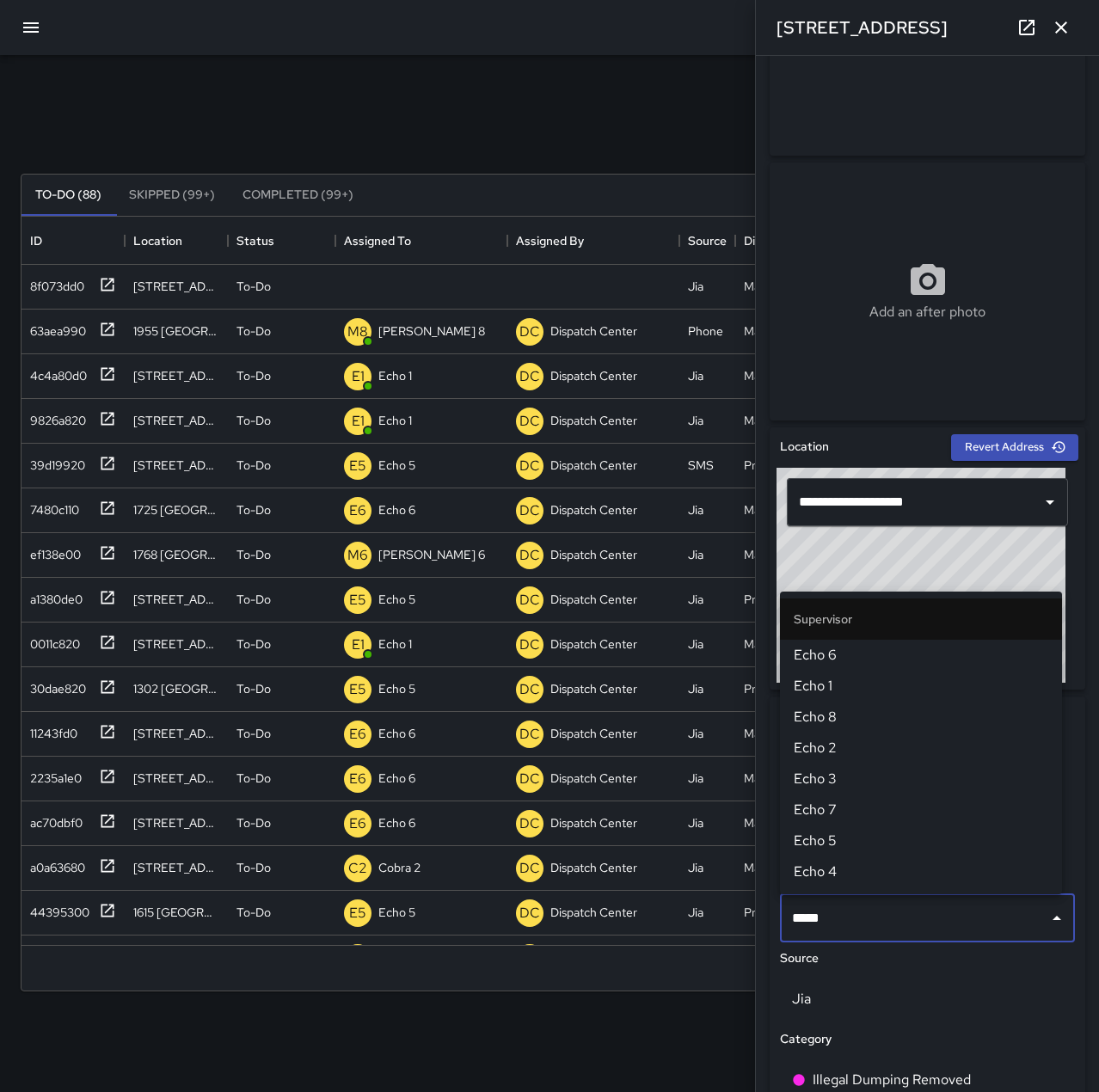
type input "******"
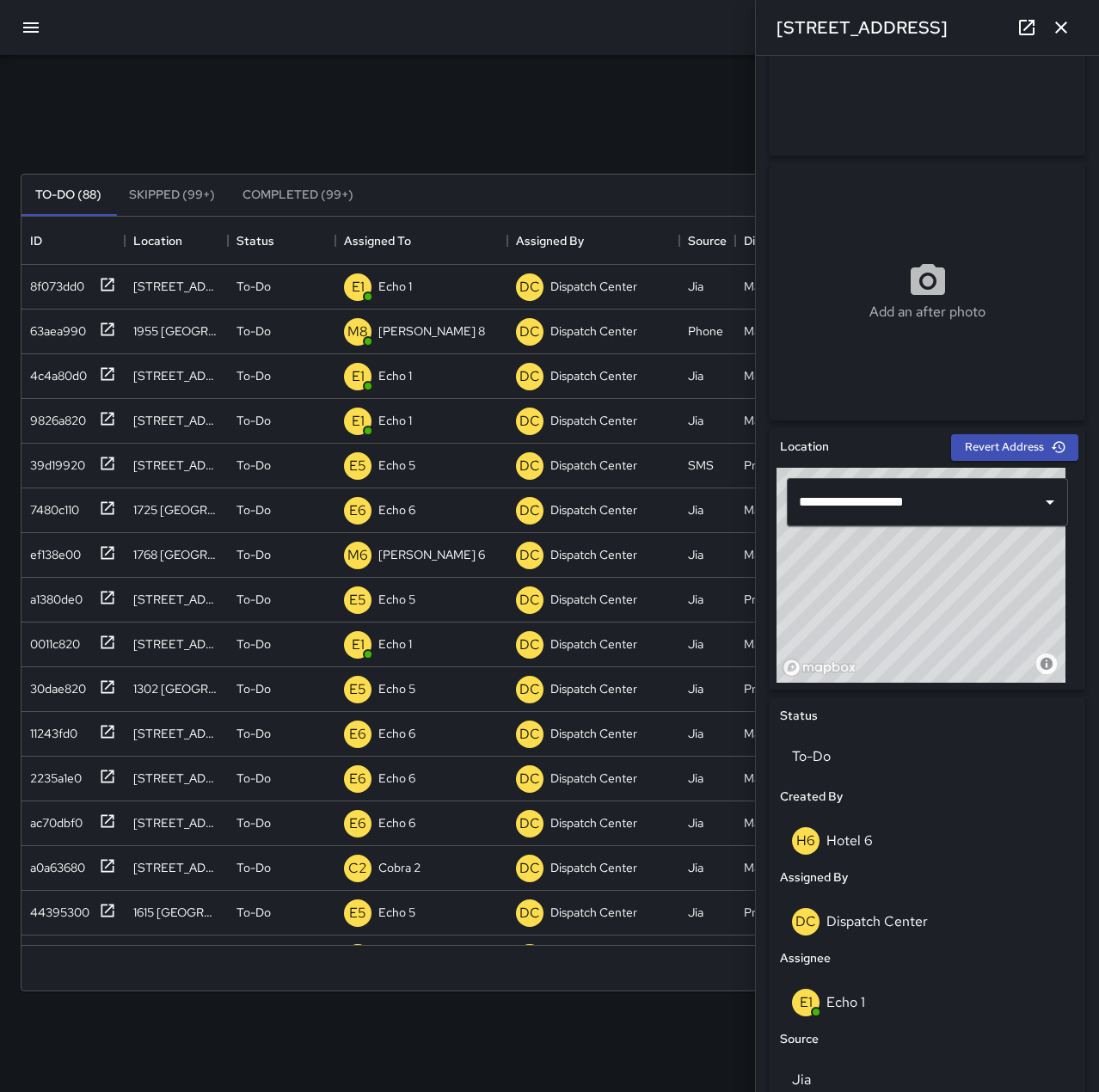
click at [1063, 24] on icon "button" at bounding box center [1061, 28] width 21 height 21
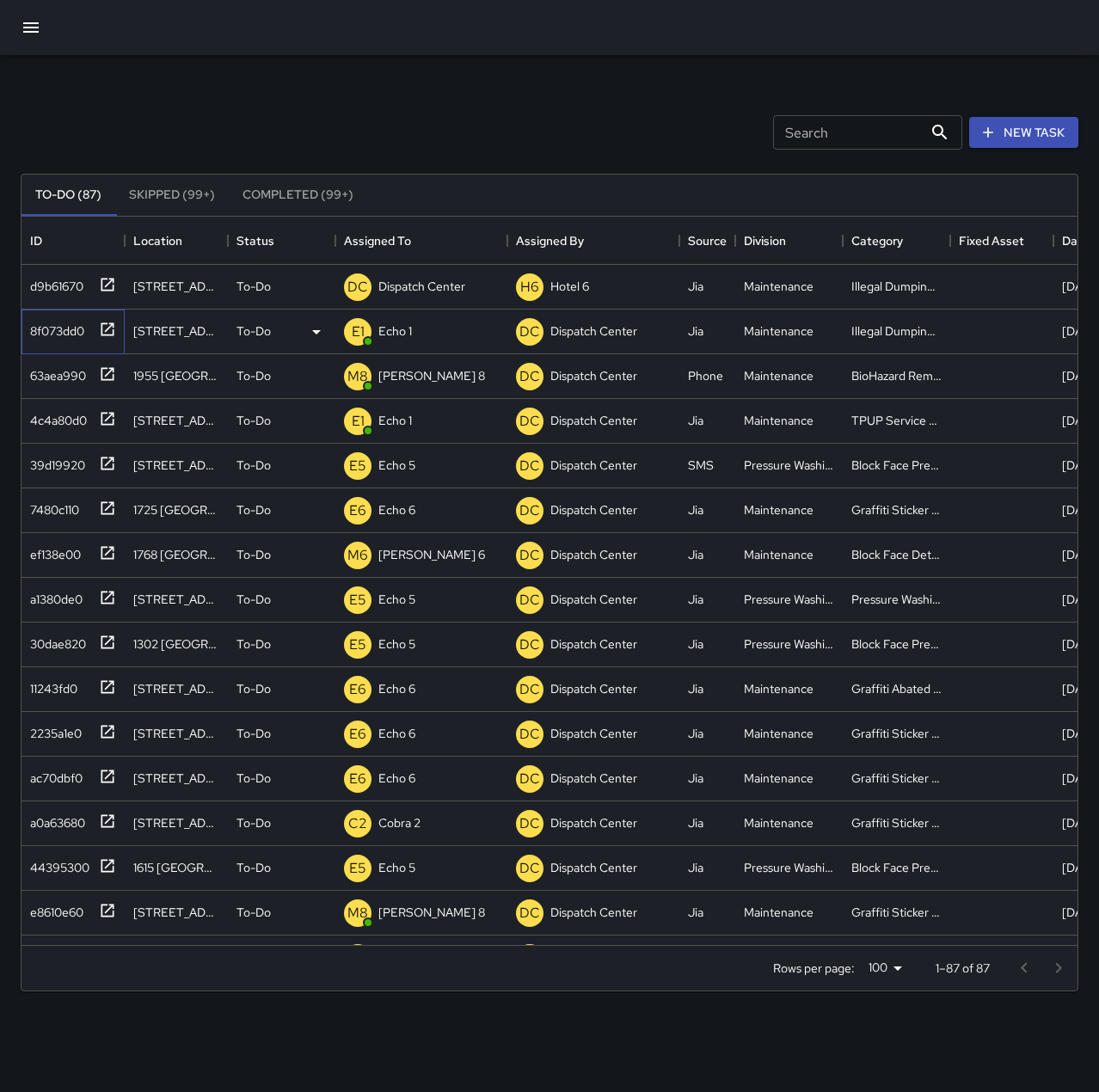
click at [71, 328] on div "8f073dd0" at bounding box center [54, 328] width 61 height 24
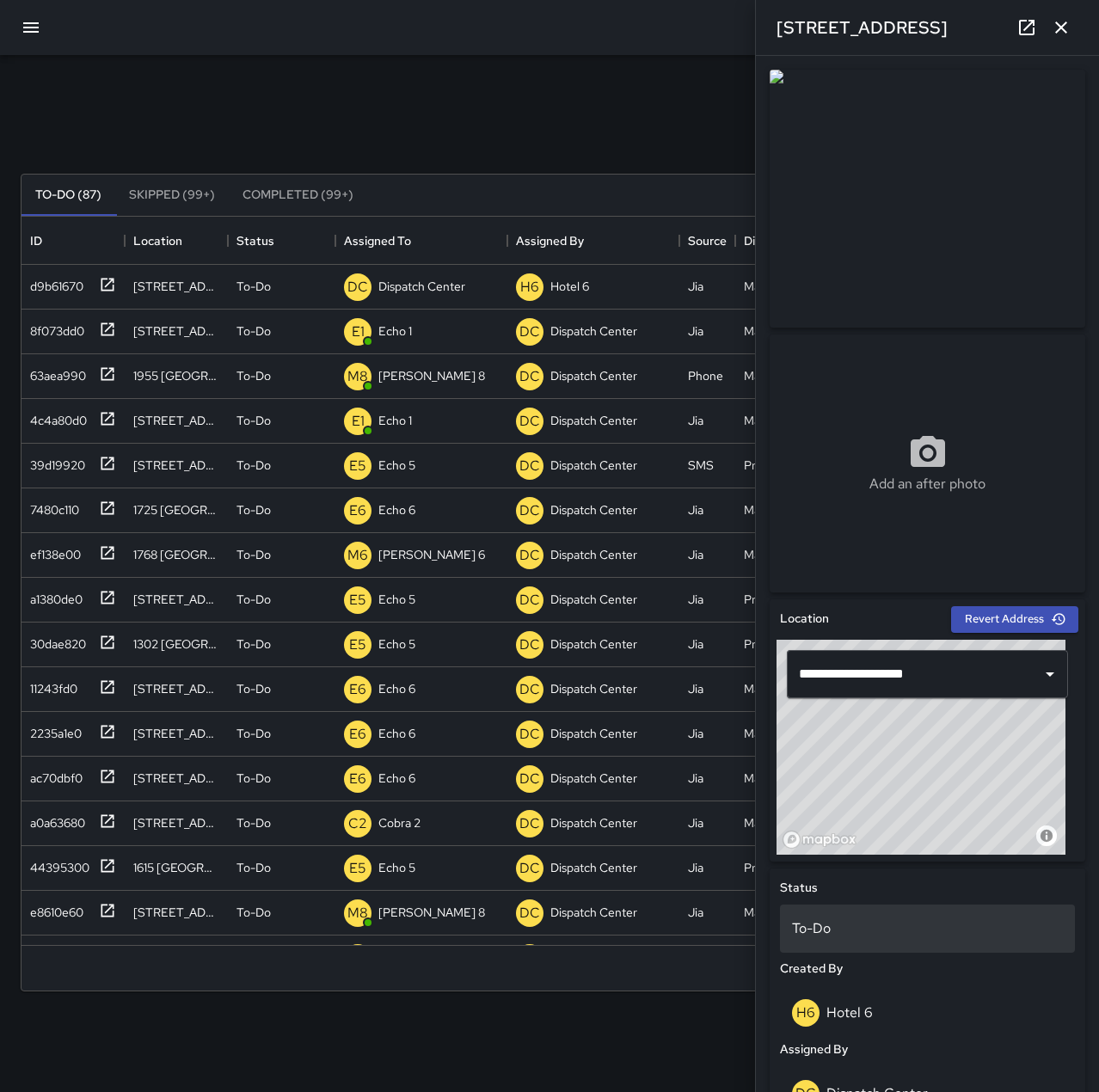
click at [869, 918] on p "To-Do" at bounding box center [928, 929] width 271 height 21
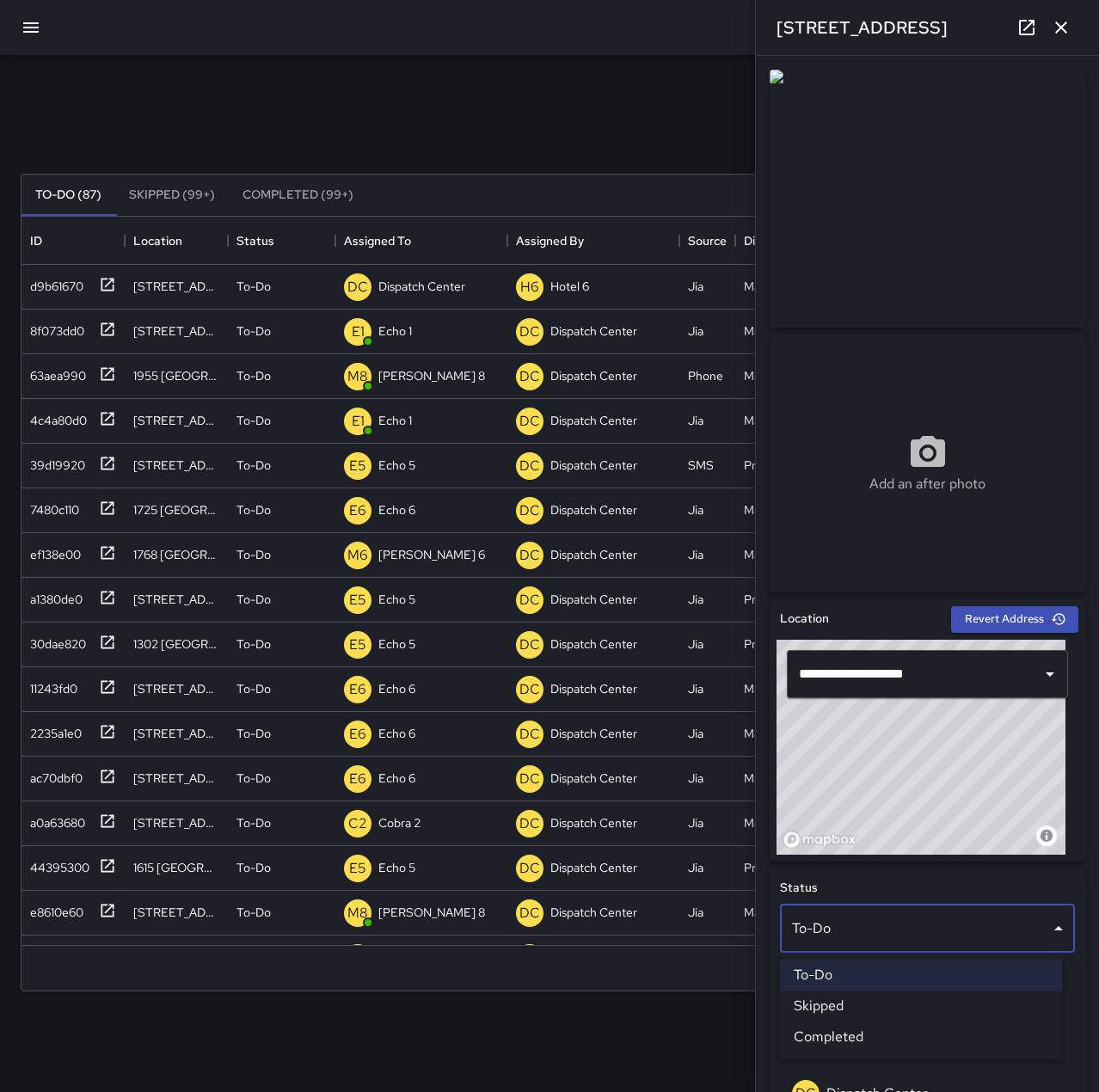
click at [911, 996] on li "Skipped" at bounding box center [921, 1005] width 282 height 31
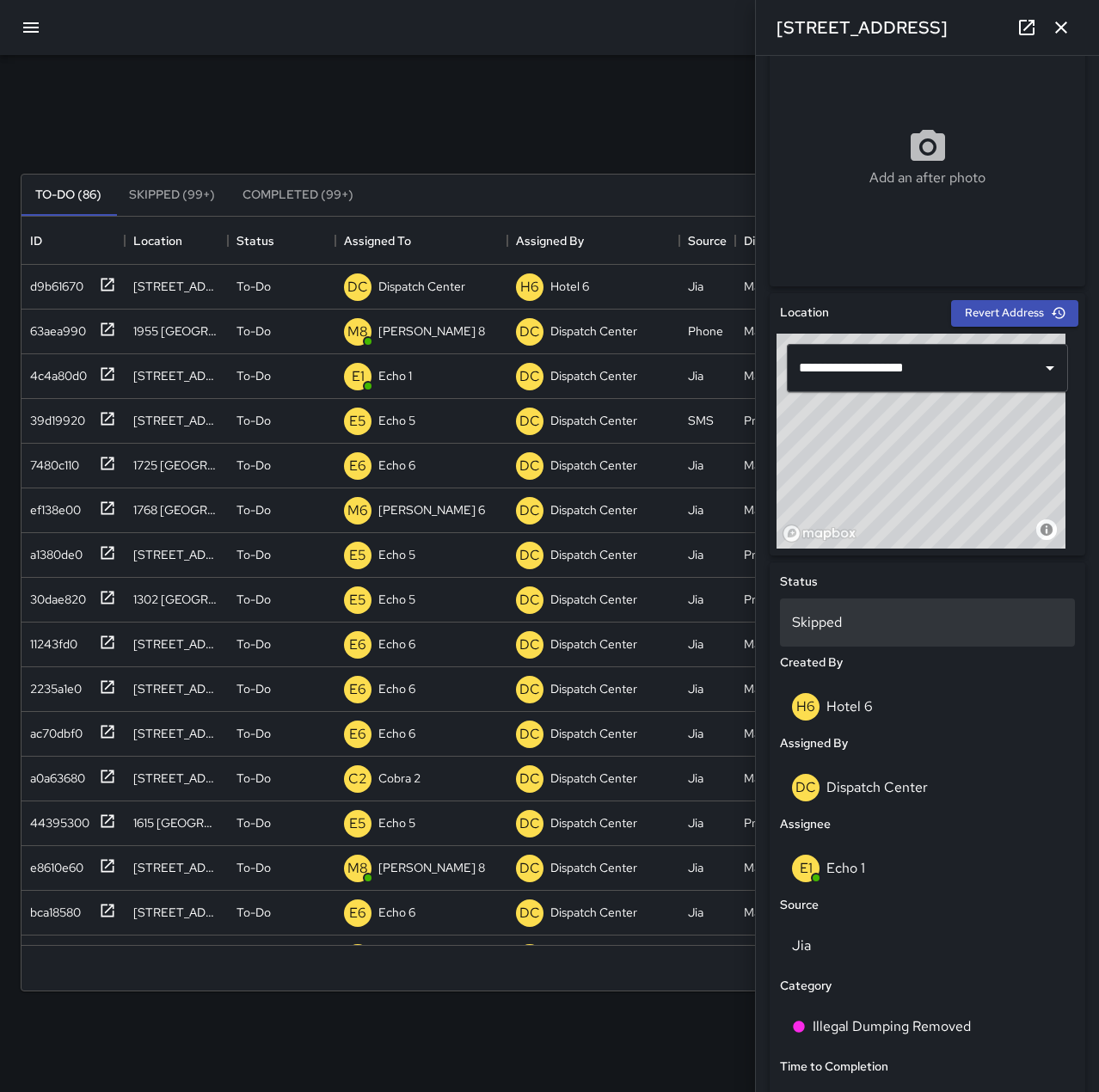
scroll to position [344, 0]
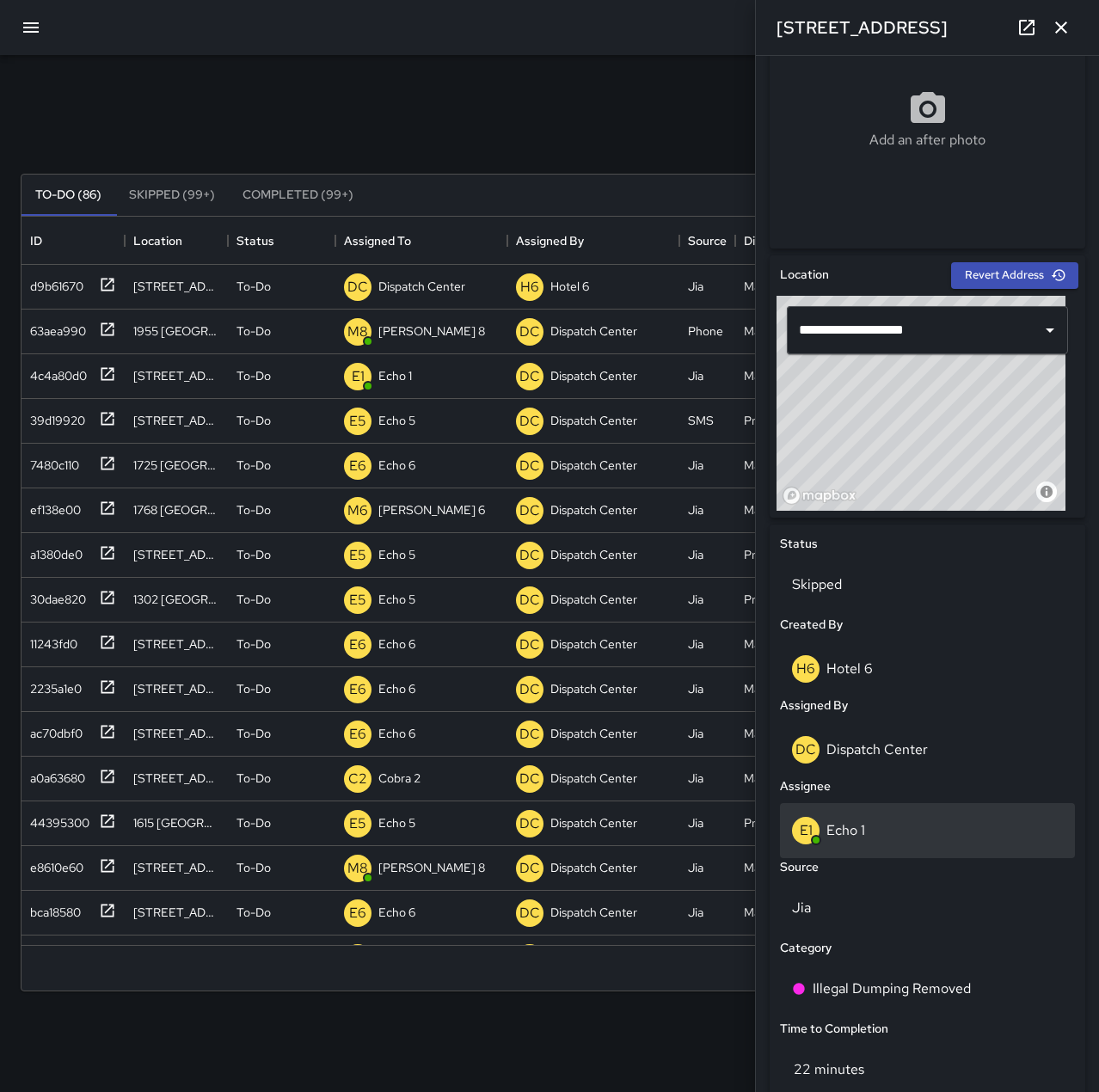
click at [913, 828] on div "E1 Echo 1" at bounding box center [928, 830] width 271 height 27
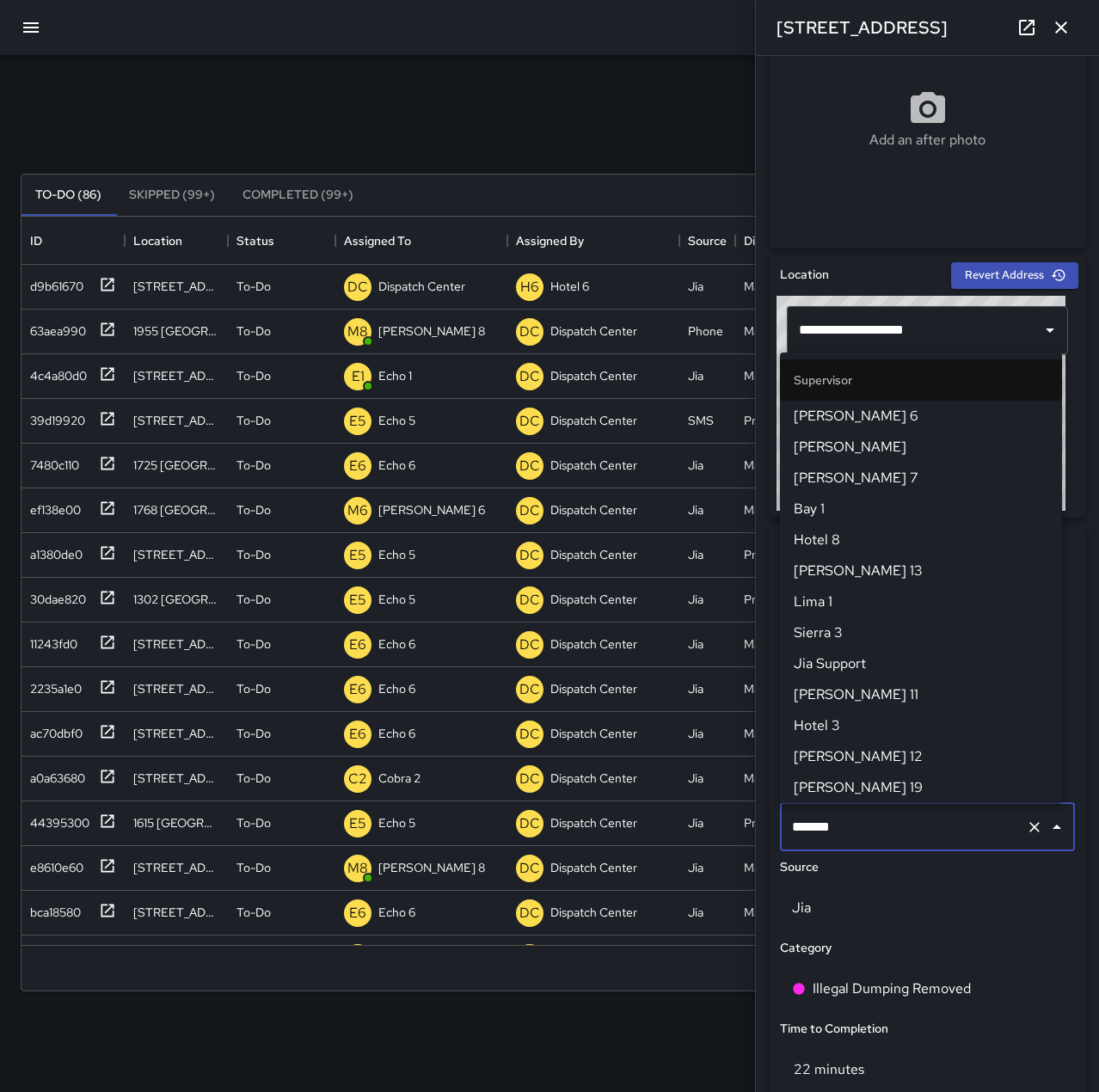
scroll to position [217, 0]
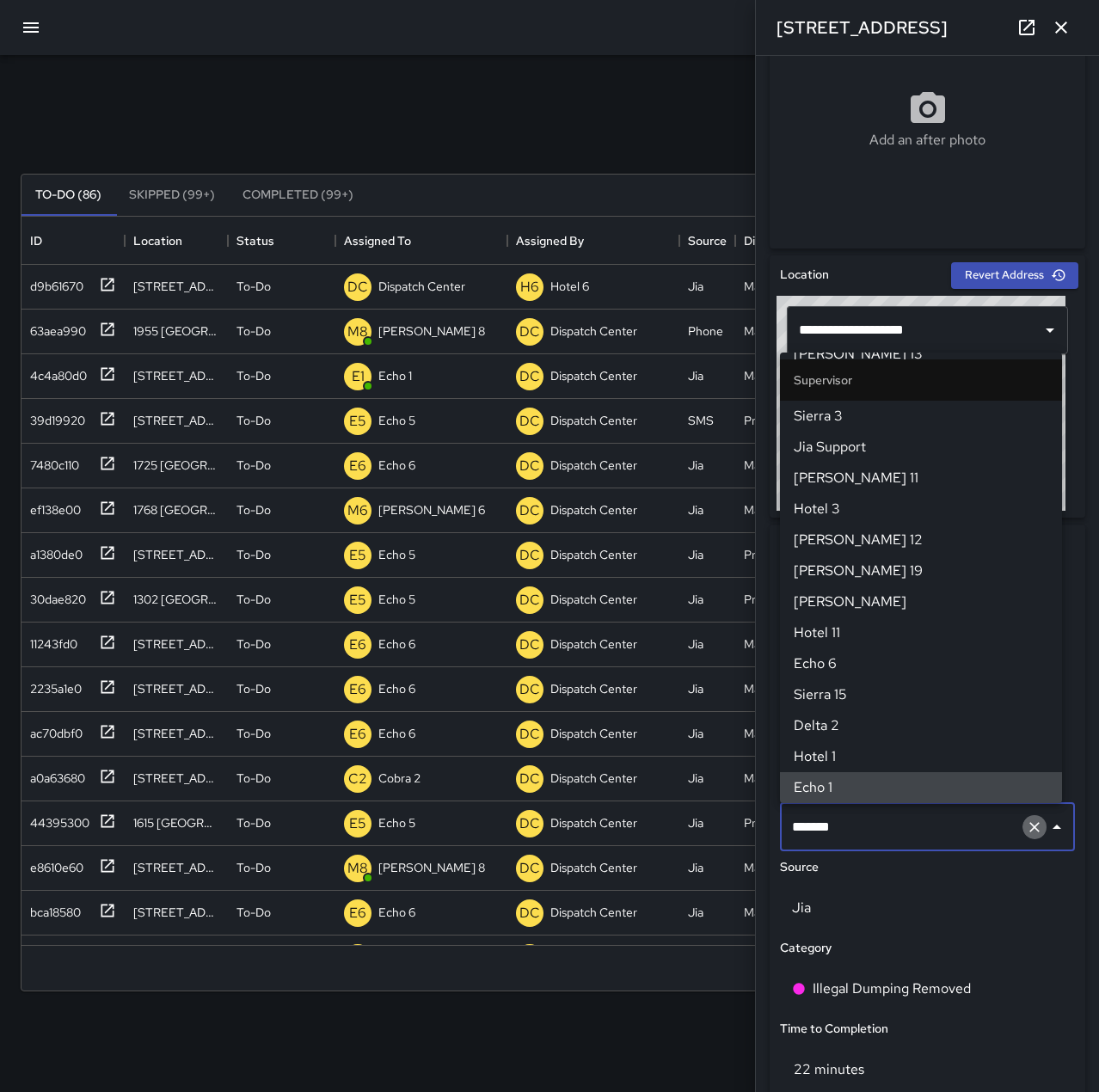
click at [1026, 832] on icon "Clear" at bounding box center [1034, 827] width 17 height 17
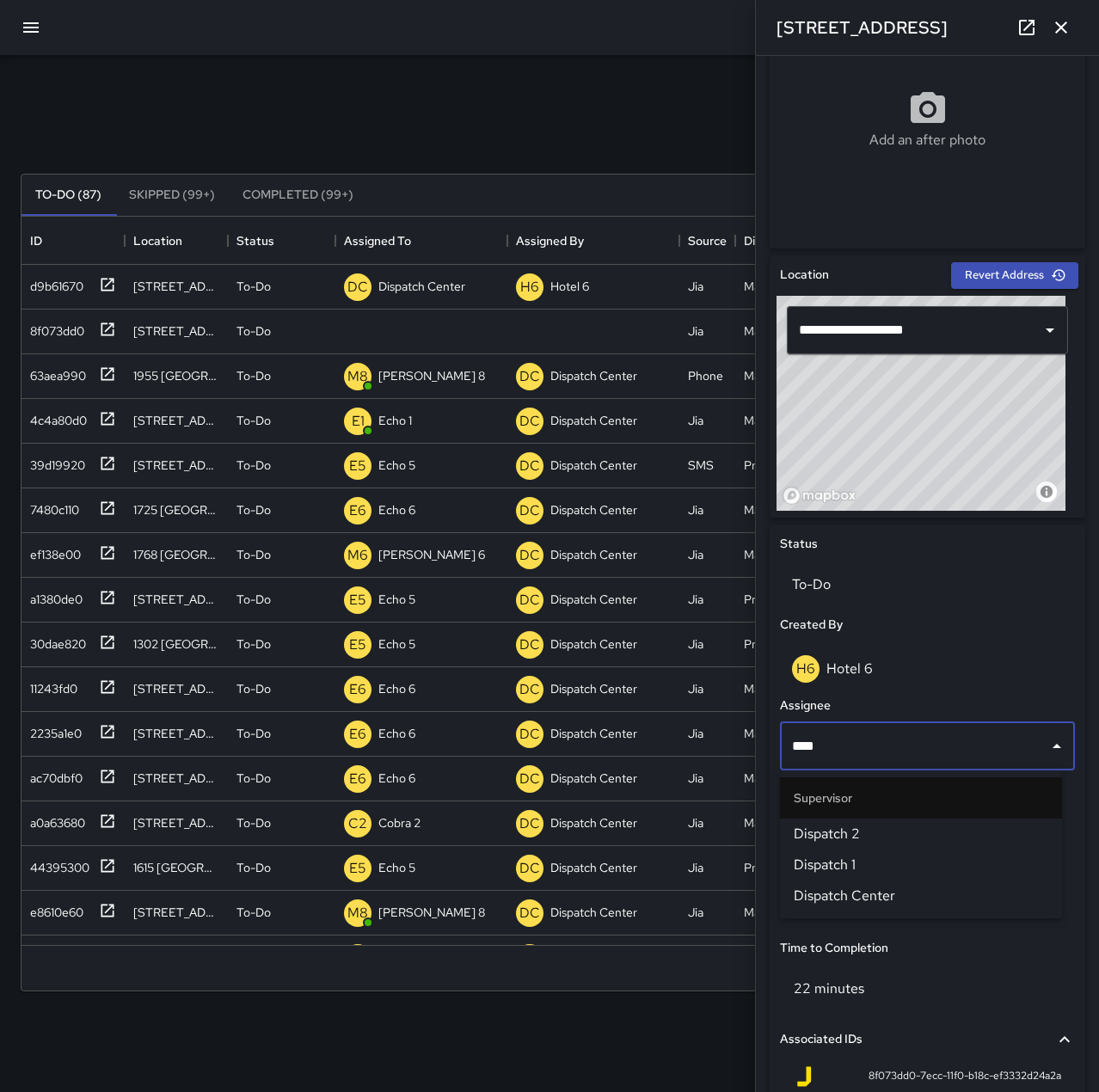
type input "*****"
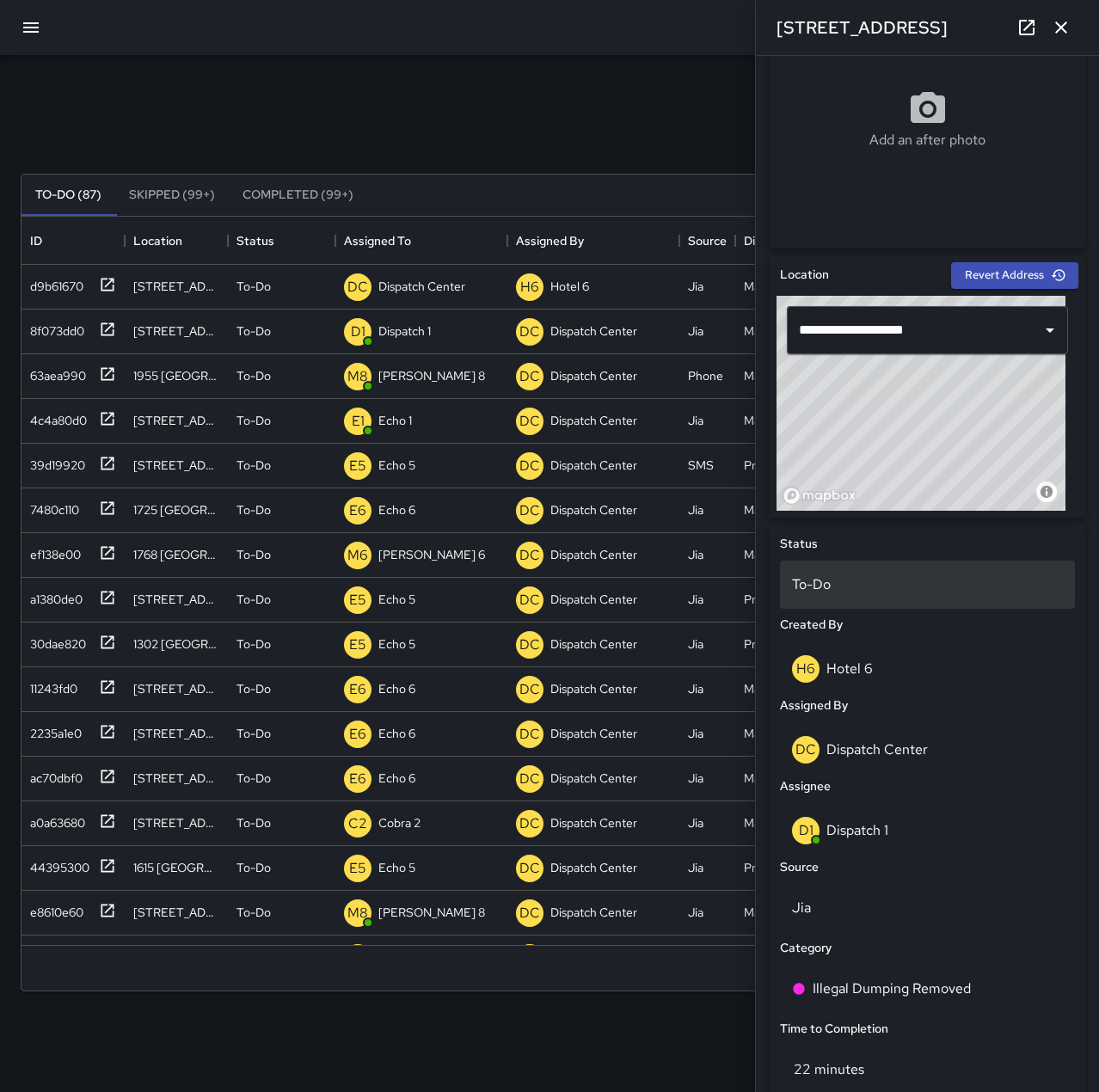
click at [853, 579] on p "To-Do" at bounding box center [928, 585] width 271 height 21
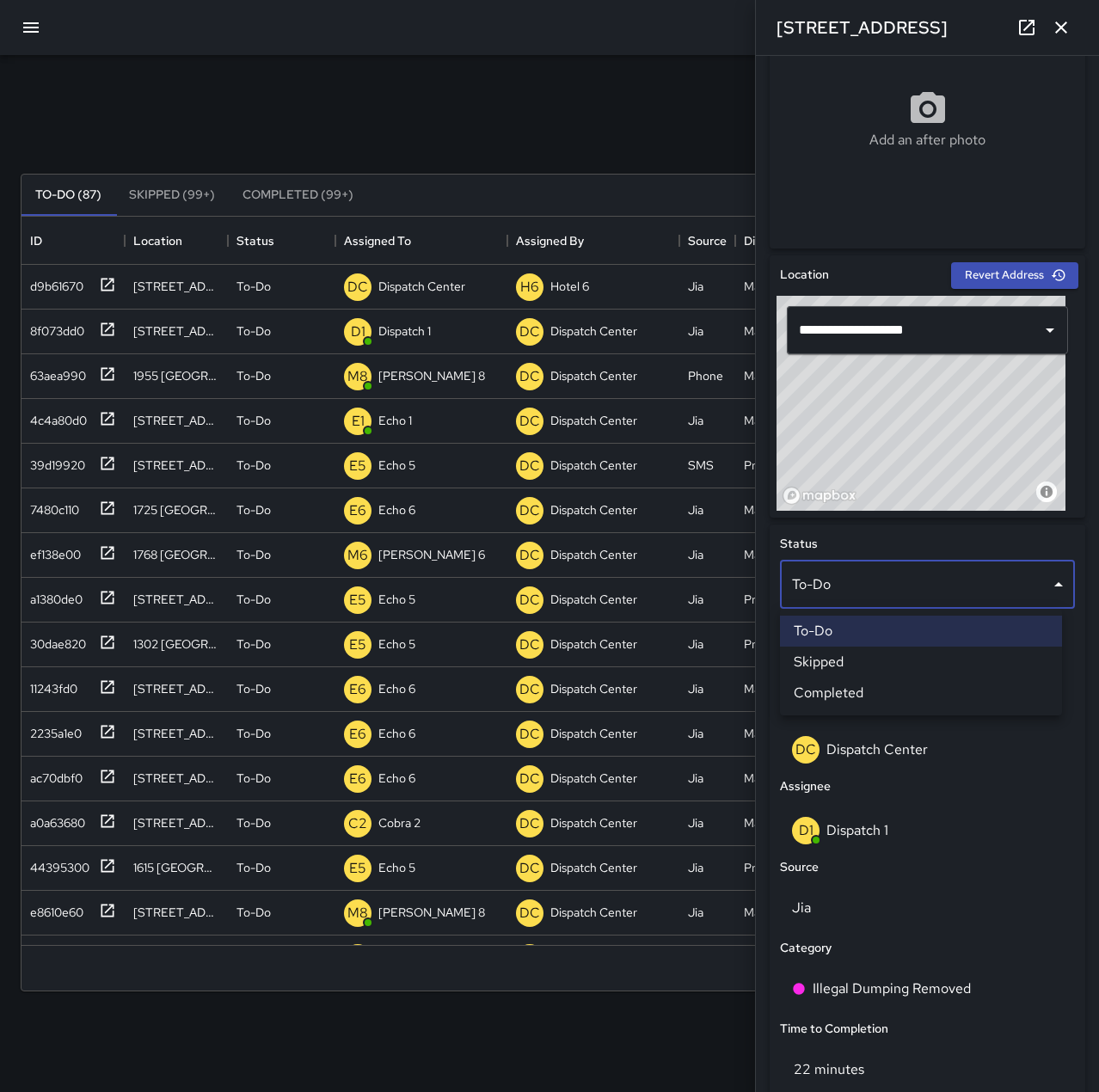
click at [856, 671] on li "Skipped" at bounding box center [921, 662] width 282 height 31
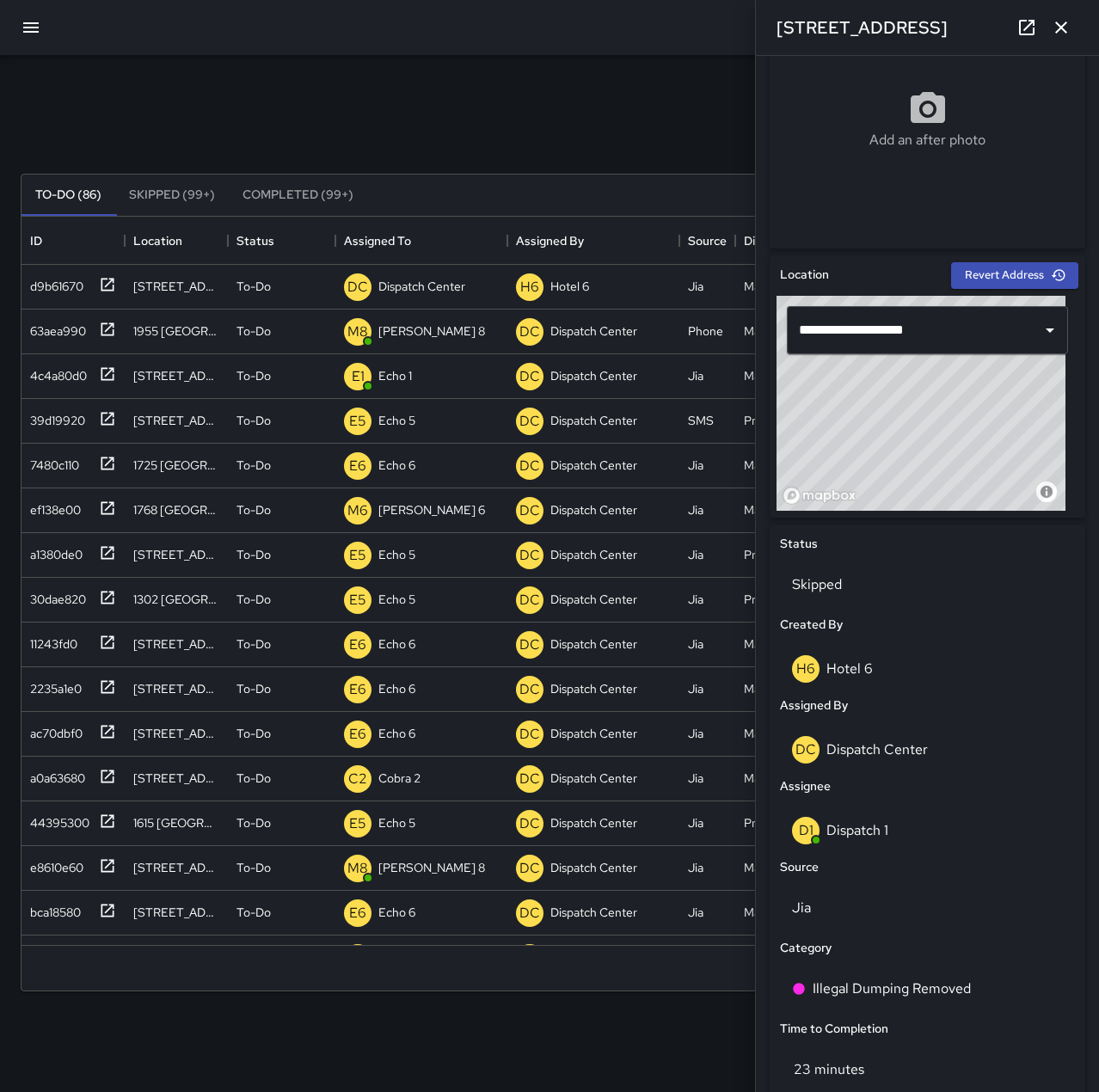
click at [1066, 24] on icon "button" at bounding box center [1061, 28] width 12 height 12
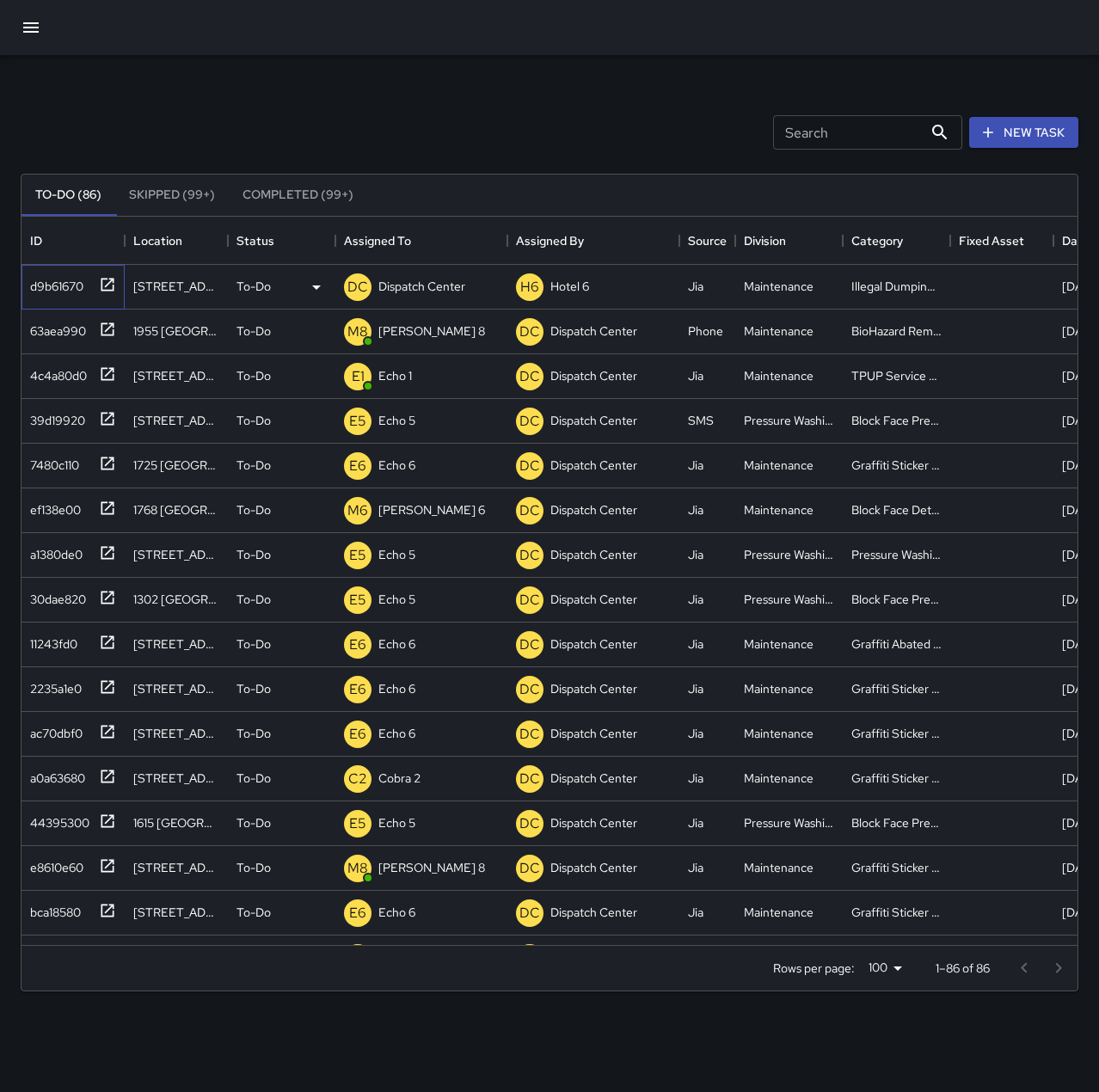
click at [70, 290] on div "d9b61670" at bounding box center [53, 283] width 60 height 24
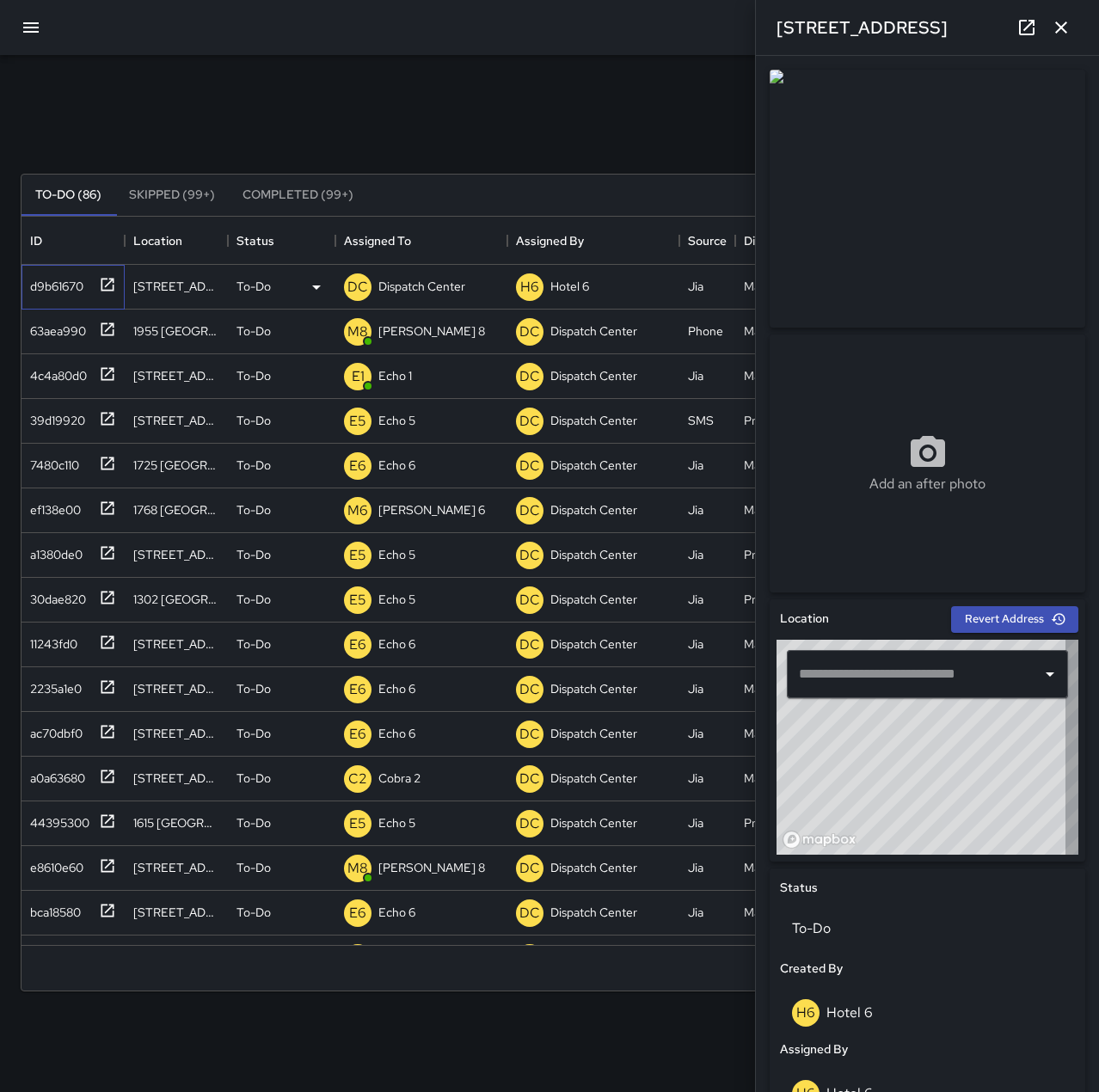
type input "**********"
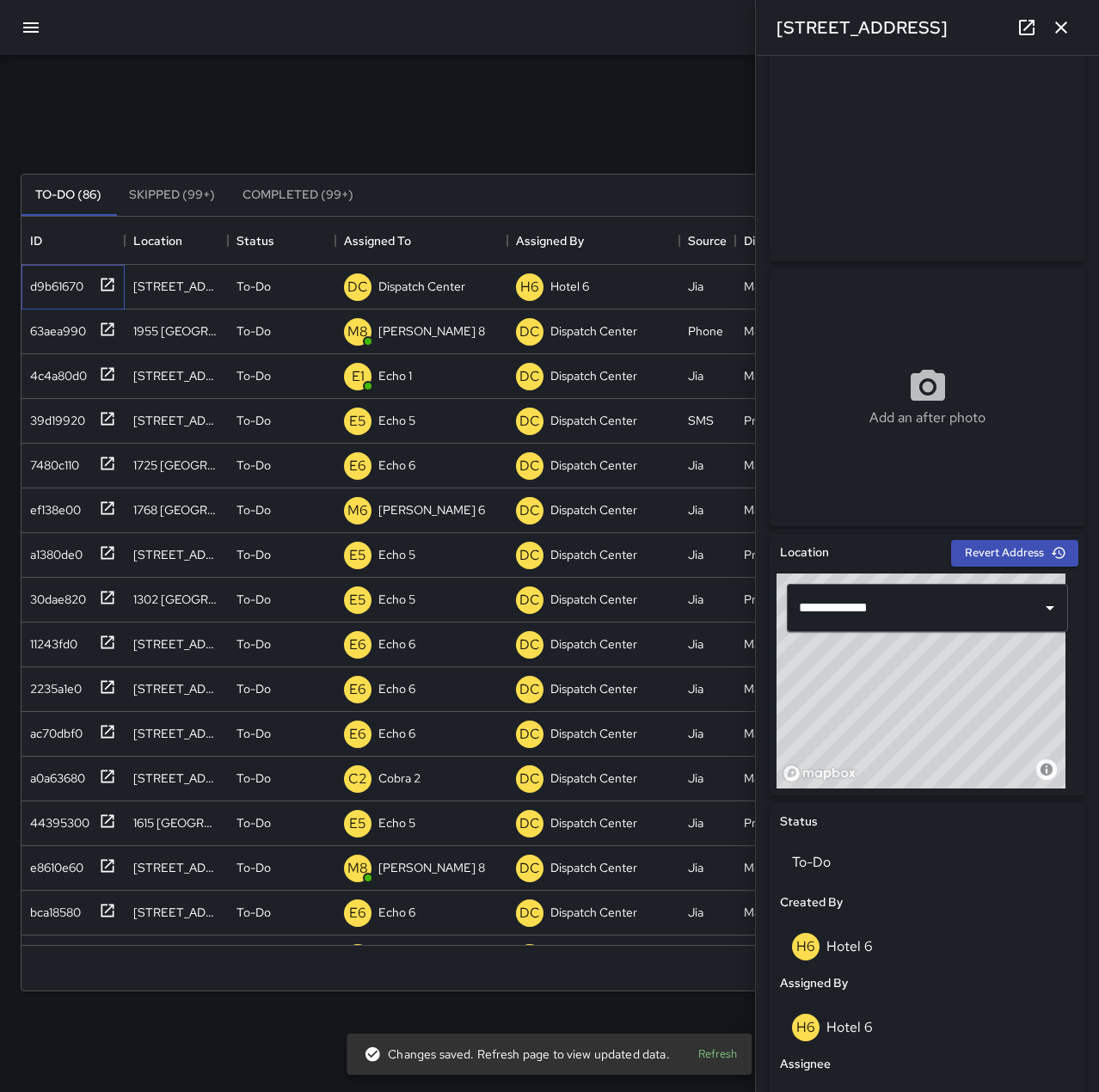
scroll to position [258, 0]
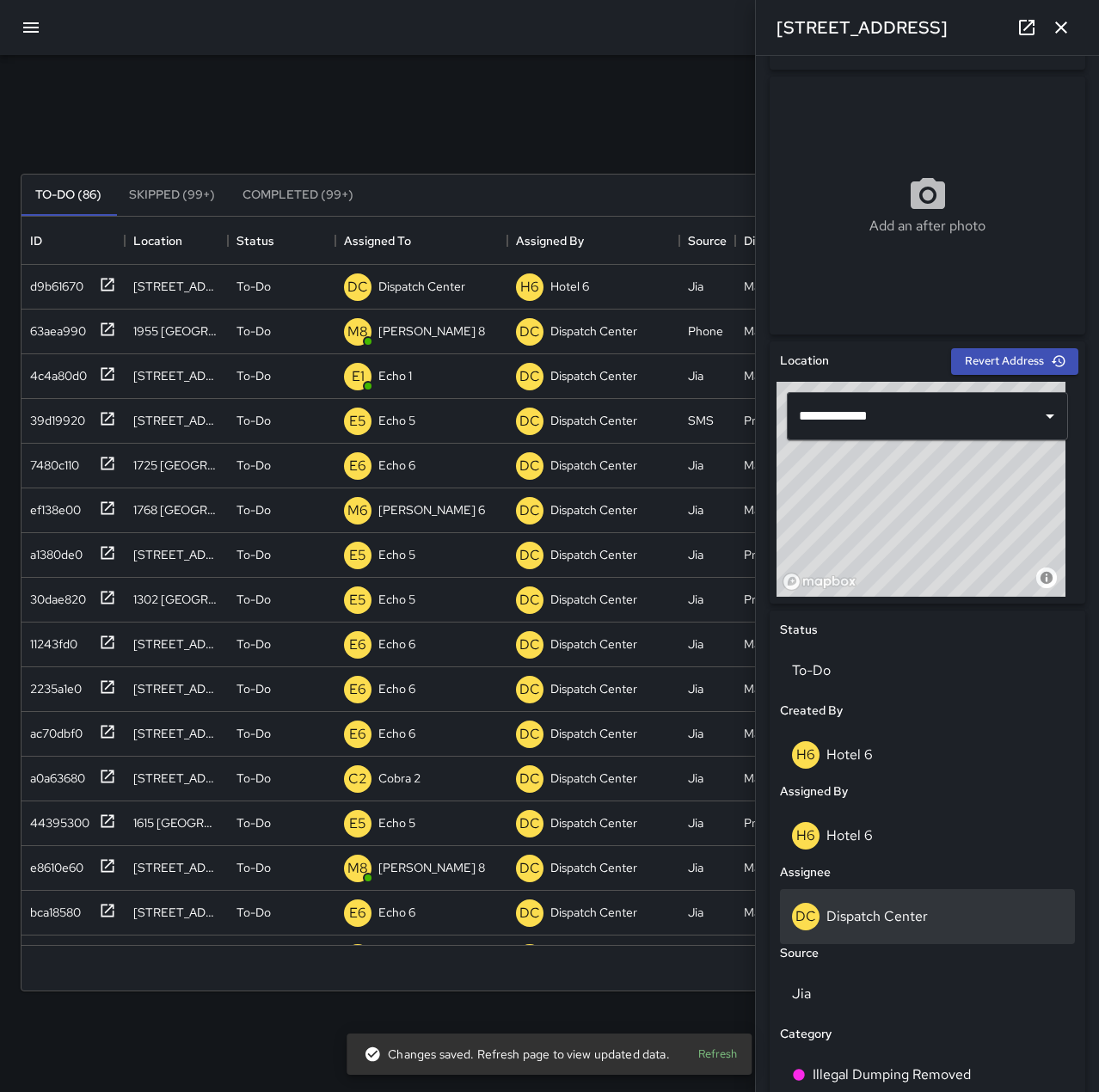
click at [927, 903] on div "DC Dispatch Center" at bounding box center [928, 916] width 271 height 27
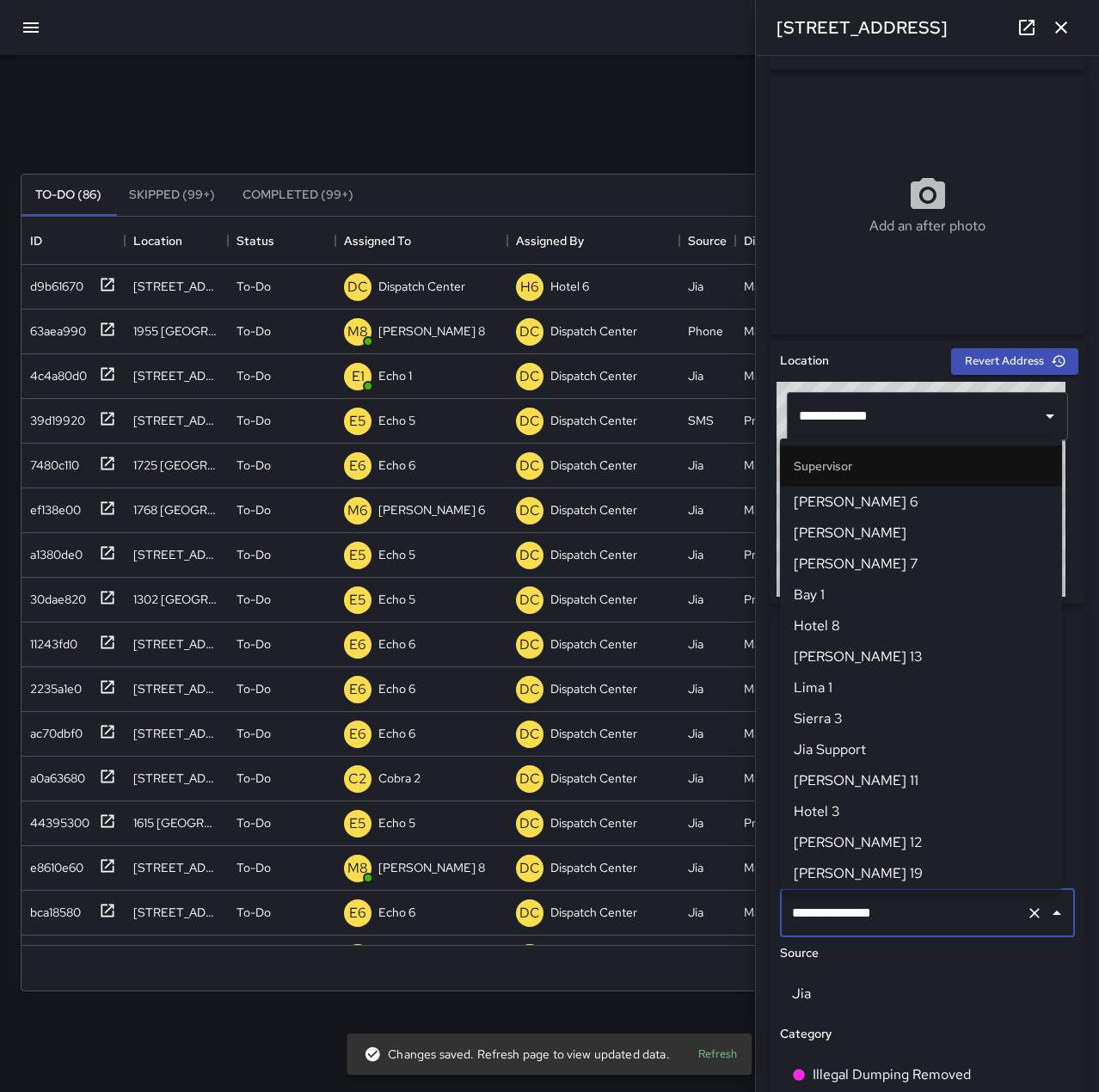
scroll to position [1640, 0]
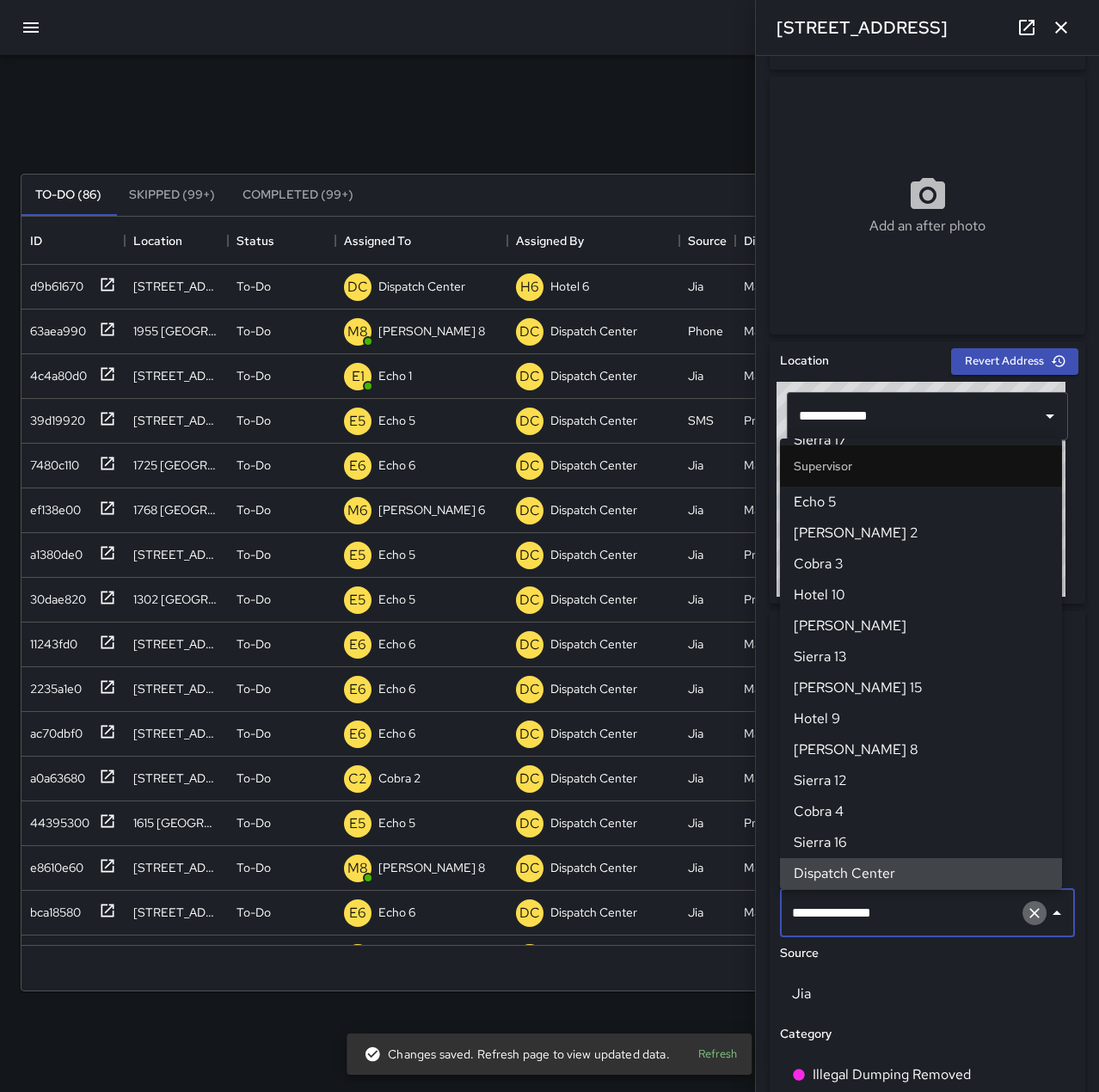
click at [1026, 908] on icon "Clear" at bounding box center [1034, 914] width 17 height 17
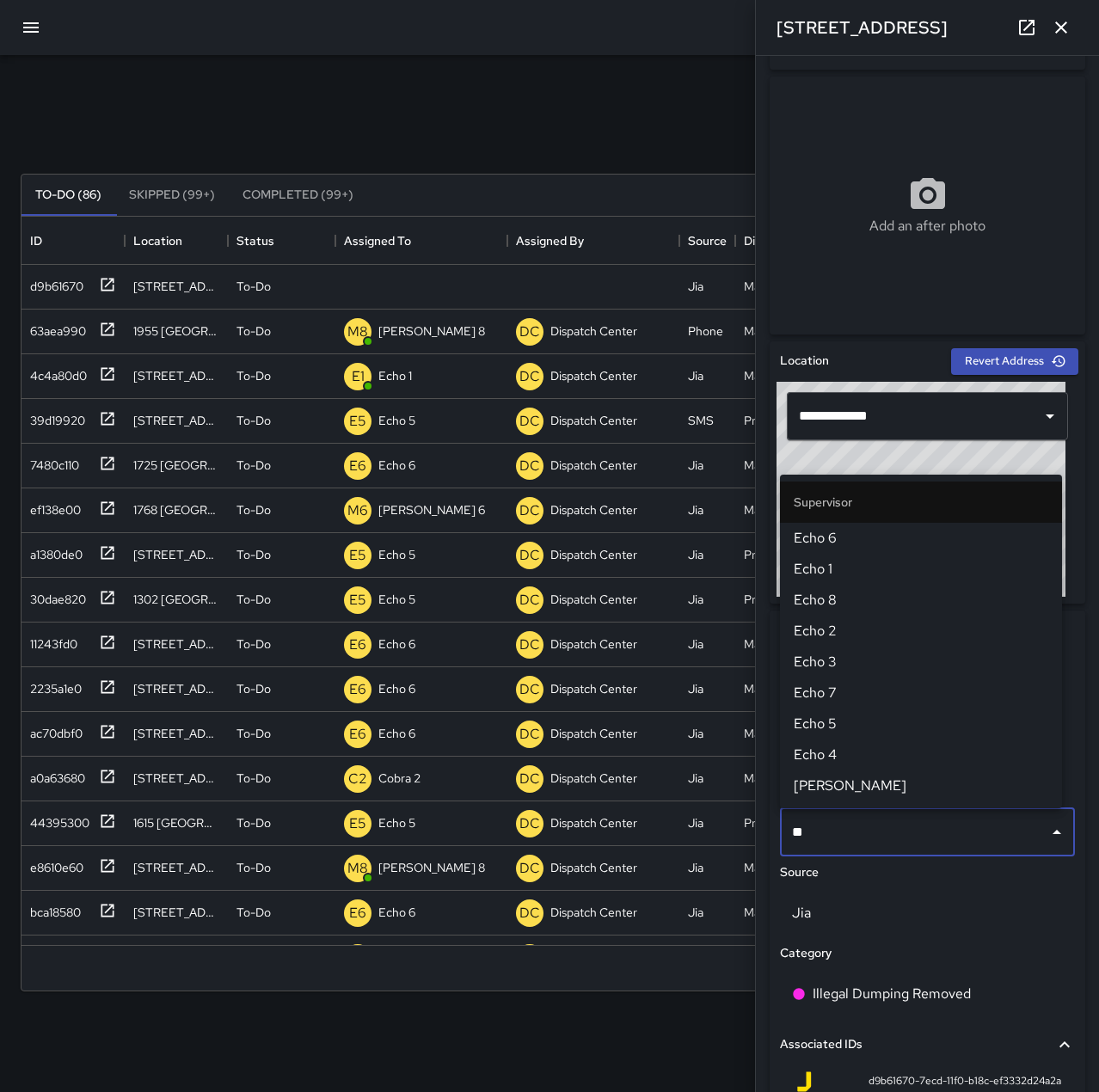
scroll to position [715, 1043]
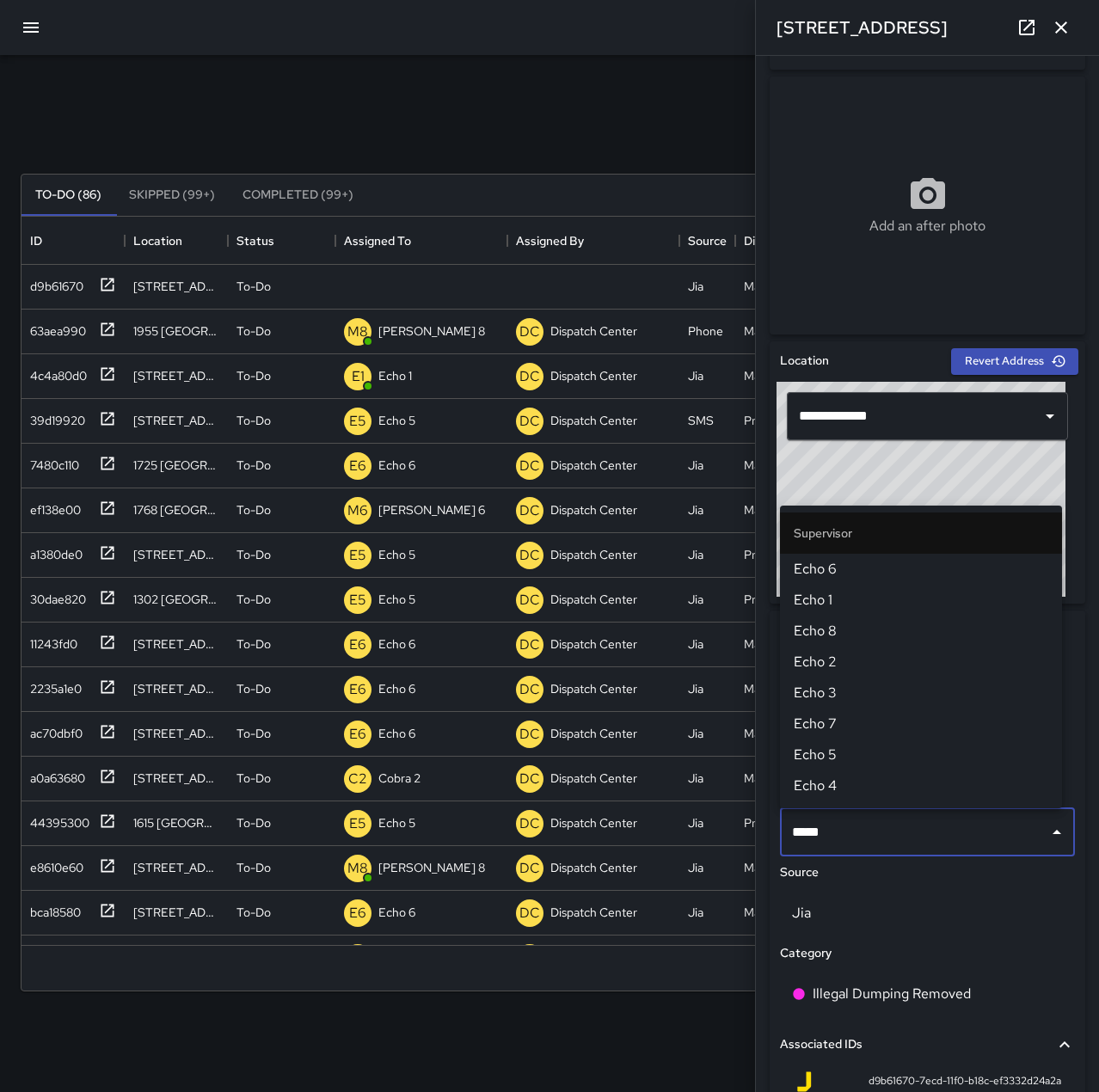
type input "******"
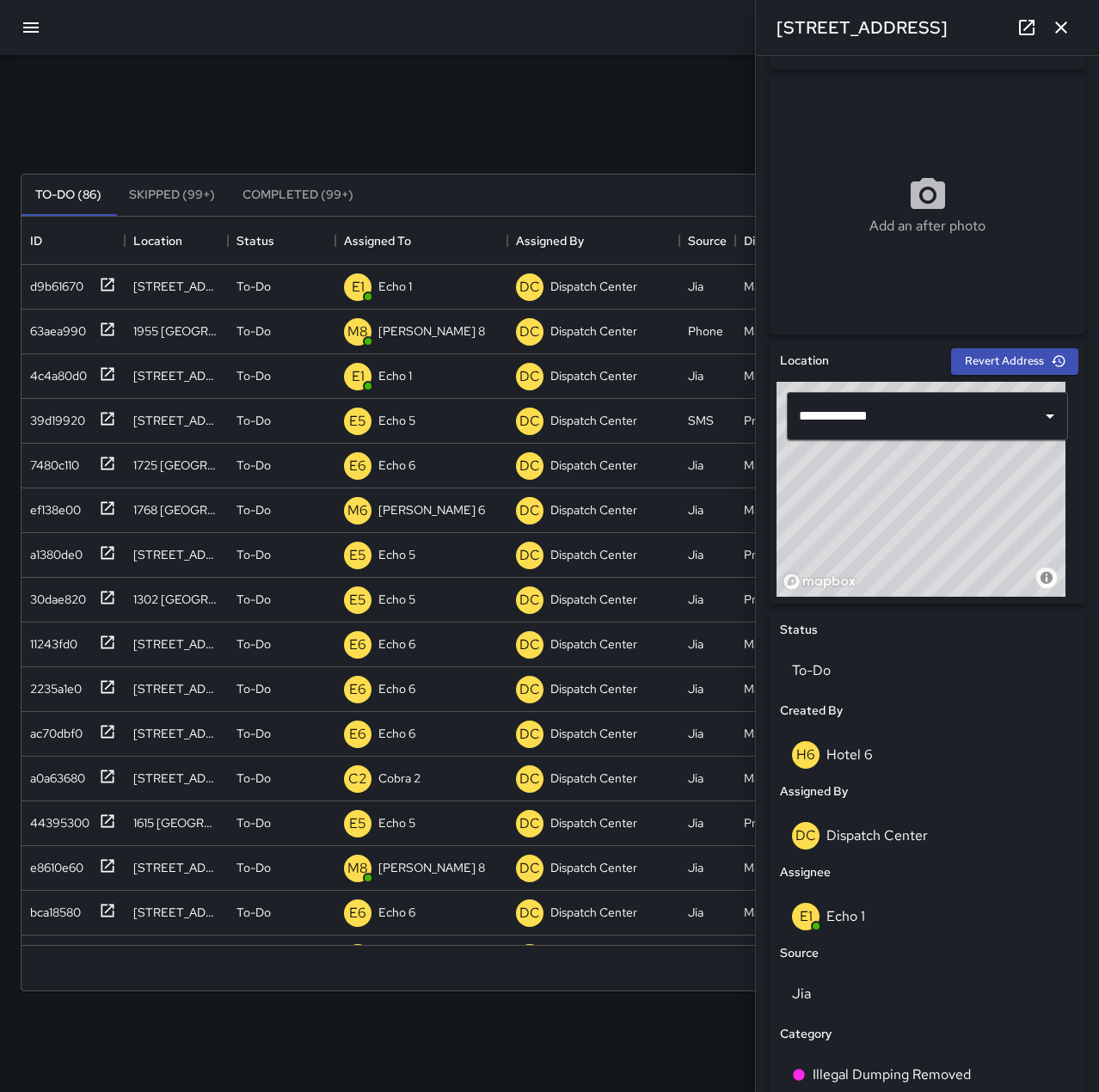
click at [1063, 26] on icon "button" at bounding box center [1061, 28] width 12 height 12
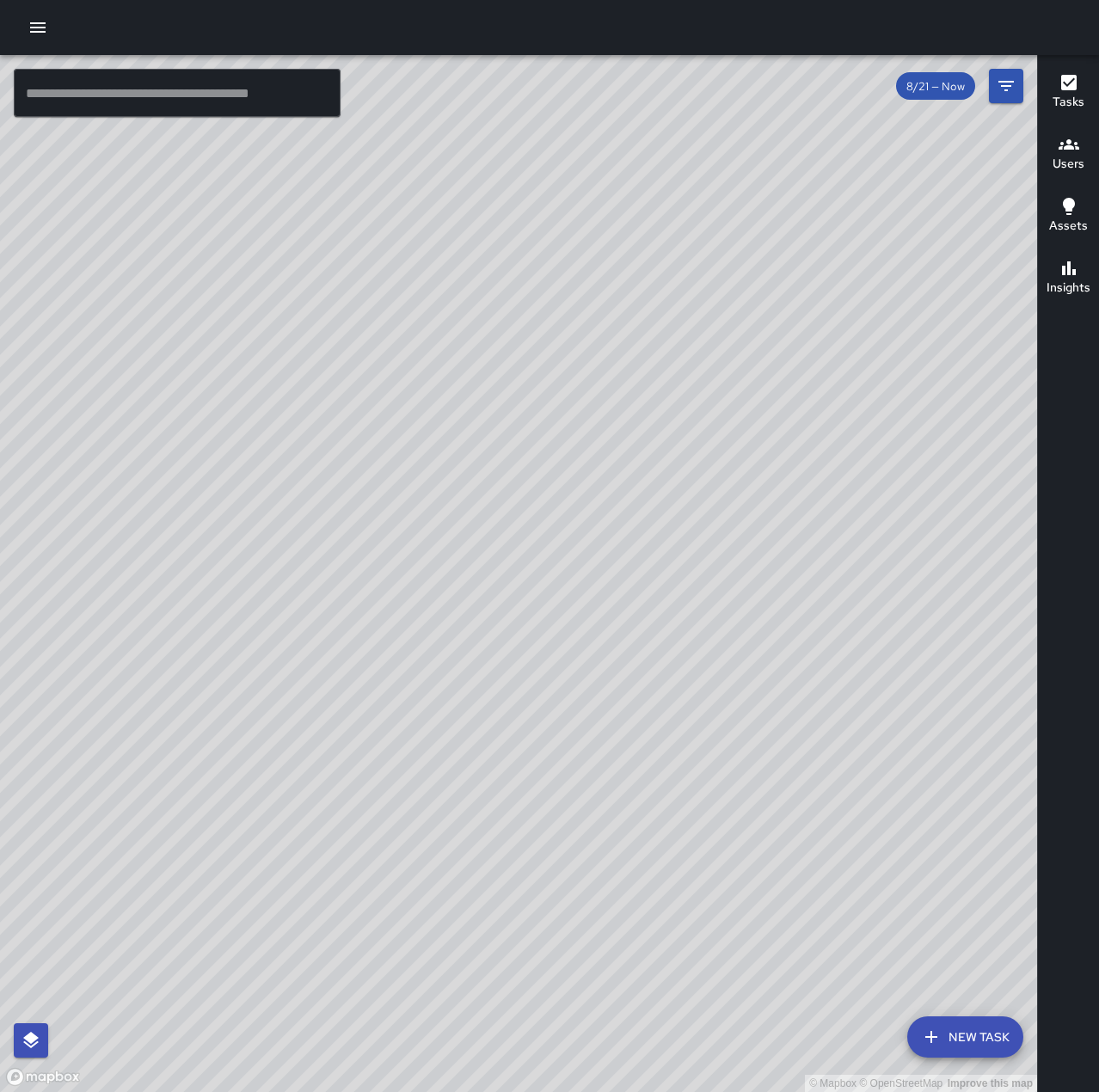
drag, startPoint x: 340, startPoint y: 677, endPoint x: 778, endPoint y: 352, distance: 545.4
click at [778, 352] on div "© Mapbox © OpenStreetMap Improve this map" at bounding box center [518, 574] width 1037 height 1037
drag, startPoint x: 668, startPoint y: 756, endPoint x: 795, endPoint y: 496, distance: 289.4
click at [795, 496] on div "© Mapbox © OpenStreetMap Improve this map" at bounding box center [518, 574] width 1037 height 1037
drag, startPoint x: 687, startPoint y: 436, endPoint x: 613, endPoint y: 785, distance: 356.8
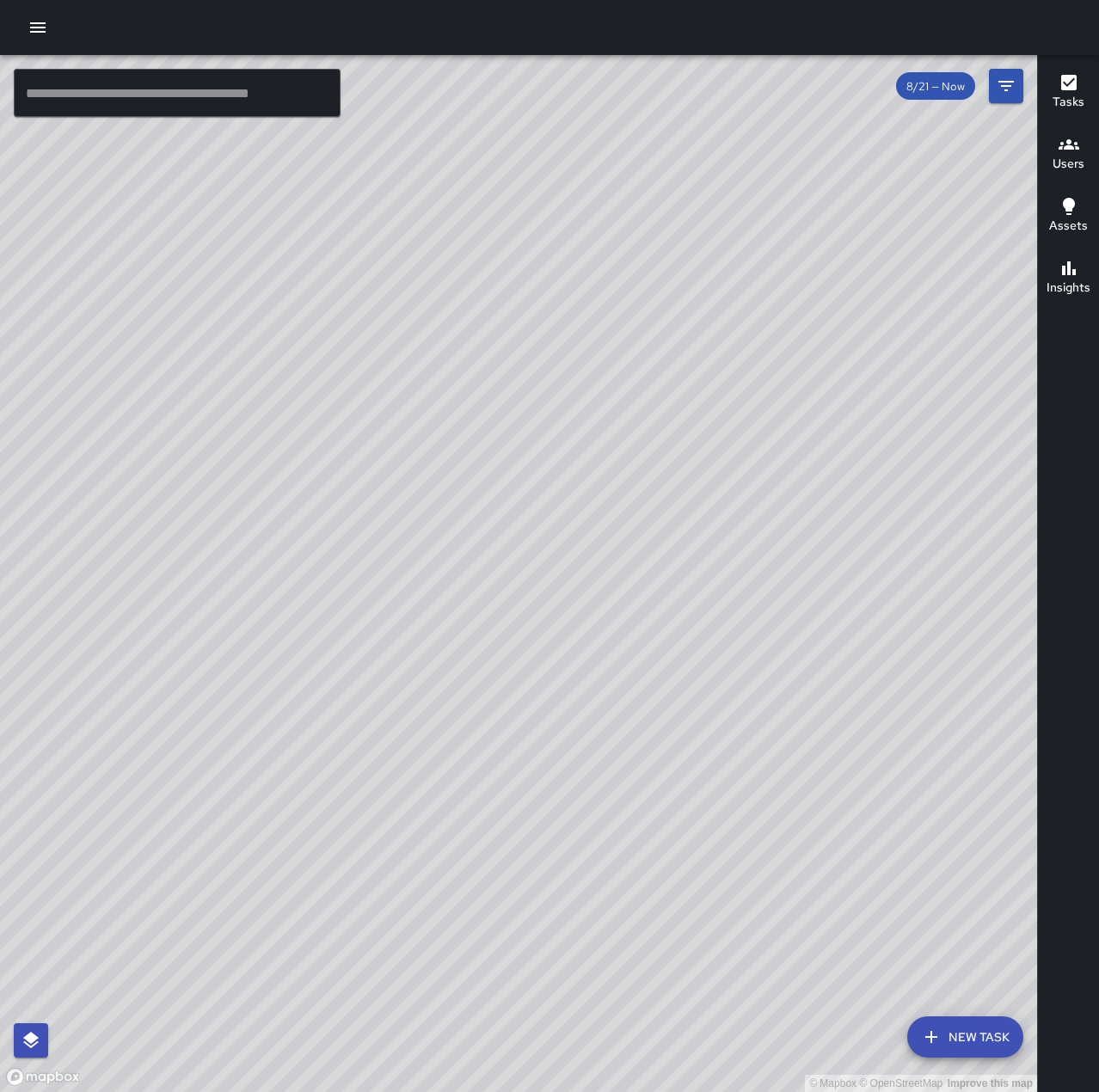
click at [599, 889] on div "© Mapbox © OpenStreetMap Improve this map" at bounding box center [518, 574] width 1037 height 1037
drag, startPoint x: 839, startPoint y: 266, endPoint x: 458, endPoint y: 791, distance: 648.7
click at [458, 791] on div "© Mapbox © OpenStreetMap Improve this map" at bounding box center [518, 574] width 1037 height 1037
drag, startPoint x: 661, startPoint y: 403, endPoint x: 400, endPoint y: 639, distance: 351.9
click at [400, 639] on div "© Mapbox © OpenStreetMap Improve this map" at bounding box center [518, 574] width 1037 height 1037
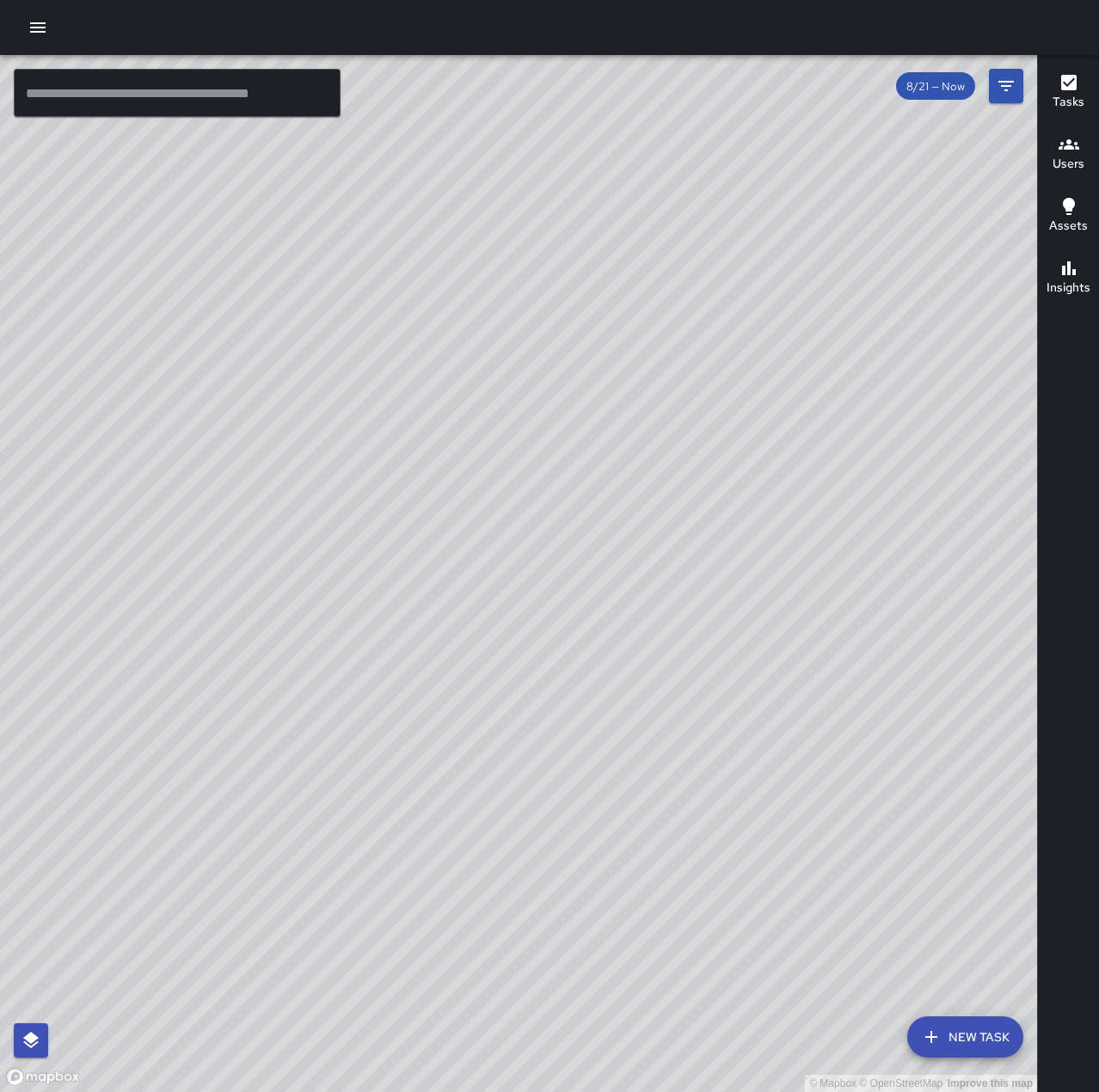
drag, startPoint x: 755, startPoint y: 323, endPoint x: 491, endPoint y: 414, distance: 279.2
click at [491, 414] on div "© Mapbox © OpenStreetMap Improve this map" at bounding box center [518, 574] width 1037 height 1037
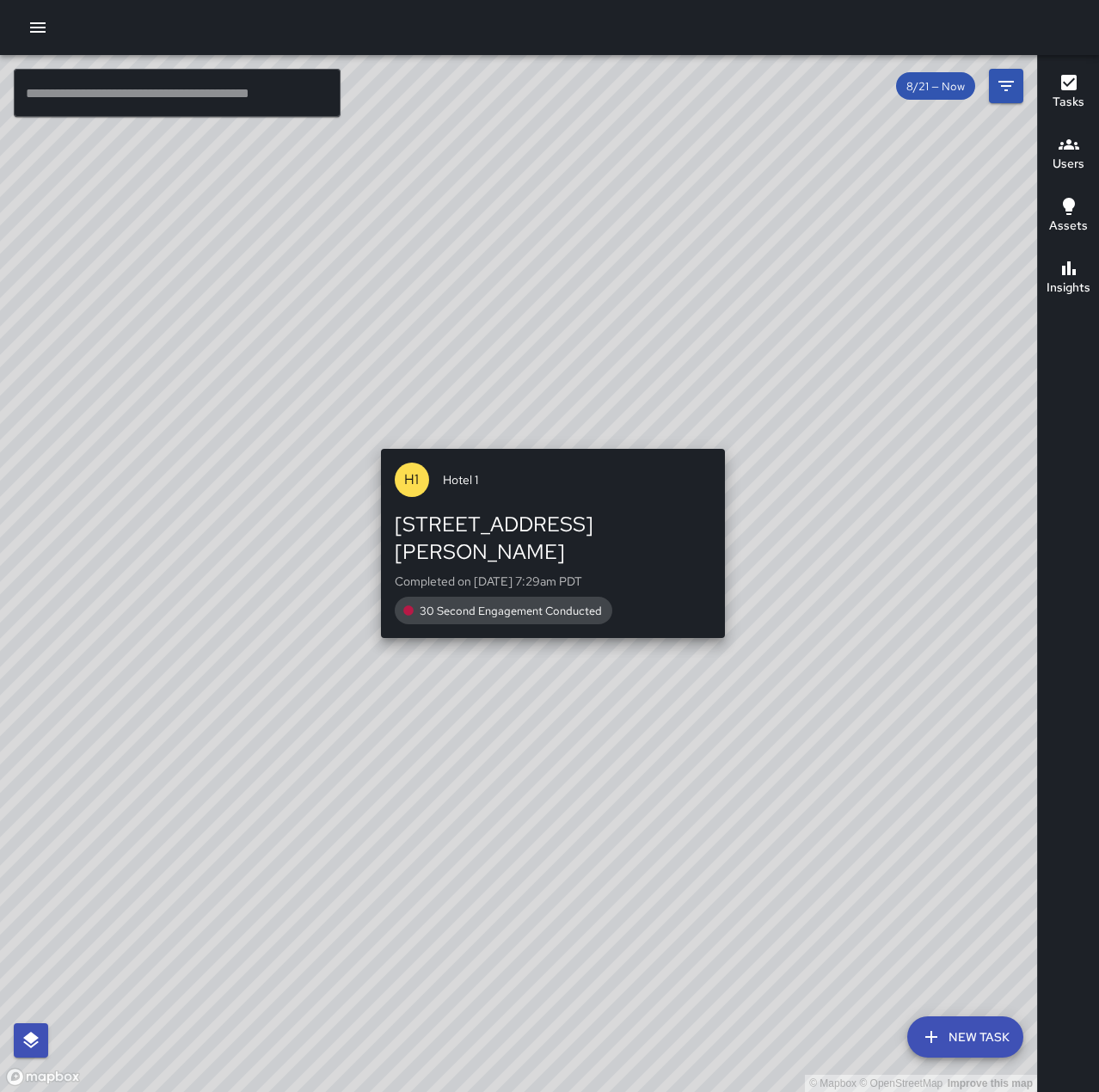
drag, startPoint x: 508, startPoint y: 460, endPoint x: 550, endPoint y: 438, distance: 47.4
click at [550, 438] on div "© Mapbox © OpenStreetMap Improve this map H1 Hotel 1 [STREET_ADDRESS][PERSON_NA…" at bounding box center [518, 574] width 1037 height 1037
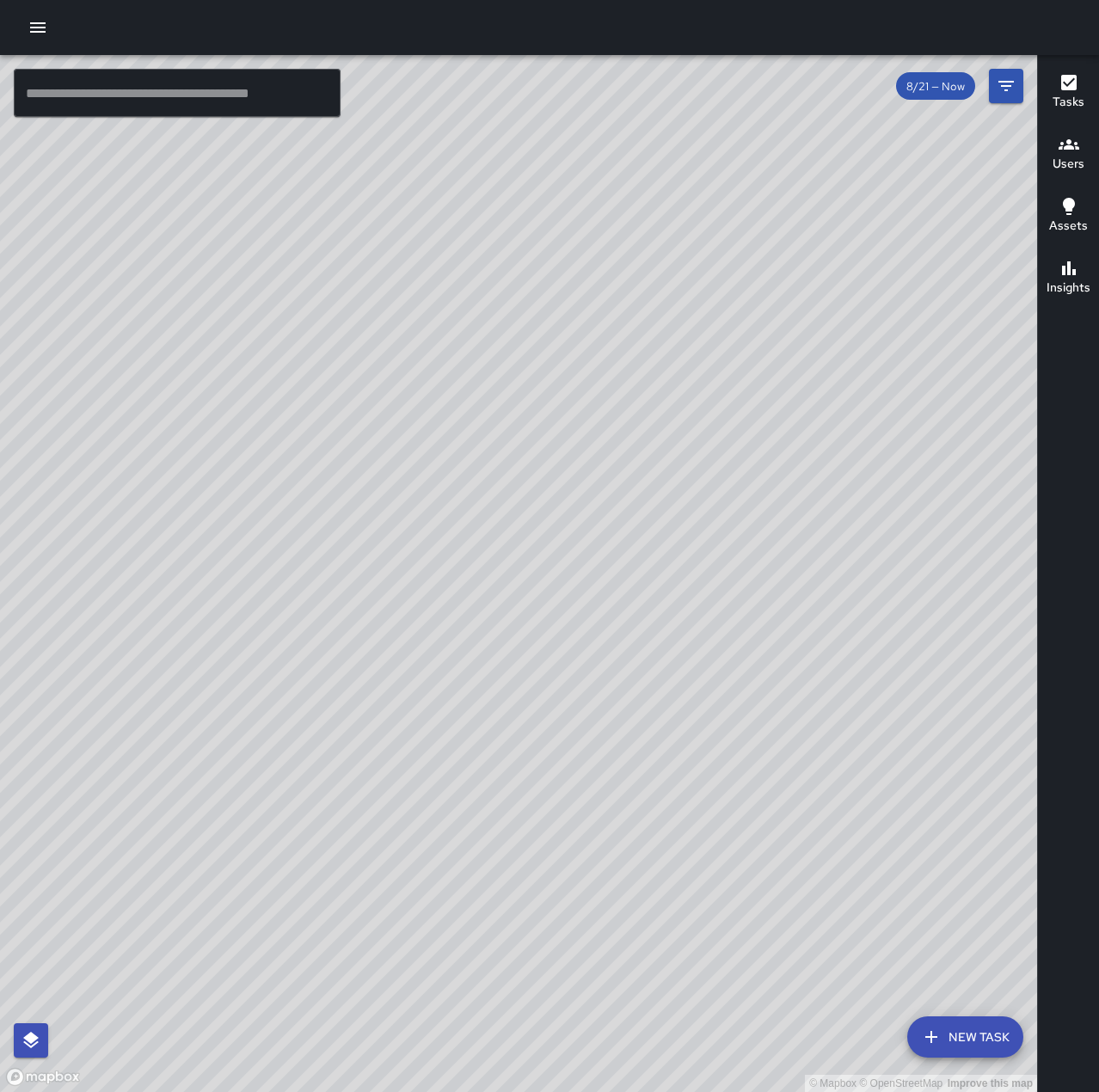
drag, startPoint x: 651, startPoint y: 477, endPoint x: 707, endPoint y: 344, distance: 144.3
click at [724, 321] on div "© Mapbox © OpenStreetMap Improve this map" at bounding box center [518, 574] width 1037 height 1037
drag, startPoint x: 690, startPoint y: 254, endPoint x: 643, endPoint y: 432, distance: 184.1
click at [594, 512] on div "© Mapbox © OpenStreetMap Improve this map" at bounding box center [518, 574] width 1037 height 1037
drag, startPoint x: 824, startPoint y: 249, endPoint x: 691, endPoint y: 512, distance: 294.7
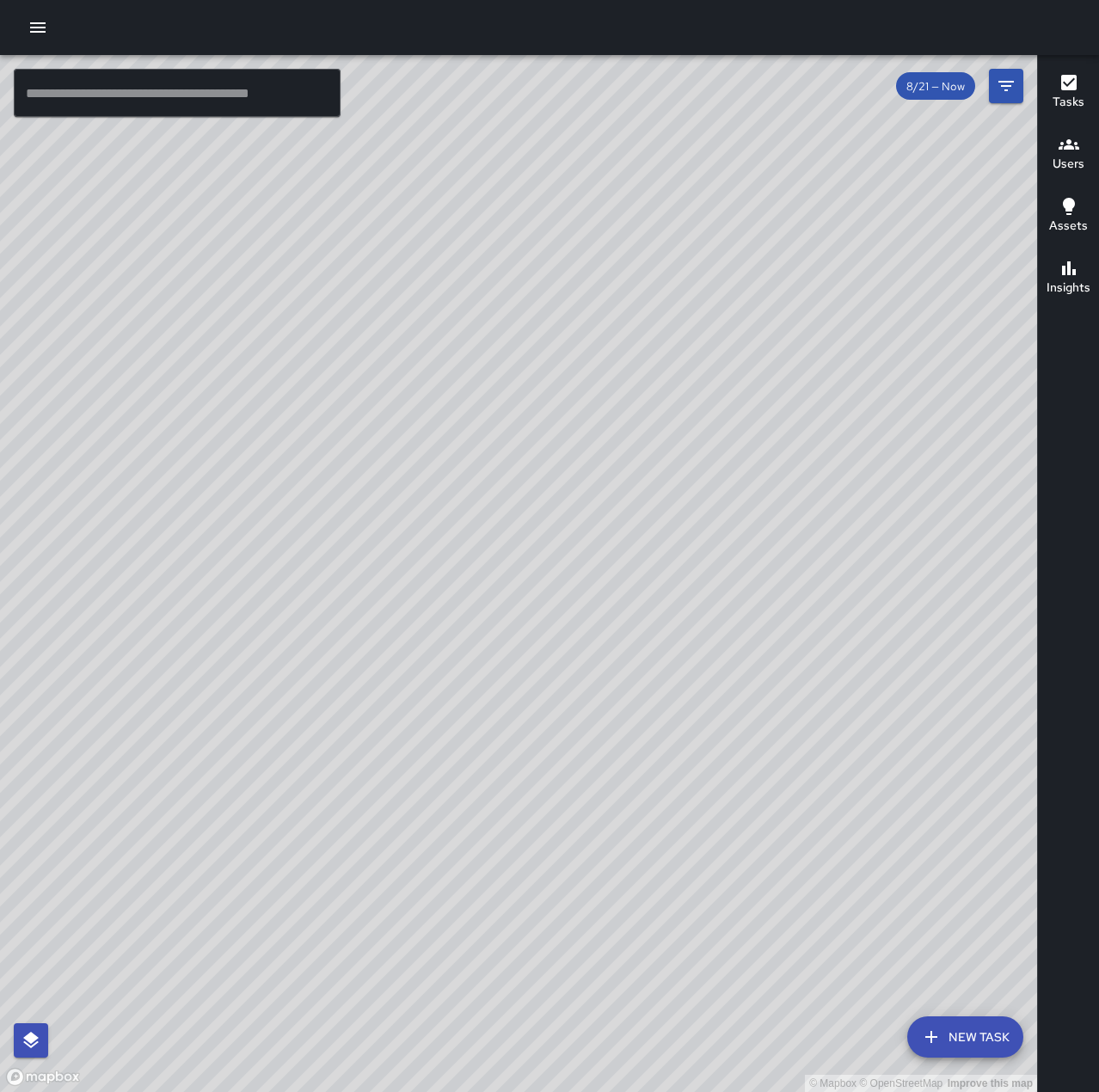
click at [692, 512] on div "© Mapbox © OpenStreetMap Improve this map" at bounding box center [518, 574] width 1037 height 1037
drag, startPoint x: 745, startPoint y: 316, endPoint x: 658, endPoint y: 551, distance: 250.6
click at [658, 551] on div "© Mapbox © OpenStreetMap Improve this map" at bounding box center [518, 574] width 1037 height 1037
drag, startPoint x: 712, startPoint y: 451, endPoint x: 807, endPoint y: 270, distance: 204.4
click at [807, 270] on div "© Mapbox © OpenStreetMap Improve this map" at bounding box center [518, 574] width 1037 height 1037
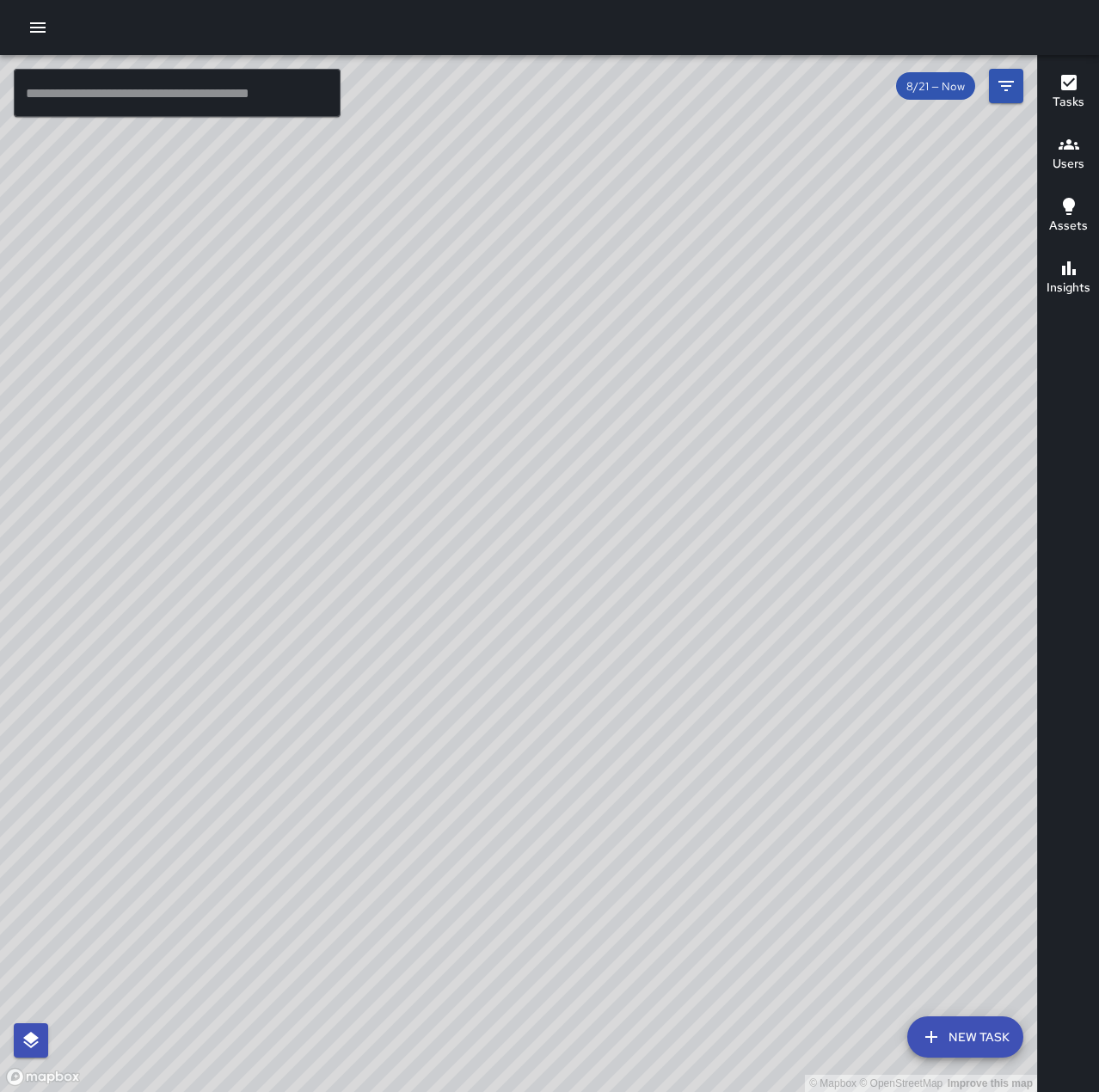
drag, startPoint x: 703, startPoint y: 329, endPoint x: 632, endPoint y: 602, distance: 282.1
click at [632, 602] on div "© Mapbox © OpenStreetMap Improve this map" at bounding box center [518, 574] width 1037 height 1037
drag, startPoint x: 574, startPoint y: 766, endPoint x: 786, endPoint y: 382, distance: 438.6
click at [786, 382] on div "© Mapbox © OpenStreetMap Improve this map" at bounding box center [518, 574] width 1037 height 1037
click at [976, 732] on div "© Mapbox © OpenStreetMap Improve this map" at bounding box center [518, 574] width 1037 height 1037
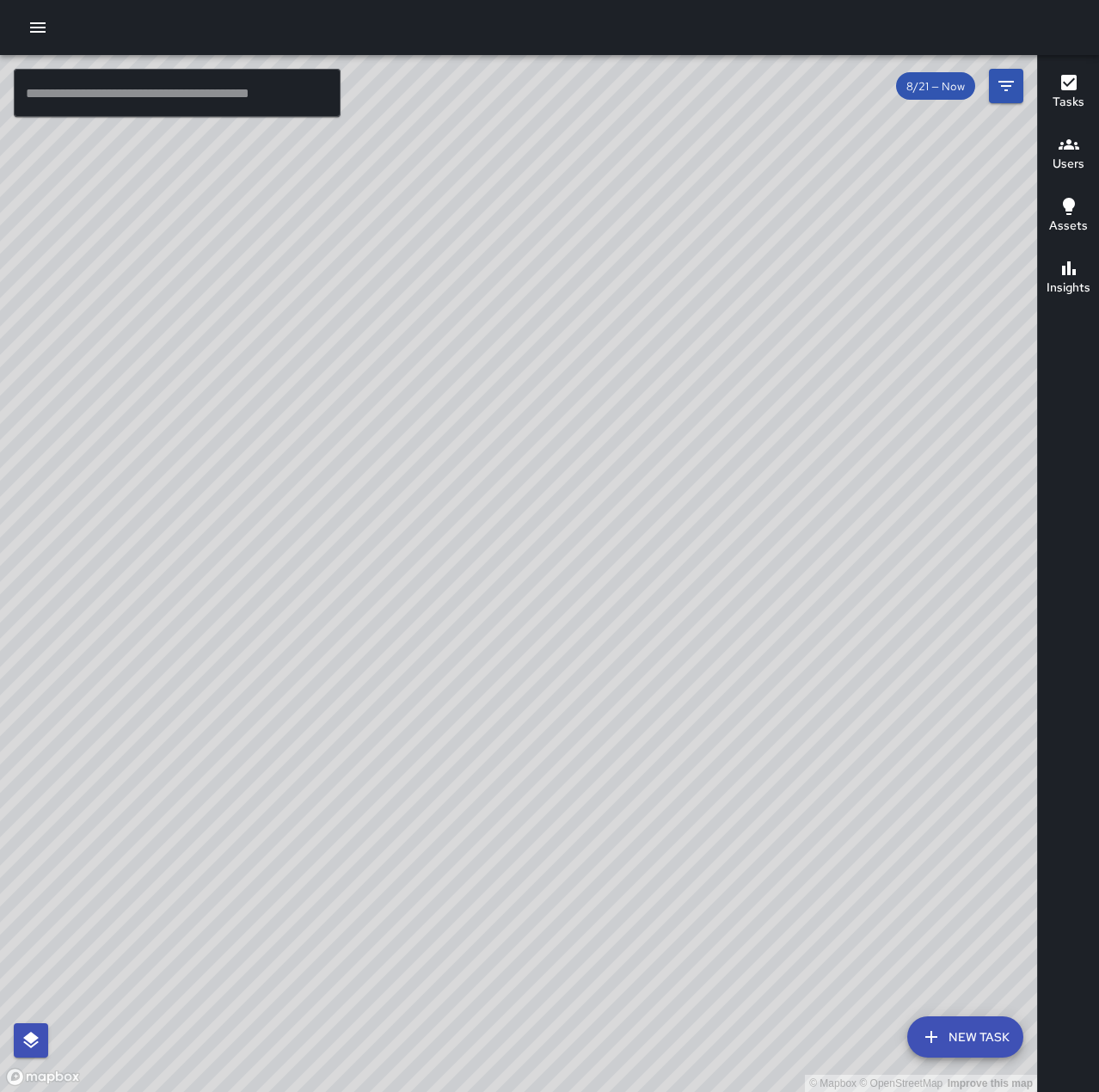
click at [959, 1047] on button "New Task" at bounding box center [965, 1036] width 116 height 41
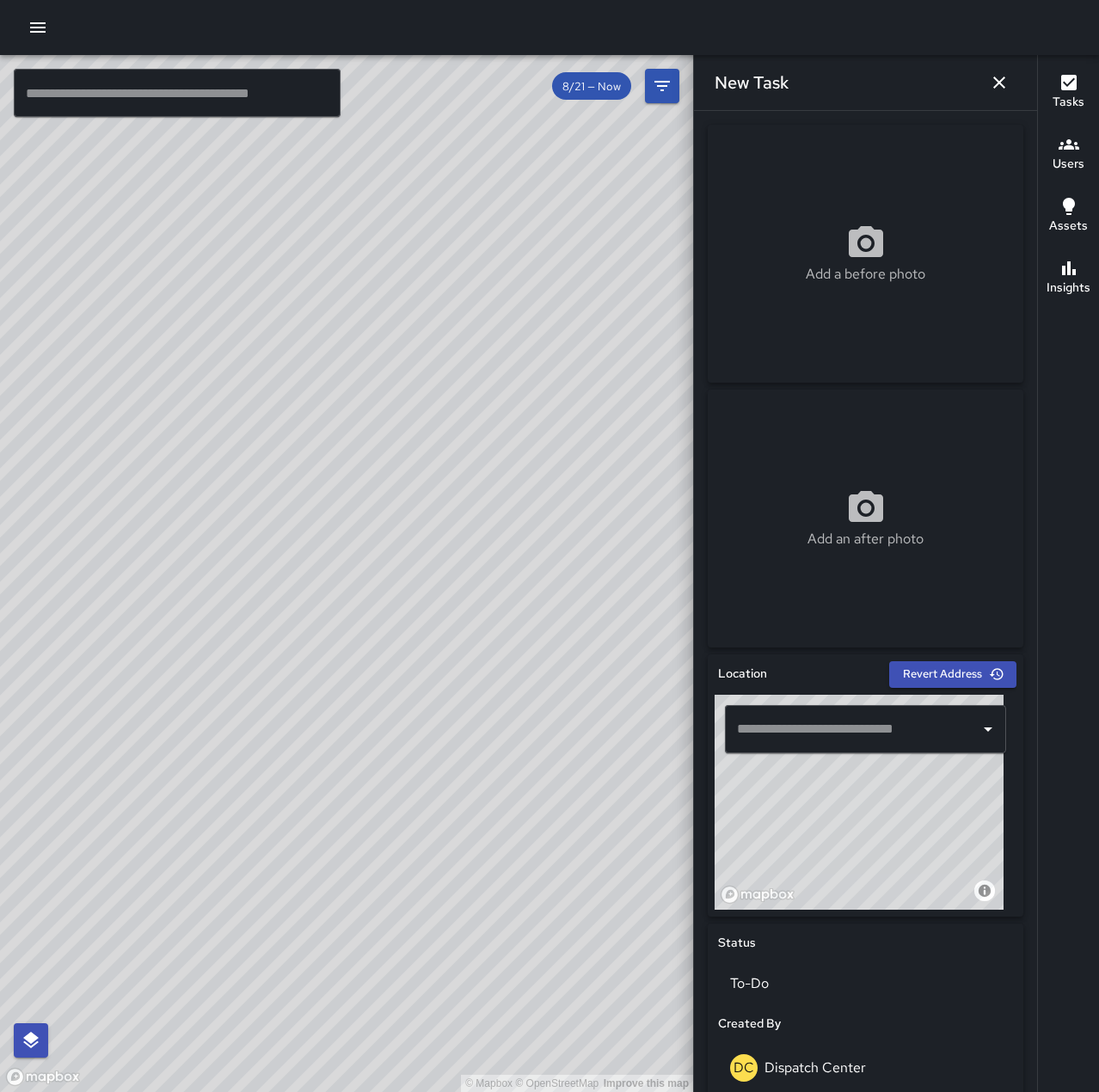
click at [847, 710] on div "​" at bounding box center [866, 728] width 282 height 48
click at [839, 212] on div "Add a before photo" at bounding box center [865, 254] width 316 height 258
click at [890, 718] on input "text" at bounding box center [852, 728] width 240 height 32
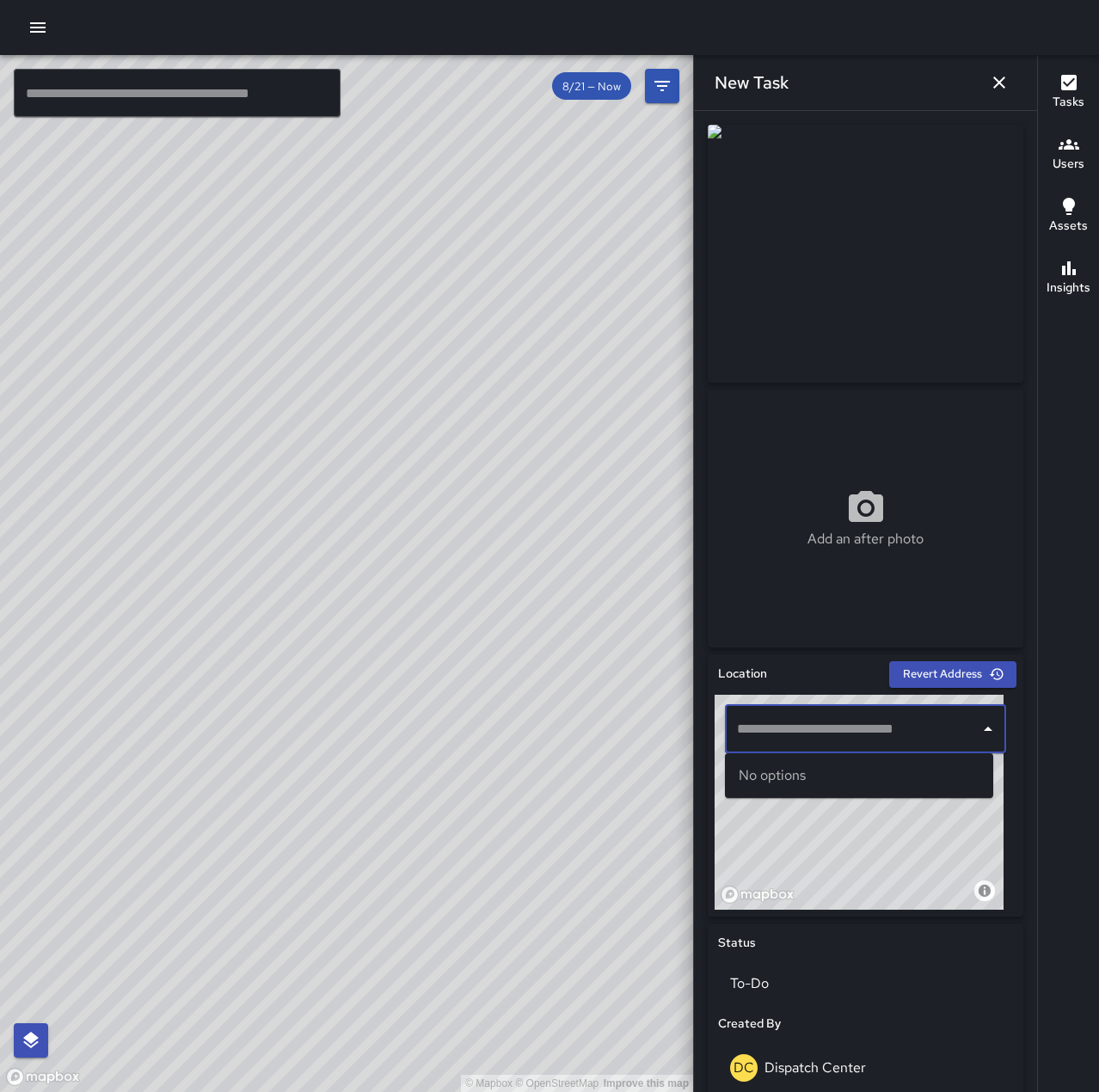
click at [849, 516] on icon at bounding box center [866, 506] width 34 height 31
click at [820, 734] on input "text" at bounding box center [852, 728] width 240 height 32
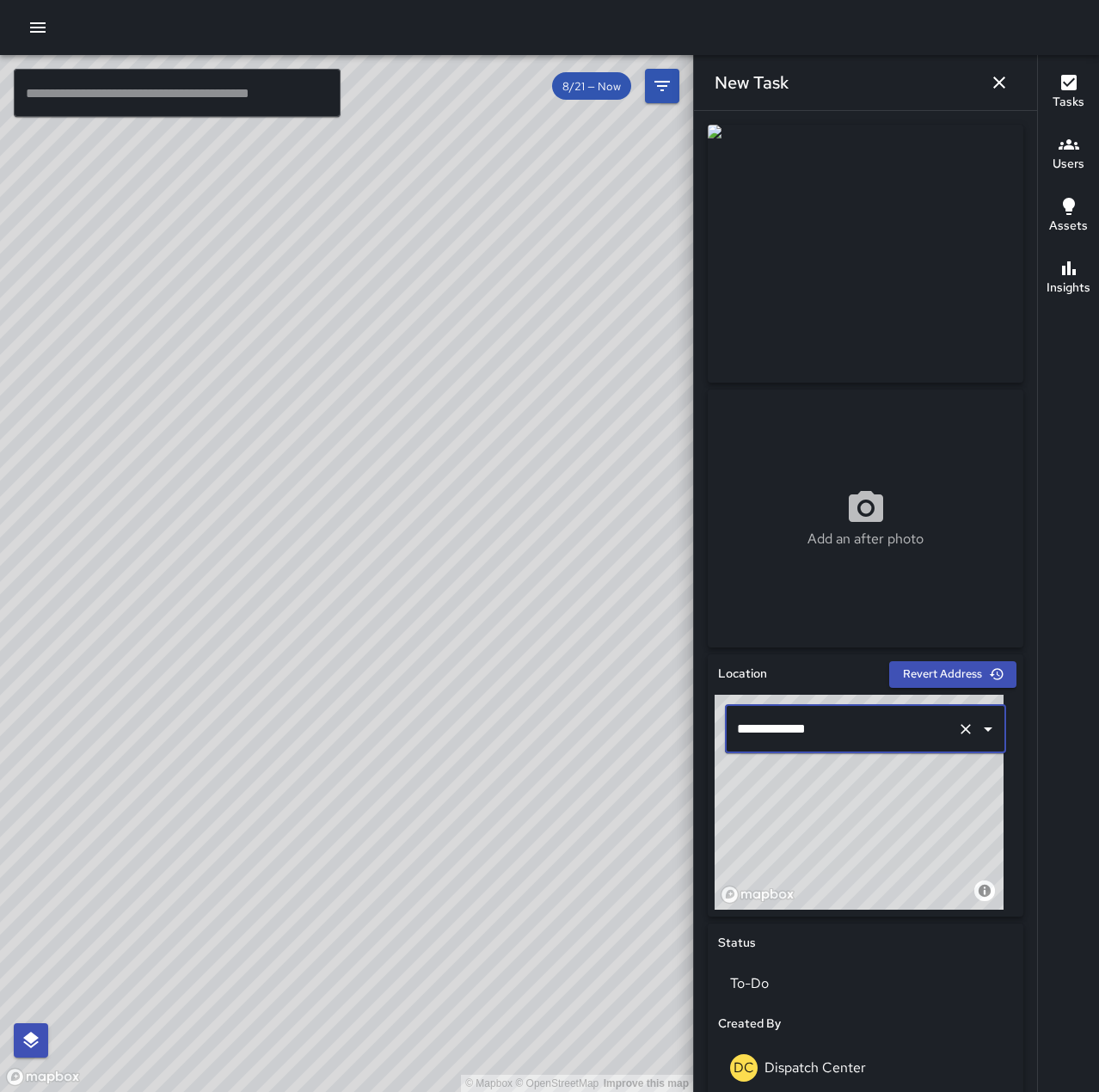
scroll to position [441, 0]
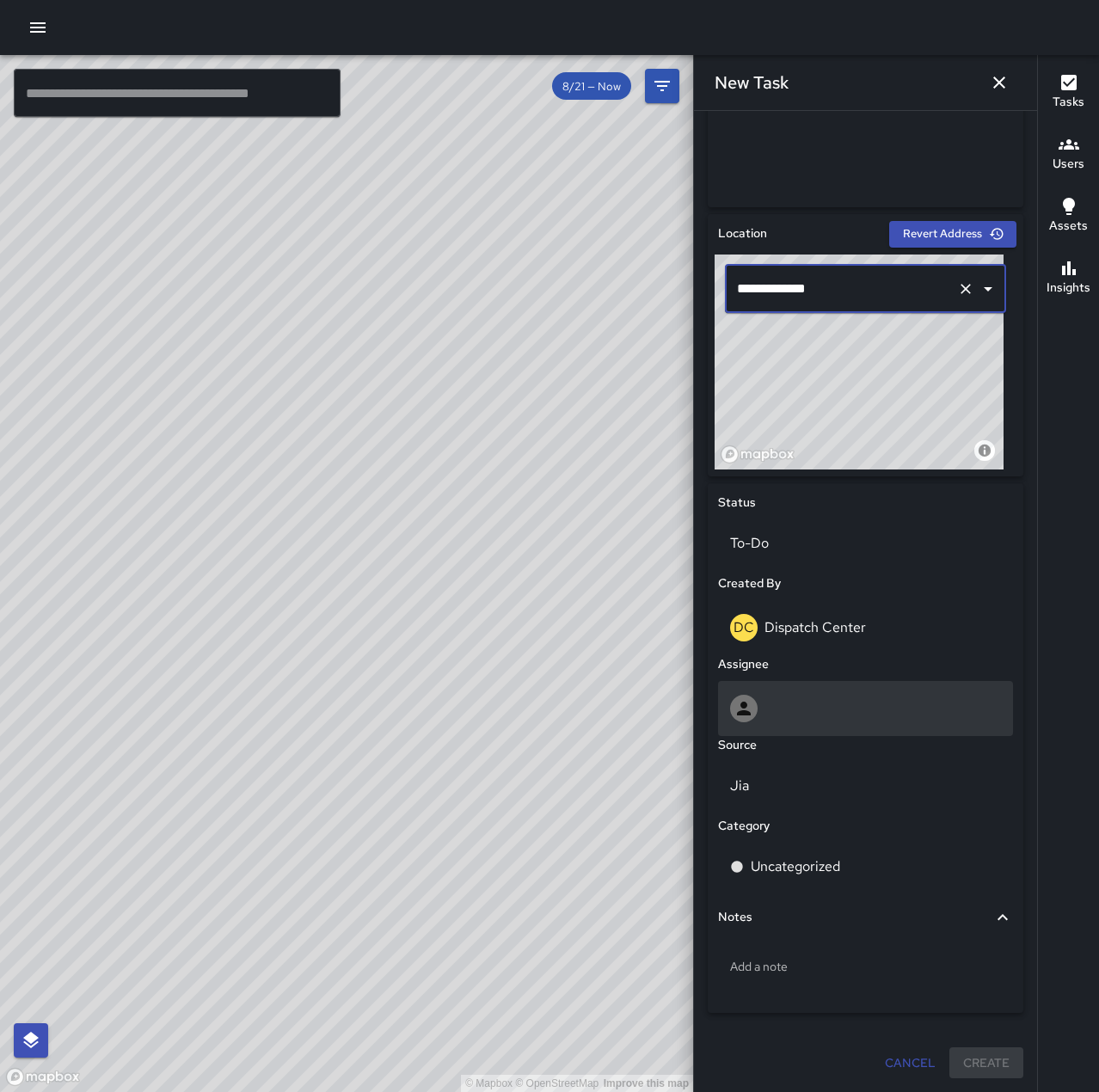
type input "**********"
click at [834, 704] on div at bounding box center [866, 708] width 271 height 27
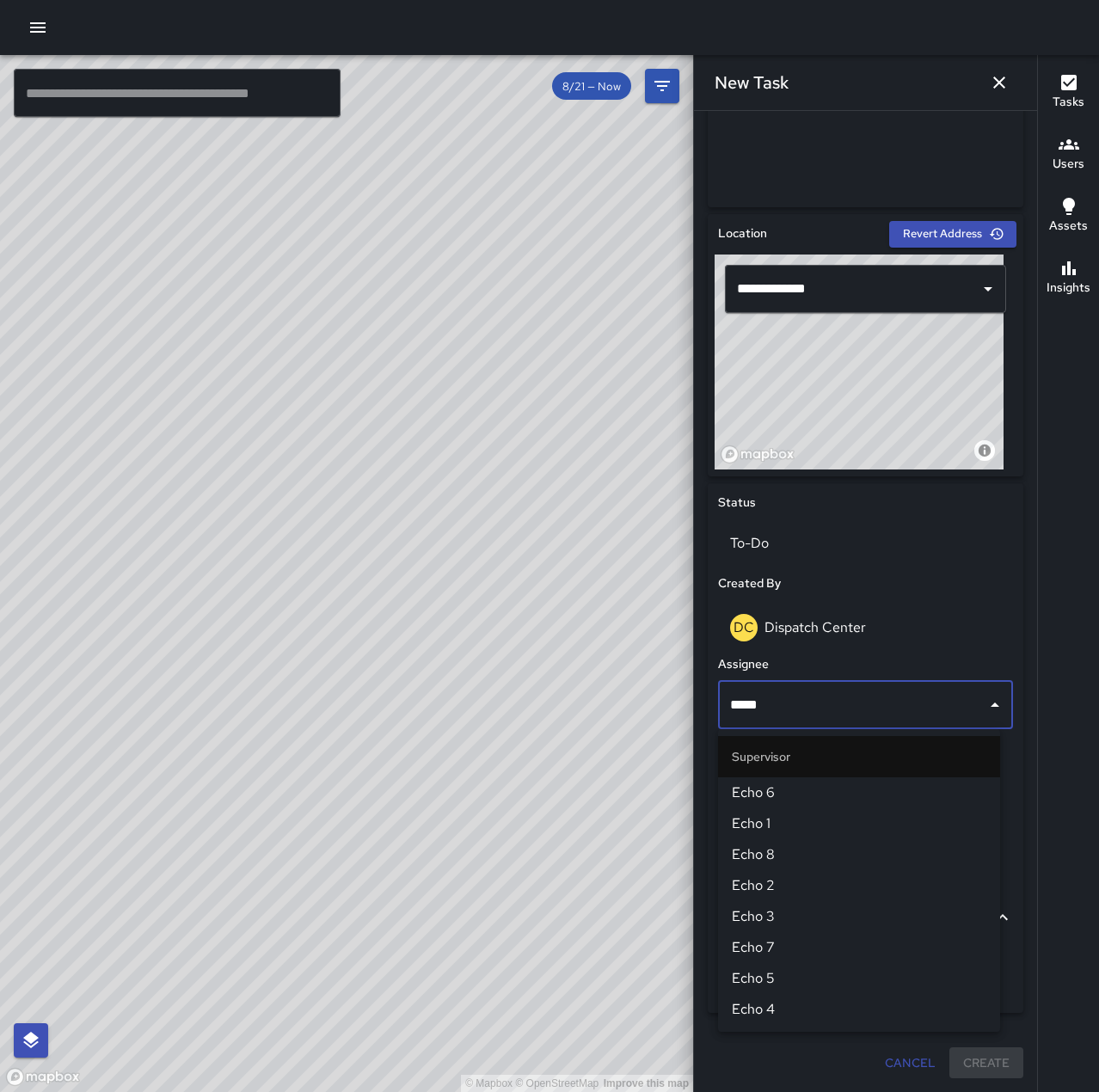
type input "******"
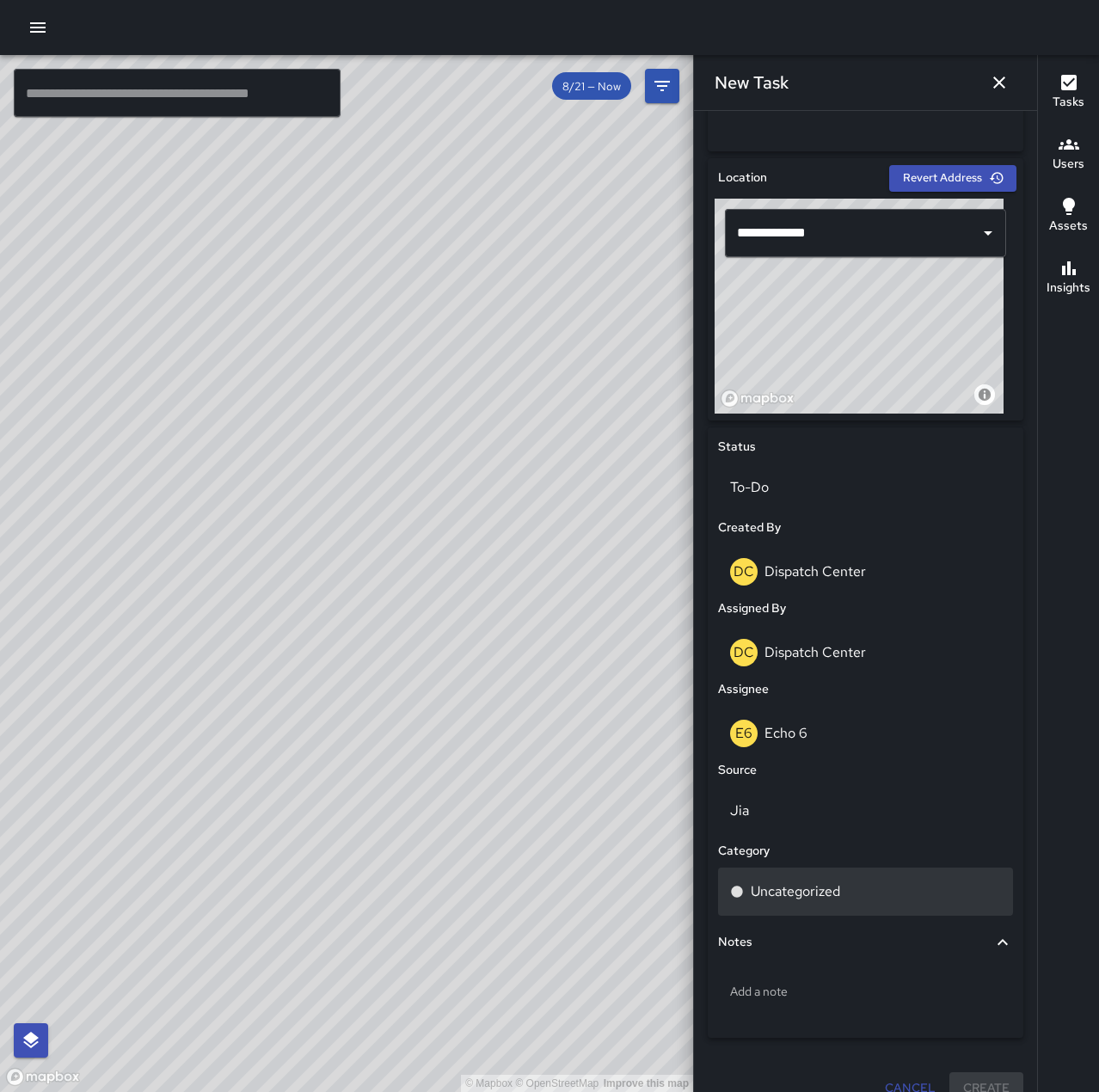
scroll to position [521, 0]
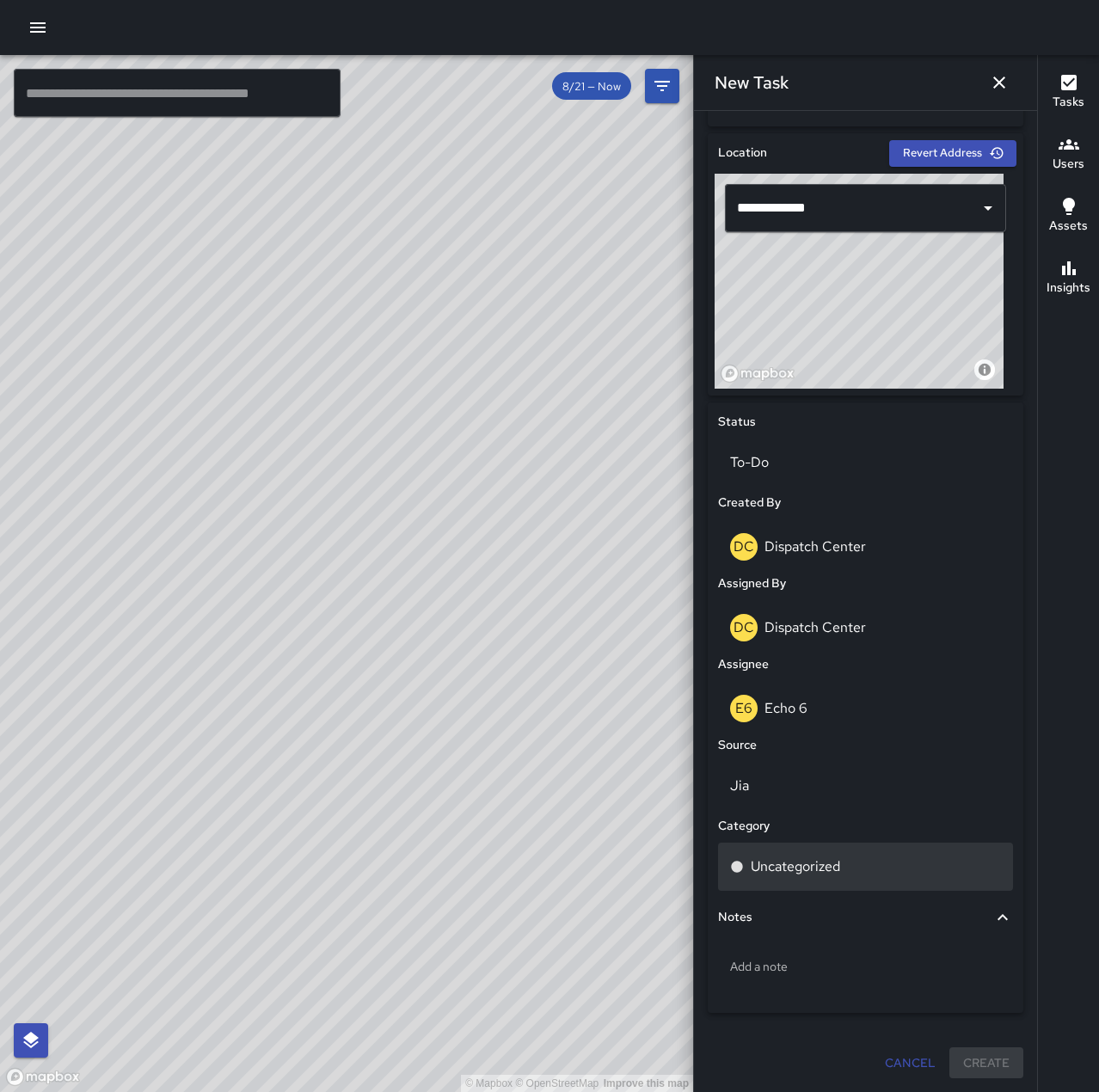
click at [801, 858] on p "Uncategorized" at bounding box center [796, 867] width 89 height 21
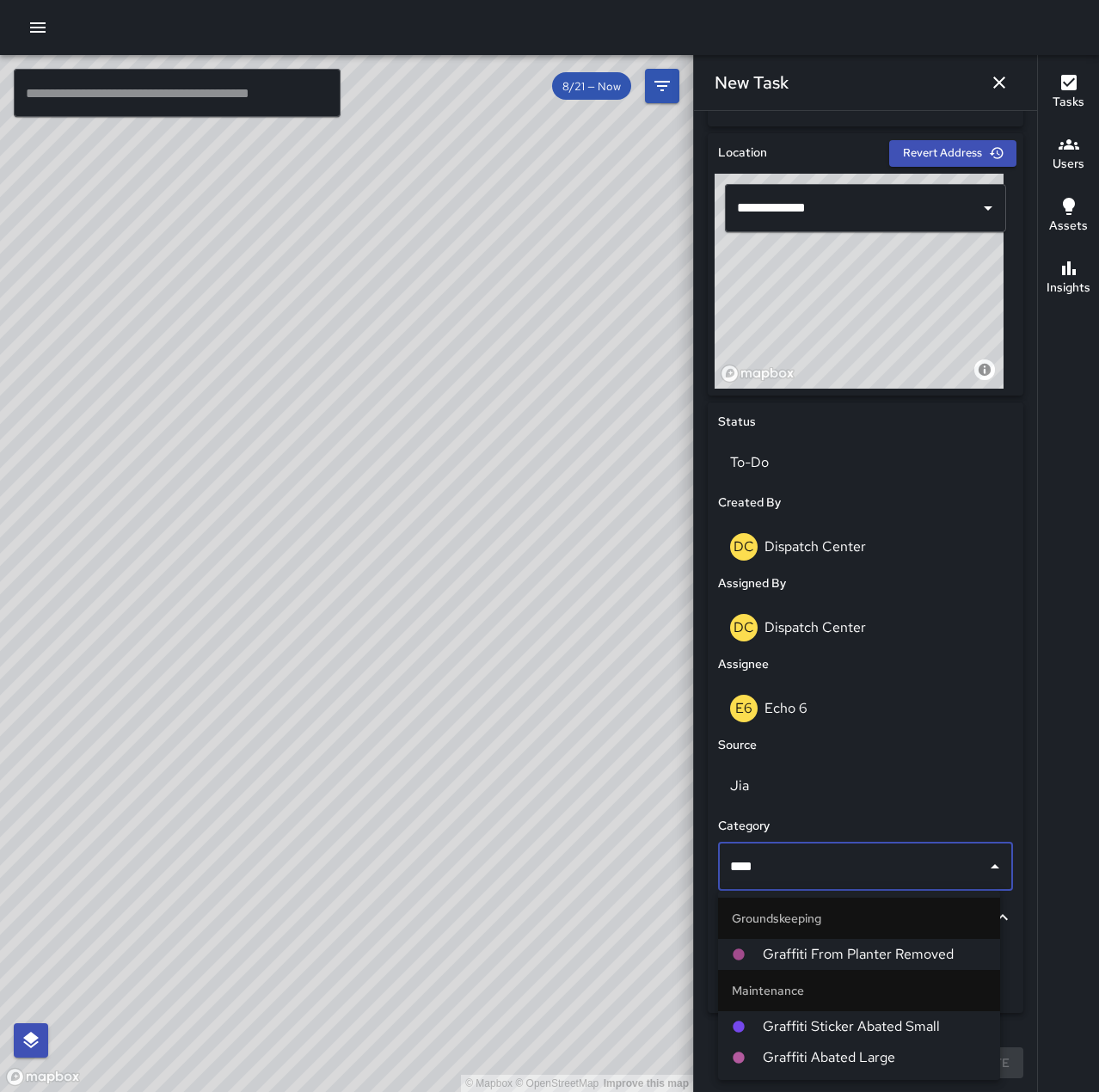
type input "*****"
click at [901, 1027] on span "Graffiti Sticker Abated Small" at bounding box center [874, 1026] width 224 height 21
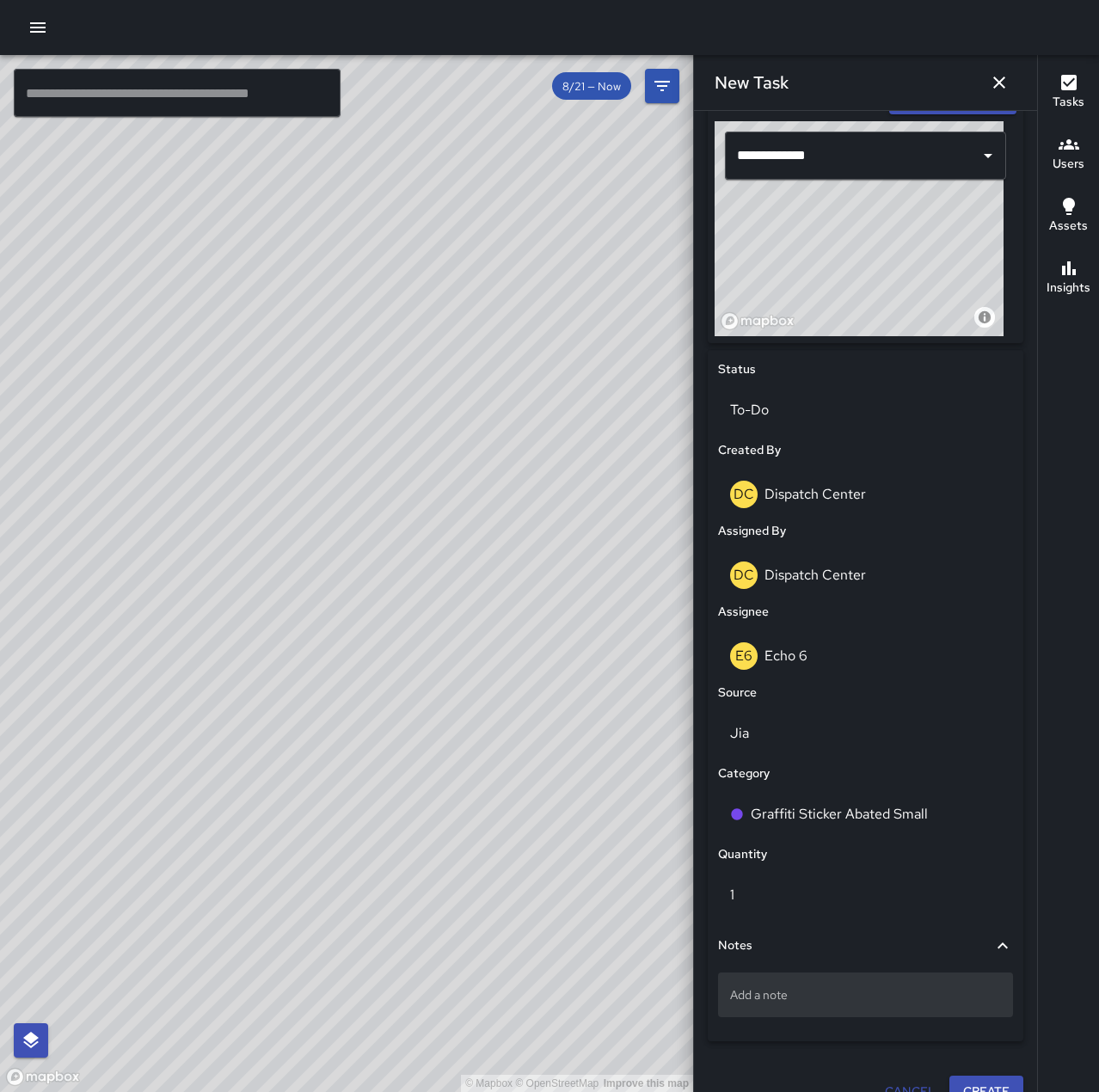
scroll to position [602, 0]
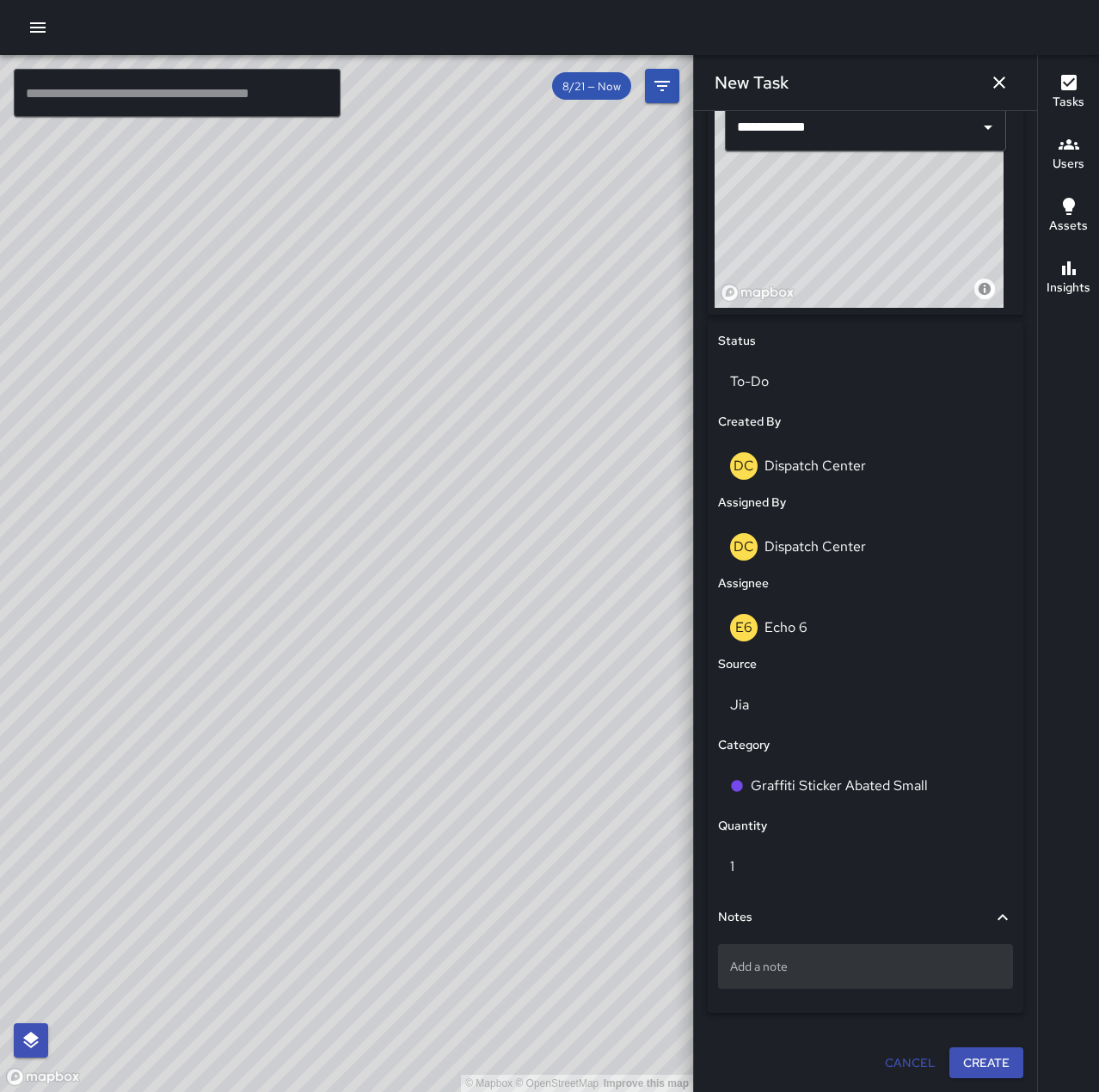
click at [841, 956] on div "Add a note" at bounding box center [865, 966] width 295 height 45
type textarea "**********"
click at [976, 1066] on button "Create" at bounding box center [986, 1064] width 74 height 31
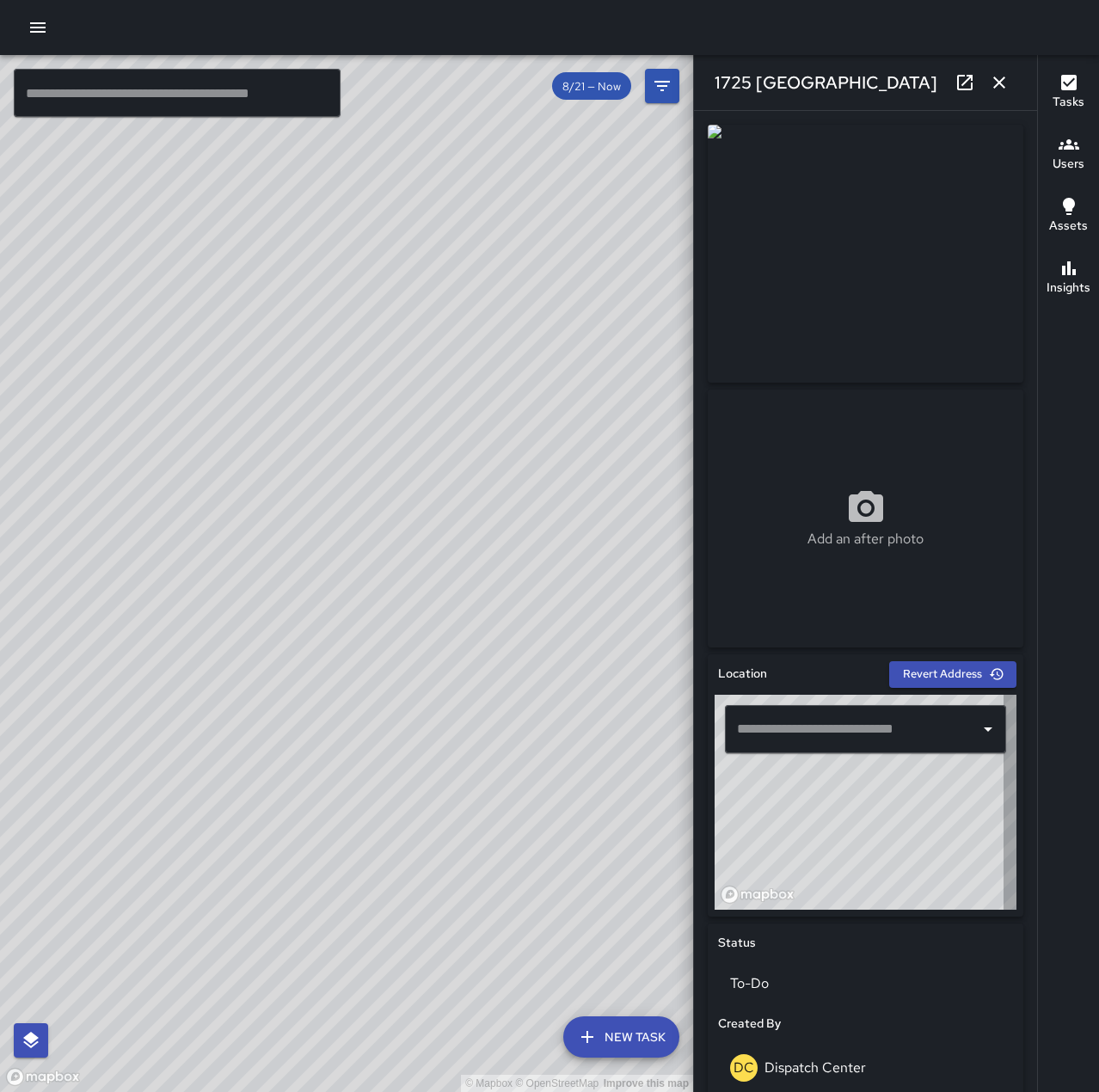
type input "**********"
click at [996, 73] on icon "button" at bounding box center [999, 83] width 21 height 21
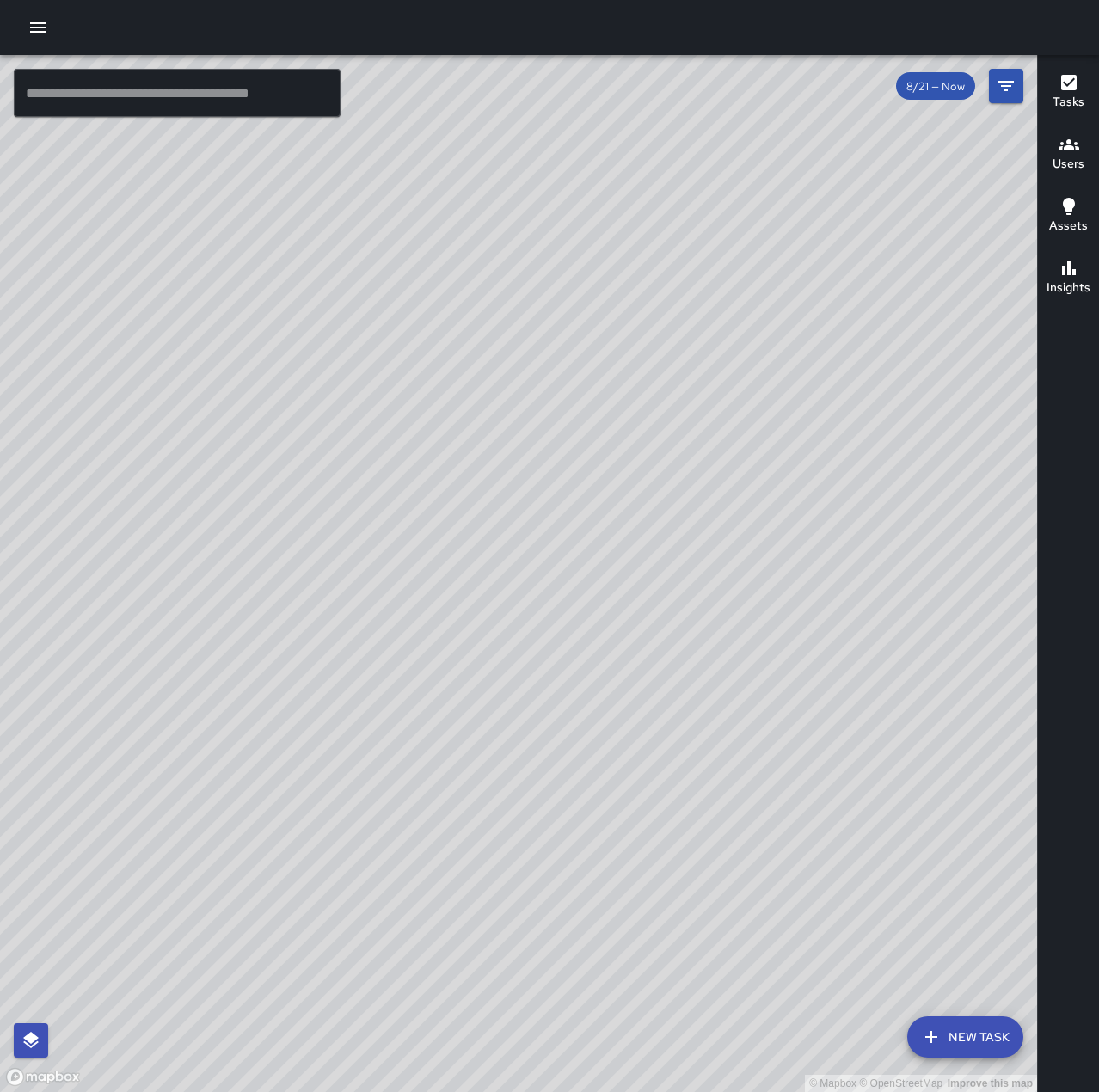
drag, startPoint x: 518, startPoint y: 674, endPoint x: 18, endPoint y: 767, distance: 508.6
click at [18, 767] on div "© Mapbox © OpenStreetMap Improve this map" at bounding box center [518, 574] width 1037 height 1037
drag, startPoint x: 927, startPoint y: 442, endPoint x: 681, endPoint y: 665, distance: 332.0
click at [682, 665] on div "© Mapbox © OpenStreetMap Improve this map" at bounding box center [518, 574] width 1037 height 1037
drag, startPoint x: 945, startPoint y: 469, endPoint x: 769, endPoint y: 508, distance: 180.3
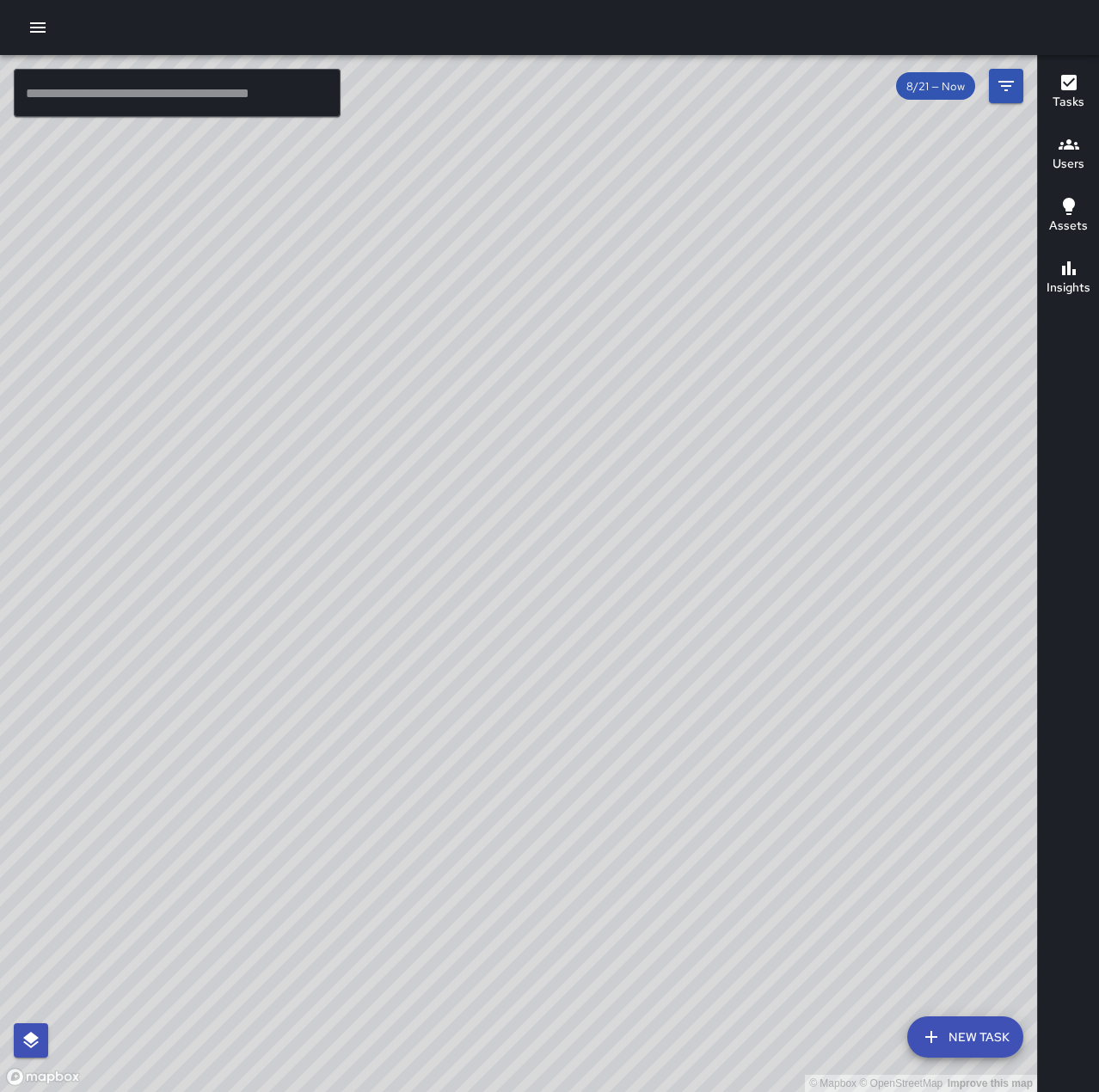
click at [769, 508] on div "© Mapbox © OpenStreetMap Improve this map" at bounding box center [518, 574] width 1037 height 1037
drag, startPoint x: 472, startPoint y: 847, endPoint x: 756, endPoint y: 541, distance: 417.5
click at [756, 541] on div "© Mapbox © OpenStreetMap Improve this map" at bounding box center [518, 574] width 1037 height 1037
drag, startPoint x: 507, startPoint y: 948, endPoint x: 711, endPoint y: 653, distance: 358.7
click at [711, 653] on div "© Mapbox © OpenStreetMap Improve this map" at bounding box center [518, 574] width 1037 height 1037
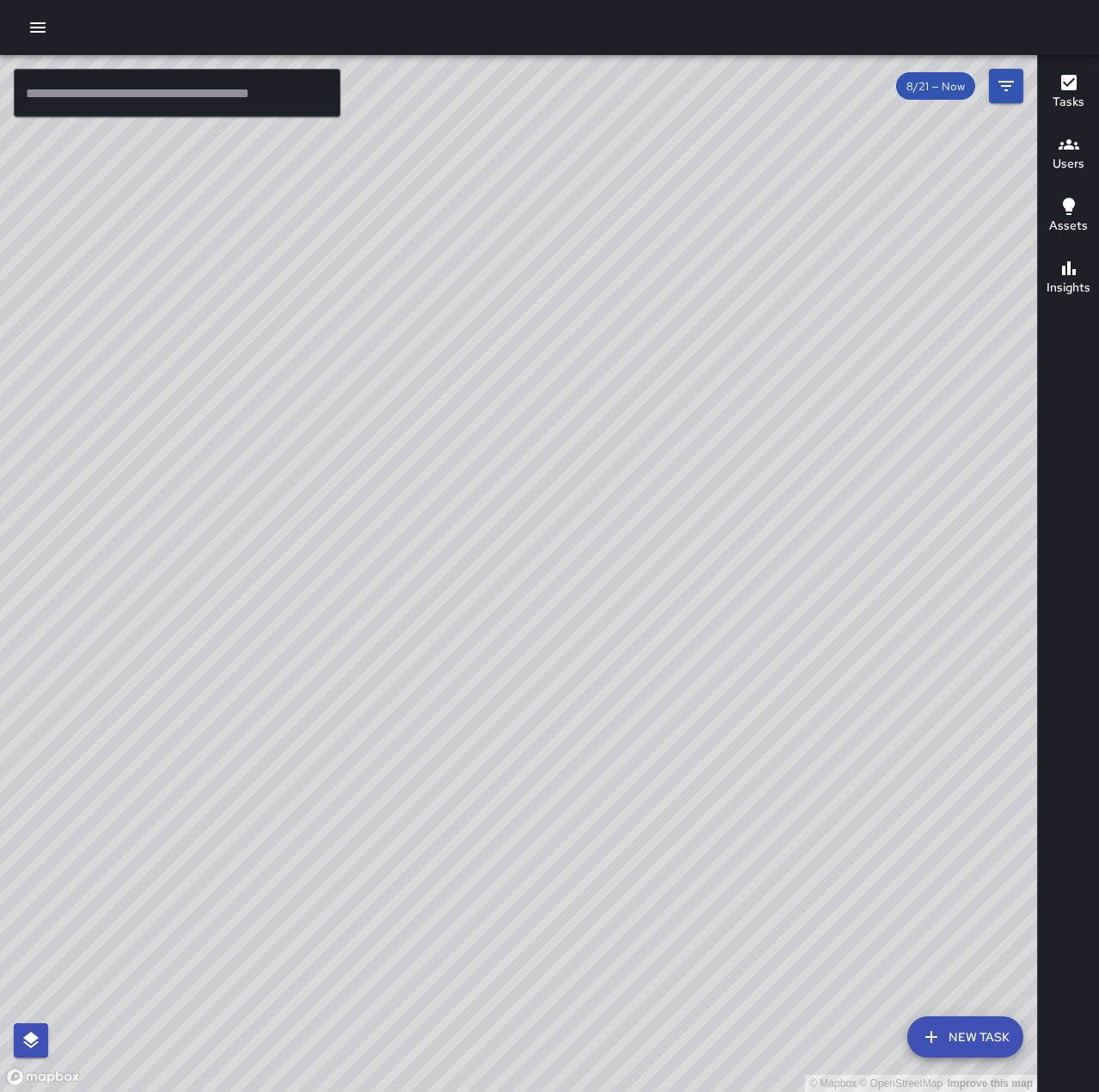
drag, startPoint x: 689, startPoint y: 824, endPoint x: 781, endPoint y: 650, distance: 196.8
click at [781, 650] on div "© Mapbox © OpenStreetMap Improve this map" at bounding box center [518, 574] width 1037 height 1037
drag, startPoint x: 518, startPoint y: 943, endPoint x: 598, endPoint y: 795, distance: 168.2
click at [598, 795] on div "© Mapbox © OpenStreetMap Improve this map" at bounding box center [518, 574] width 1037 height 1037
drag, startPoint x: 893, startPoint y: 436, endPoint x: 760, endPoint y: 567, distance: 186.7
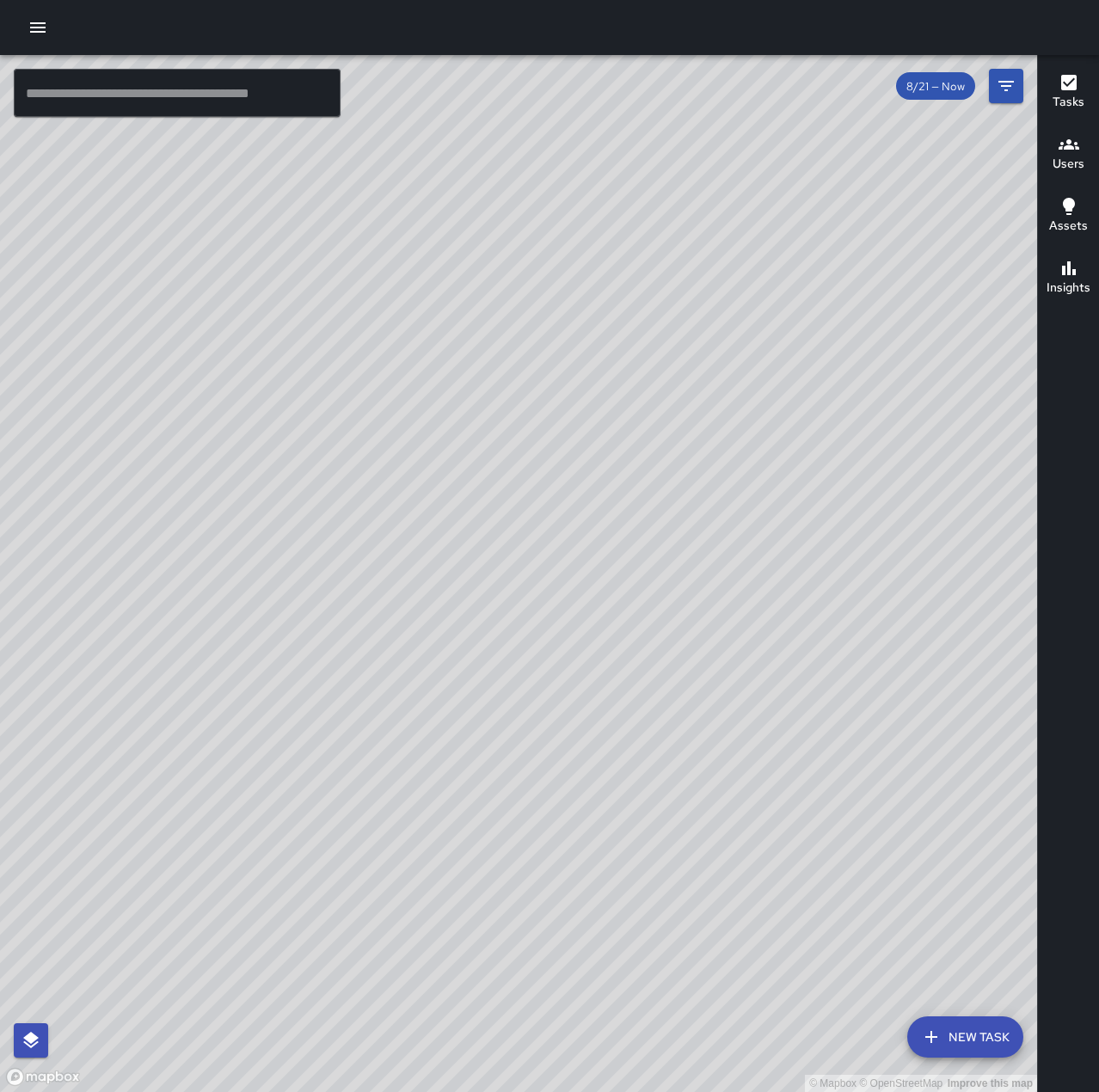
click at [760, 567] on div "© Mapbox © OpenStreetMap Improve this map" at bounding box center [518, 574] width 1037 height 1037
drag, startPoint x: 710, startPoint y: 604, endPoint x: 747, endPoint y: 569, distance: 50.9
click at [747, 569] on div "© Mapbox © OpenStreetMap Improve this map" at bounding box center [518, 574] width 1037 height 1037
click at [274, 90] on input "text" at bounding box center [177, 93] width 327 height 48
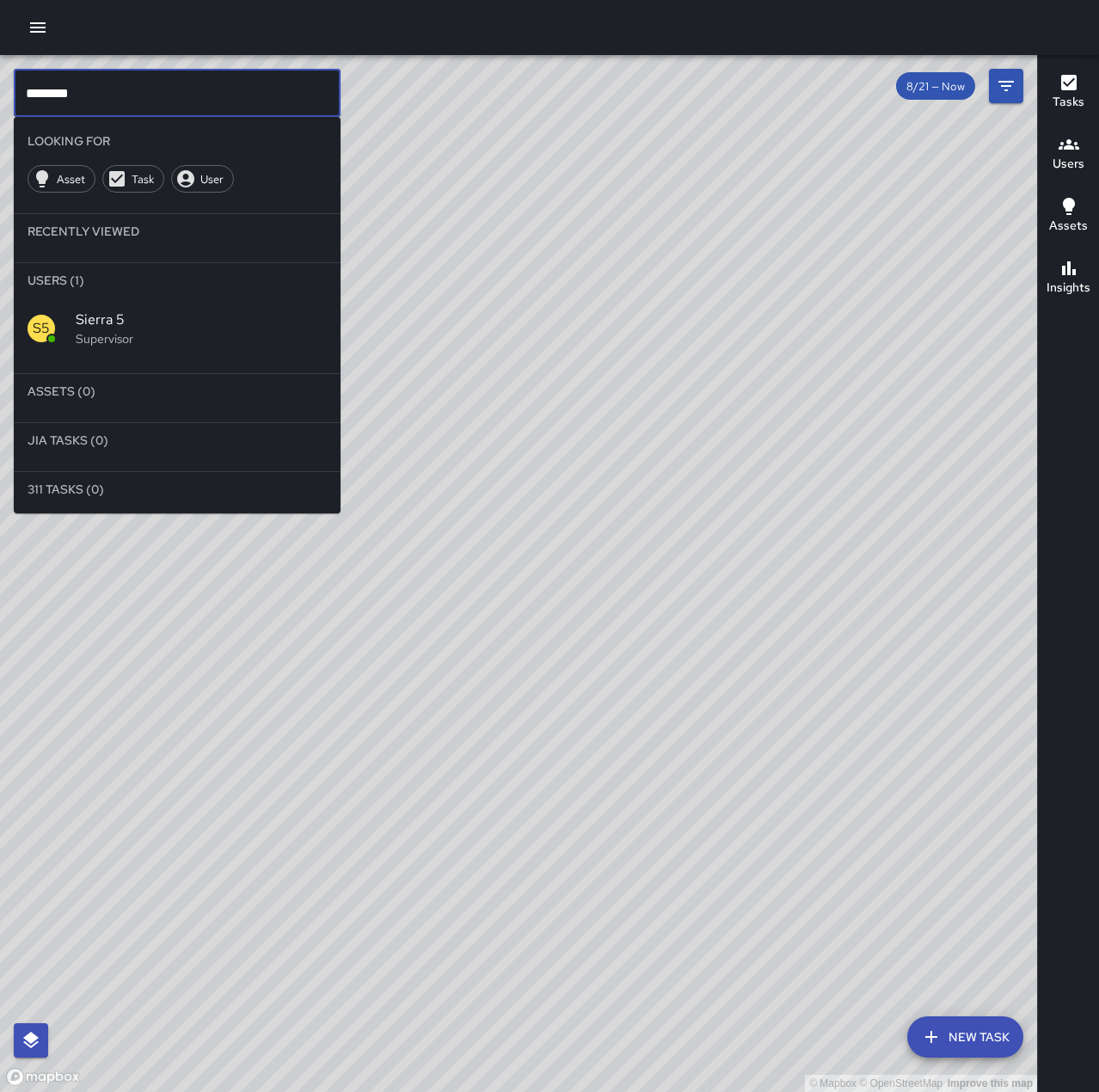
type input "********"
click at [180, 316] on span "Sierra 5" at bounding box center [201, 320] width 251 height 21
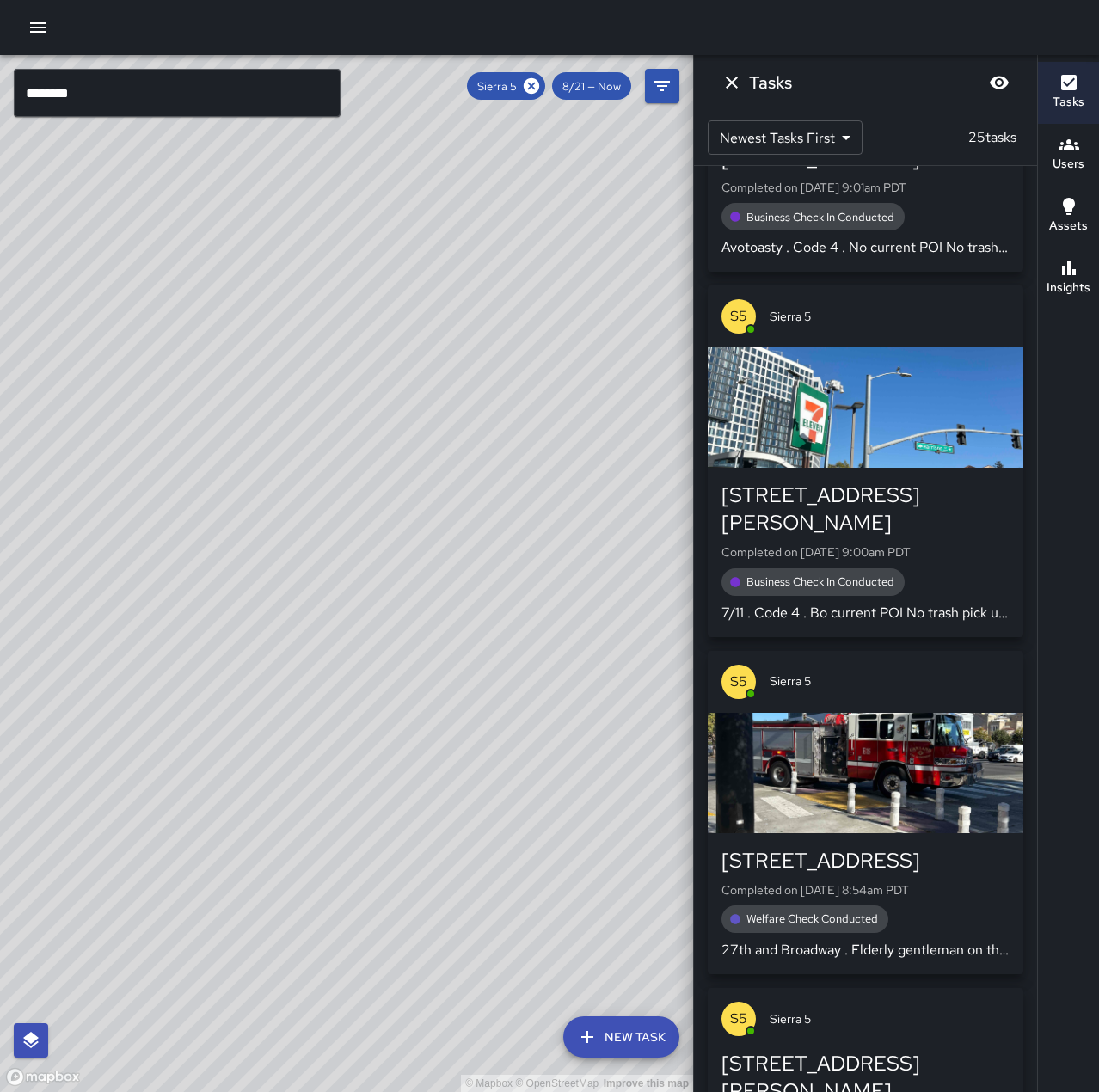
scroll to position [4047, 0]
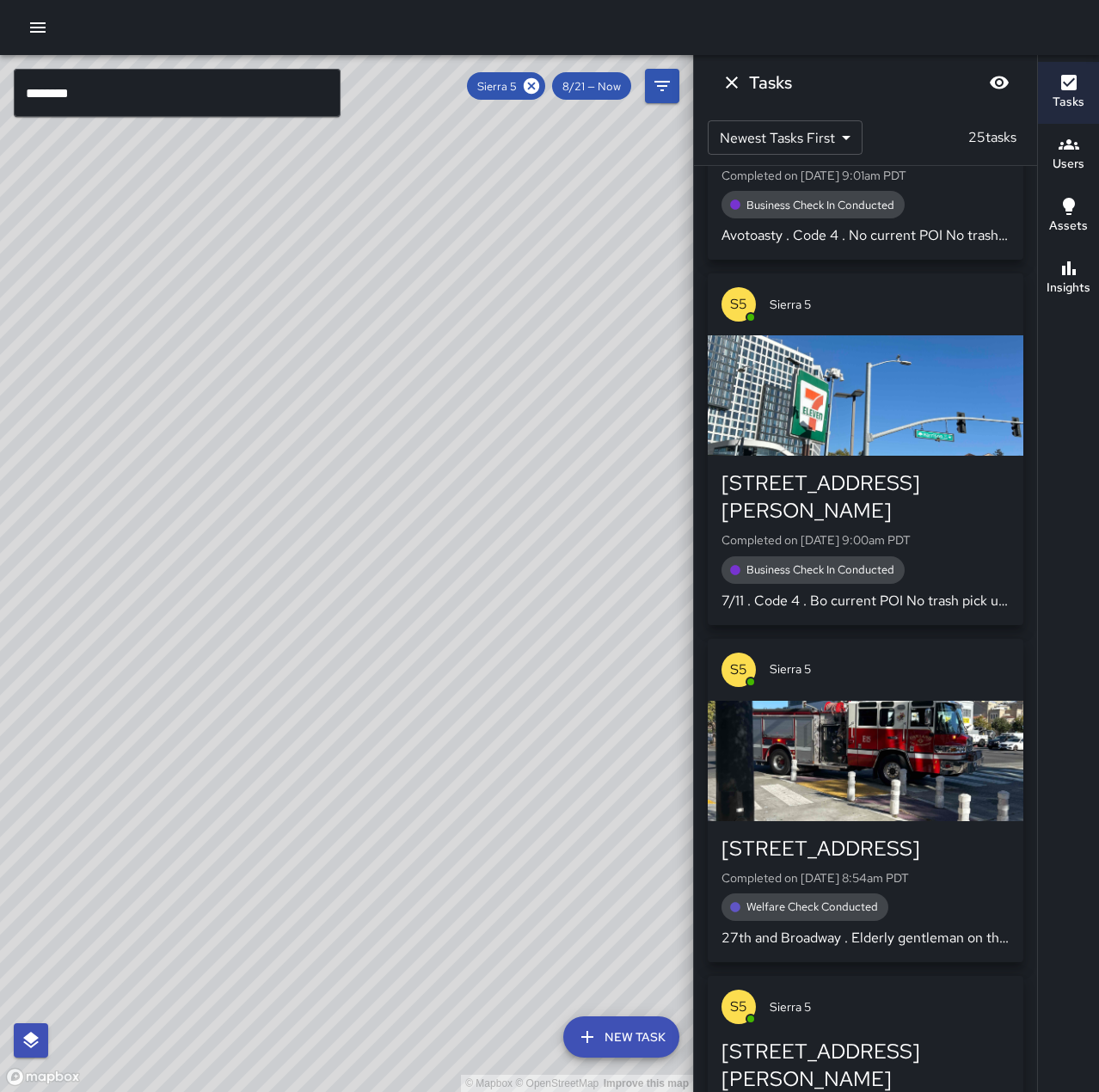
click at [958, 709] on div "button" at bounding box center [865, 762] width 316 height 121
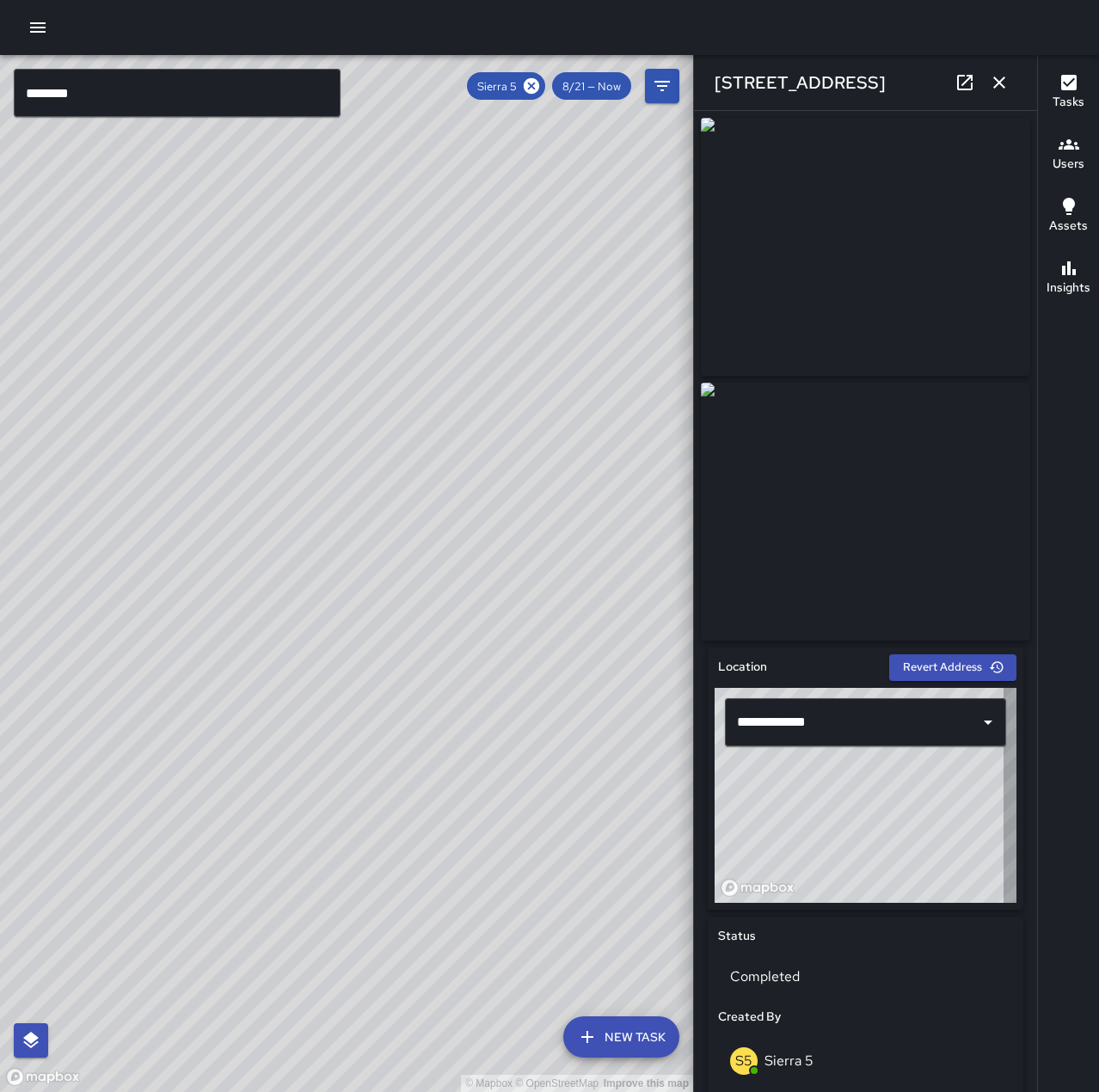
type input "**********"
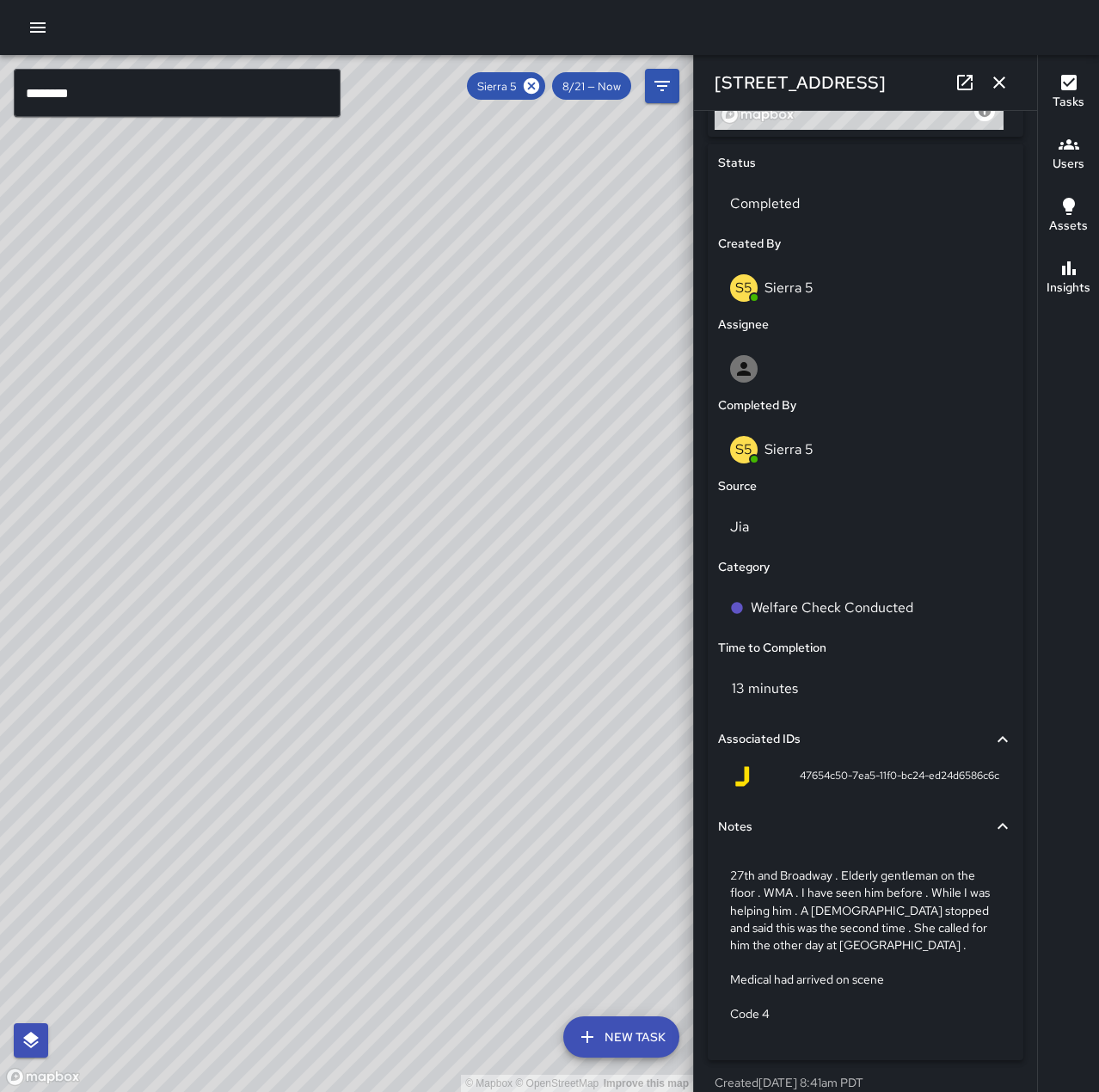
scroll to position [774, 0]
click at [998, 75] on icon "button" at bounding box center [999, 83] width 21 height 21
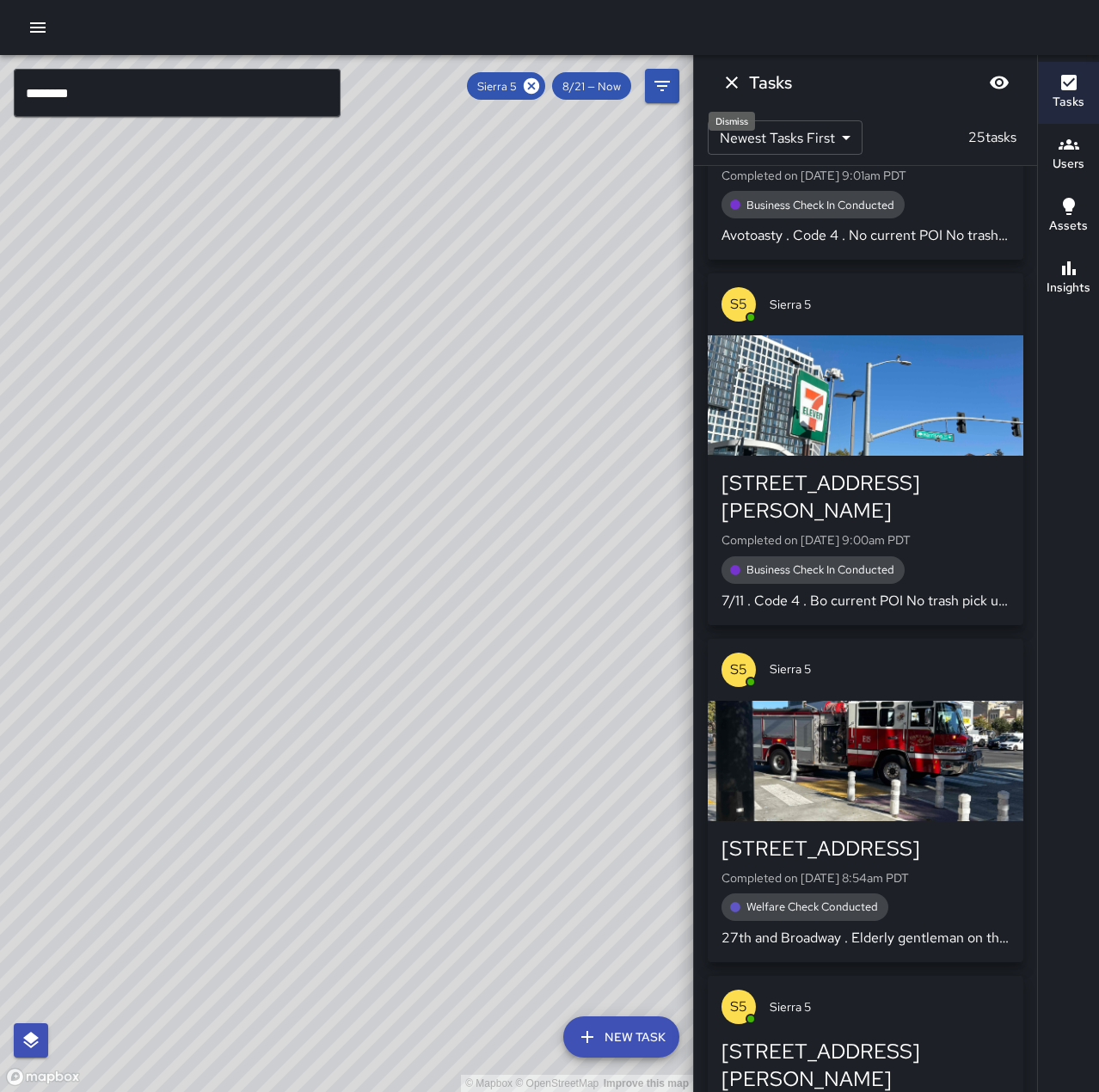
click at [734, 80] on icon "Dismiss" at bounding box center [732, 83] width 12 height 12
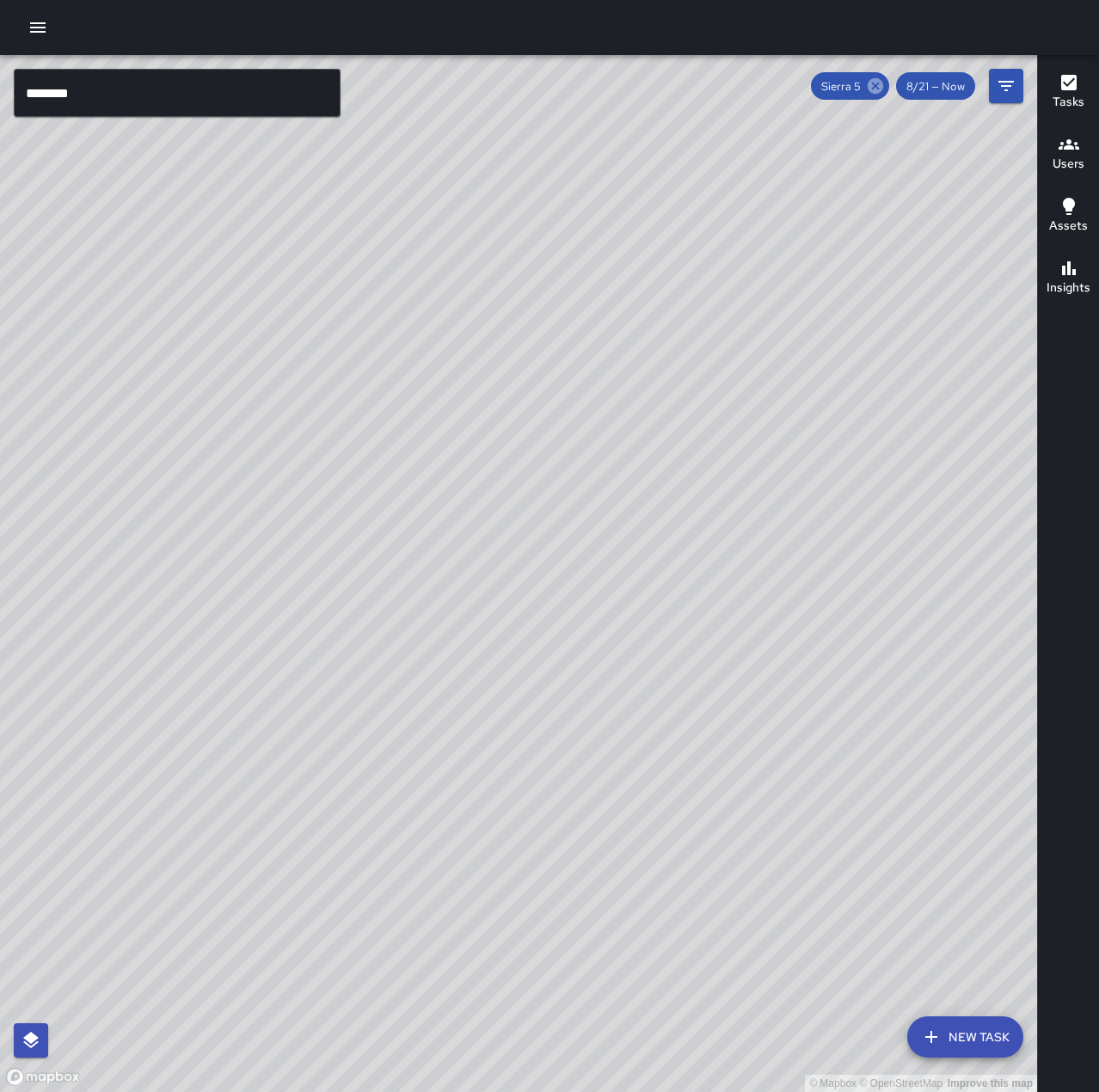
click at [870, 85] on icon at bounding box center [875, 86] width 16 height 16
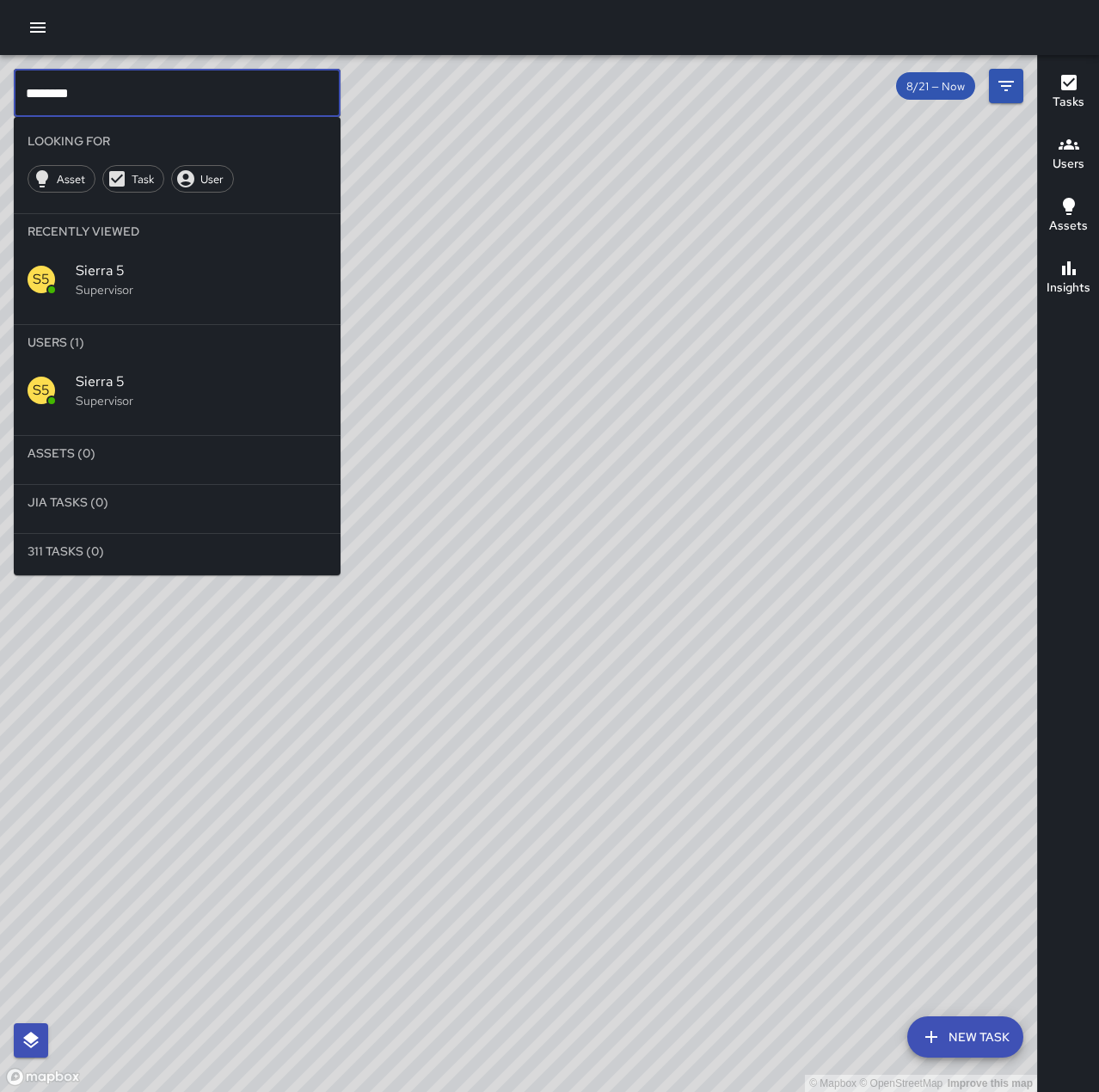
drag, startPoint x: 93, startPoint y: 106, endPoint x: -26, endPoint y: 115, distance: 119.3
click at [0, 115] on html "© Mapbox © OpenStreetMap Improve this map ******** ​ Looking For Asset Task Use…" at bounding box center [549, 546] width 1099 height 1092
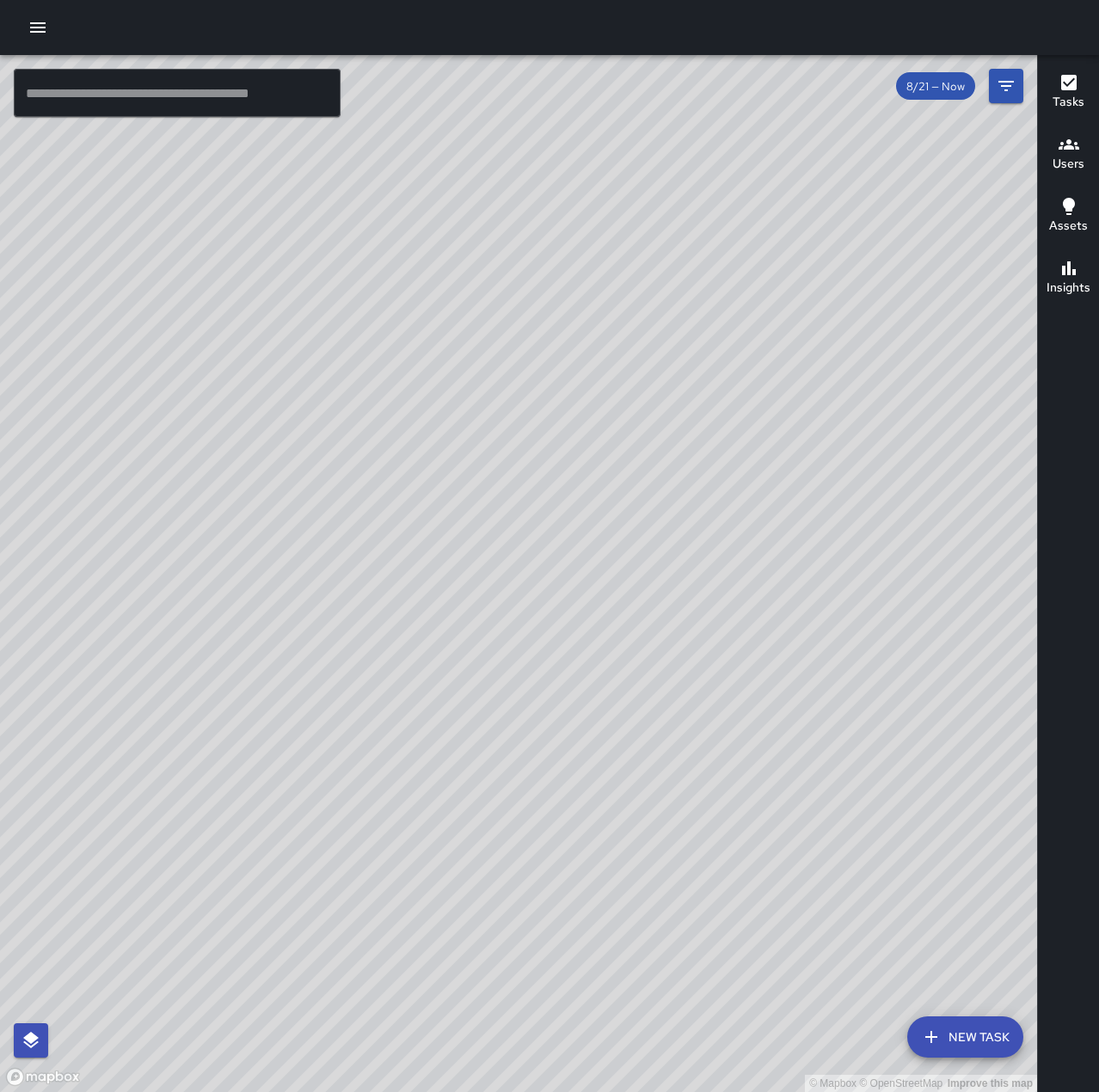
drag, startPoint x: 695, startPoint y: 953, endPoint x: 804, endPoint y: 256, distance: 705.5
click at [804, 256] on div "© Mapbox © OpenStreetMap Improve this map" at bounding box center [518, 574] width 1037 height 1037
drag, startPoint x: 803, startPoint y: 826, endPoint x: 891, endPoint y: 764, distance: 107.6
click at [889, 764] on div "© Mapbox © OpenStreetMap Improve this map" at bounding box center [518, 574] width 1037 height 1037
drag, startPoint x: 931, startPoint y: 677, endPoint x: 609, endPoint y: 608, distance: 329.3
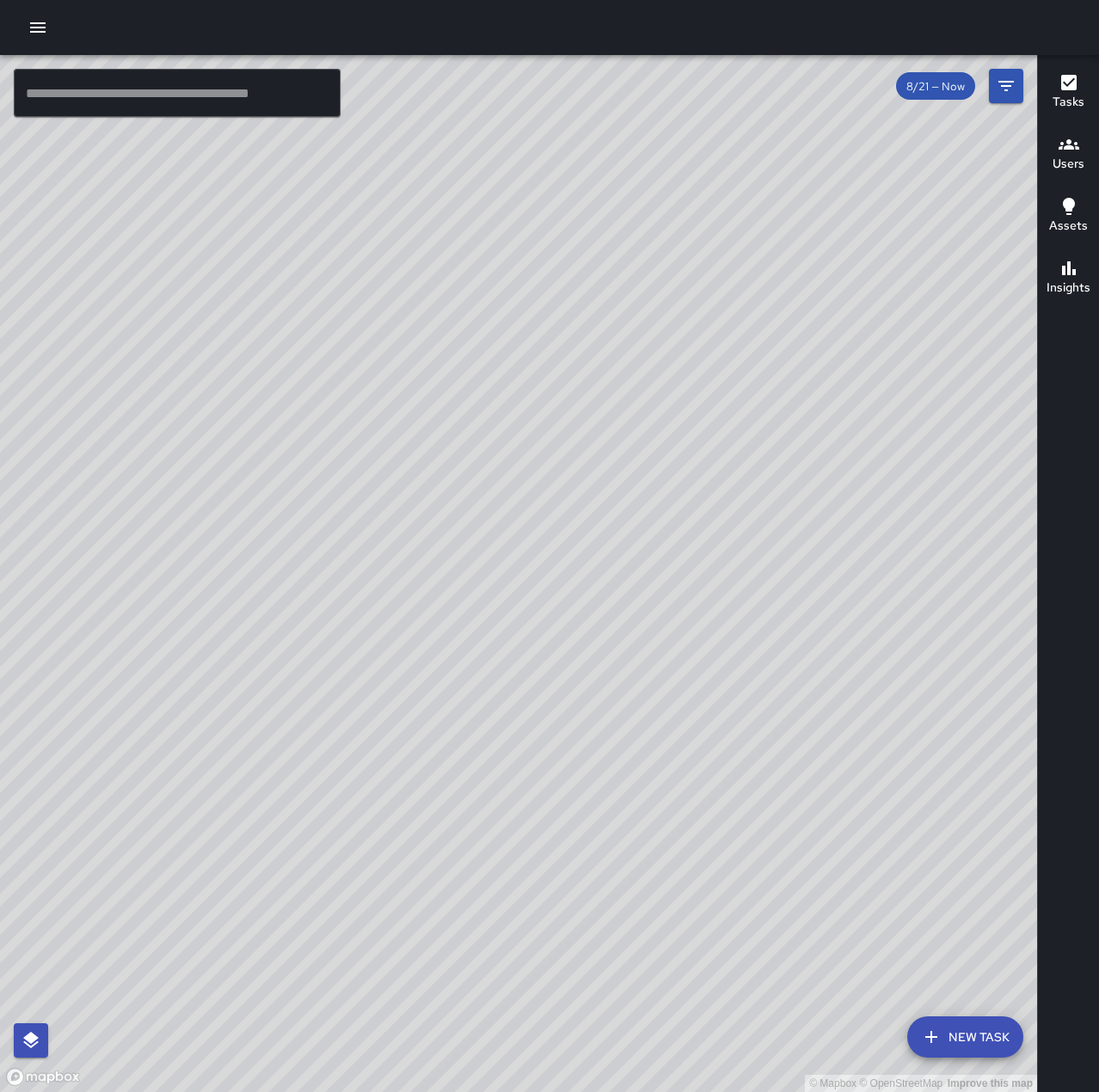
click at [609, 608] on div "© Mapbox © OpenStreetMap Improve this map" at bounding box center [518, 574] width 1037 height 1037
drag, startPoint x: 695, startPoint y: 817, endPoint x: 779, endPoint y: 727, distance: 123.1
click at [779, 727] on div "© Mapbox © OpenStreetMap Improve this map" at bounding box center [518, 574] width 1037 height 1037
drag, startPoint x: 790, startPoint y: 712, endPoint x: 790, endPoint y: 840, distance: 128.0
click at [790, 840] on div "© Mapbox © OpenStreetMap Improve this map" at bounding box center [518, 574] width 1037 height 1037
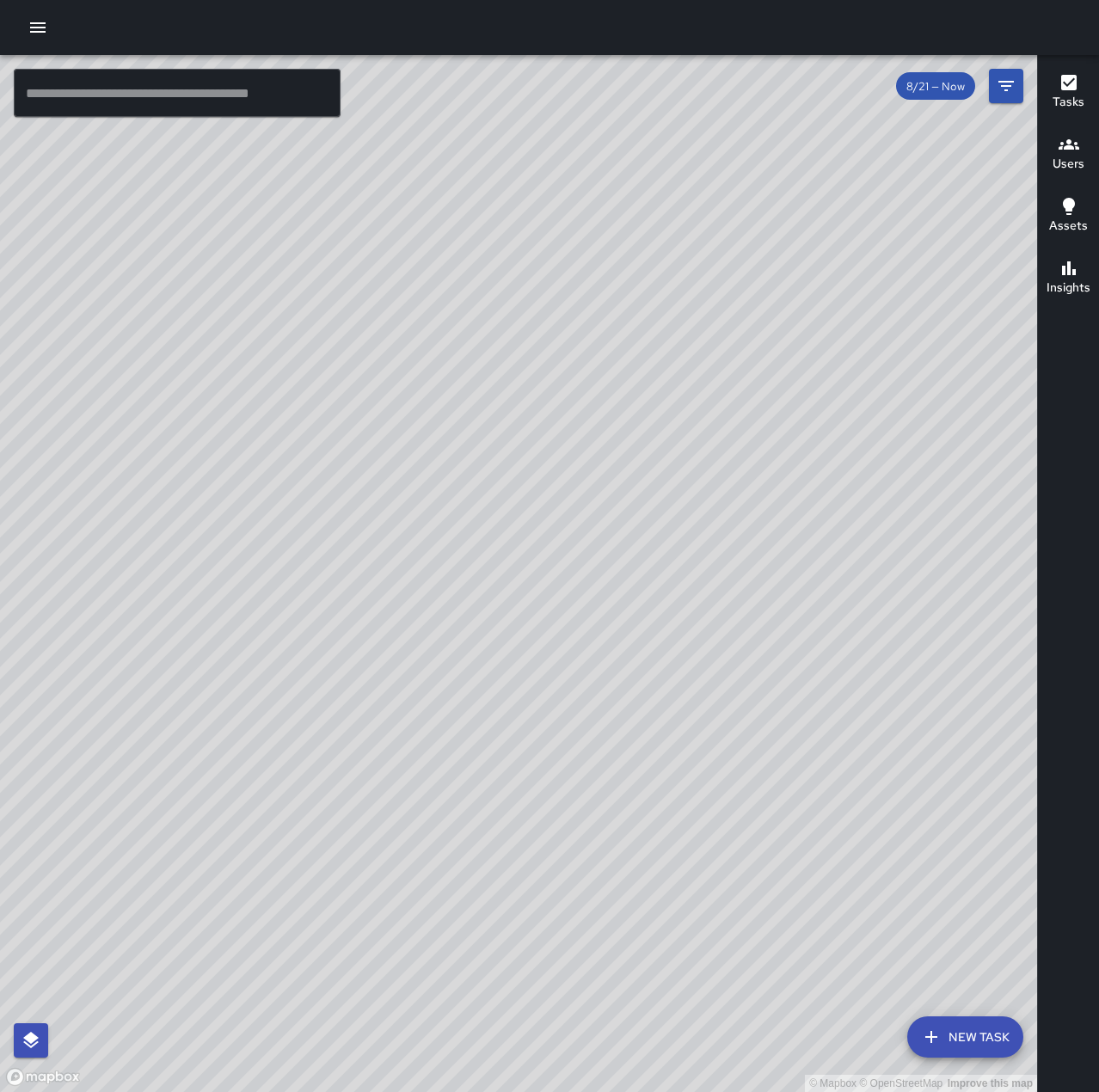
drag, startPoint x: 352, startPoint y: 827, endPoint x: 461, endPoint y: 624, distance: 230.4
click at [461, 624] on div "© Mapbox © OpenStreetMap Improve this map" at bounding box center [518, 574] width 1037 height 1037
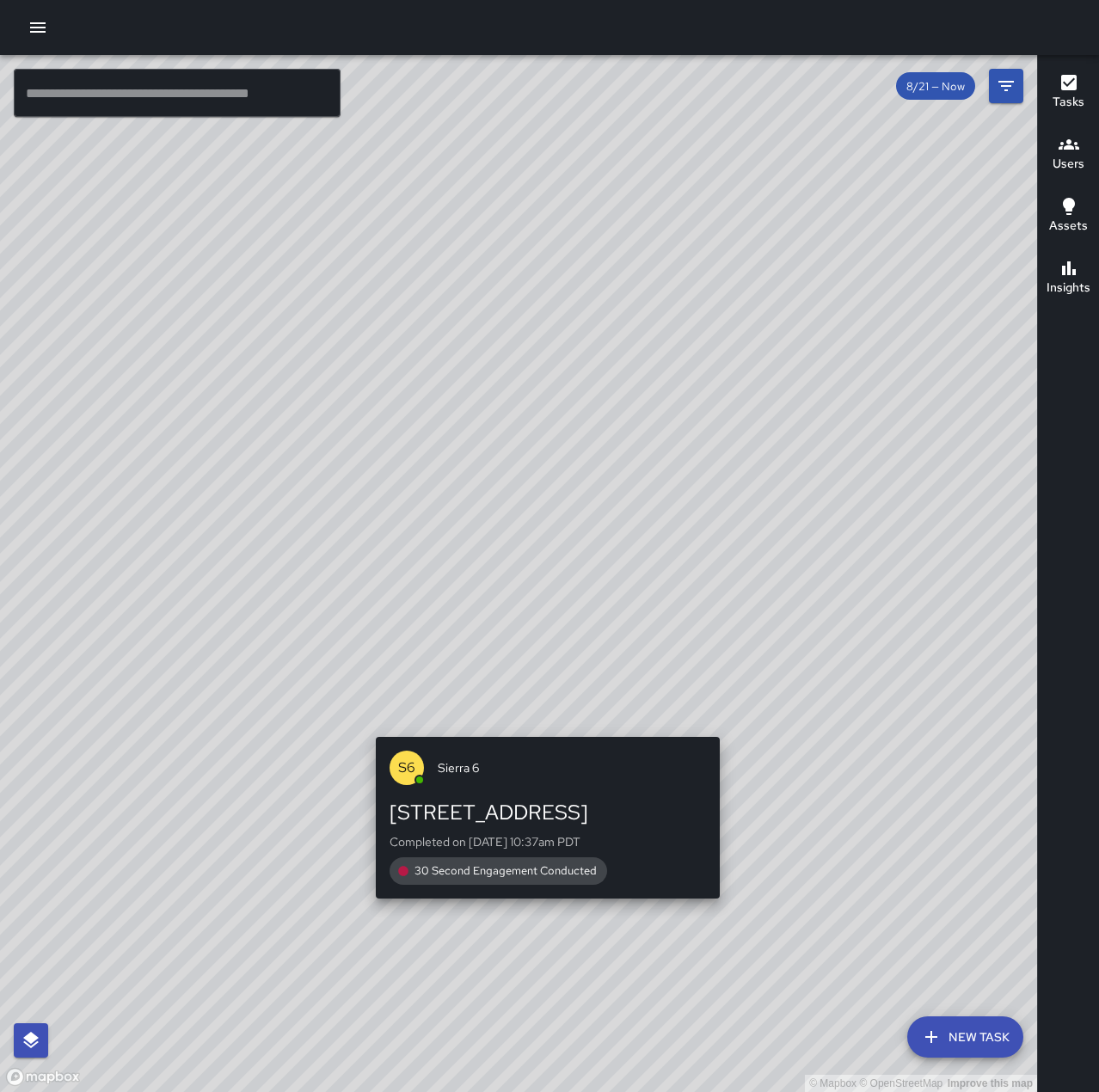
drag, startPoint x: 769, startPoint y: 681, endPoint x: 542, endPoint y: 727, distance: 231.6
click at [542, 727] on div "© Mapbox © OpenStreetMap Improve this map S6 Sierra 6 380 15th Street Completed…" at bounding box center [518, 574] width 1037 height 1037
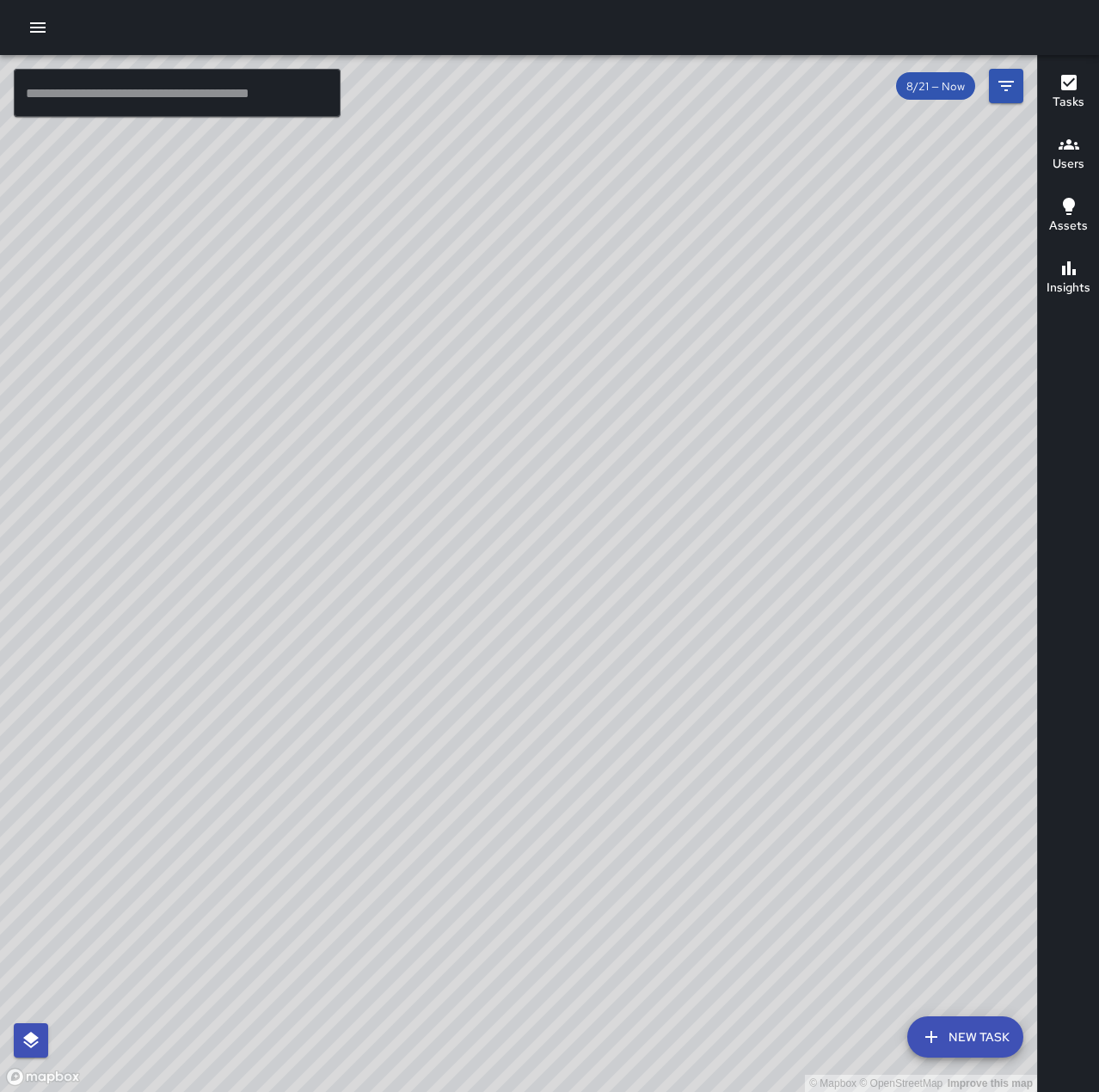
drag, startPoint x: 614, startPoint y: 662, endPoint x: 838, endPoint y: 755, distance: 242.5
click at [838, 755] on div "© Mapbox © OpenStreetMap Improve this map" at bounding box center [518, 574] width 1037 height 1037
drag, startPoint x: 710, startPoint y: 804, endPoint x: 862, endPoint y: 503, distance: 337.2
click at [862, 503] on div "© Mapbox © OpenStreetMap Improve this map" at bounding box center [518, 574] width 1037 height 1037
drag, startPoint x: 834, startPoint y: 812, endPoint x: 937, endPoint y: 539, distance: 291.8
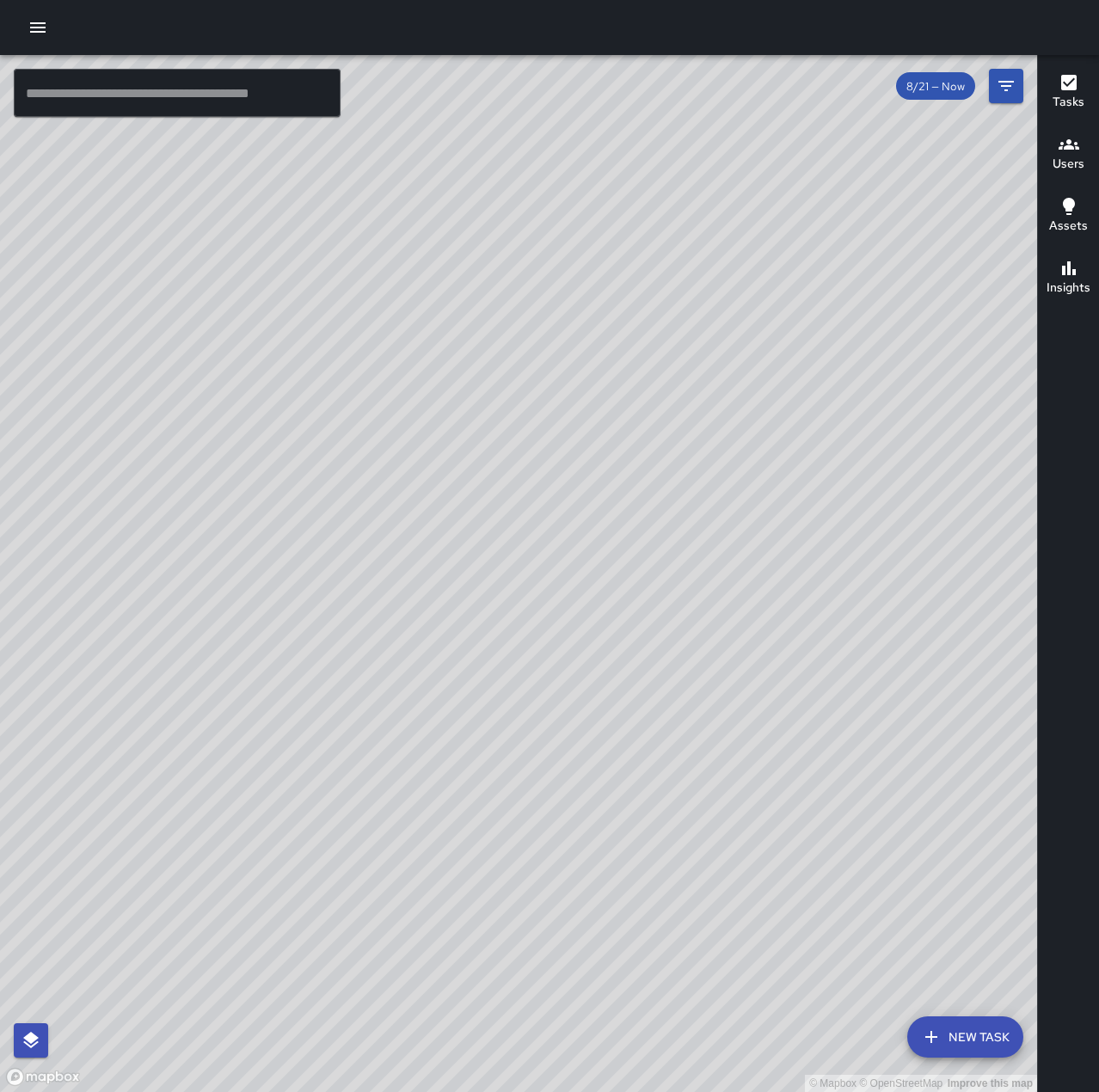
click at [937, 539] on div "© Mapbox © OpenStreetMap Improve this map" at bounding box center [518, 574] width 1037 height 1037
drag, startPoint x: 813, startPoint y: 880, endPoint x: 915, endPoint y: 656, distance: 246.1
click at [915, 656] on div "© Mapbox © OpenStreetMap Improve this map" at bounding box center [518, 574] width 1037 height 1037
drag, startPoint x: 756, startPoint y: 845, endPoint x: 869, endPoint y: 717, distance: 170.7
click at [869, 717] on div "© Mapbox © OpenStreetMap Improve this map" at bounding box center [518, 574] width 1037 height 1037
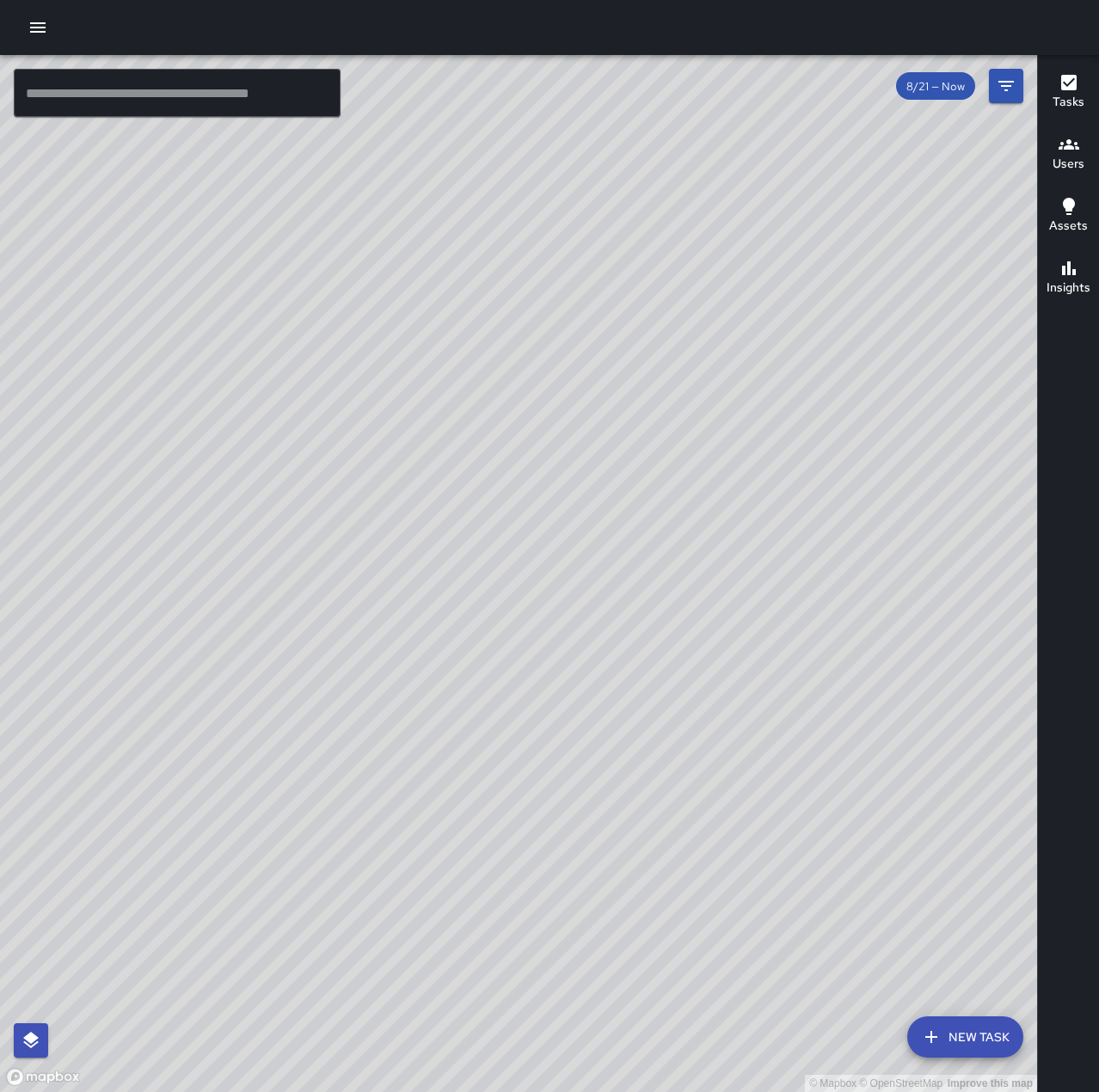
drag, startPoint x: 838, startPoint y: 589, endPoint x: 677, endPoint y: 642, distance: 169.5
click at [677, 642] on div "© Mapbox © OpenStreetMap Improve this map" at bounding box center [518, 574] width 1037 height 1037
drag, startPoint x: 926, startPoint y: 560, endPoint x: 438, endPoint y: 618, distance: 491.4
click at [438, 618] on div "© Mapbox © OpenStreetMap Improve this map" at bounding box center [518, 574] width 1037 height 1037
drag, startPoint x: 525, startPoint y: 624, endPoint x: 785, endPoint y: 548, distance: 270.9
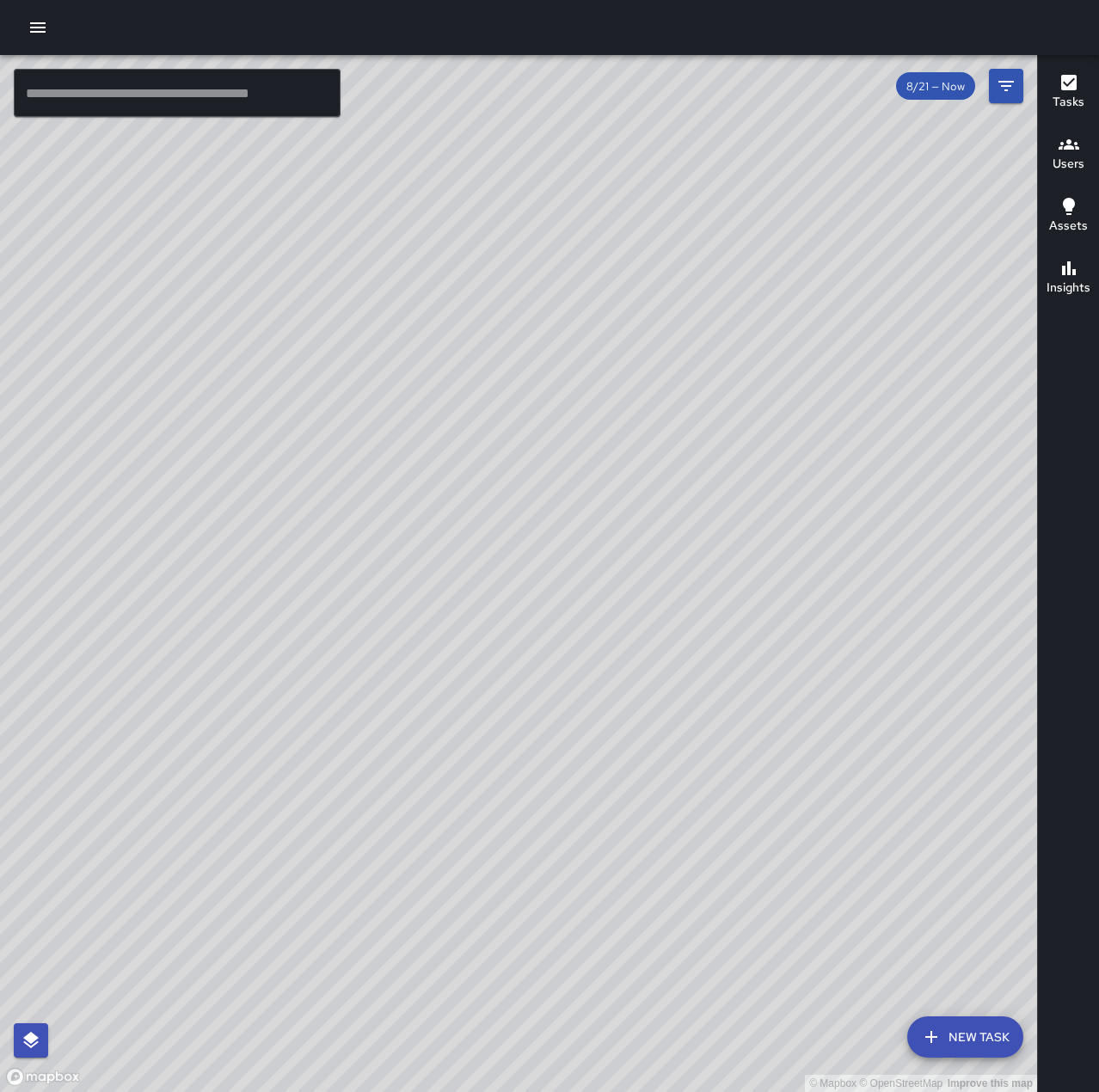
click at [785, 548] on div "© Mapbox © OpenStreetMap Improve this map" at bounding box center [518, 574] width 1037 height 1037
drag, startPoint x: 840, startPoint y: 589, endPoint x: 706, endPoint y: 792, distance: 243.2
click at [706, 792] on div "© Mapbox © OpenStreetMap Improve this map" at bounding box center [518, 574] width 1037 height 1037
drag, startPoint x: 324, startPoint y: 758, endPoint x: 643, endPoint y: 487, distance: 418.6
click at [643, 487] on div "© Mapbox © OpenStreetMap Improve this map" at bounding box center [518, 574] width 1037 height 1037
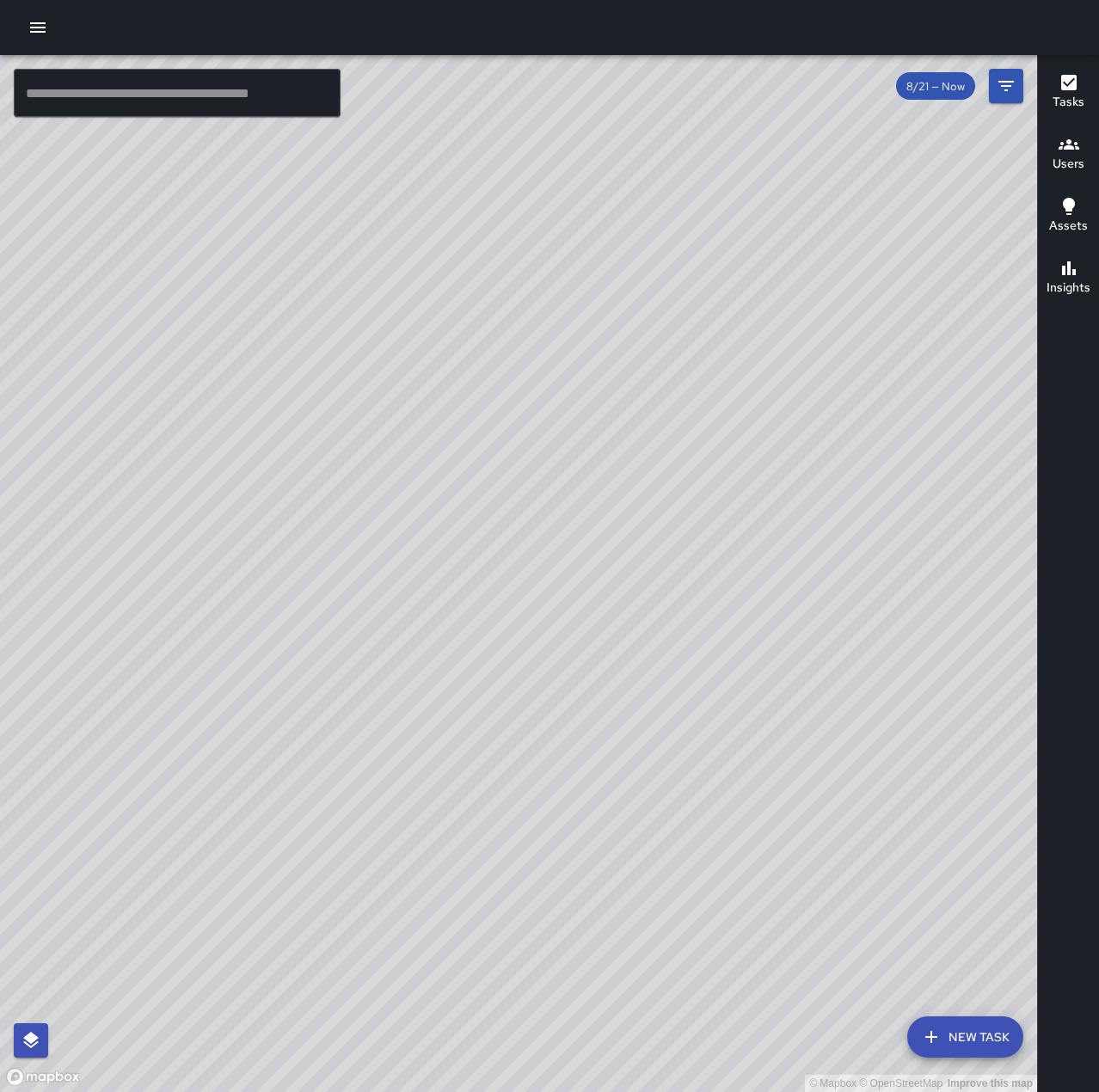
drag, startPoint x: 846, startPoint y: 622, endPoint x: 680, endPoint y: 566, distance: 175.2
click at [680, 566] on div "© Mapbox © OpenStreetMap Improve this map" at bounding box center [518, 574] width 1037 height 1037
drag, startPoint x: 875, startPoint y: 523, endPoint x: 725, endPoint y: 643, distance: 192.1
click at [725, 643] on div "© Mapbox © OpenStreetMap Improve this map" at bounding box center [518, 574] width 1037 height 1037
drag, startPoint x: 844, startPoint y: 640, endPoint x: 811, endPoint y: 660, distance: 38.6
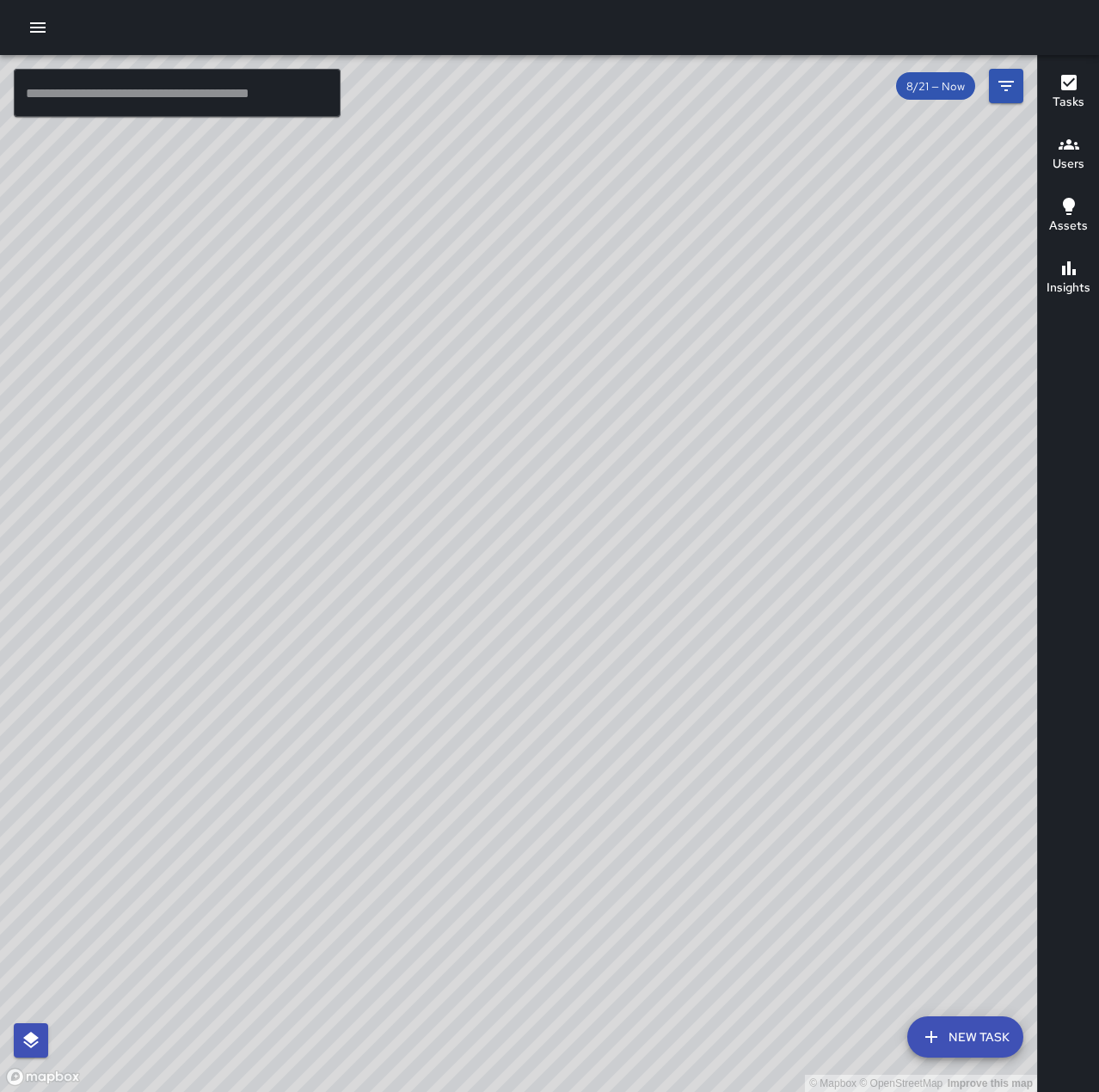
click at [811, 660] on div "© Mapbox © OpenStreetMap Improve this map" at bounding box center [518, 574] width 1037 height 1037
drag, startPoint x: 896, startPoint y: 602, endPoint x: 695, endPoint y: 748, distance: 248.4
click at [695, 748] on div "© Mapbox © OpenStreetMap Improve this map" at bounding box center [518, 574] width 1037 height 1037
click at [996, 1028] on button "New Task" at bounding box center [965, 1036] width 116 height 41
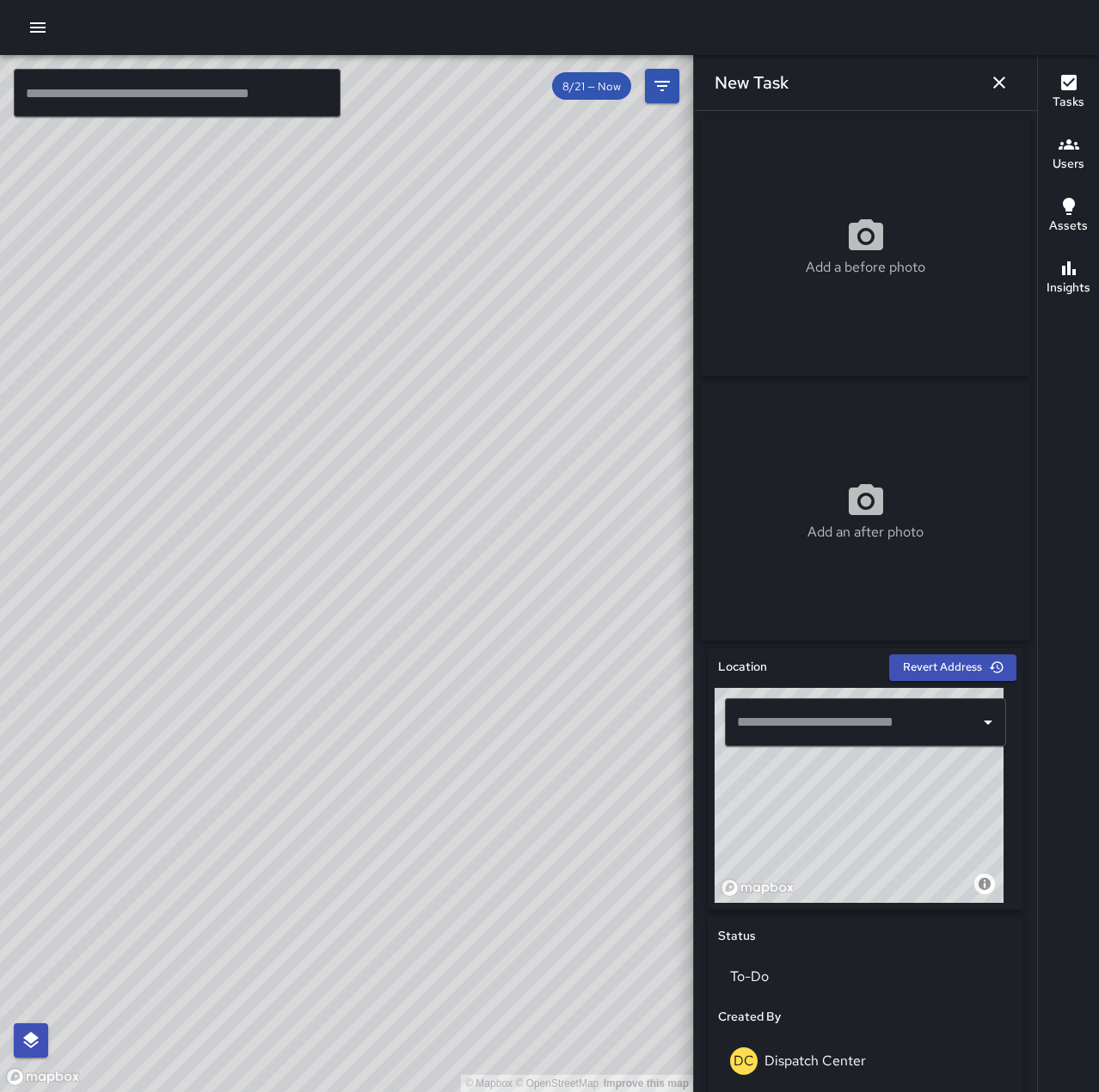
click at [866, 722] on input "text" at bounding box center [852, 721] width 240 height 32
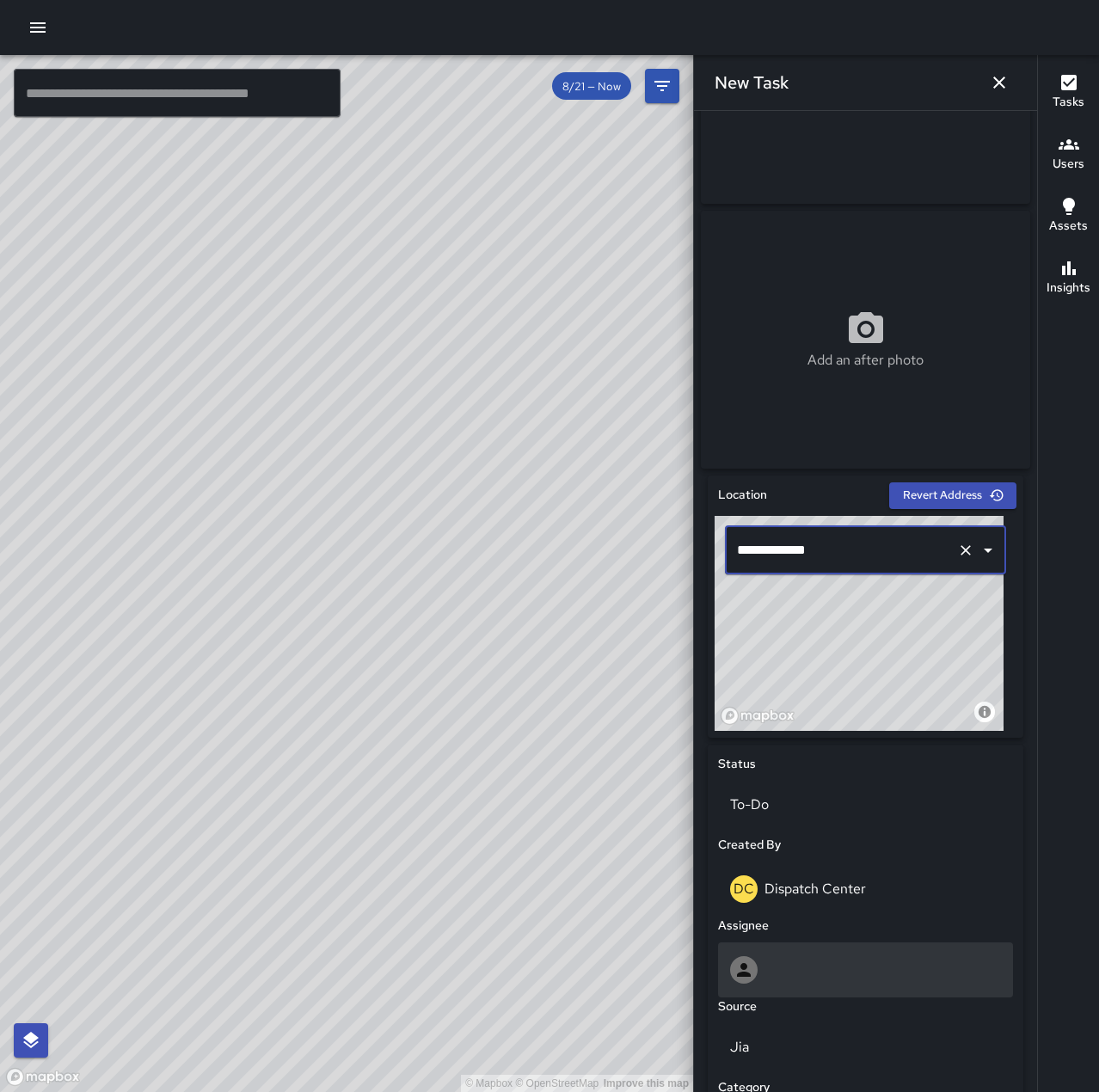
scroll to position [258, 0]
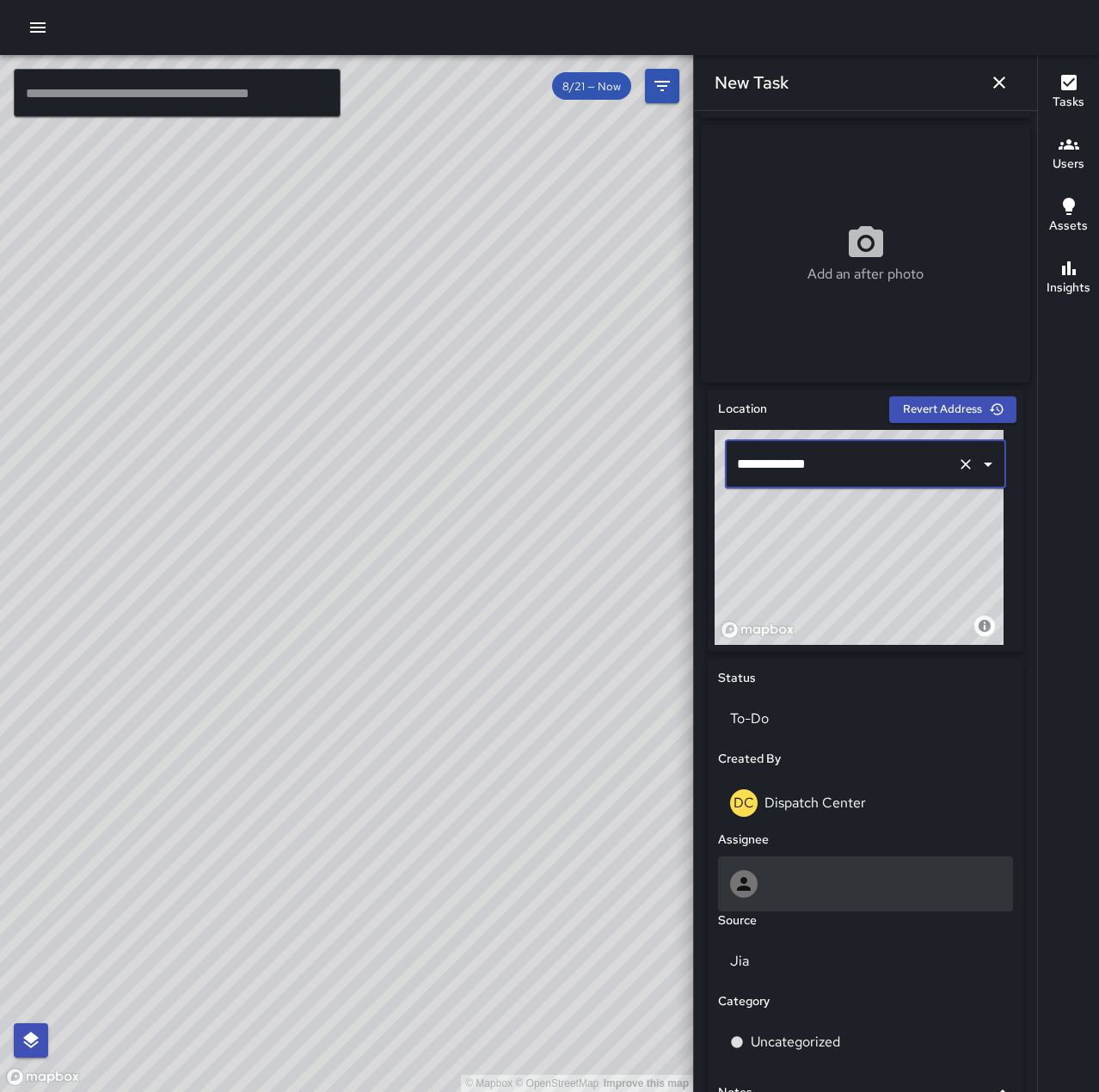
type input "**********"
click at [886, 863] on div at bounding box center [865, 884] width 295 height 55
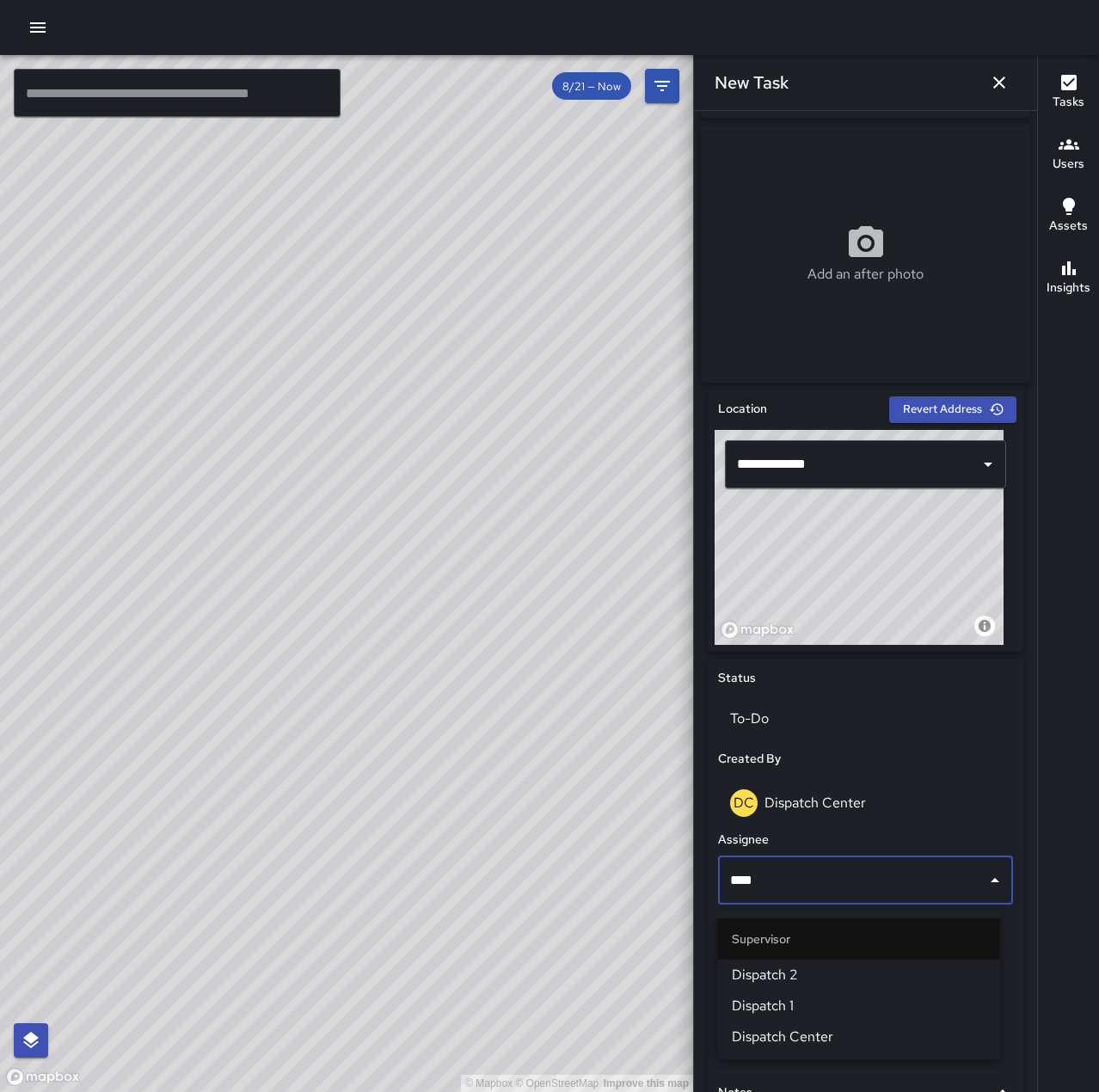
type input "*****"
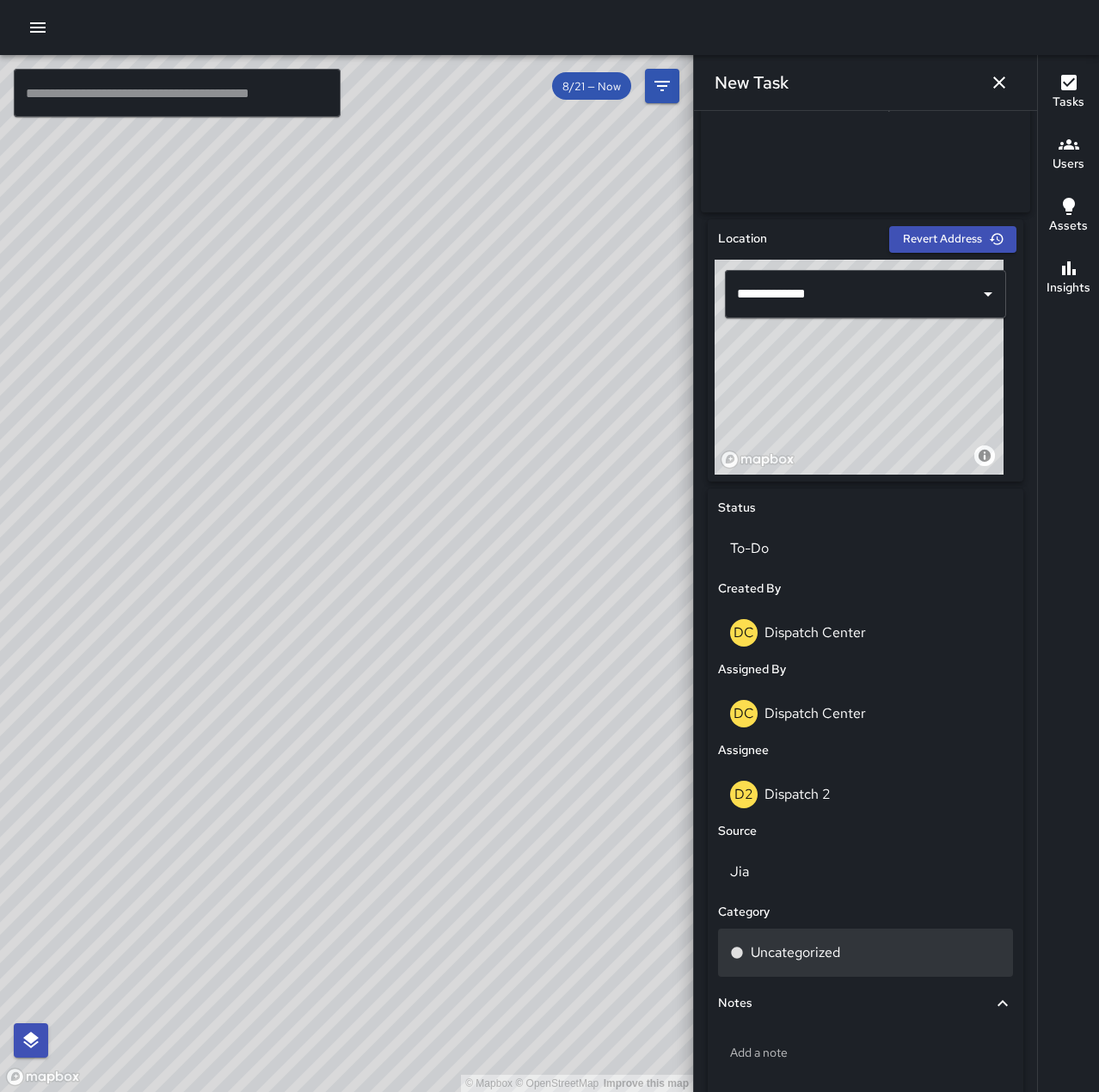
scroll to position [430, 0]
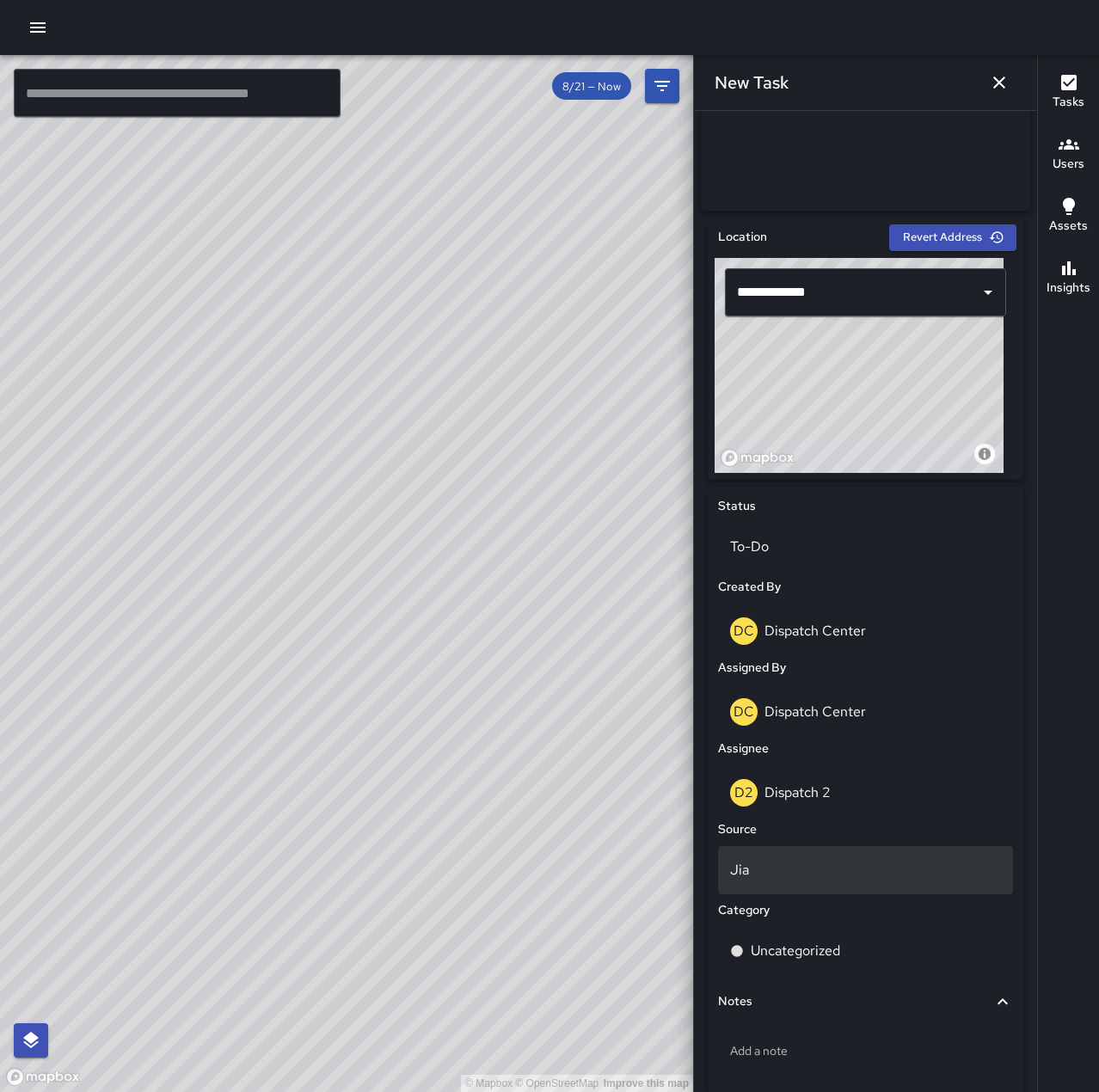
click at [810, 880] on p "Jia" at bounding box center [866, 870] width 271 height 21
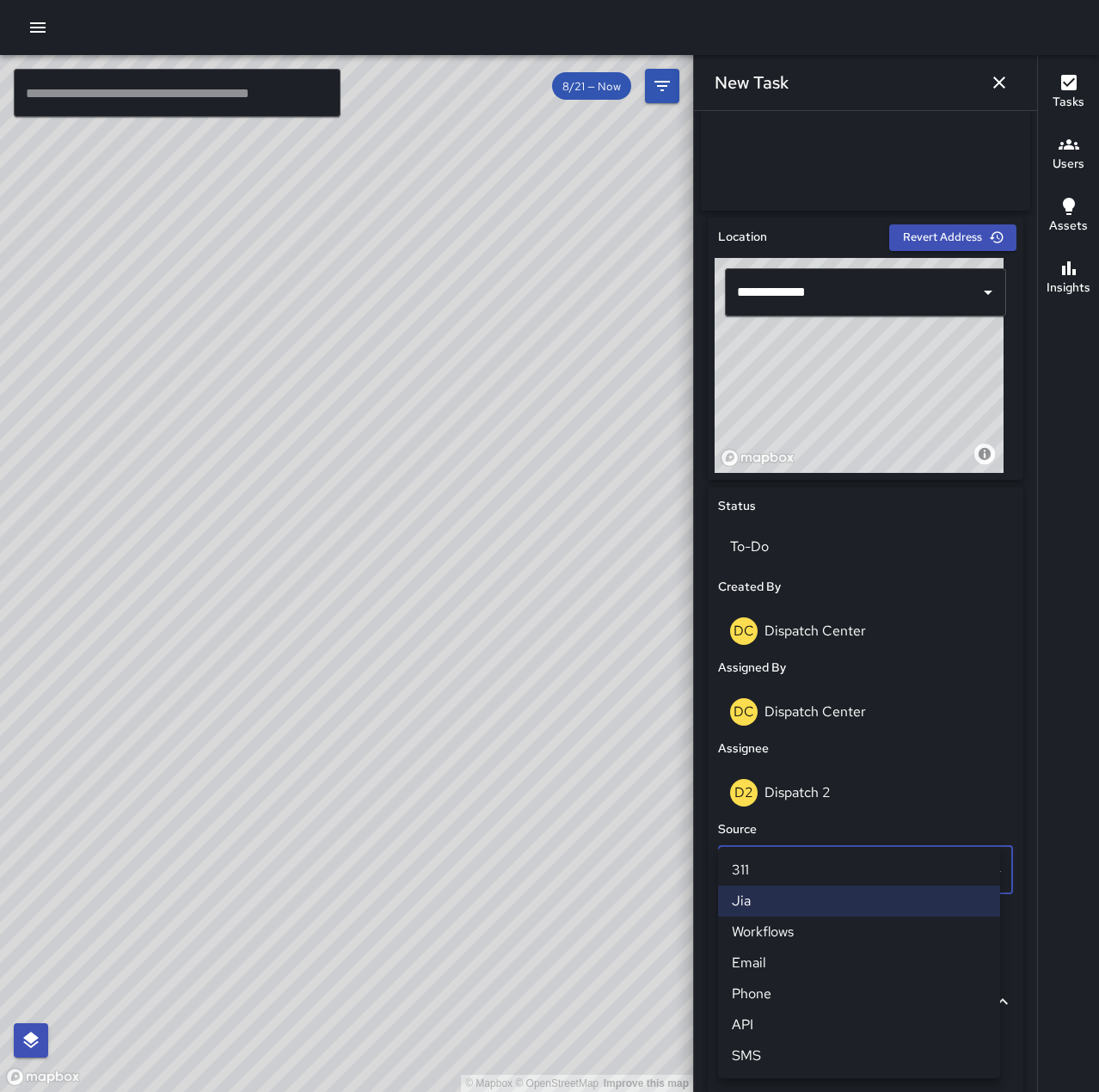
click at [808, 999] on li "Phone" at bounding box center [859, 993] width 282 height 31
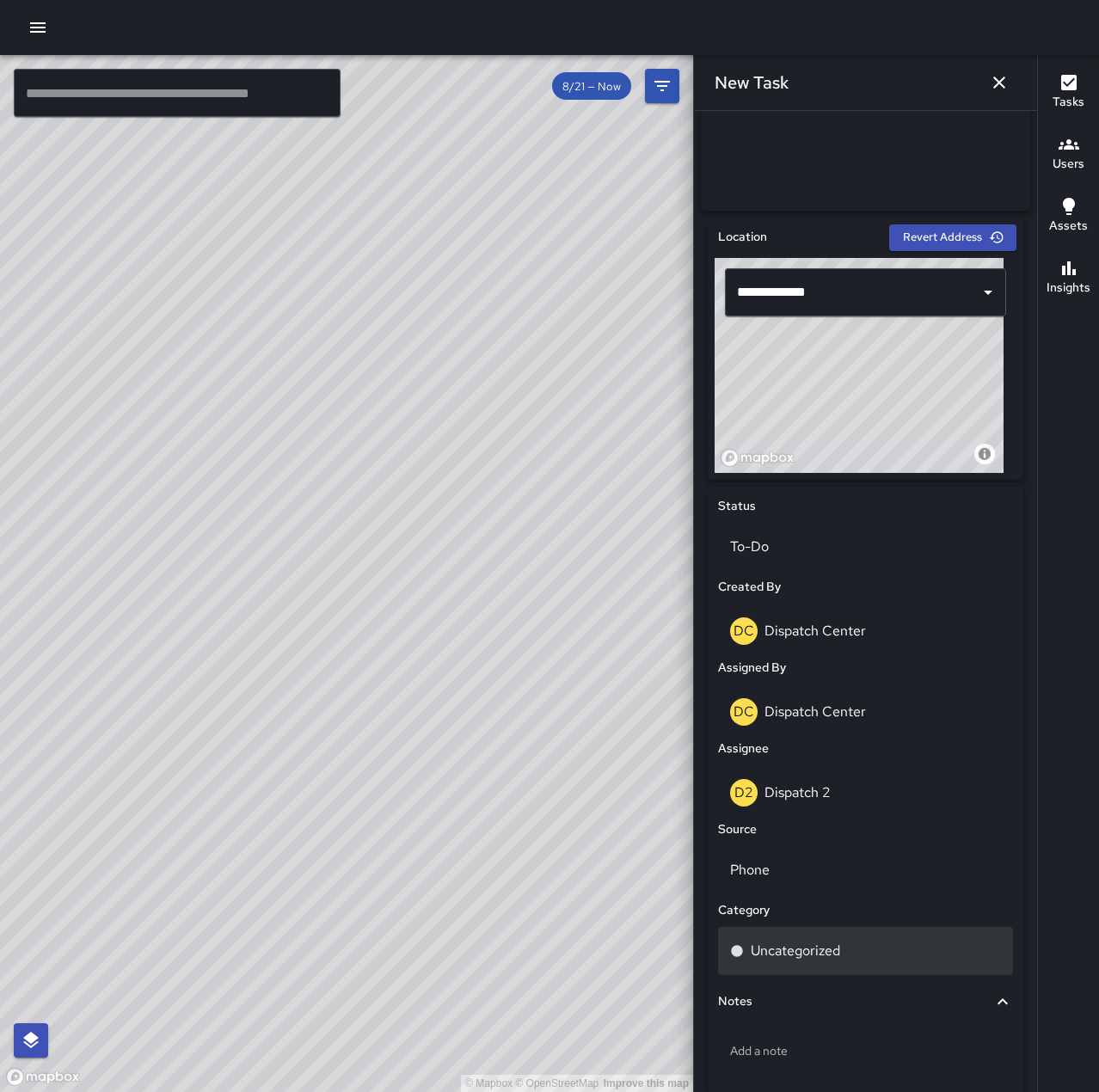
click at [804, 971] on div "Uncategorized" at bounding box center [865, 950] width 295 height 48
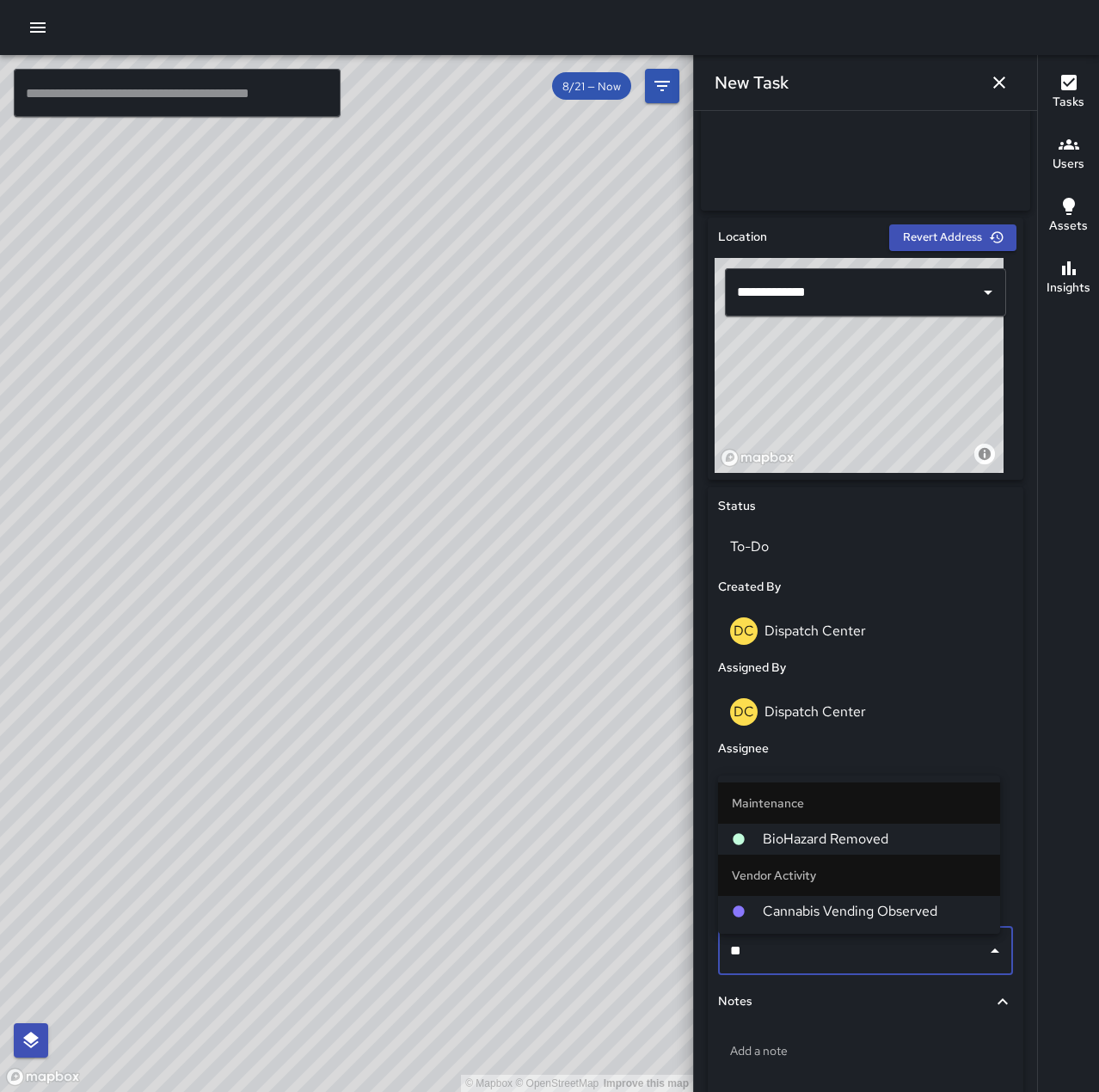
type input "***"
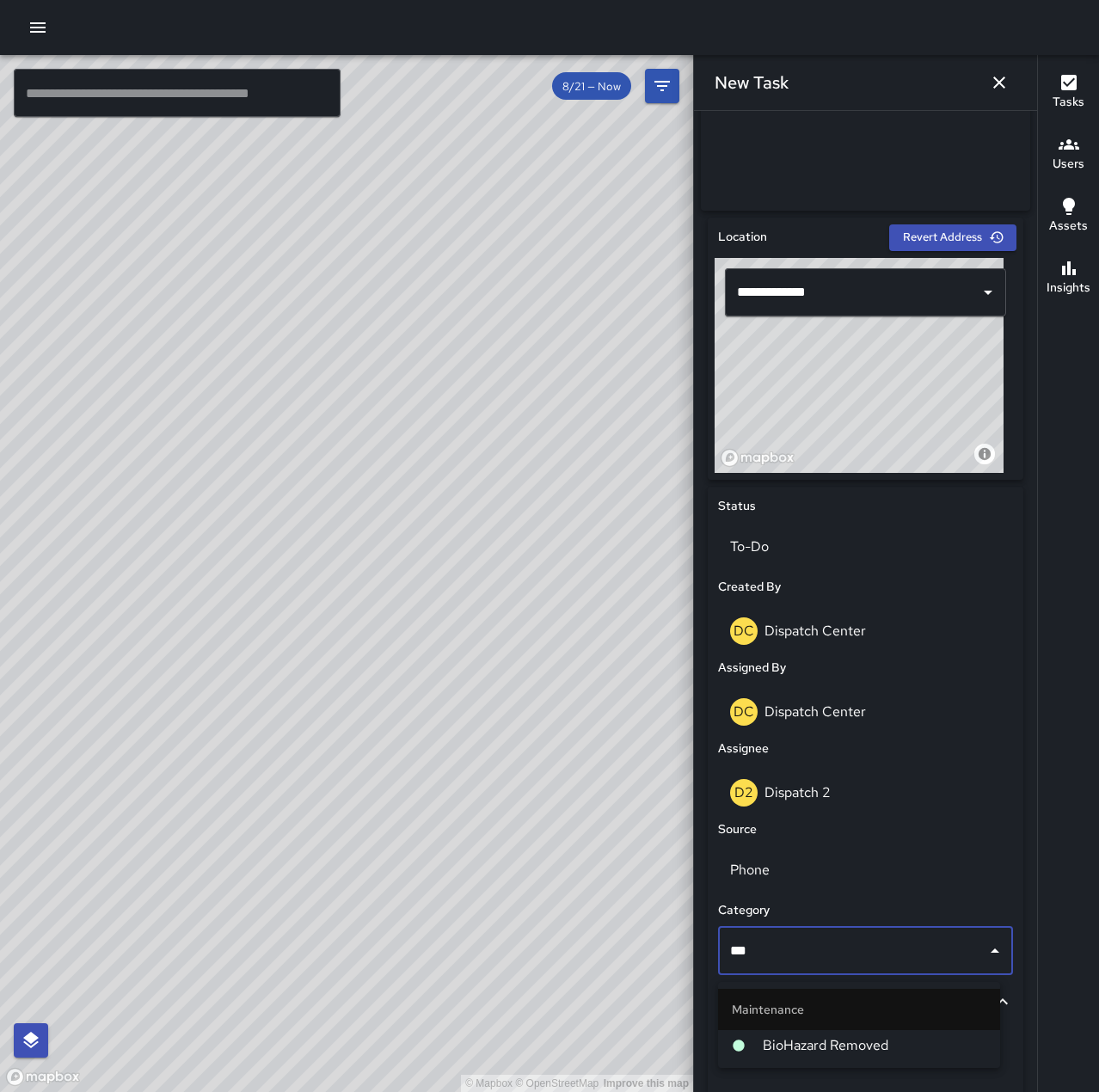
click at [810, 1037] on span "BioHazard Removed" at bounding box center [874, 1046] width 224 height 21
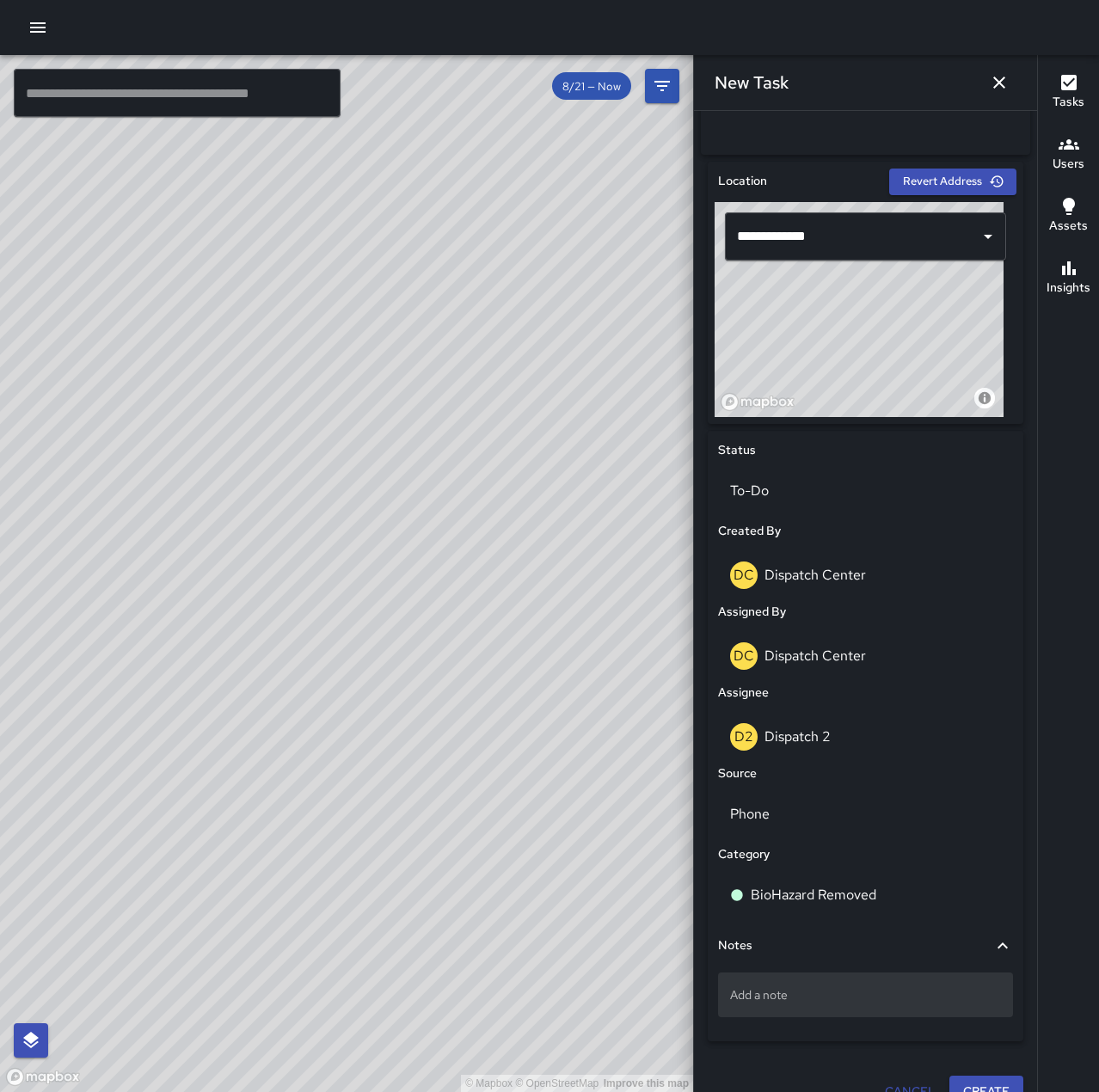
scroll to position [516, 0]
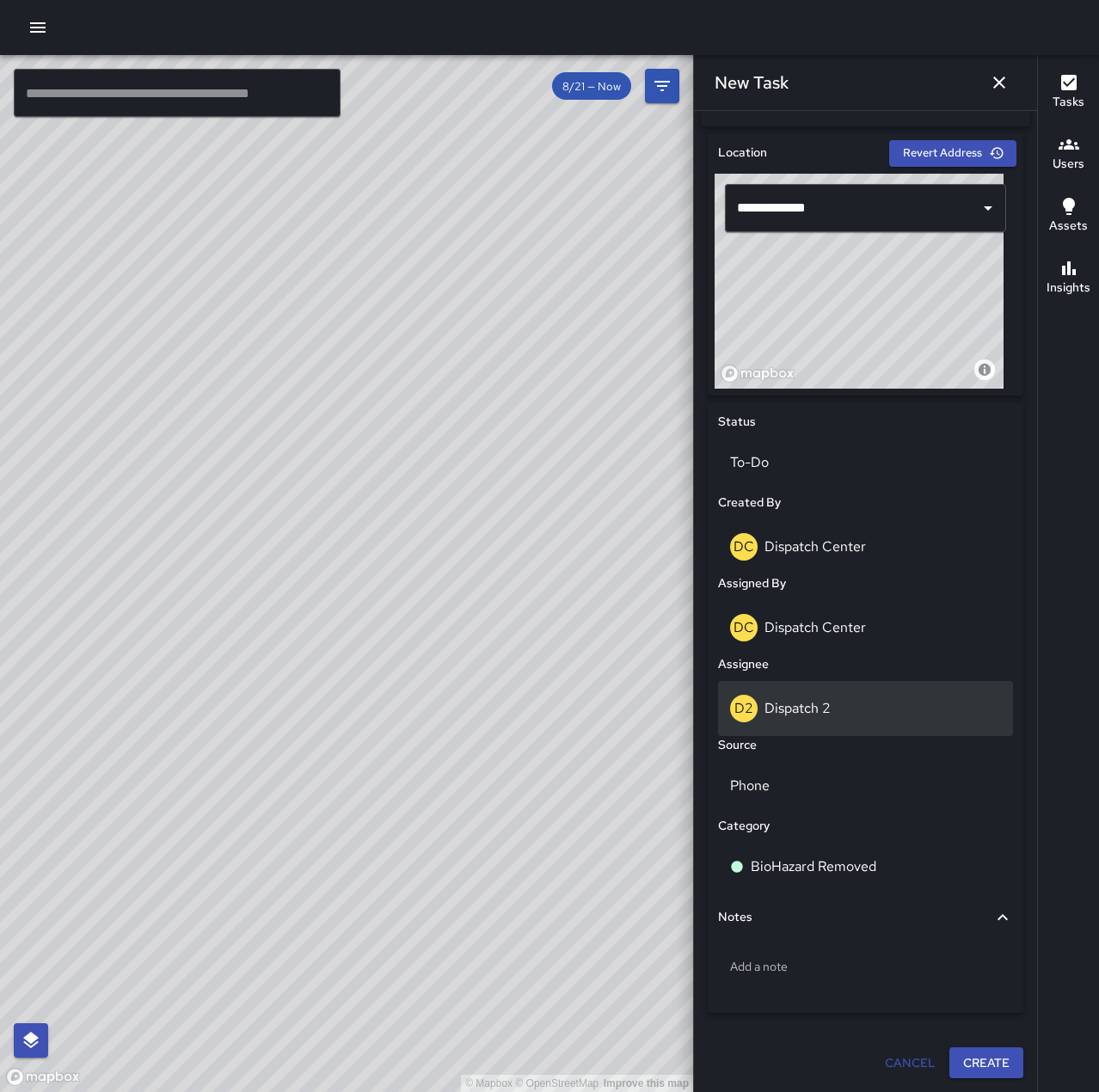
click at [830, 707] on p "Dispatch 2" at bounding box center [797, 708] width 66 height 18
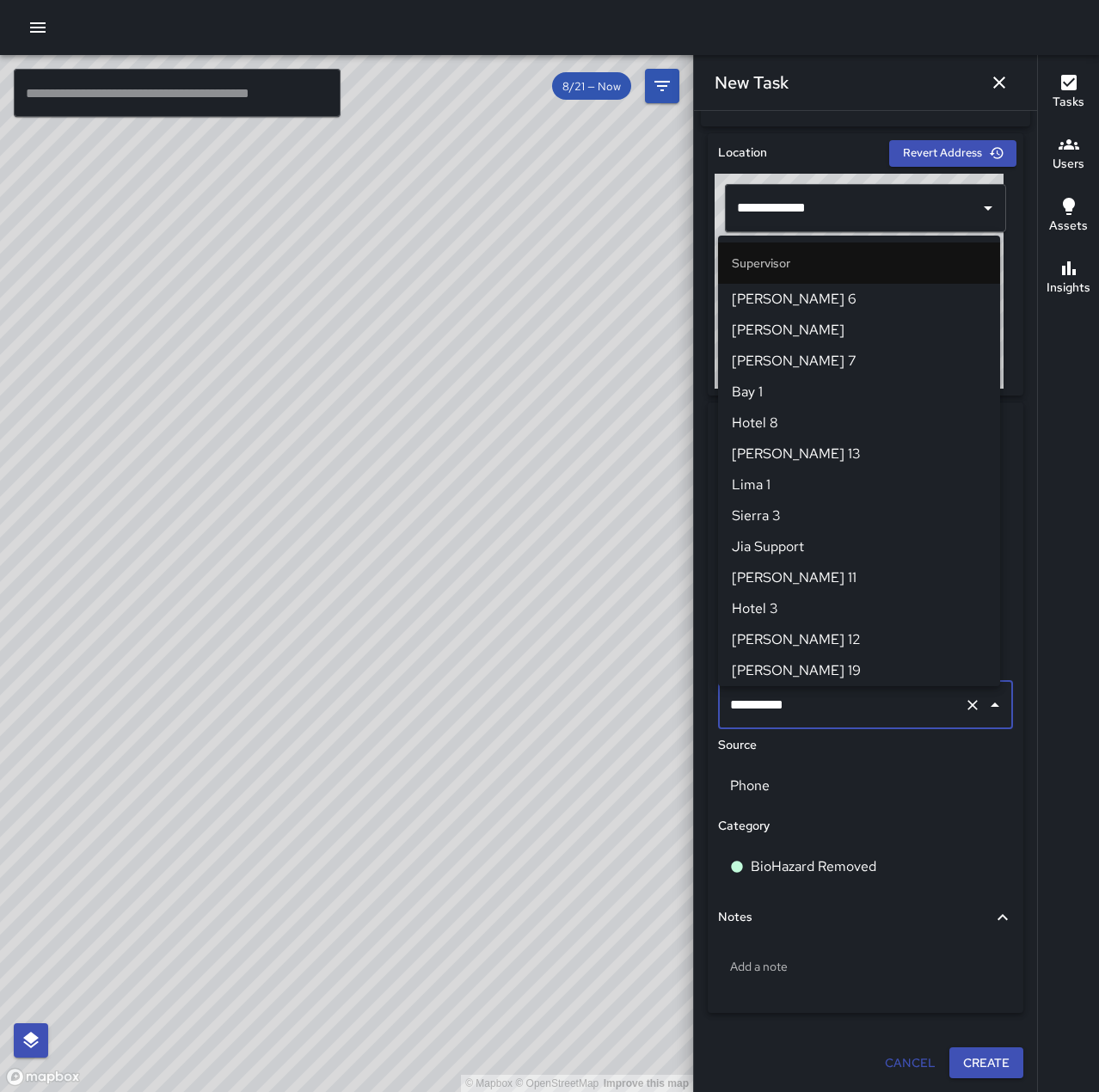
scroll to position [279, 0]
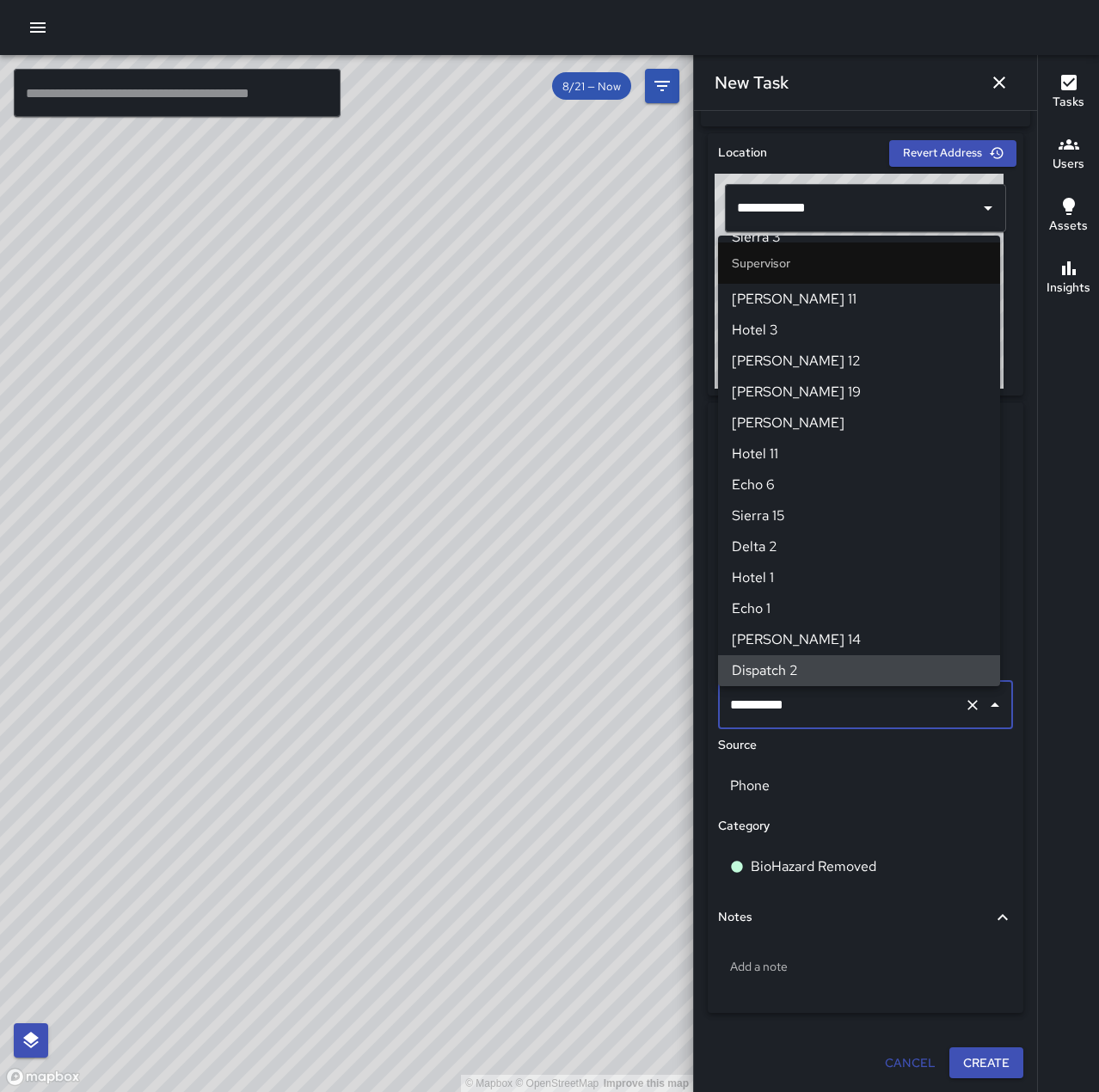
click at [963, 709] on icon "Clear" at bounding box center [972, 706] width 17 height 17
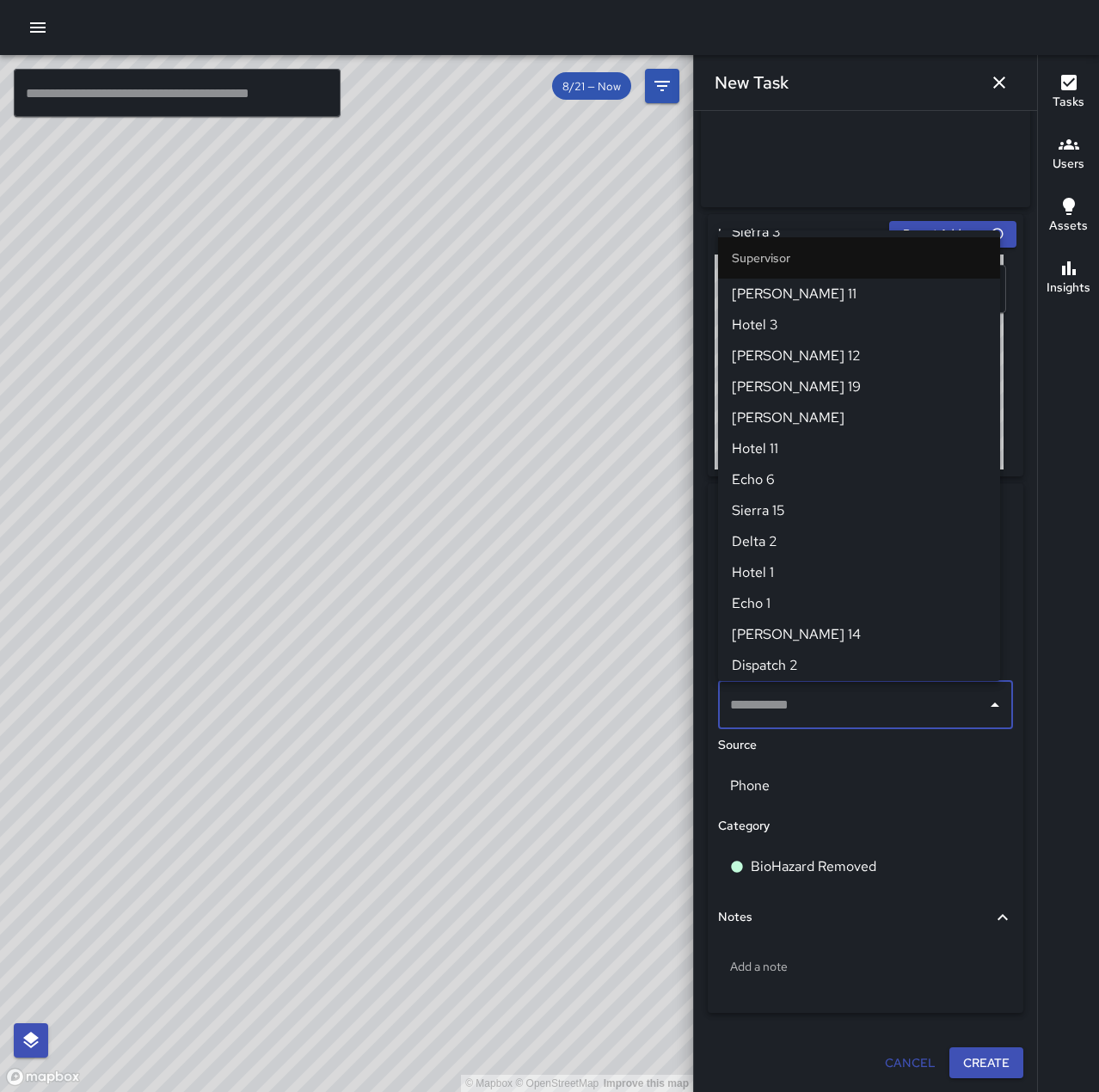
scroll to position [441, 0]
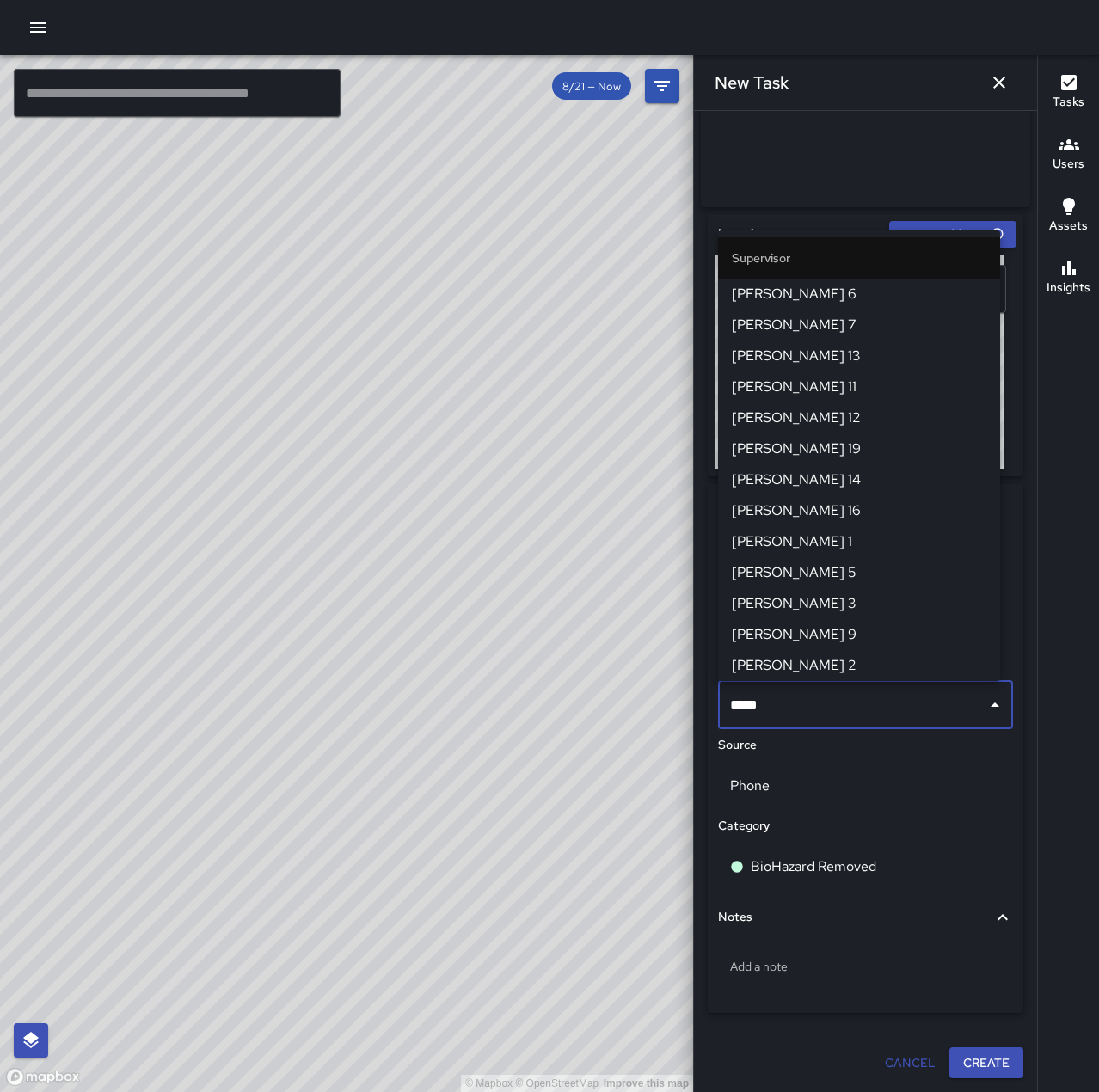
type input "******"
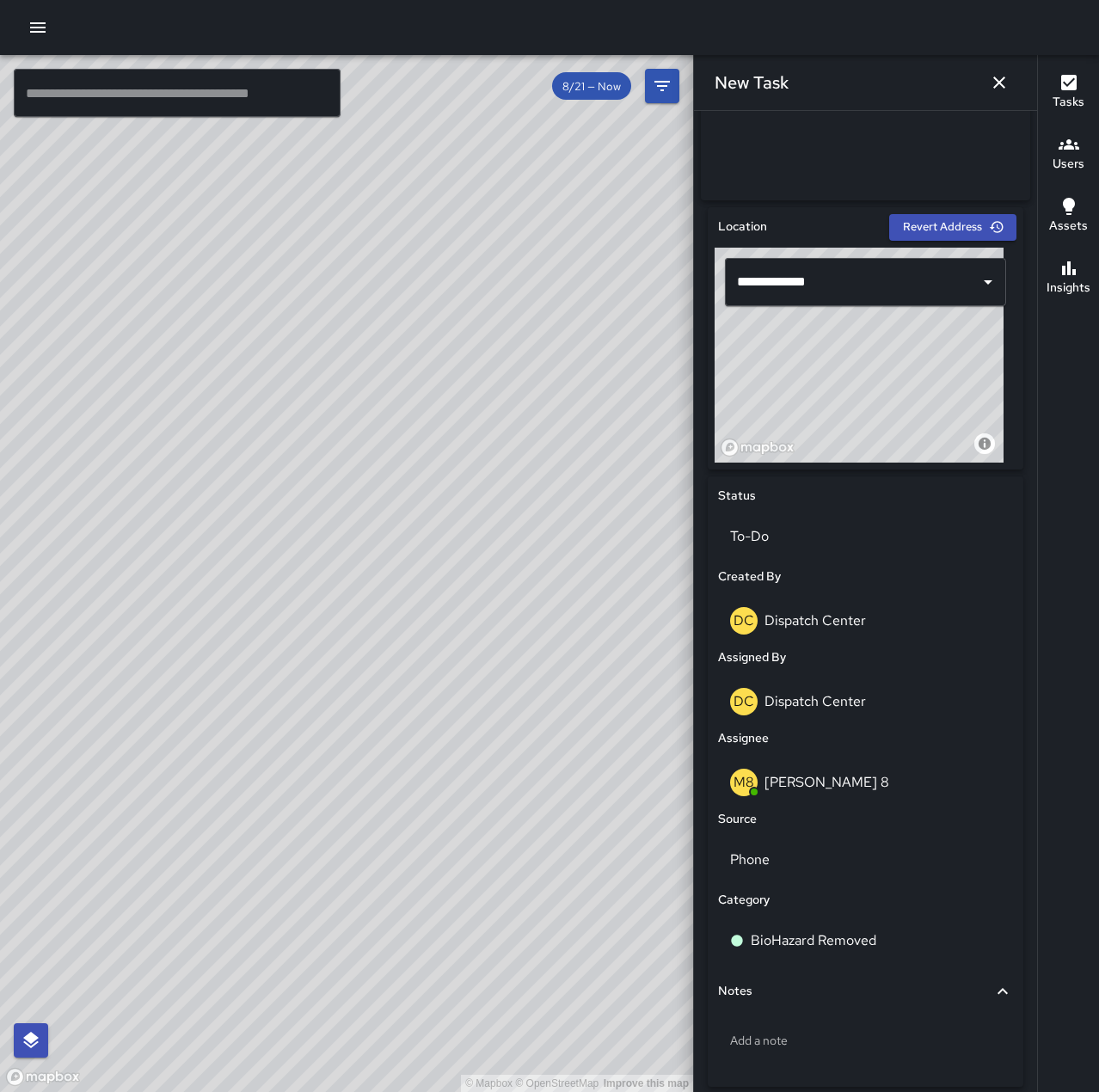
scroll to position [521, 0]
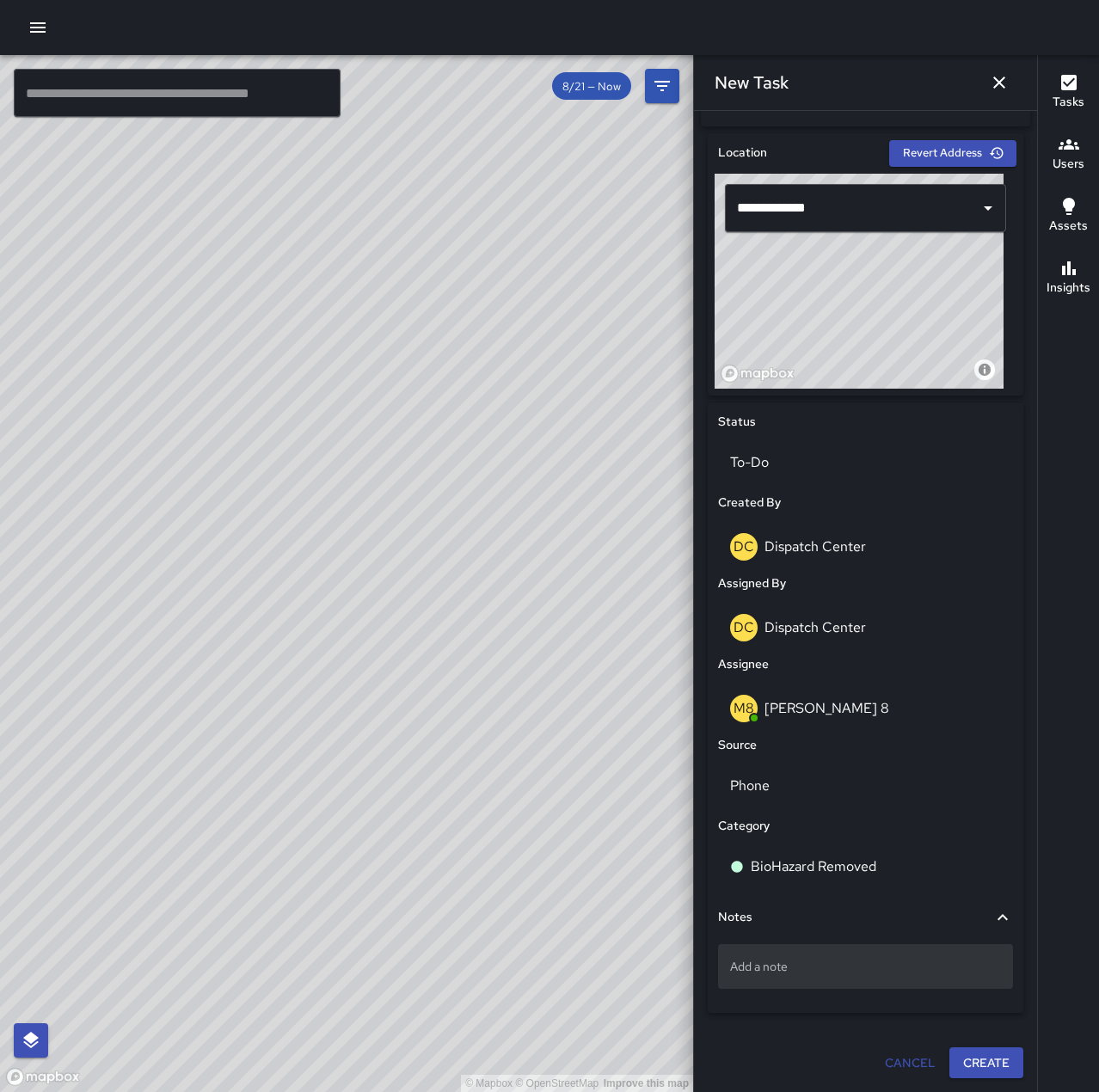
click at [847, 963] on p "Add a note" at bounding box center [866, 967] width 271 height 17
drag, startPoint x: 283, startPoint y: 692, endPoint x: 566, endPoint y: 375, distance: 424.9
click at [566, 375] on div "© Mapbox © OpenStreetMap Improve this map" at bounding box center [346, 574] width 693 height 1037
drag, startPoint x: 372, startPoint y: 715, endPoint x: 579, endPoint y: 654, distance: 215.8
click at [579, 654] on div "© Mapbox © OpenStreetMap Improve this map" at bounding box center [346, 574] width 693 height 1037
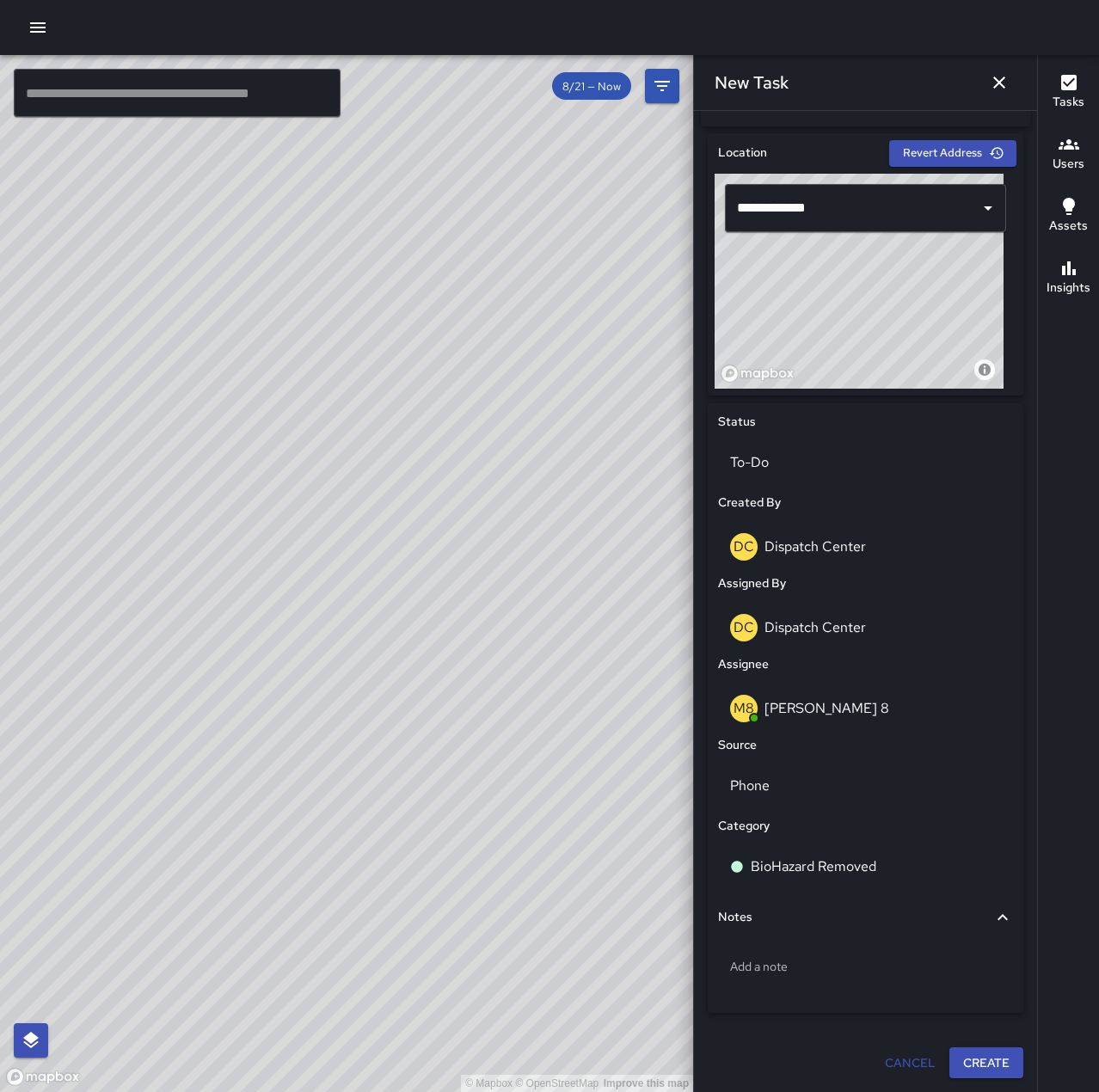
drag, startPoint x: 366, startPoint y: 884, endPoint x: 487, endPoint y: 616, distance: 294.0
click at [487, 616] on div "© Mapbox © OpenStreetMap Improve this map" at bounding box center [346, 574] width 693 height 1037
drag, startPoint x: 585, startPoint y: 711, endPoint x: 317, endPoint y: 719, distance: 268.1
click at [317, 719] on div "© Mapbox © OpenStreetMap Improve this map" at bounding box center [346, 574] width 693 height 1037
drag, startPoint x: 372, startPoint y: 465, endPoint x: 579, endPoint y: 443, distance: 208.2
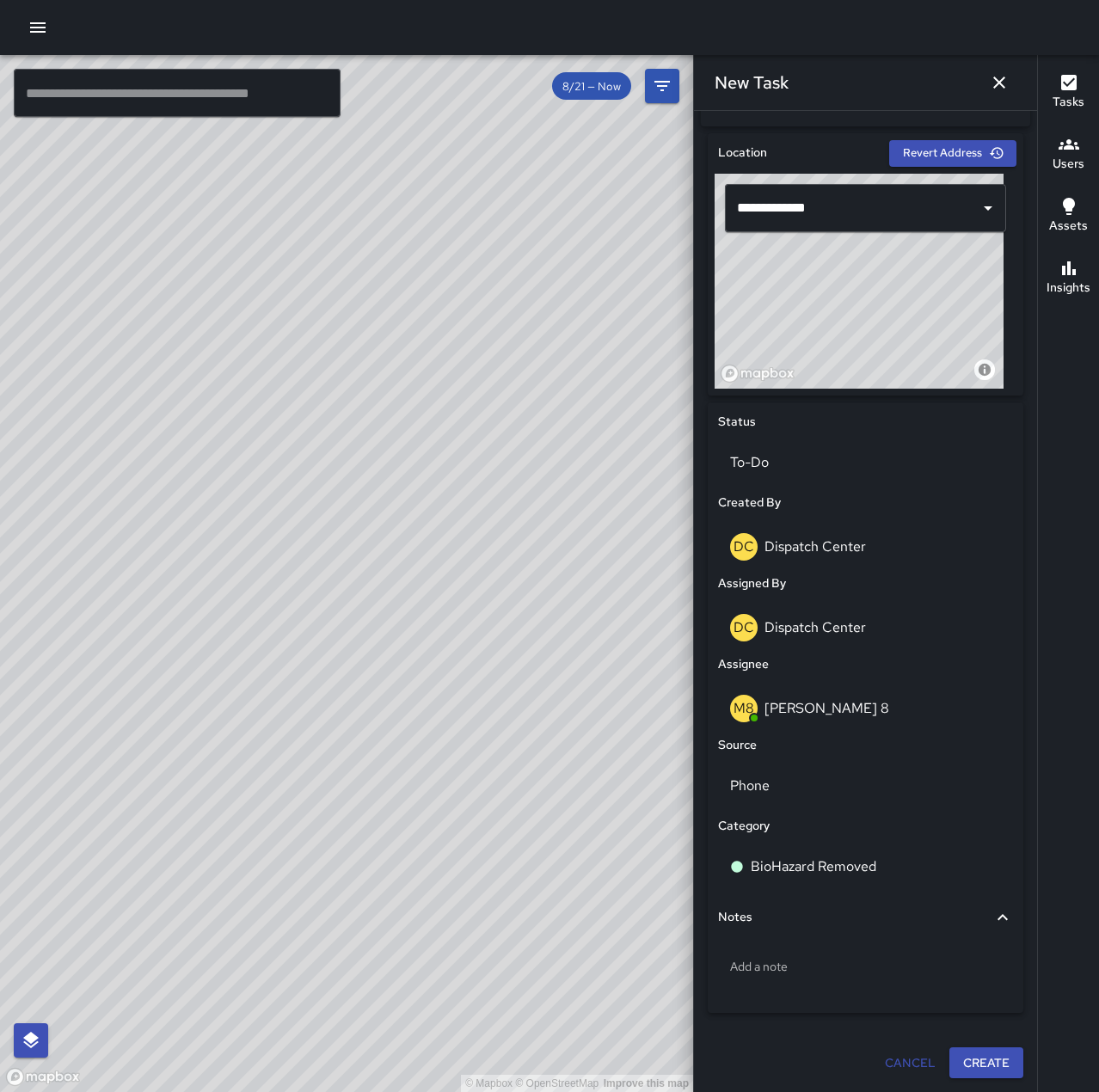
click at [579, 443] on div "© Mapbox © OpenStreetMap Improve this map" at bounding box center [346, 574] width 693 height 1037
drag, startPoint x: 262, startPoint y: 699, endPoint x: 451, endPoint y: 590, distance: 218.2
click at [451, 590] on div "© Mapbox © OpenStreetMap Improve this map" at bounding box center [346, 574] width 693 height 1037
click at [822, 964] on p "Add a note" at bounding box center [866, 967] width 271 height 17
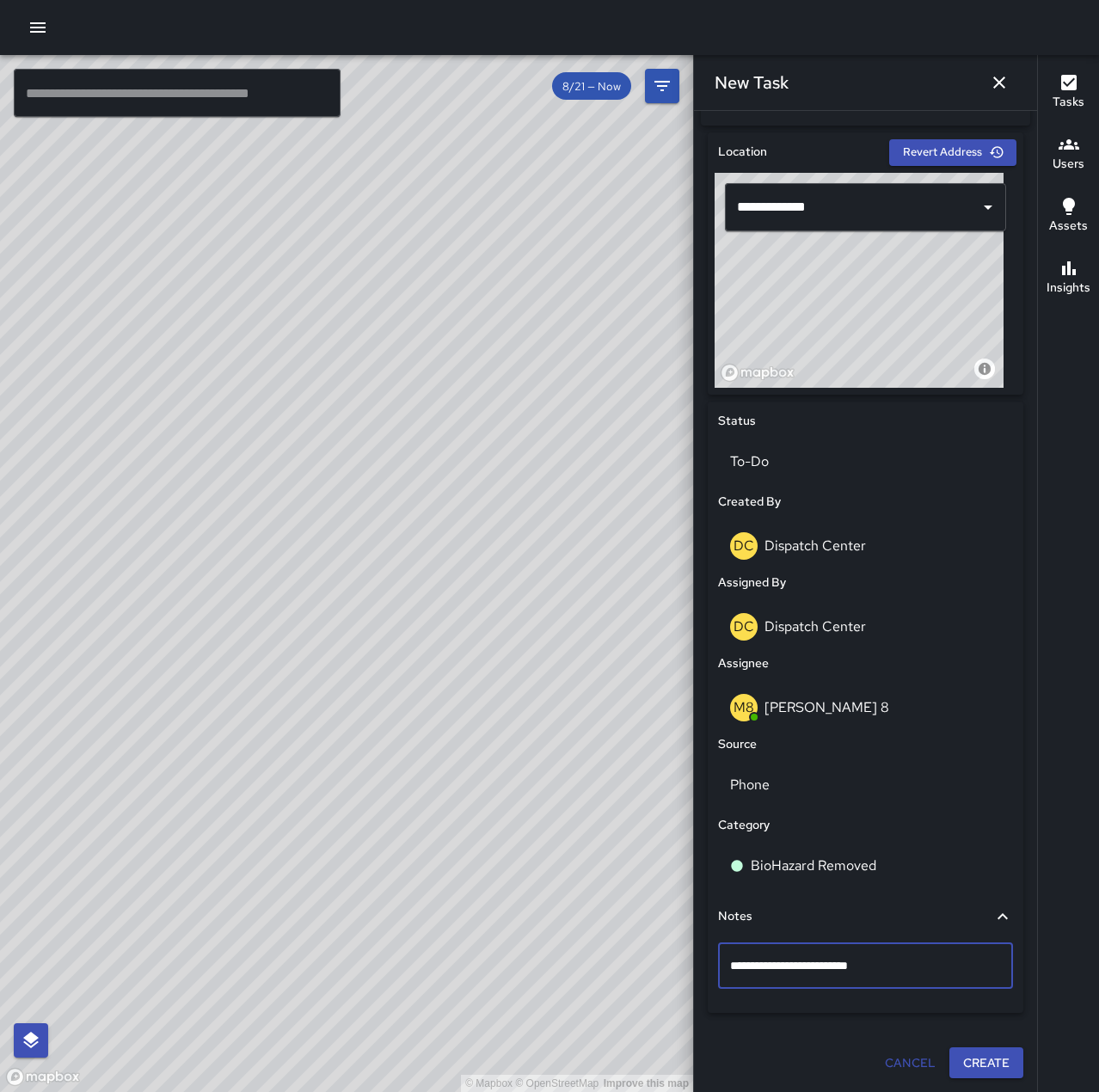
type textarea "**********"
click at [962, 1062] on button "Create" at bounding box center [986, 1063] width 74 height 31
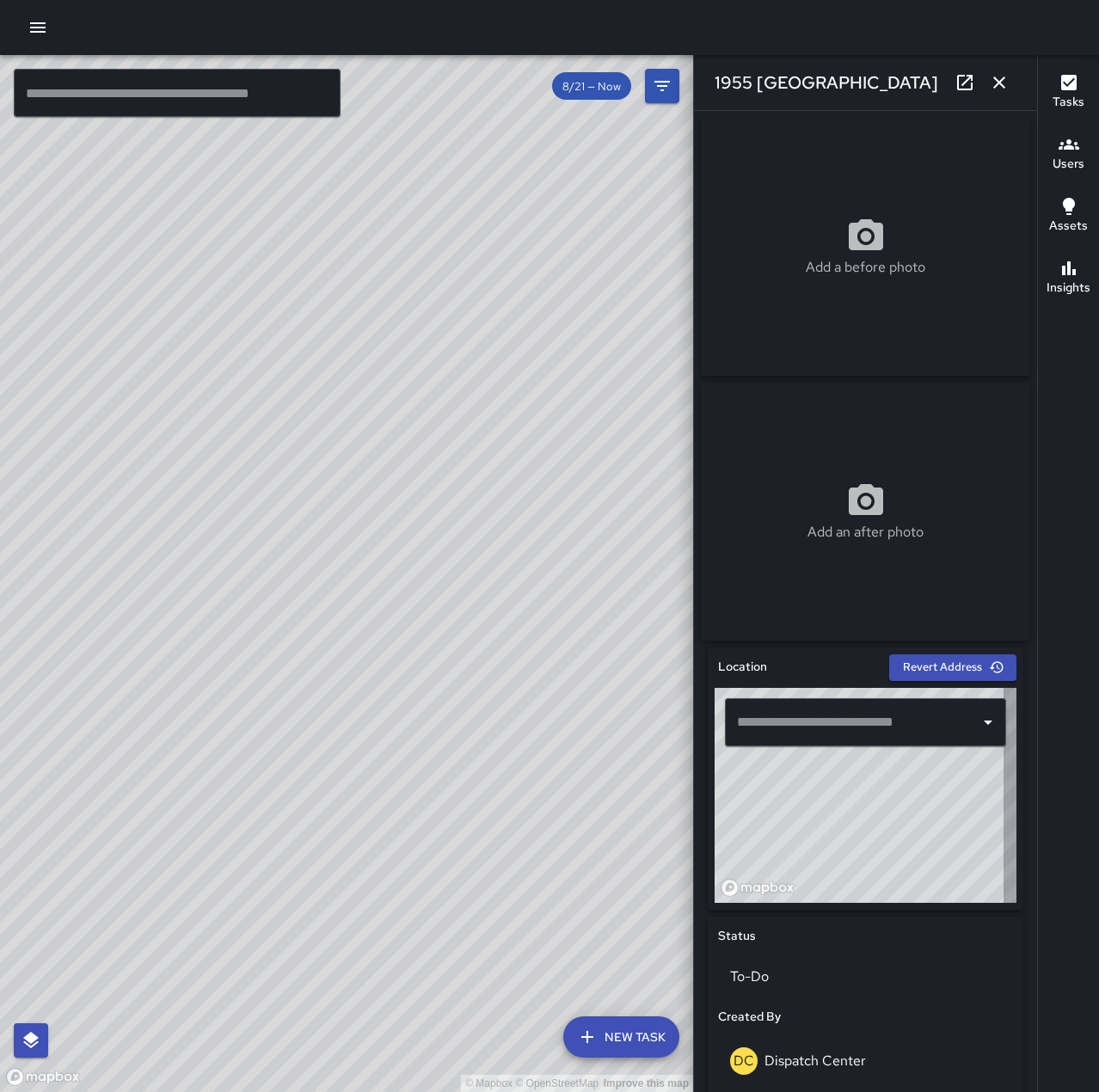
type input "**********"
click at [1002, 79] on icon "button" at bounding box center [999, 83] width 12 height 12
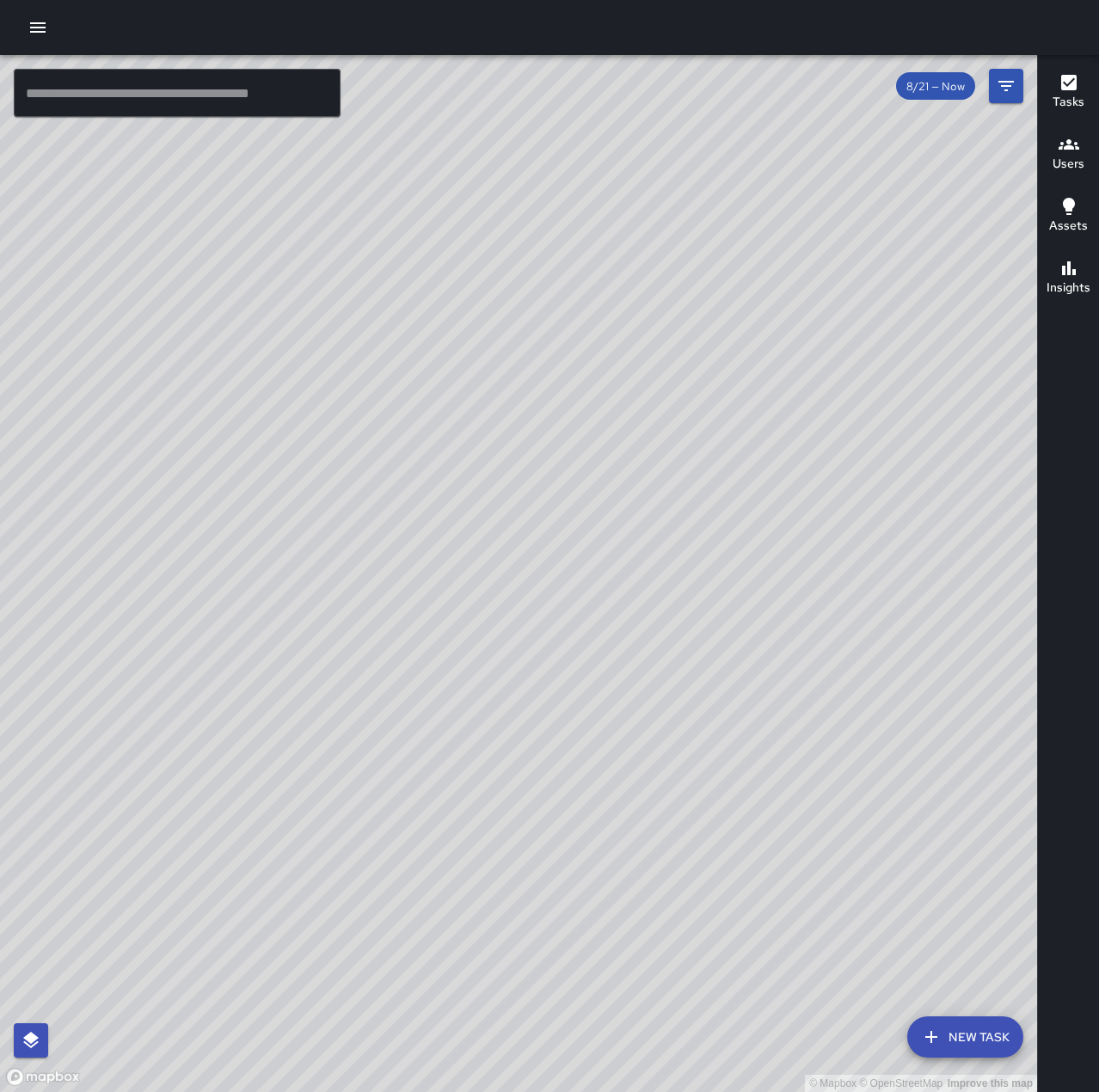
drag, startPoint x: 439, startPoint y: 560, endPoint x: 507, endPoint y: 415, distance: 160.2
click at [509, 415] on div "© Mapbox © OpenStreetMap Improve this map" at bounding box center [518, 574] width 1037 height 1037
drag, startPoint x: 690, startPoint y: 595, endPoint x: 573, endPoint y: 560, distance: 122.1
click at [573, 560] on div "© Mapbox © OpenStreetMap Improve this map" at bounding box center [518, 574] width 1037 height 1037
drag, startPoint x: 682, startPoint y: 620, endPoint x: 636, endPoint y: 577, distance: 63.0
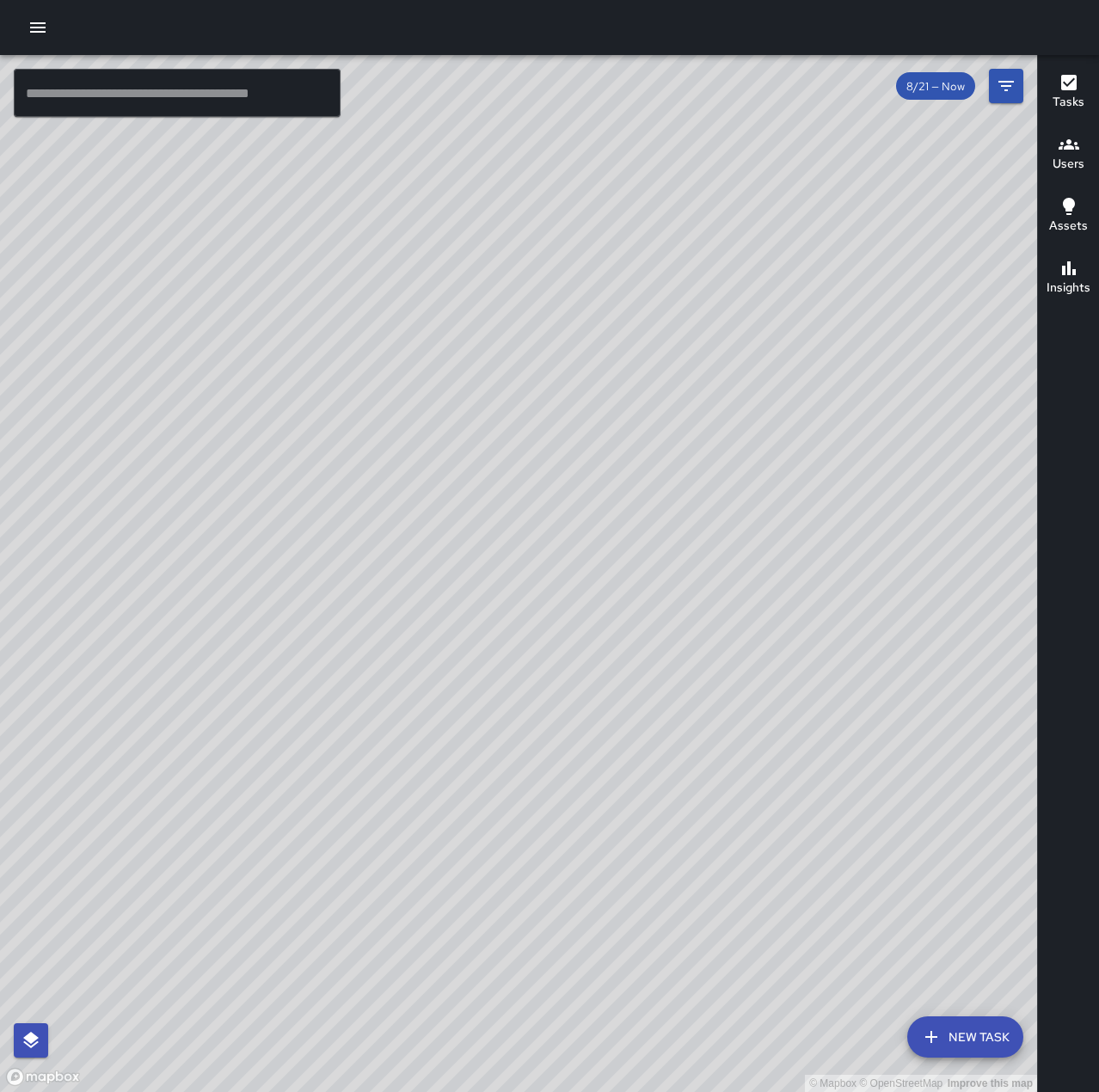
click at [636, 577] on div "© Mapbox © OpenStreetMap Improve this map" at bounding box center [518, 574] width 1037 height 1037
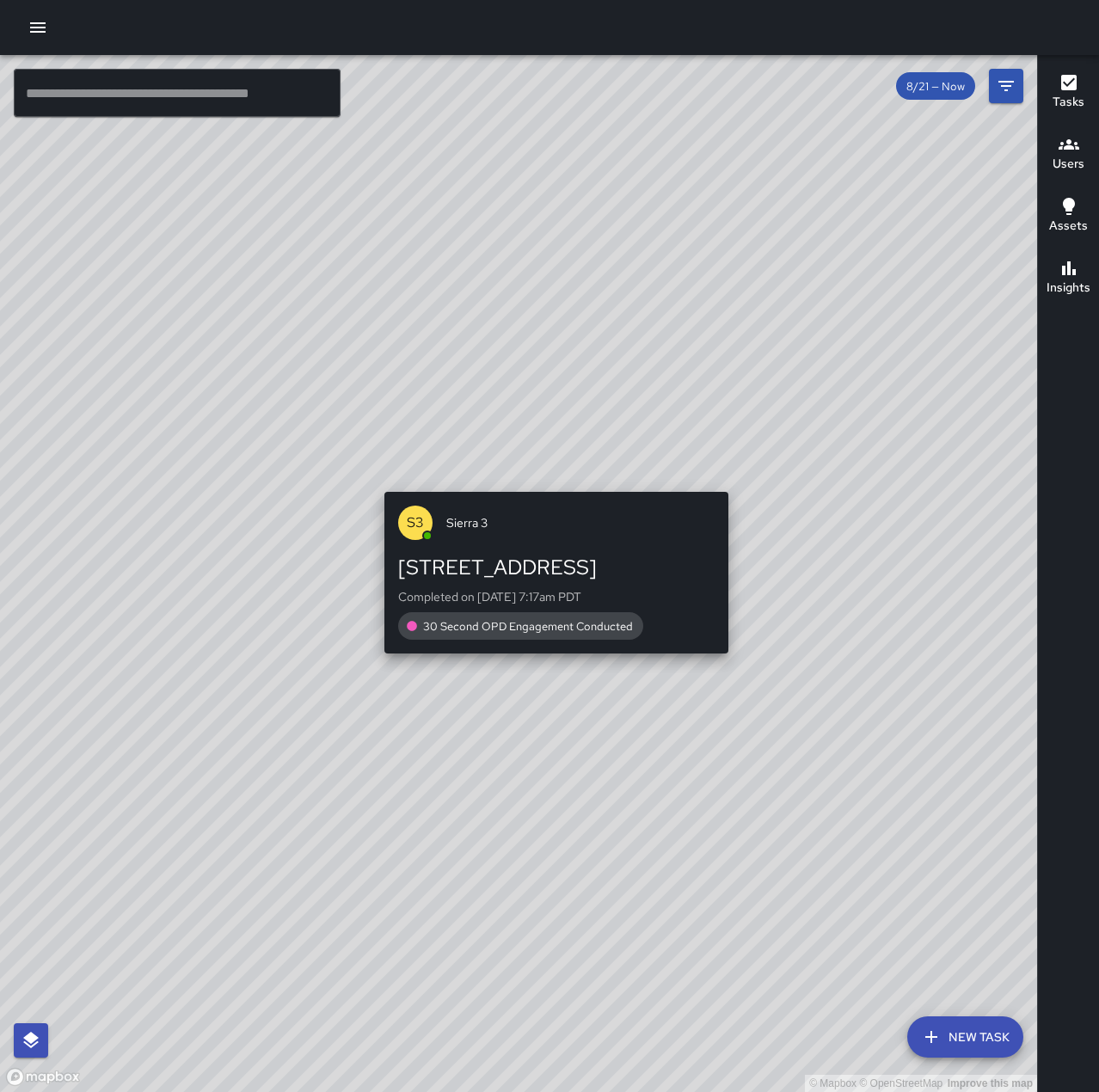
drag, startPoint x: 600, startPoint y: 590, endPoint x: 737, endPoint y: 476, distance: 178.2
click at [737, 476] on div "© Mapbox © OpenStreetMap Improve this map S3 Sierra 3 1901 Franklin Street Comp…" at bounding box center [518, 574] width 1037 height 1037
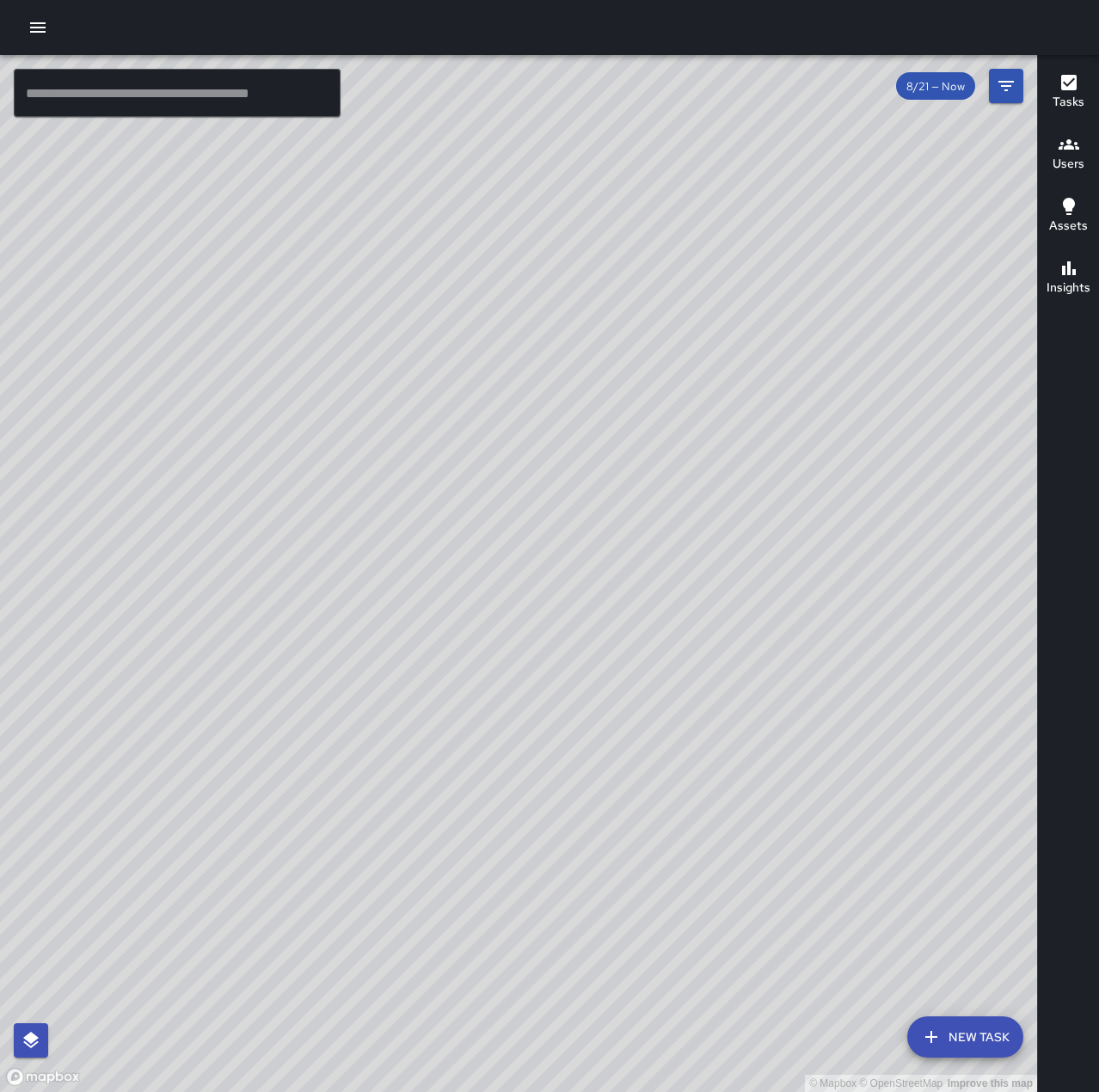
drag, startPoint x: 638, startPoint y: 451, endPoint x: 612, endPoint y: 606, distance: 157.2
click at [614, 610] on div "© Mapbox © OpenStreetMap Improve this map" at bounding box center [518, 574] width 1037 height 1037
drag, startPoint x: 755, startPoint y: 516, endPoint x: 796, endPoint y: 509, distance: 41.6
click at [796, 509] on div "© Mapbox © OpenStreetMap Improve this map" at bounding box center [518, 574] width 1037 height 1037
drag, startPoint x: 714, startPoint y: 518, endPoint x: 828, endPoint y: 482, distance: 119.5
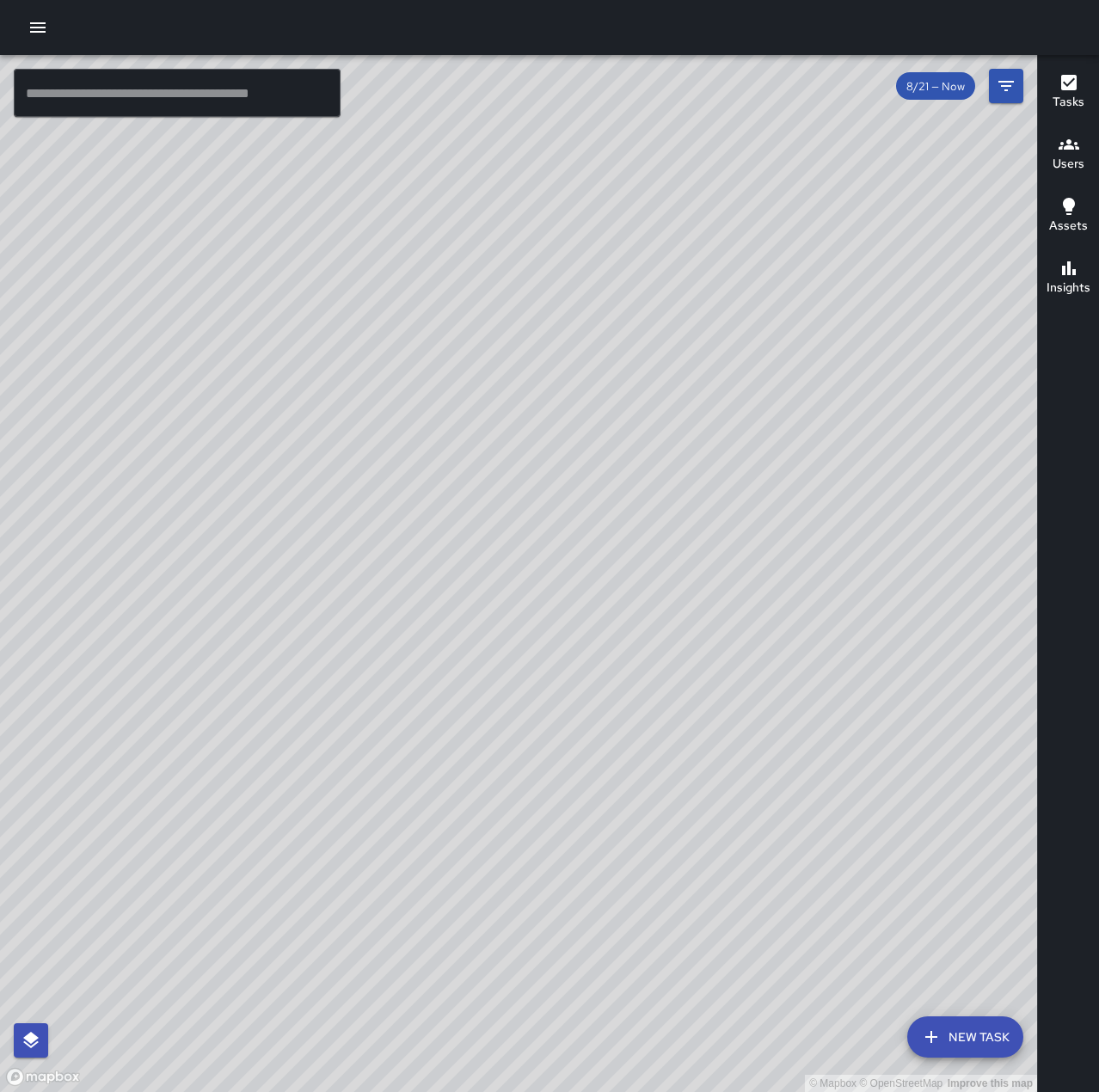
click at [828, 482] on div "© Mapbox © OpenStreetMap Improve this map" at bounding box center [518, 574] width 1037 height 1037
drag, startPoint x: 641, startPoint y: 457, endPoint x: 832, endPoint y: 322, distance: 233.9
click at [832, 322] on div "© Mapbox © OpenStreetMap Improve this map" at bounding box center [518, 574] width 1037 height 1037
drag, startPoint x: 822, startPoint y: 351, endPoint x: 820, endPoint y: 242, distance: 109.0
click at [820, 242] on div "© Mapbox © OpenStreetMap Improve this map" at bounding box center [518, 574] width 1037 height 1037
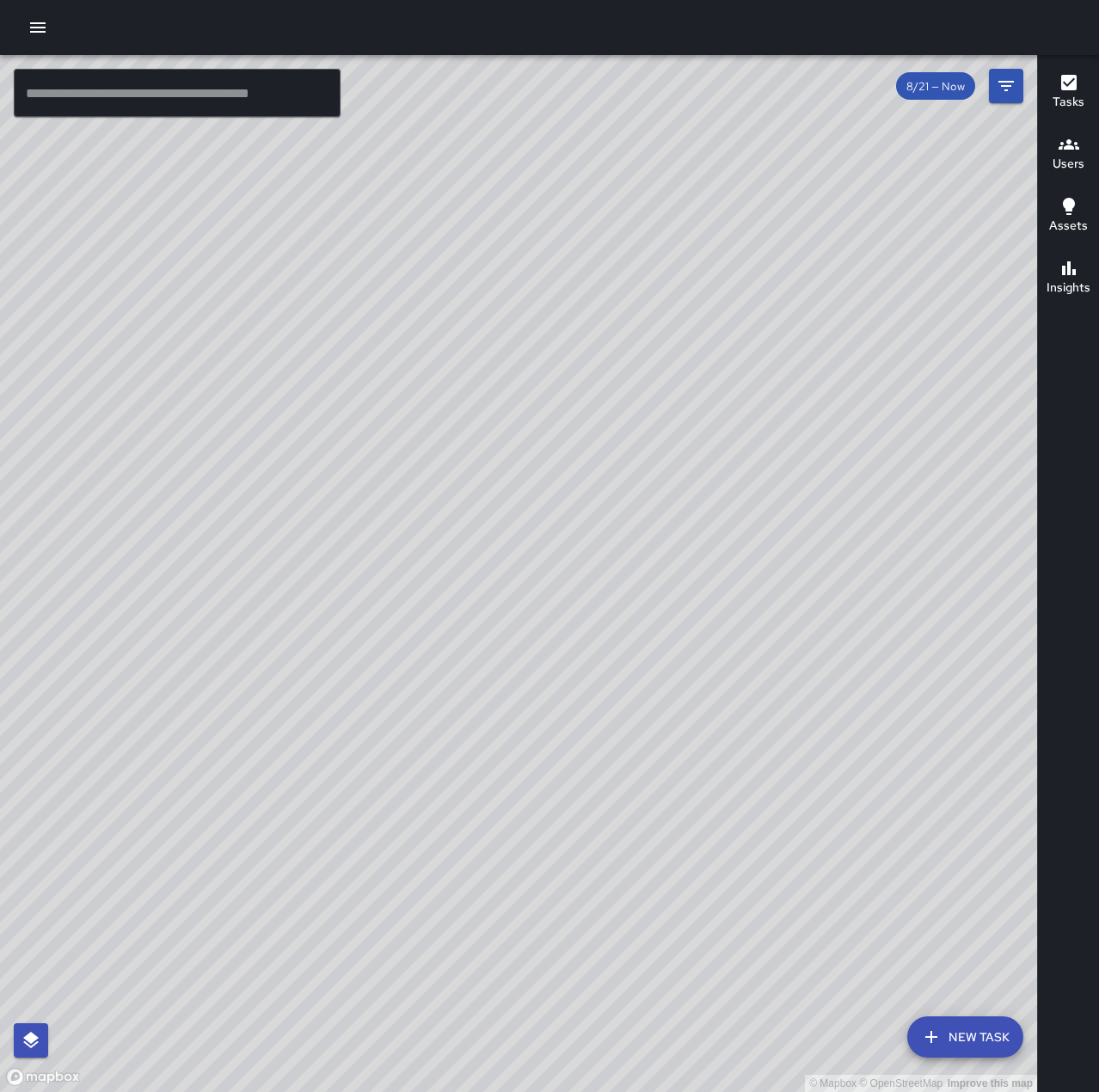
drag, startPoint x: 870, startPoint y: 657, endPoint x: 874, endPoint y: 535, distance: 122.1
click at [874, 535] on div "© Mapbox © OpenStreetMap Improve this map" at bounding box center [518, 574] width 1037 height 1037
drag, startPoint x: 717, startPoint y: 382, endPoint x: 248, endPoint y: 789, distance: 621.0
click at [245, 799] on div "© Mapbox © OpenStreetMap Improve this map" at bounding box center [518, 574] width 1037 height 1037
drag, startPoint x: 823, startPoint y: 523, endPoint x: 733, endPoint y: 517, distance: 90.2
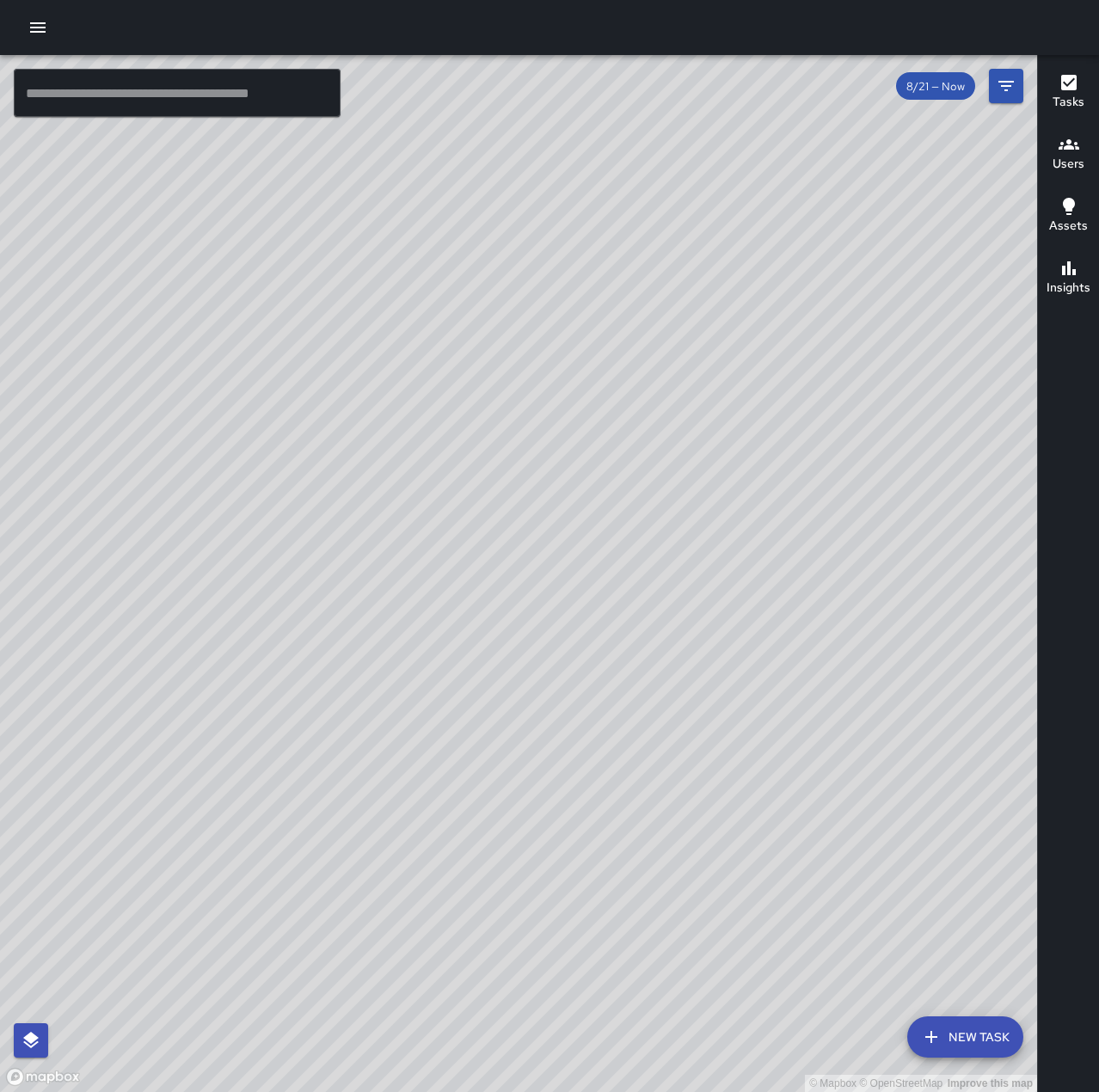
click at [733, 517] on div "© Mapbox © OpenStreetMap Improve this map" at bounding box center [518, 574] width 1037 height 1037
drag, startPoint x: 738, startPoint y: 861, endPoint x: 479, endPoint y: 768, distance: 275.2
click at [479, 768] on div "© Mapbox © OpenStreetMap Improve this map" at bounding box center [518, 574] width 1037 height 1037
drag, startPoint x: 802, startPoint y: 828, endPoint x: 712, endPoint y: 666, distance: 185.3
click at [713, 666] on div "© Mapbox © OpenStreetMap Improve this map" at bounding box center [518, 574] width 1037 height 1037
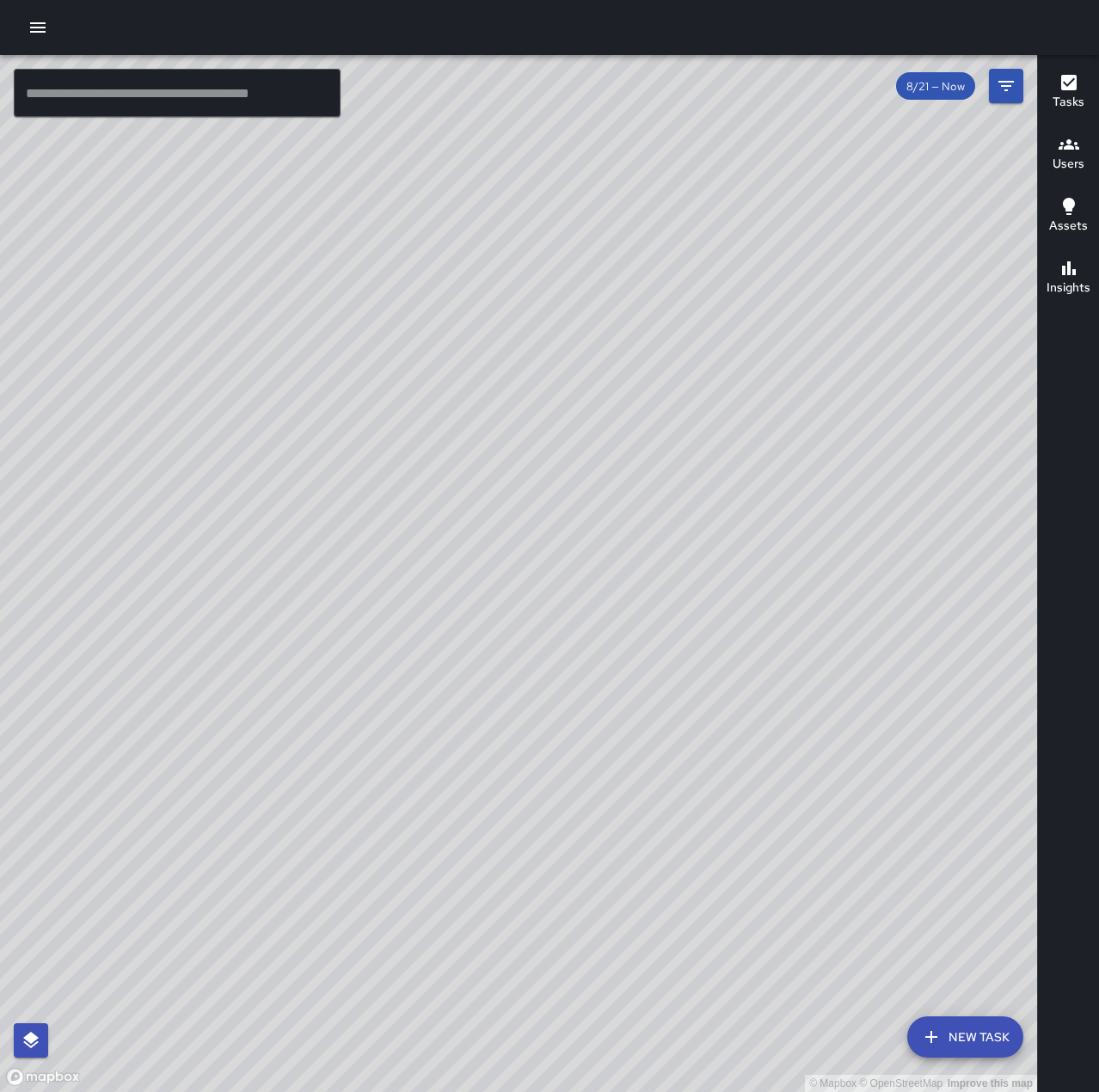
drag, startPoint x: 663, startPoint y: 878, endPoint x: 711, endPoint y: 885, distance: 48.5
click at [711, 885] on div "© Mapbox © OpenStreetMap Improve this map" at bounding box center [518, 574] width 1037 height 1037
drag, startPoint x: 566, startPoint y: 558, endPoint x: 838, endPoint y: 607, distance: 276.4
click at [838, 607] on div "© Mapbox © OpenStreetMap Improve this map" at bounding box center [518, 574] width 1037 height 1037
drag, startPoint x: 646, startPoint y: 721, endPoint x: 717, endPoint y: 771, distance: 86.8
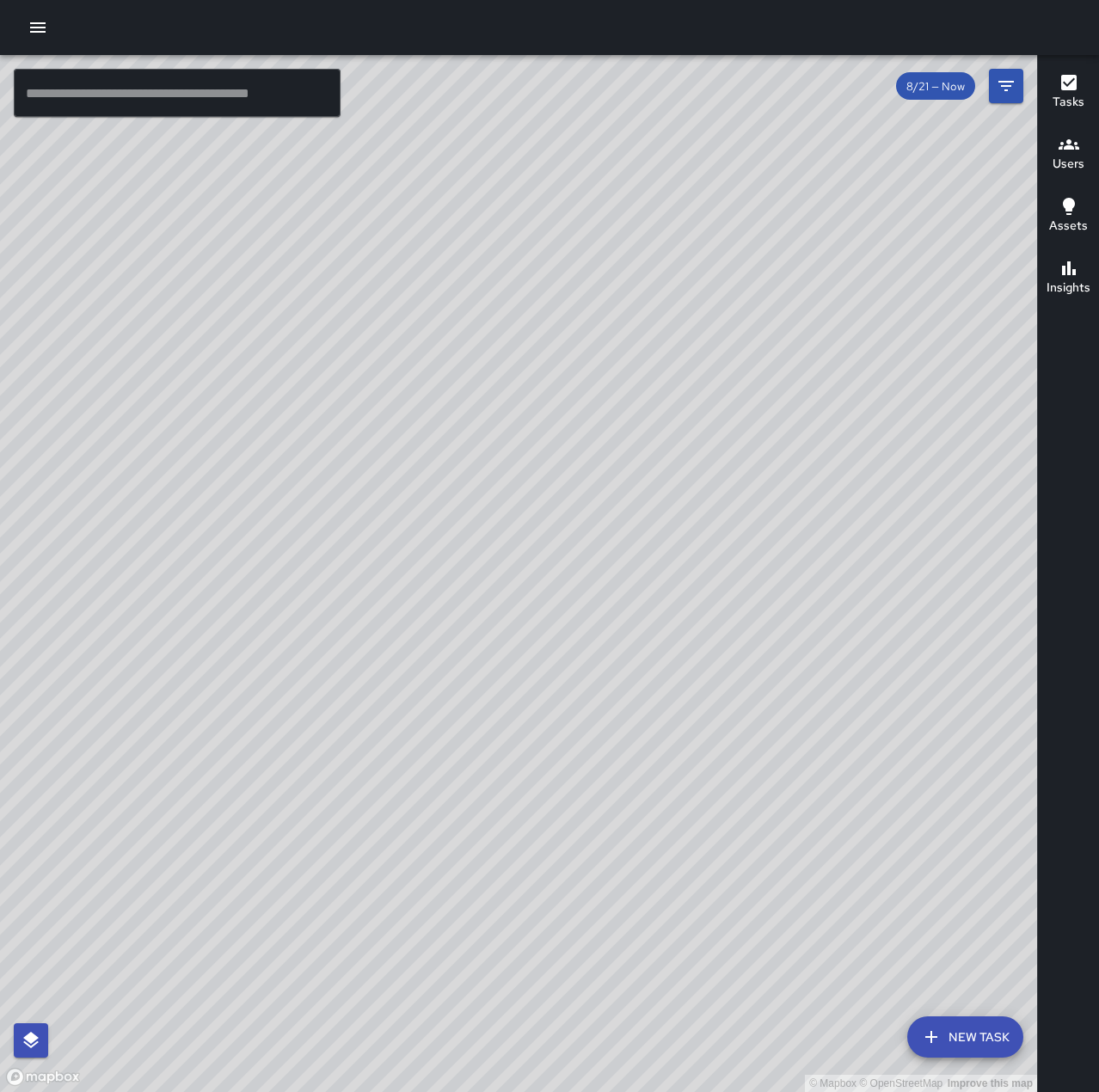
click at [717, 771] on div "© Mapbox © OpenStreetMap Improve this map" at bounding box center [518, 574] width 1037 height 1037
drag, startPoint x: 965, startPoint y: 873, endPoint x: 685, endPoint y: 741, distance: 309.6
click at [685, 741] on div "© Mapbox © OpenStreetMap Improve this map" at bounding box center [518, 574] width 1037 height 1037
drag, startPoint x: 763, startPoint y: 824, endPoint x: 776, endPoint y: 845, distance: 24.7
click at [776, 845] on div "© Mapbox © OpenStreetMap Improve this map" at bounding box center [518, 574] width 1037 height 1037
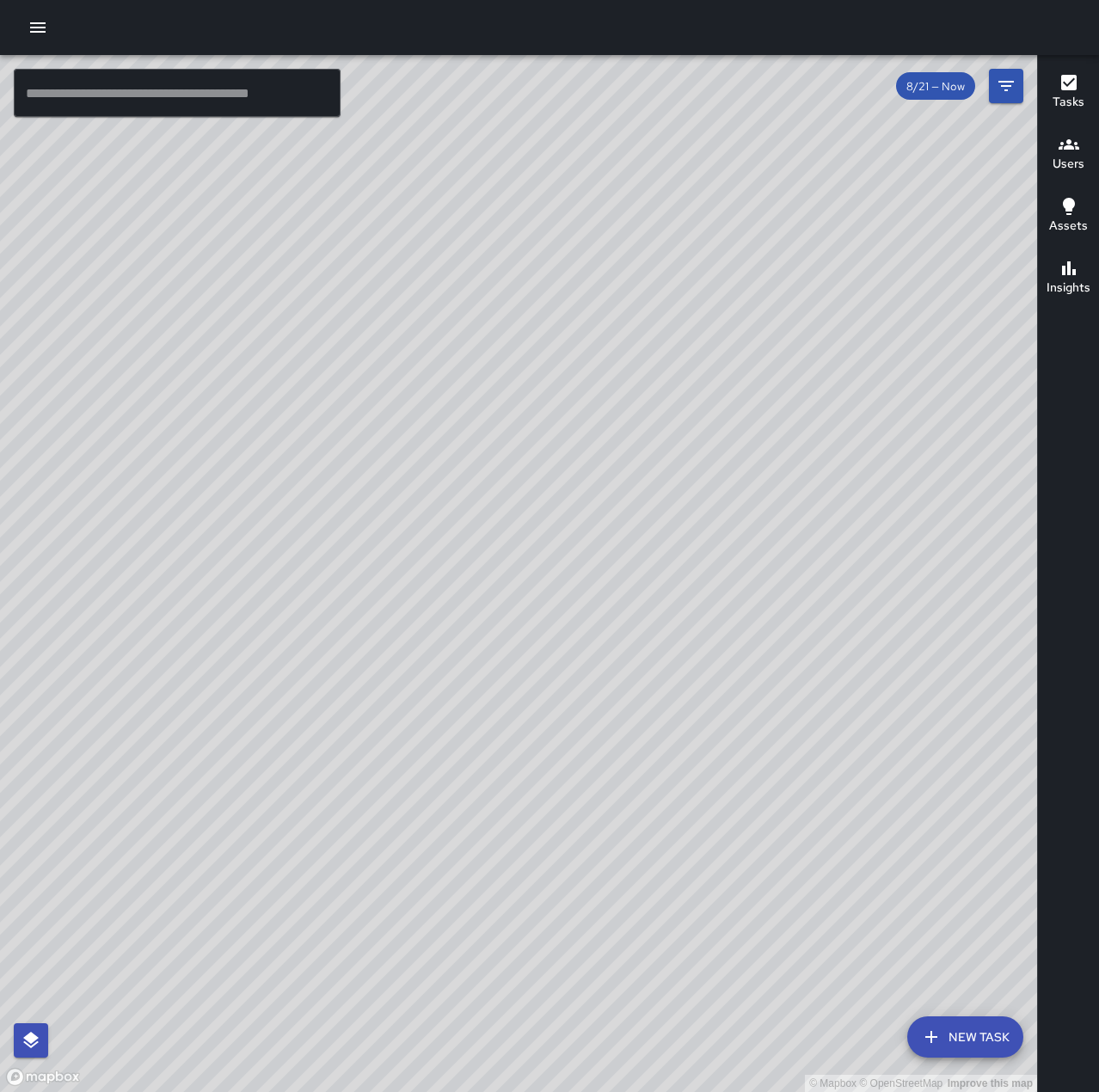
drag, startPoint x: 778, startPoint y: 845, endPoint x: 796, endPoint y: 807, distance: 42.0
click at [796, 807] on div "© Mapbox © OpenStreetMap Improve this map" at bounding box center [518, 574] width 1037 height 1037
drag, startPoint x: 573, startPoint y: 670, endPoint x: 637, endPoint y: 569, distance: 119.6
click at [636, 572] on div "© Mapbox © OpenStreetMap Improve this map" at bounding box center [518, 574] width 1037 height 1037
drag, startPoint x: 468, startPoint y: 763, endPoint x: 643, endPoint y: 460, distance: 349.9
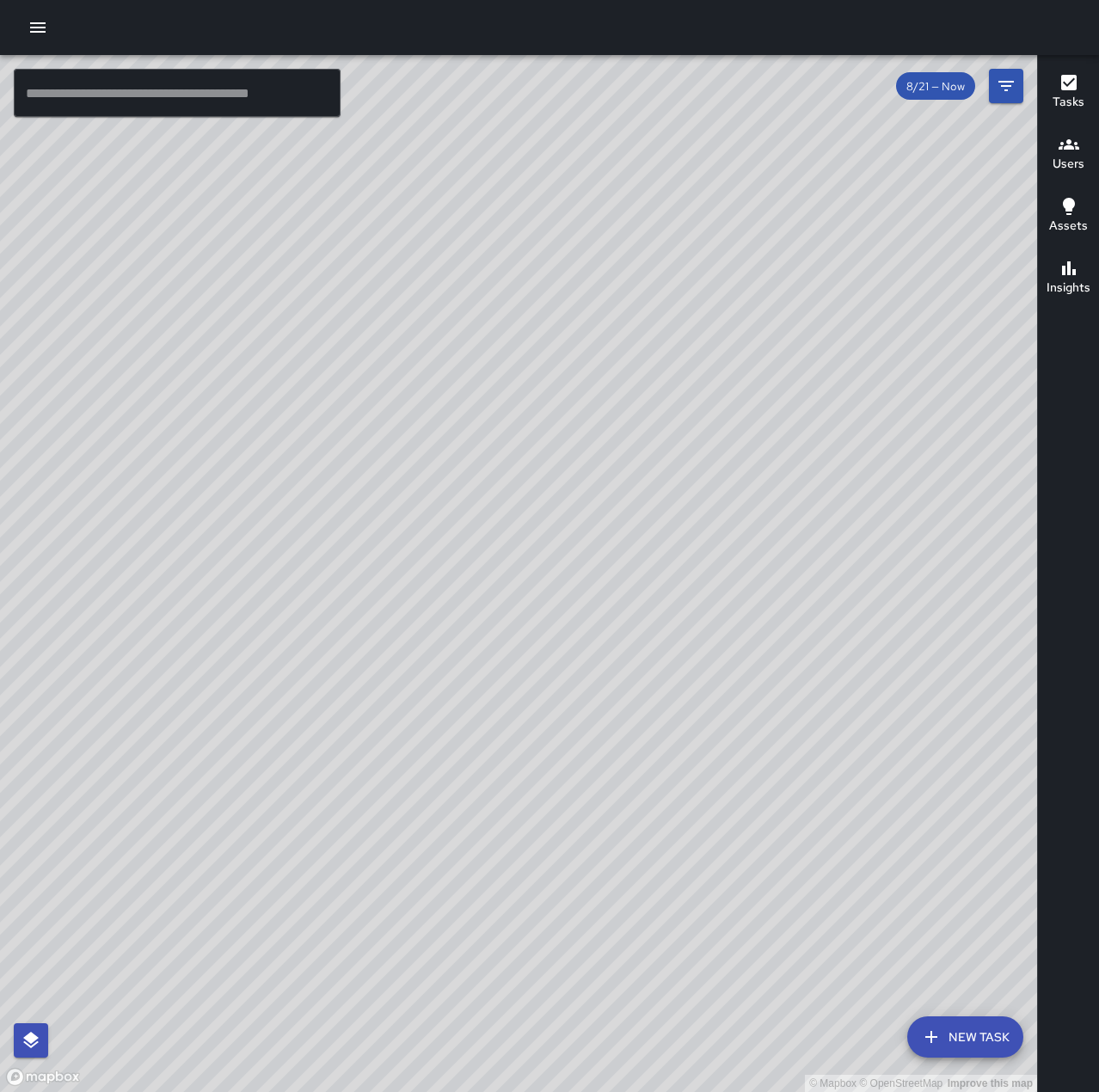
click at [643, 460] on div "© Mapbox © OpenStreetMap Improve this map" at bounding box center [518, 574] width 1037 height 1037
drag, startPoint x: 682, startPoint y: 756, endPoint x: 559, endPoint y: 682, distance: 143.5
click at [560, 682] on div "© Mapbox © OpenStreetMap Improve this map" at bounding box center [518, 574] width 1037 height 1037
drag, startPoint x: 911, startPoint y: 465, endPoint x: 727, endPoint y: 749, distance: 338.4
click at [727, 749] on div "© Mapbox © OpenStreetMap Improve this map" at bounding box center [518, 574] width 1037 height 1037
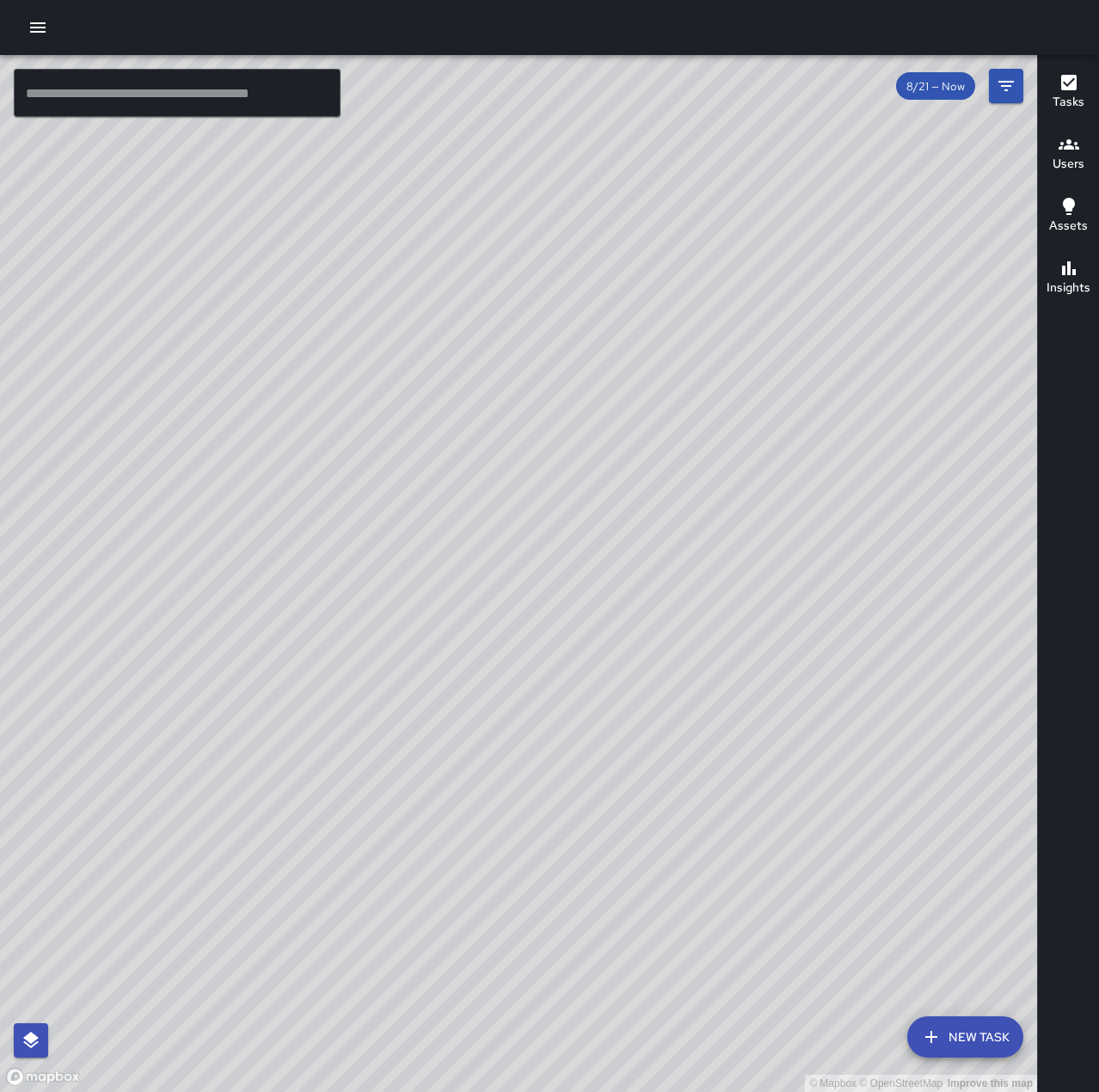
drag, startPoint x: 862, startPoint y: 574, endPoint x: 532, endPoint y: 705, distance: 355.1
click at [532, 705] on div "© Mapbox © OpenStreetMap Improve this map" at bounding box center [518, 574] width 1037 height 1037
drag, startPoint x: 732, startPoint y: 724, endPoint x: 710, endPoint y: 742, distance: 28.4
click at [710, 742] on div "© Mapbox © OpenStreetMap Improve this map" at bounding box center [518, 574] width 1037 height 1037
drag, startPoint x: 845, startPoint y: 852, endPoint x: 958, endPoint y: 437, distance: 430.1
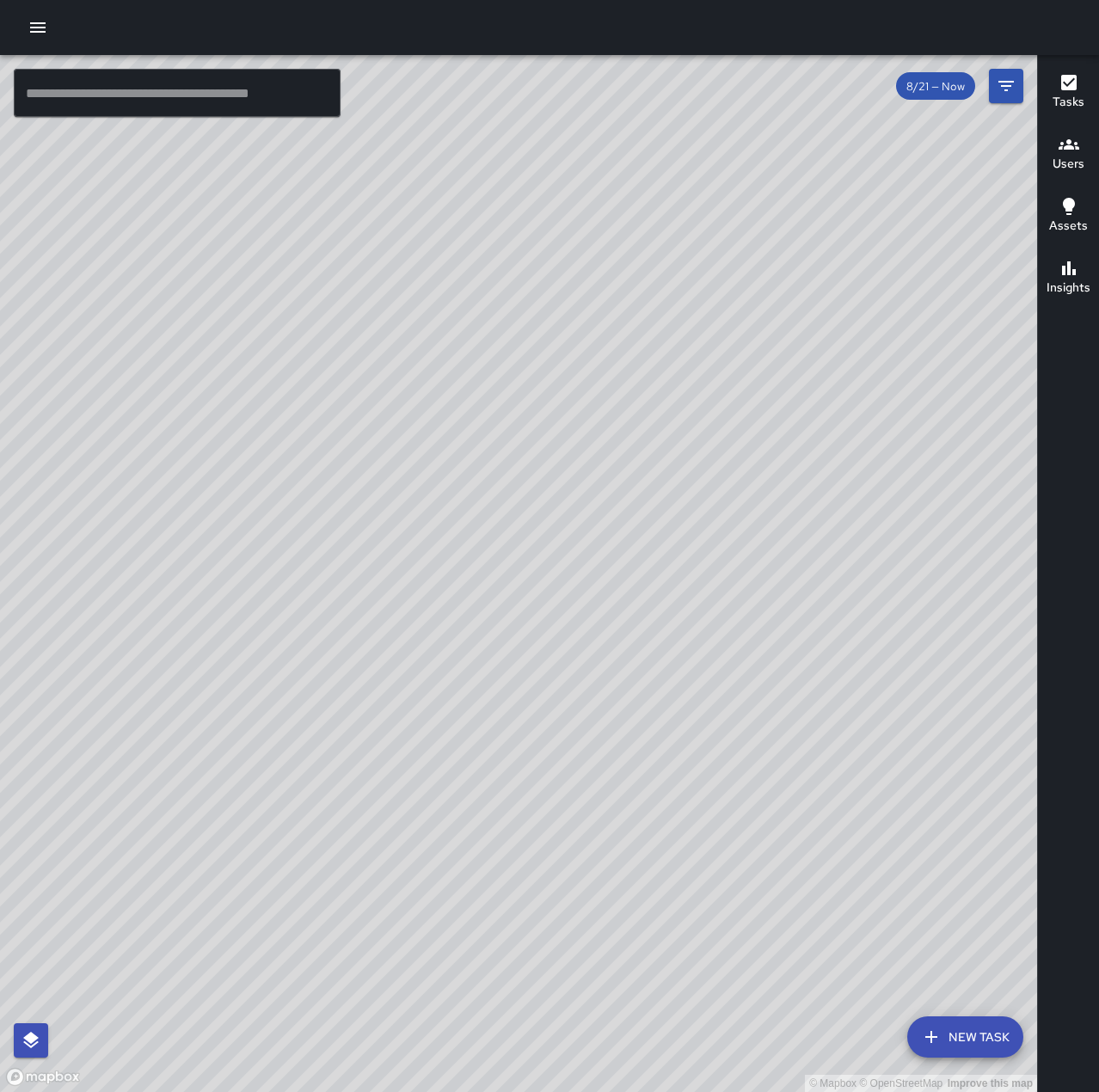
click at [957, 437] on div "© Mapbox © OpenStreetMap Improve this map" at bounding box center [518, 574] width 1037 height 1037
drag, startPoint x: 796, startPoint y: 822, endPoint x: 993, endPoint y: 464, distance: 408.6
click at [993, 464] on div "© Mapbox © OpenStreetMap Improve this map" at bounding box center [518, 574] width 1037 height 1037
drag, startPoint x: 692, startPoint y: 766, endPoint x: 838, endPoint y: 536, distance: 272.4
click at [838, 536] on div "© Mapbox © OpenStreetMap Improve this map" at bounding box center [518, 574] width 1037 height 1037
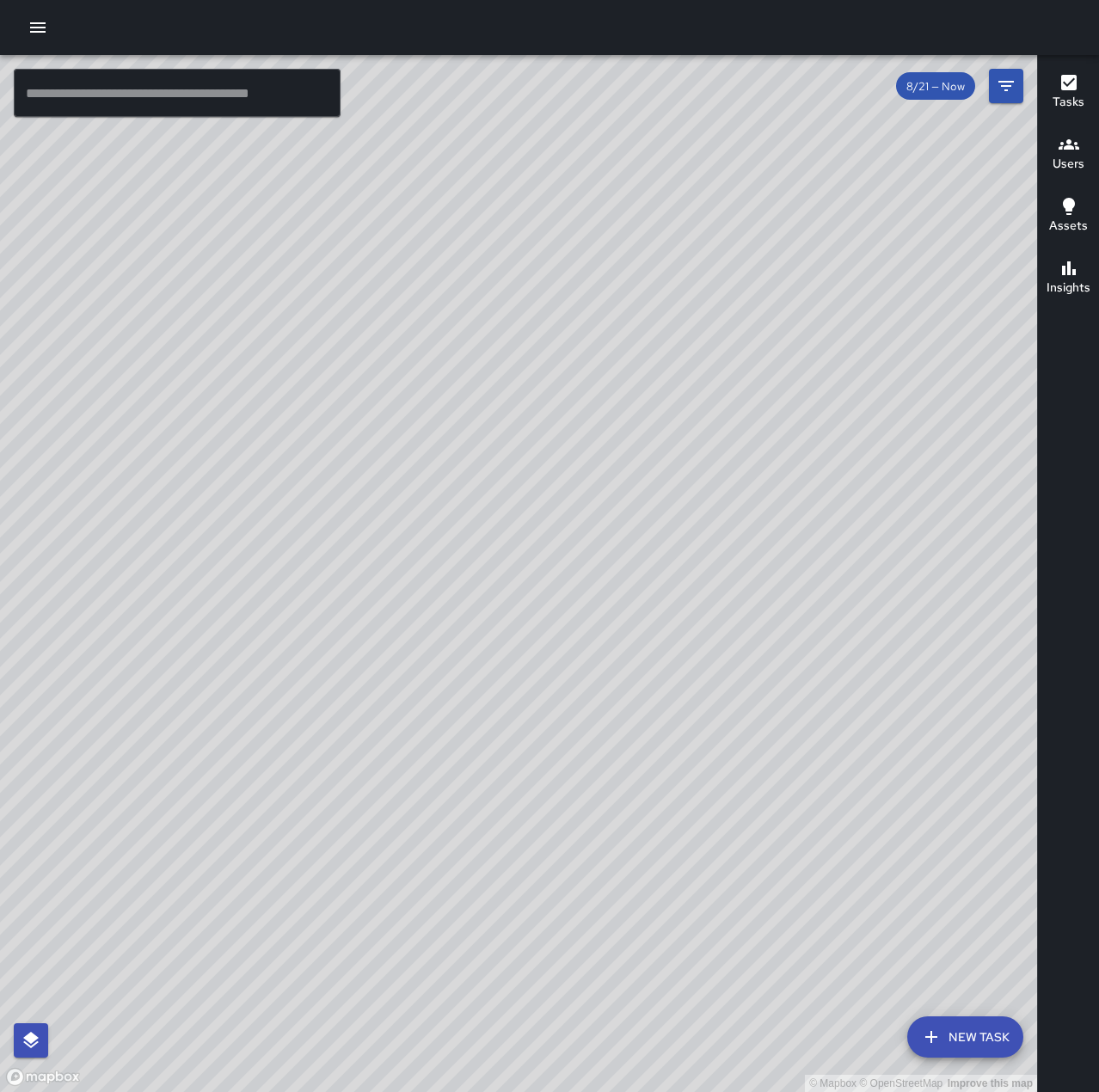
drag, startPoint x: 868, startPoint y: 420, endPoint x: 778, endPoint y: 894, distance: 482.5
click at [778, 894] on div "© Mapbox © OpenStreetMap Improve this map" at bounding box center [518, 574] width 1037 height 1037
drag, startPoint x: 660, startPoint y: 880, endPoint x: 859, endPoint y: 543, distance: 391.4
click at [859, 543] on div "© Mapbox © OpenStreetMap Improve this map" at bounding box center [518, 574] width 1037 height 1037
drag, startPoint x: 879, startPoint y: 449, endPoint x: 609, endPoint y: 872, distance: 501.8
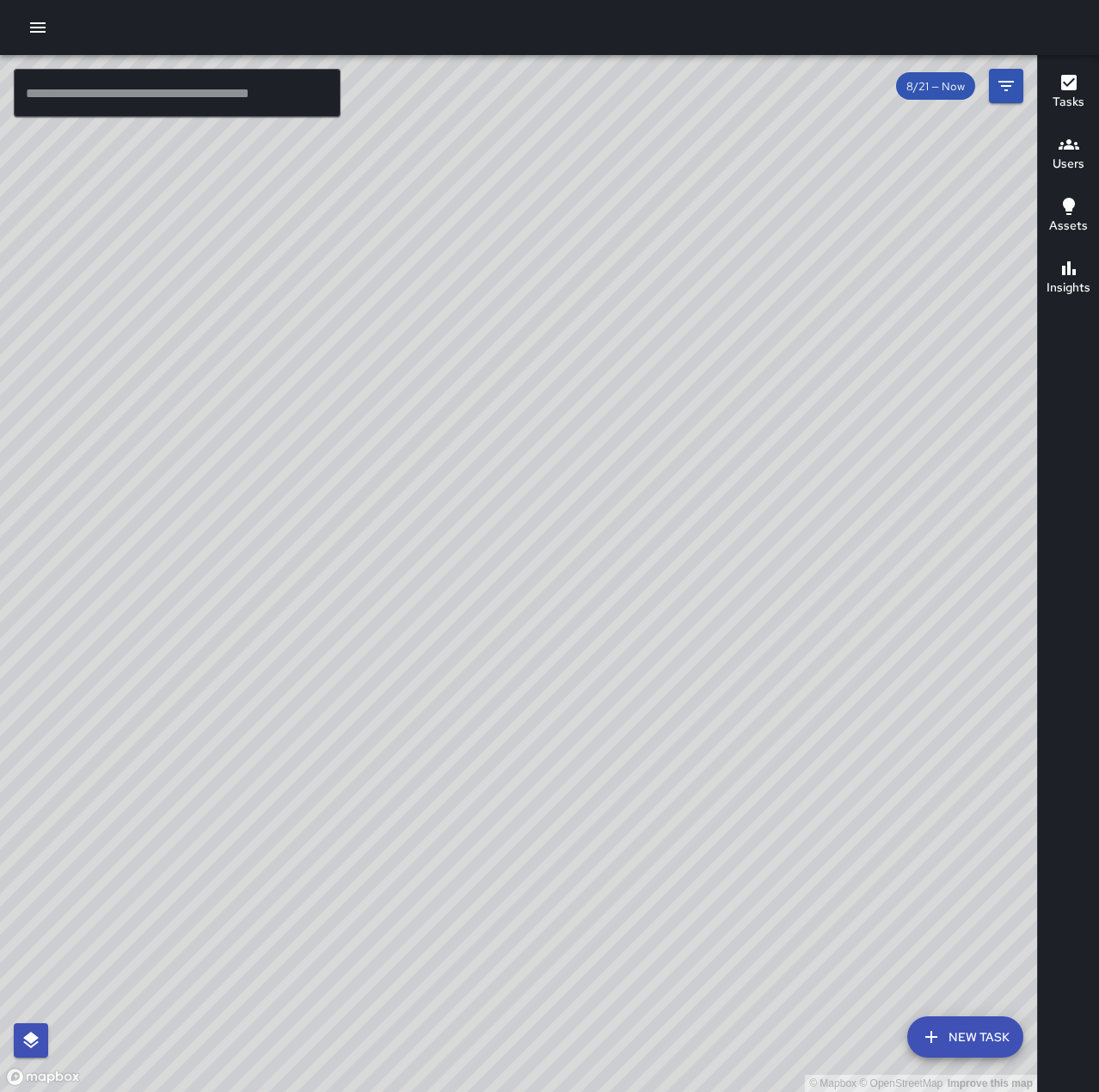
click at [609, 872] on div "© Mapbox © OpenStreetMap Improve this map" at bounding box center [518, 574] width 1037 height 1037
drag, startPoint x: 707, startPoint y: 953, endPoint x: 676, endPoint y: 481, distance: 473.0
click at [676, 481] on div "© Mapbox © OpenStreetMap Improve this map" at bounding box center [518, 574] width 1037 height 1037
drag, startPoint x: 508, startPoint y: 908, endPoint x: 626, endPoint y: 795, distance: 163.4
click at [626, 795] on div "© Mapbox © OpenStreetMap Improve this map" at bounding box center [518, 574] width 1037 height 1037
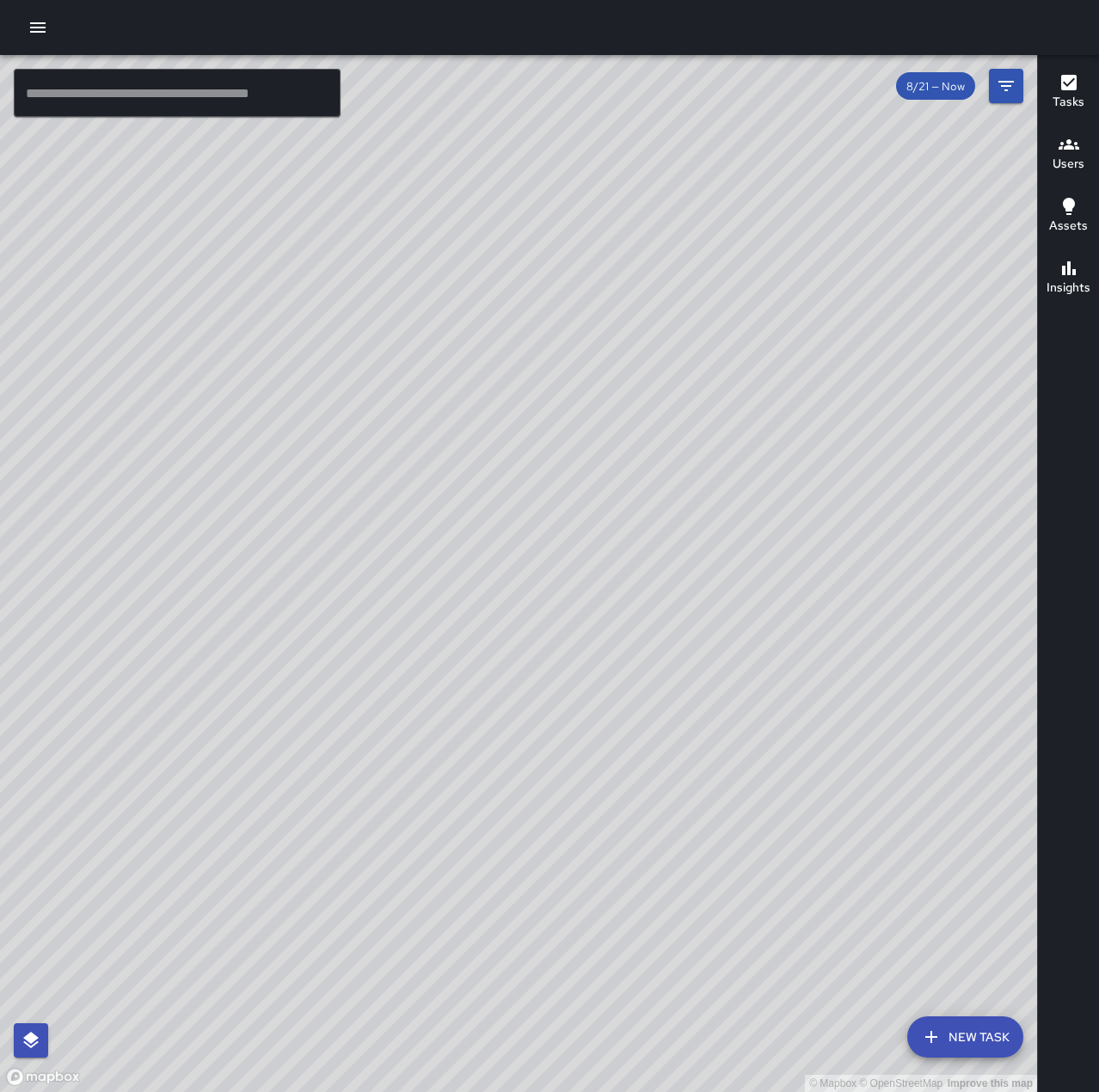
drag, startPoint x: 970, startPoint y: 758, endPoint x: 575, endPoint y: 839, distance: 403.2
click at [575, 839] on div "© Mapbox © OpenStreetMap Improve this map" at bounding box center [518, 574] width 1037 height 1037
drag, startPoint x: 873, startPoint y: 376, endPoint x: 624, endPoint y: 762, distance: 459.3
click at [624, 762] on div "© Mapbox © OpenStreetMap Improve this map" at bounding box center [518, 574] width 1037 height 1037
drag, startPoint x: 748, startPoint y: 518, endPoint x: 785, endPoint y: 696, distance: 181.8
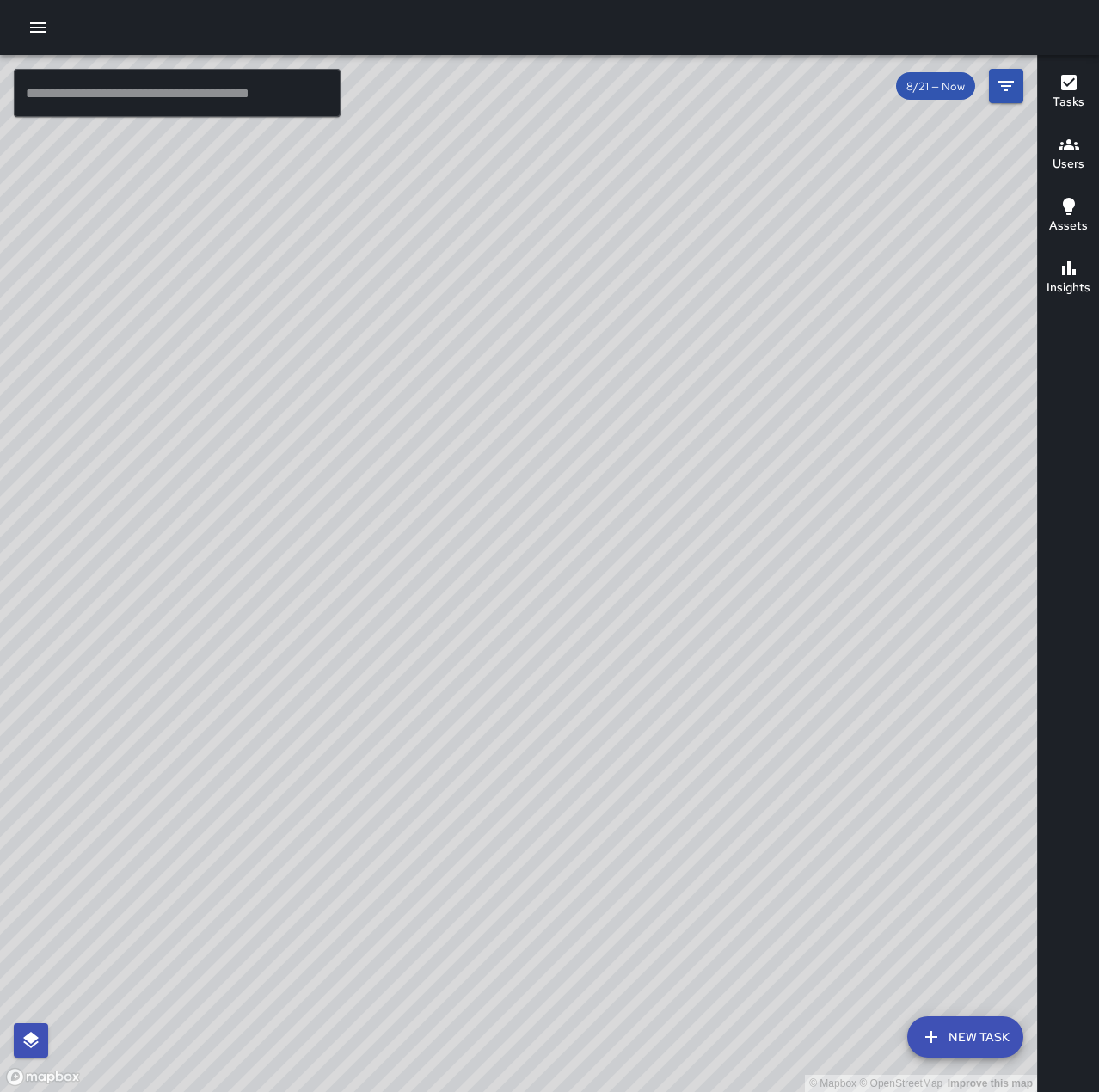
click at [785, 696] on div "© Mapbox © OpenStreetMap Improve this map" at bounding box center [518, 574] width 1037 height 1037
drag, startPoint x: 799, startPoint y: 790, endPoint x: 819, endPoint y: 638, distance: 153.3
click at [819, 638] on div "© Mapbox © OpenStreetMap Improve this map" at bounding box center [518, 574] width 1037 height 1037
drag, startPoint x: 787, startPoint y: 699, endPoint x: 807, endPoint y: 549, distance: 151.3
click at [807, 549] on div "© Mapbox © OpenStreetMap Improve this map" at bounding box center [518, 574] width 1037 height 1037
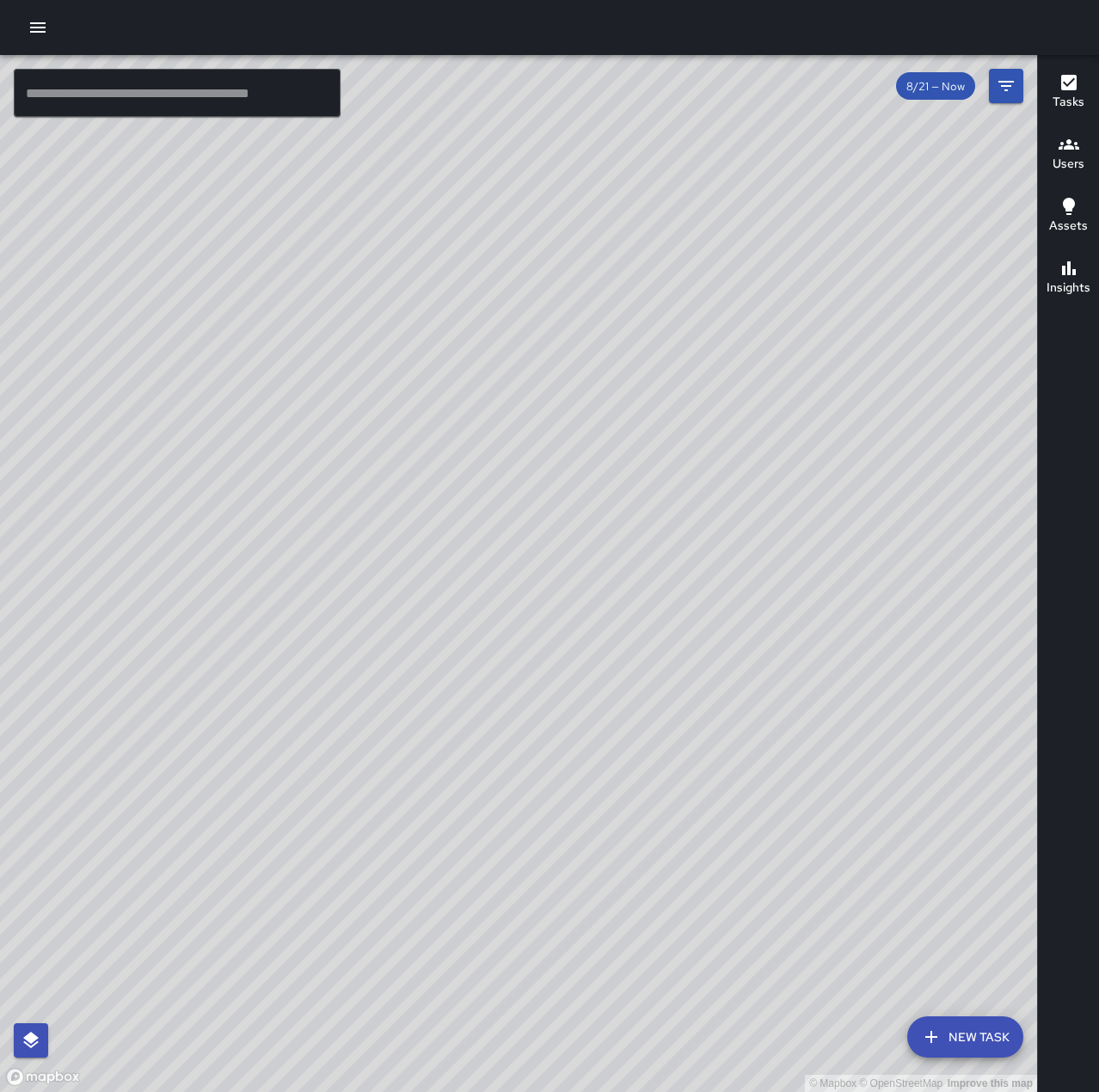
drag, startPoint x: 803, startPoint y: 560, endPoint x: 588, endPoint y: 612, distance: 221.2
click at [588, 612] on div "© Mapbox © OpenStreetMap Improve this map" at bounding box center [518, 574] width 1037 height 1037
drag, startPoint x: 867, startPoint y: 514, endPoint x: 785, endPoint y: 694, distance: 197.8
click at [785, 694] on div "© Mapbox © OpenStreetMap Improve this map" at bounding box center [518, 574] width 1037 height 1037
drag, startPoint x: 310, startPoint y: 873, endPoint x: 865, endPoint y: 257, distance: 829.1
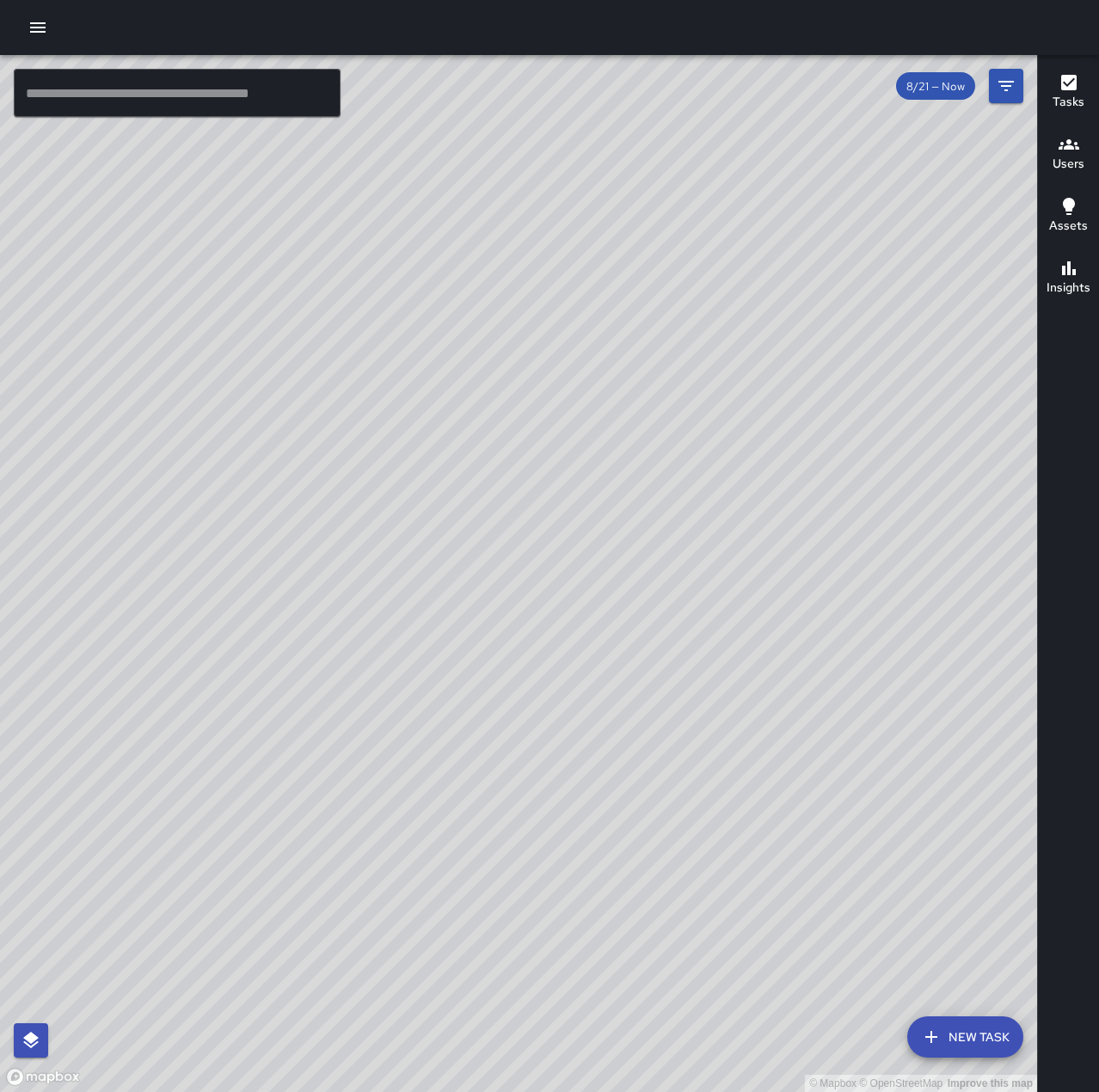
click at [865, 257] on div "© Mapbox © OpenStreetMap Improve this map" at bounding box center [518, 574] width 1037 height 1037
drag, startPoint x: 770, startPoint y: 472, endPoint x: 943, endPoint y: 212, distance: 312.3
click at [943, 212] on div "© Mapbox © OpenStreetMap Improve this map" at bounding box center [518, 574] width 1037 height 1037
drag, startPoint x: 915, startPoint y: 594, endPoint x: 1071, endPoint y: 222, distance: 403.4
click at [1071, 222] on div "© Mapbox © OpenStreetMap Improve this map ​ New Task 8/21 — Now Map Layers Task…" at bounding box center [549, 574] width 1099 height 1037
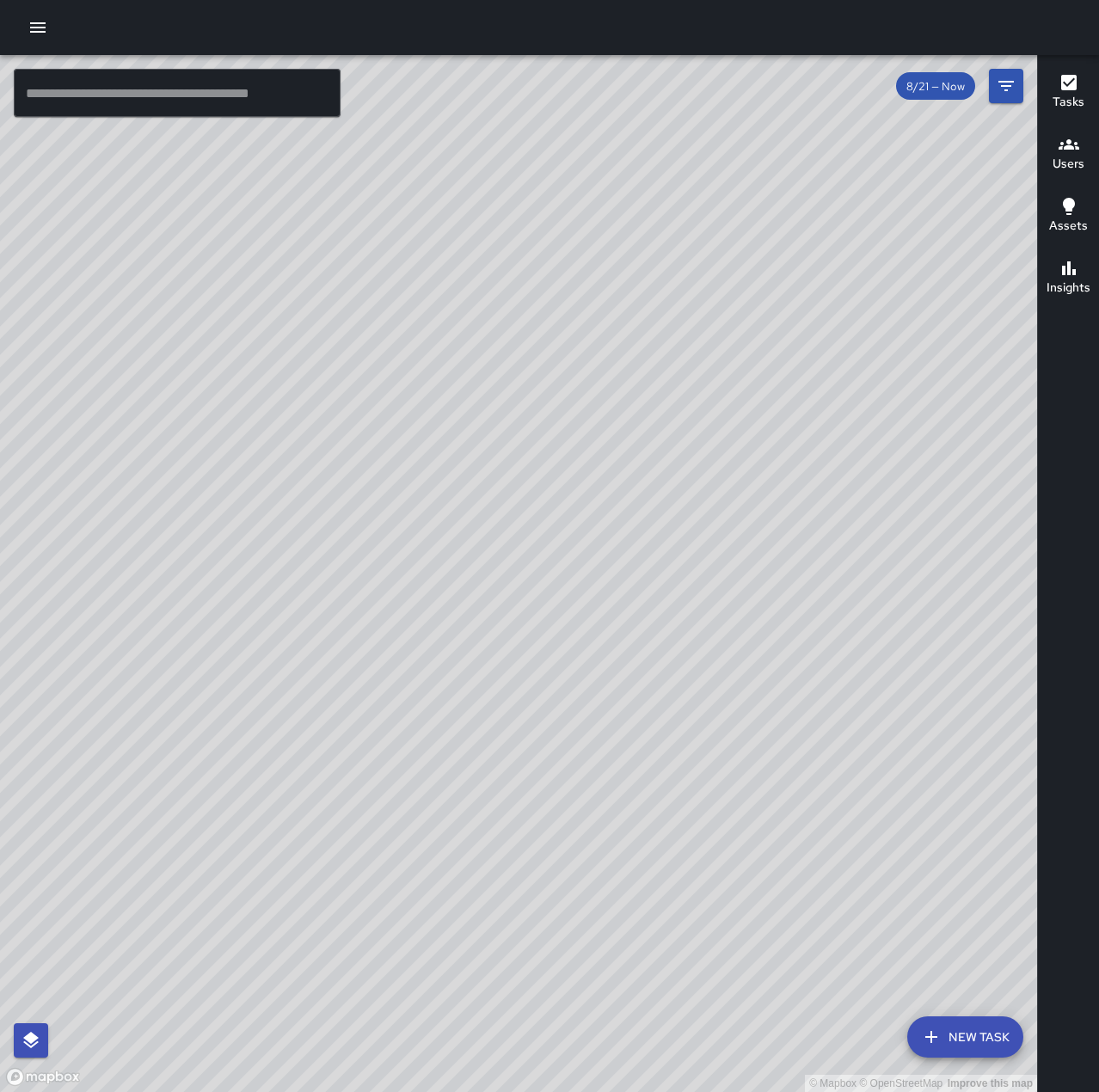
drag, startPoint x: 684, startPoint y: 772, endPoint x: 870, endPoint y: 443, distance: 377.9
click at [870, 443] on div "© Mapbox © OpenStreetMap Improve this map" at bounding box center [518, 574] width 1037 height 1037
drag, startPoint x: 747, startPoint y: 666, endPoint x: 908, endPoint y: 571, distance: 186.9
click at [908, 571] on div "© Mapbox © OpenStreetMap Improve this map" at bounding box center [518, 574] width 1037 height 1037
drag, startPoint x: 812, startPoint y: 347, endPoint x: 479, endPoint y: 773, distance: 540.7
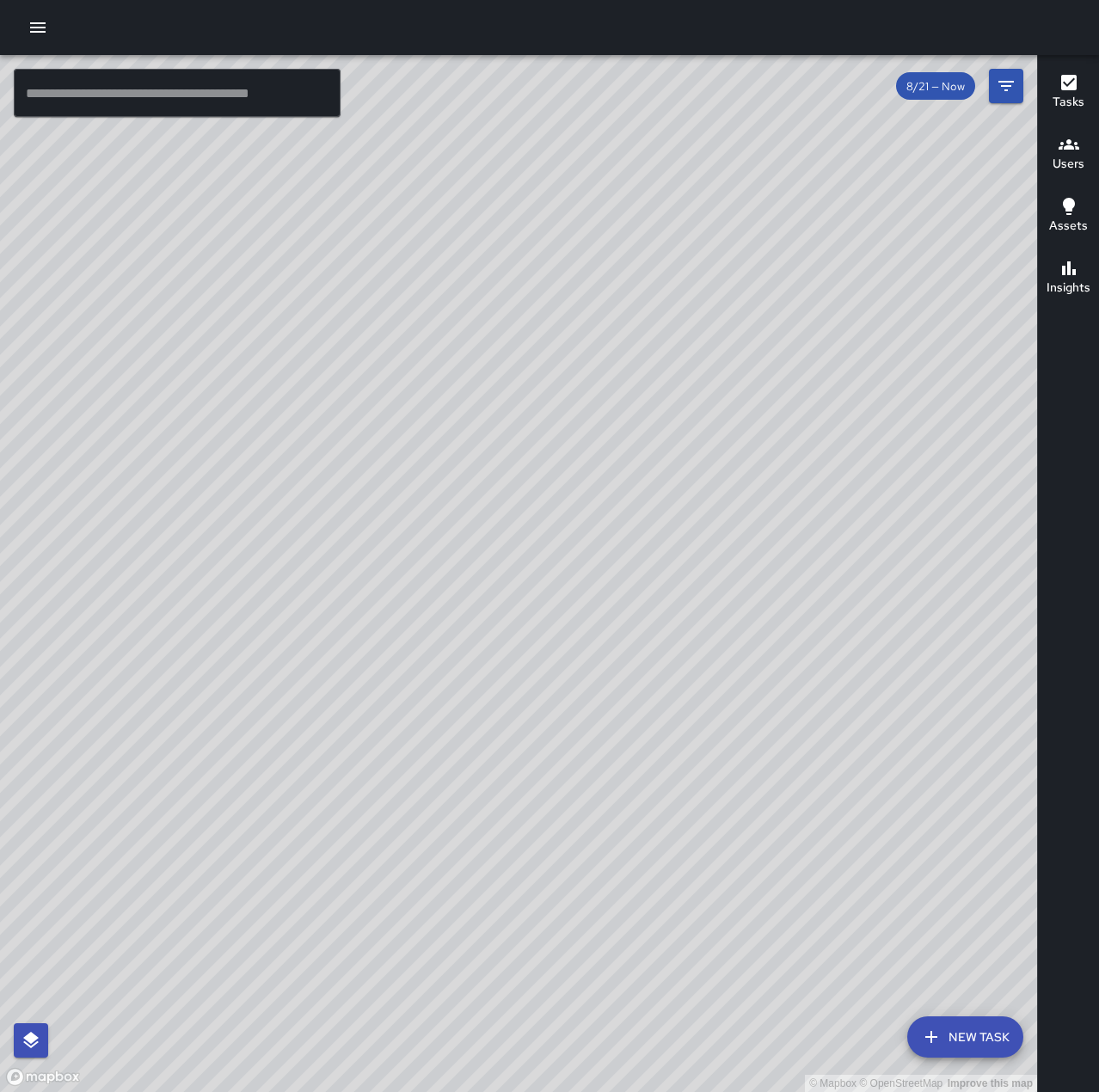
click at [479, 773] on div "© Mapbox © OpenStreetMap Improve this map" at bounding box center [518, 574] width 1037 height 1037
drag, startPoint x: 717, startPoint y: 511, endPoint x: 473, endPoint y: 810, distance: 385.9
click at [473, 810] on div "© Mapbox © OpenStreetMap Improve this map" at bounding box center [518, 574] width 1037 height 1037
drag, startPoint x: 458, startPoint y: 813, endPoint x: 501, endPoint y: 717, distance: 105.2
click at [501, 717] on div "© Mapbox © OpenStreetMap Improve this map" at bounding box center [518, 574] width 1037 height 1037
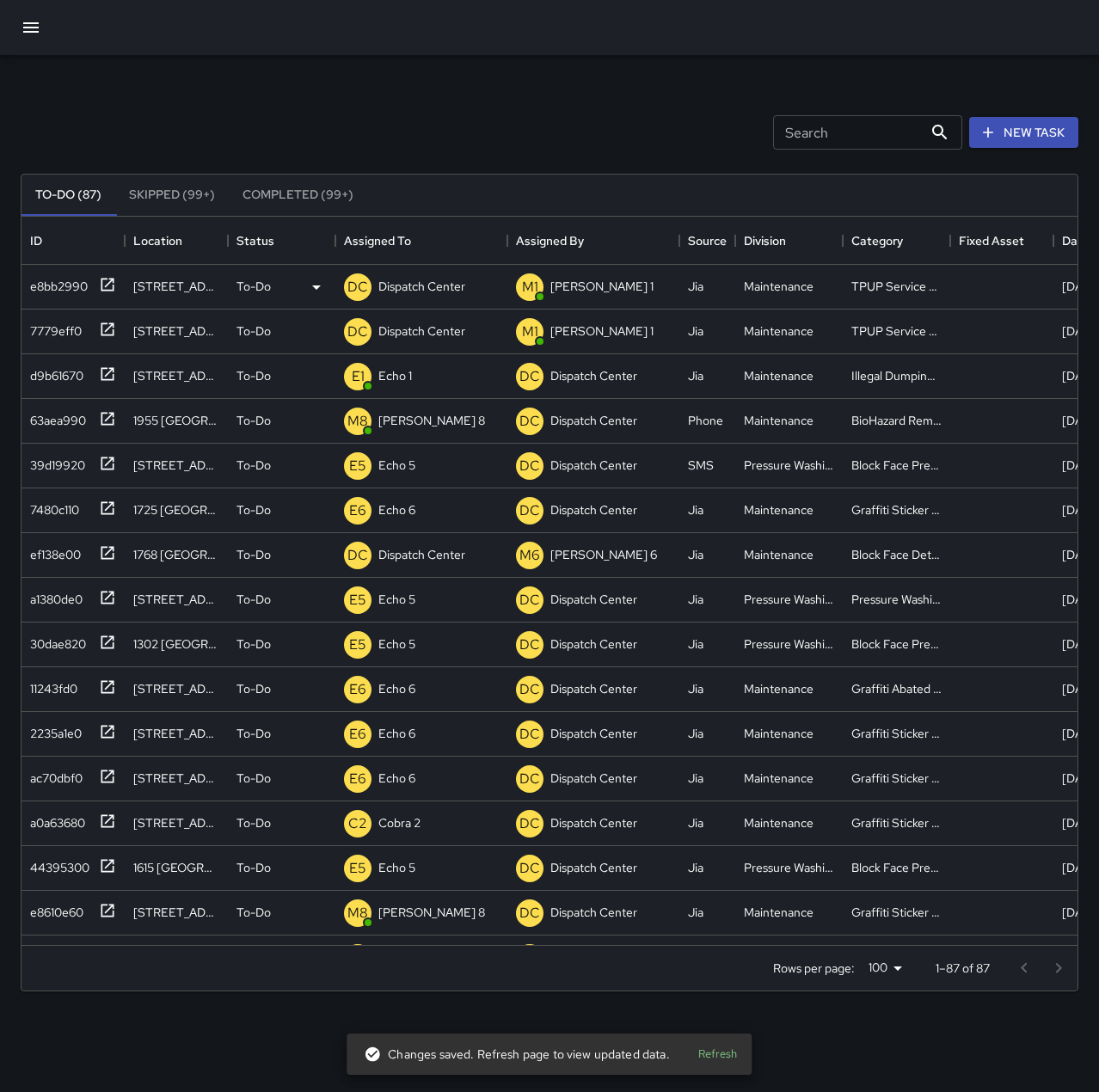
scroll to position [715, 1043]
click at [418, 290] on p "Dispatch Center" at bounding box center [421, 287] width 87 height 17
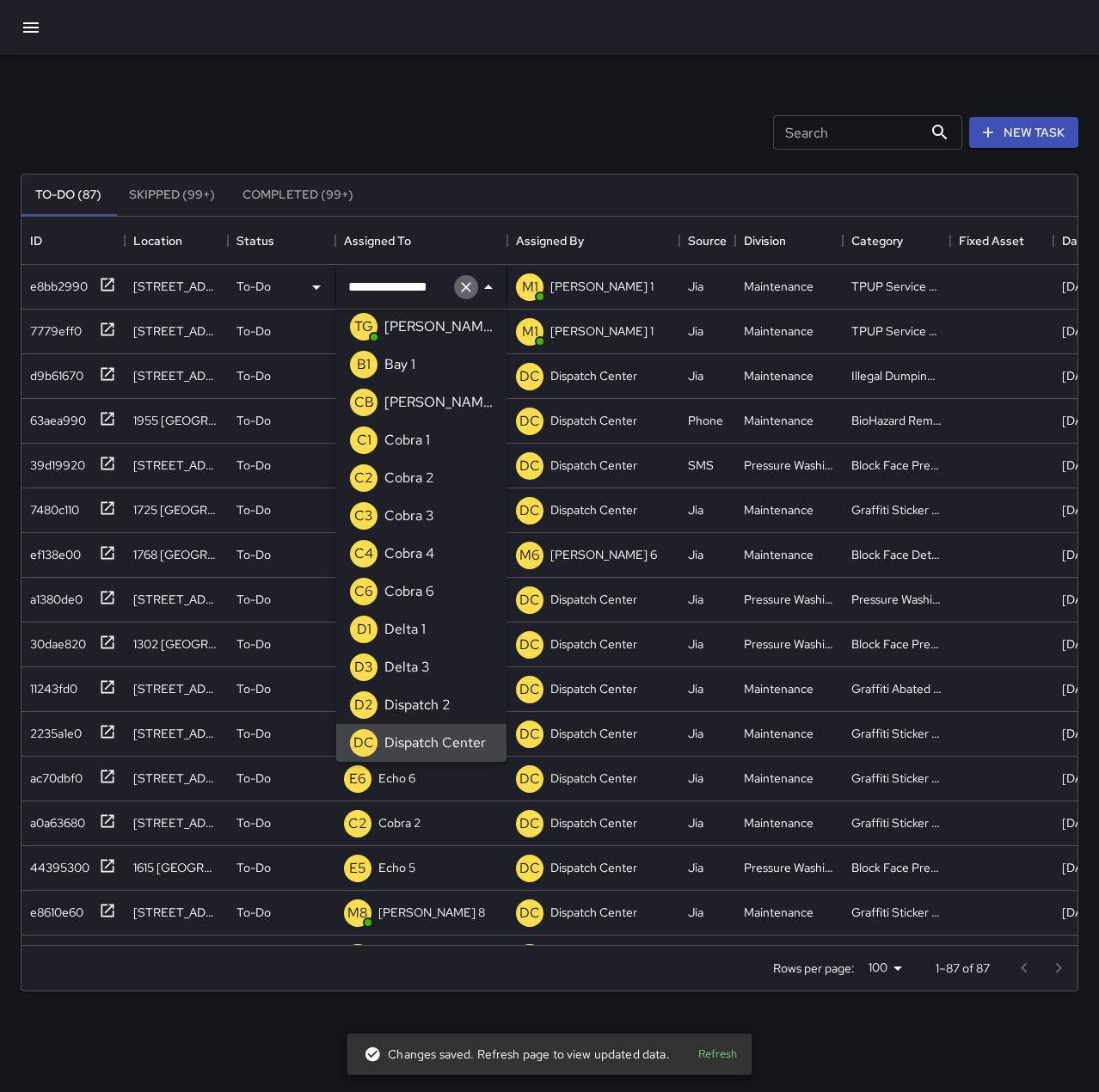
click at [460, 287] on icon "Clear" at bounding box center [466, 288] width 17 height 17
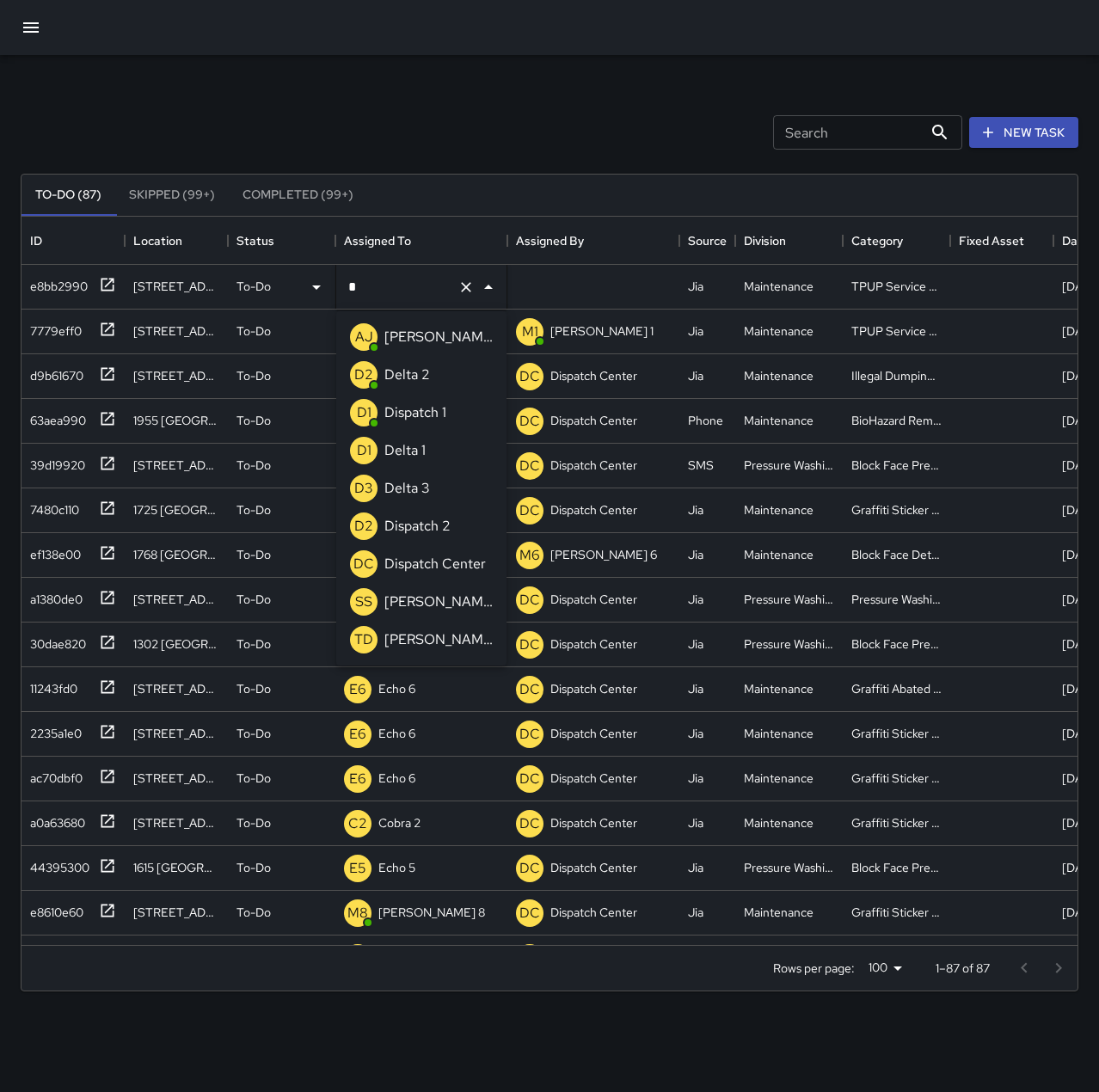
scroll to position [0, 0]
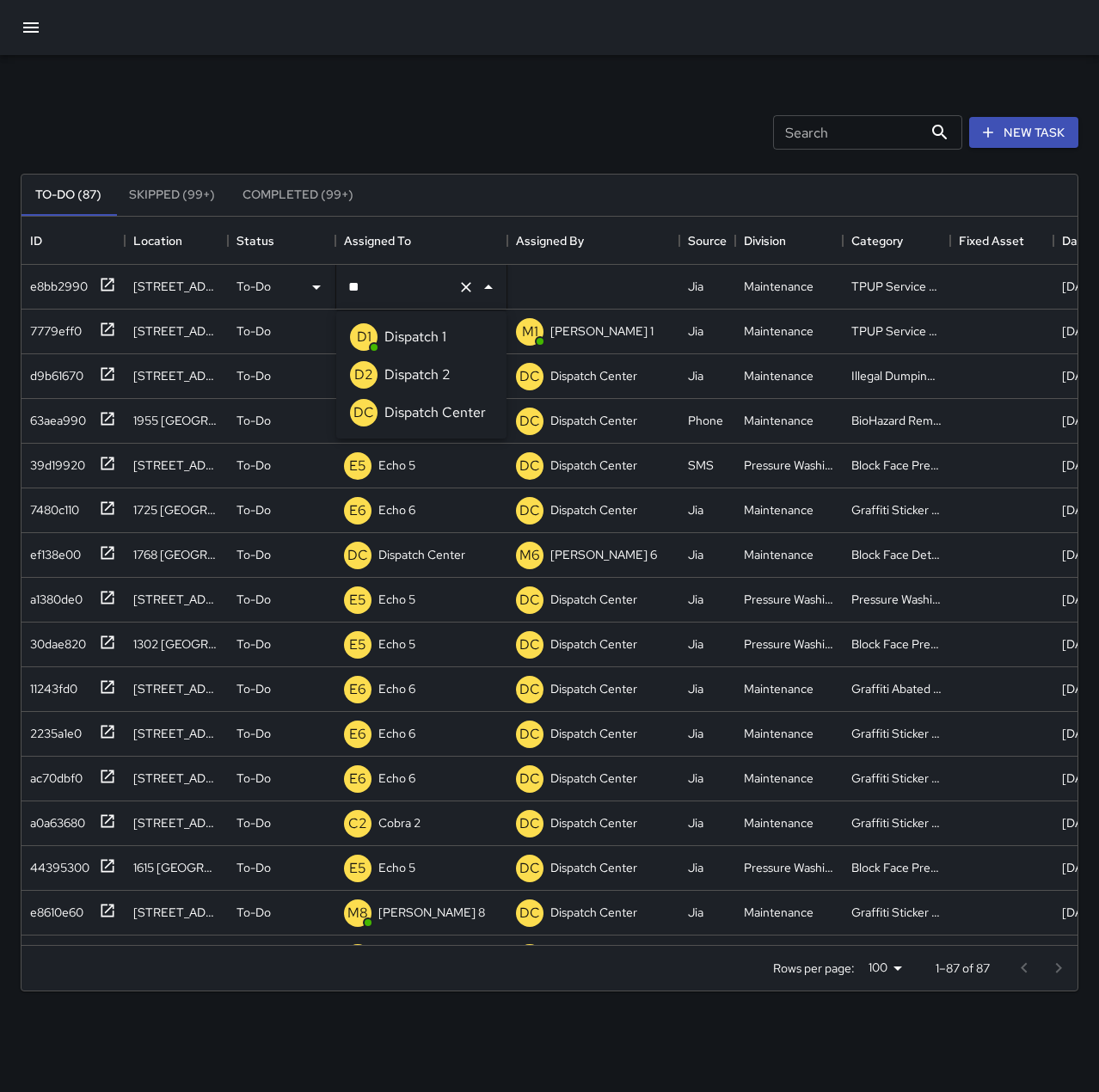
type input "*"
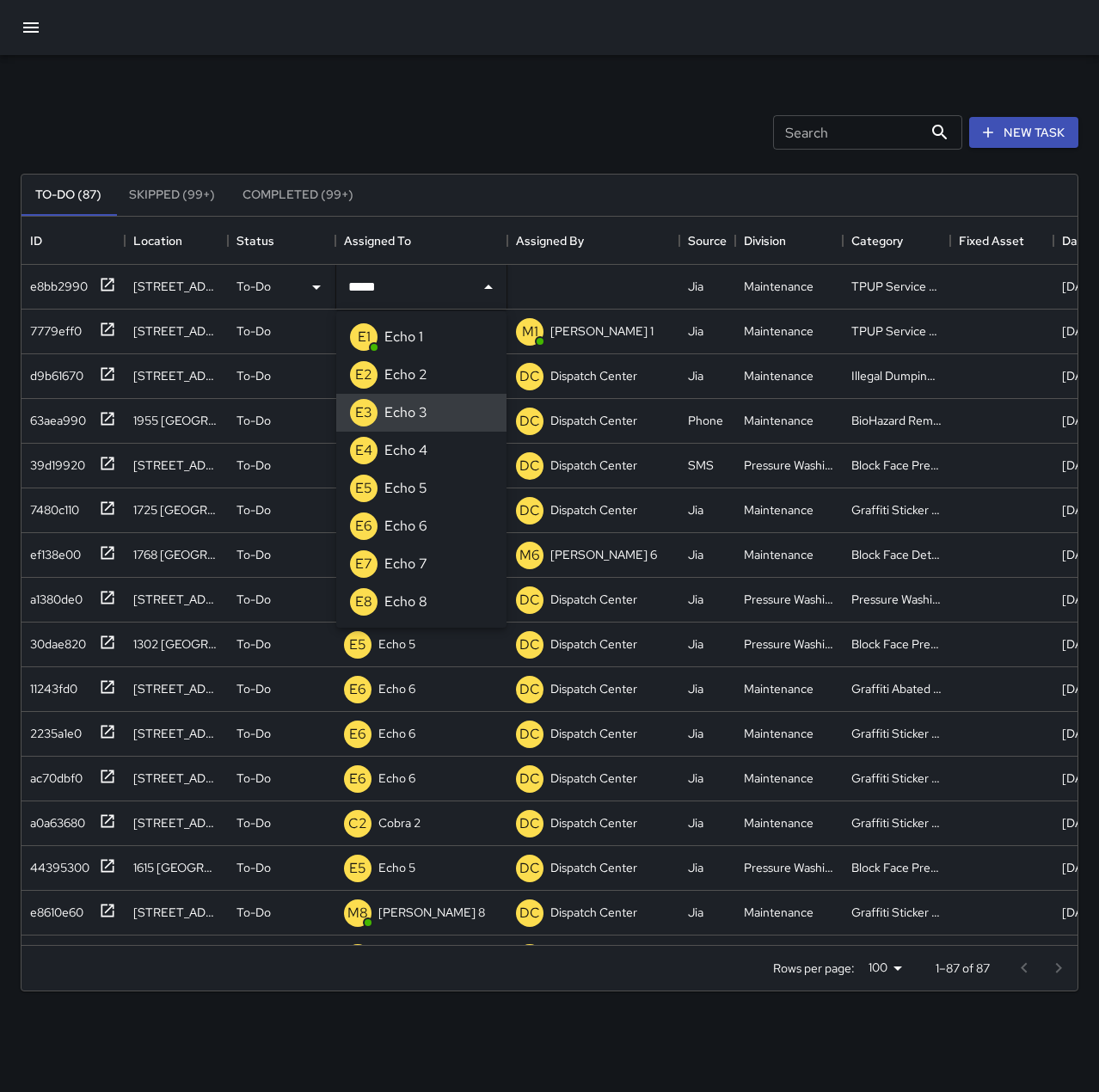
type input "******"
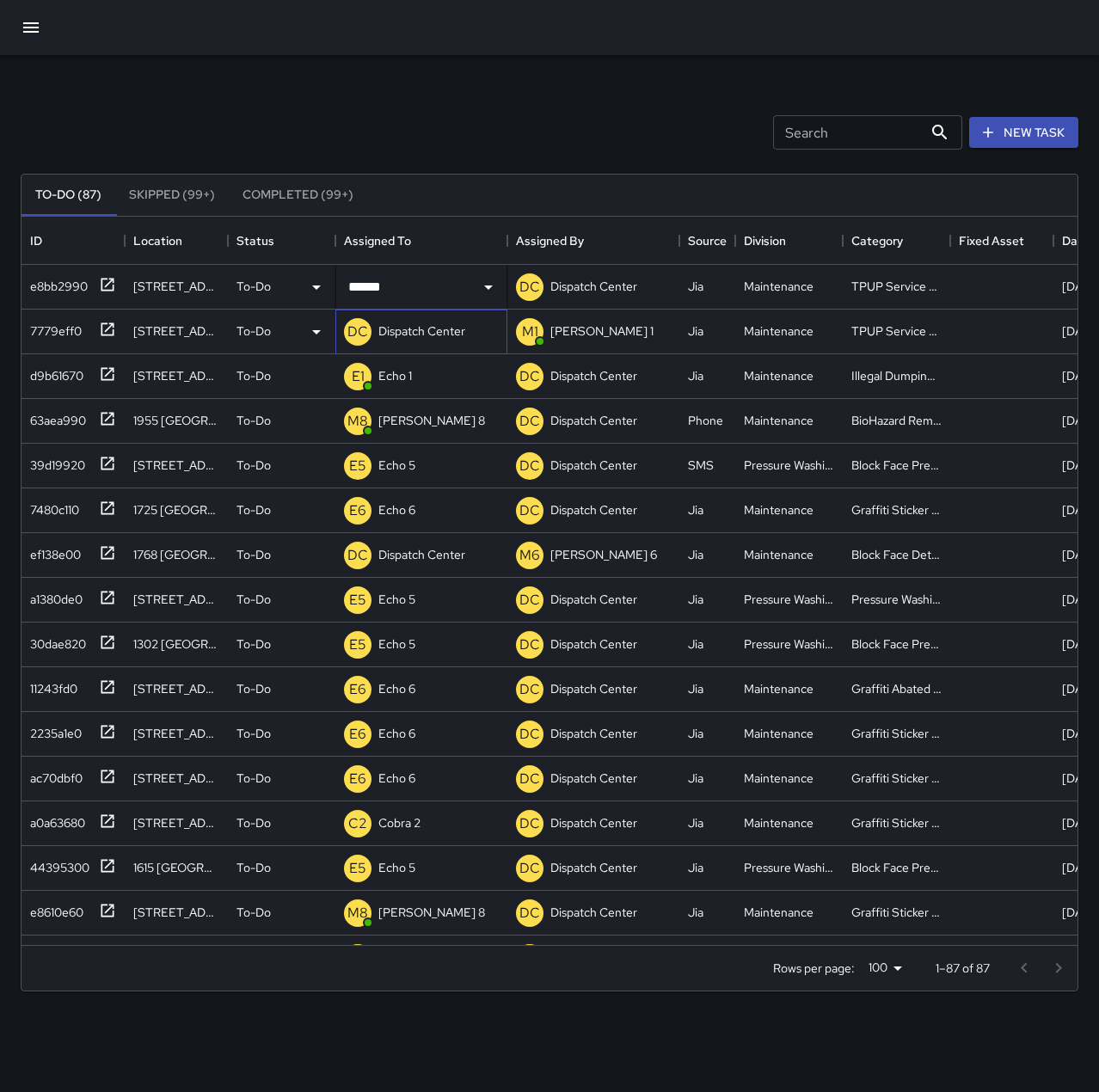
click at [456, 324] on p "Dispatch Center" at bounding box center [421, 331] width 87 height 17
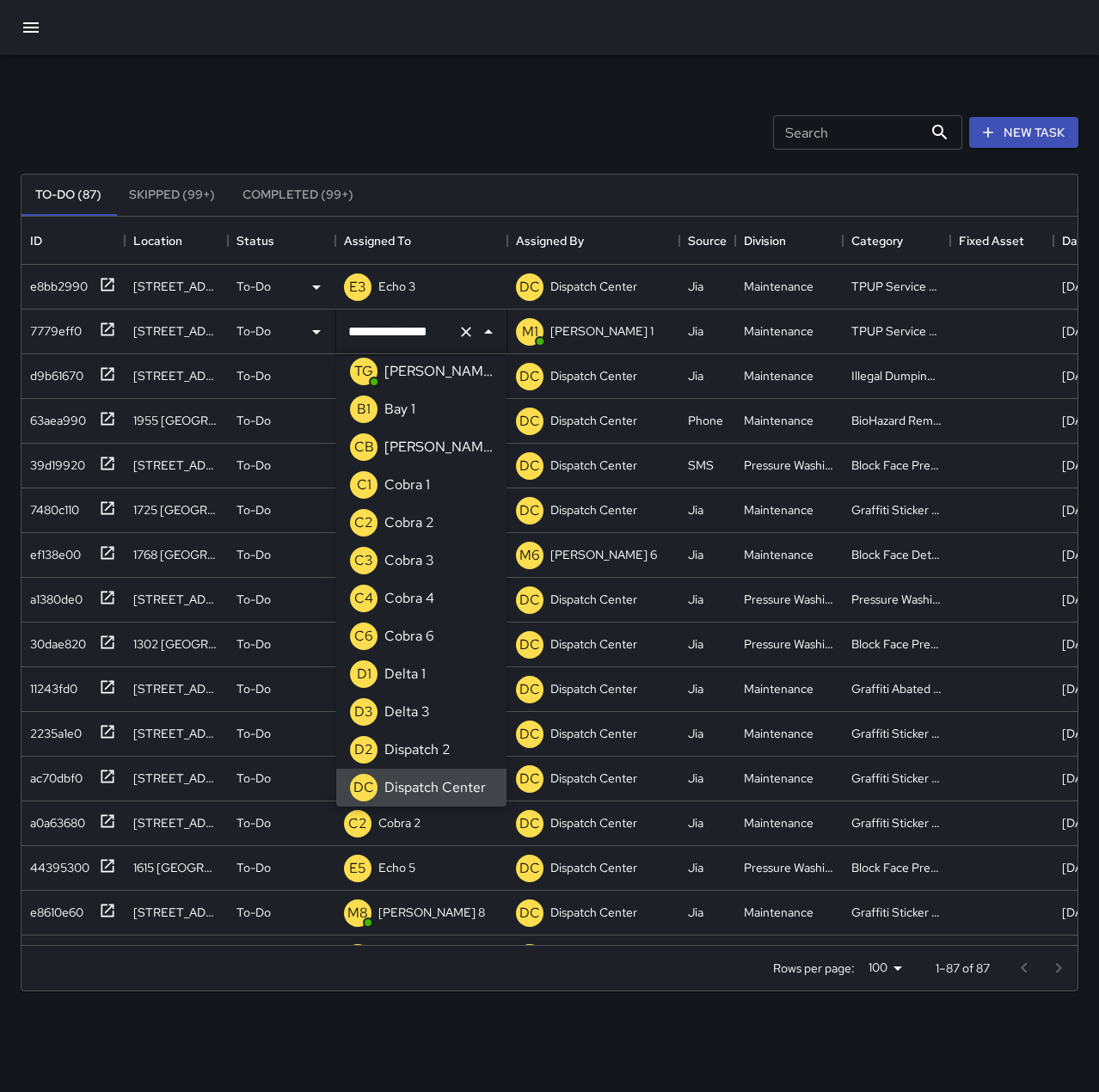
click at [472, 324] on icon "Clear" at bounding box center [466, 332] width 17 height 17
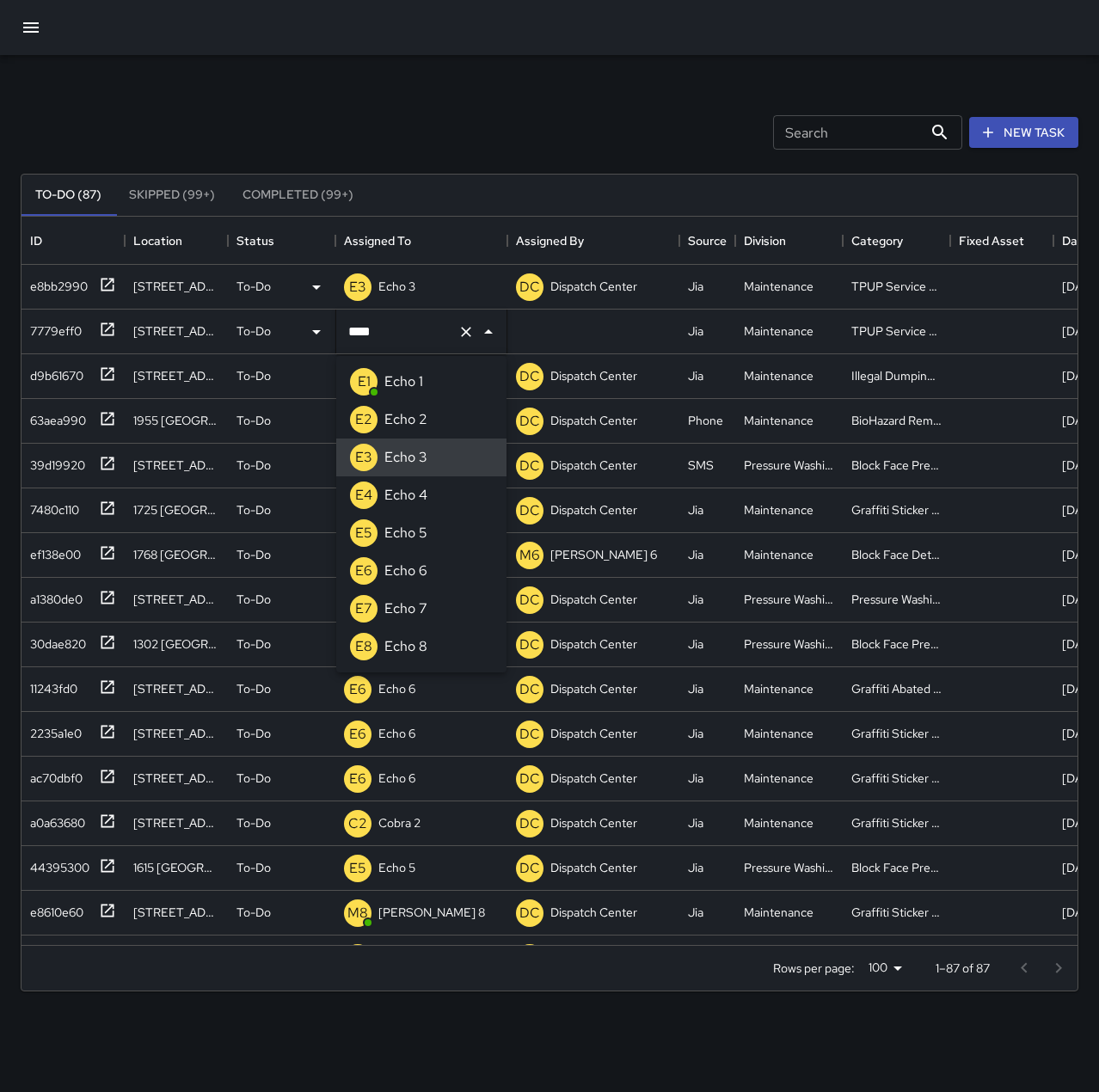
type input "******"
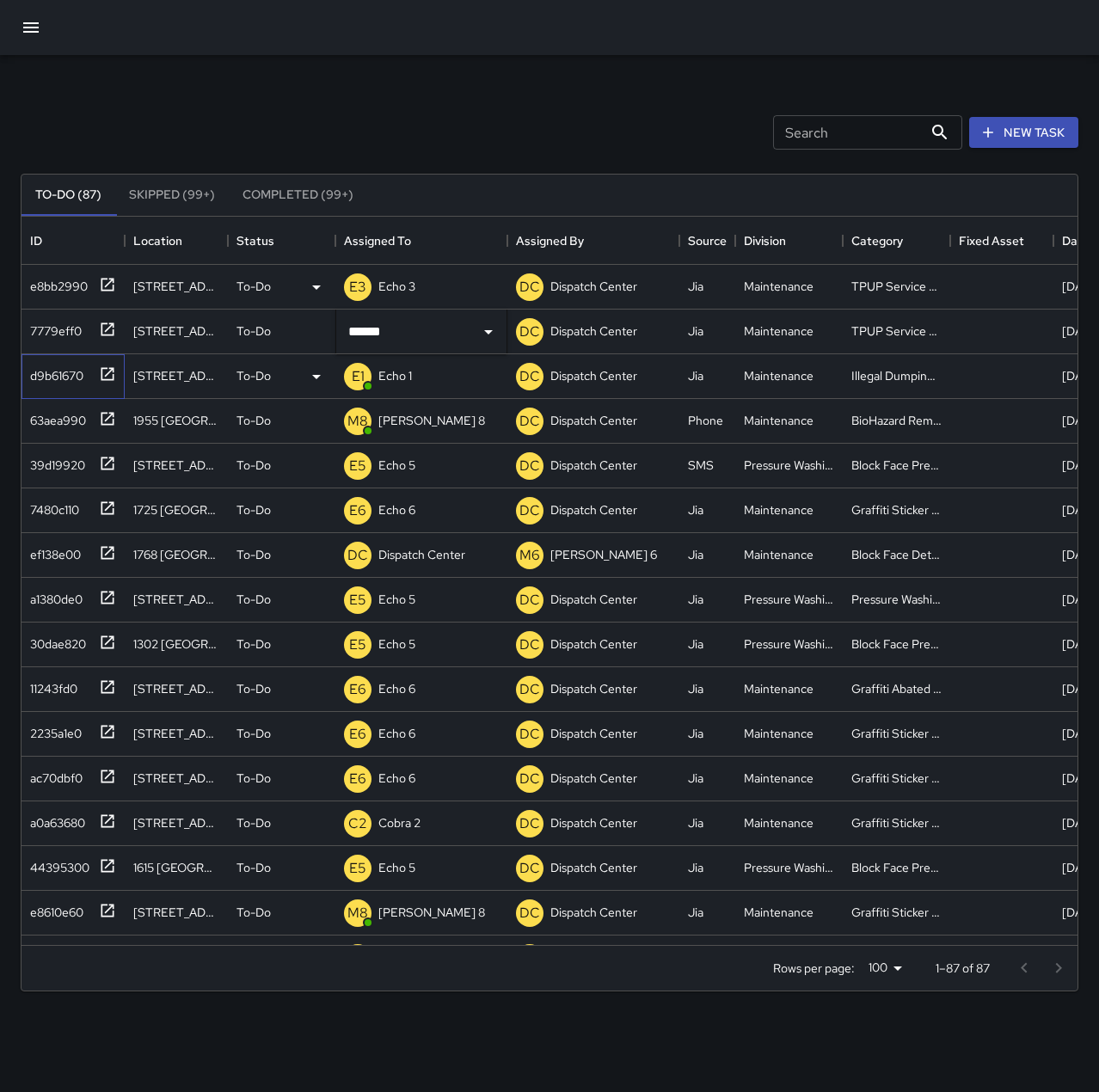
click at [56, 377] on div "d9b61670" at bounding box center [53, 372] width 60 height 24
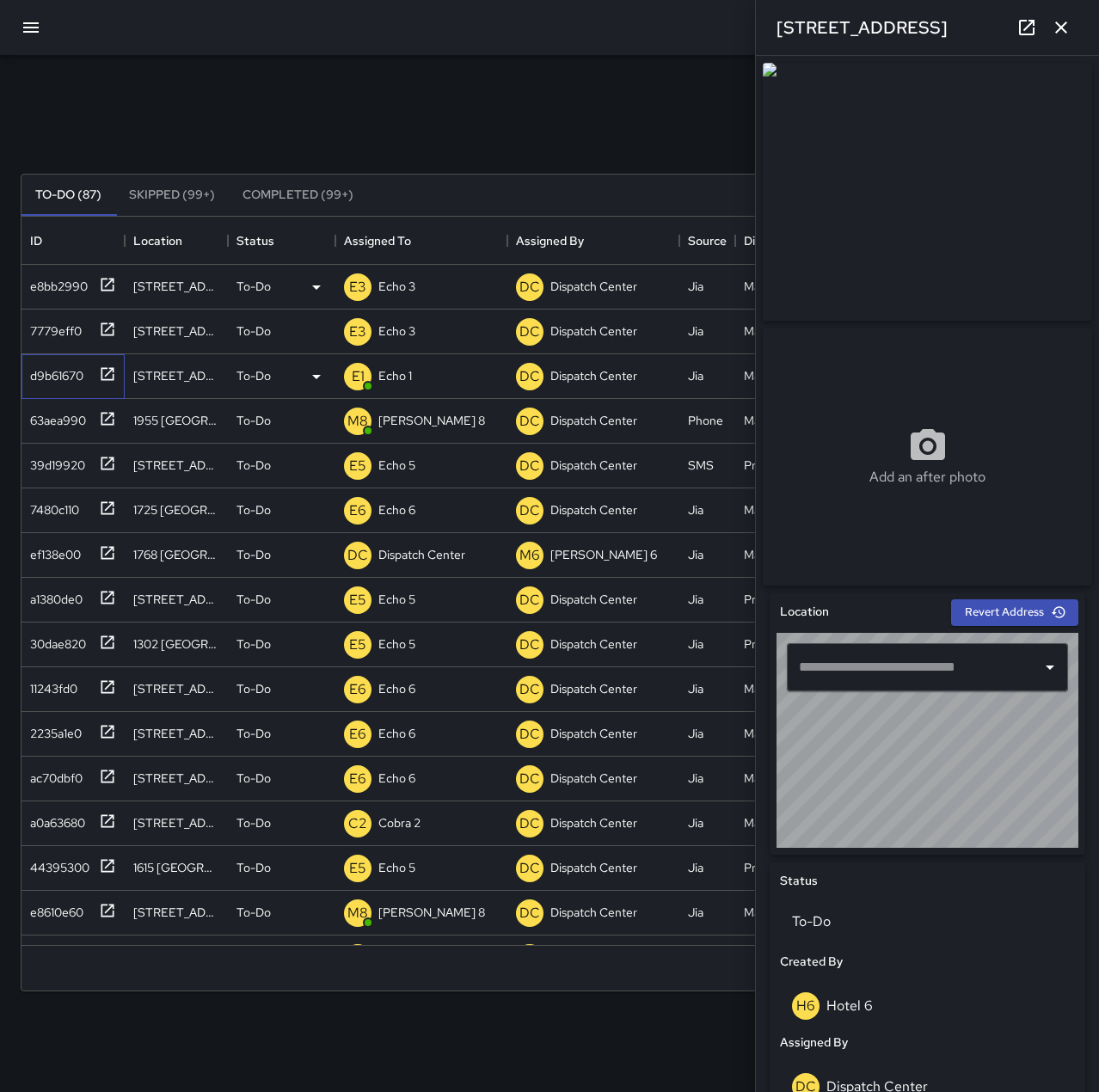
type input "**********"
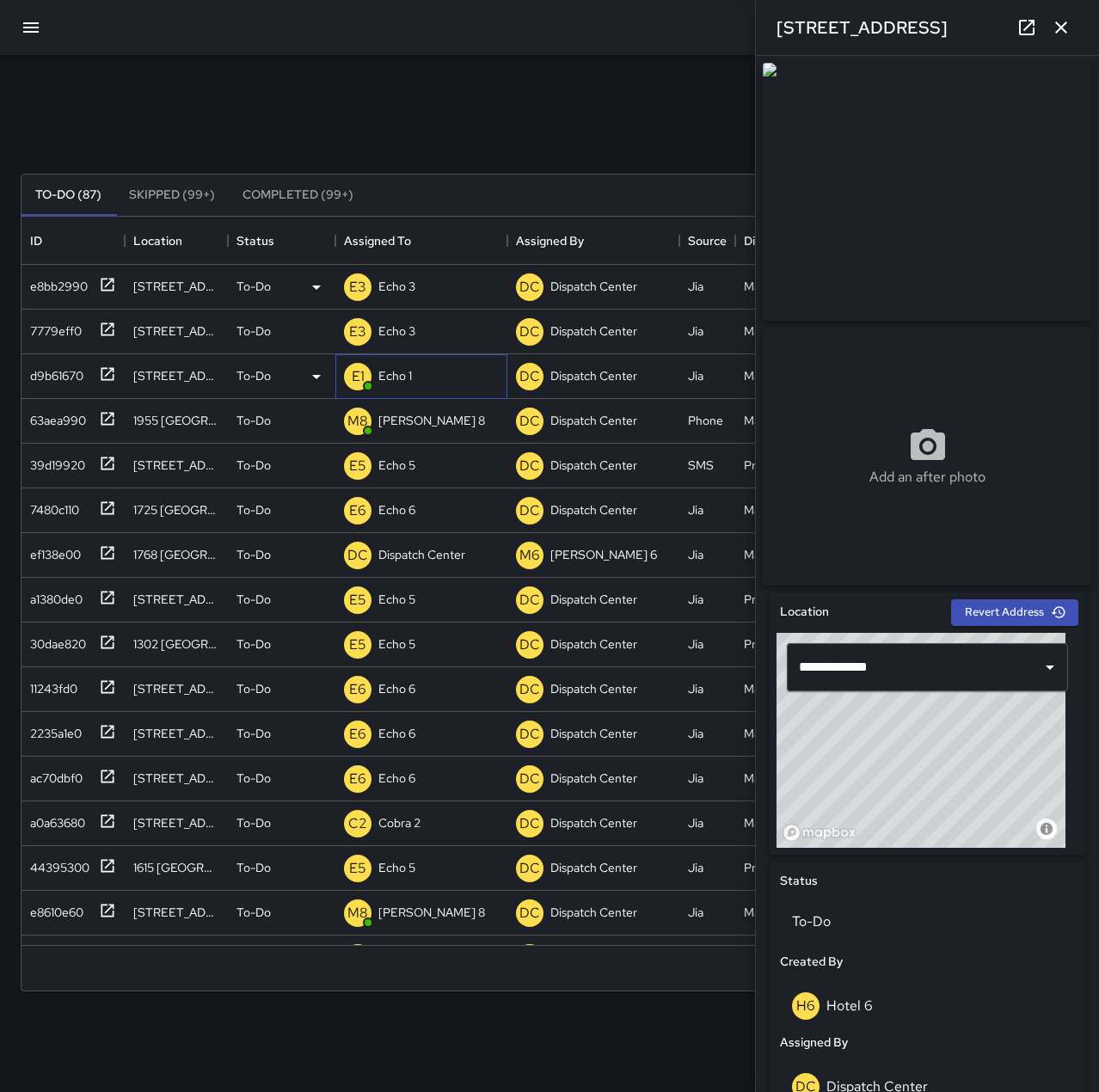
click at [405, 369] on p "Echo 1" at bounding box center [395, 376] width 33 height 17
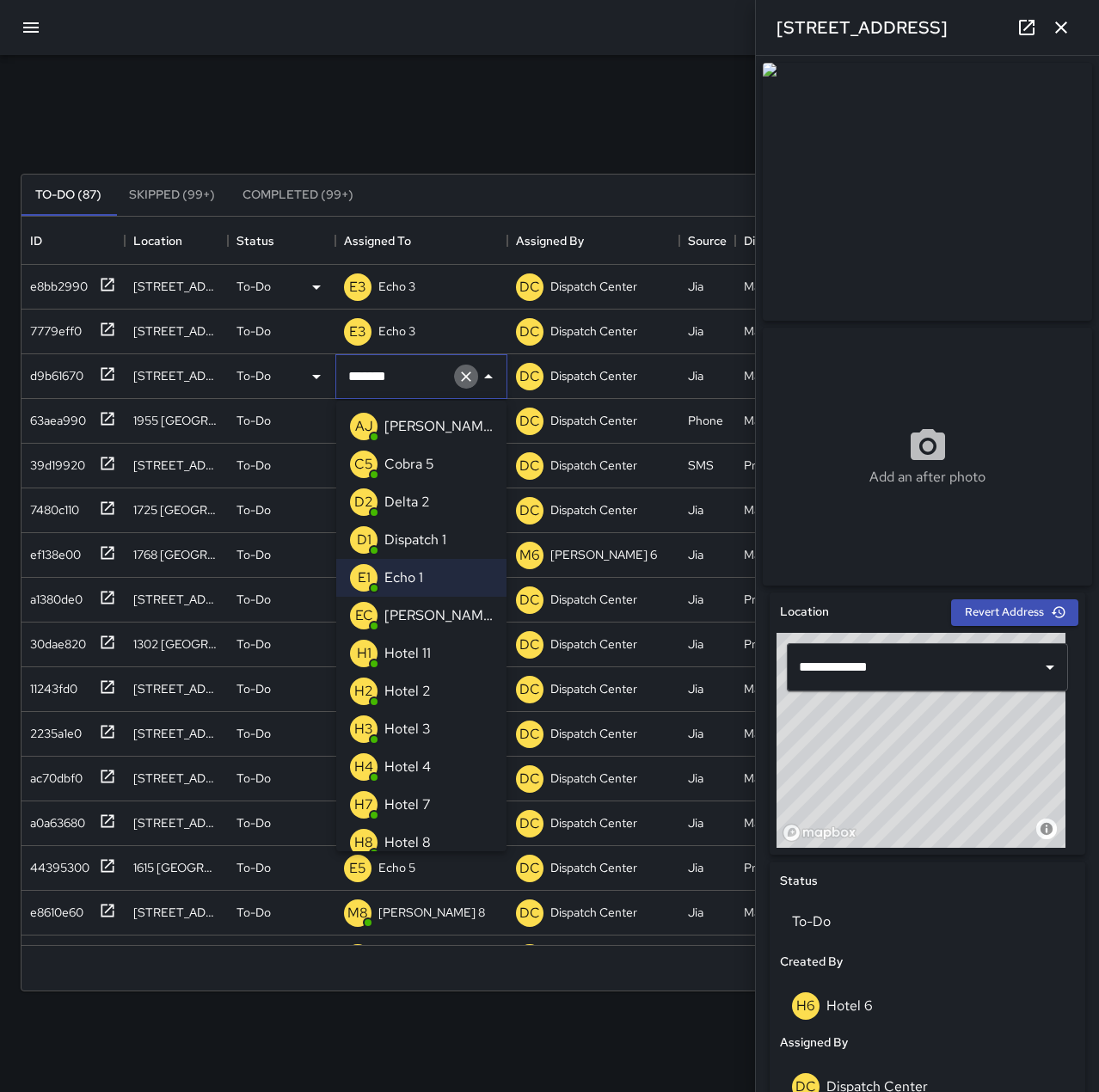
click at [460, 377] on icon "Clear" at bounding box center [466, 377] width 17 height 17
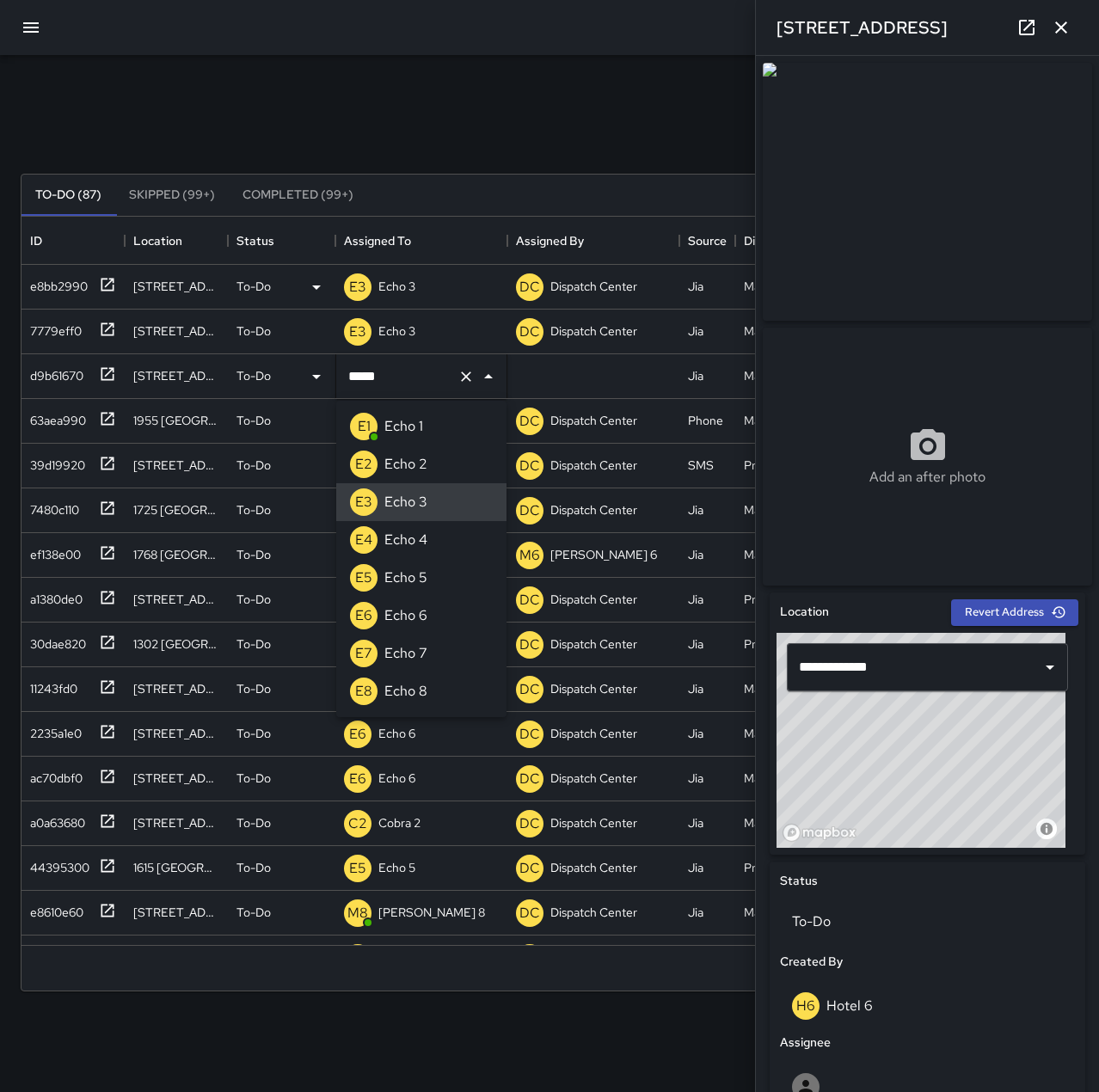
type input "******"
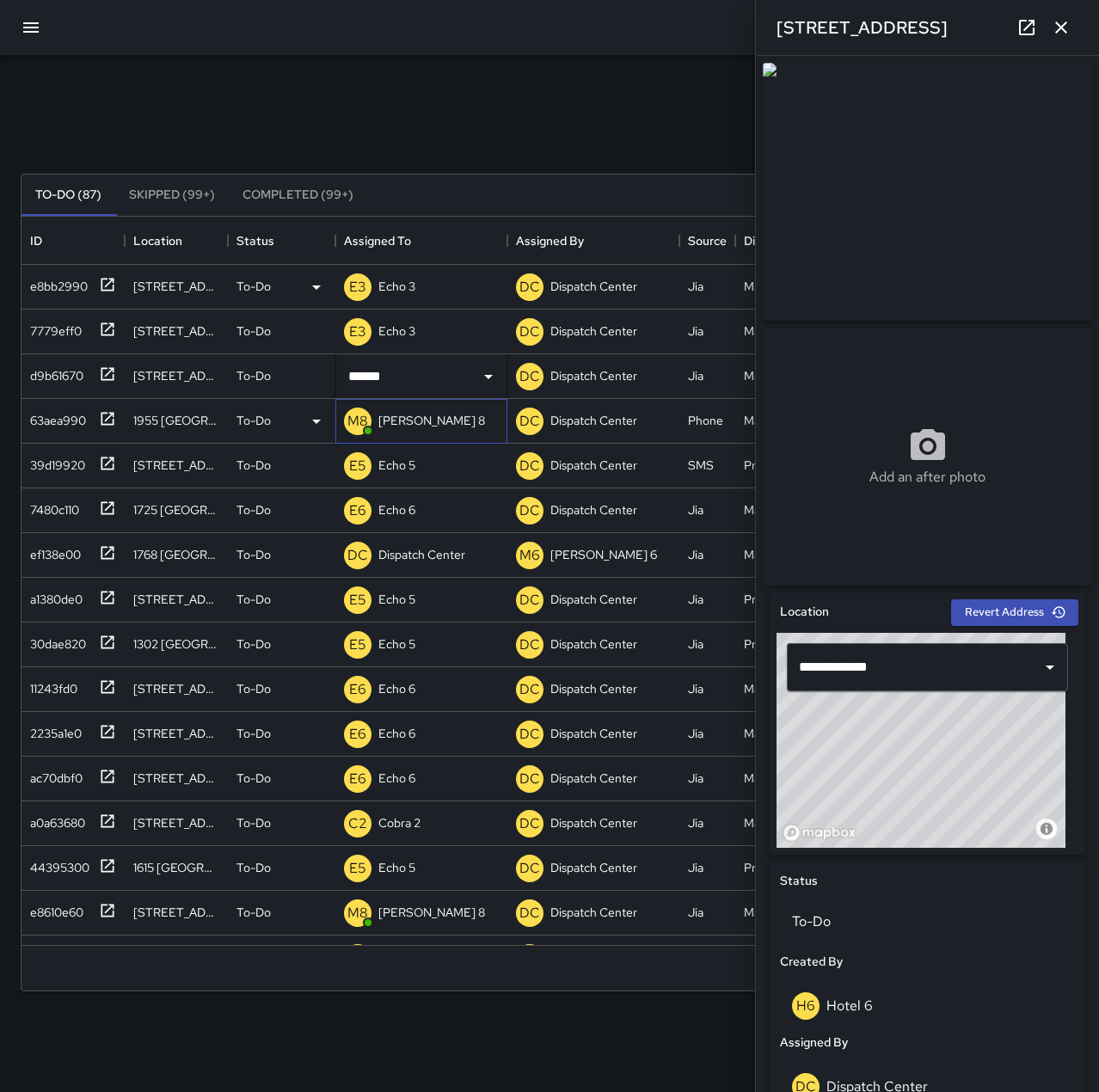
click at [402, 416] on p "[PERSON_NAME] 8" at bounding box center [432, 421] width 107 height 17
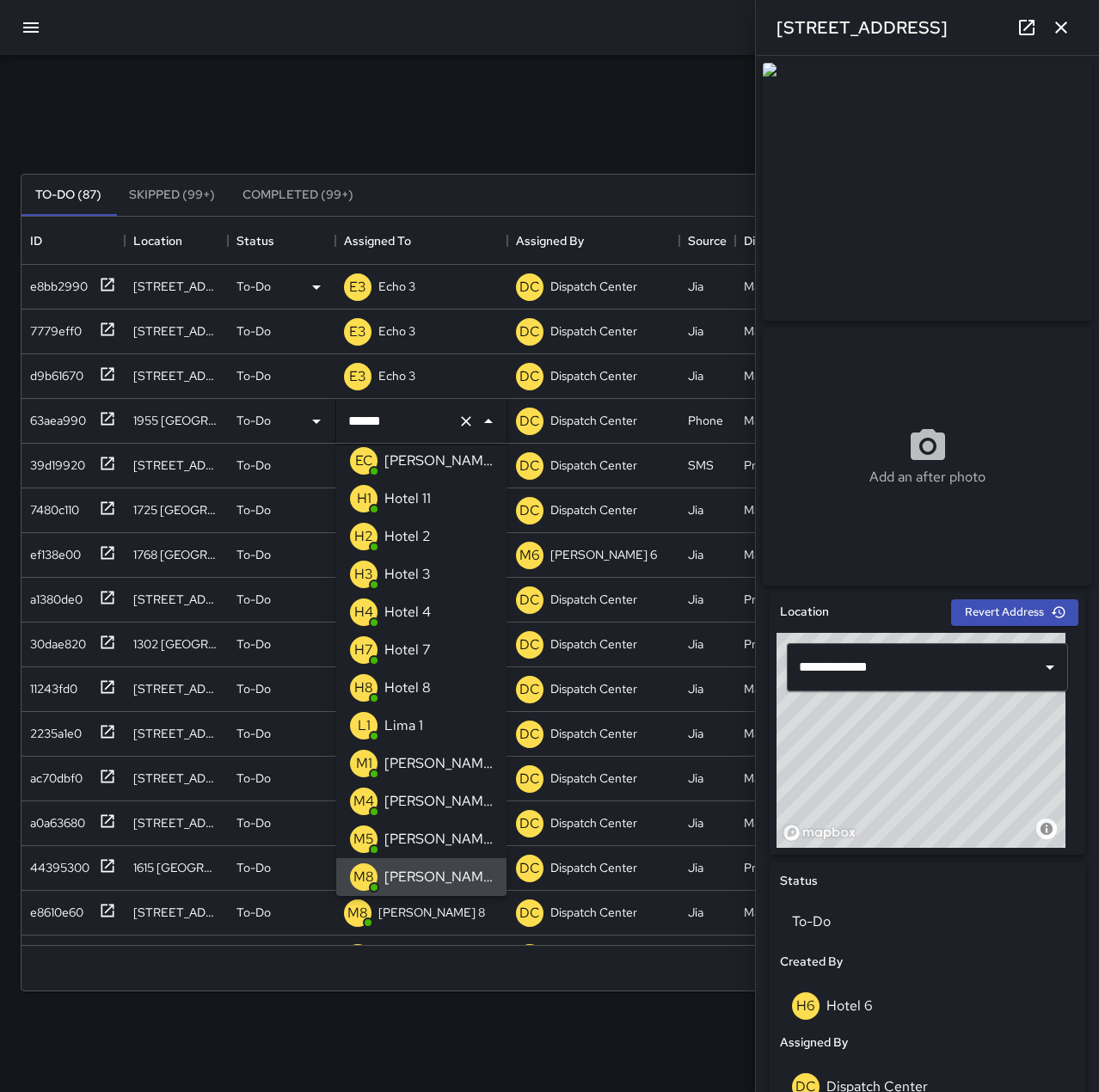
click at [461, 420] on icon "Clear" at bounding box center [466, 421] width 17 height 17
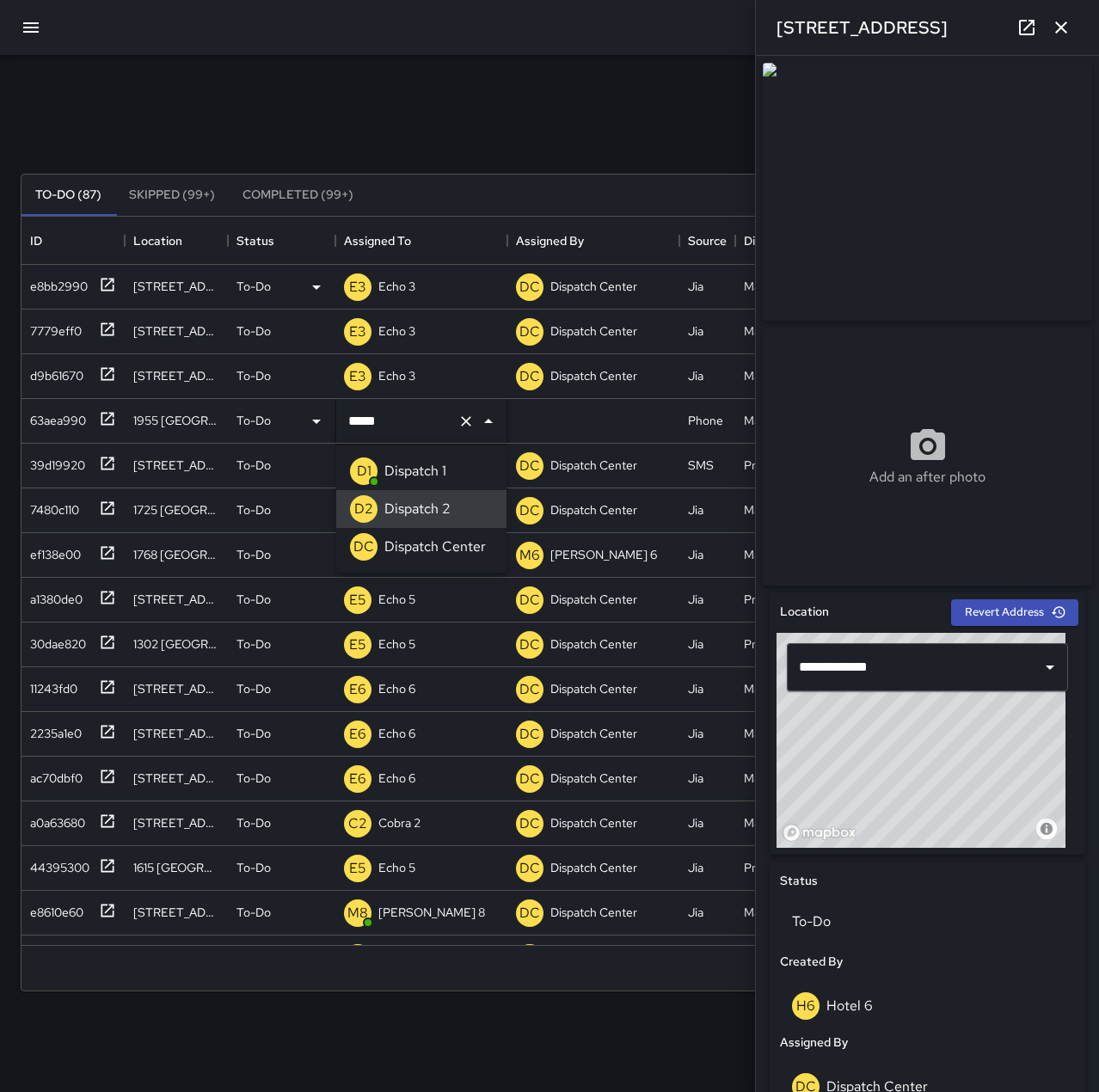
type input "**********"
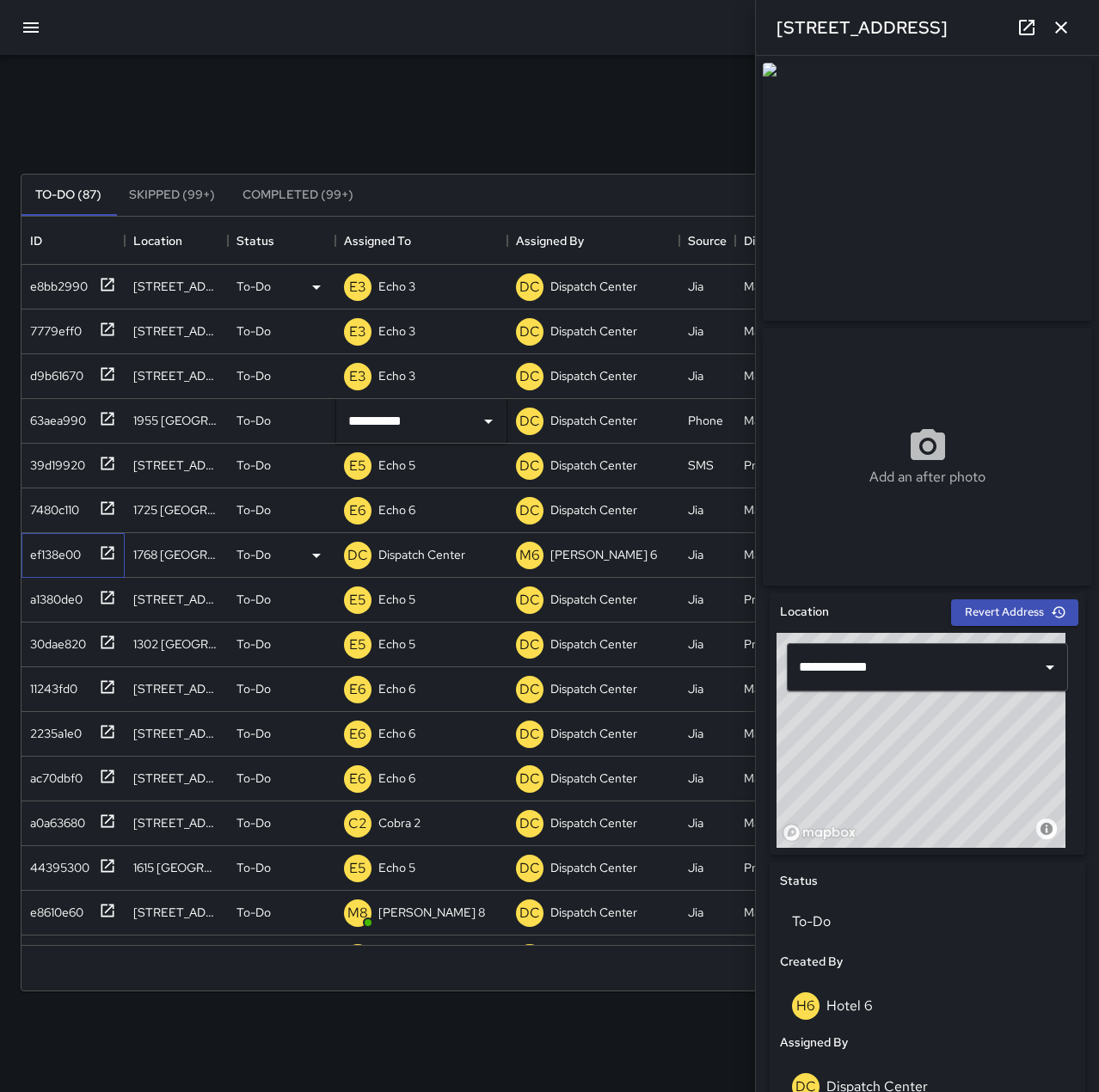
click at [63, 559] on div "ef138e00" at bounding box center [52, 552] width 58 height 24
click at [439, 546] on p "Dispatch Center" at bounding box center [421, 555] width 87 height 17
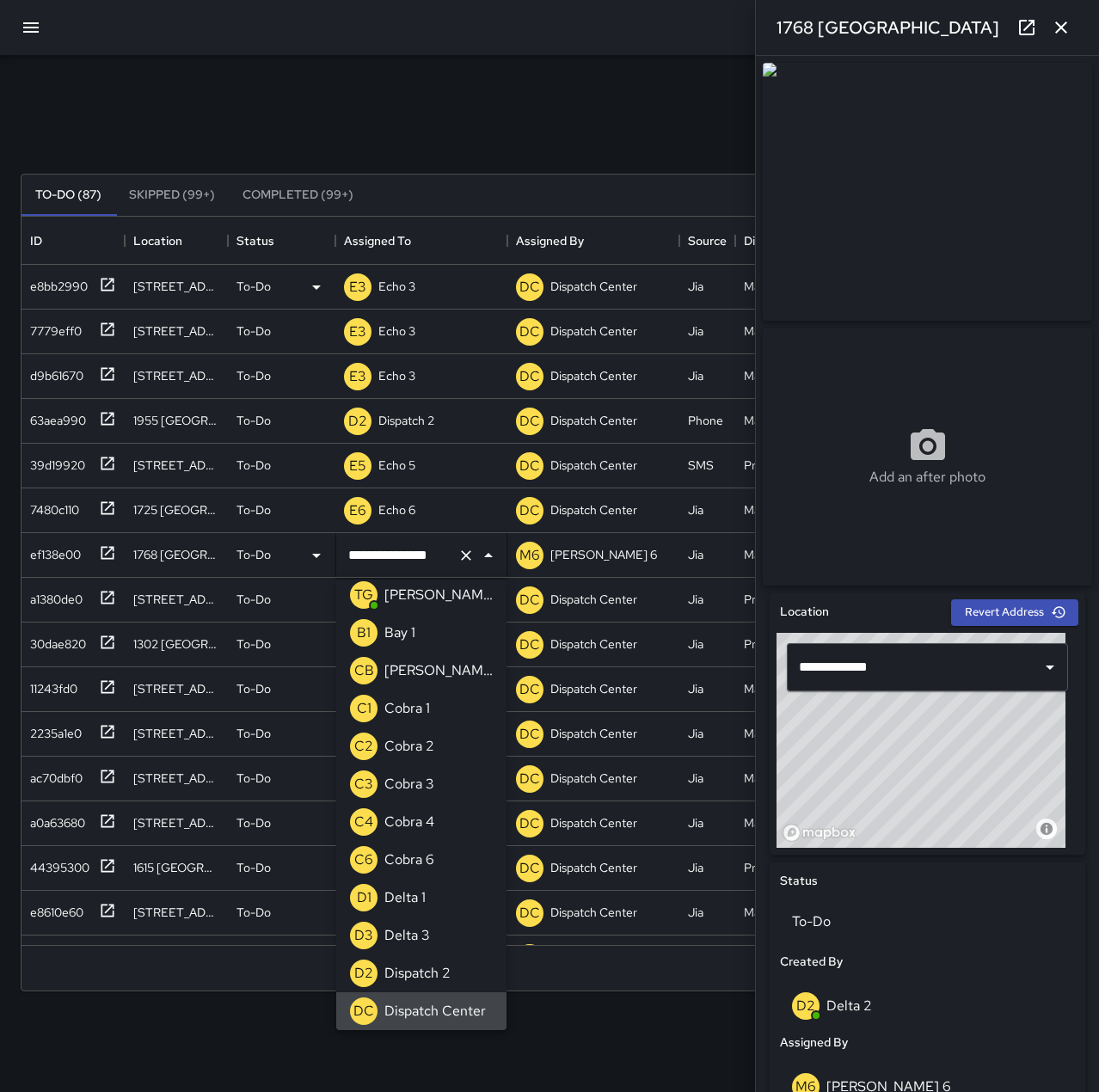
click at [465, 556] on icon "Clear" at bounding box center [466, 555] width 10 height 10
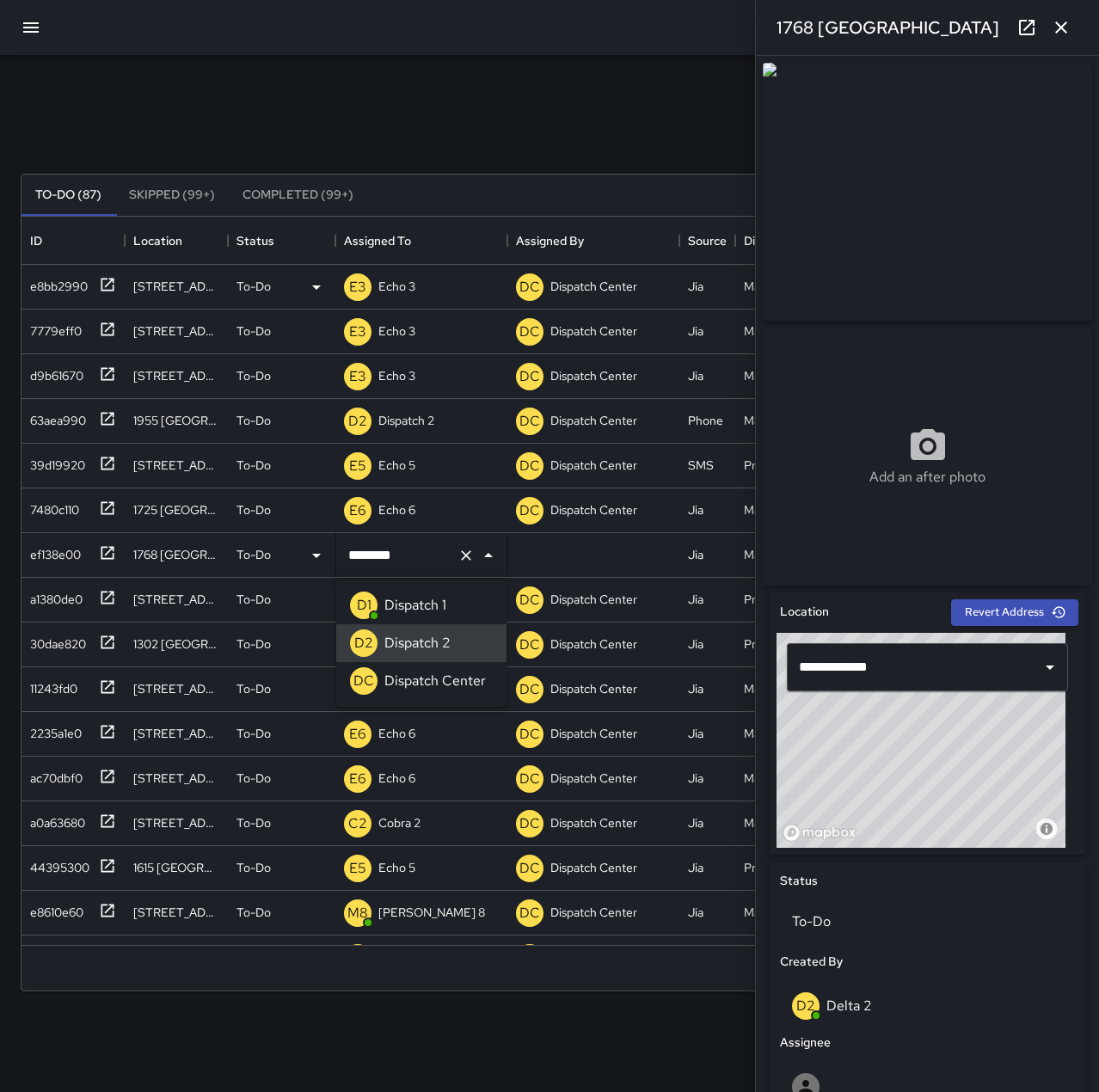
type input "**********"
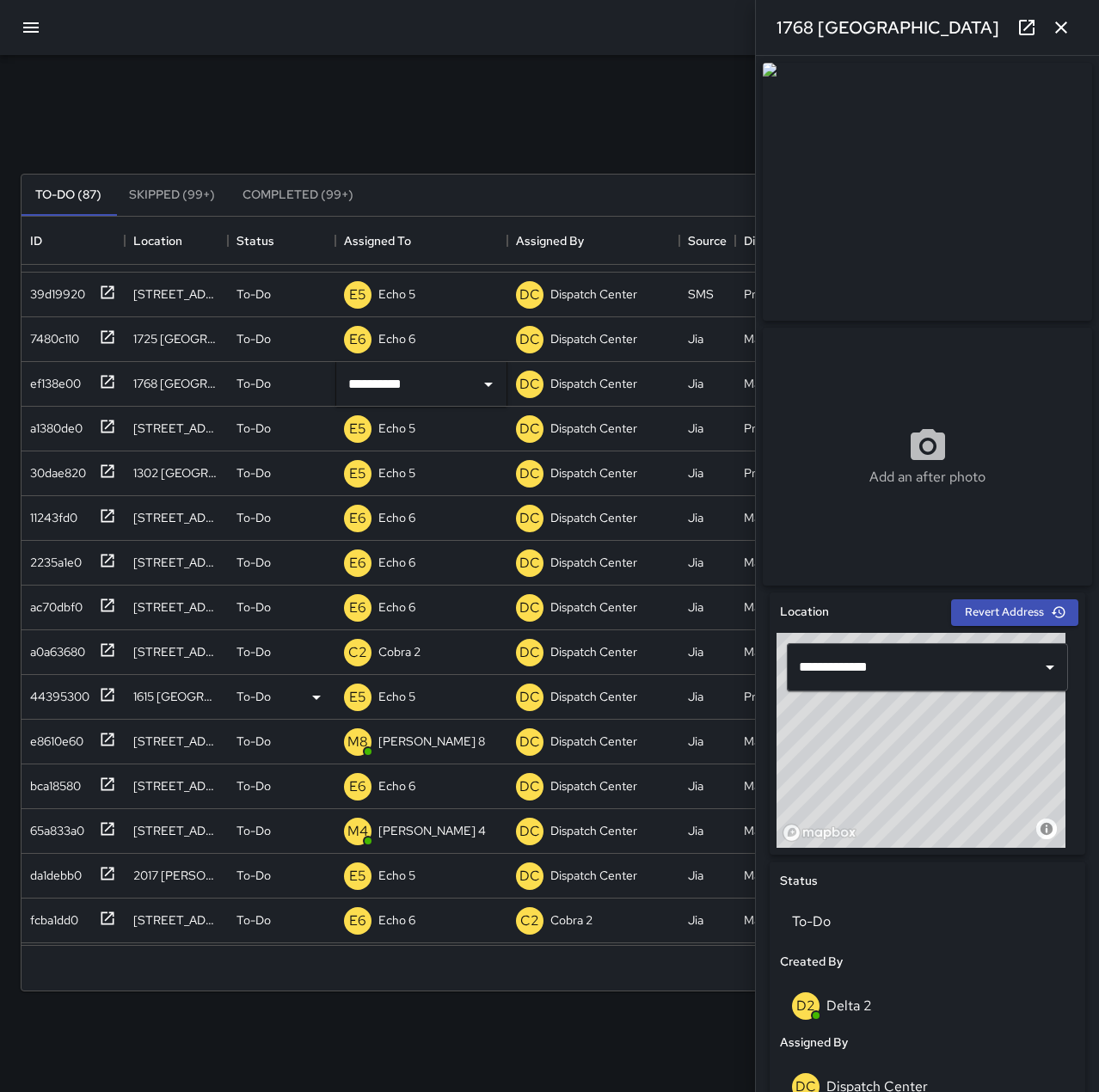
scroll to position [172, 0]
click at [409, 738] on p "[PERSON_NAME] 8" at bounding box center [432, 741] width 107 height 17
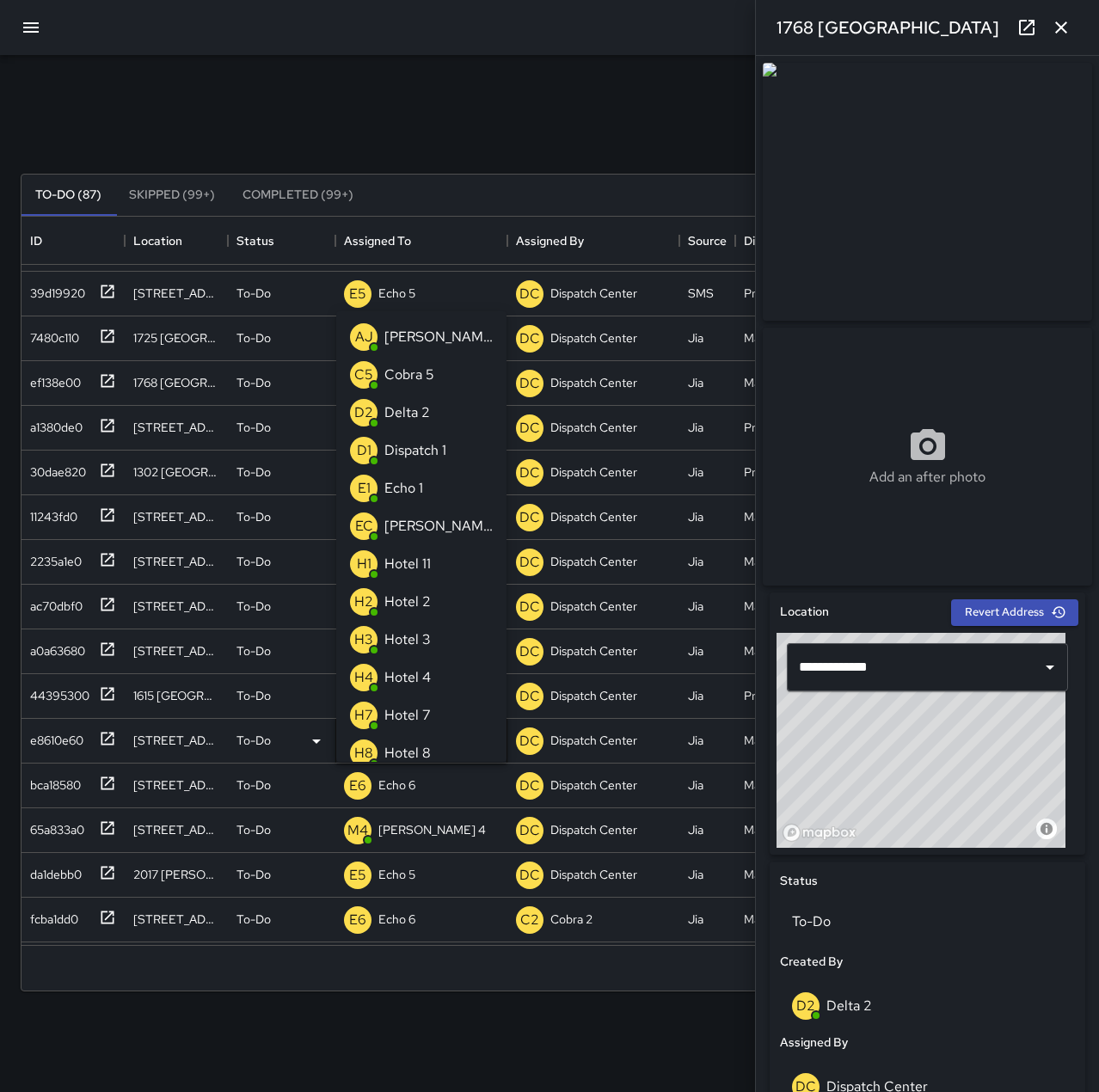
scroll to position [199, 0]
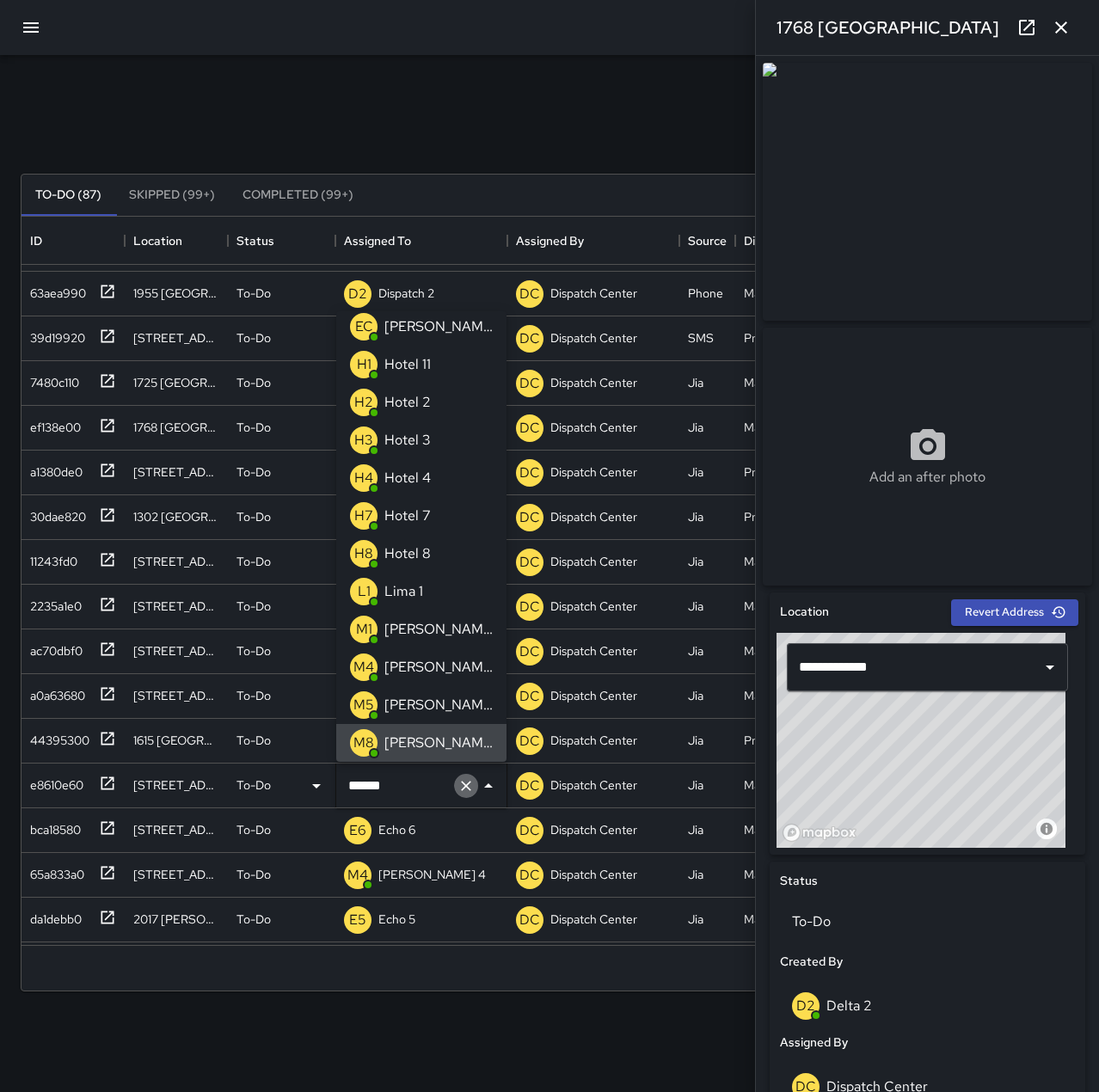
click at [462, 787] on icon "Clear" at bounding box center [466, 786] width 17 height 17
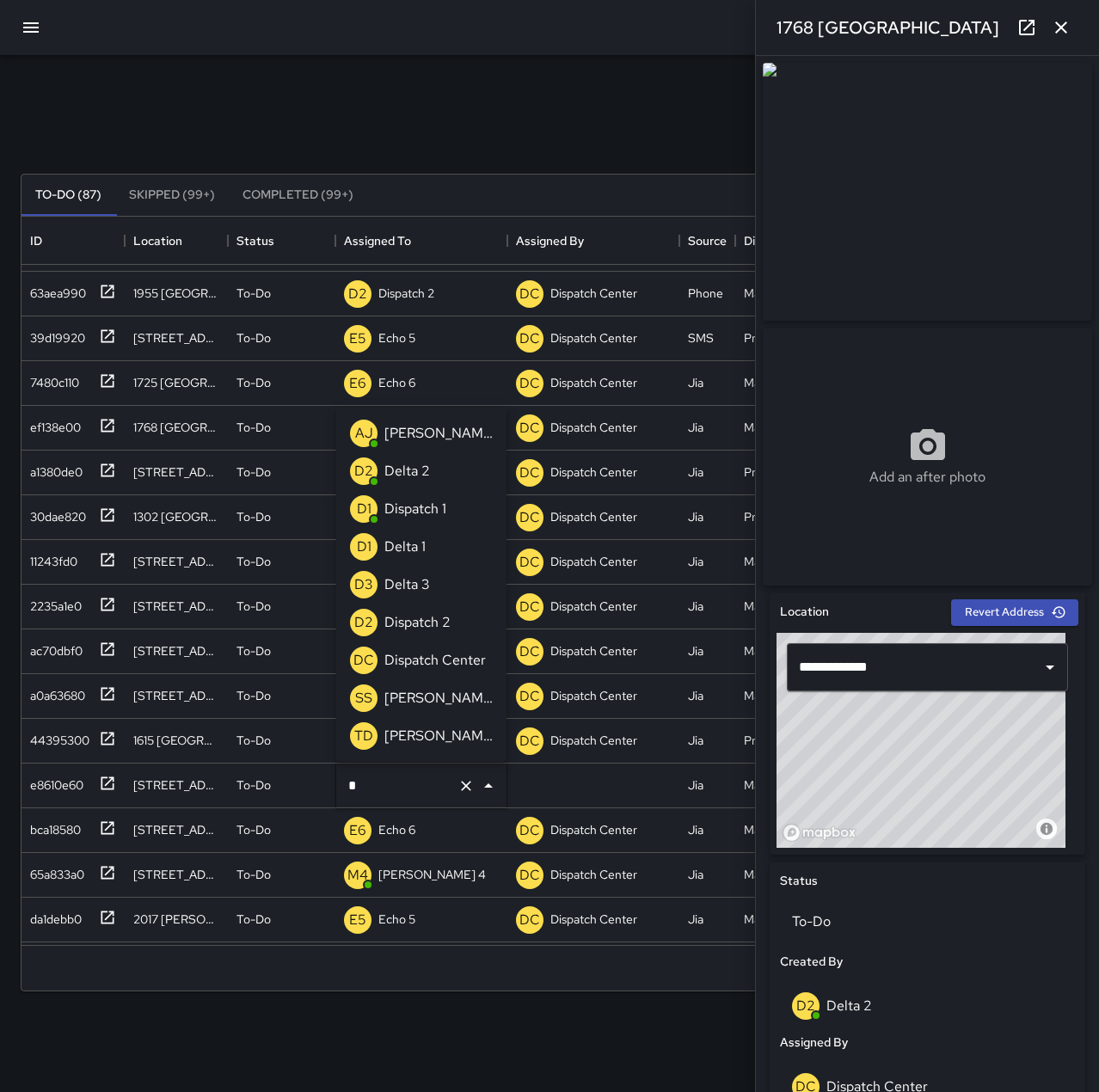
scroll to position [0, 0]
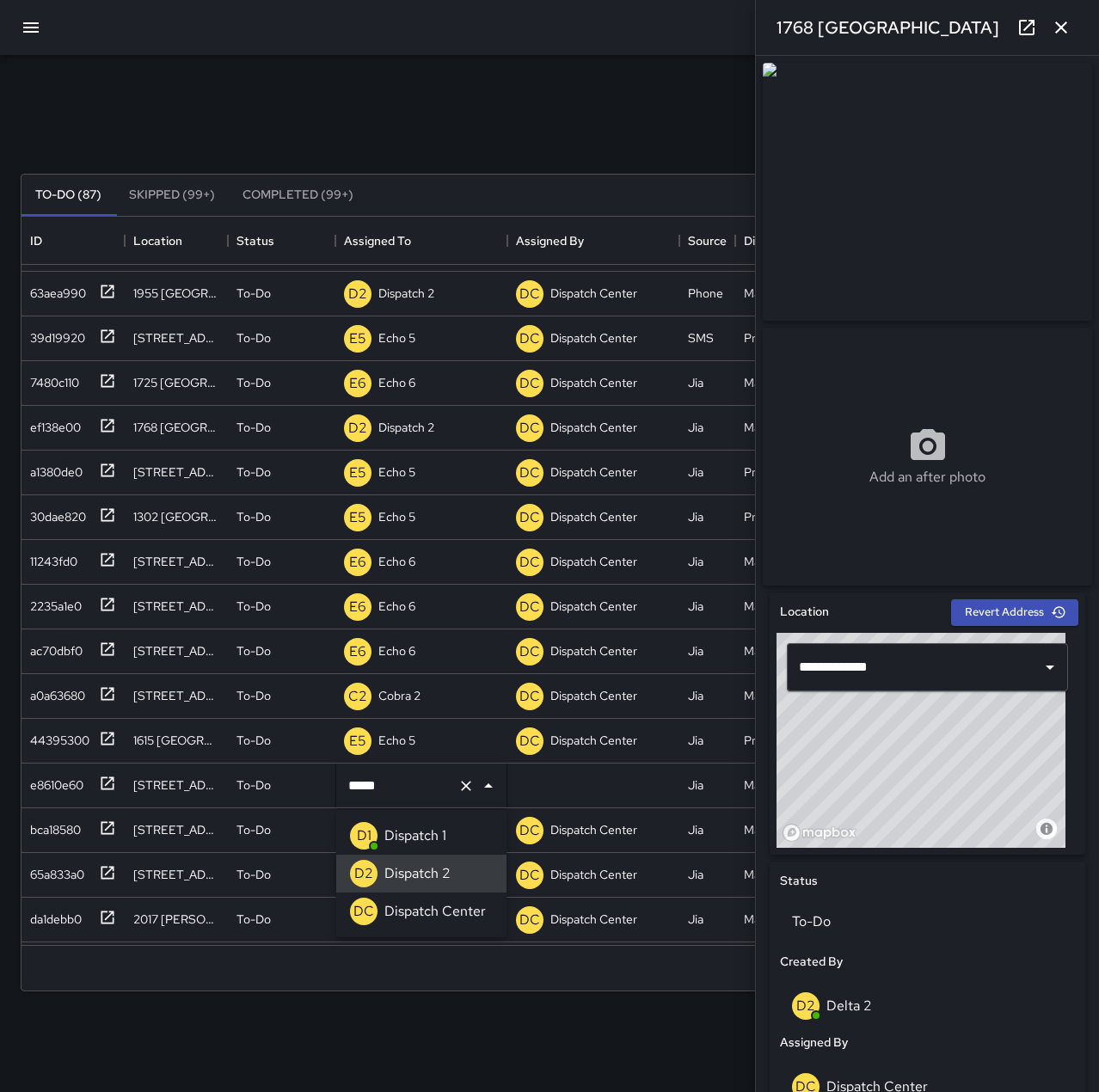
type input "**********"
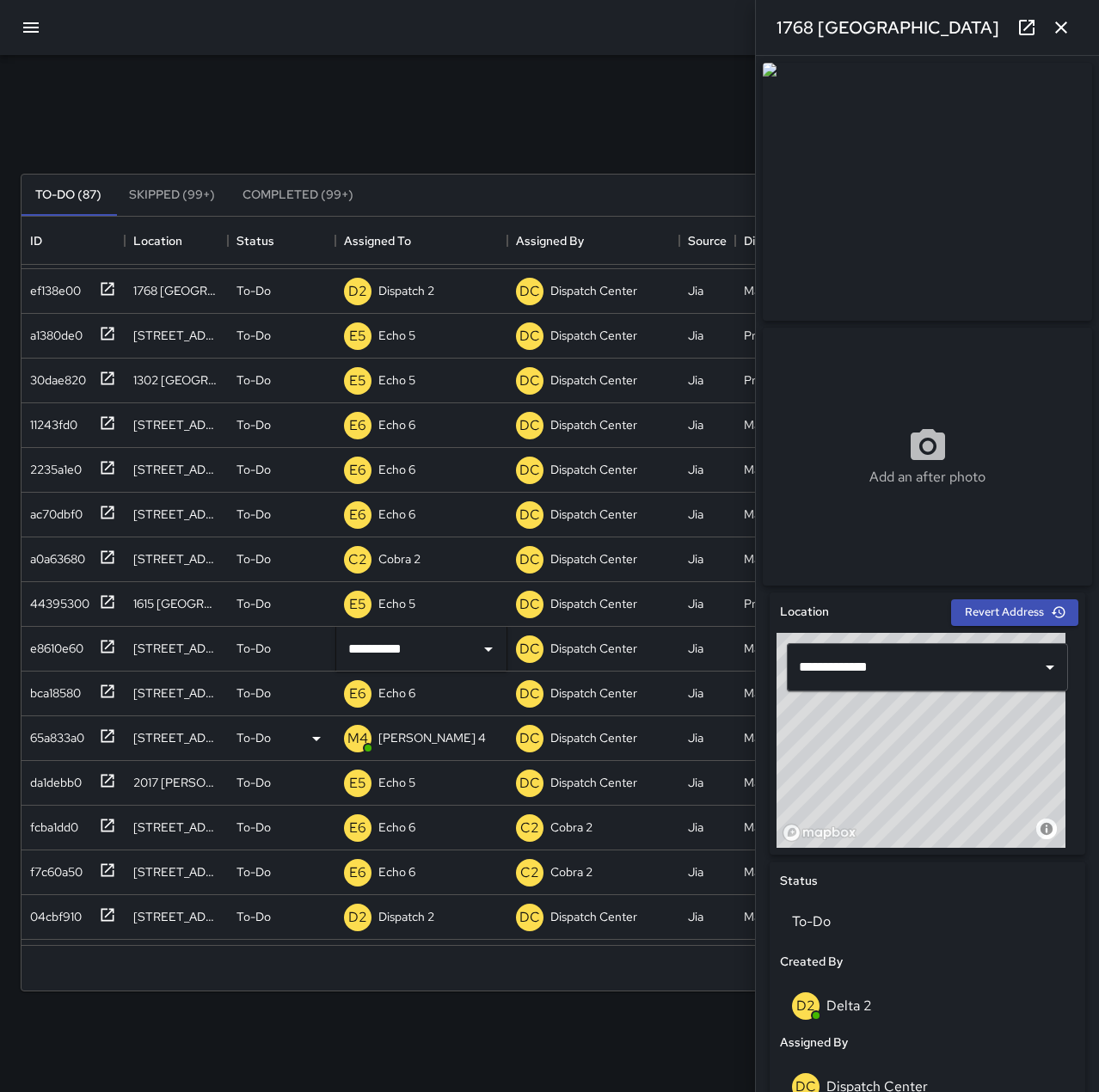
scroll to position [299, 0]
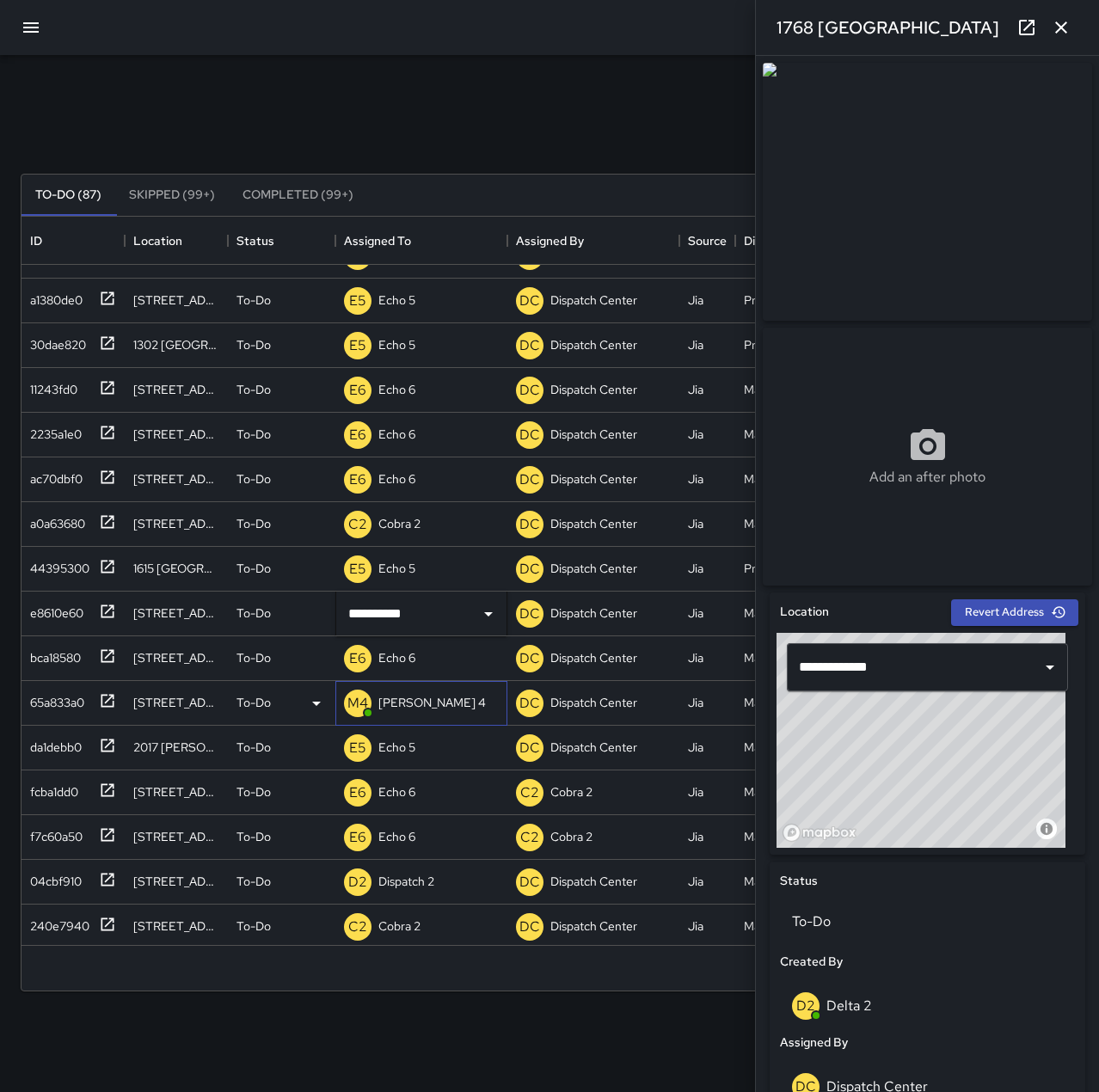
click at [405, 705] on p "[PERSON_NAME] 4" at bounding box center [432, 703] width 108 height 17
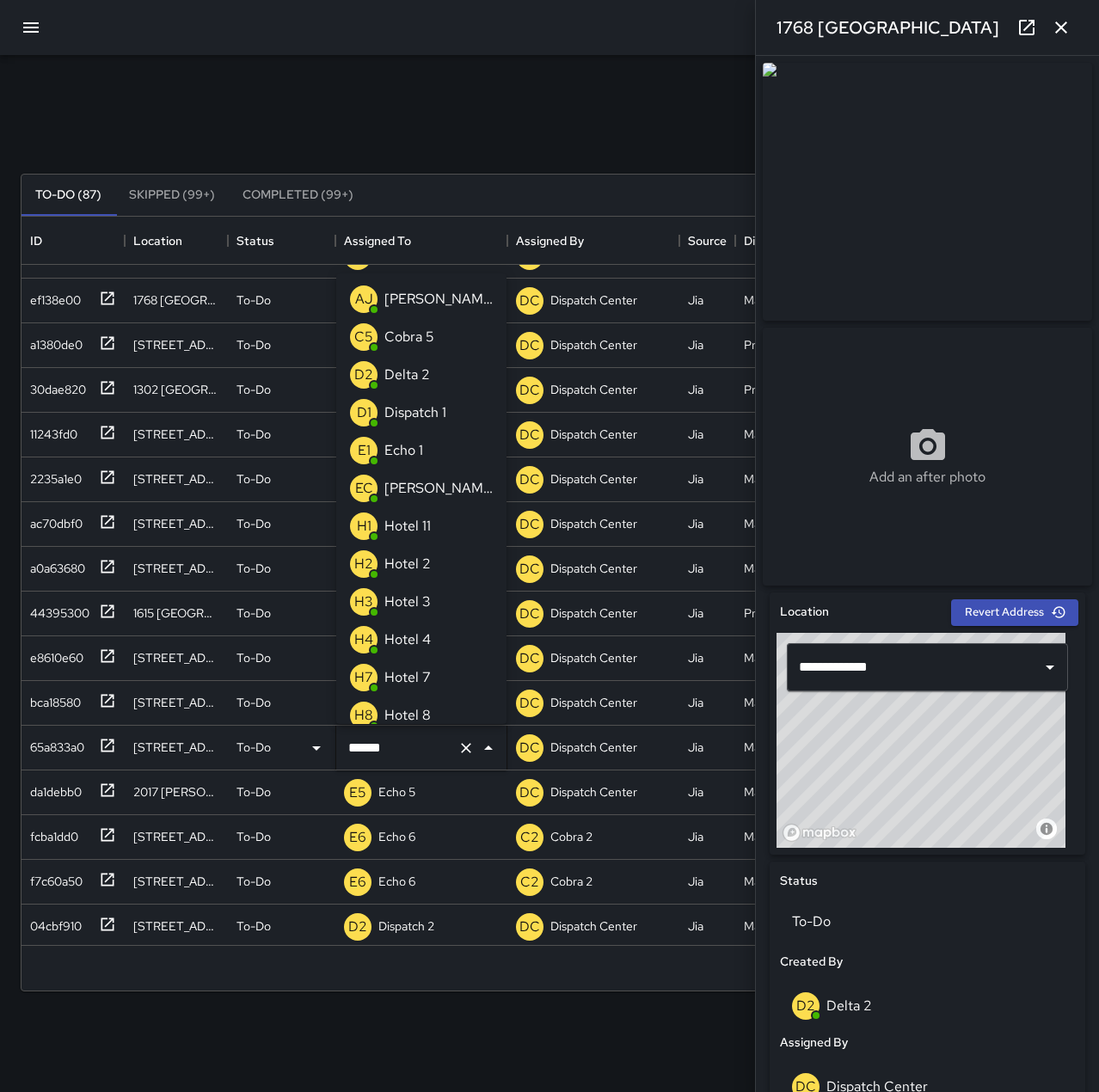
scroll to position [124, 0]
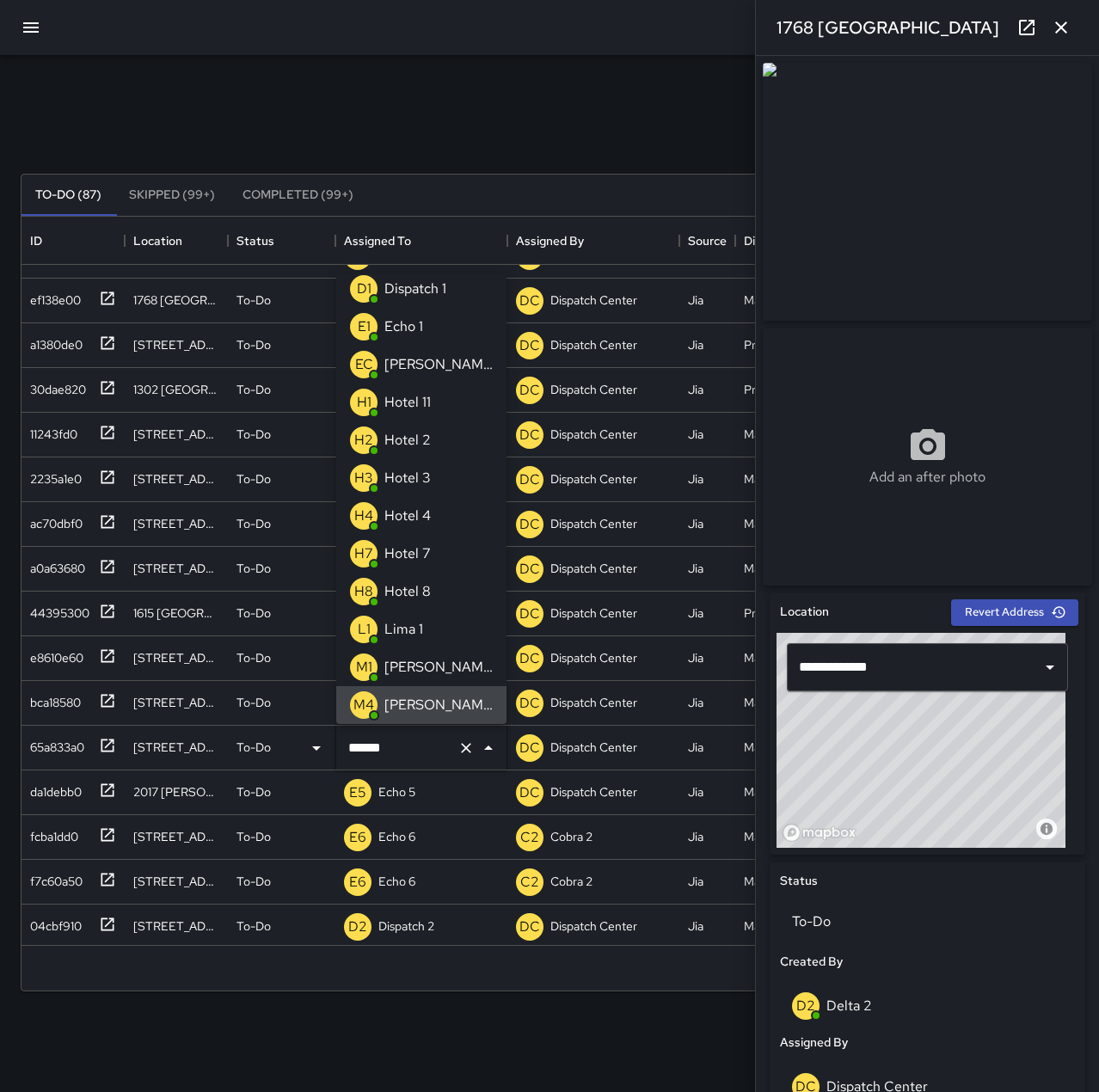
click at [469, 755] on icon "Clear" at bounding box center [466, 748] width 17 height 17
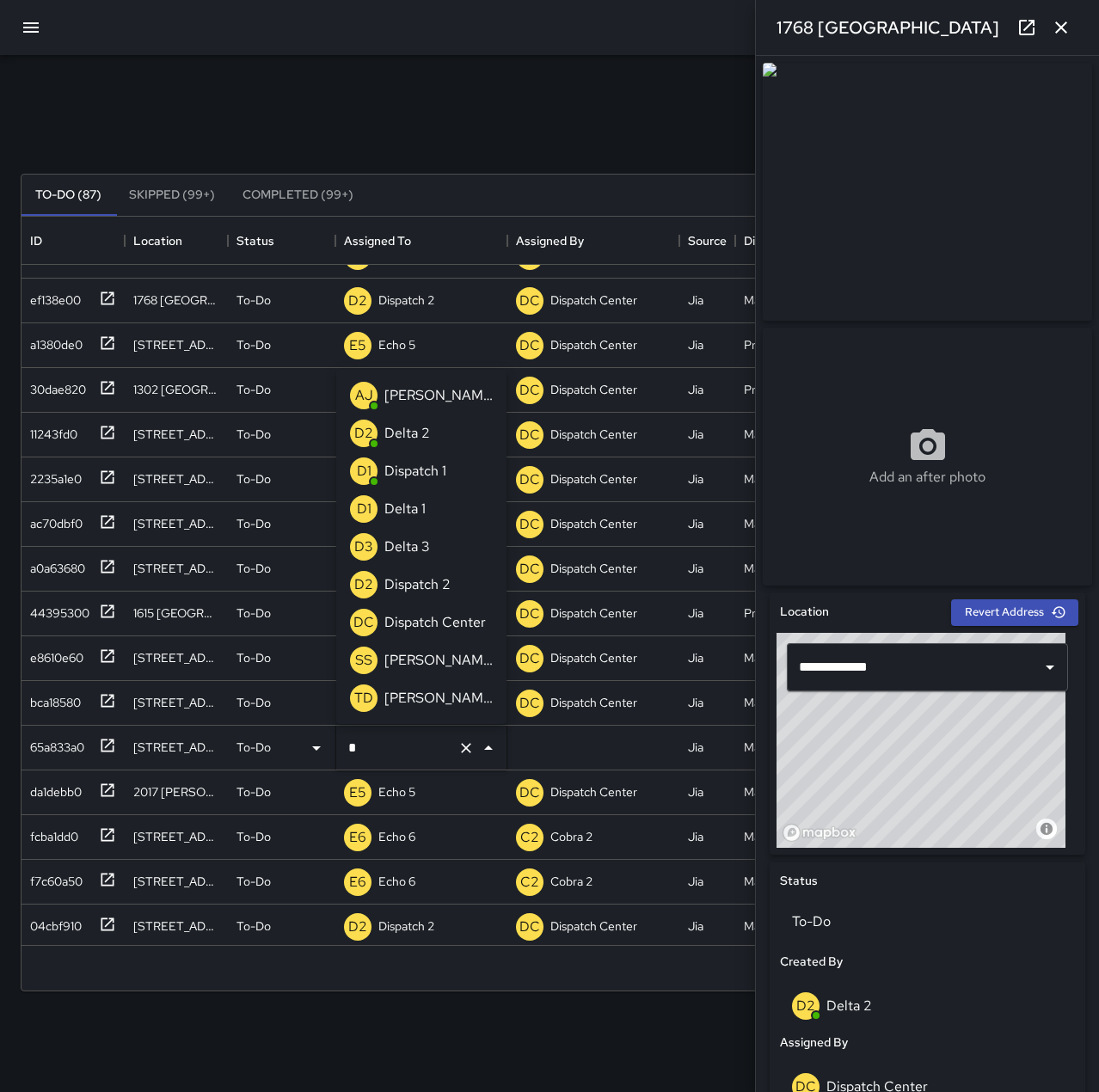
scroll to position [0, 0]
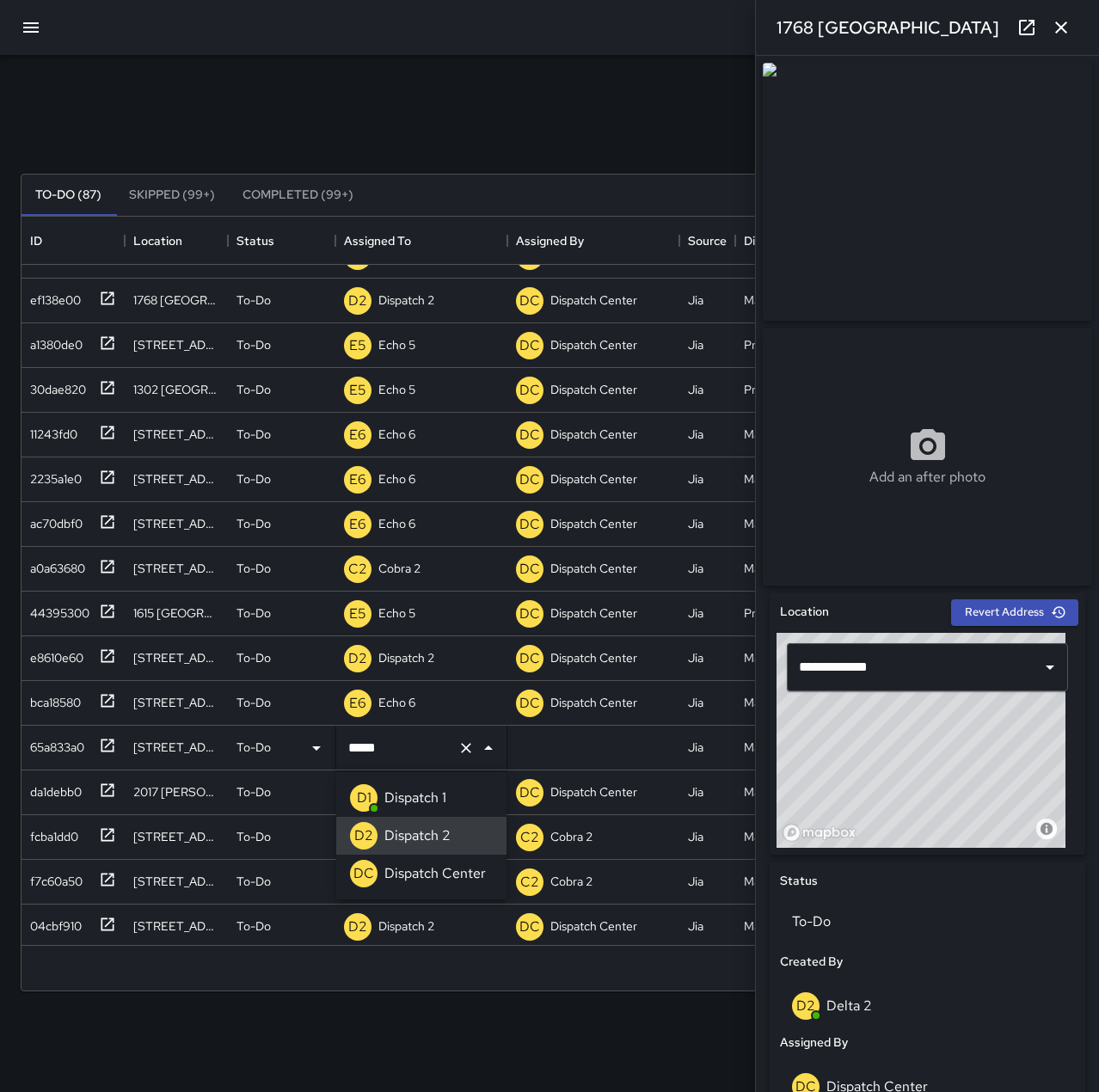
type input "**********"
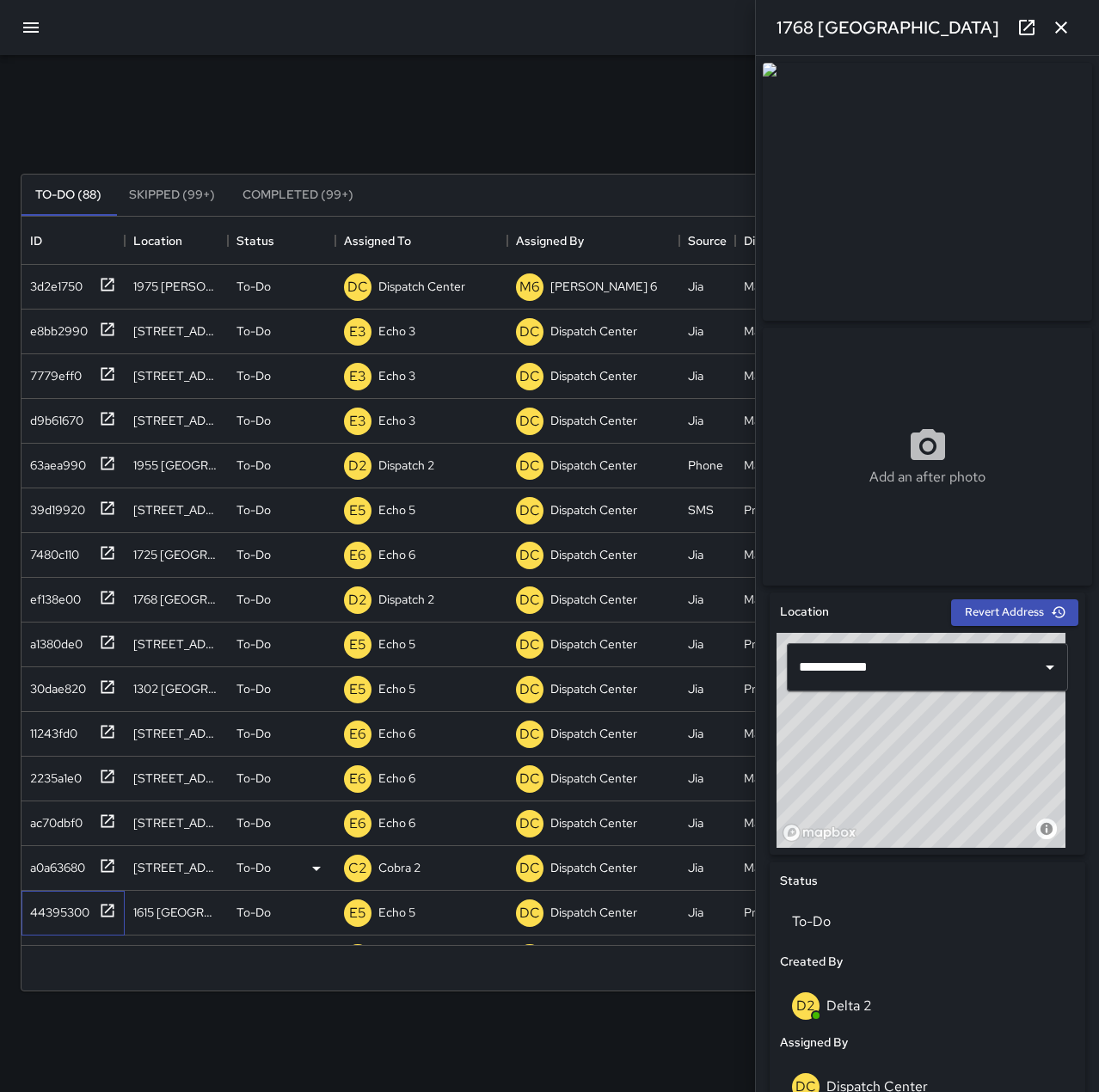
drag, startPoint x: 63, startPoint y: 910, endPoint x: 260, endPoint y: 861, distance: 203.0
click at [63, 910] on div "44395300" at bounding box center [57, 909] width 66 height 24
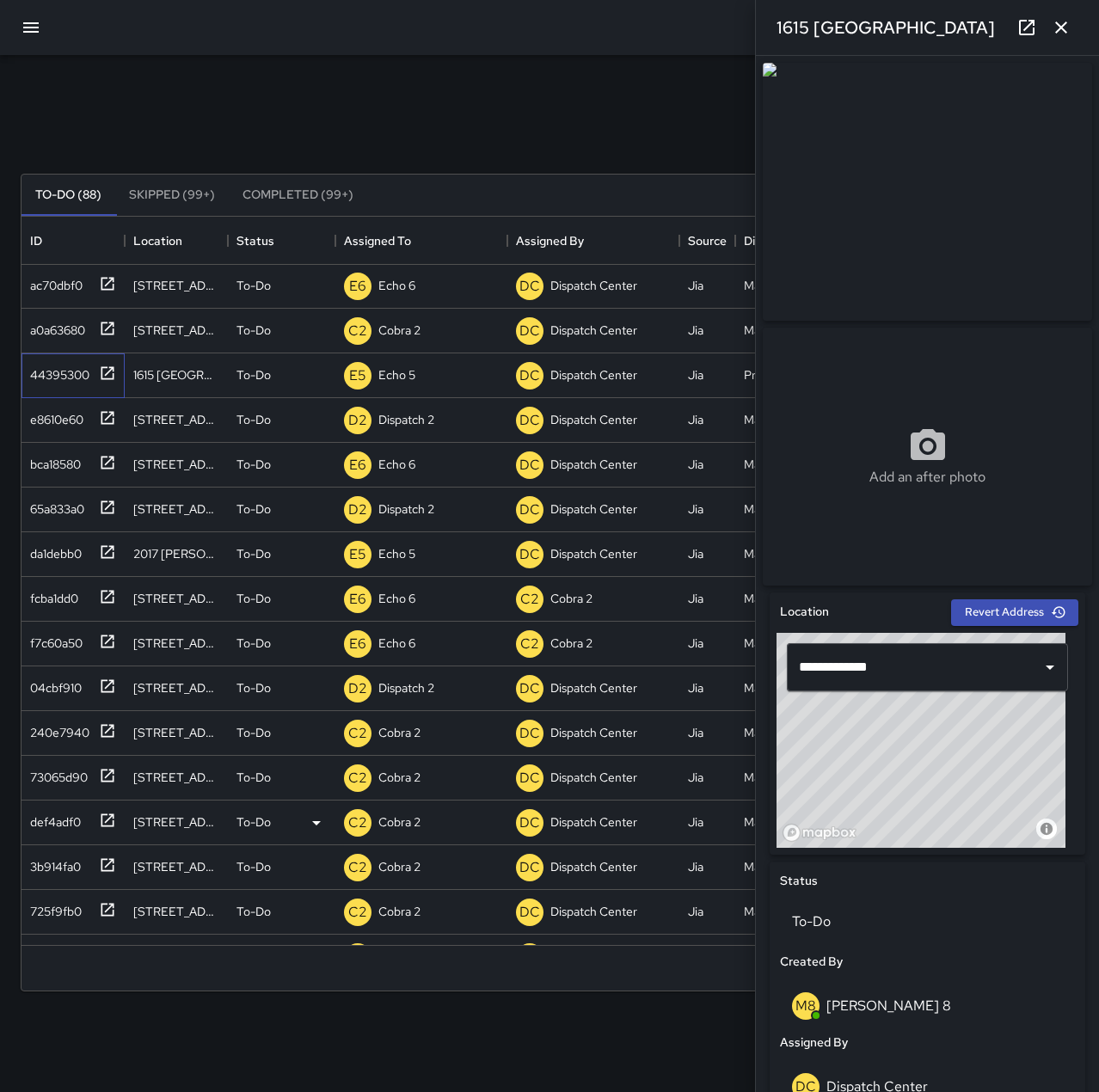
scroll to position [602, 0]
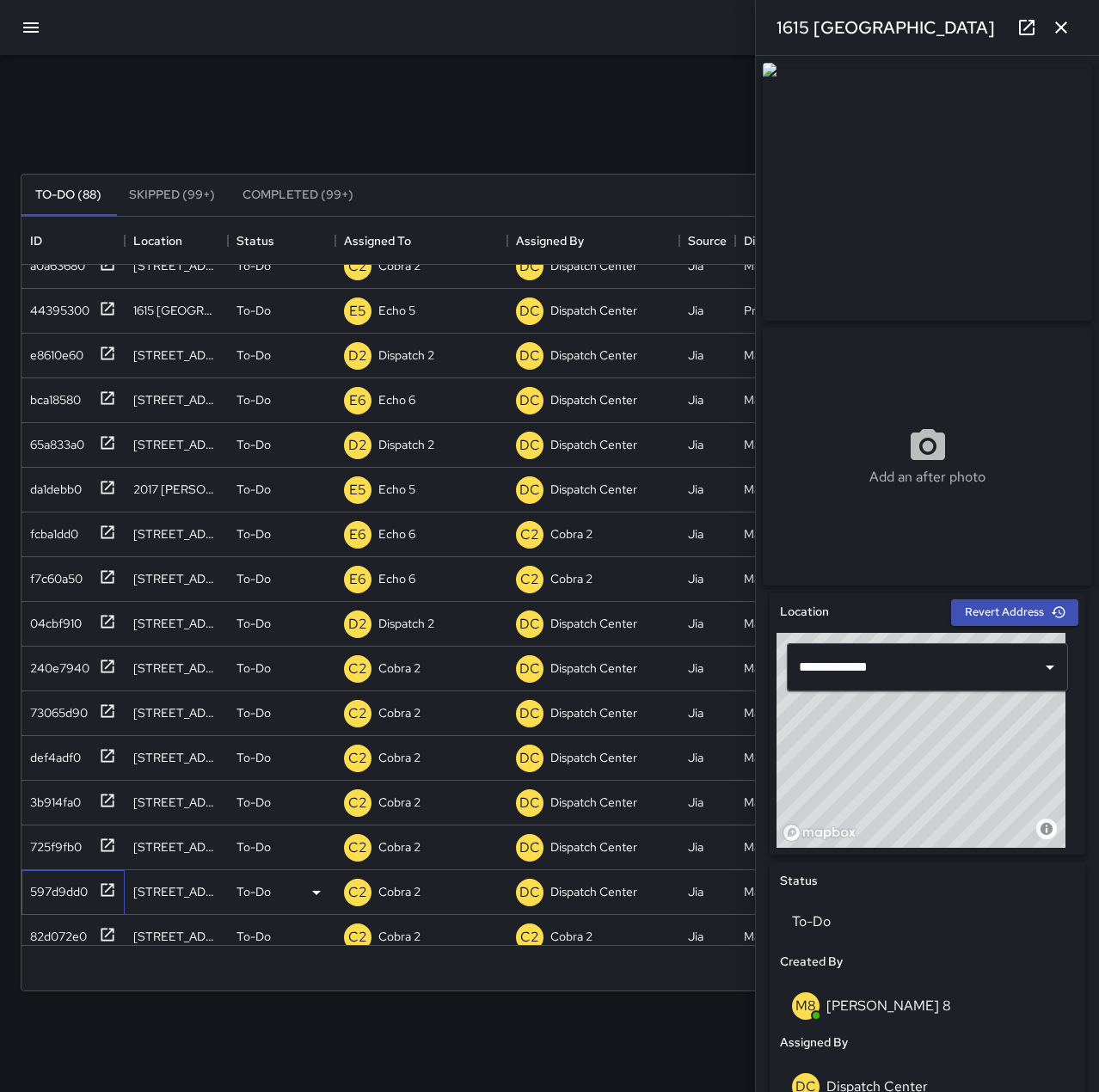
click at [77, 887] on div "597d9dd0" at bounding box center [56, 888] width 65 height 24
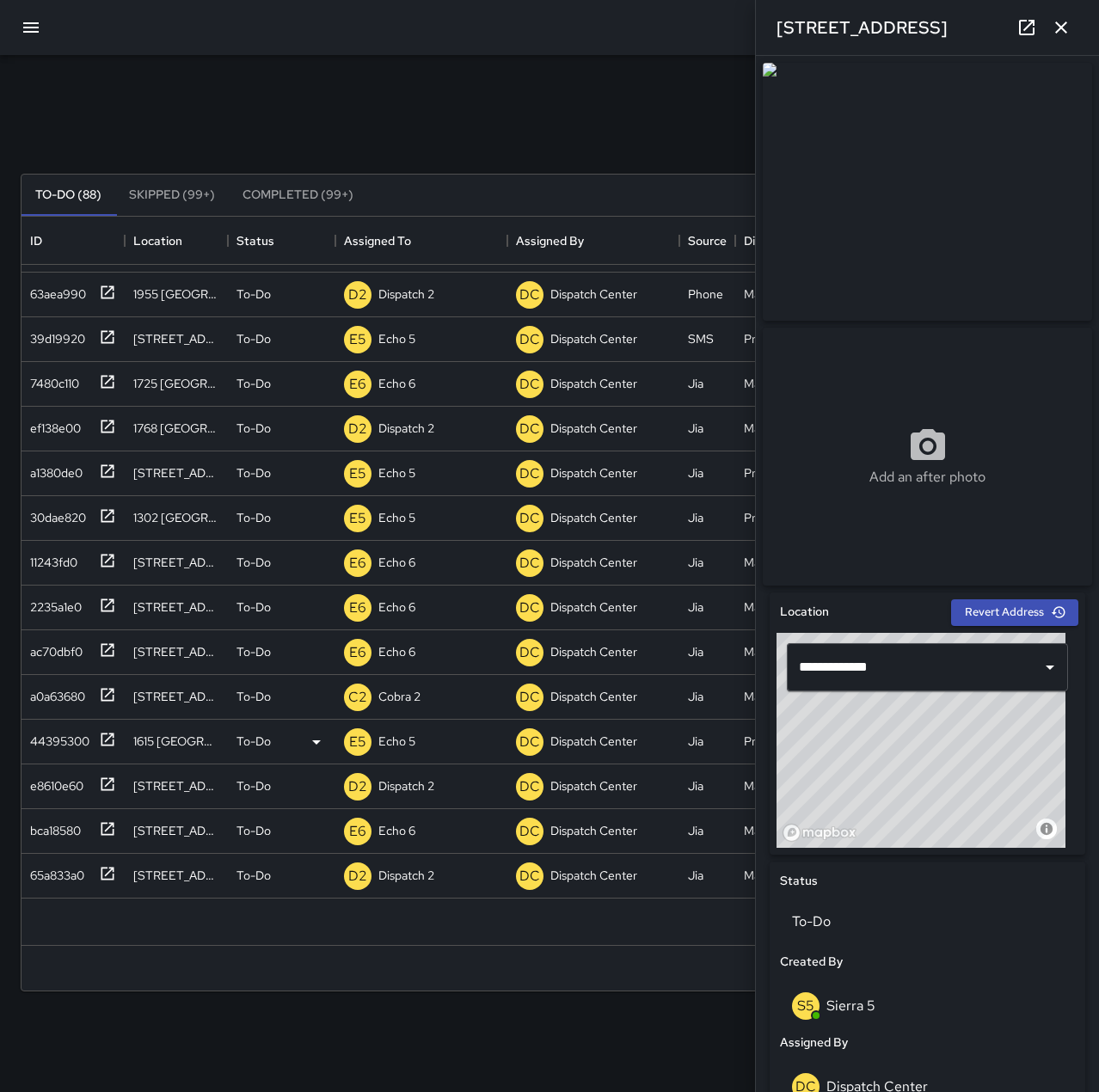
scroll to position [0, 0]
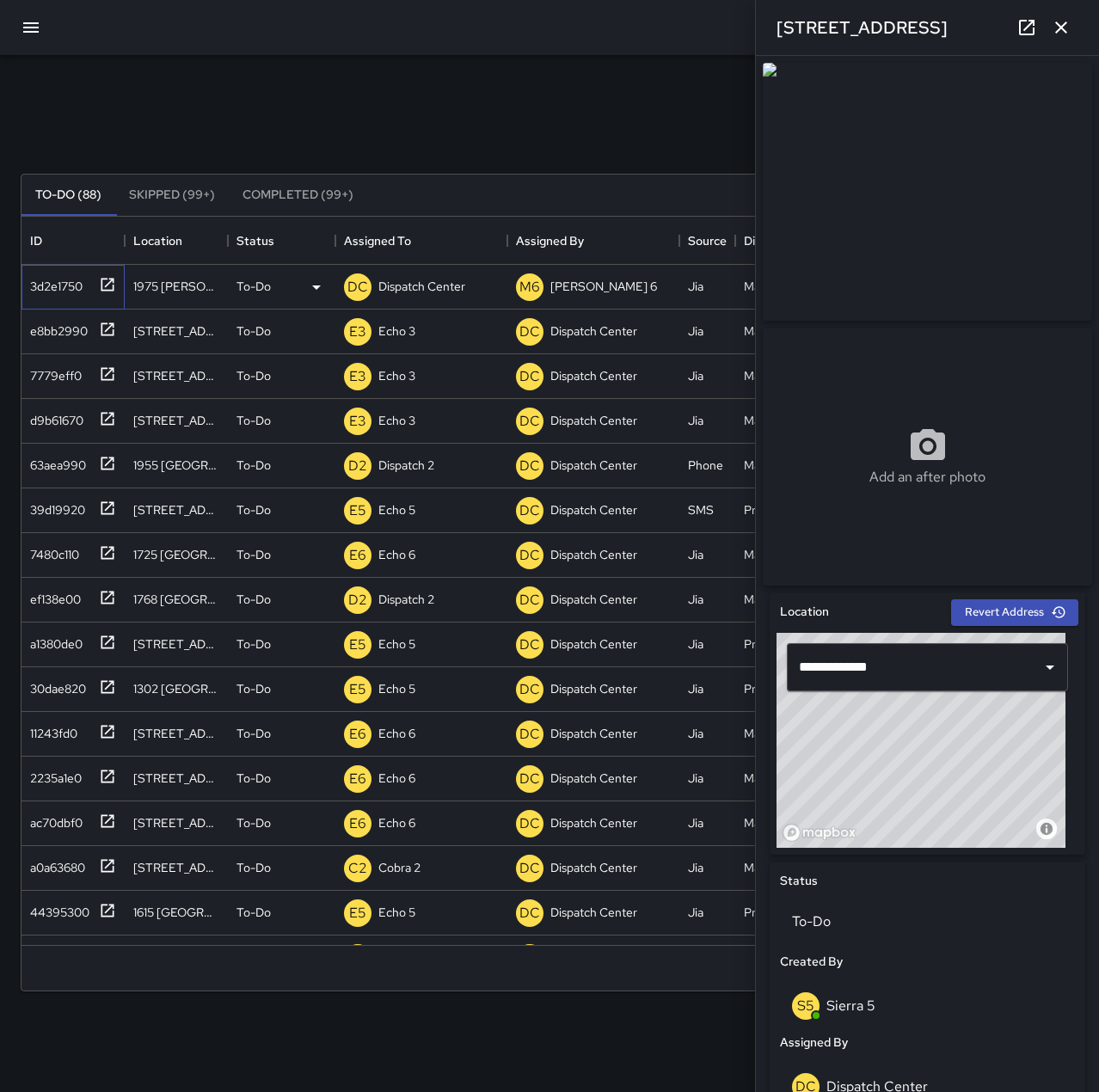
click at [38, 277] on div "3d2e1750" at bounding box center [53, 283] width 59 height 24
click at [403, 287] on p "Dispatch Center" at bounding box center [421, 287] width 87 height 17
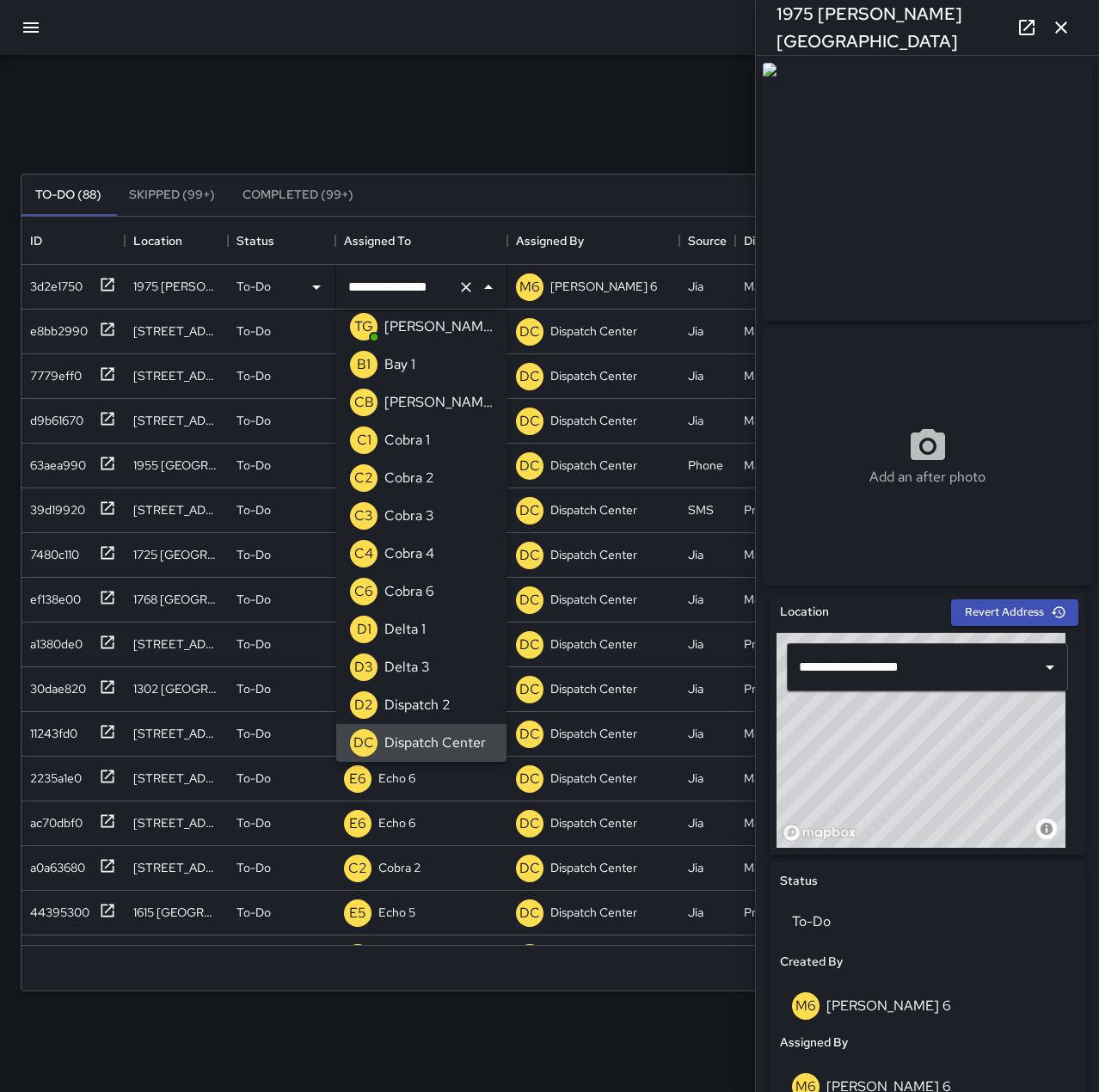
click at [464, 282] on icon "Clear" at bounding box center [466, 288] width 17 height 17
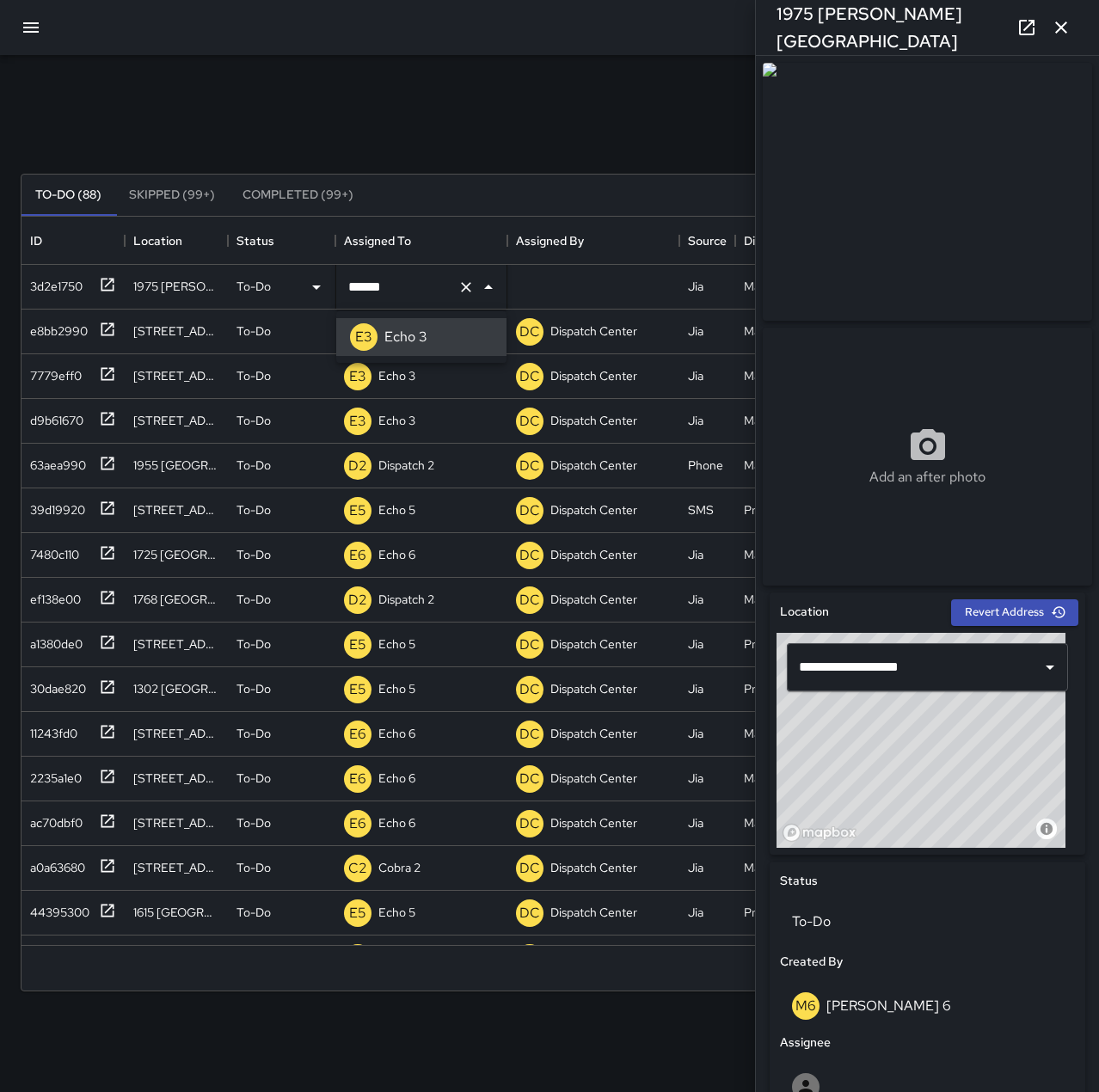
type input "******"
click at [477, 102] on div "Search Search New Task" at bounding box center [550, 132] width 1065 height 89
click at [66, 908] on div "44395300" at bounding box center [57, 909] width 66 height 24
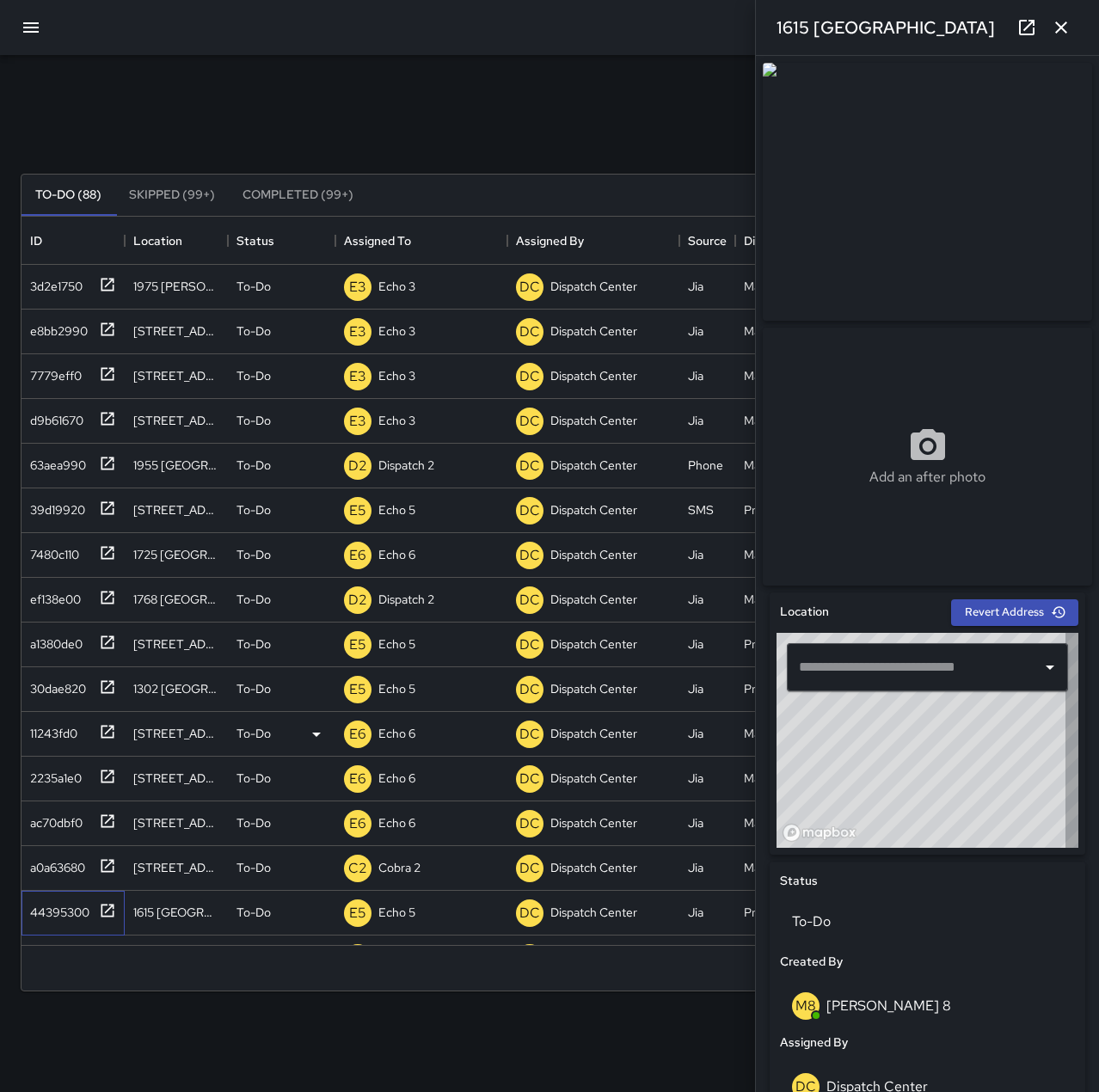
type input "**********"
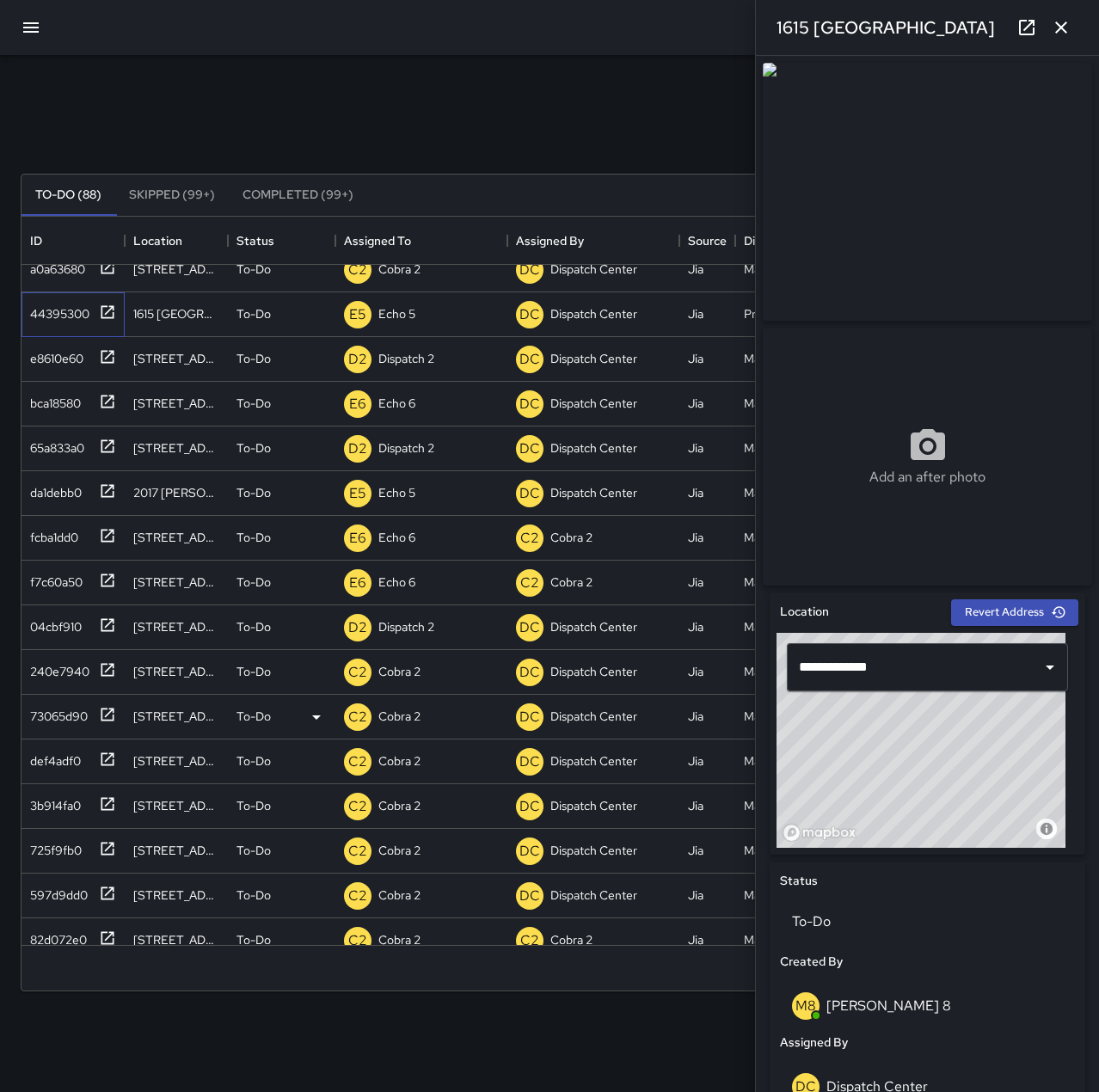
scroll to position [602, 0]
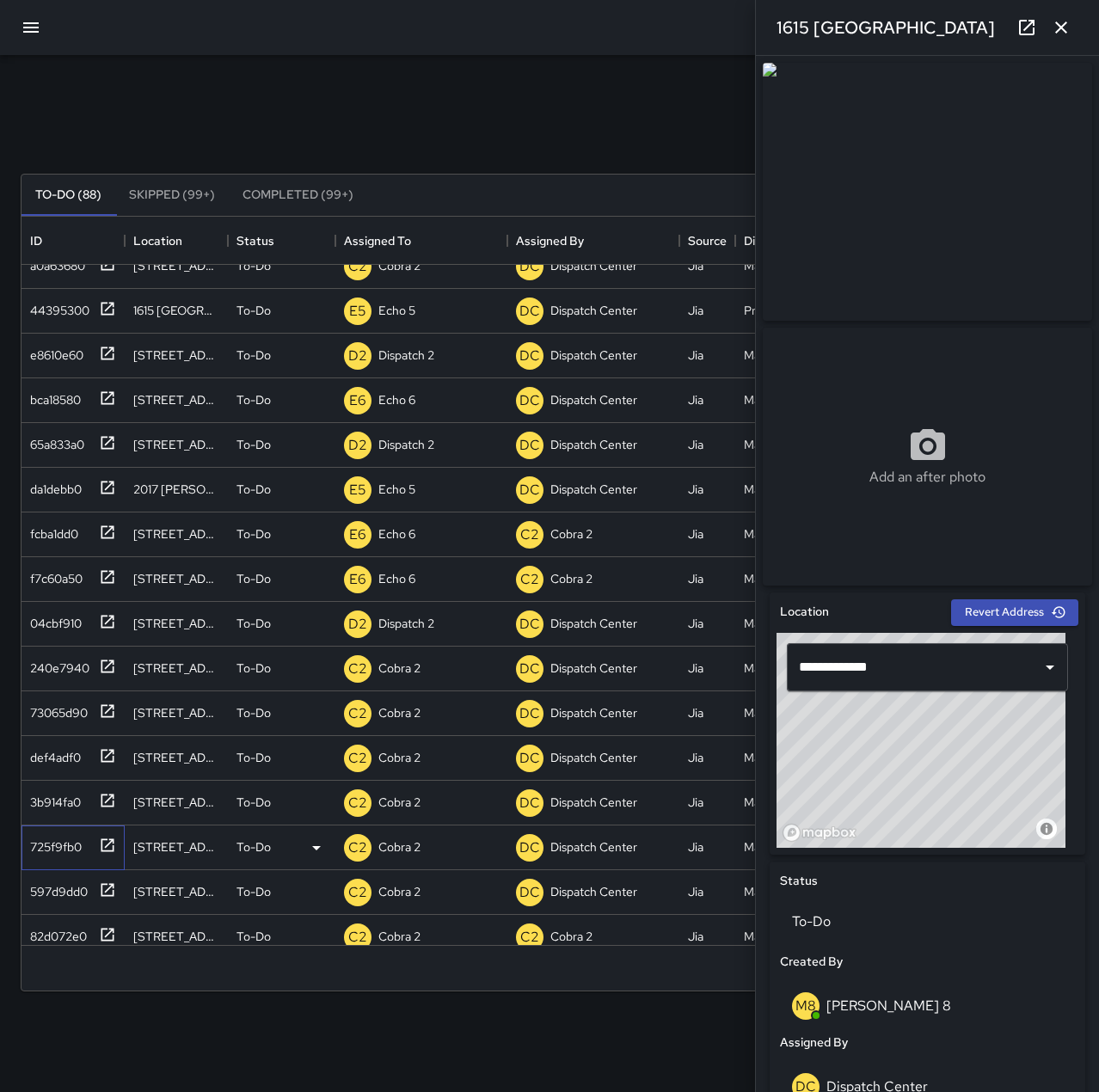
click at [64, 836] on div "725f9fb0" at bounding box center [52, 844] width 59 height 24
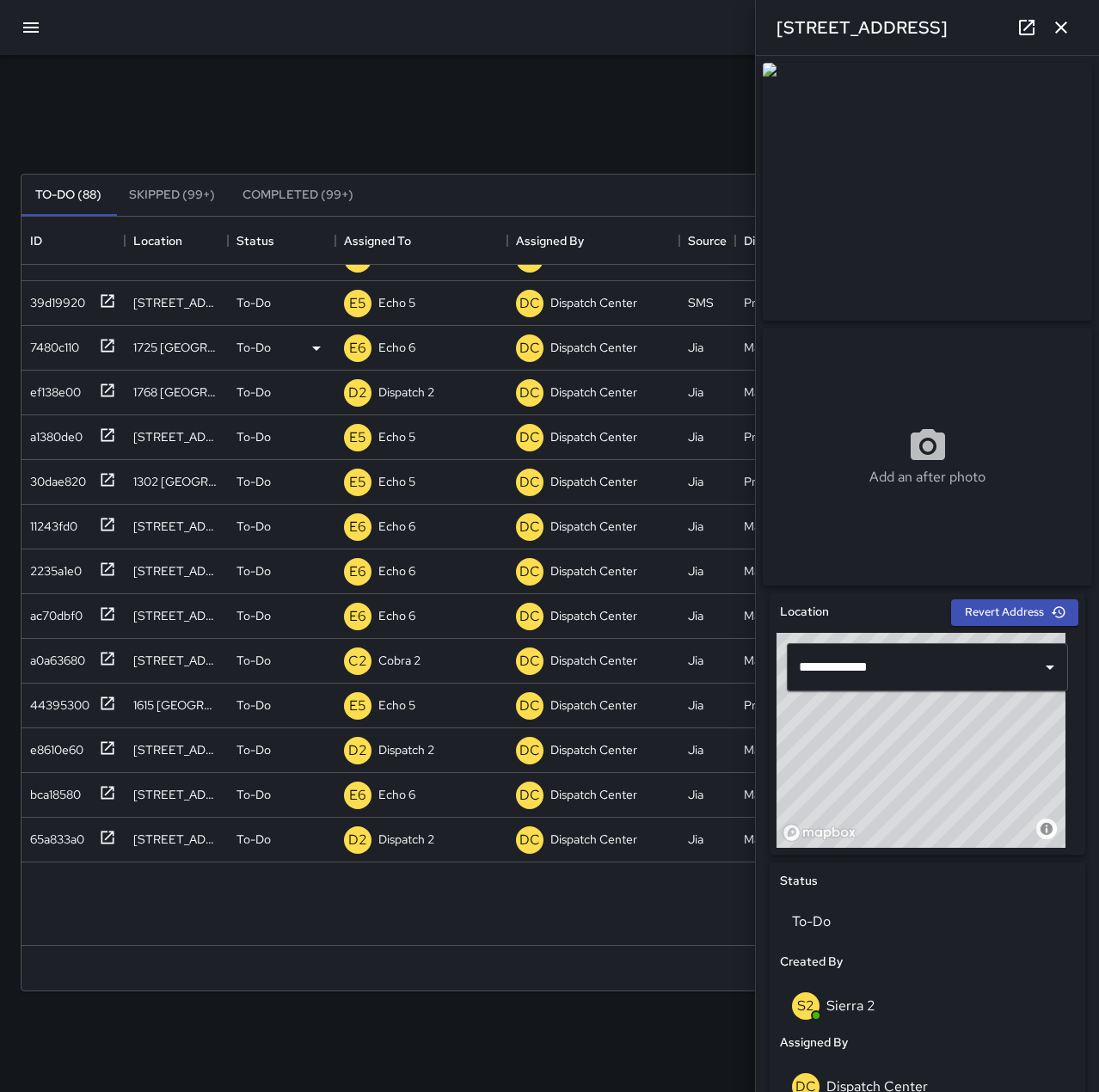
scroll to position [0, 0]
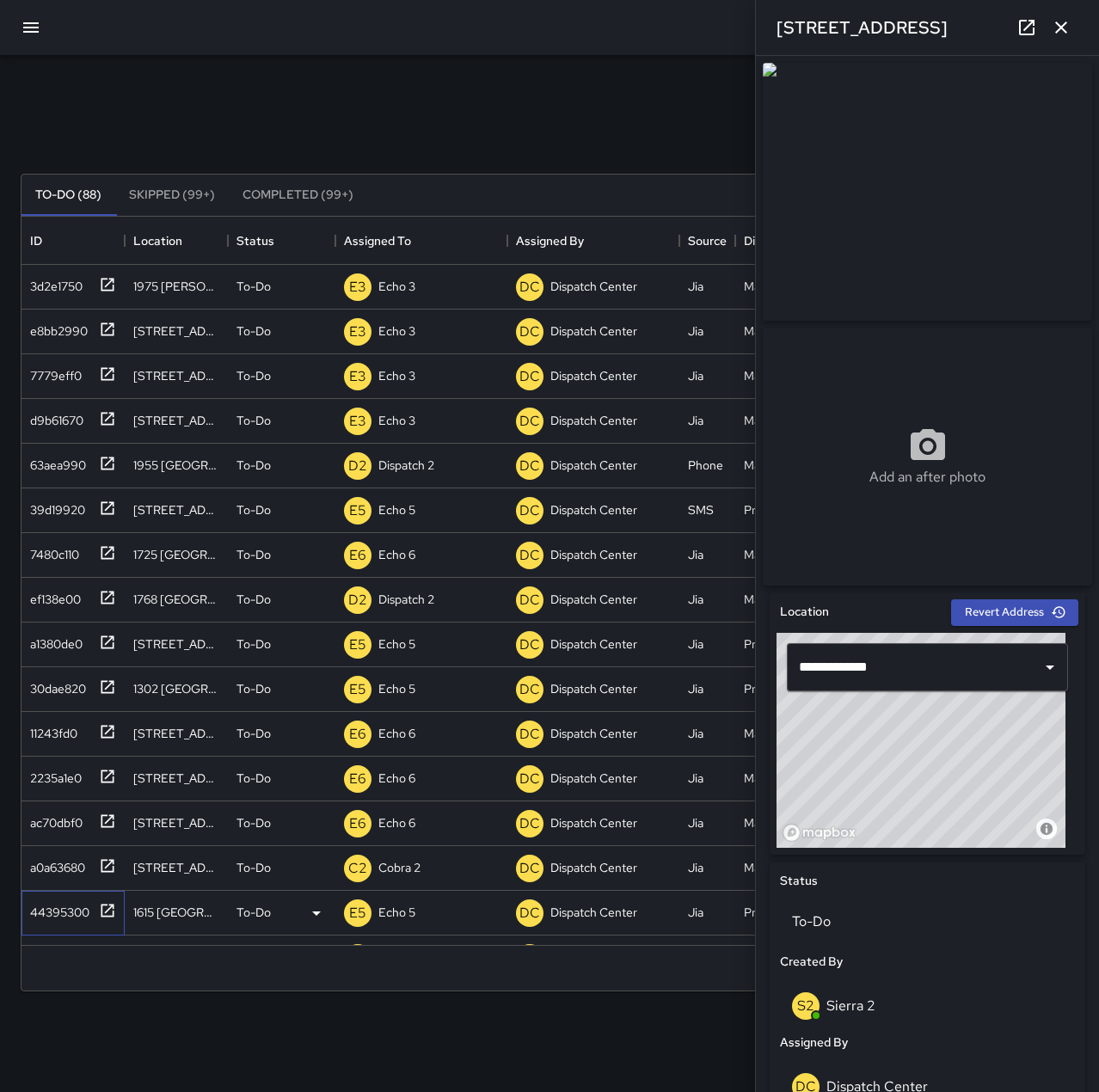
click at [53, 907] on div "44395300" at bounding box center [57, 909] width 66 height 24
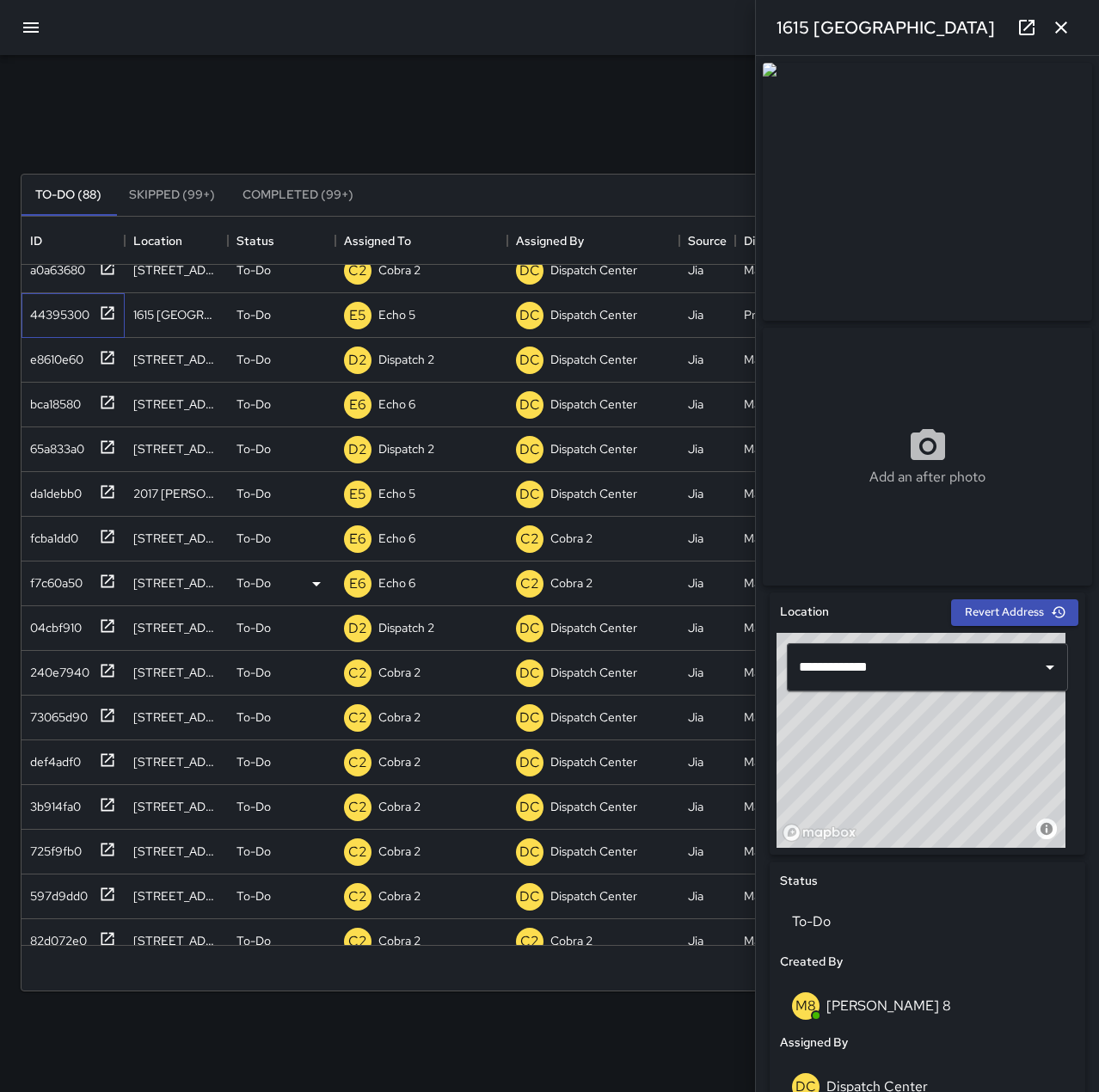
scroll to position [602, 0]
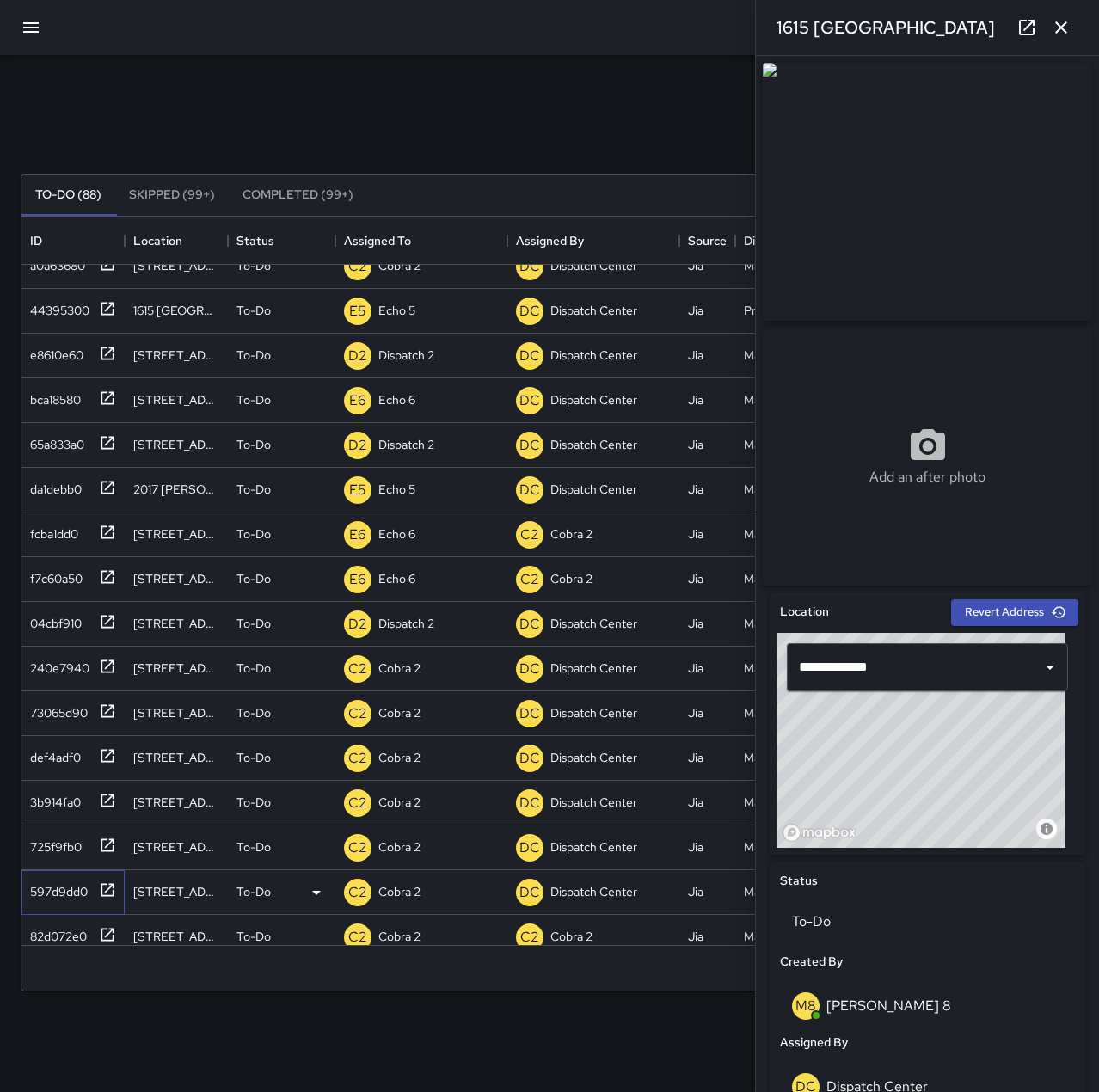
click at [57, 877] on div "597d9dd0" at bounding box center [56, 888] width 65 height 24
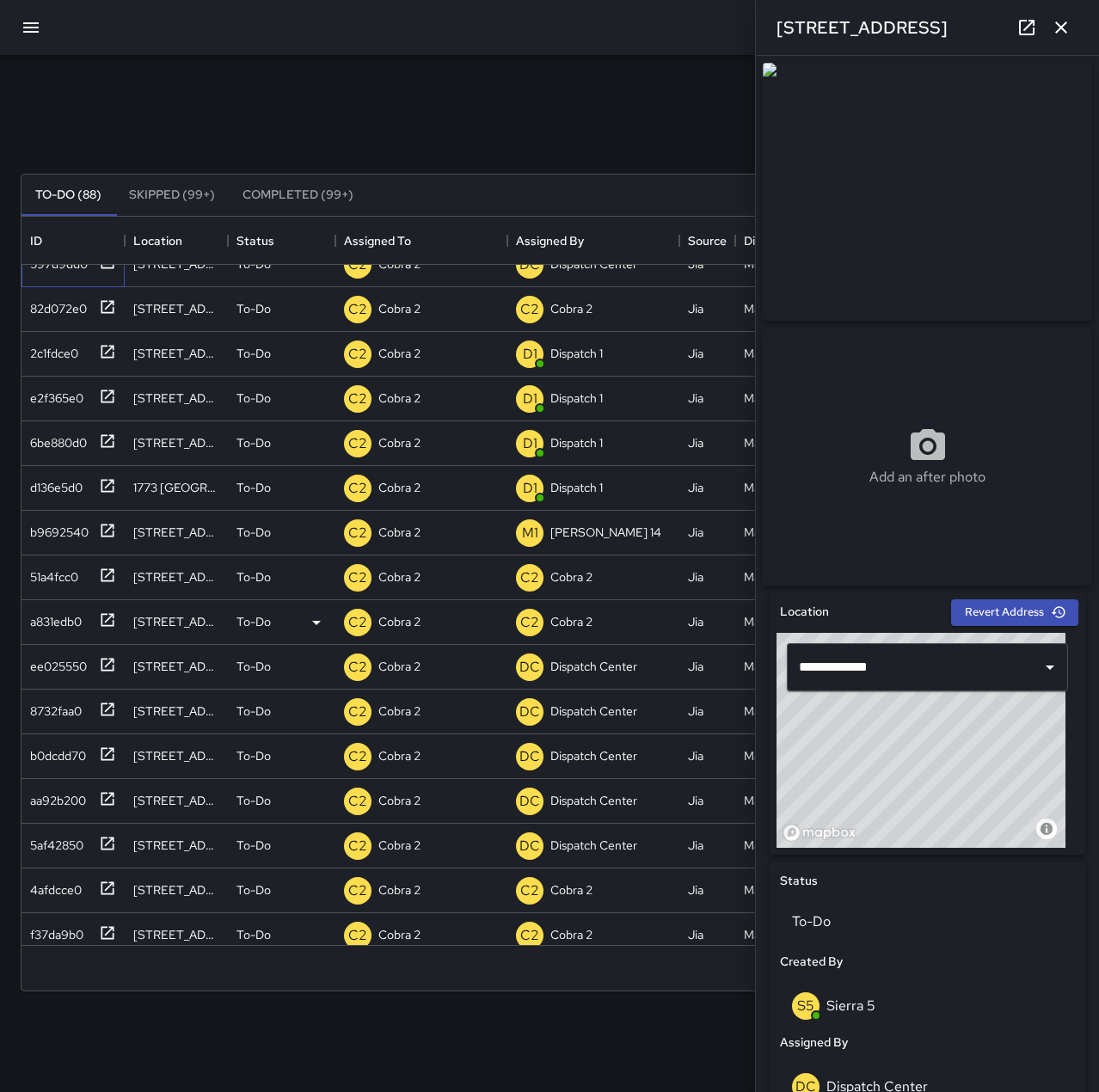
scroll to position [1204, 0]
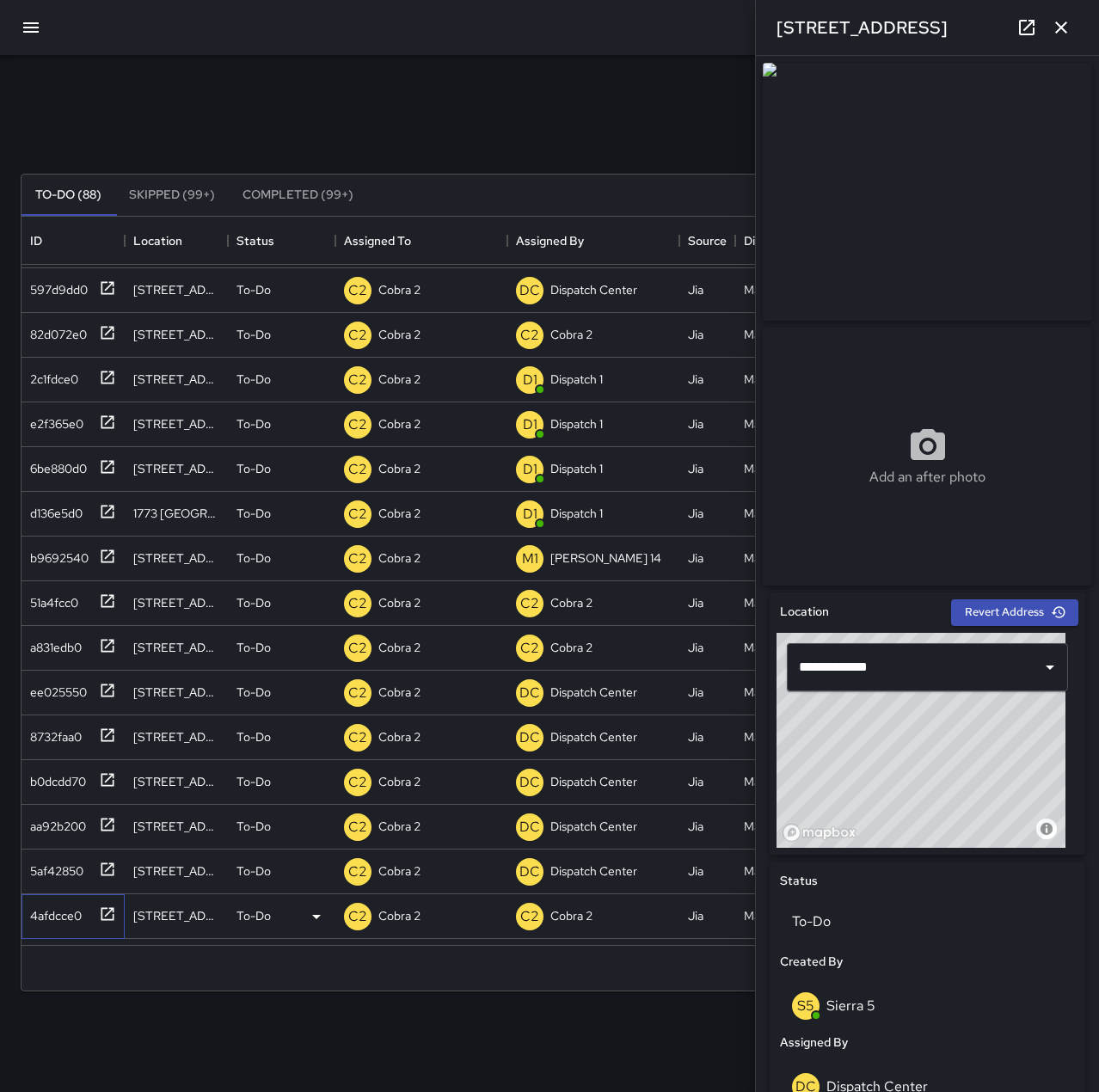
click at [60, 901] on div "4afdcce0" at bounding box center [52, 913] width 59 height 24
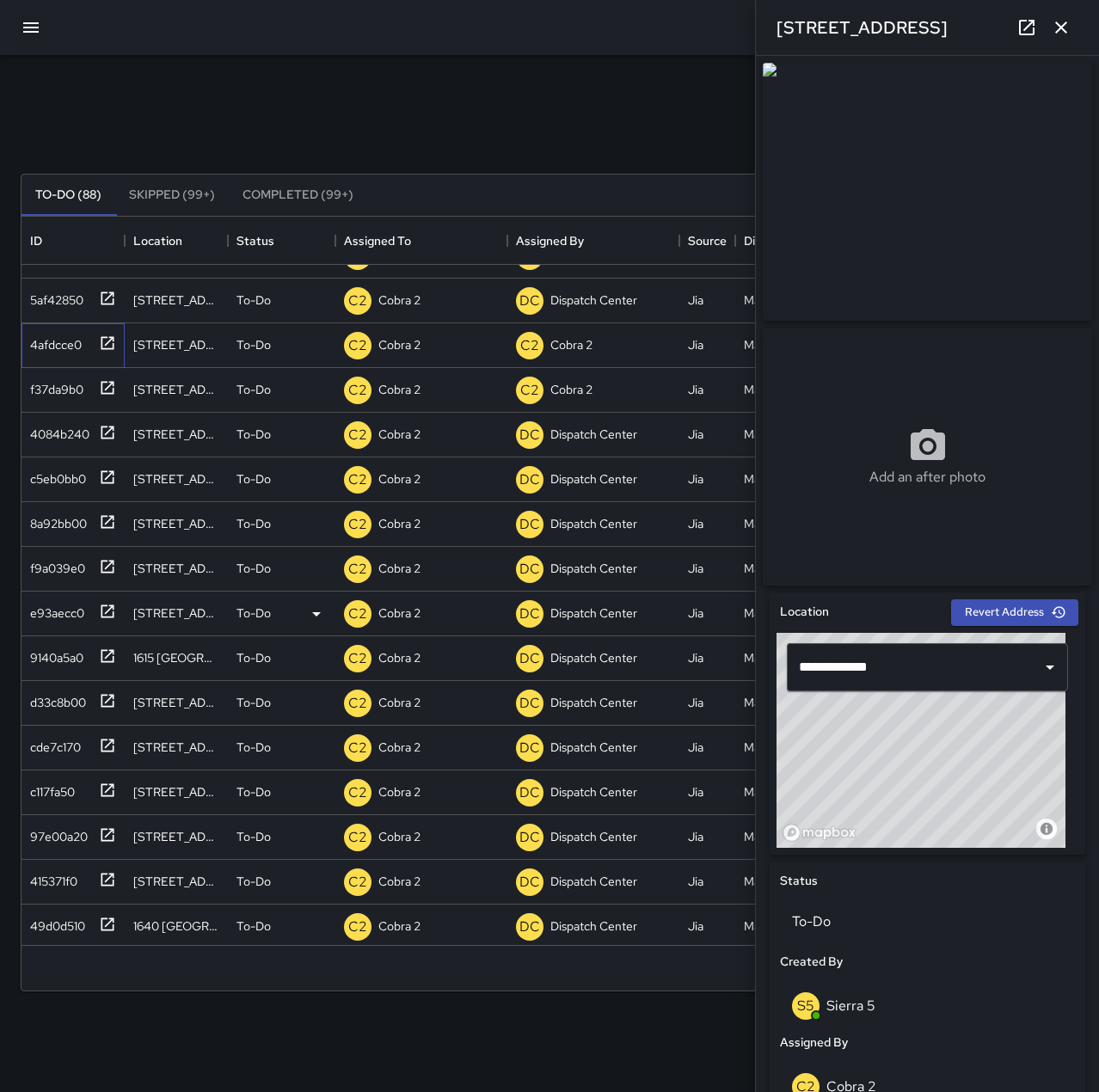
scroll to position [1805, 0]
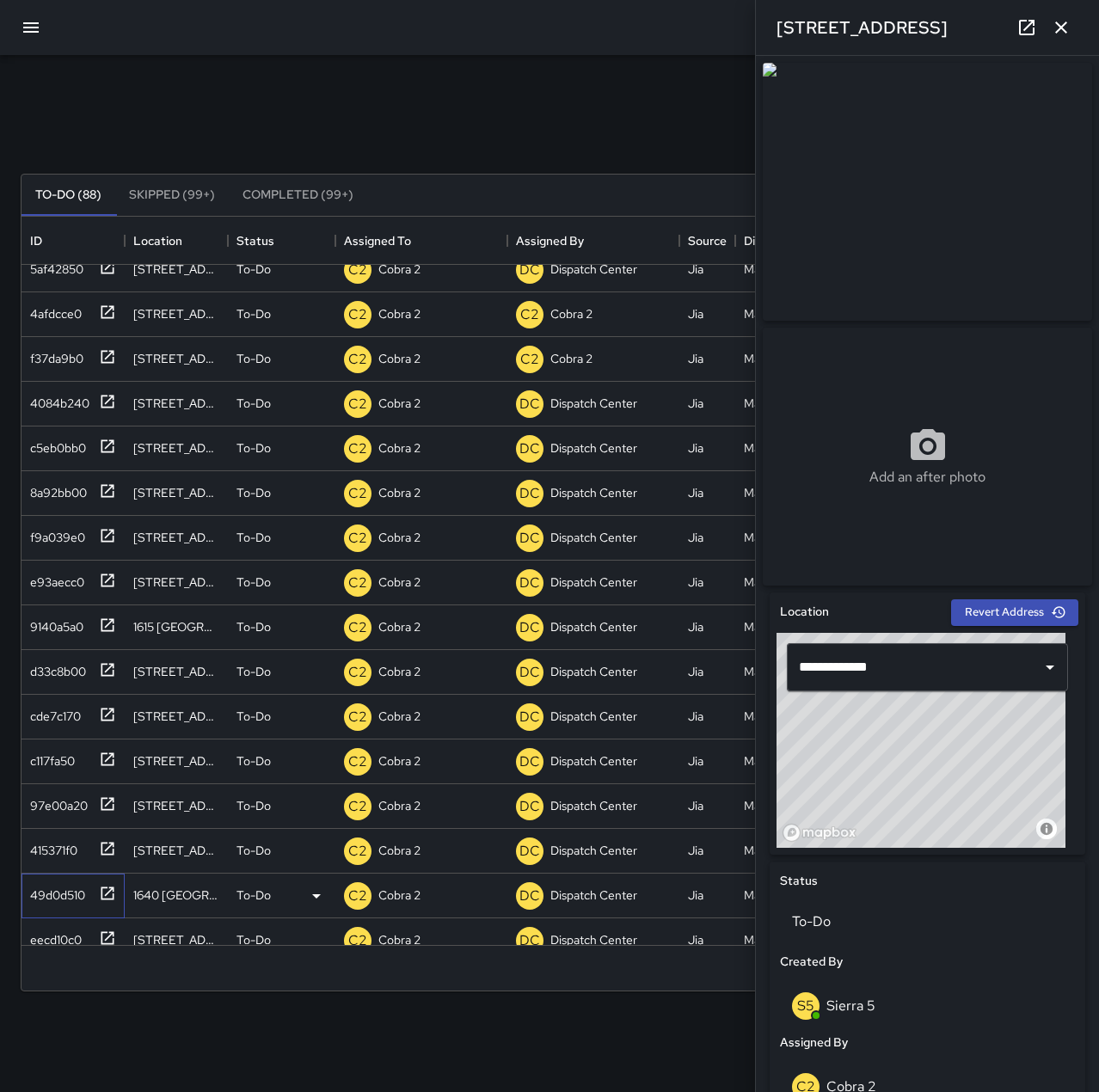
click at [57, 883] on div "49d0d510" at bounding box center [54, 892] width 62 height 24
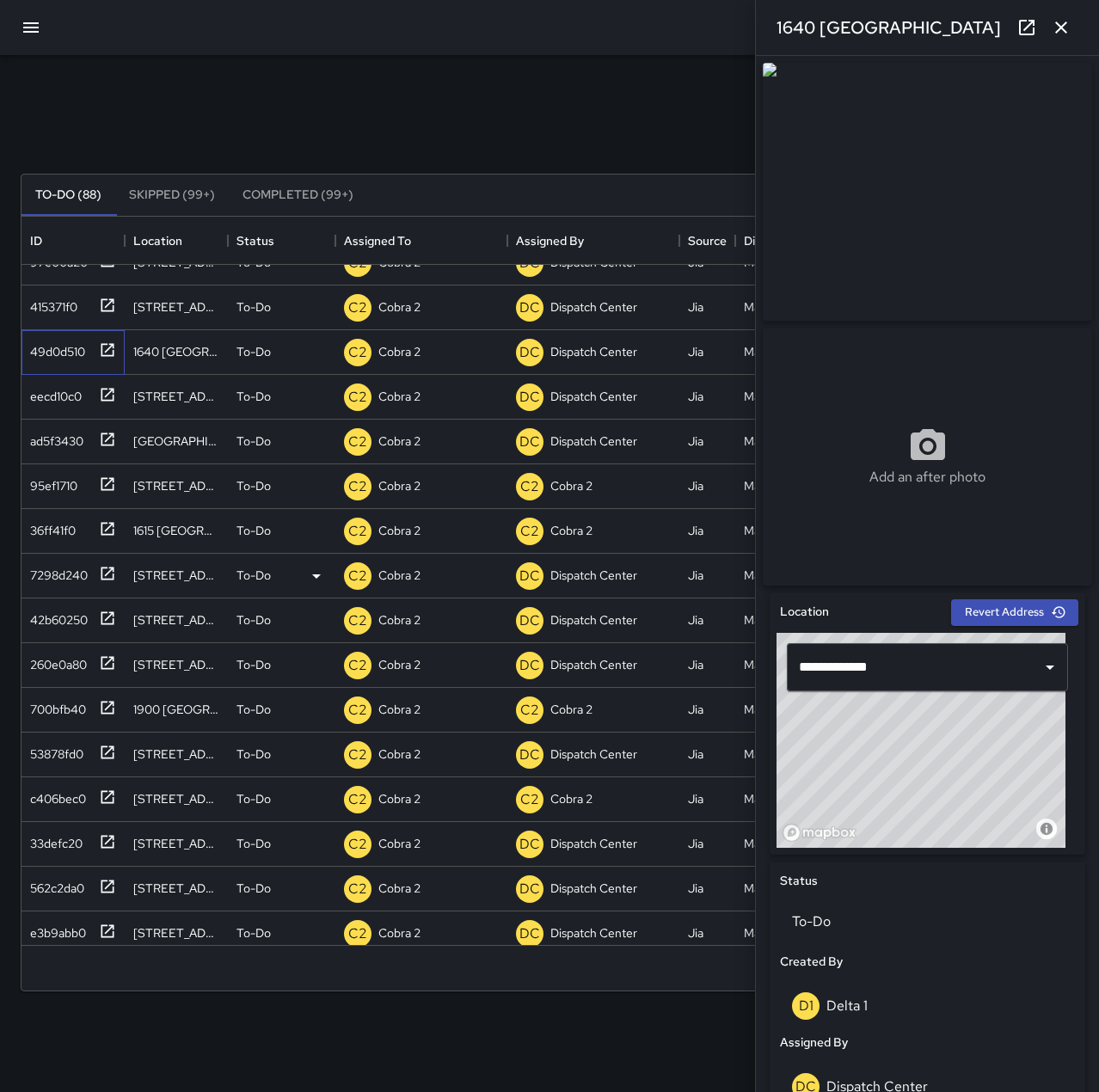
scroll to position [2408, 0]
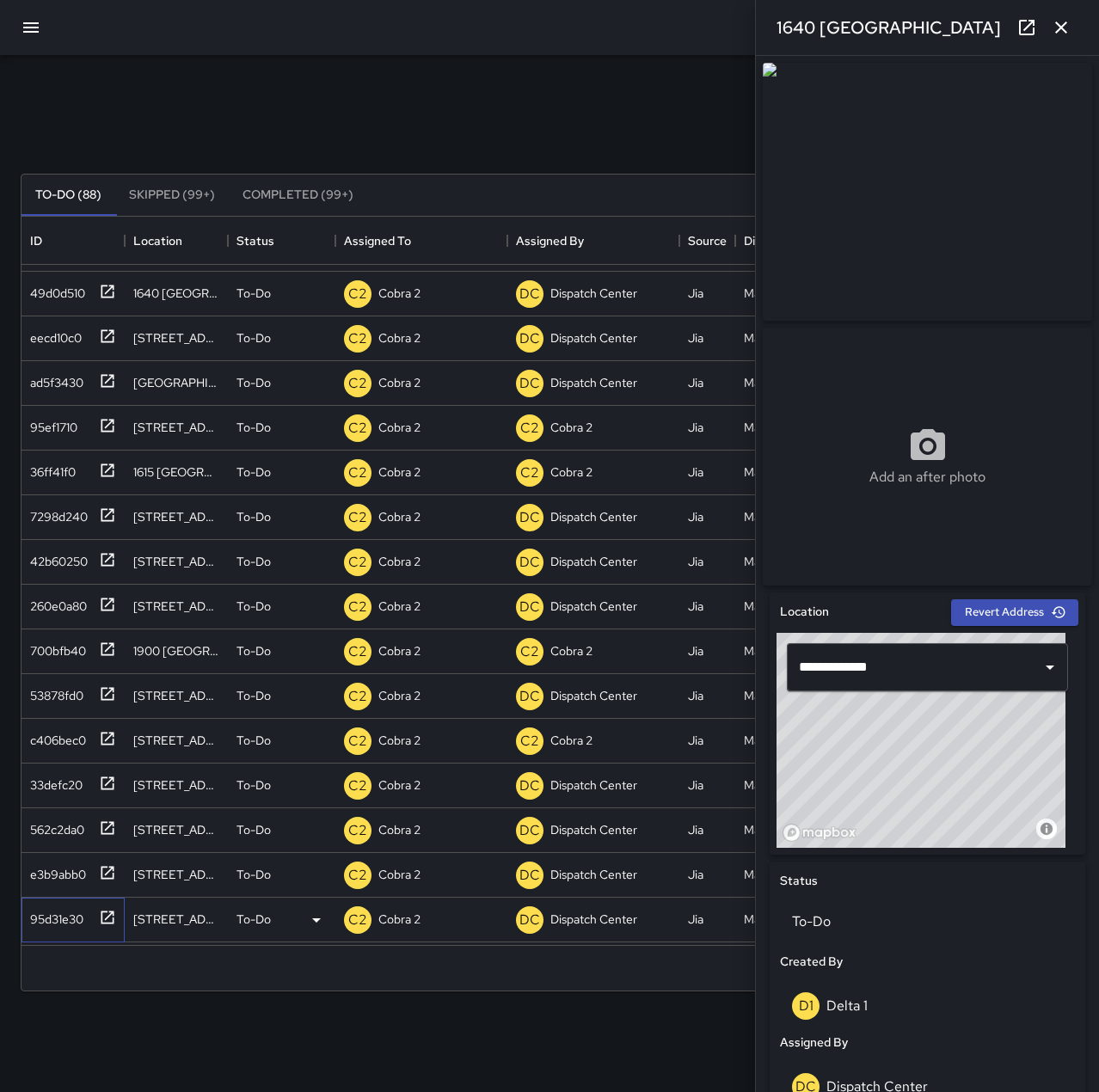
click at [76, 915] on div "95d31e30" at bounding box center [53, 916] width 60 height 24
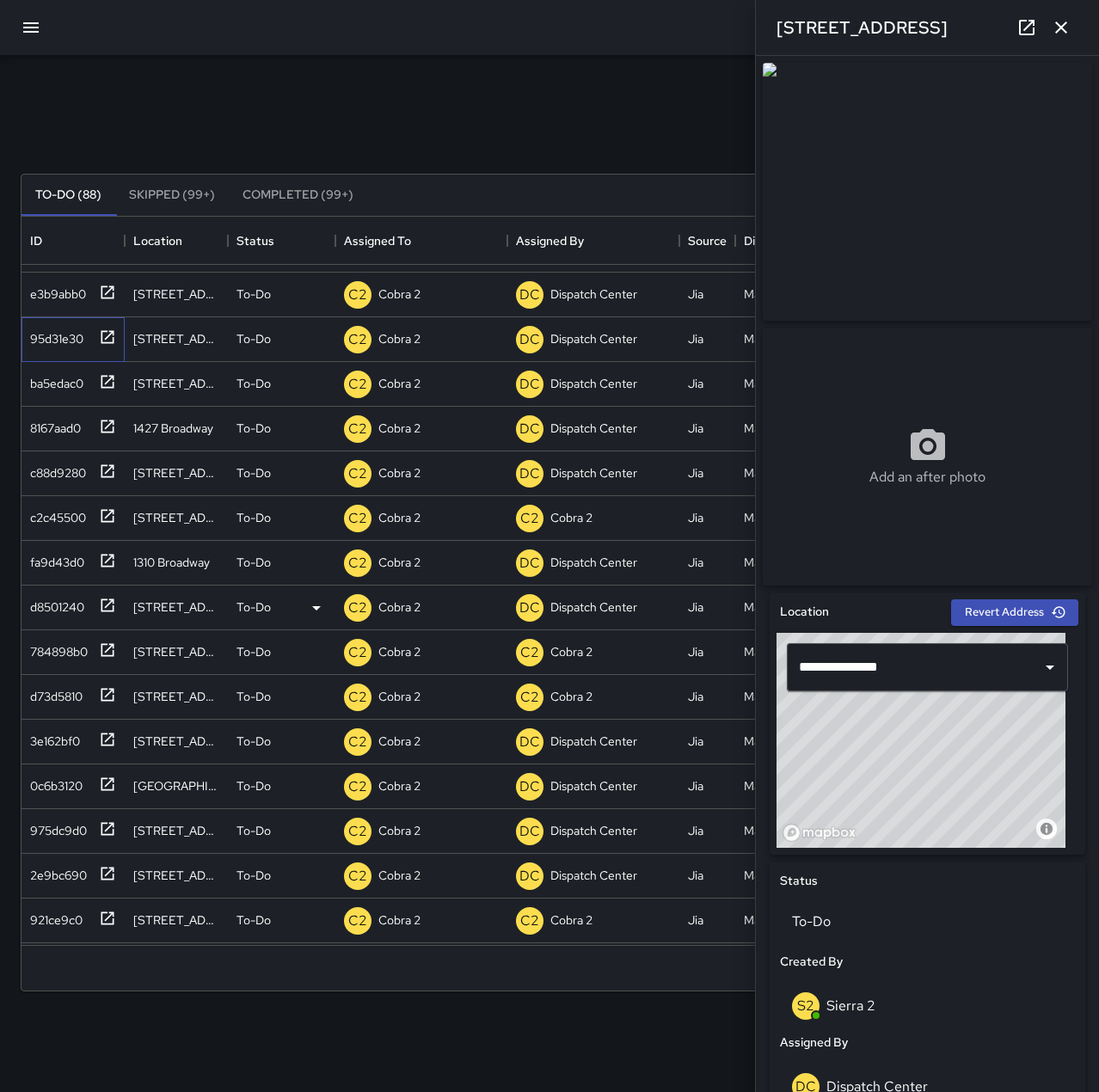
scroll to position [3009, 0]
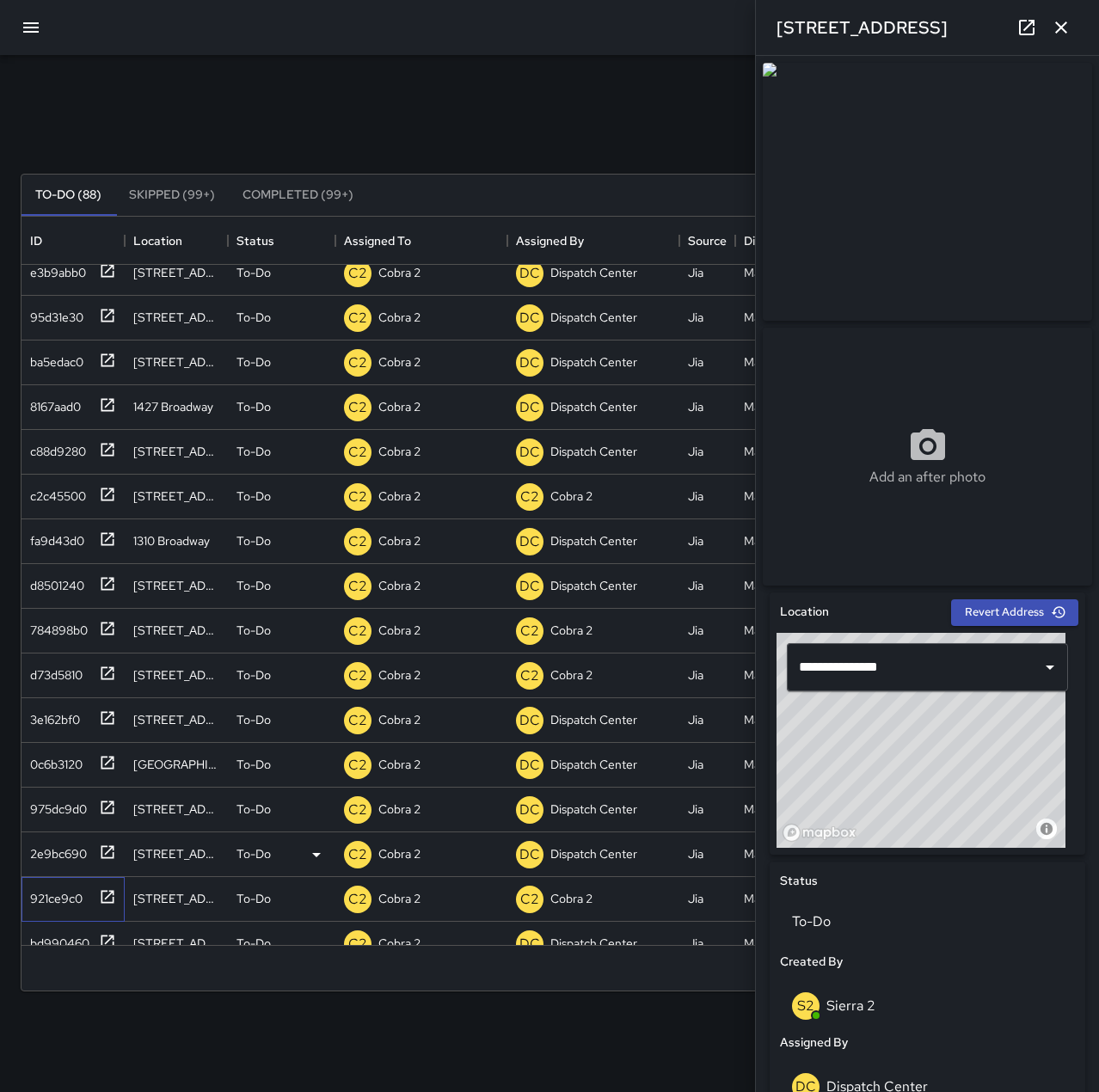
click at [65, 887] on div "921ce9c0" at bounding box center [53, 895] width 59 height 24
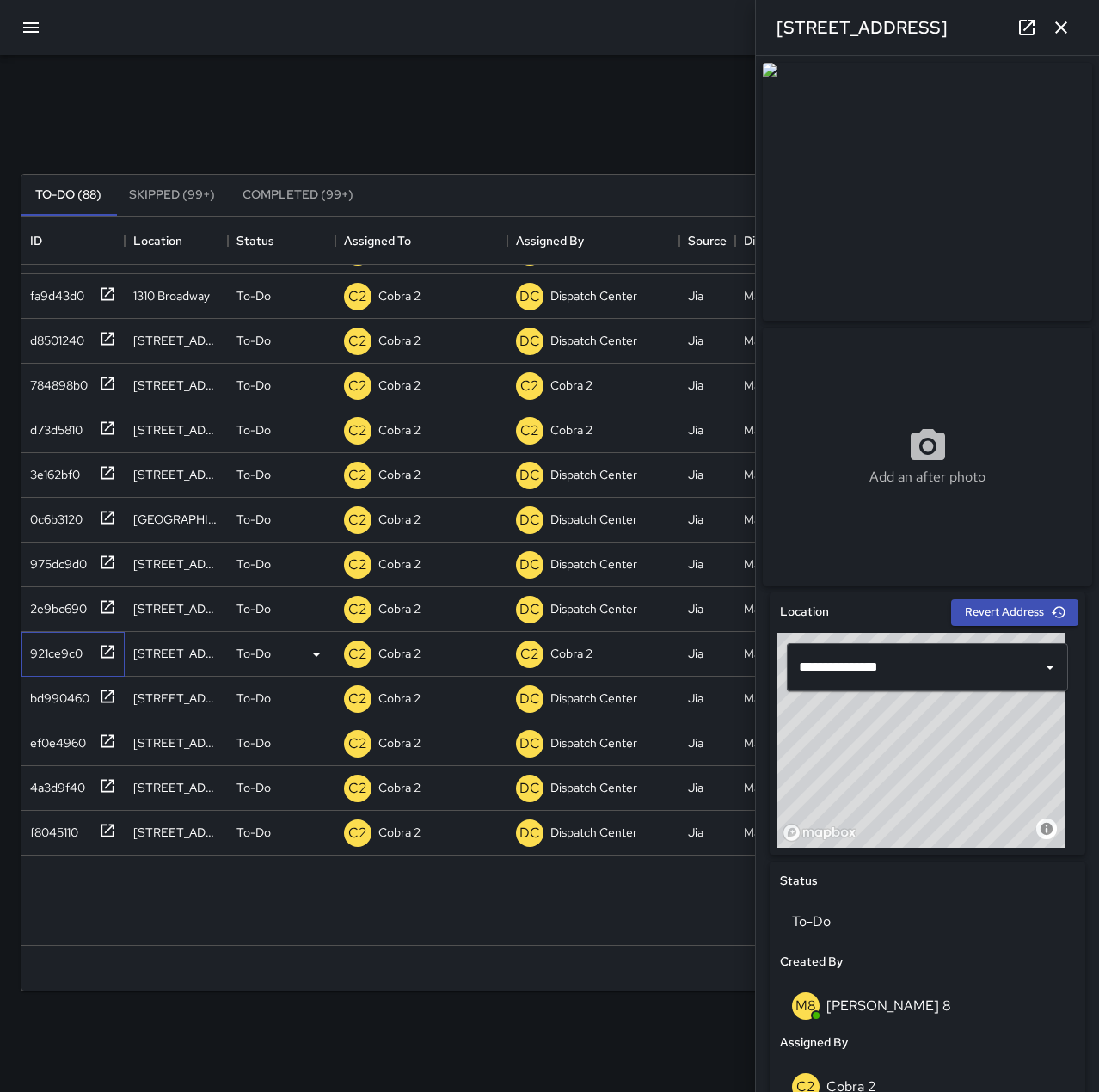
scroll to position [3267, 0]
